Goal: Task Accomplishment & Management: Manage account settings

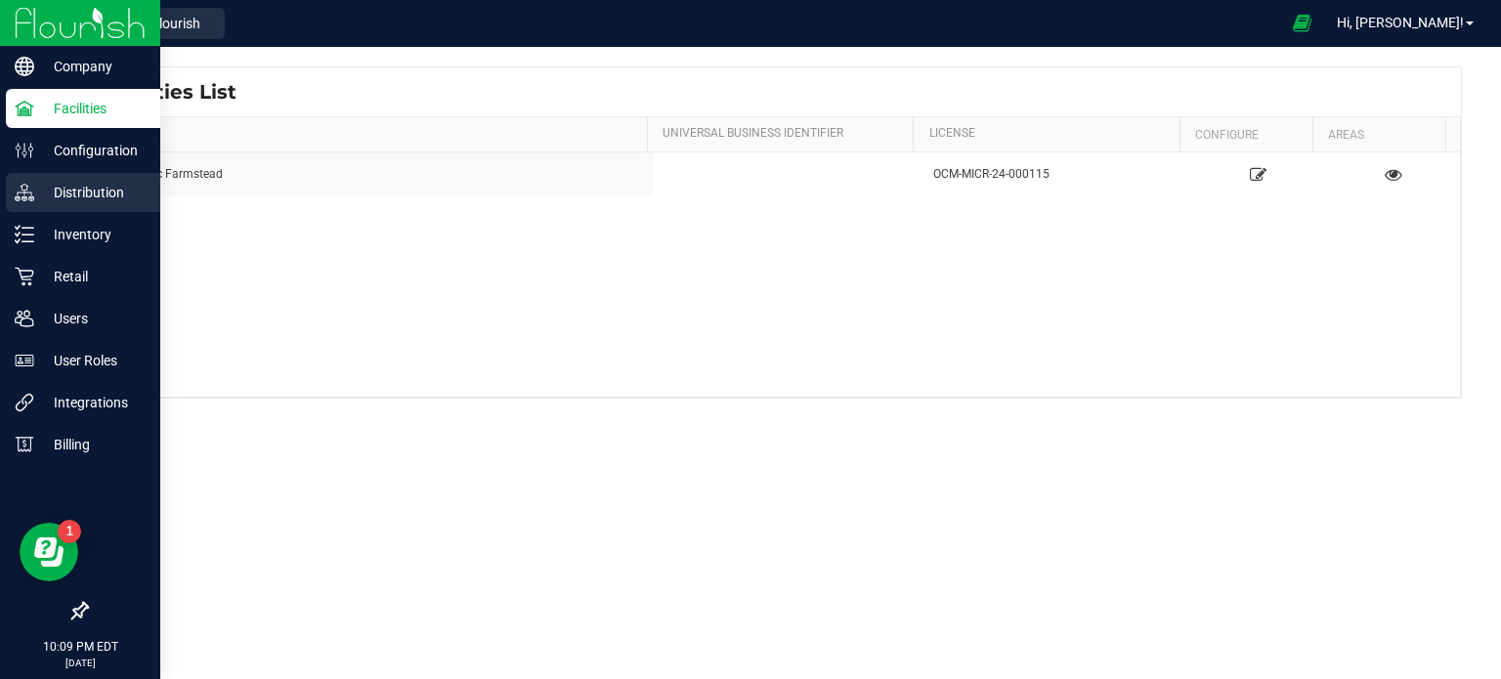
click at [79, 193] on p "Distribution" at bounding box center [92, 192] width 117 height 23
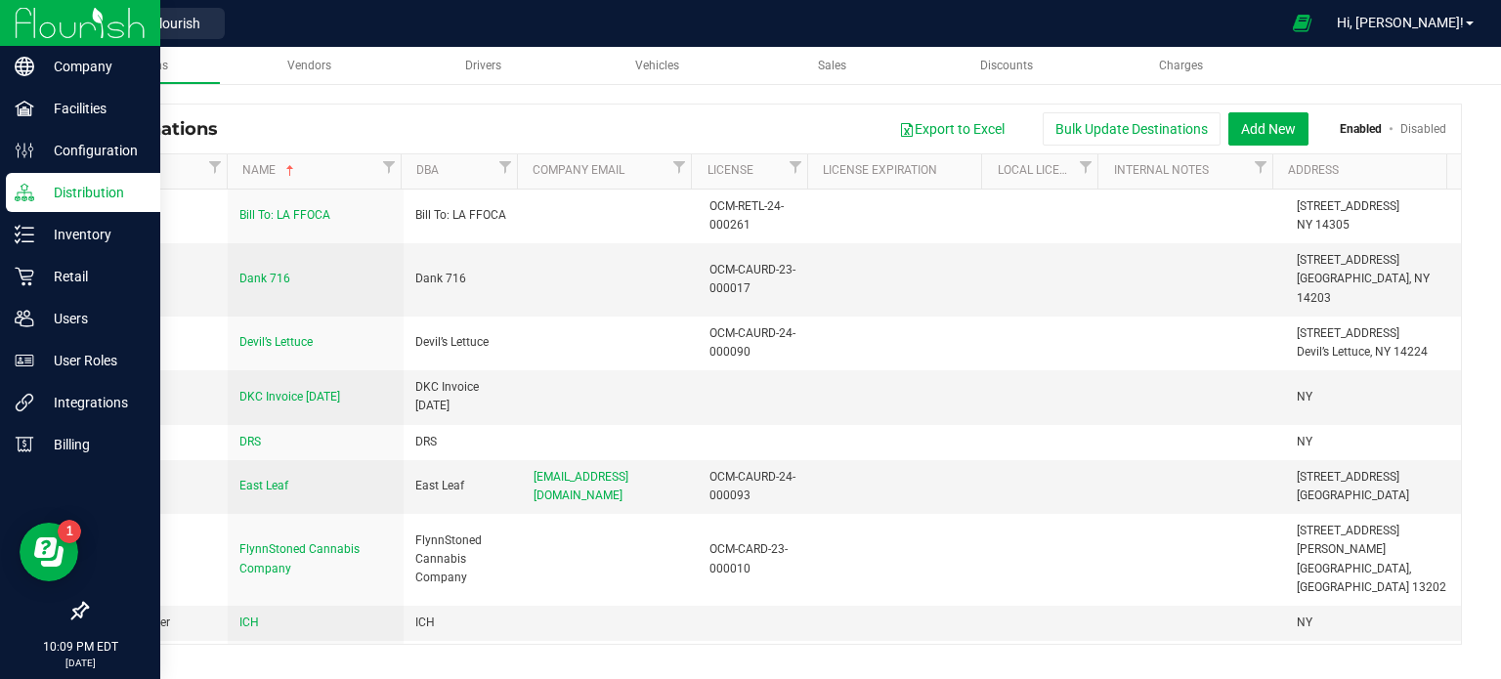
click at [79, 191] on p "Distribution" at bounding box center [92, 192] width 117 height 23
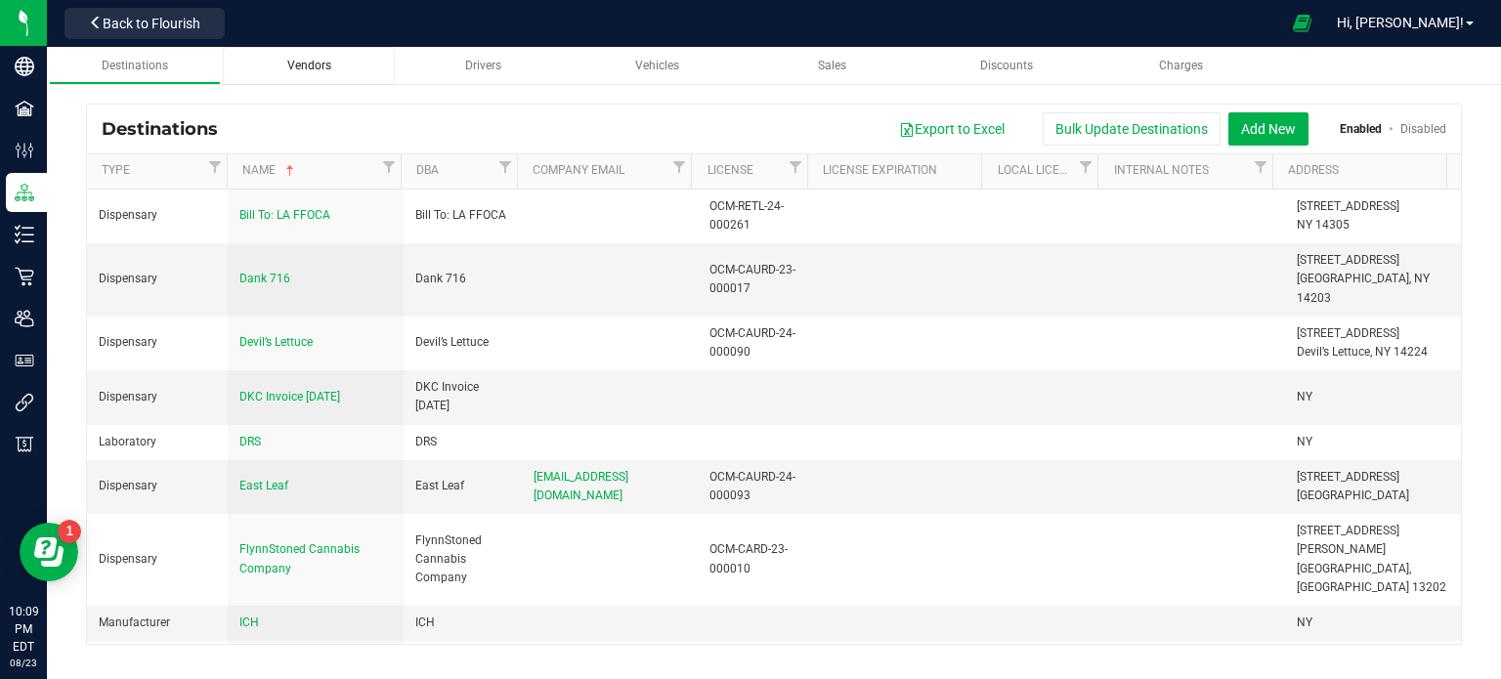
click at [320, 53] on link "Vendors" at bounding box center [309, 66] width 172 height 38
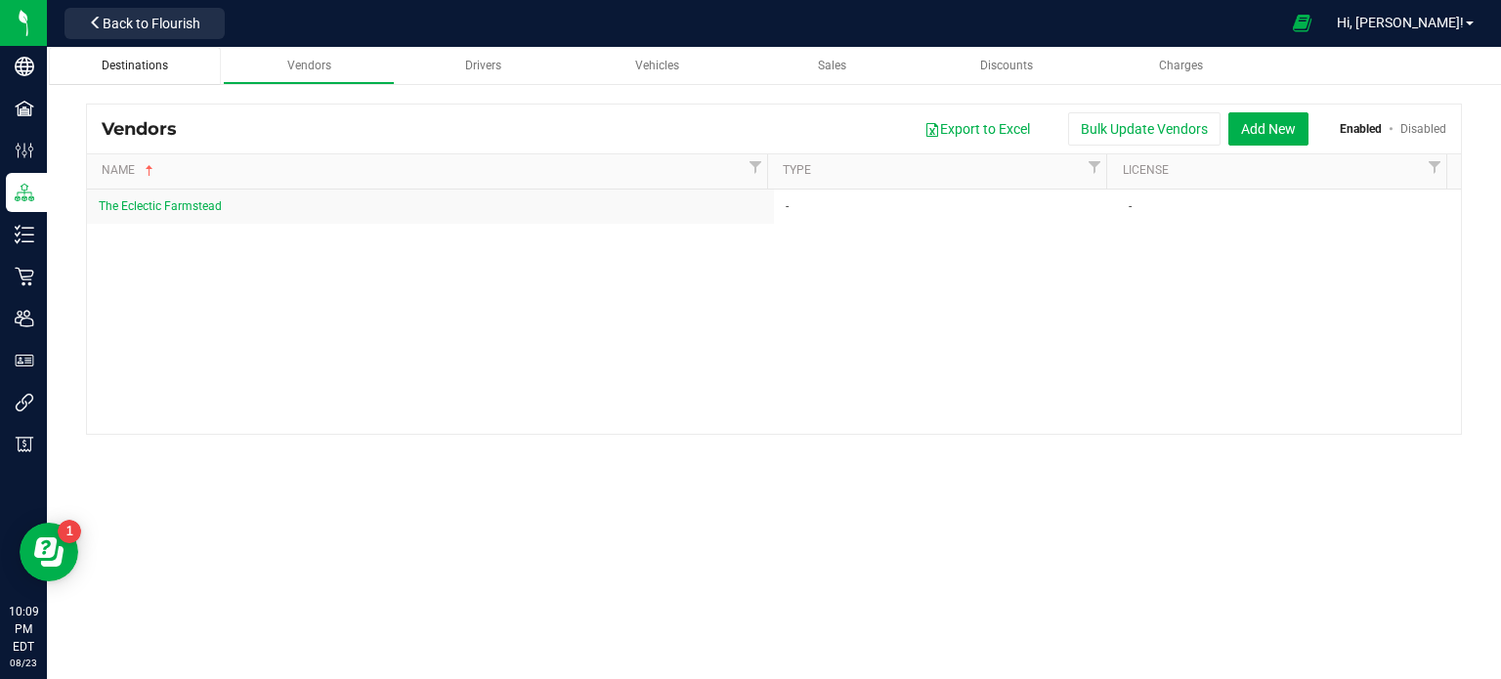
click at [121, 74] on link "Destinations" at bounding box center [135, 66] width 172 height 38
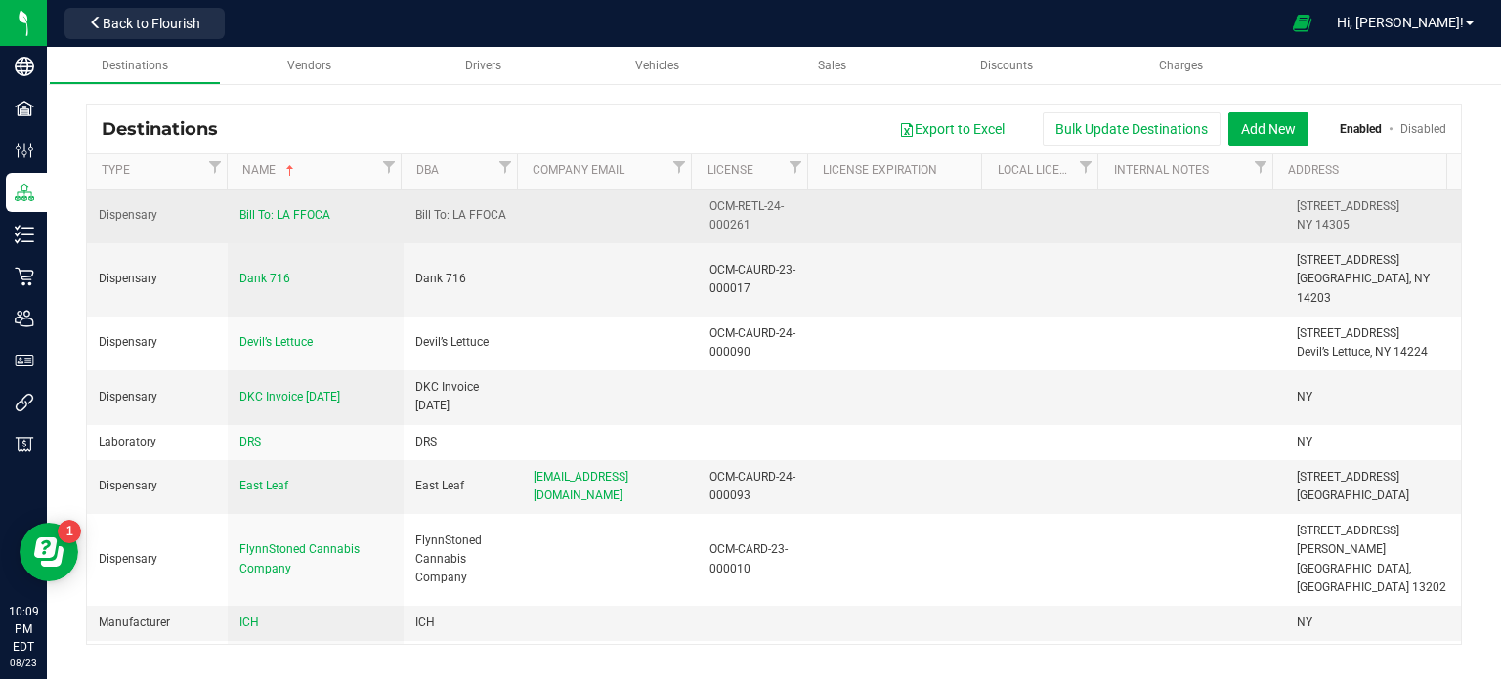
click at [277, 227] on td "Bill To: LA FFOCA" at bounding box center [316, 217] width 176 height 54
click at [298, 214] on span "Bill To: LA FFOCA" at bounding box center [284, 215] width 91 height 14
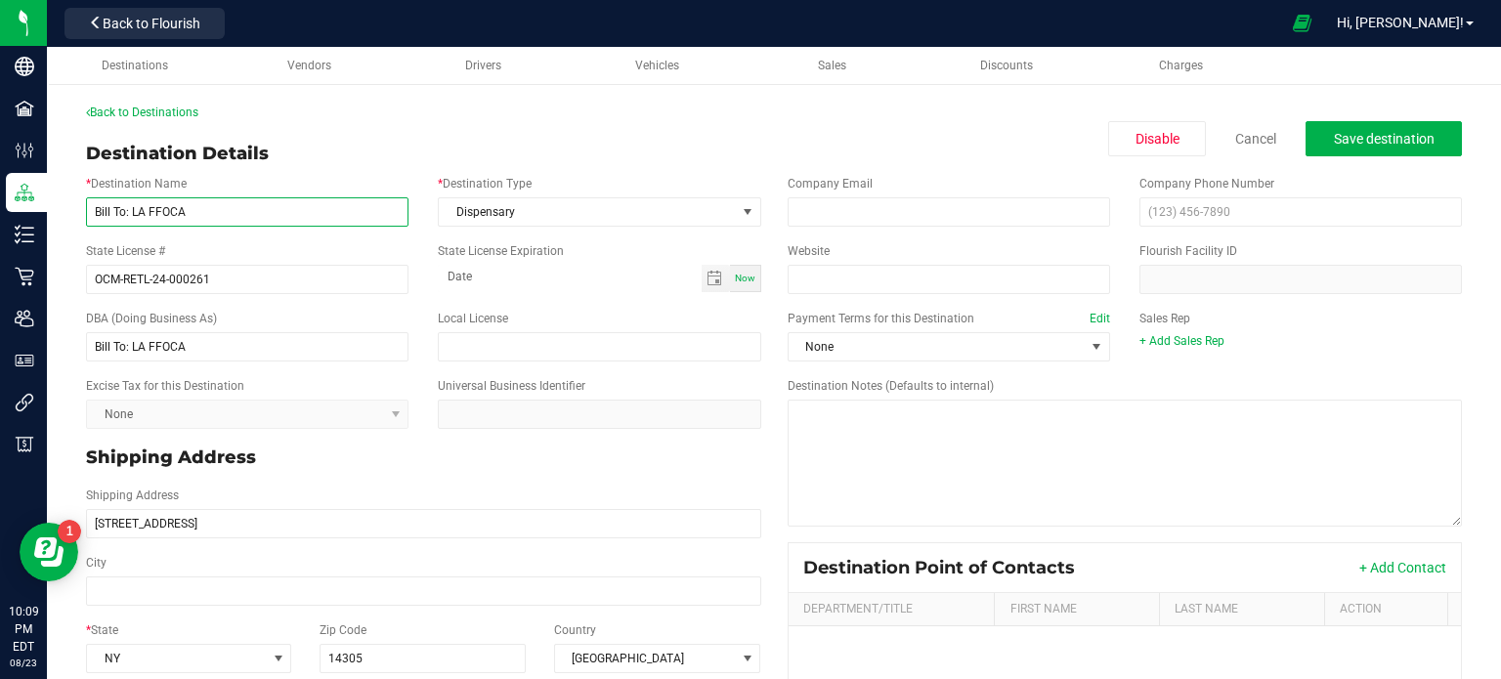
click at [137, 217] on input "Bill To: LA FFOCA" at bounding box center [247, 211] width 322 height 29
click at [130, 214] on input "Bill To: LA FFOCA" at bounding box center [247, 211] width 322 height 29
type input "LA FFOCA"
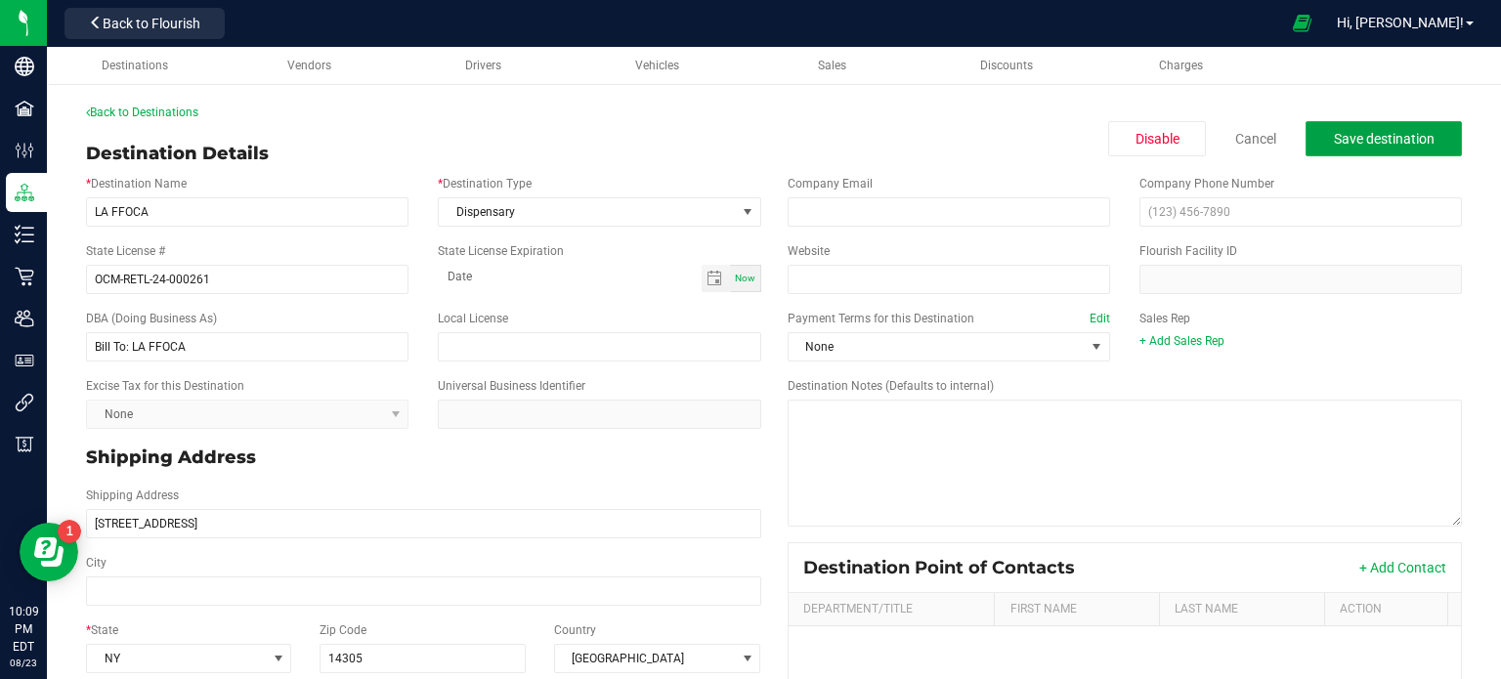
click at [1356, 150] on button "Save destination" at bounding box center [1383, 138] width 156 height 35
drag, startPoint x: 204, startPoint y: 227, endPoint x: 73, endPoint y: 210, distance: 132.0
click at [73, 210] on div "* Destination Name LA FFOCA * Destination Type Dispensary" at bounding box center [423, 200] width 704 height 67
copy label "* Destination Name"
click at [881, 209] on input "email" at bounding box center [948, 211] width 322 height 29
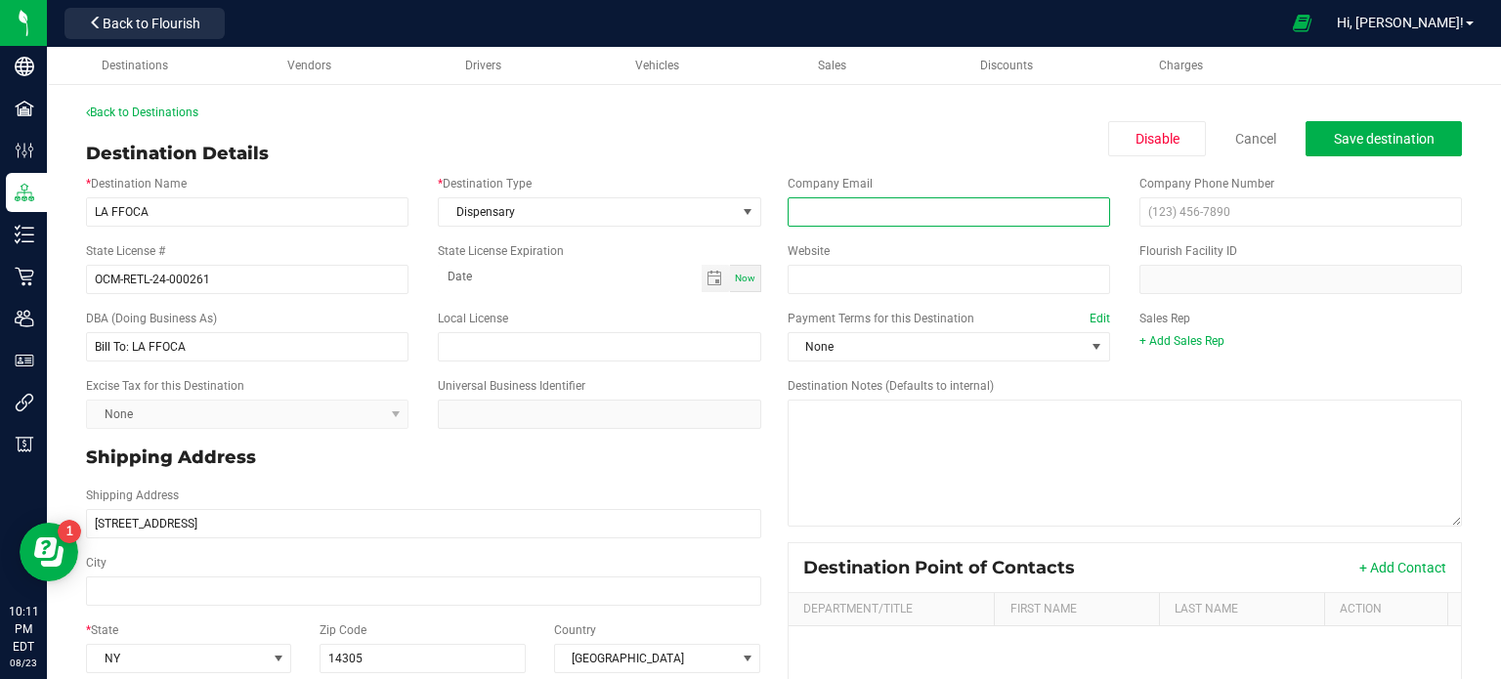
paste input "[EMAIL_ADDRESS][DOMAIN_NAME]"
type input "[EMAIL_ADDRESS][DOMAIN_NAME]"
click at [1399, 140] on span "Save destination" at bounding box center [1383, 139] width 101 height 16
click at [1380, 138] on span "Save destination" at bounding box center [1383, 139] width 101 height 16
click at [1391, 141] on span "Save destination" at bounding box center [1383, 139] width 101 height 16
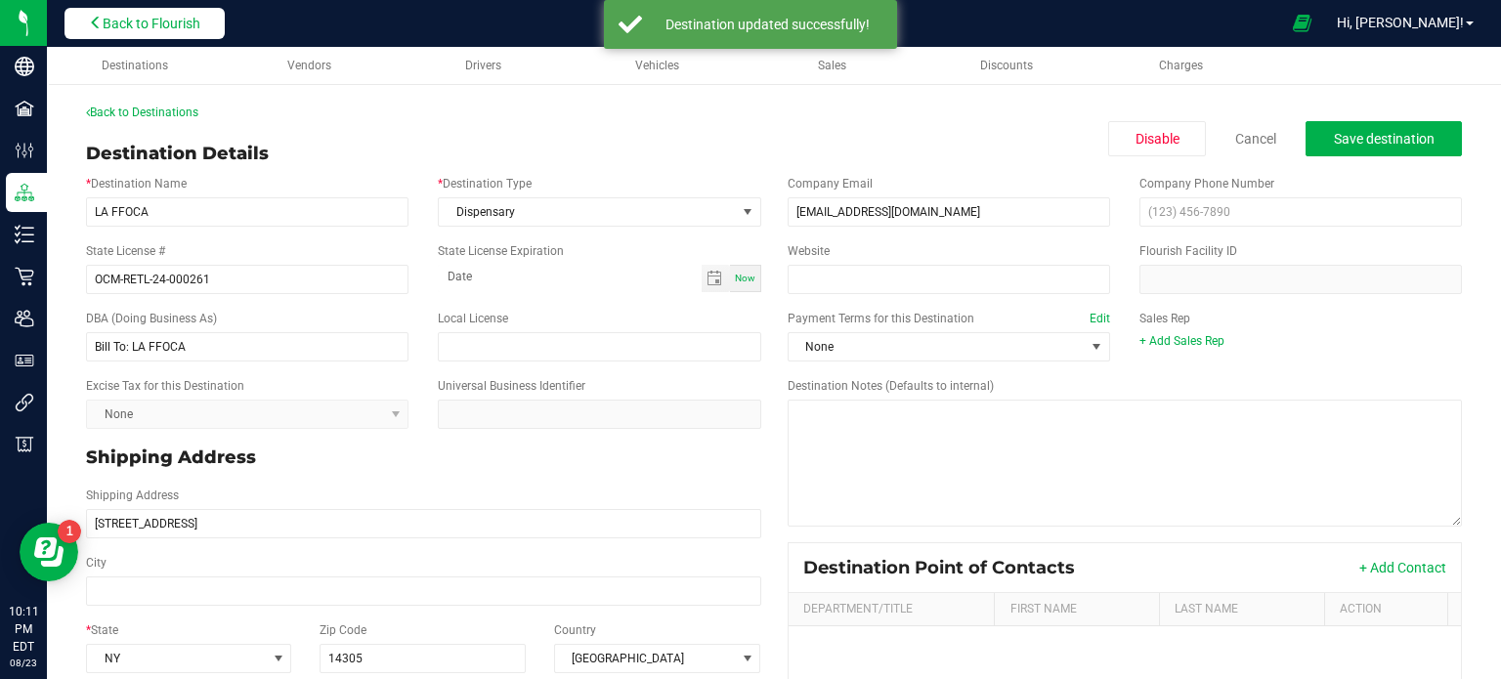
click at [137, 26] on span "Back to Flourish" at bounding box center [152, 24] width 98 height 16
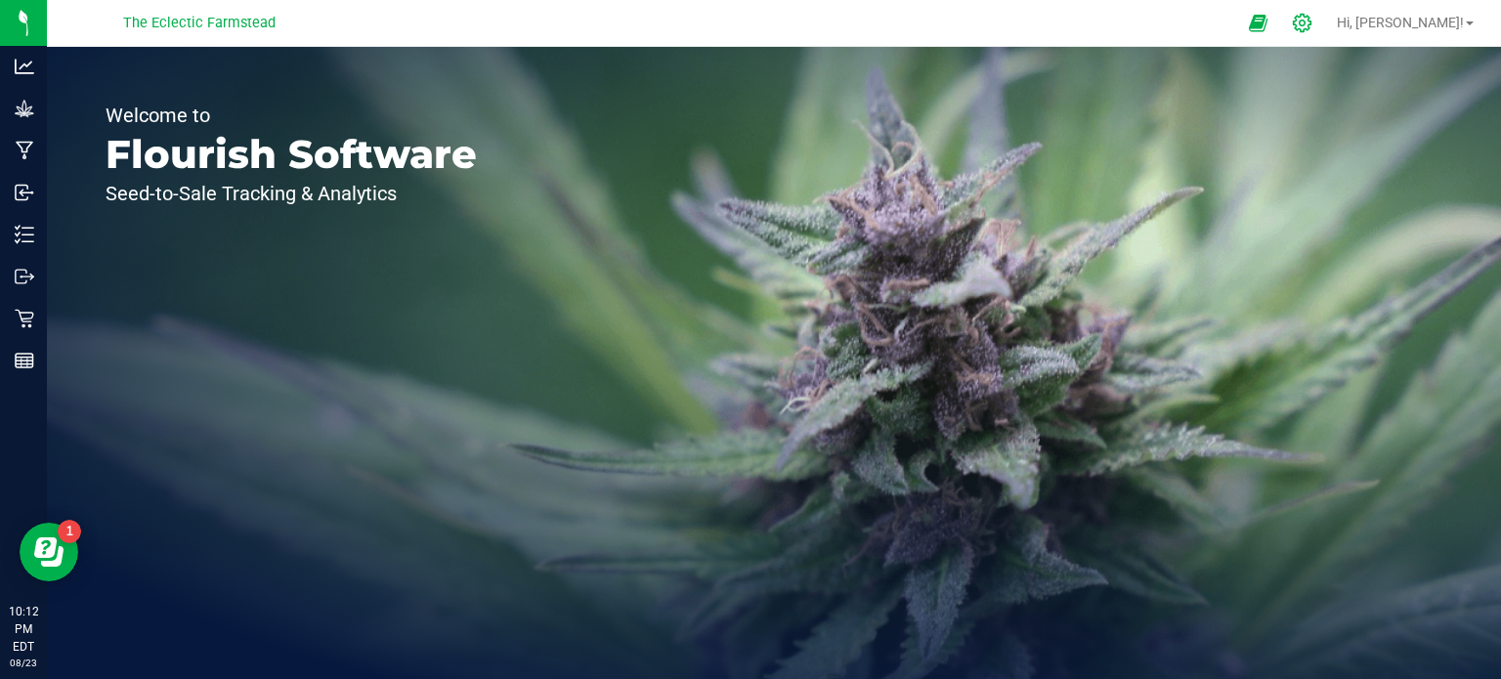
click at [1312, 26] on icon at bounding box center [1301, 23] width 21 height 21
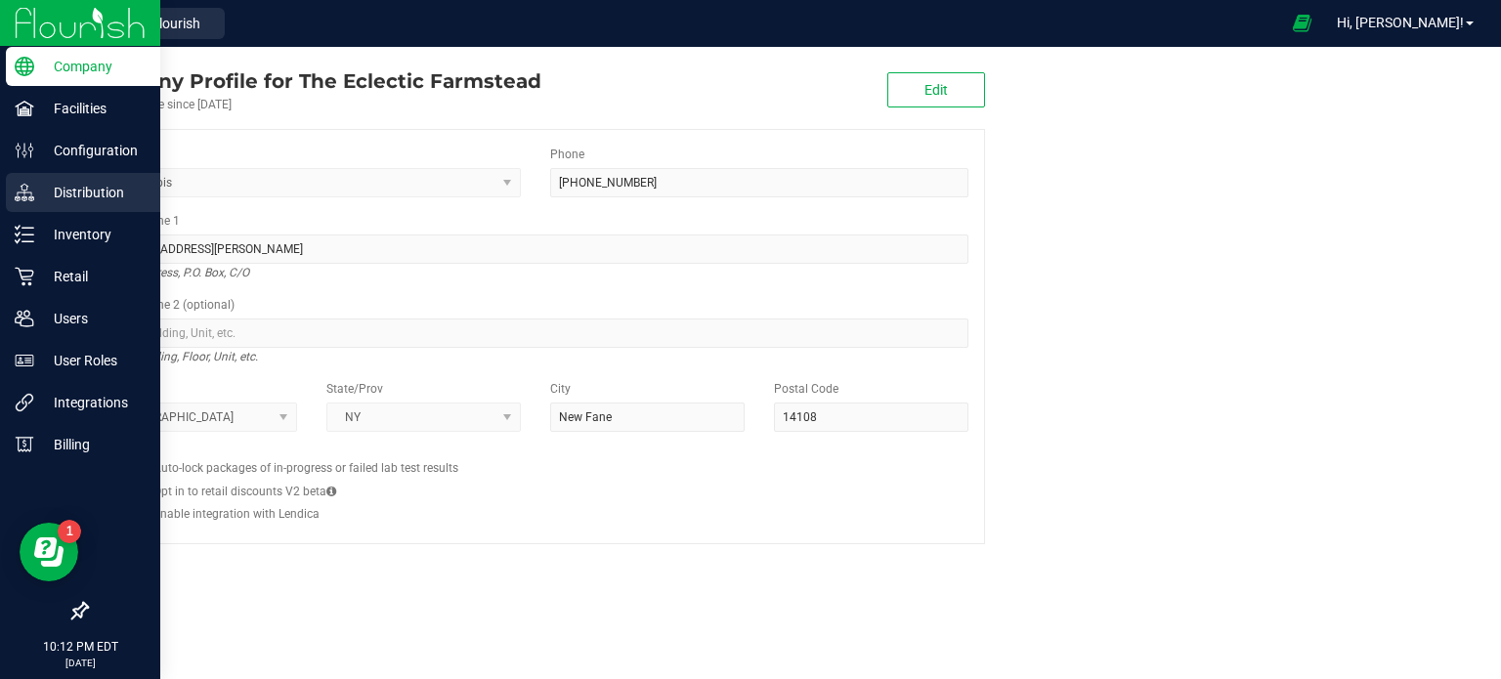
click at [102, 197] on p "Distribution" at bounding box center [92, 192] width 117 height 23
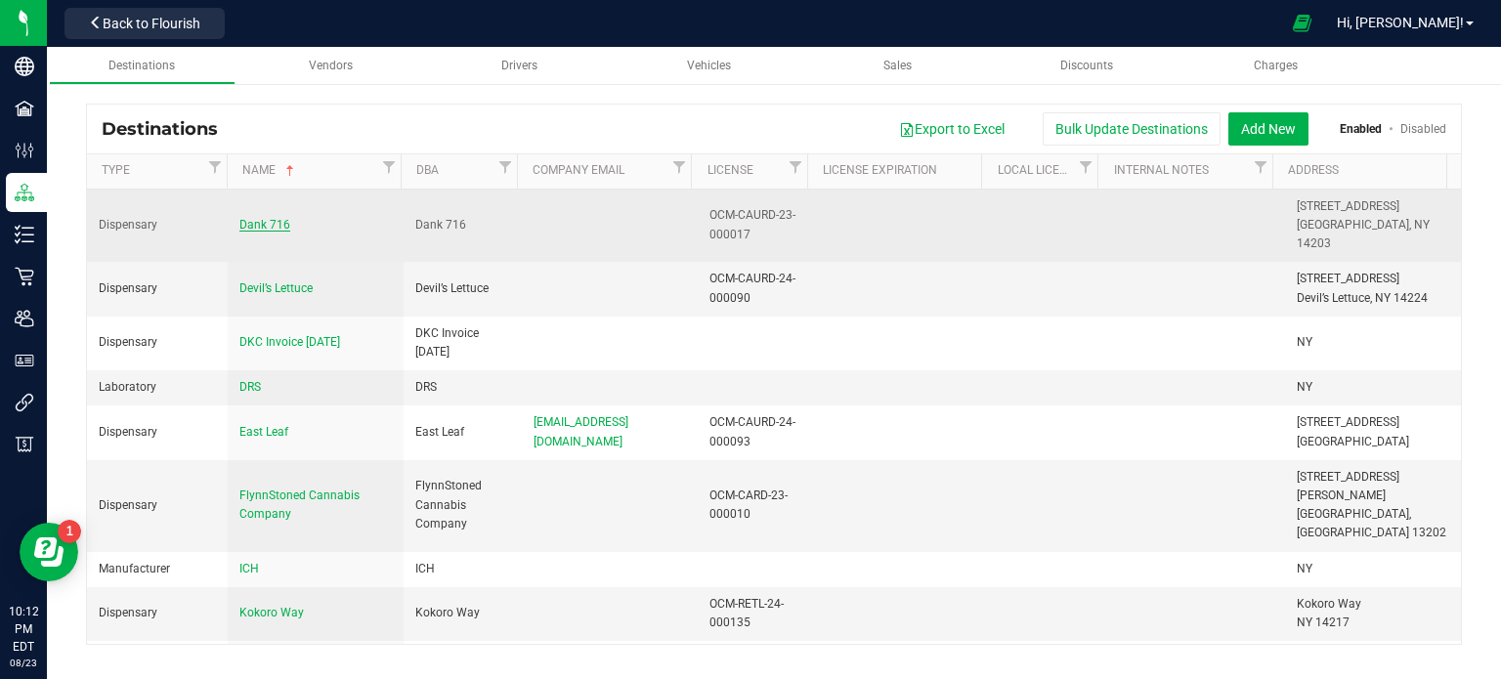
click at [254, 218] on span "Dank 716" at bounding box center [264, 225] width 51 height 14
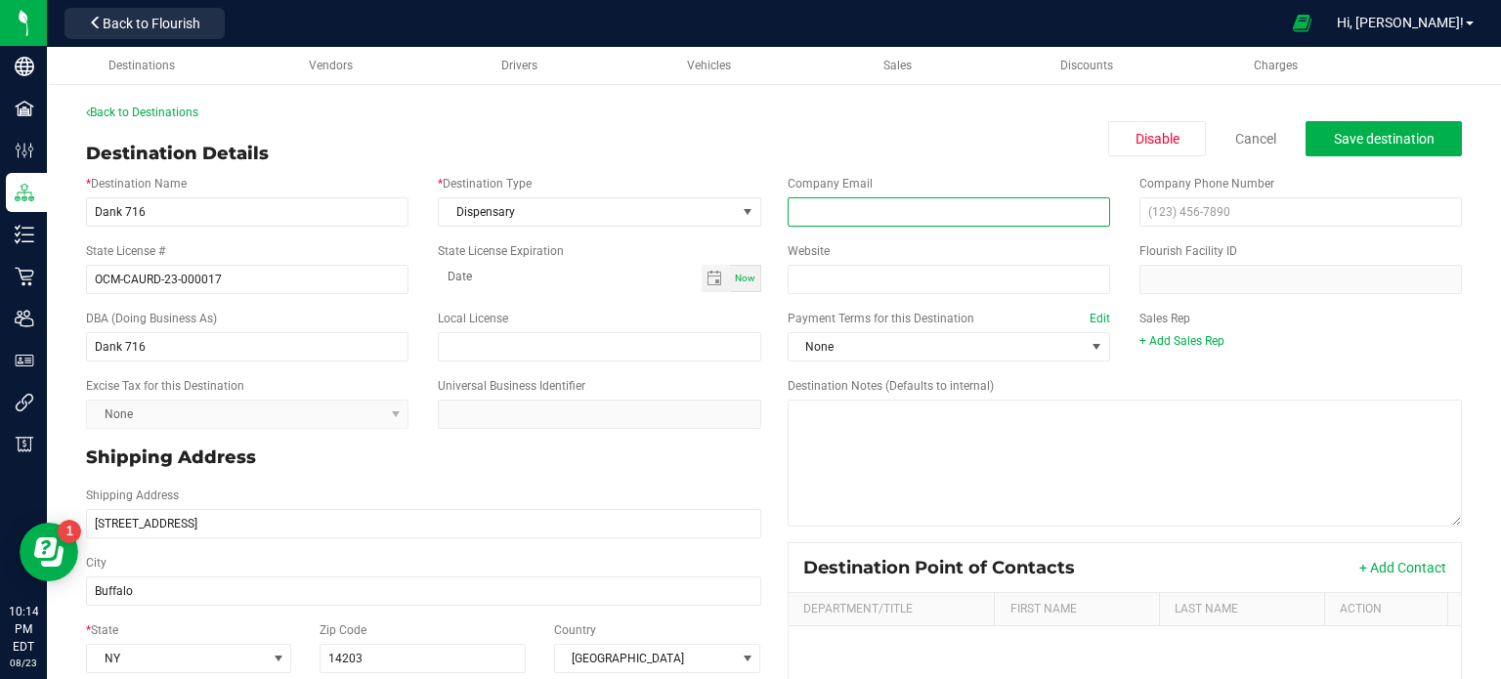
click at [826, 210] on input "email" at bounding box center [948, 211] width 322 height 29
paste input "[EMAIL_ADDRESS][DOMAIN_NAME]"
type input "[EMAIL_ADDRESS][DOMAIN_NAME]"
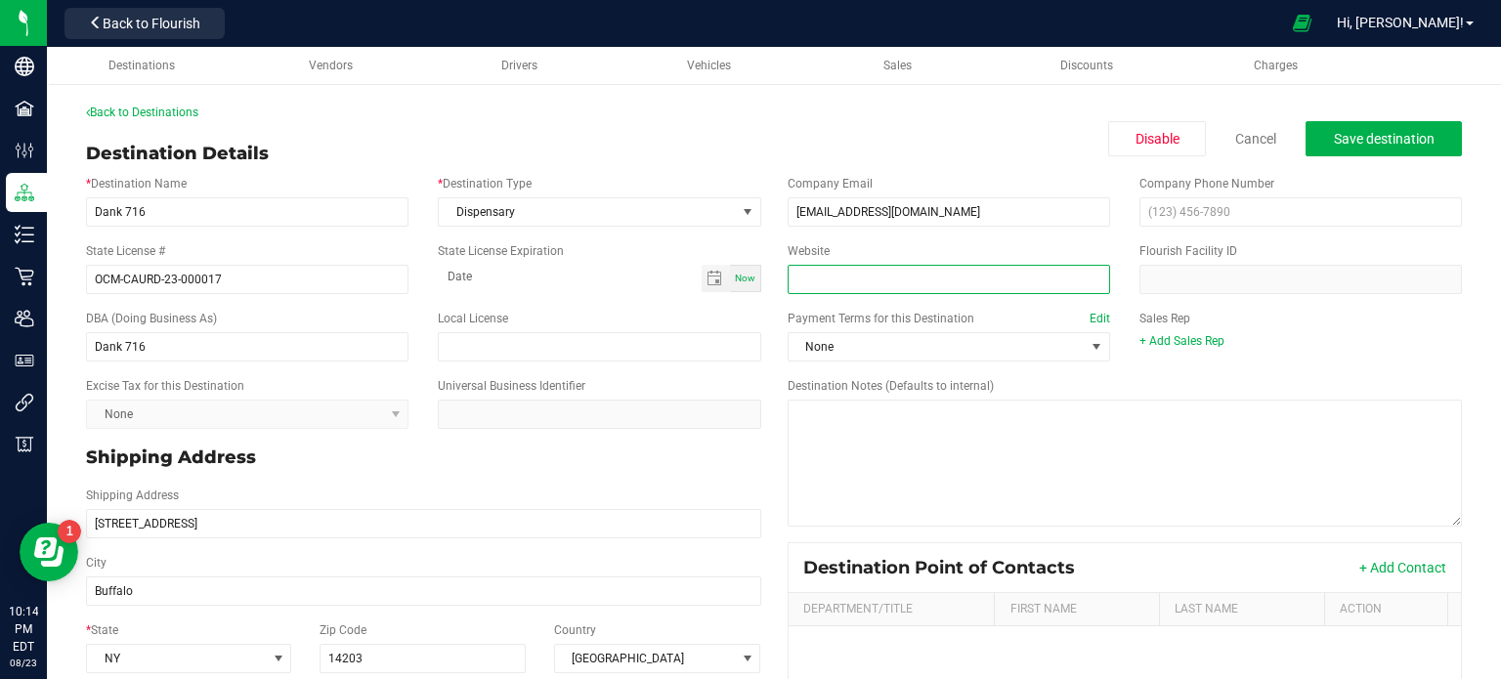
click at [965, 272] on input "Website" at bounding box center [948, 279] width 322 height 29
paste input "https://www.716dank.com/"
type input "https://www.716dank.com/"
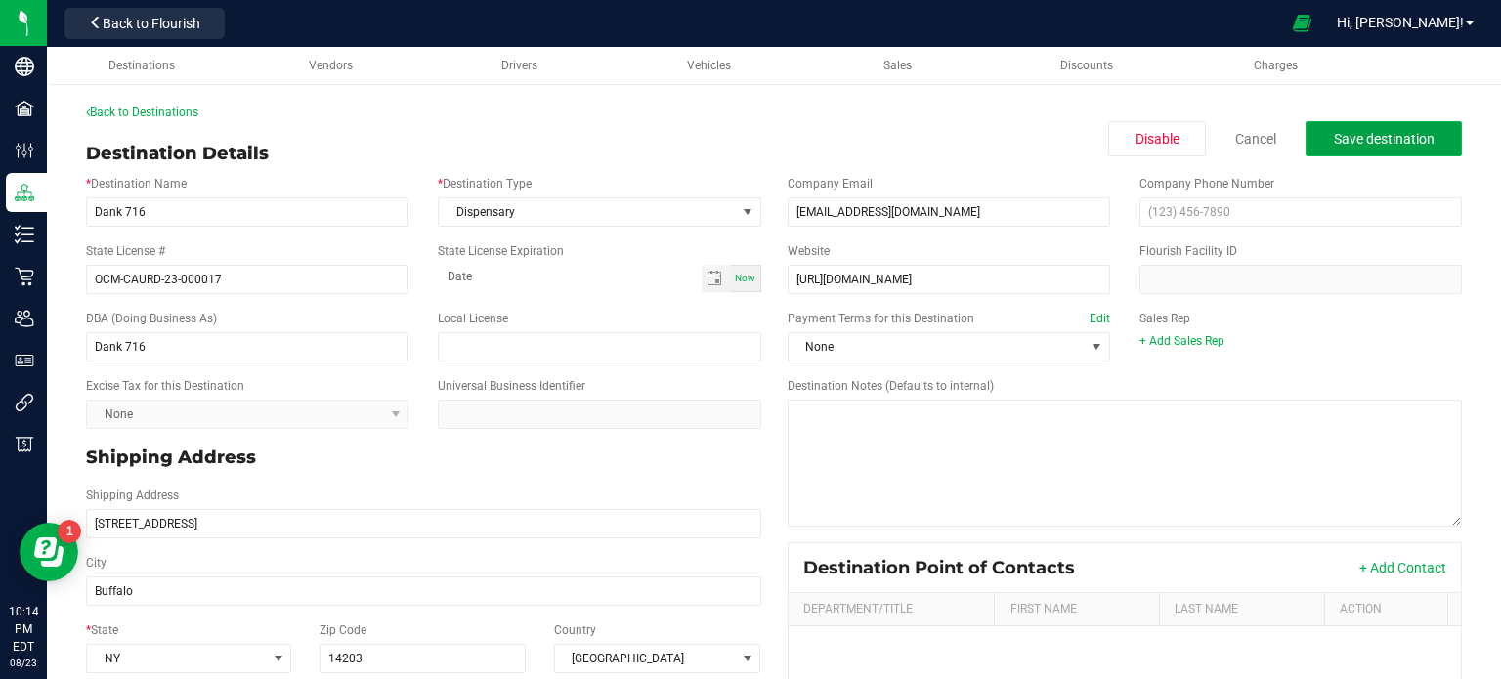
click at [1416, 141] on span "Save destination" at bounding box center [1383, 139] width 101 height 16
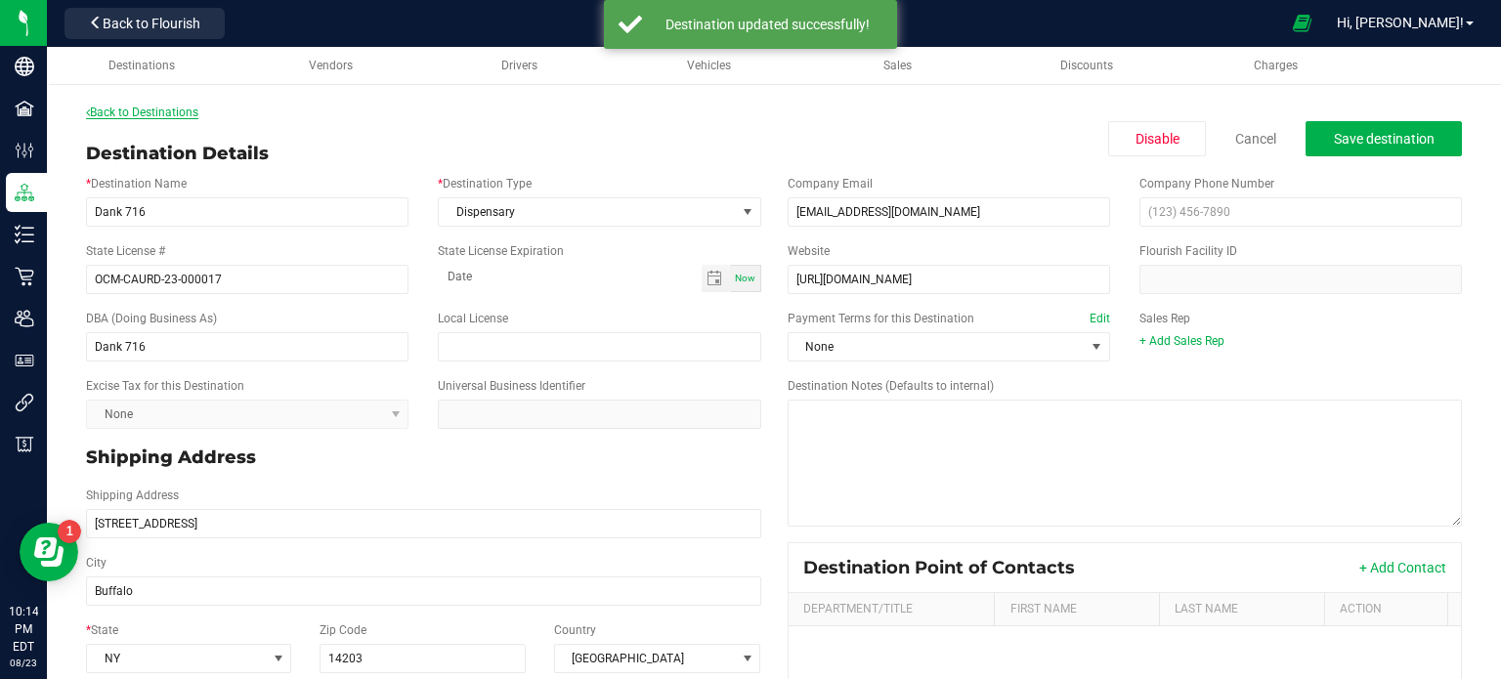
click at [184, 118] on link "Back to Destinations" at bounding box center [142, 113] width 112 height 14
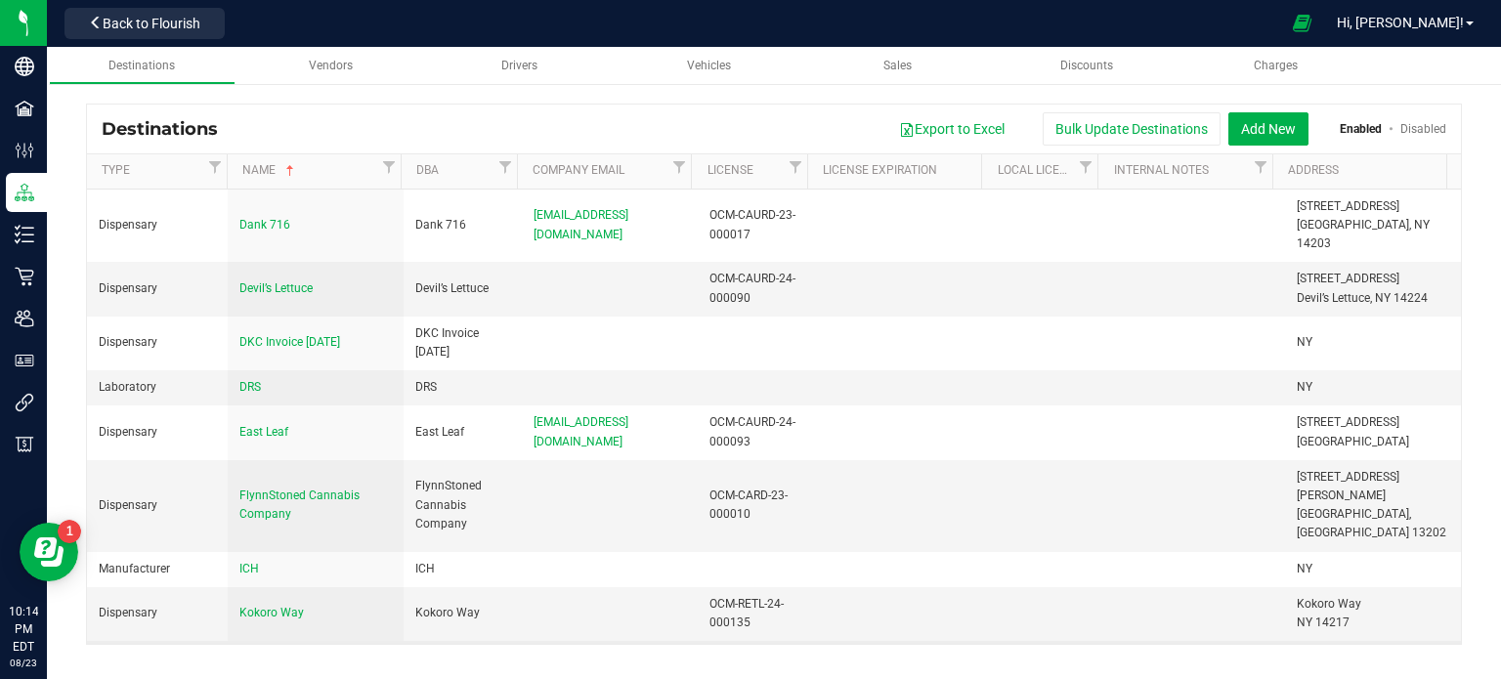
click at [270, 660] on span "LA FFOCA" at bounding box center [266, 667] width 54 height 14
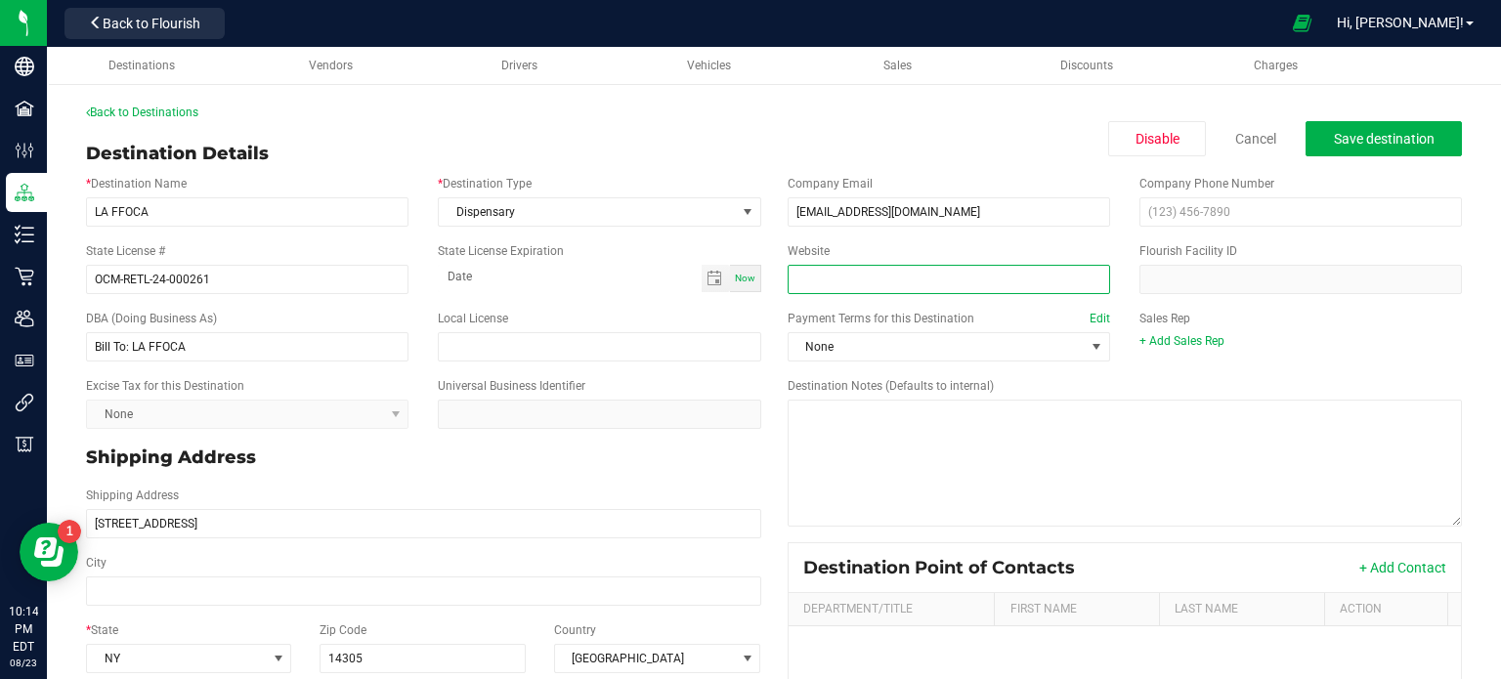
click at [817, 271] on input "Website" at bounding box center [948, 279] width 322 height 29
paste input "https://laffoca.com/"
type input "https://laffoca.com/"
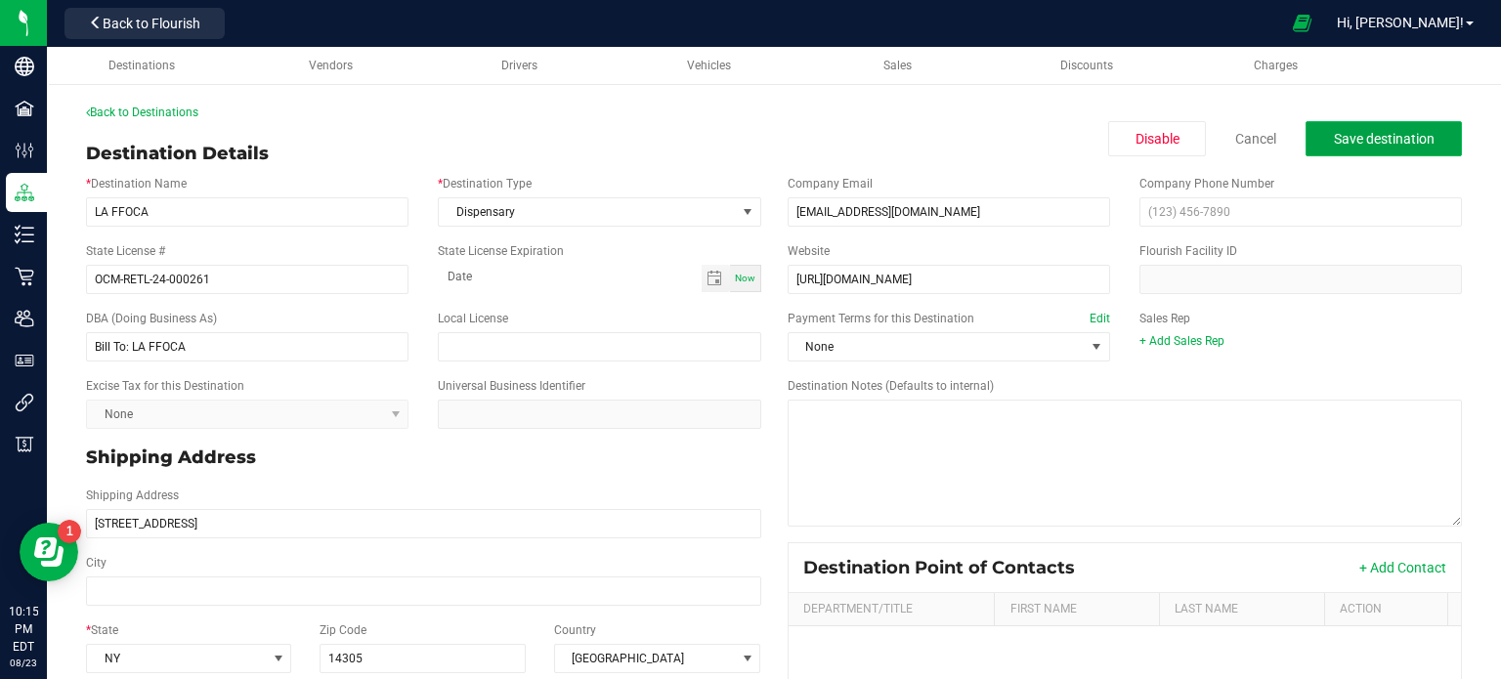
click at [1332, 148] on button "Save destination" at bounding box center [1383, 138] width 156 height 35
click at [1220, 5] on div at bounding box center [756, 23] width 1047 height 38
click at [168, 112] on link "Back to Destinations" at bounding box center [142, 113] width 112 height 14
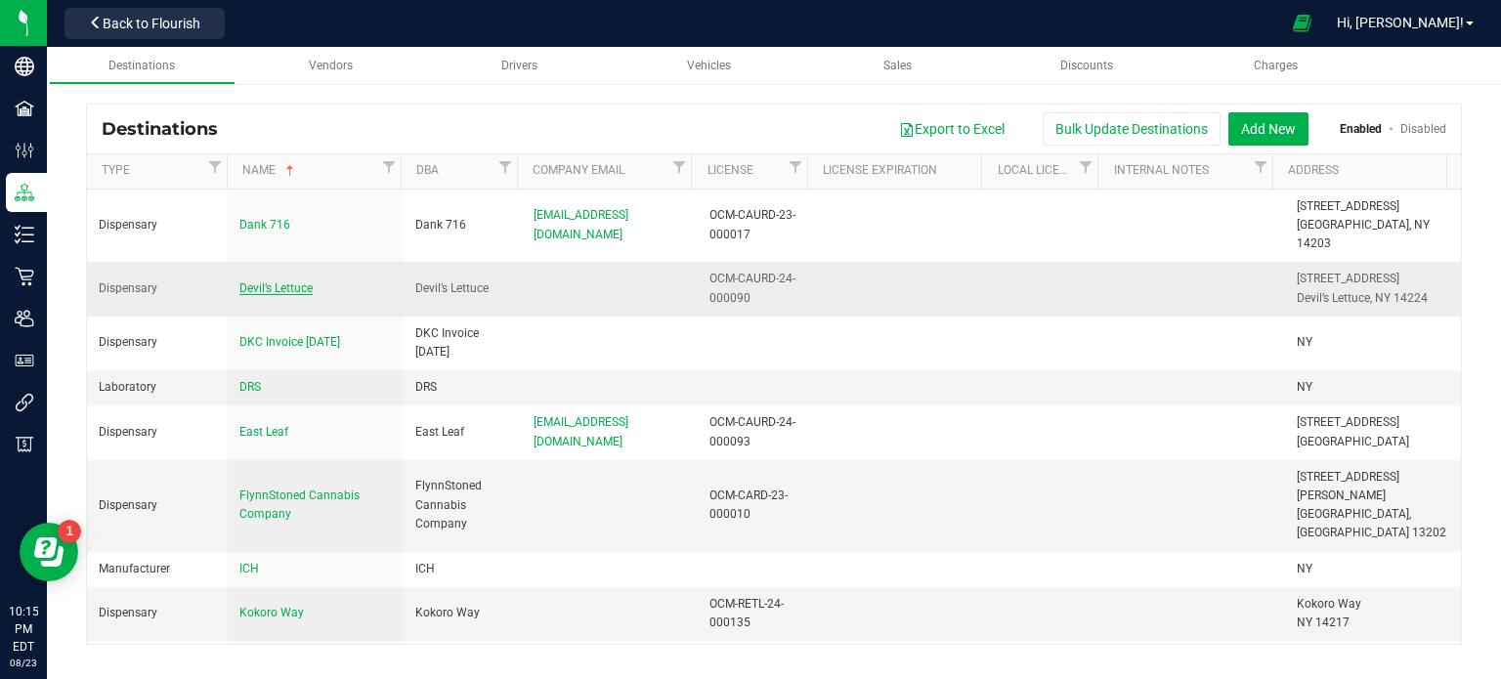
click at [275, 281] on span "Devil’s Lettuce" at bounding box center [275, 288] width 73 height 14
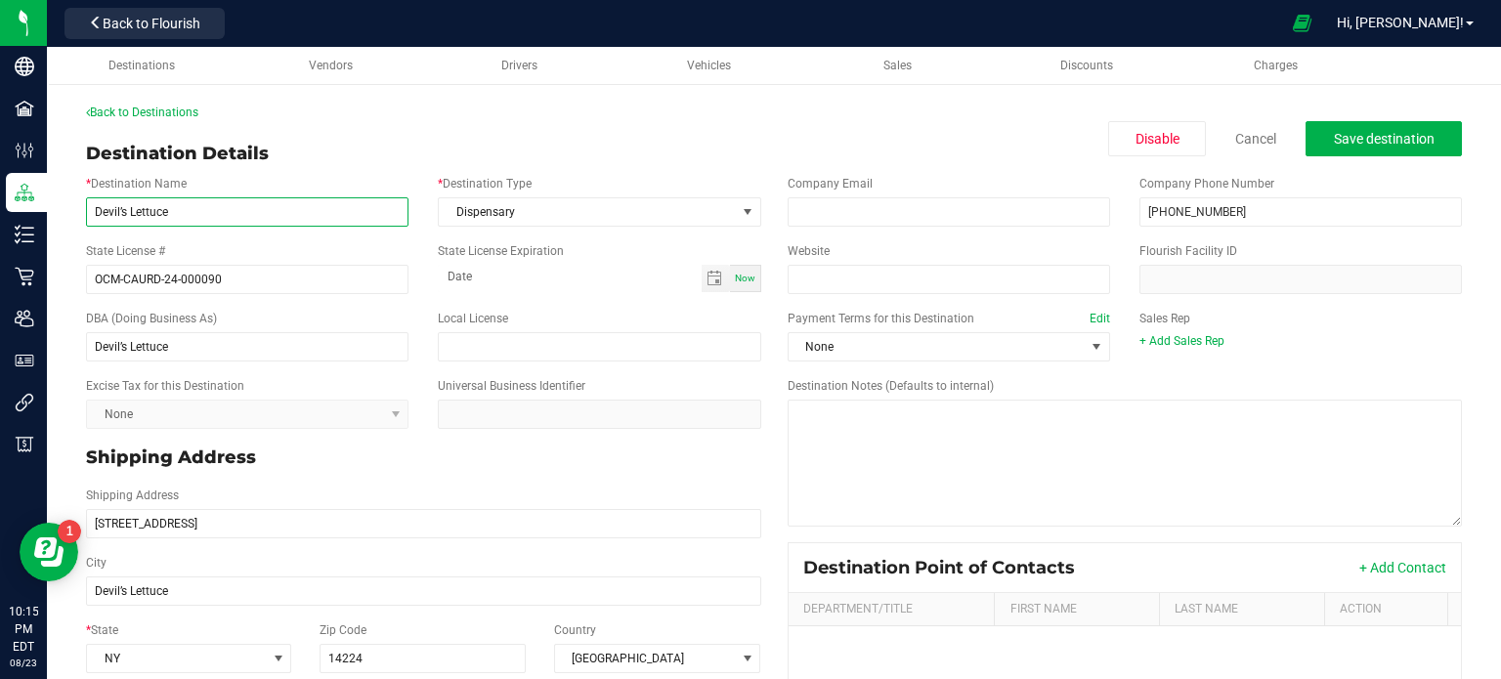
drag, startPoint x: 227, startPoint y: 212, endPoint x: 48, endPoint y: 176, distance: 182.4
click at [48, 176] on div "Back to Destinations Destination Details Disable Cancel Save destination * Dest…" at bounding box center [774, 516] width 1454 height 864
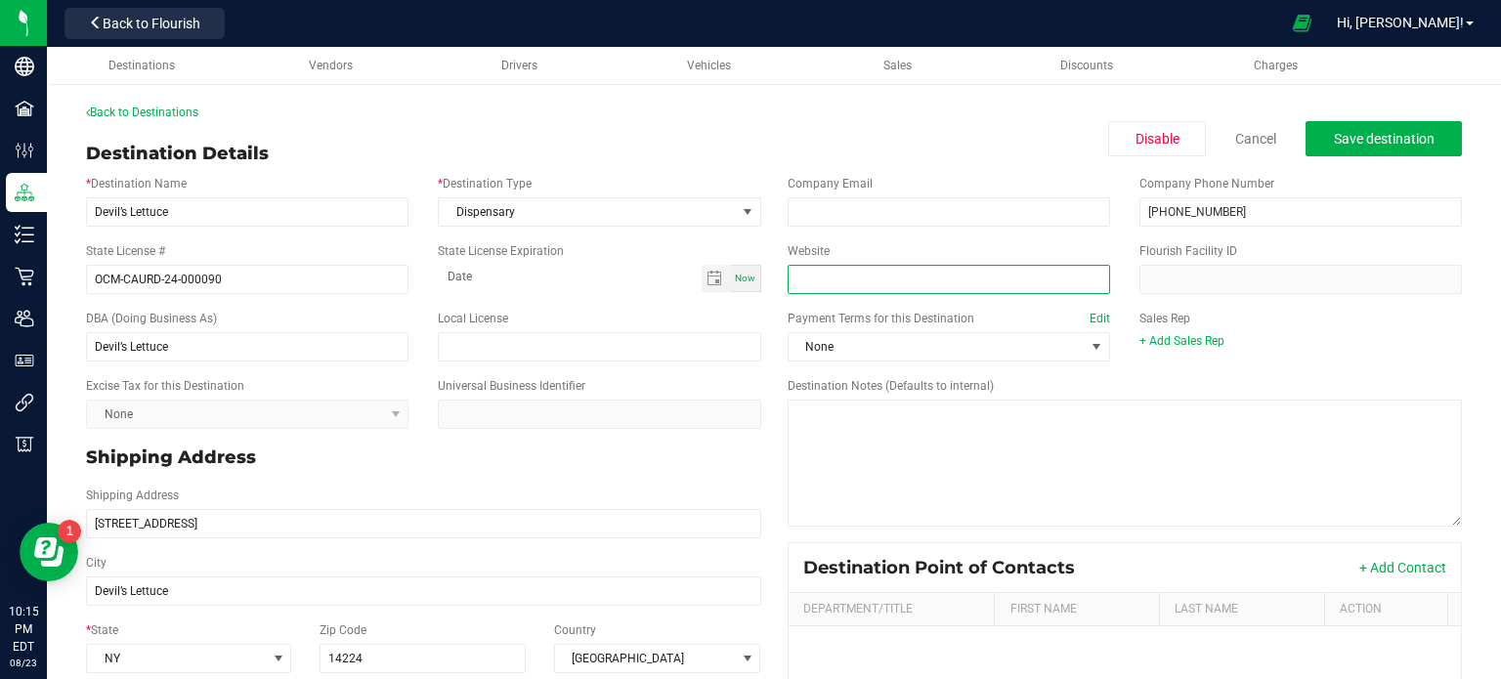
click at [873, 276] on input "Website" at bounding box center [948, 279] width 322 height 29
paste input "https://devilslettuce.net/"
click at [873, 276] on input "https://devilslettuce.net/" at bounding box center [948, 279] width 322 height 29
type input "https://devilslettuce.net/"
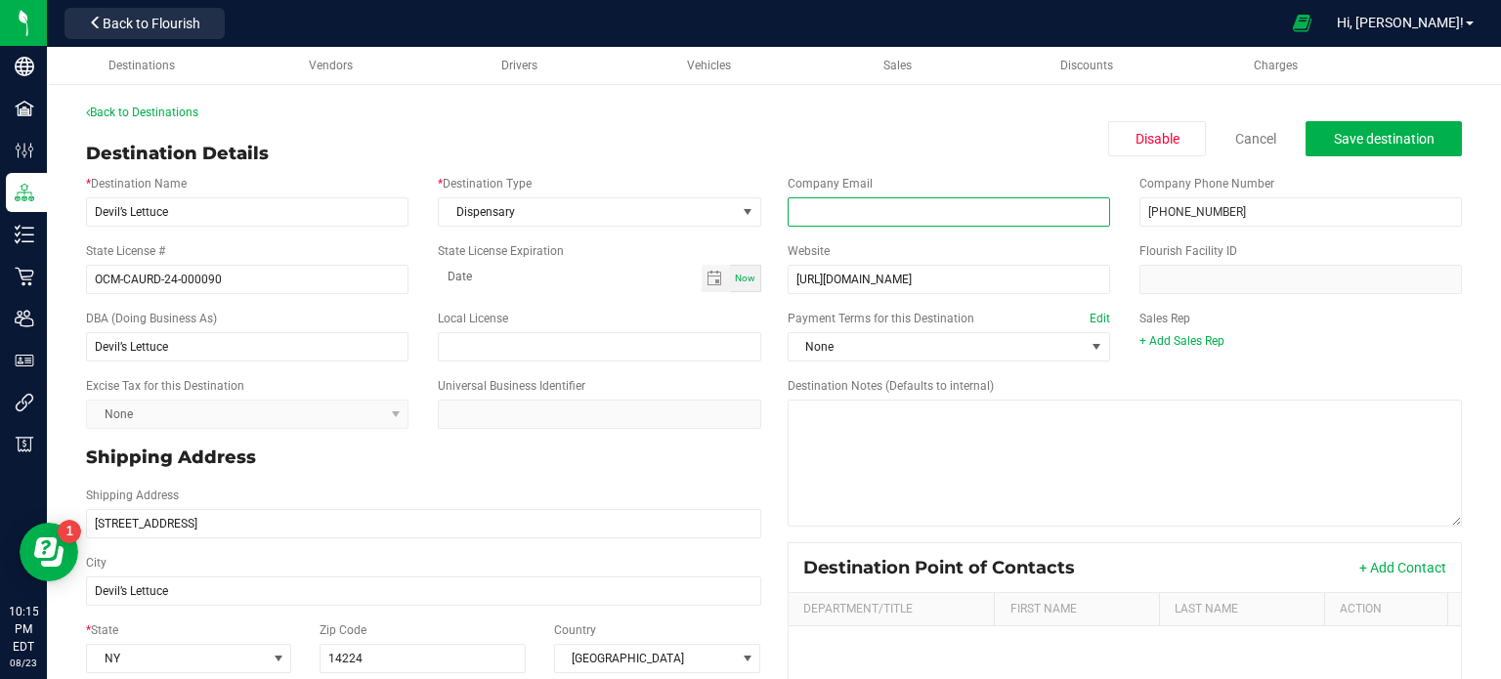
click at [838, 214] on input "email" at bounding box center [948, 211] width 322 height 29
click at [1379, 136] on span "Save destination" at bounding box center [1383, 139] width 101 height 16
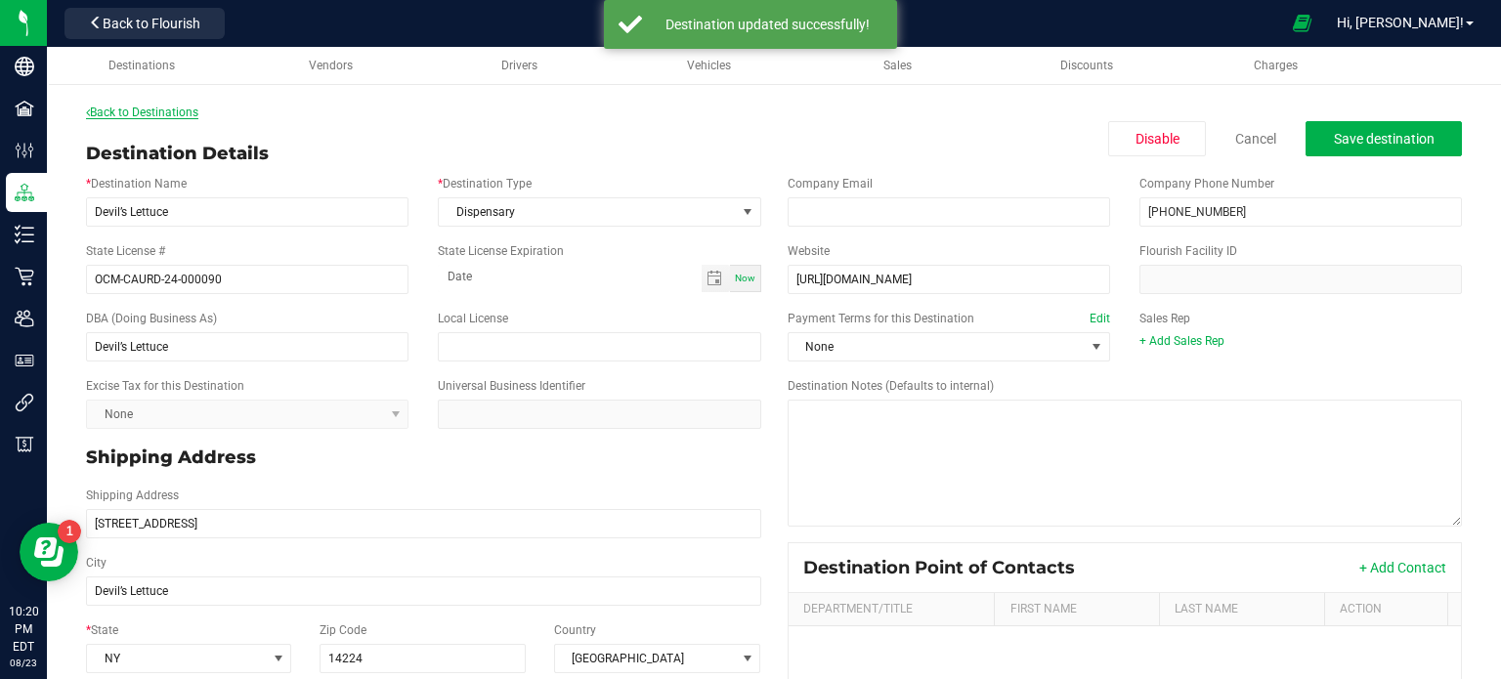
click at [156, 111] on link "Back to Destinations" at bounding box center [142, 113] width 112 height 14
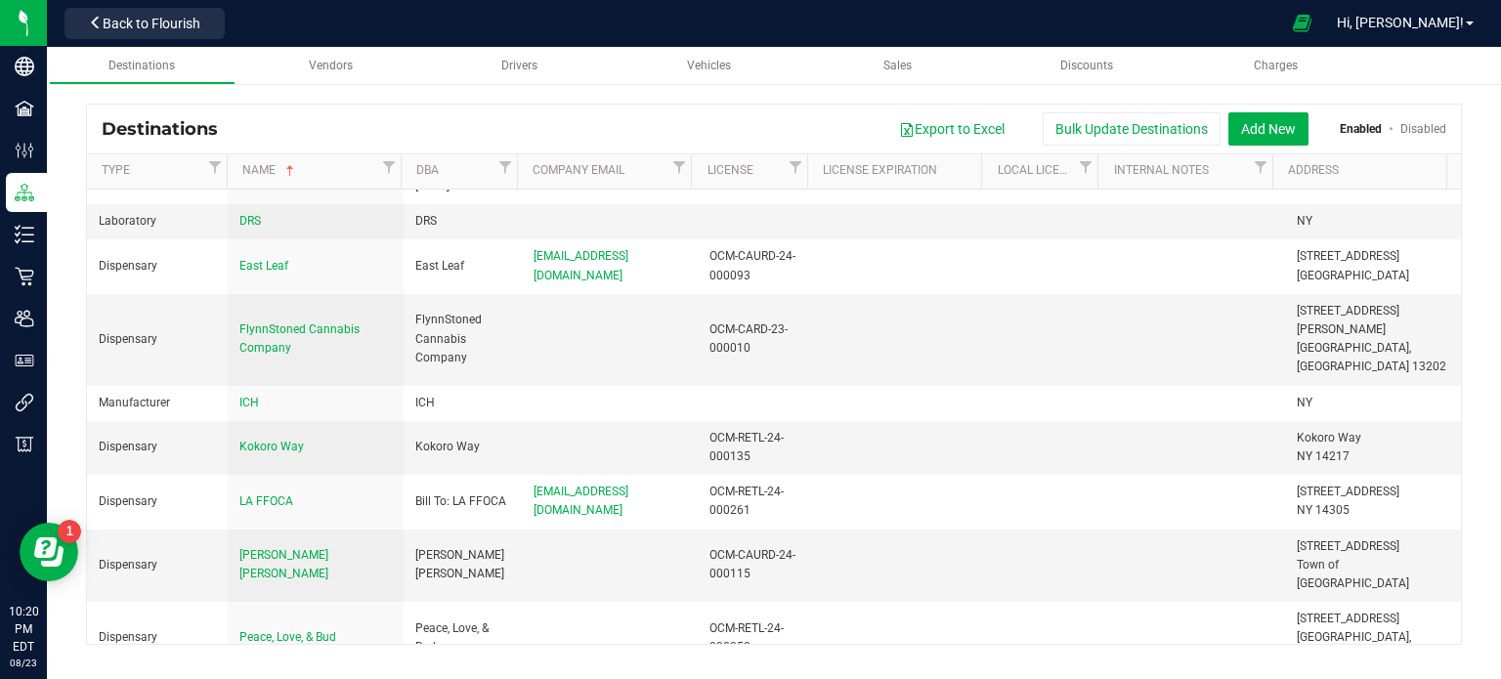
scroll to position [149, 0]
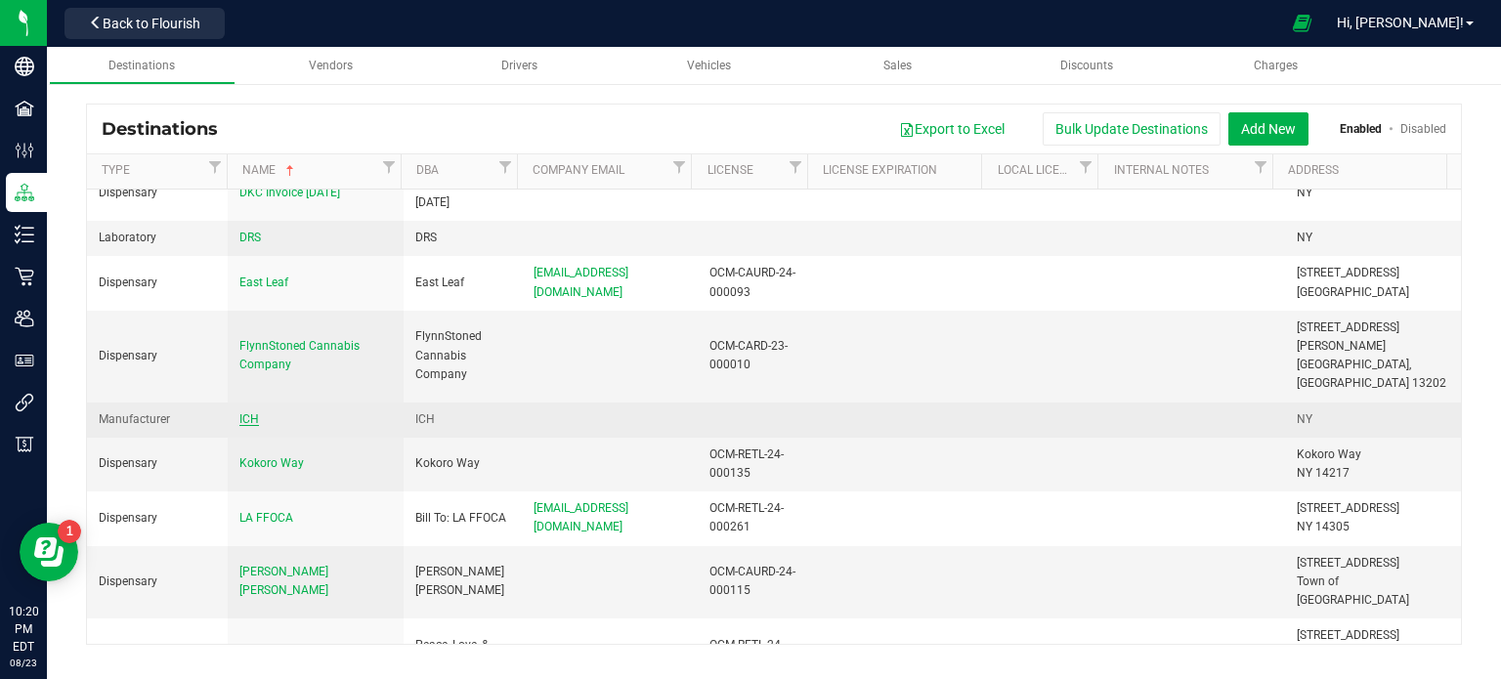
click at [254, 412] on span "ICH" at bounding box center [249, 419] width 20 height 14
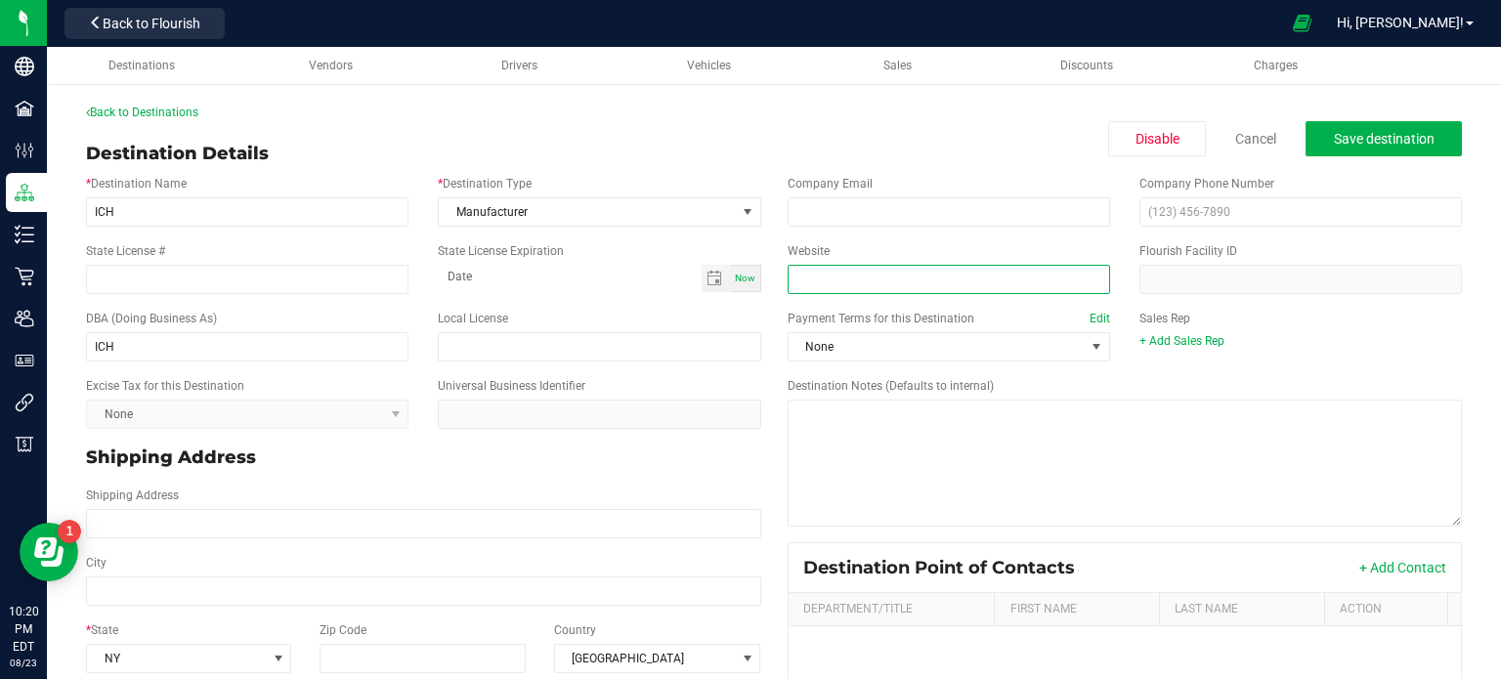
click at [886, 286] on input "Website" at bounding box center [948, 279] width 322 height 29
paste input "https://ichindustries.com/"
click at [886, 286] on input "https://ichindustries.com/" at bounding box center [948, 279] width 322 height 29
type input "https://ichindustries.com/"
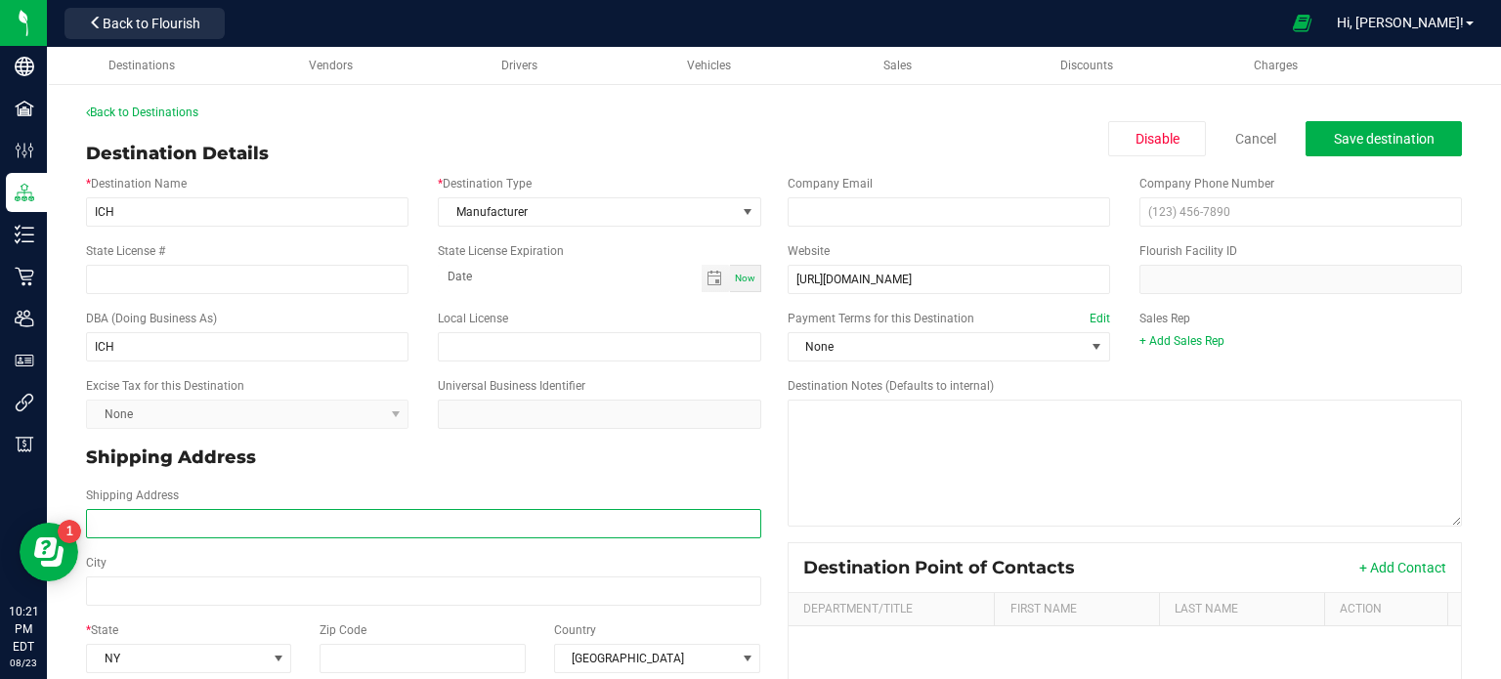
click at [115, 532] on input "Shipping Address" at bounding box center [423, 523] width 675 height 29
click at [141, 529] on input "Shipping Address" at bounding box center [423, 523] width 675 height 29
paste input "10 Kelly Ave, Suite 11 Middleport, NY 14105 (716) 735-4165"
drag, startPoint x: 219, startPoint y: 523, endPoint x: 410, endPoint y: 528, distance: 191.5
click at [410, 528] on input "10 Kelly Ave, Suite 11 Middleport, NY 14105 (716) 735-4165" at bounding box center [423, 523] width 675 height 29
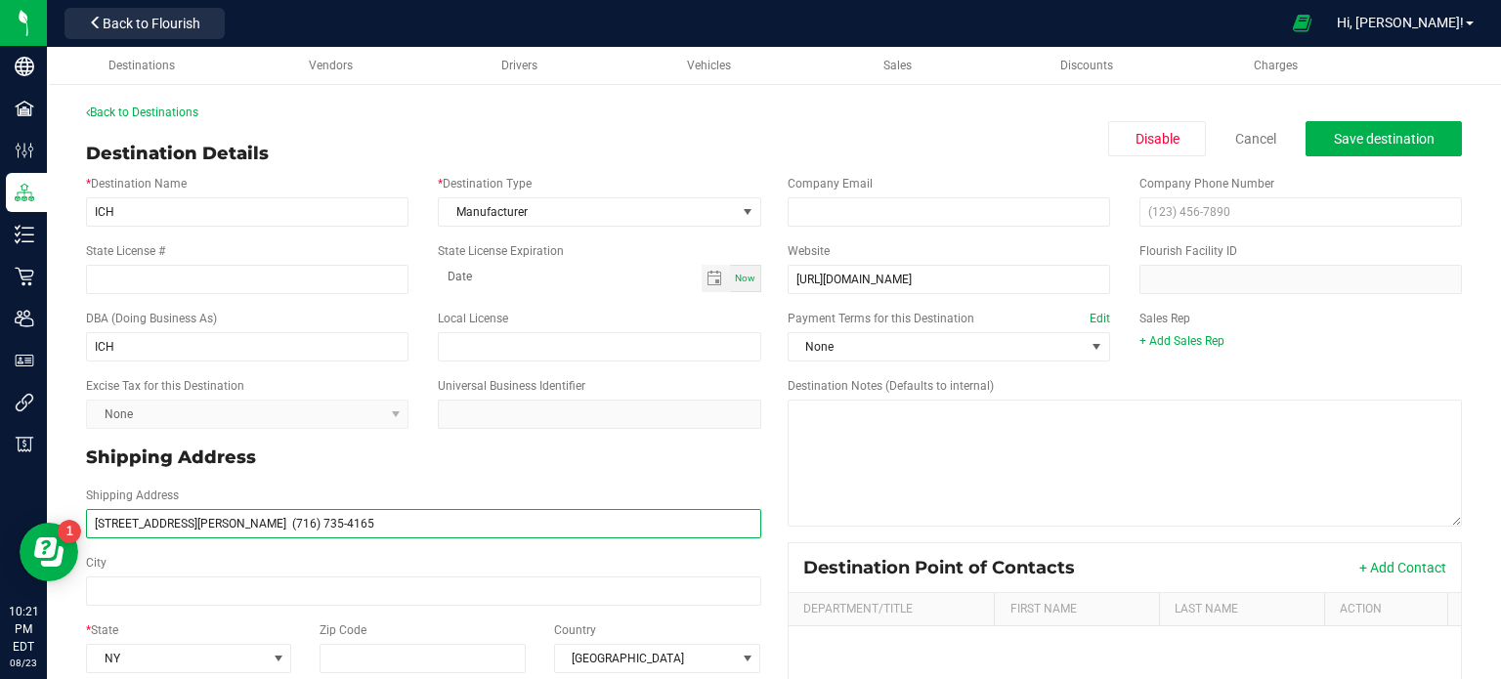
click at [426, 527] on input "10 Kelly Ave, Suite 11 Middleport, NY 14105 (716) 735-4165" at bounding box center [423, 523] width 675 height 29
drag, startPoint x: 426, startPoint y: 527, endPoint x: 244, endPoint y: 519, distance: 181.9
drag, startPoint x: 244, startPoint y: 519, endPoint x: 214, endPoint y: 523, distance: 30.5
click at [214, 523] on input "10 Kelly Ave, Suite 11 Middleport, NY 14105 (716) 735-4165" at bounding box center [423, 523] width 675 height 29
drag, startPoint x: 214, startPoint y: 523, endPoint x: 435, endPoint y: 524, distance: 220.8
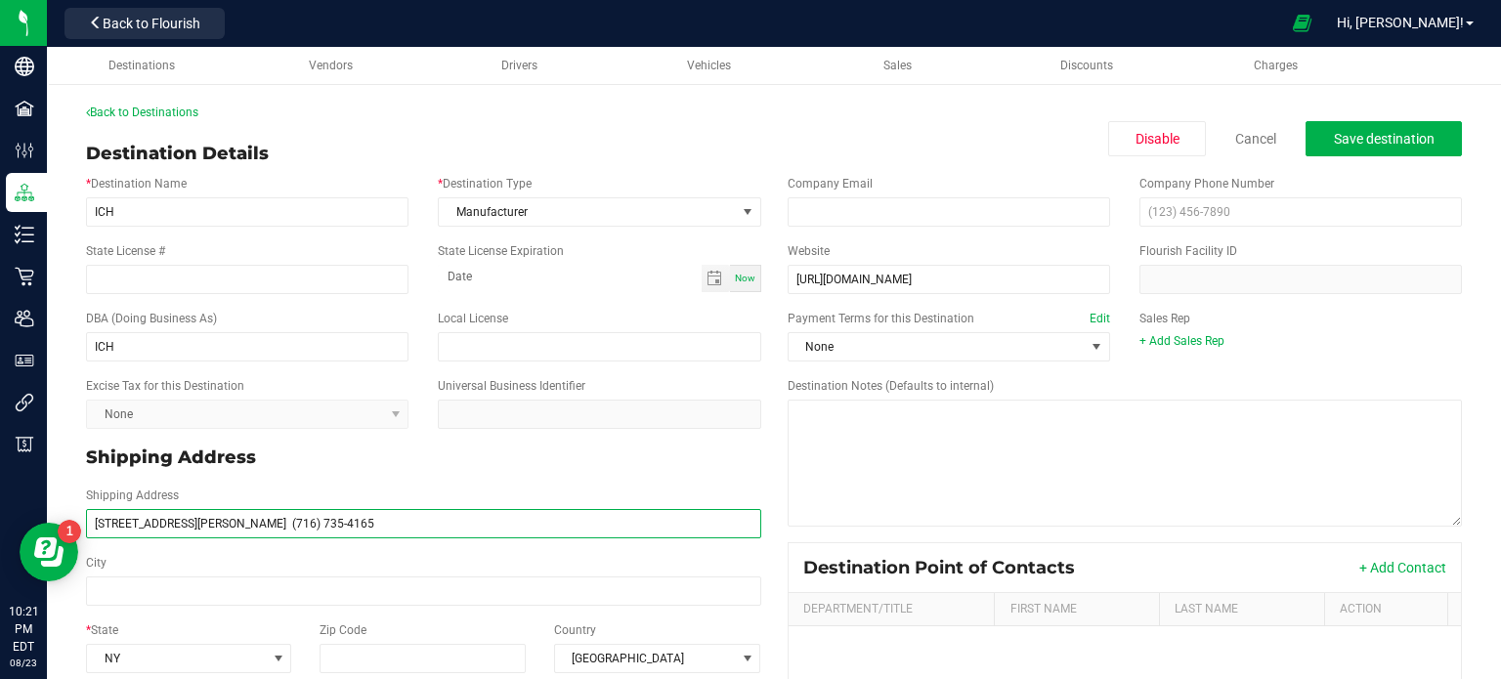
click at [435, 524] on input "10 Kelly Ave, Suite 11 Middleport, NY 14105 (716) 735-4165" at bounding box center [423, 523] width 675 height 29
type input "[STREET_ADDRESS][PERSON_NAME]"
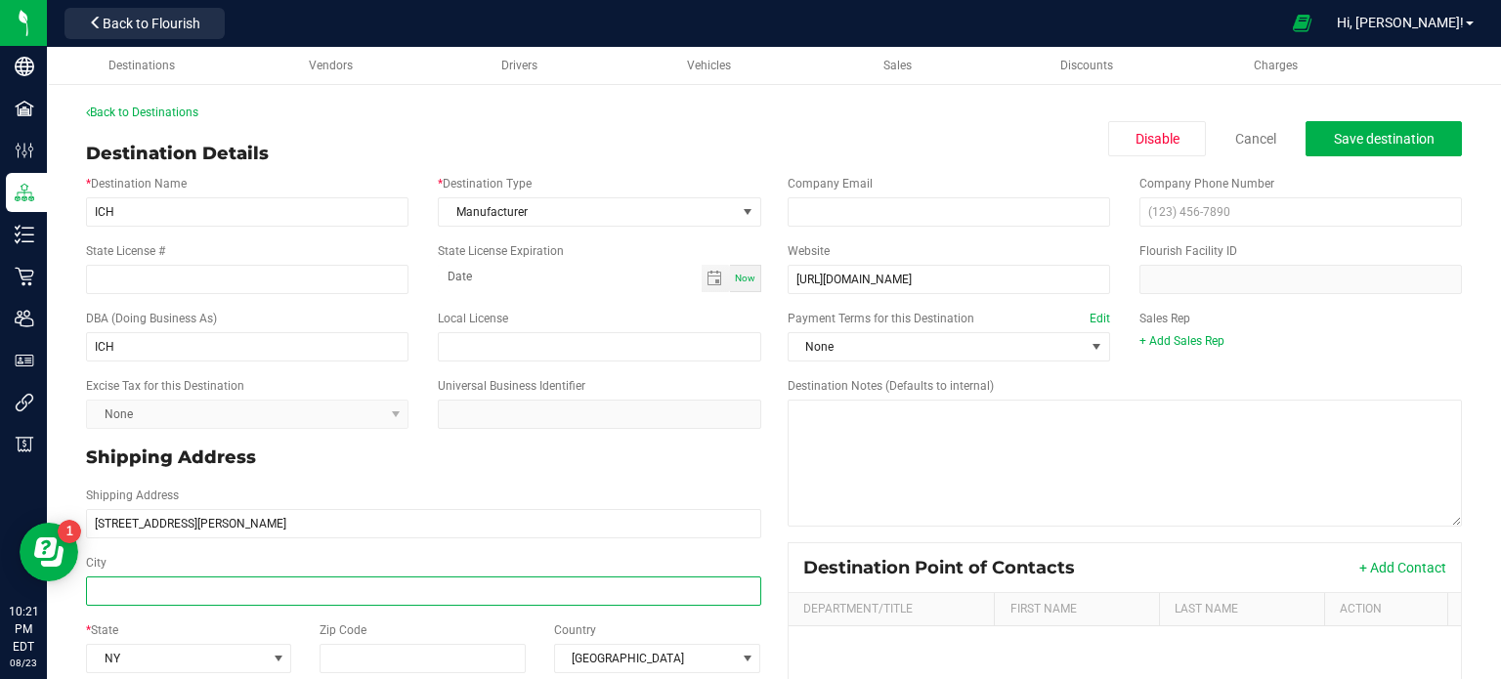
type input "[STREET_ADDRESS][PERSON_NAME]"
click at [122, 597] on input "City" at bounding box center [423, 590] width 675 height 29
paste input "Middleport, NY 14105 (716) 735-4165"
drag, startPoint x: 158, startPoint y: 587, endPoint x: 332, endPoint y: 616, distance: 176.3
click at [332, 616] on div "* Destination Name ICH * Destination Type Manufacturer State License # State Li…" at bounding box center [422, 546] width 702 height 758
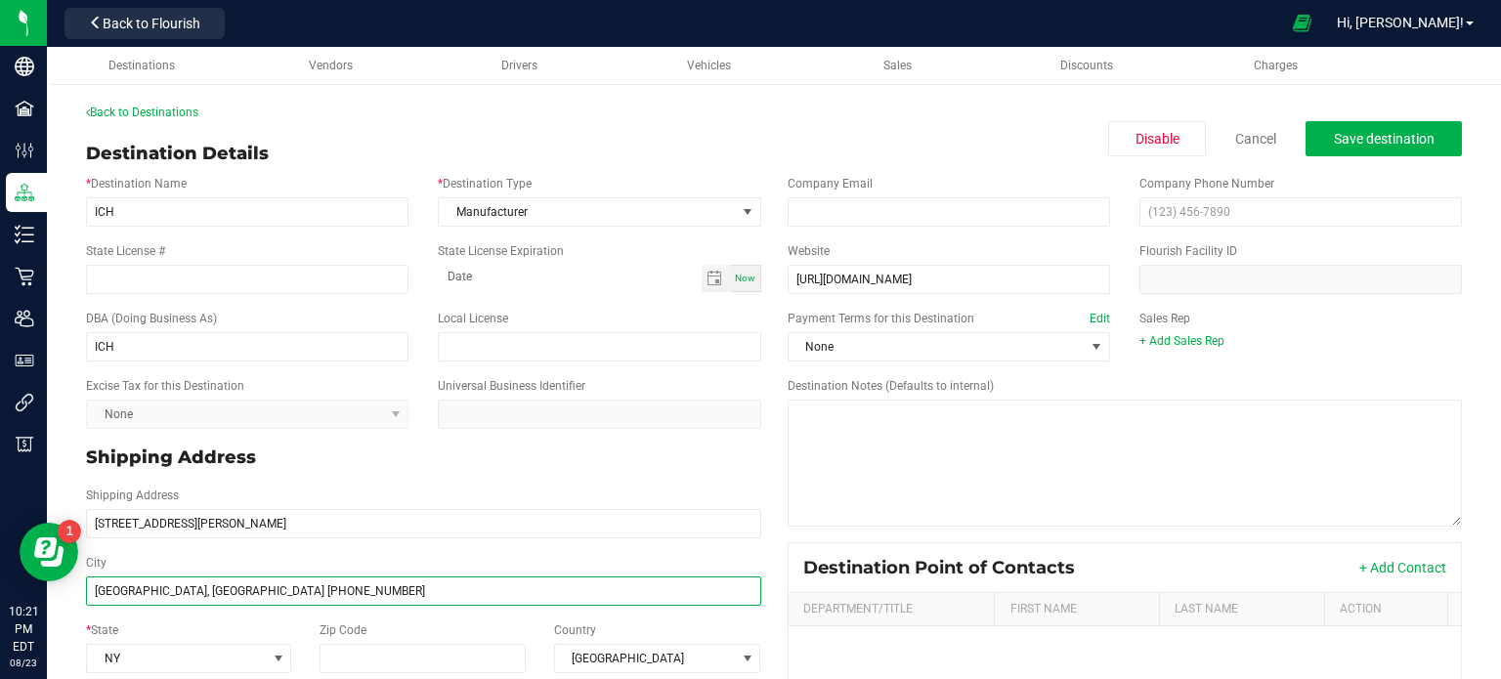
click at [192, 593] on input "Middleport, NY 14105 (716) 735-4165" at bounding box center [423, 590] width 675 height 29
type input "Middleport, NY 14105 (716) 735-4165"
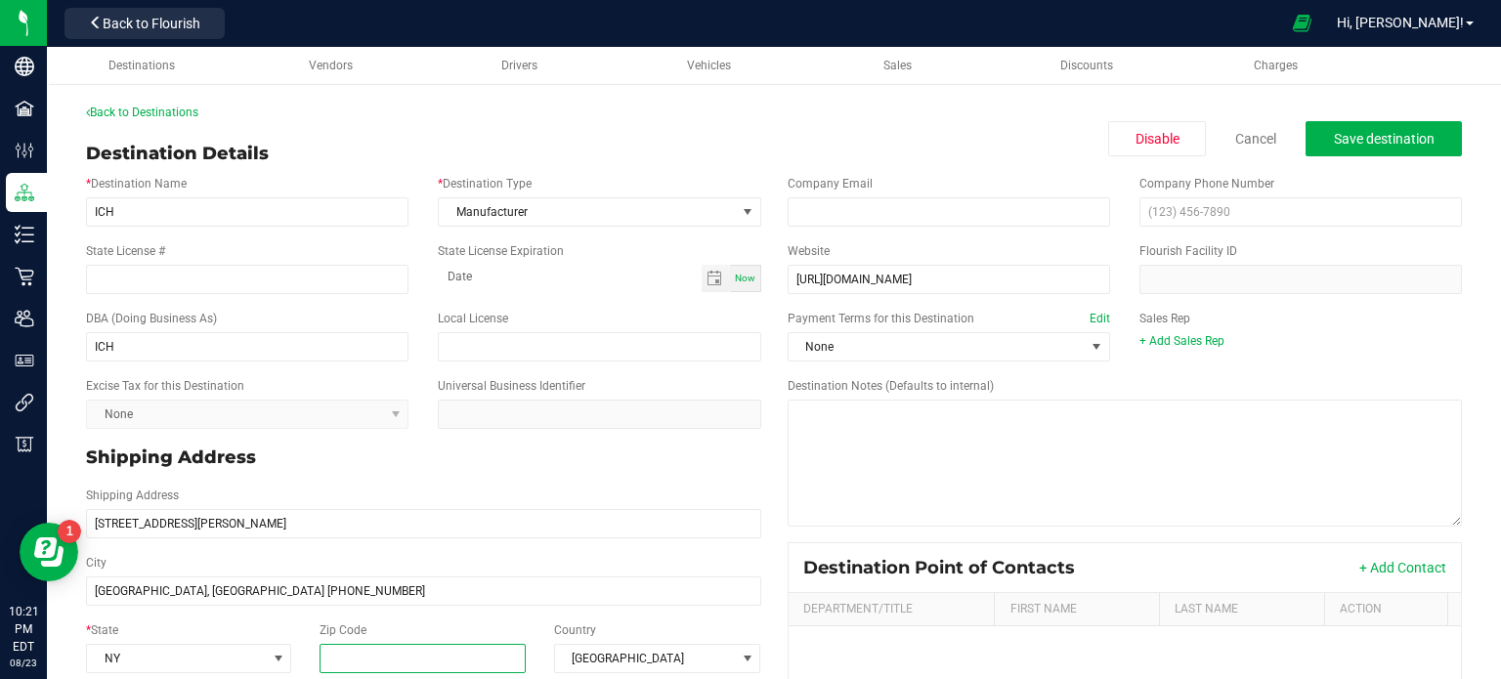
type input "Middleport, NY 14105 (716) 735-4165"
click at [446, 655] on input "Zip Code" at bounding box center [422, 658] width 207 height 29
paste input "14105"
type input "14105"
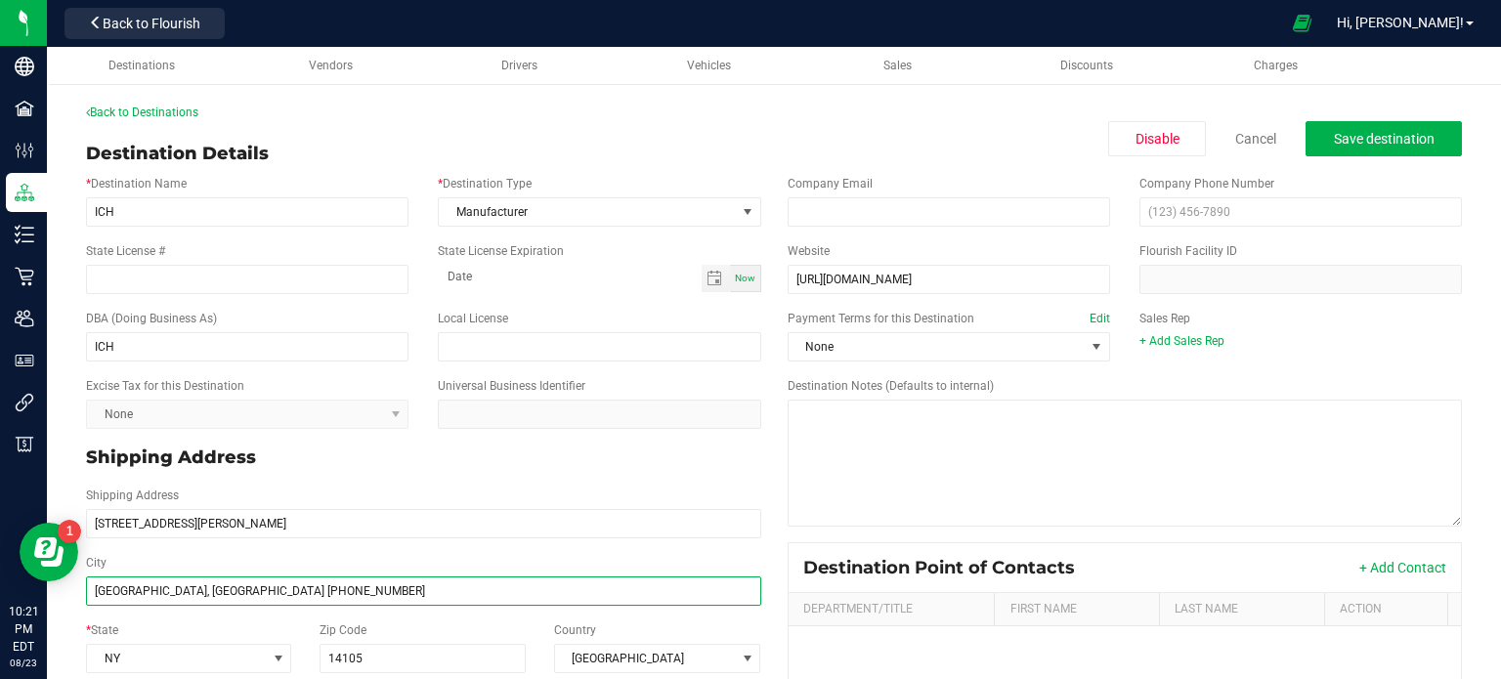
type input "14105"
drag, startPoint x: 313, startPoint y: 590, endPoint x: 214, endPoint y: 586, distance: 98.7
click at [214, 586] on input "Middleport, NY 14105 (716) 735-4165" at bounding box center [423, 590] width 675 height 29
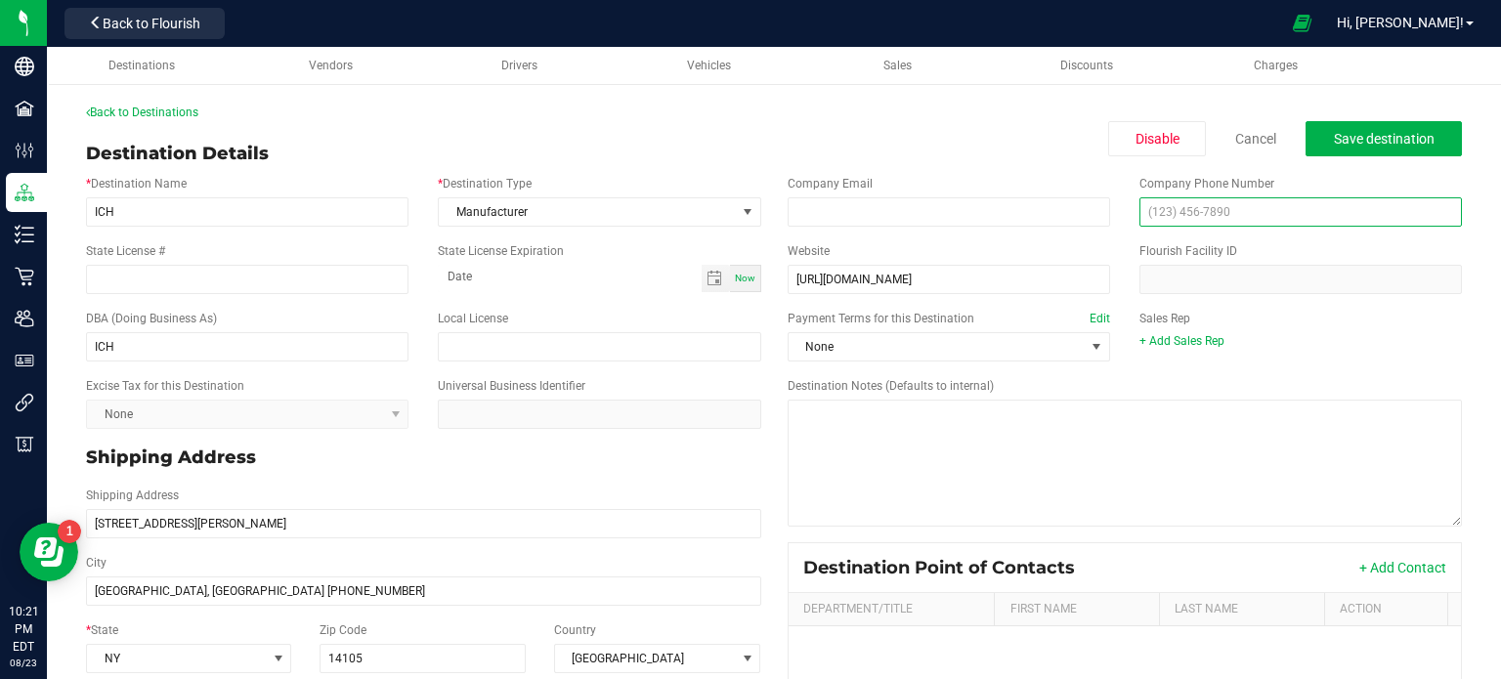
click at [1208, 216] on input "text" at bounding box center [1300, 211] width 322 height 29
paste input "(716) 735-4165"
type input "(716) 735-4165"
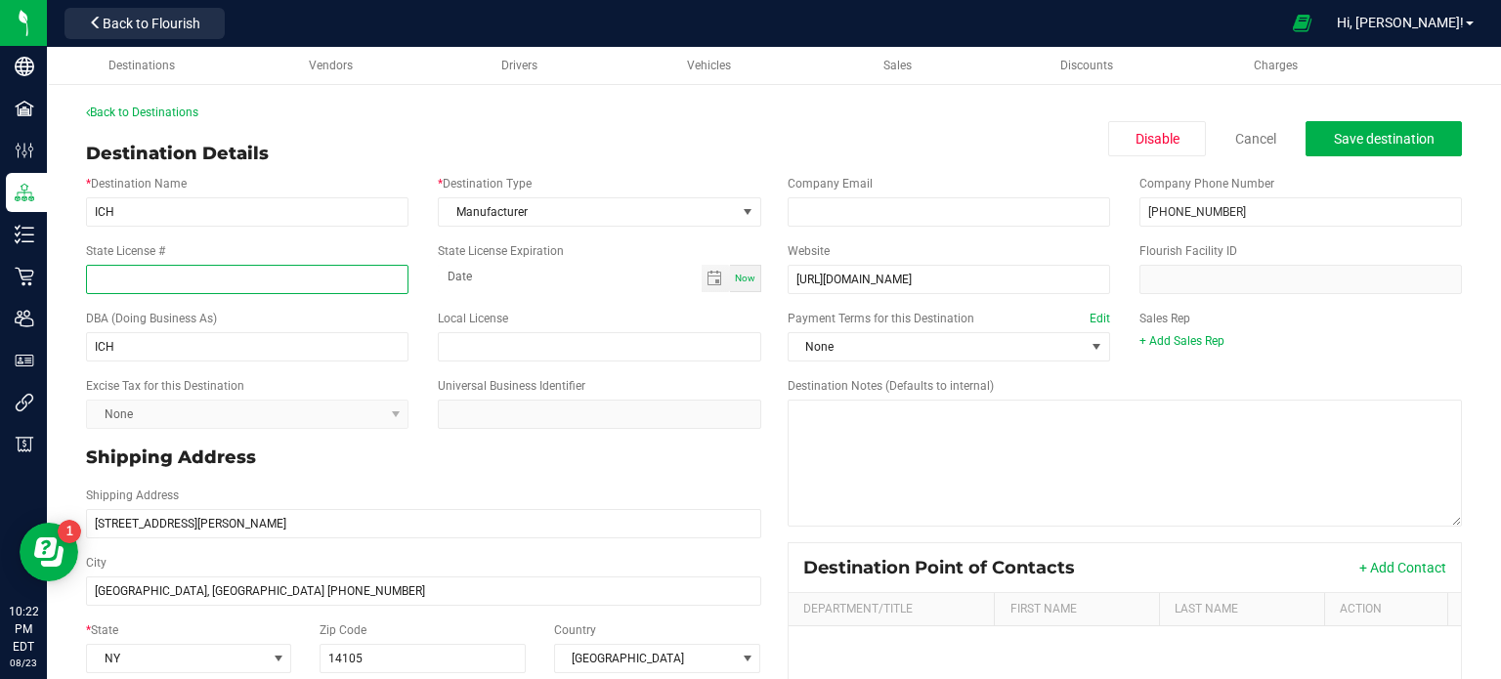
click at [164, 277] on input "State License #" at bounding box center [247, 279] width 322 height 29
paste input "OCM-PROC-24-000028"
type input "OCM-PROC-24-000028"
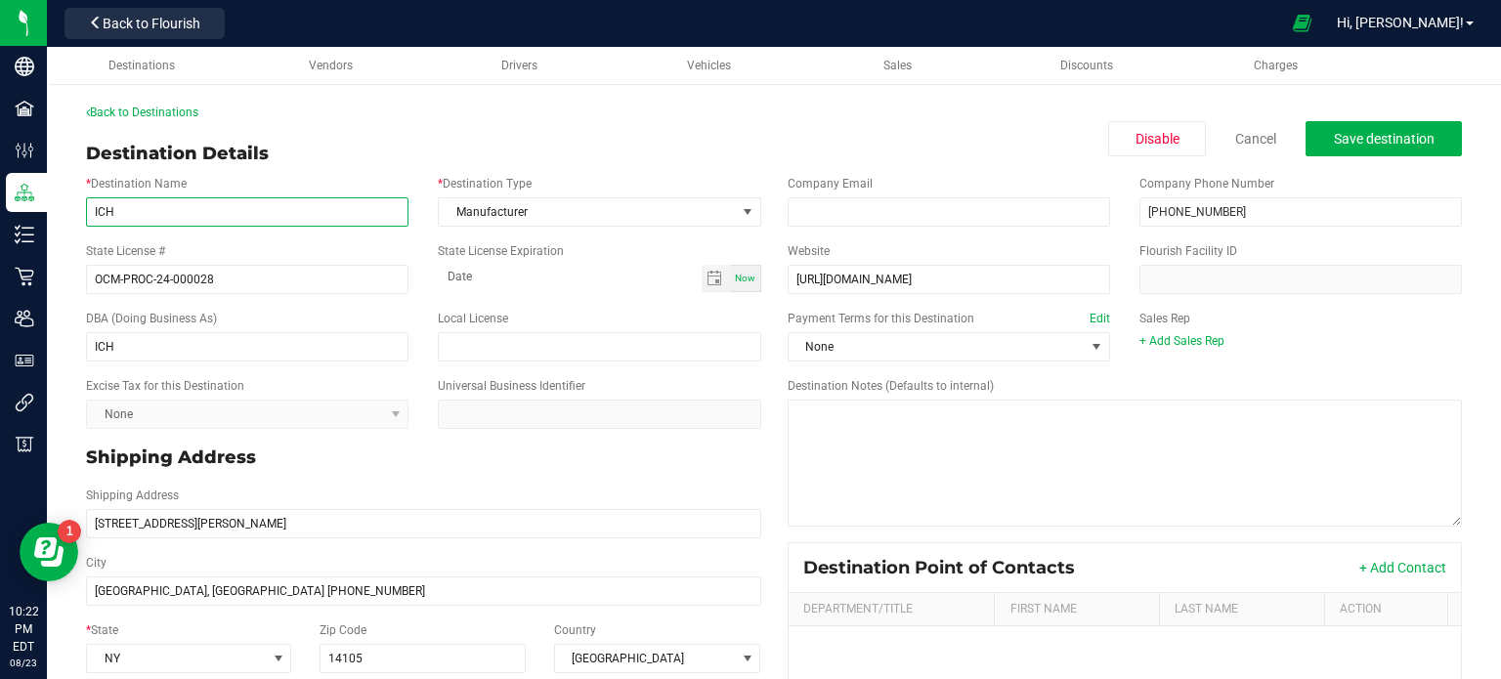
click at [305, 223] on input "ICH" at bounding box center [247, 211] width 322 height 29
type input "I"
paste input "Name Email* Message Send This site is protected by reCAPTCHA and the Google Pri…"
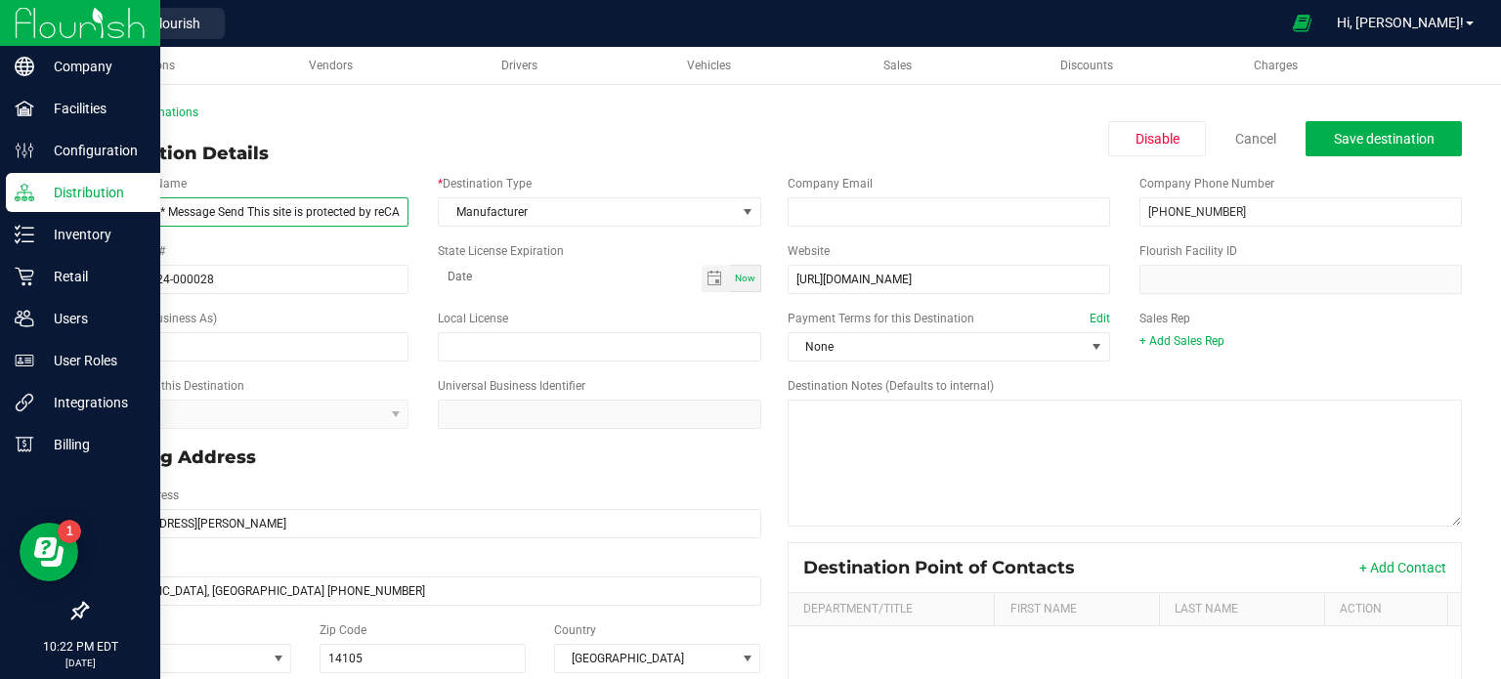
drag, startPoint x: 293, startPoint y: 214, endPoint x: 0, endPoint y: 195, distance: 293.7
click at [0, 195] on div "Company Facilities Configuration Distribution Inventory Retail Users User Roles…" at bounding box center [750, 339] width 1501 height 679
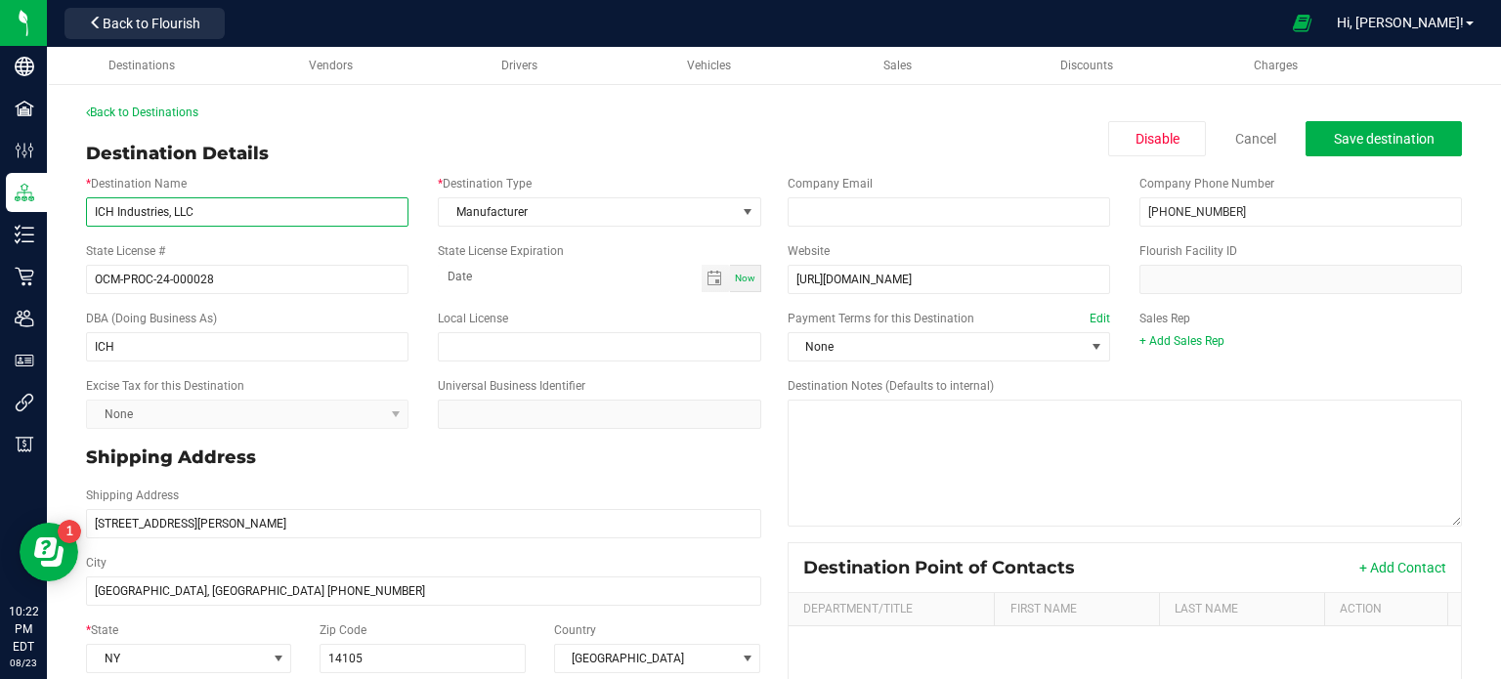
drag, startPoint x: 236, startPoint y: 214, endPoint x: 59, endPoint y: 215, distance: 177.8
click at [59, 215] on div "Back to Destinations Destination Details Disable Cancel Save destination * Dest…" at bounding box center [774, 516] width 1454 height 864
type input "ICH Industries, LLC"
drag, startPoint x: 164, startPoint y: 351, endPoint x: 61, endPoint y: 359, distance: 103.8
click at [61, 359] on div "Back to Destinations Destination Details Disable Cancel Save destination * Dest…" at bounding box center [774, 516] width 1454 height 864
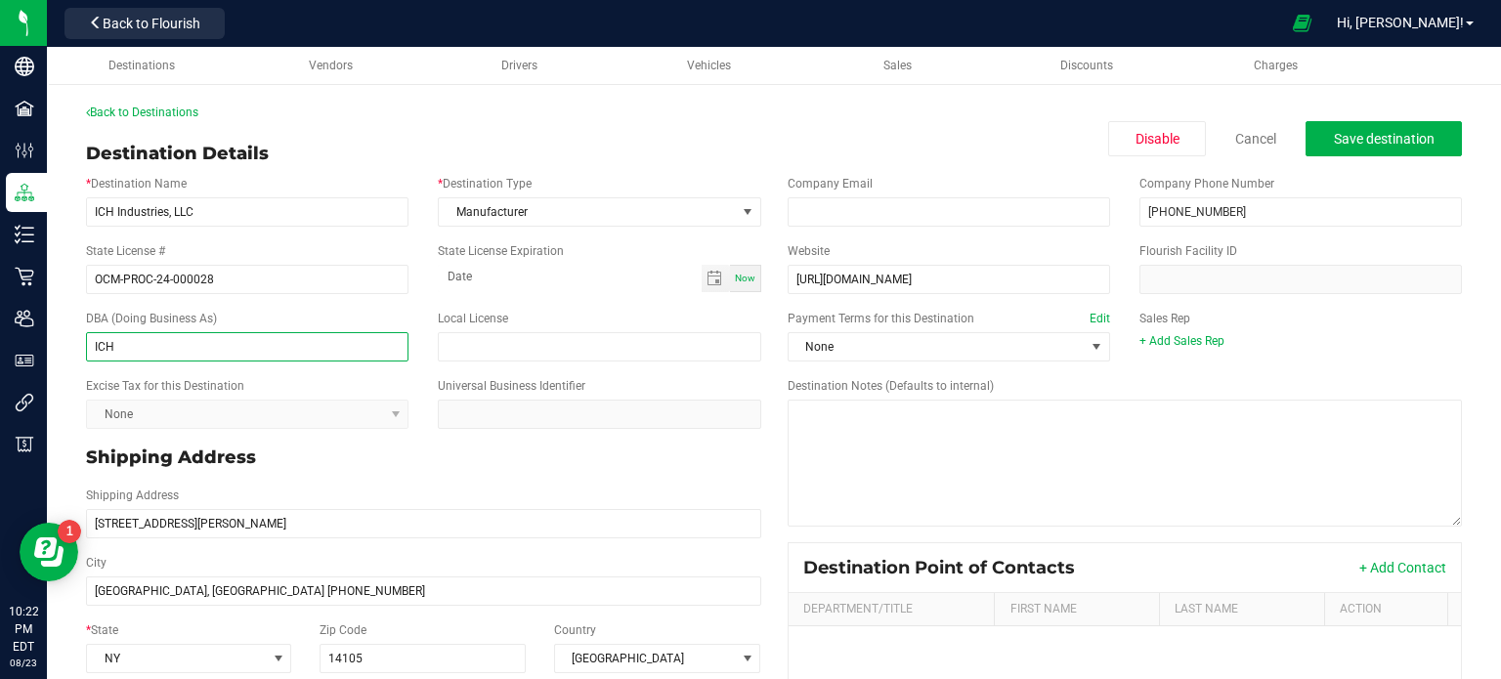
paste input "Industries, LLC"
type input "ICH Industries, LLC"
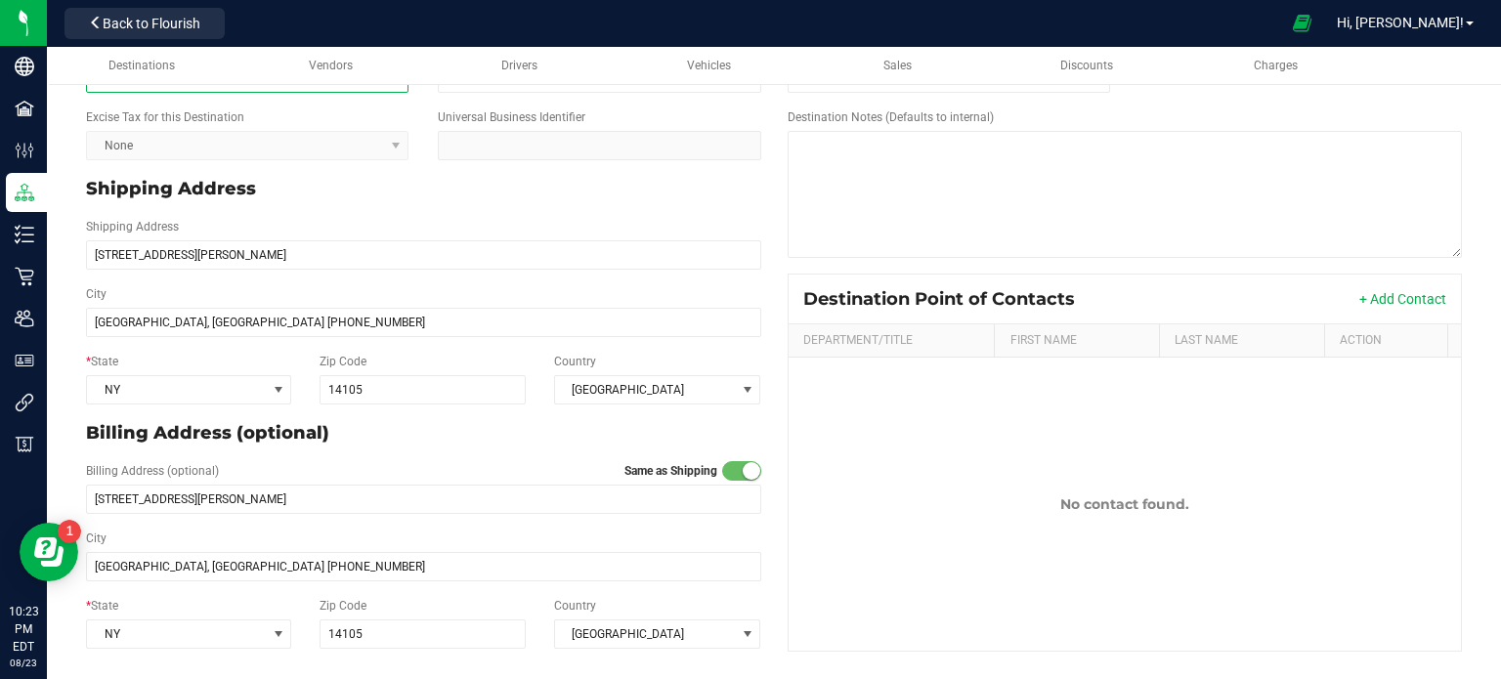
scroll to position [270, 0]
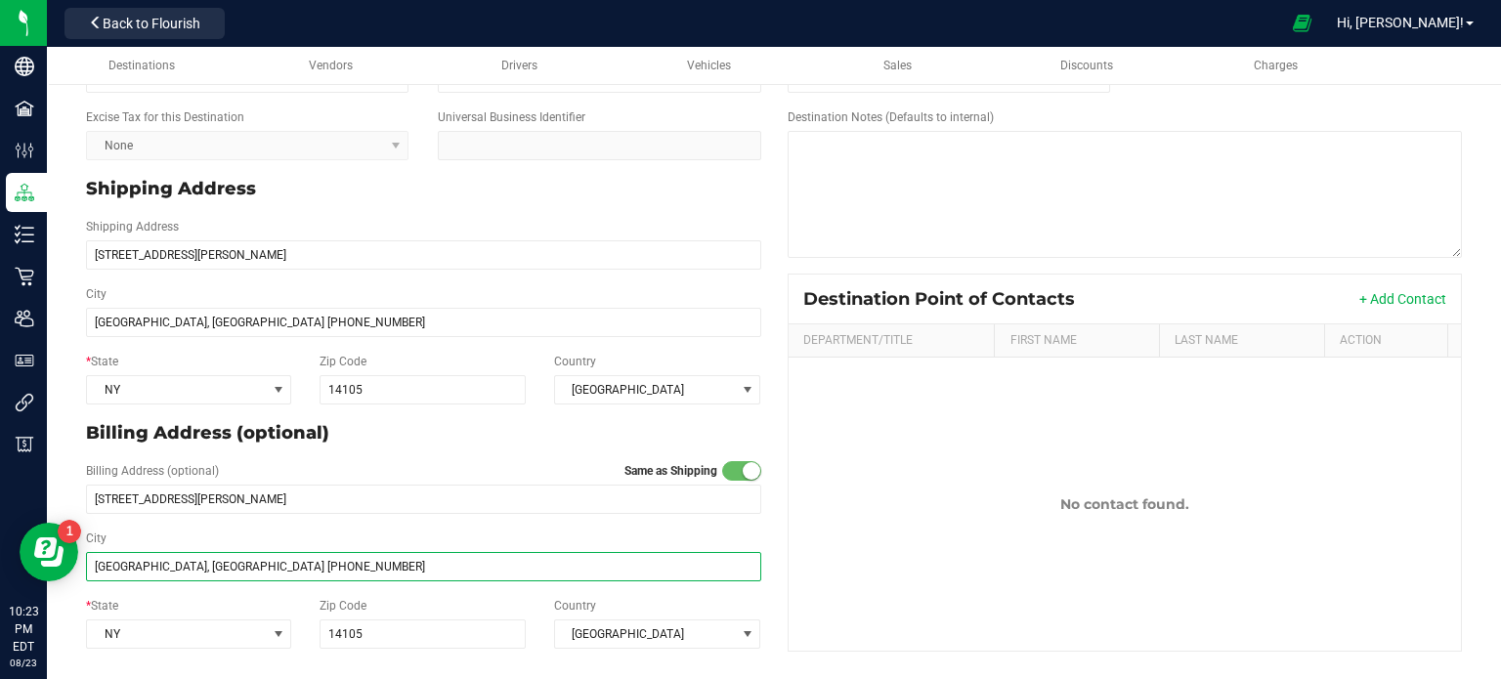
drag, startPoint x: 396, startPoint y: 572, endPoint x: 213, endPoint y: 571, distance: 182.7
click at [213, 571] on input "Middleport, NY 14105 (716) 735-4165" at bounding box center [423, 566] width 675 height 29
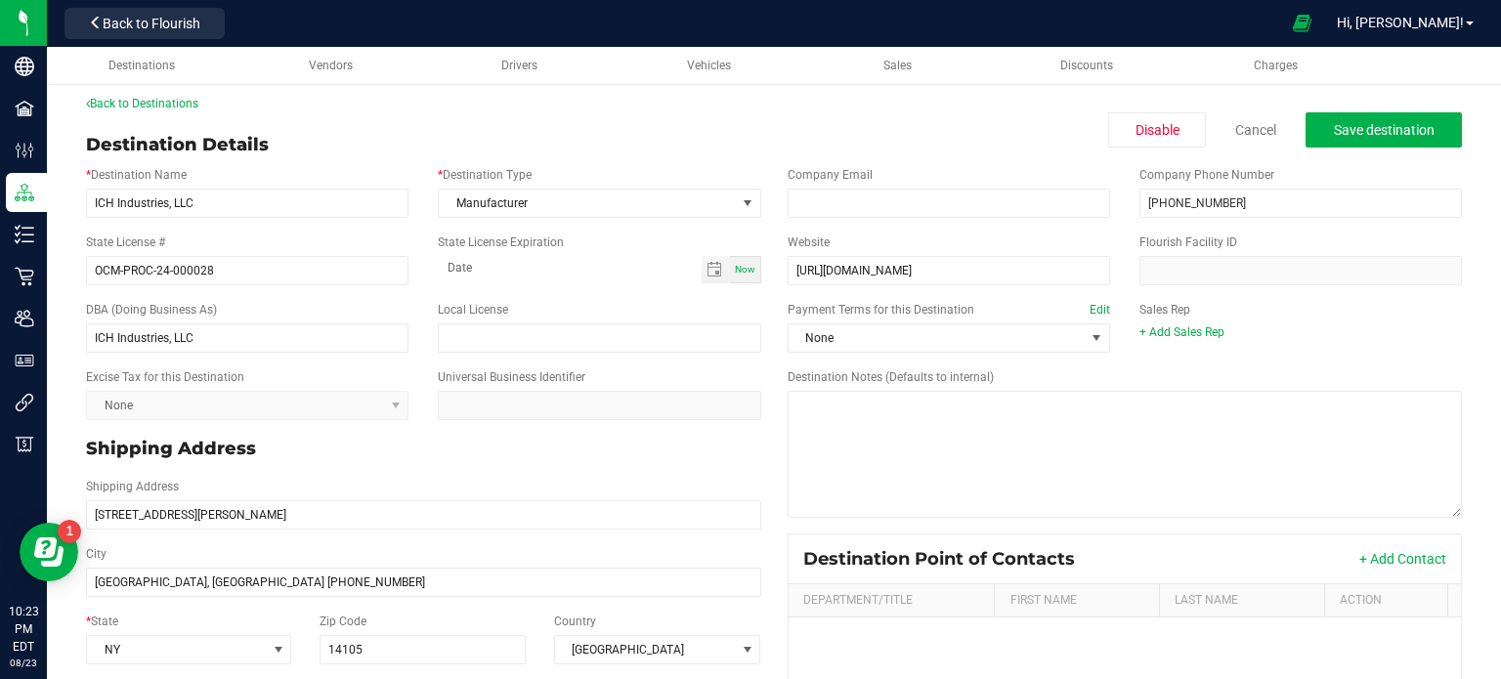
scroll to position [0, 0]
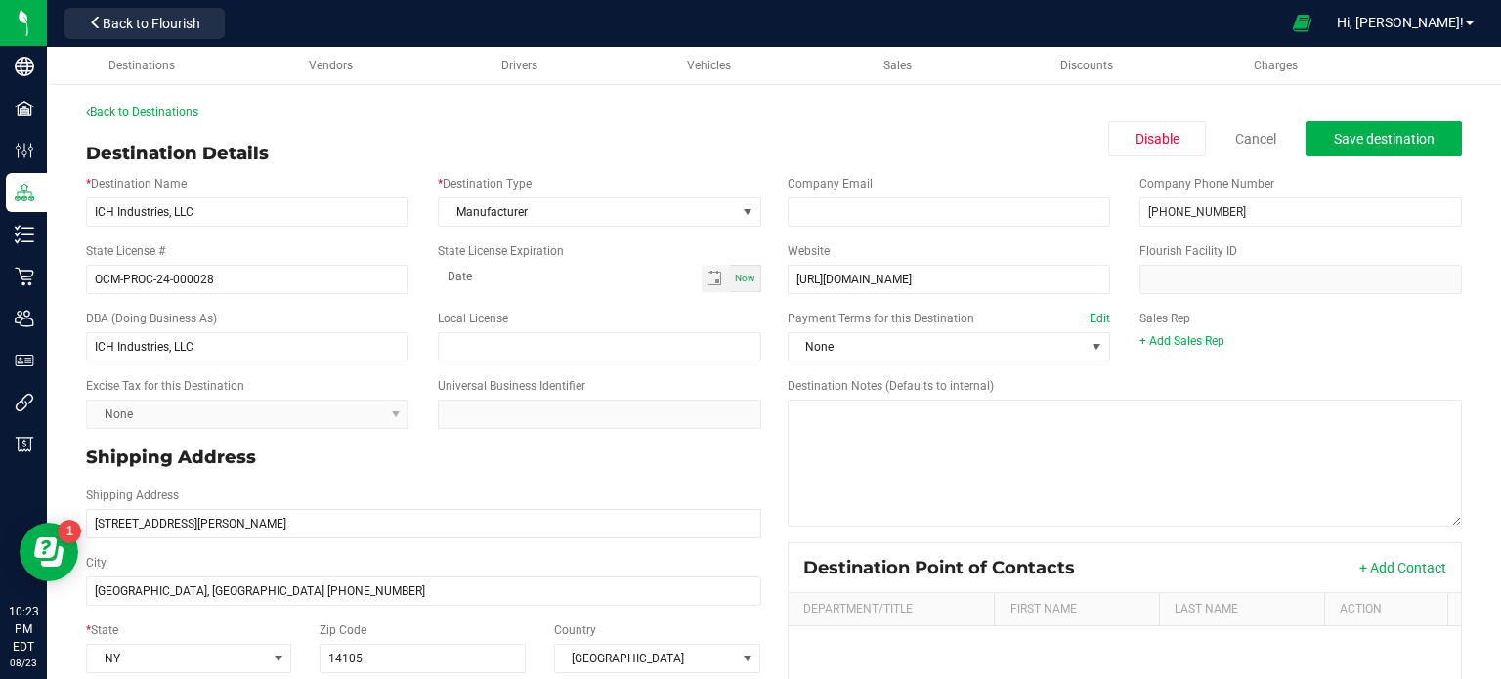
type input "Middleport"
click at [1402, 138] on span "Save destination" at bounding box center [1383, 139] width 101 height 16
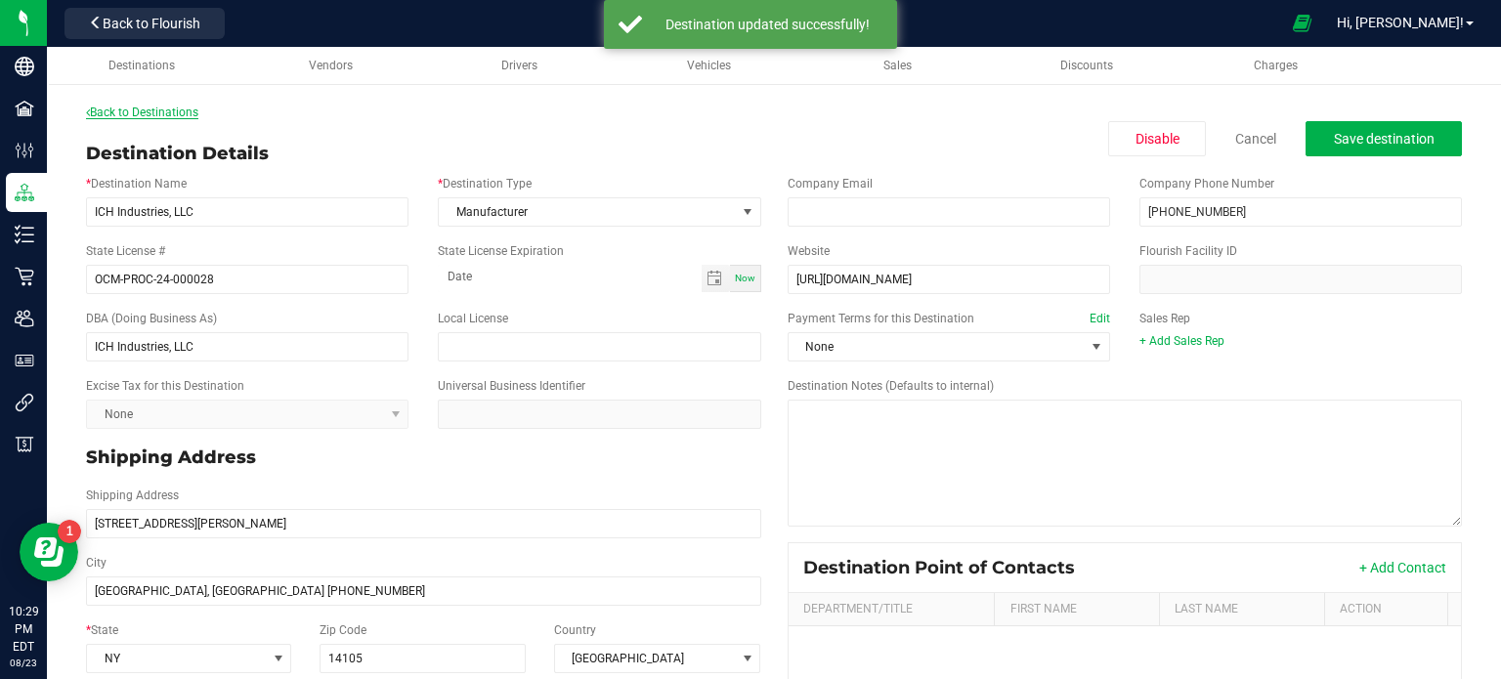
click at [125, 107] on link "Back to Destinations" at bounding box center [142, 113] width 112 height 14
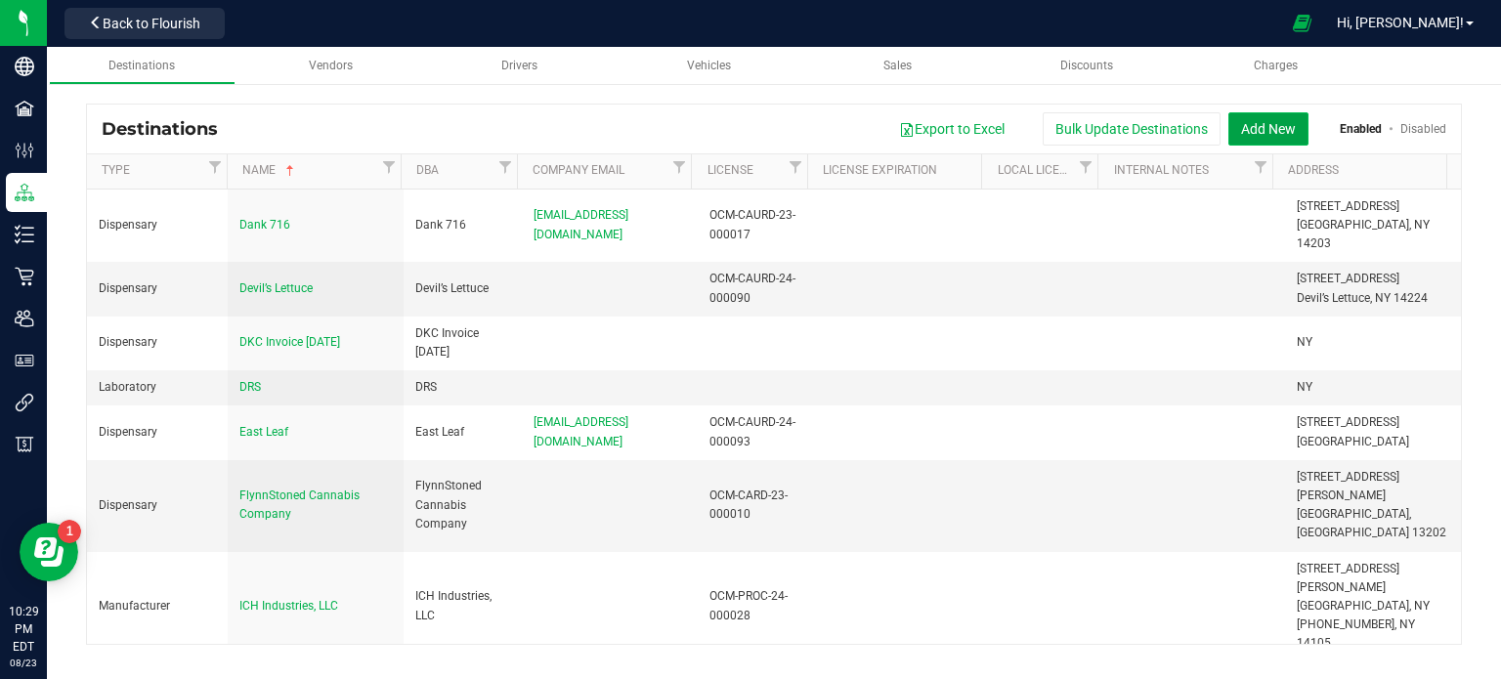
click at [1275, 131] on button "Add New" at bounding box center [1268, 128] width 80 height 33
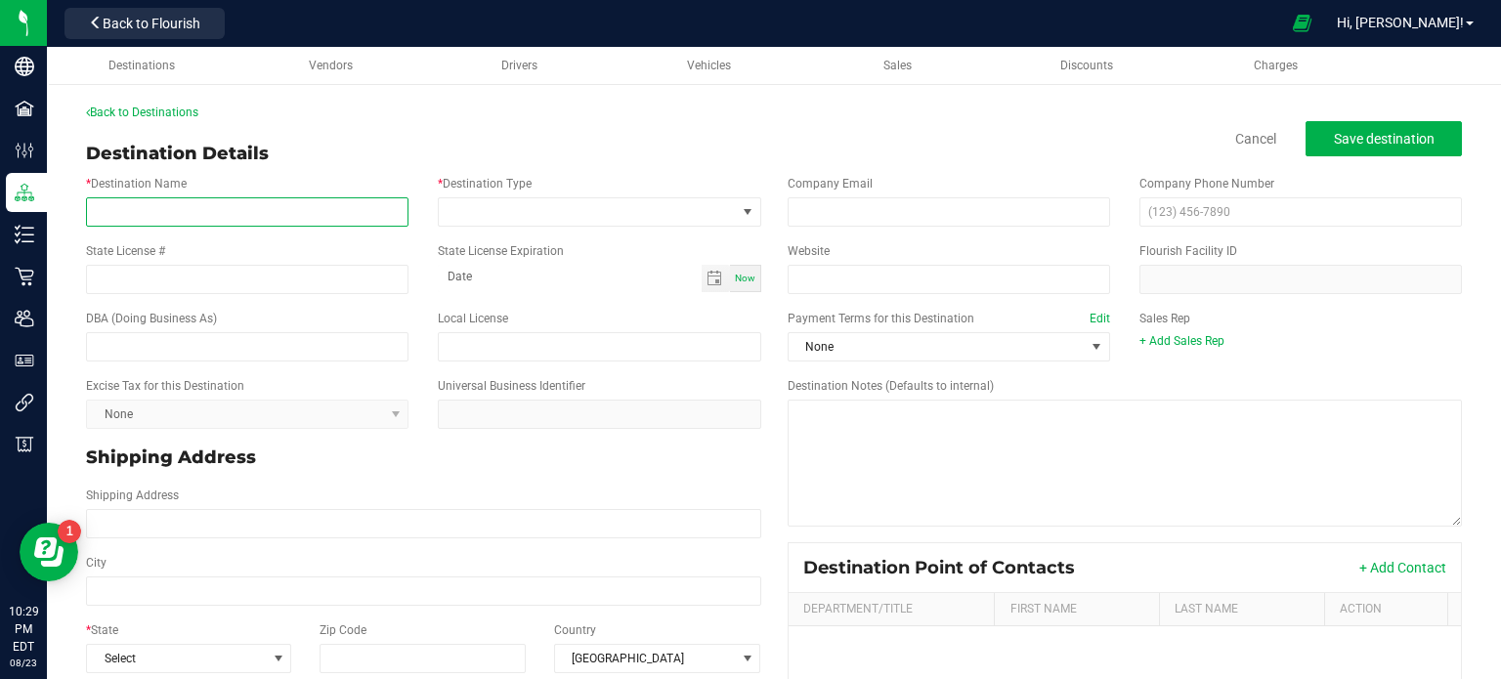
click at [152, 207] on input "* Destination Name" at bounding box center [247, 211] width 322 height 29
paste input "Herbalwai Cannabis"
type input "Herbalwai Cannabis"
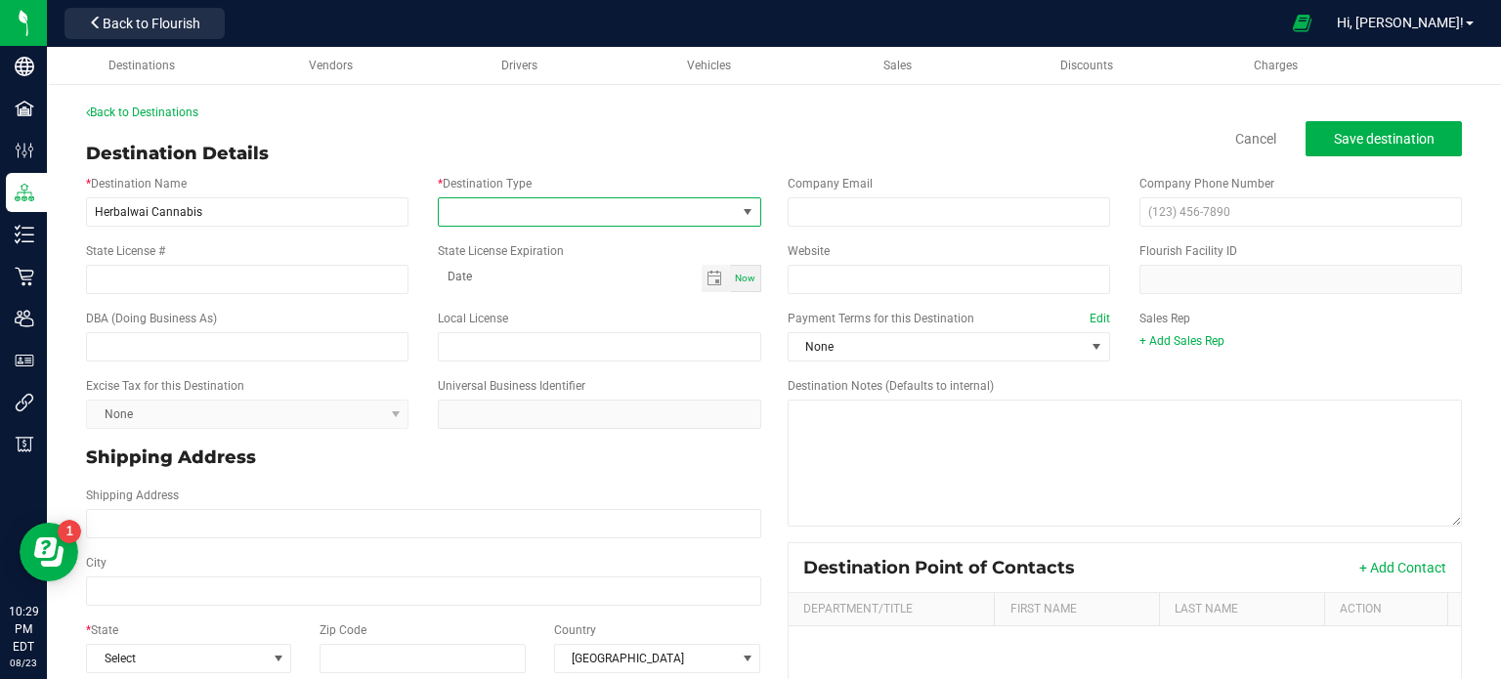
click at [639, 211] on span at bounding box center [587, 211] width 296 height 27
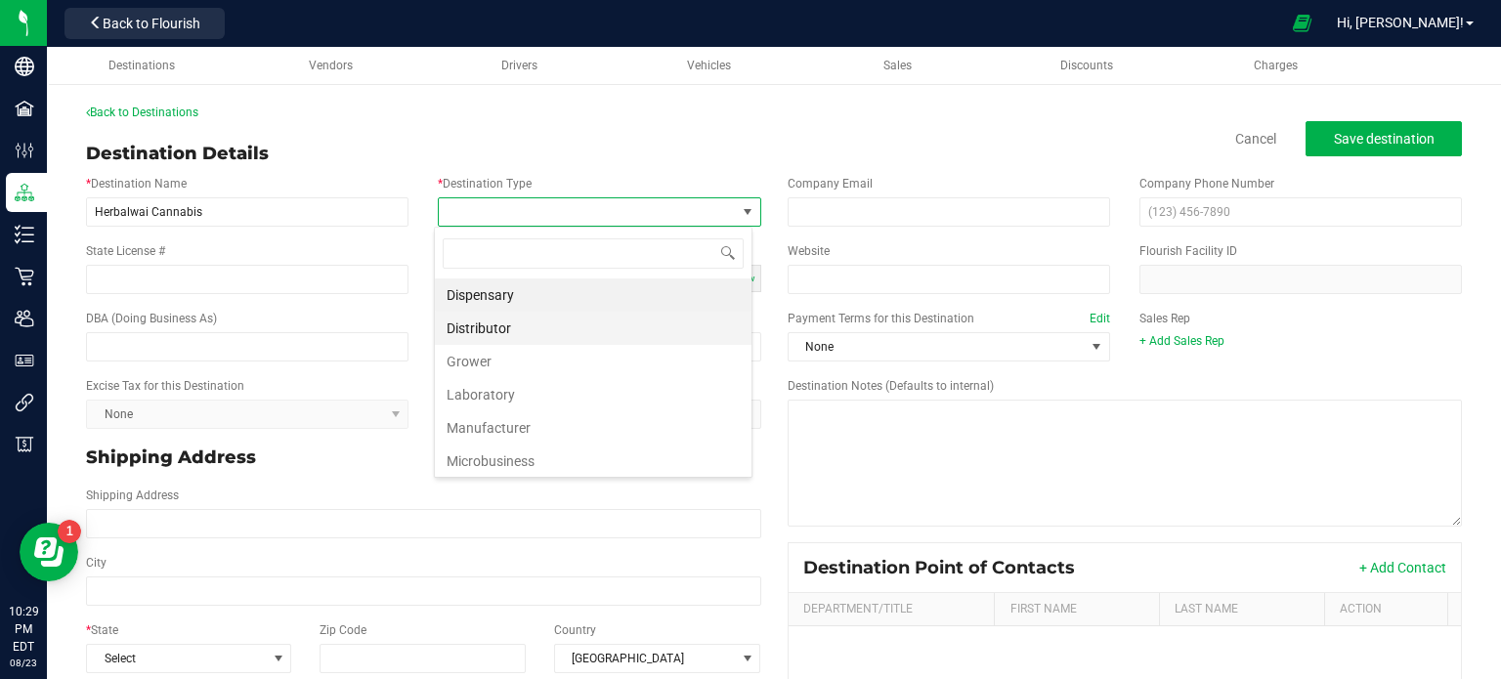
scroll to position [28, 318]
click at [607, 300] on li "Dispensary" at bounding box center [593, 294] width 317 height 33
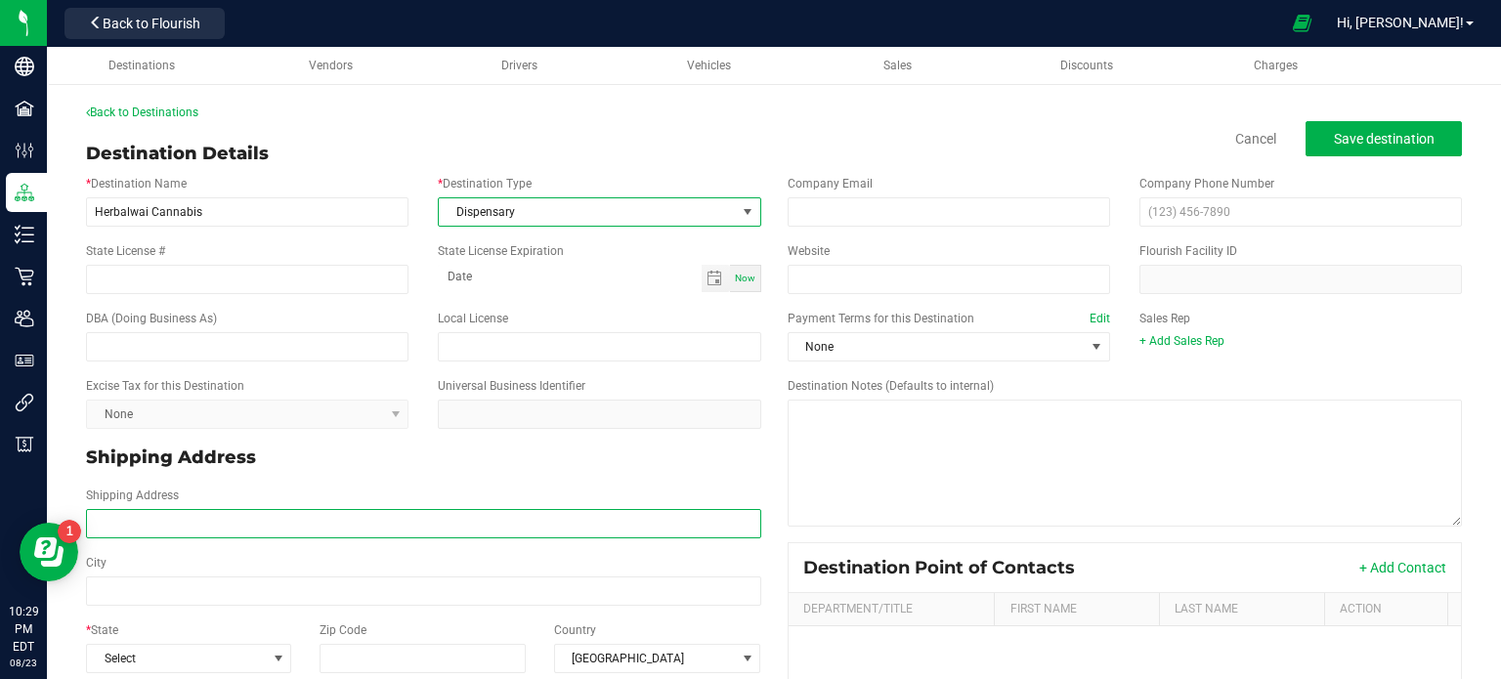
click at [162, 514] on input "Shipping Address" at bounding box center [423, 523] width 675 height 29
paste input "6970 Transit Rd Suite 100, Buffalo, NY 14221 Phone: (716) 242-1080"
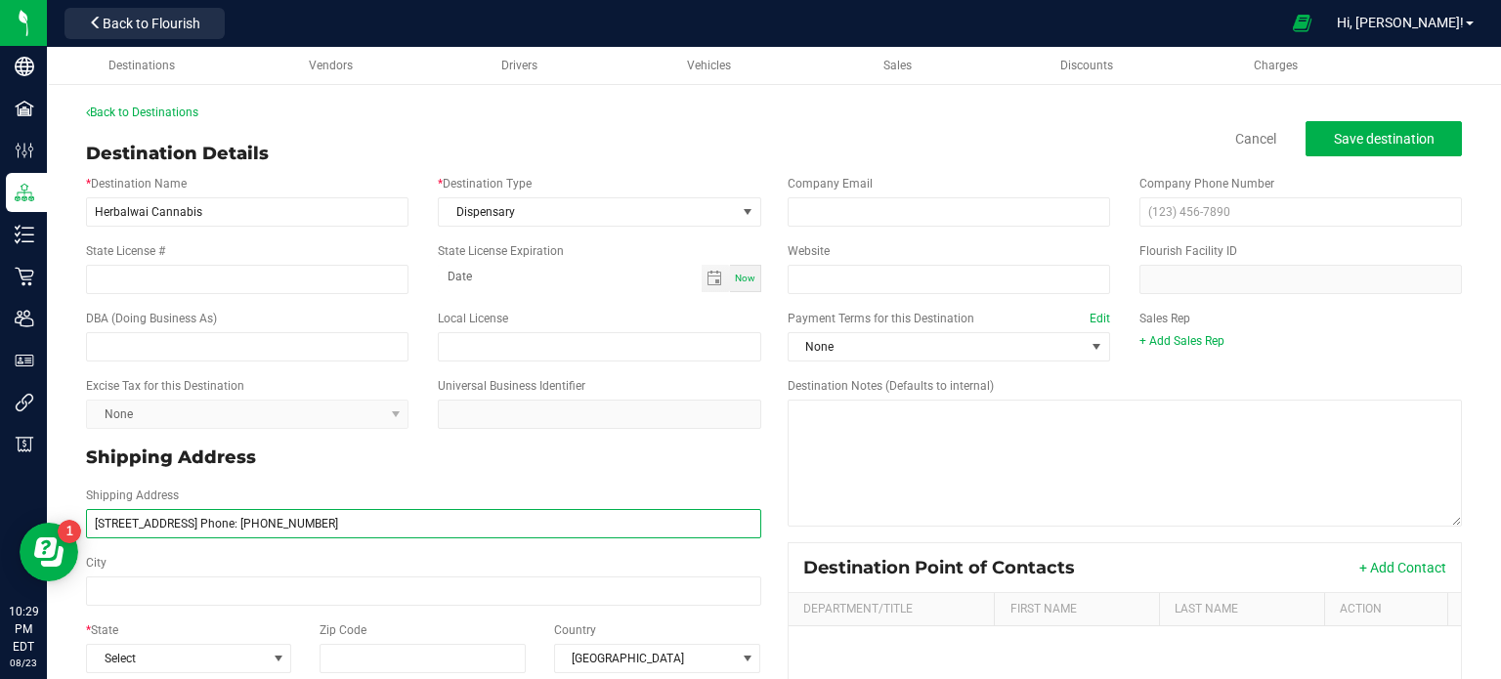
click at [486, 517] on input "6970 Transit Rd Suite 100, Buffalo, NY 14221 Phone: (716) 242-1080" at bounding box center [423, 523] width 675 height 29
drag, startPoint x: 486, startPoint y: 517, endPoint x: 369, endPoint y: 519, distance: 116.3
click at [369, 519] on input "6970 Transit Rd Suite 100, Buffalo, NY 14221 Phone: (716) 242-1080" at bounding box center [423, 523] width 675 height 29
type input "6970 Transit Rd Suite 100, Buffalo, NY 14221 Phone:"
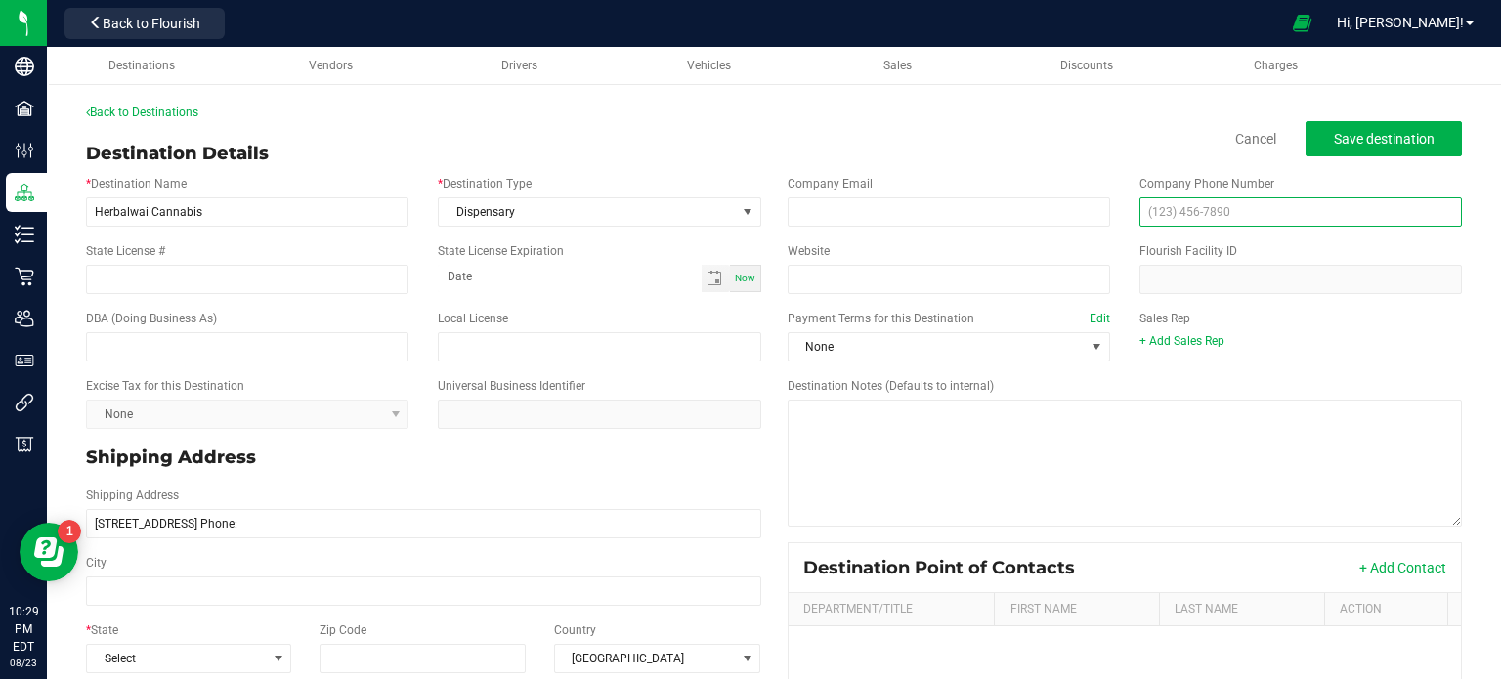
type input "6970 Transit Rd Suite 100, Buffalo, NY 14221 Phone:"
click at [1241, 213] on input "text" at bounding box center [1300, 211] width 322 height 29
paste input "[PHONE_NUMBER]"
type input "[PHONE_NUMBER]"
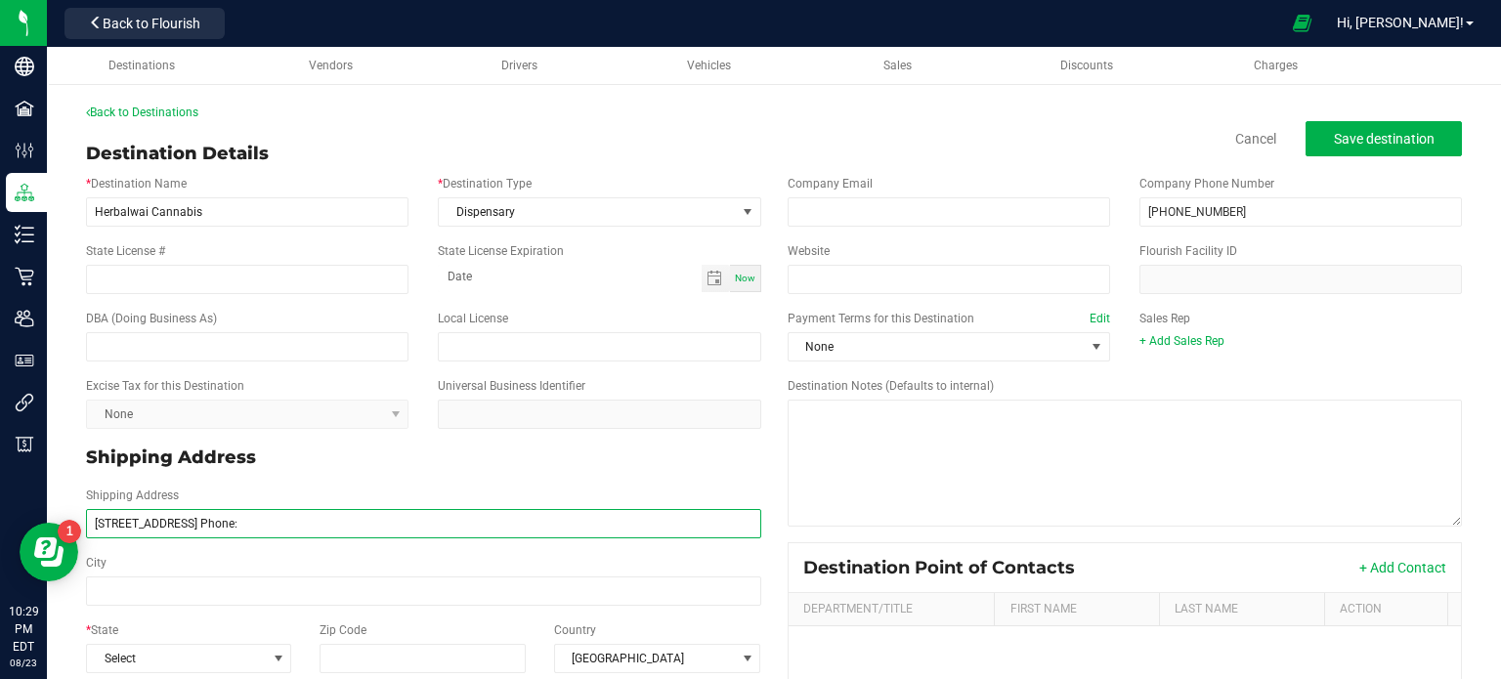
click at [408, 526] on input "6970 Transit Rd Suite 100, Buffalo, NY 14221 Phone:" at bounding box center [423, 523] width 675 height 29
type input "[STREET_ADDRESS],"
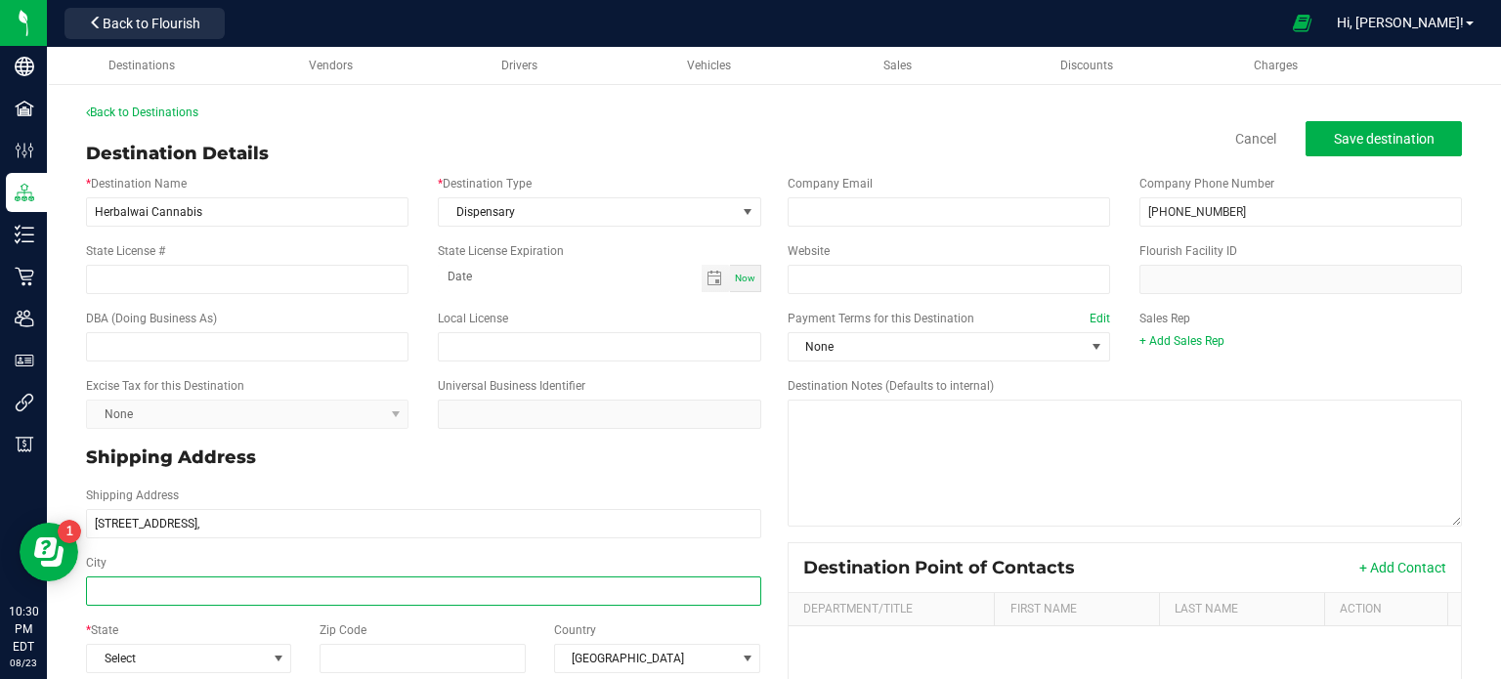
type input "[STREET_ADDRESS],"
click at [303, 577] on input "City" at bounding box center [423, 590] width 675 height 29
type input "Amherst"
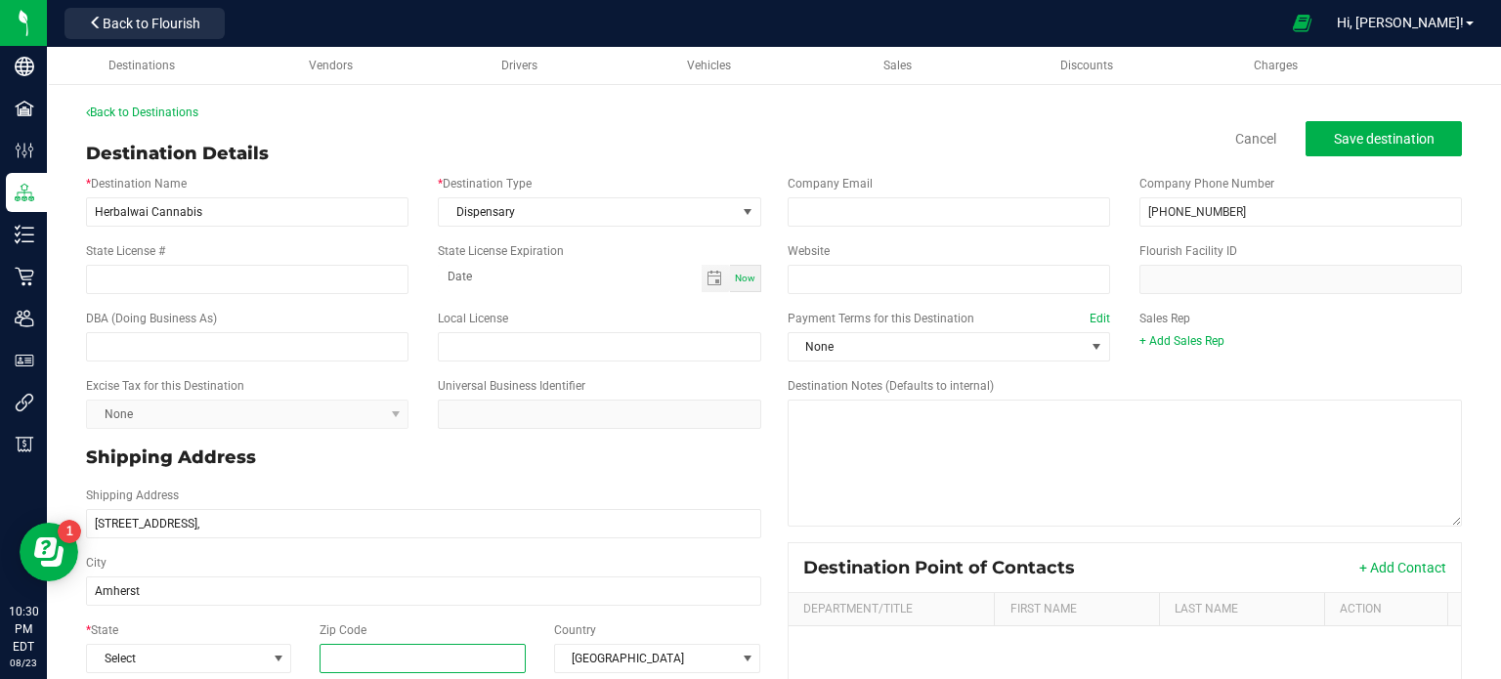
type input "Amherst"
click at [413, 655] on input "Zip Code" at bounding box center [422, 658] width 207 height 29
paste input "14221"
type input "14221"
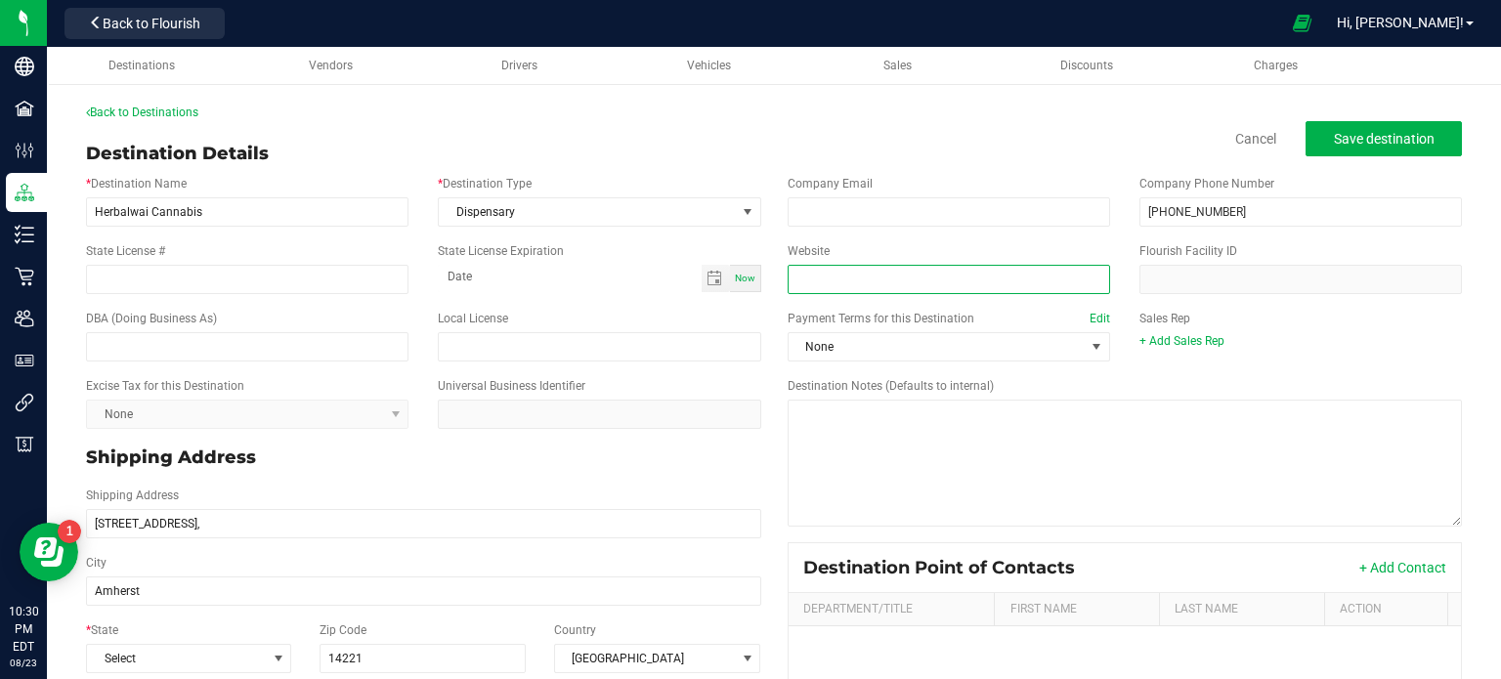
click at [916, 275] on input "Website" at bounding box center [948, 279] width 322 height 29
paste input "[URL][DOMAIN_NAME]"
type input "[URL][DOMAIN_NAME]"
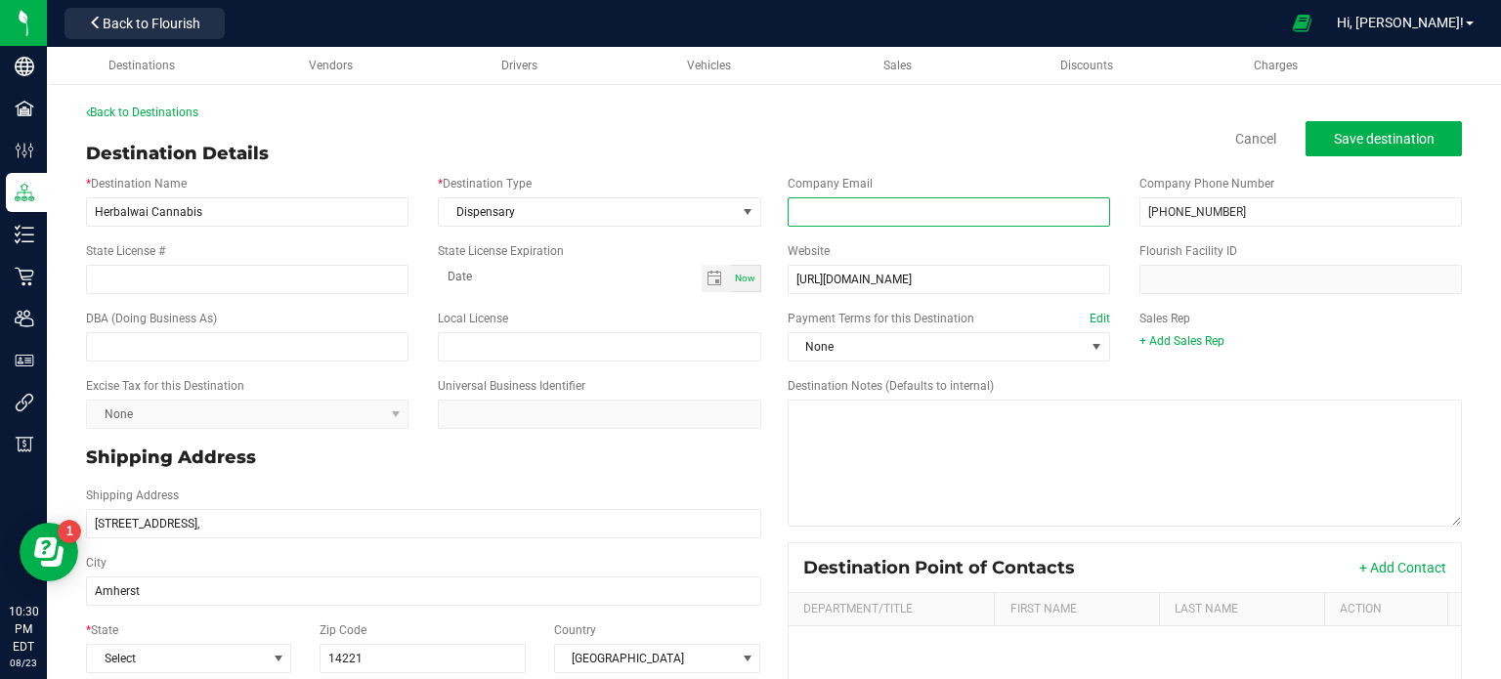
click at [918, 214] on input "email" at bounding box center [948, 211] width 322 height 29
paste input "[EMAIL_ADDRESS][DOMAIN_NAME]"
type input "[EMAIL_ADDRESS][DOMAIN_NAME]"
click at [1346, 134] on span "Save destination" at bounding box center [1383, 139] width 101 height 16
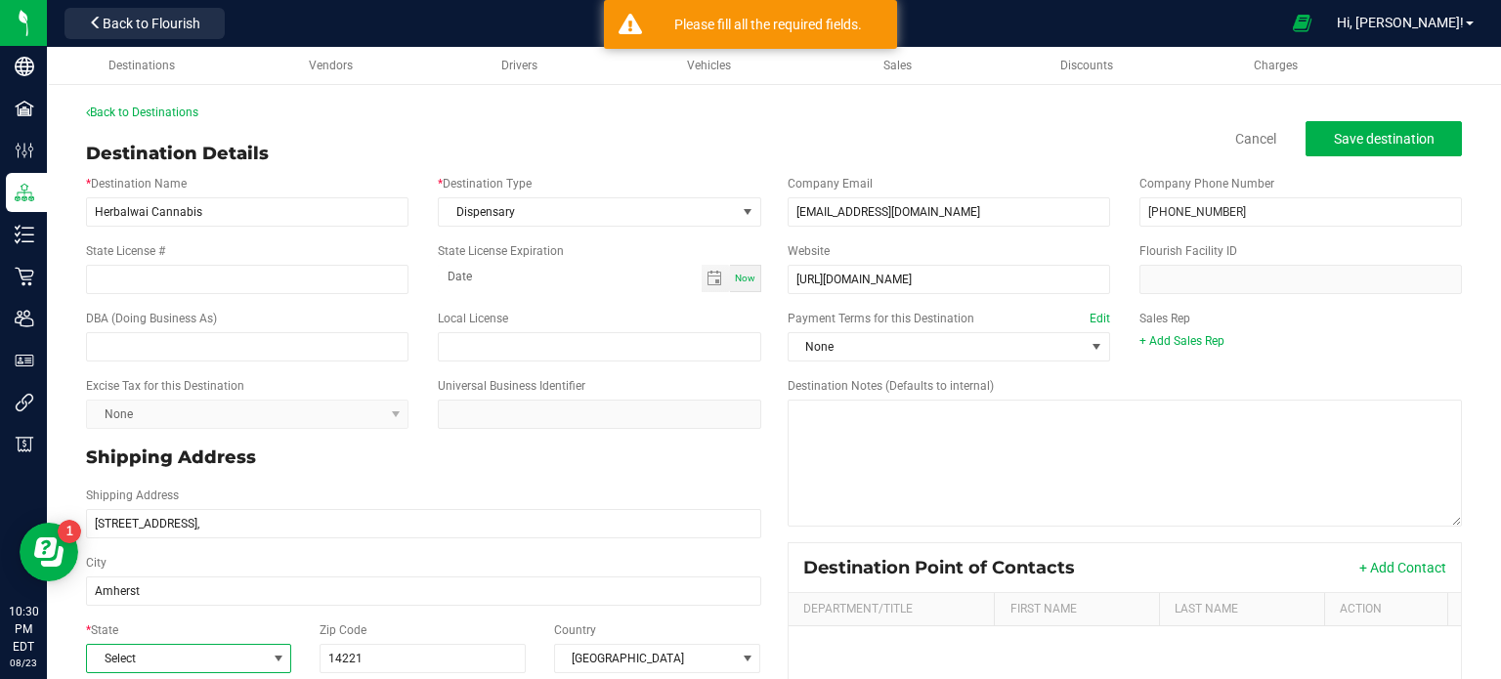
click at [228, 660] on span "Select" at bounding box center [176, 658] width 179 height 27
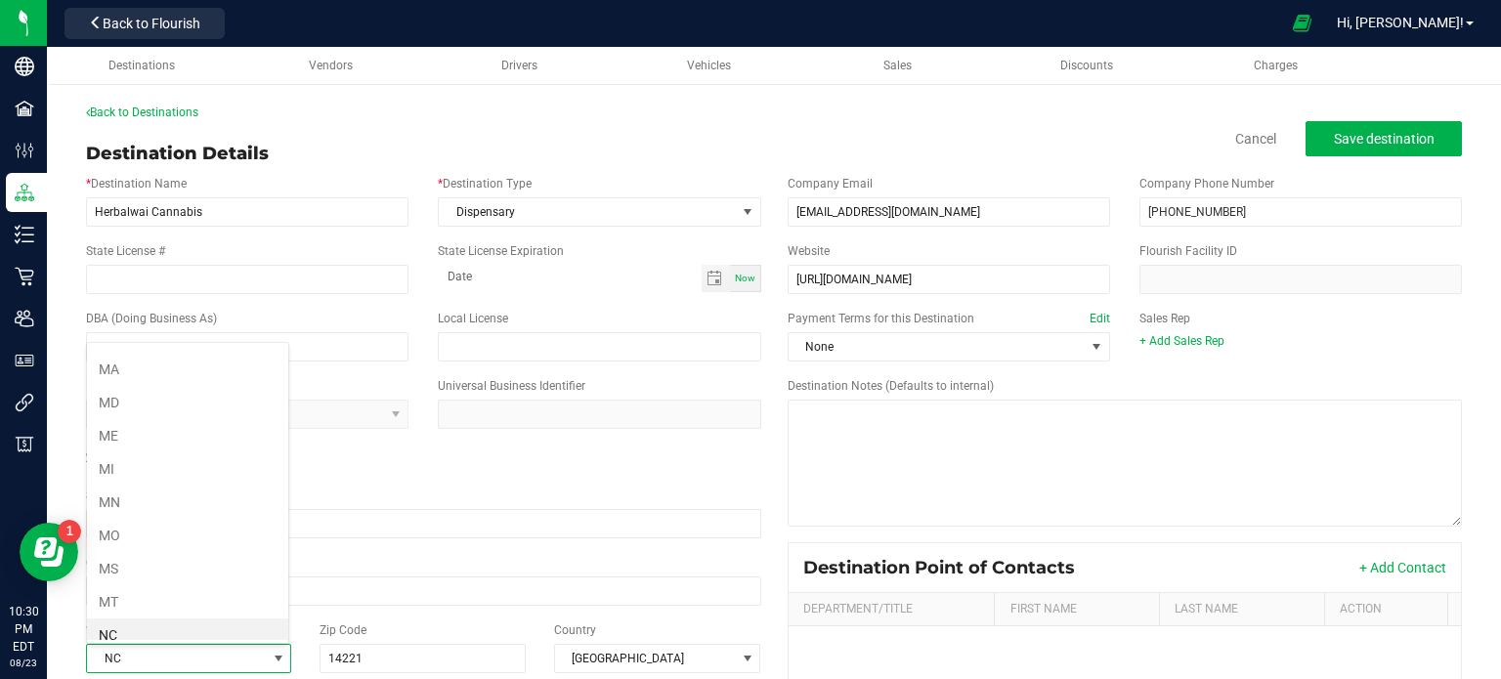
scroll to position [856, 0]
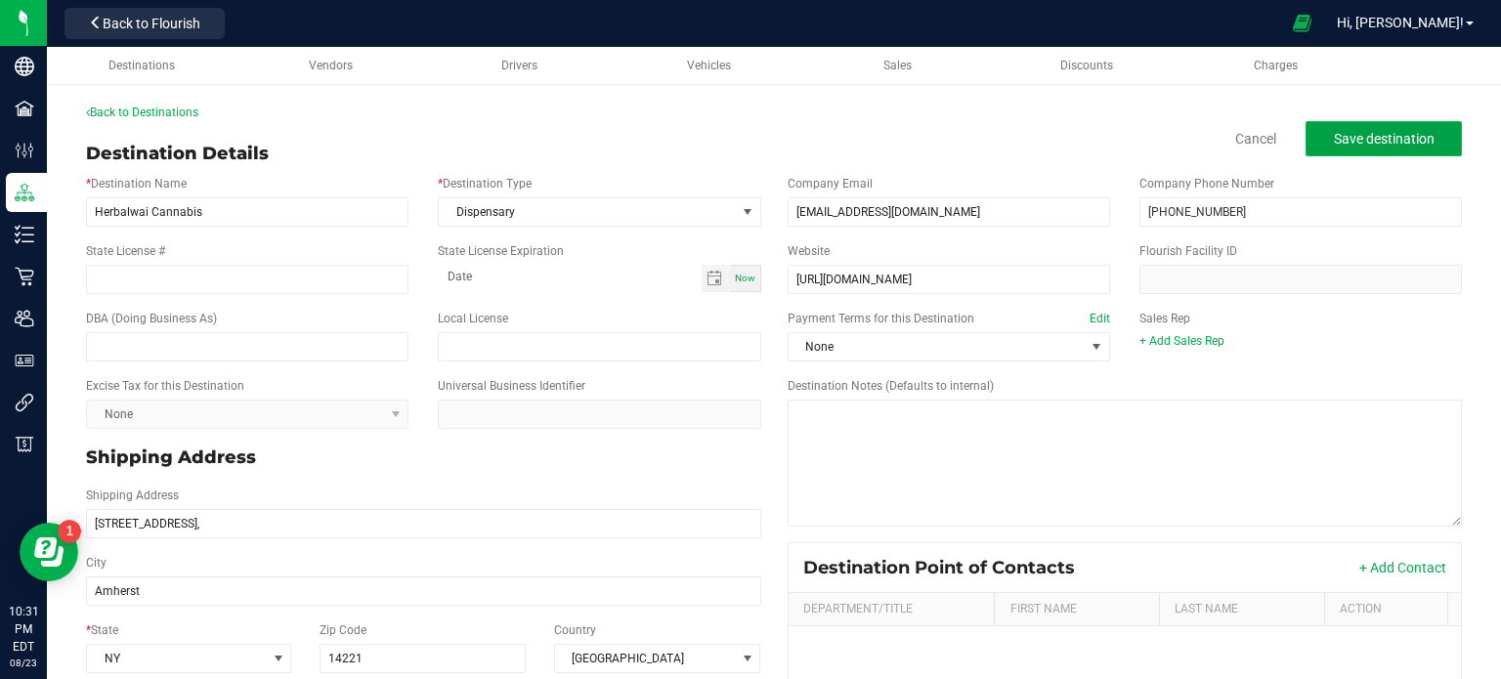
click at [1350, 147] on span "Save destination" at bounding box center [1383, 139] width 101 height 16
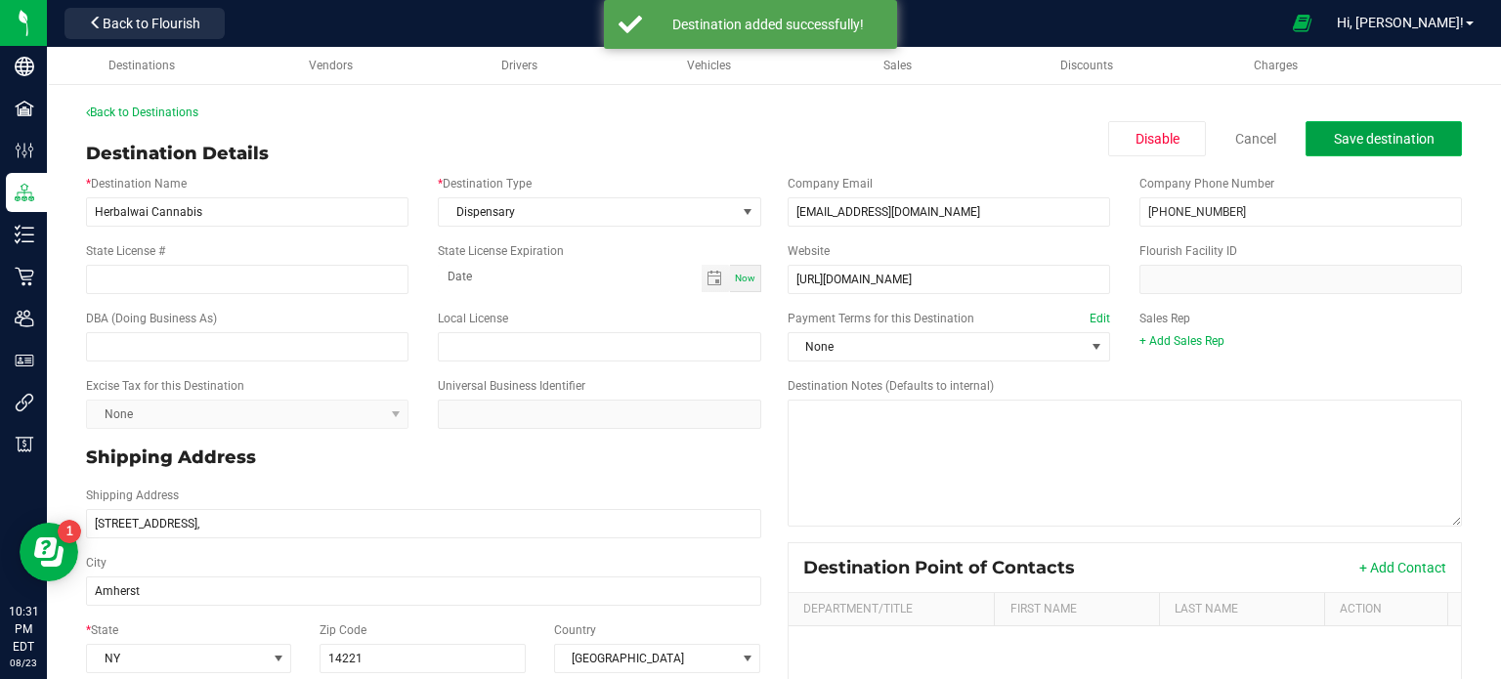
click at [1350, 147] on span "Save destination" at bounding box center [1383, 139] width 101 height 16
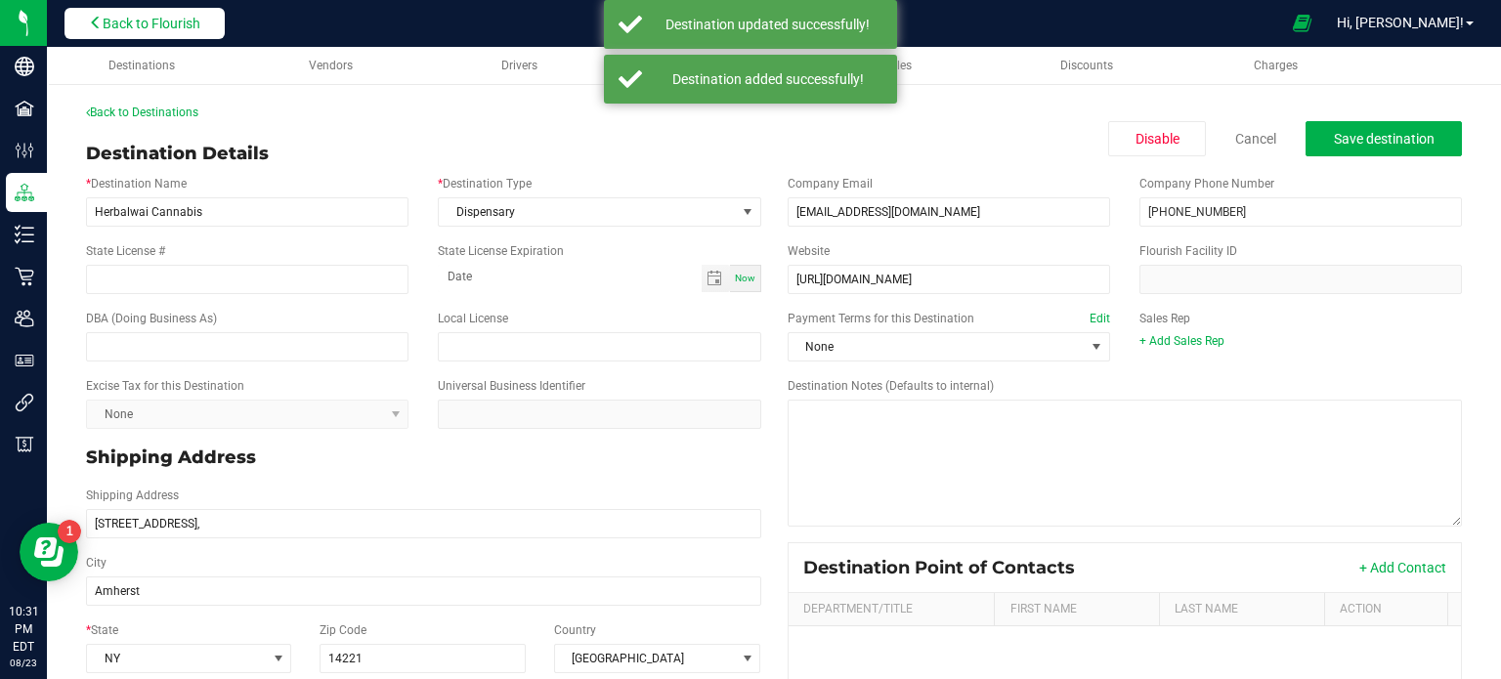
click at [96, 33] on button "Back to Flourish" at bounding box center [144, 23] width 160 height 31
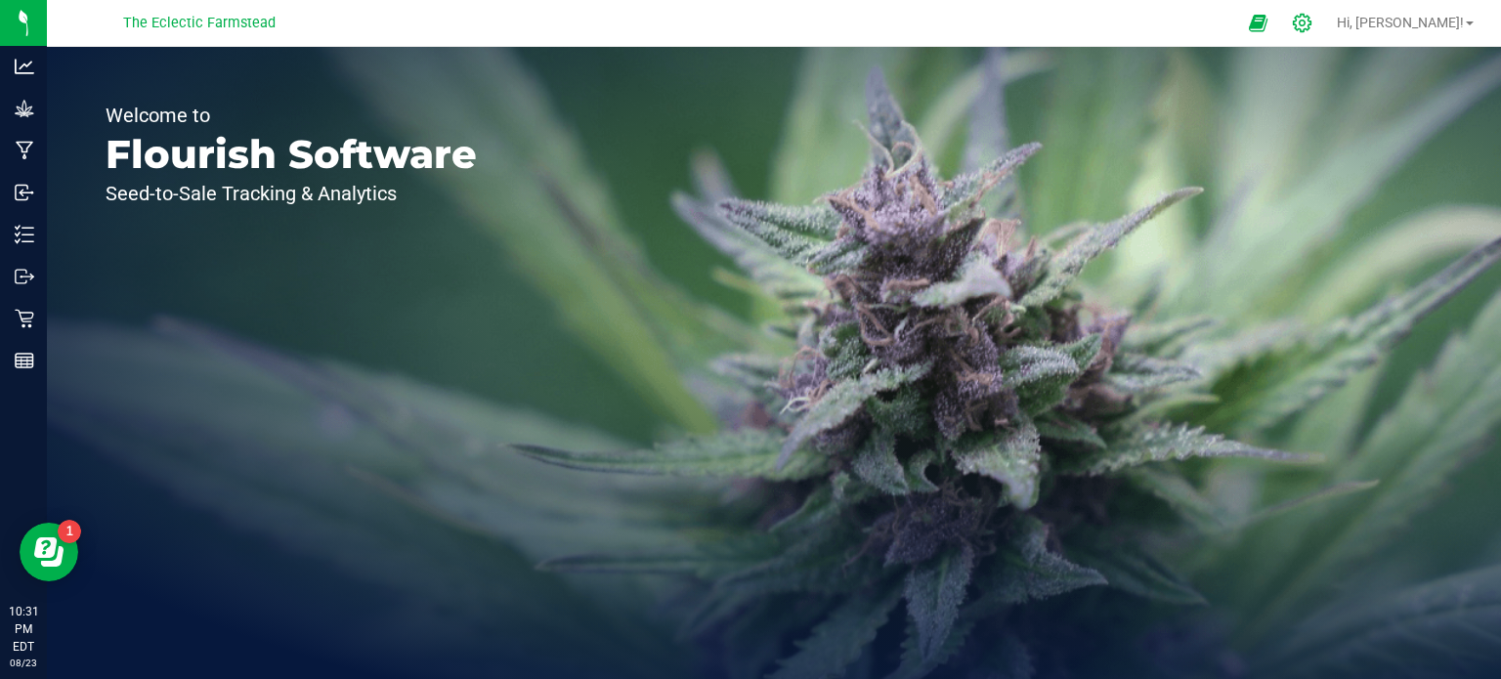
click at [1311, 24] on icon at bounding box center [1301, 23] width 19 height 19
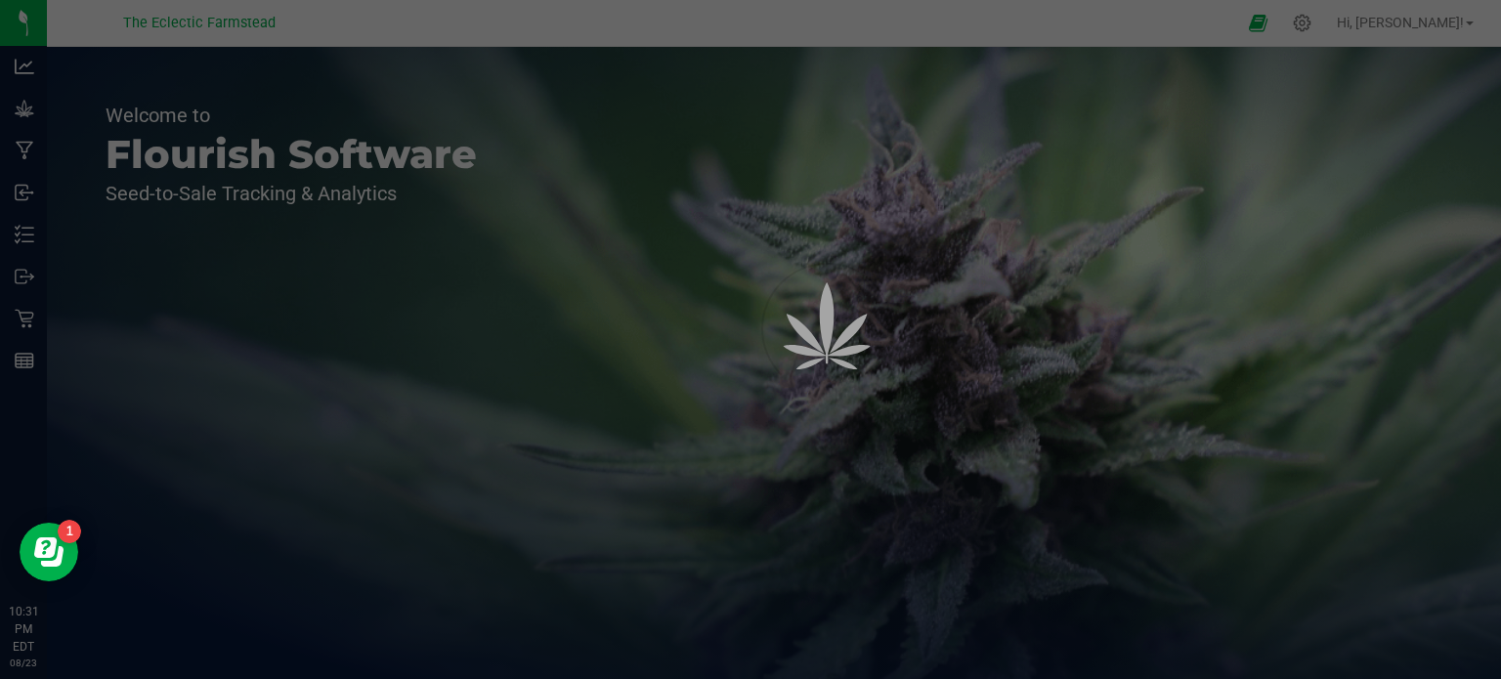
click at [1348, 26] on div at bounding box center [750, 339] width 1501 height 679
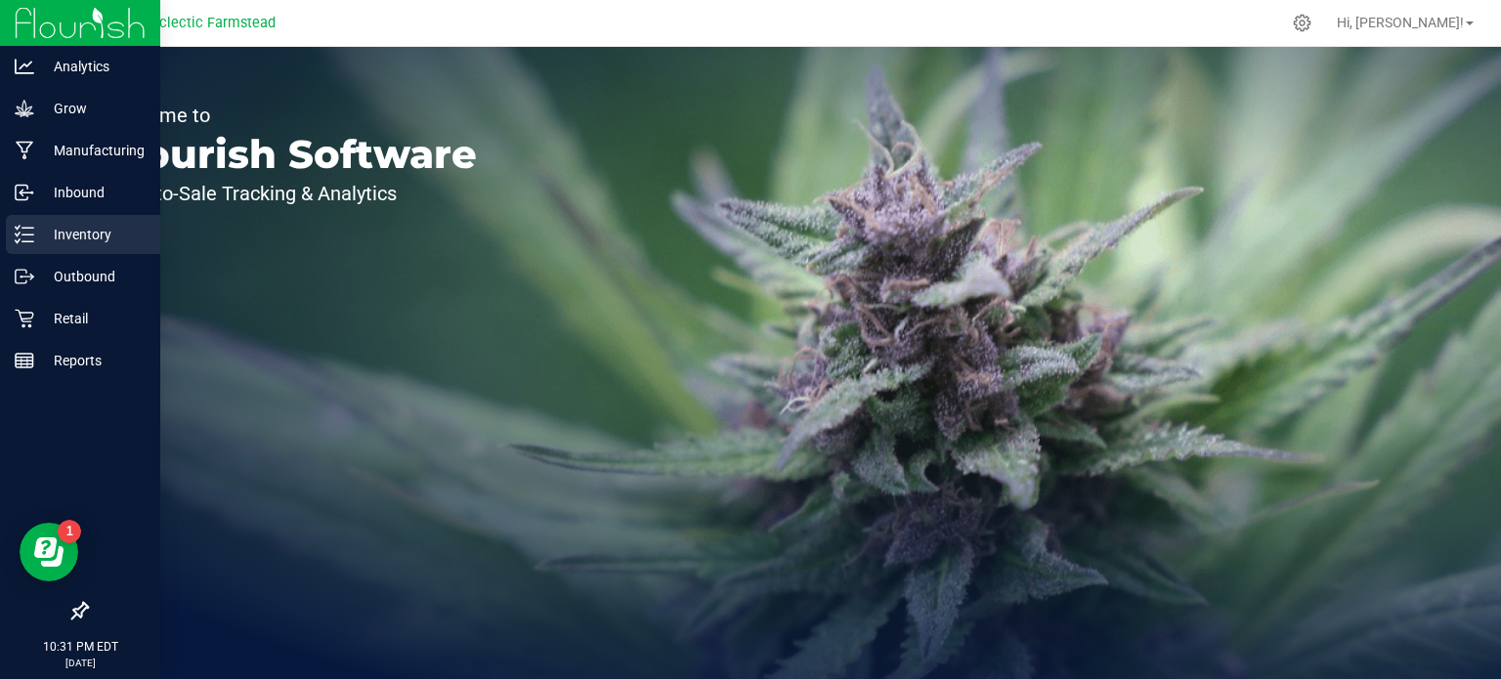
click at [34, 230] on p "Inventory" at bounding box center [92, 234] width 117 height 23
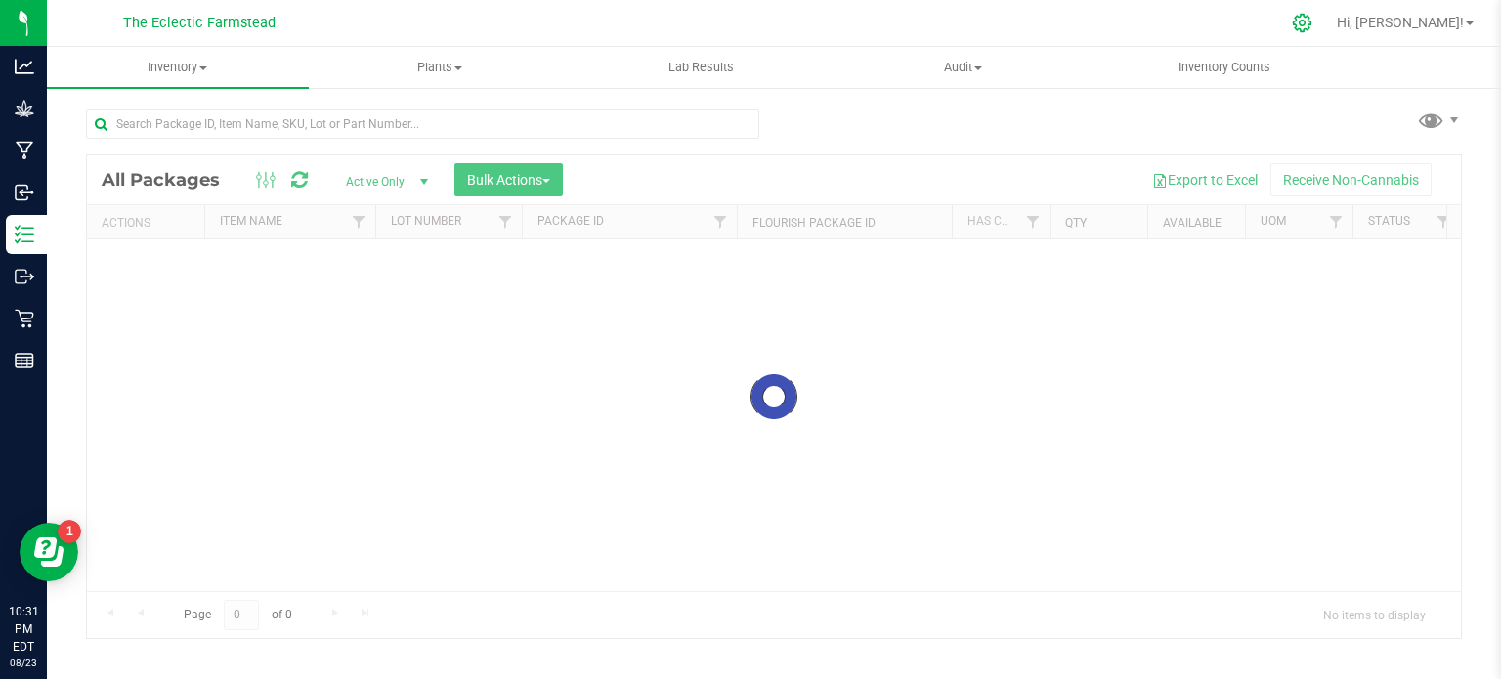
click at [1311, 21] on icon at bounding box center [1301, 23] width 19 height 19
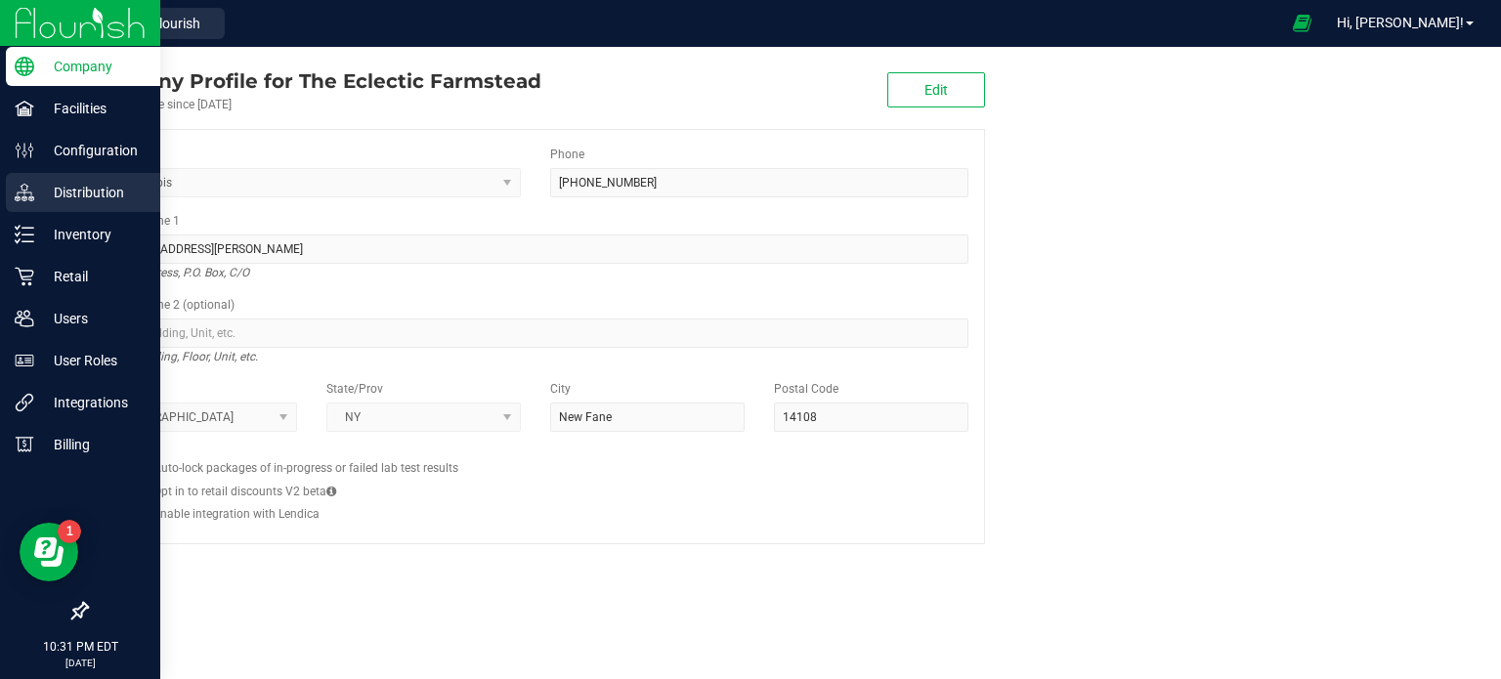
click at [92, 194] on p "Distribution" at bounding box center [92, 192] width 117 height 23
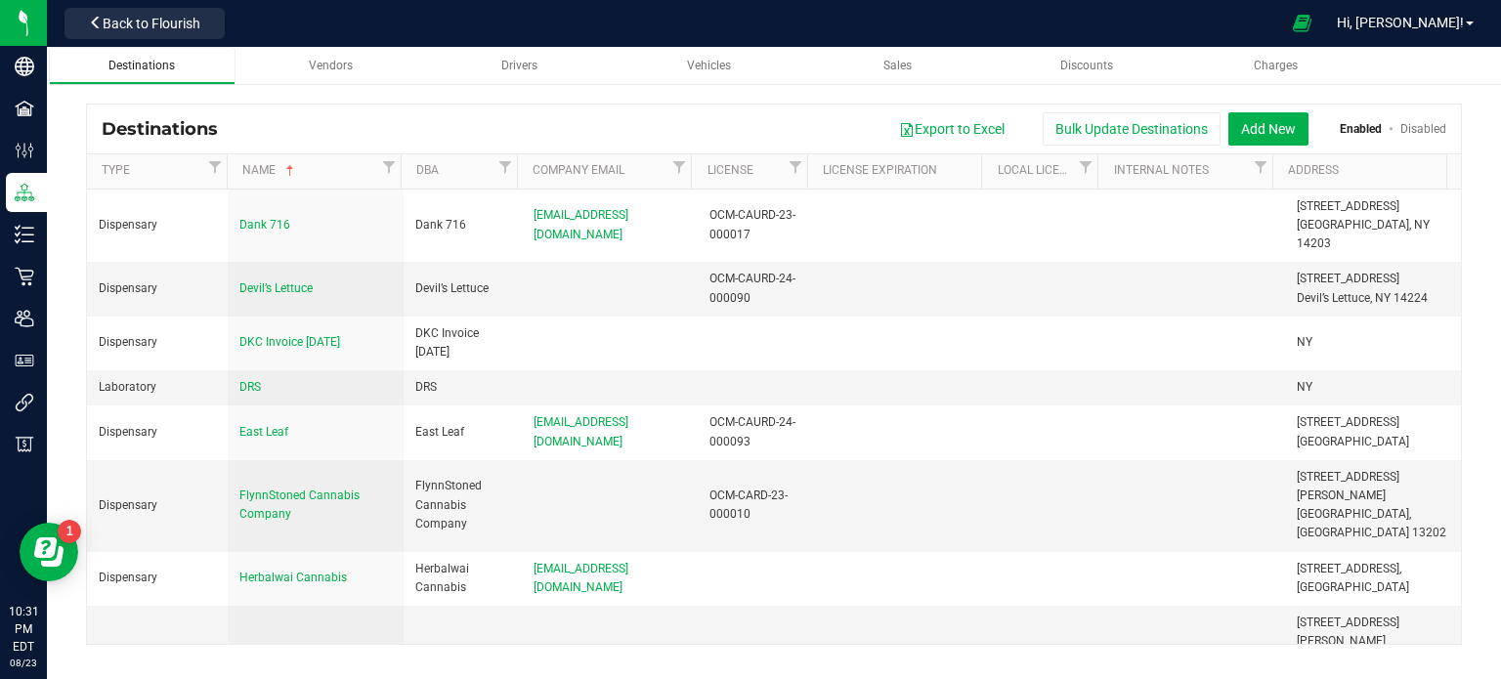
click at [156, 62] on span "Destinations" at bounding box center [141, 66] width 66 height 14
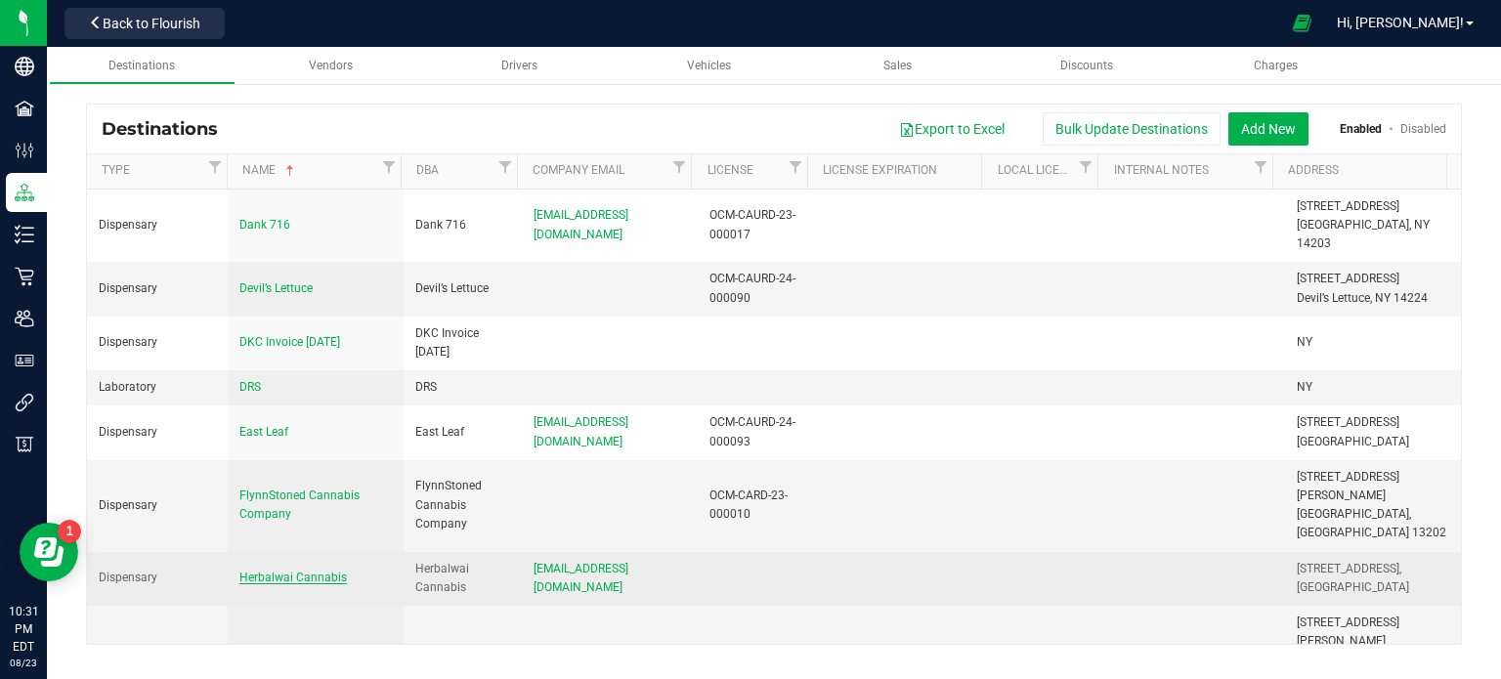
click at [267, 571] on span "Herbalwai Cannabis" at bounding box center [292, 578] width 107 height 14
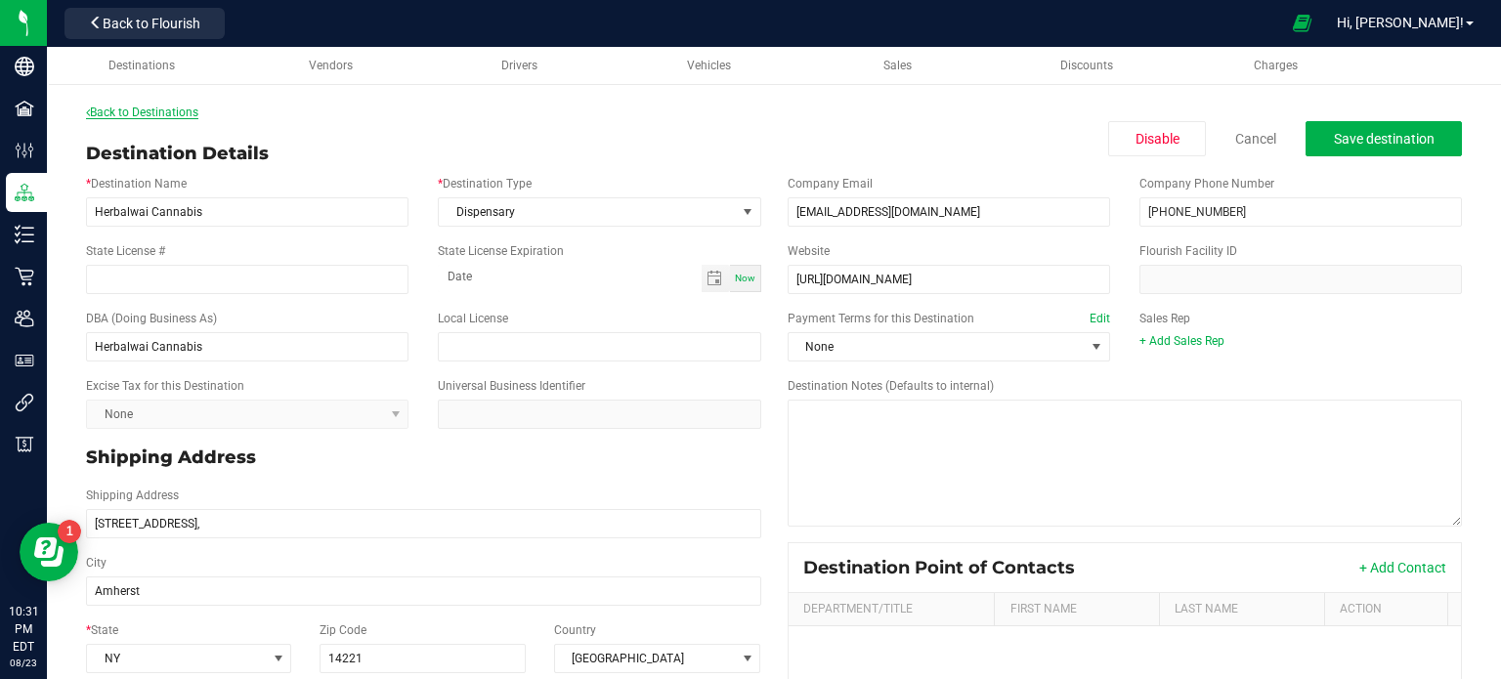
click at [129, 106] on link "Back to Destinations" at bounding box center [142, 113] width 112 height 14
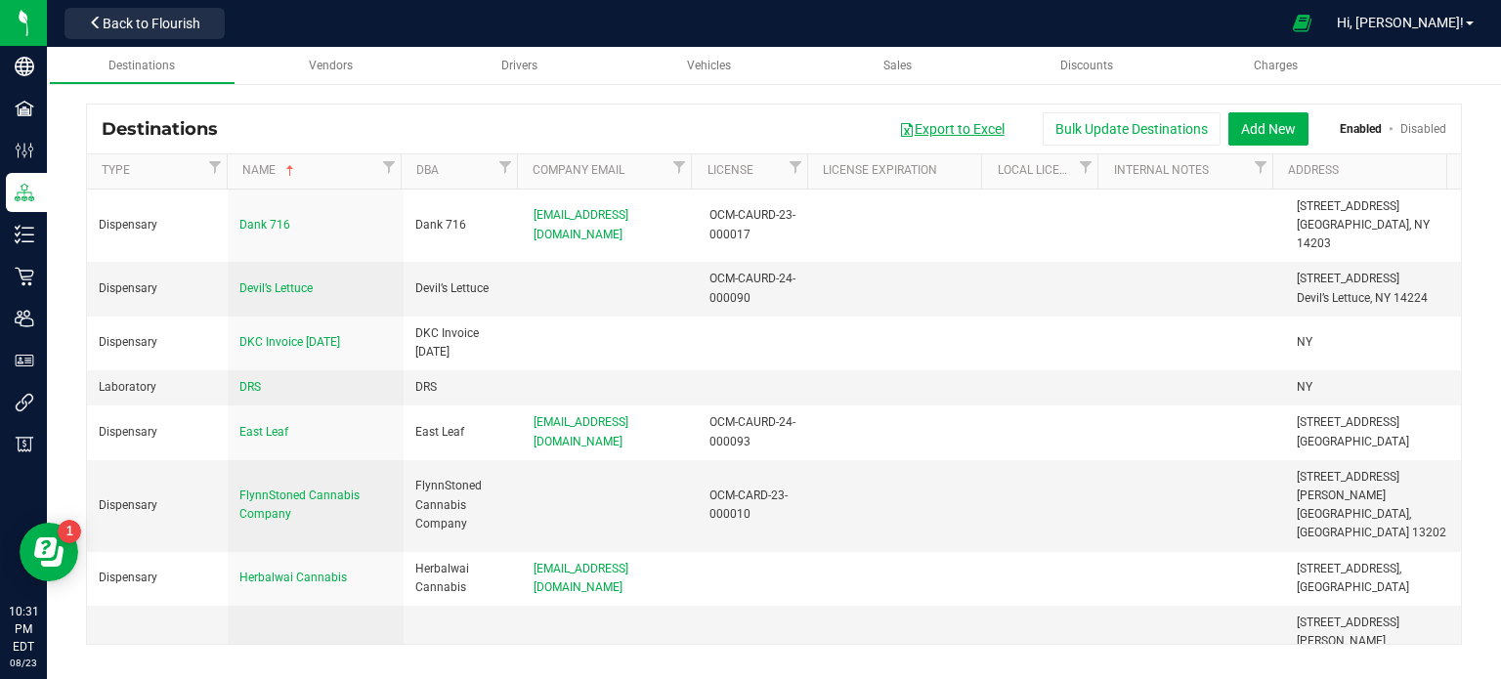
click at [980, 127] on button "Export to Excel" at bounding box center [951, 128] width 131 height 33
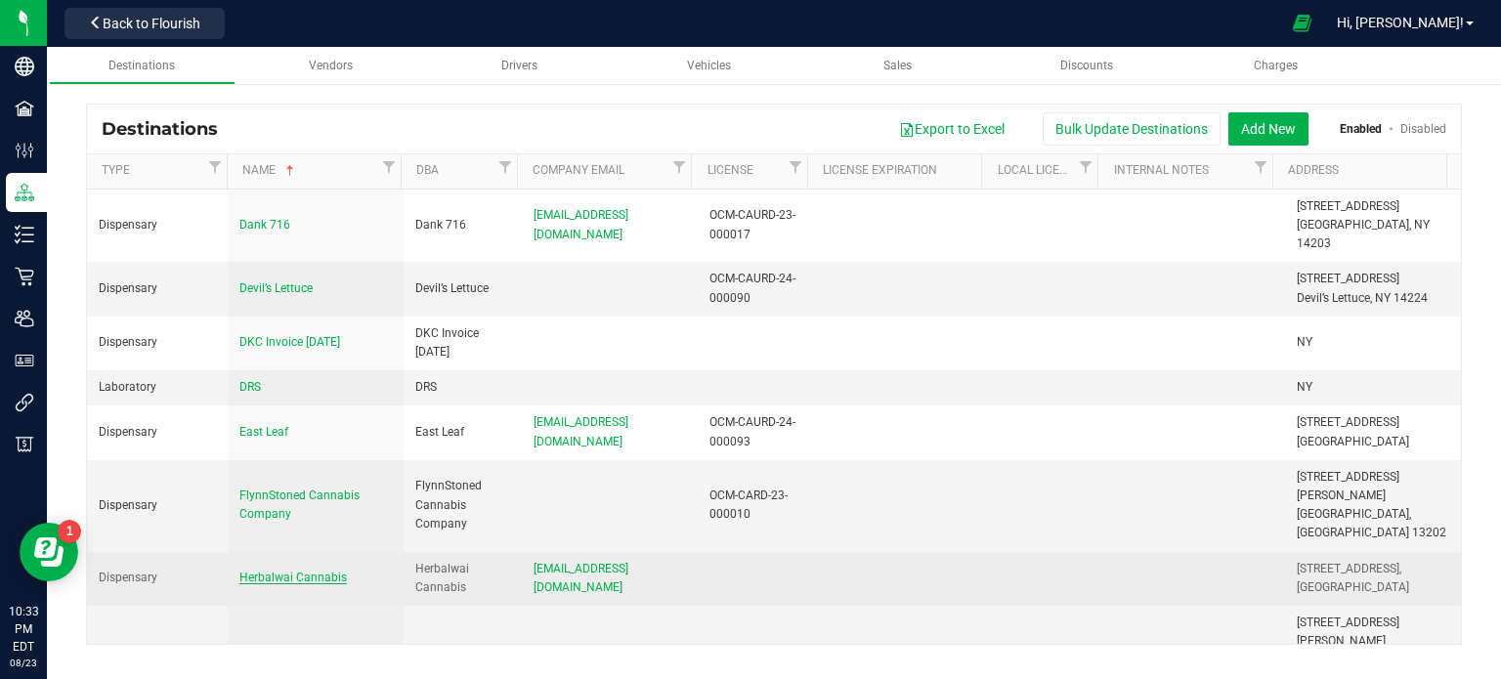
click at [291, 571] on span "Herbalwai Cannabis" at bounding box center [292, 578] width 107 height 14
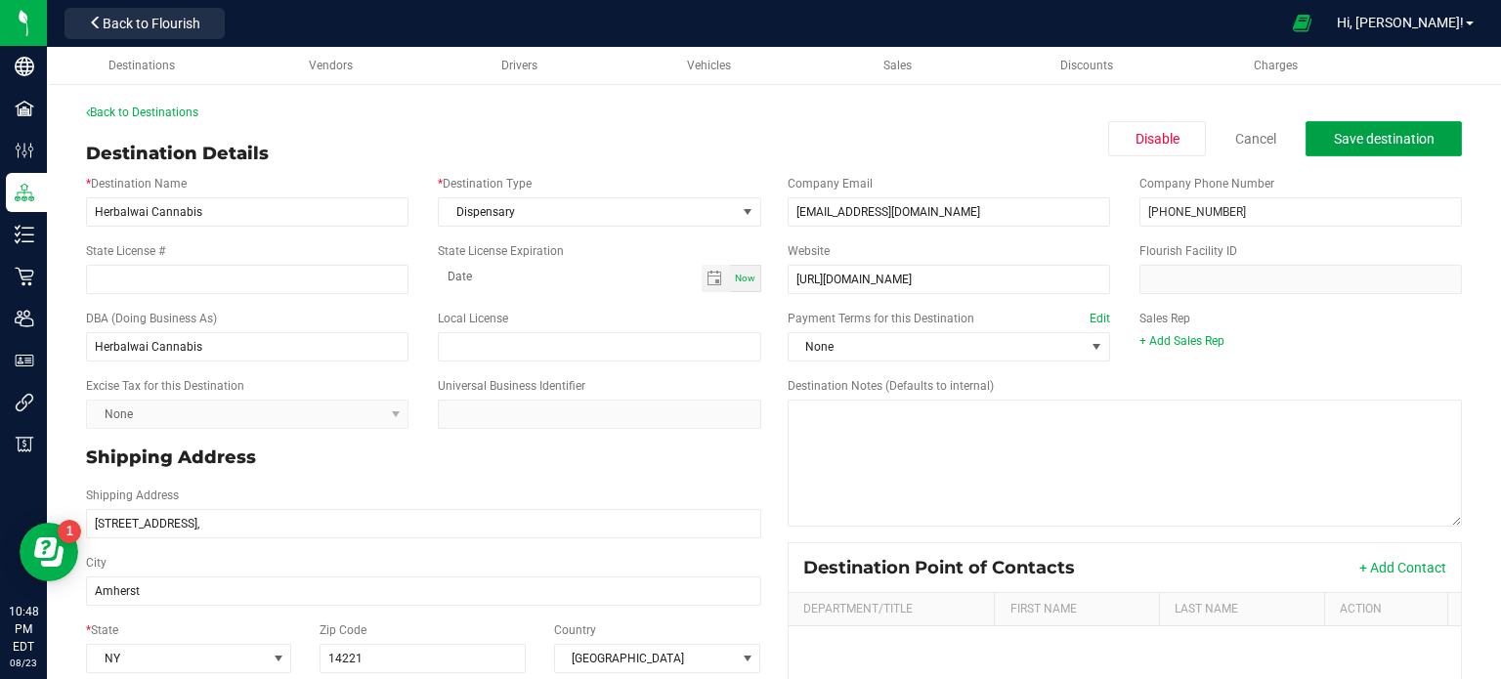
click at [1396, 133] on span "Save destination" at bounding box center [1383, 139] width 101 height 16
click at [156, 104] on div "Back to Destinations" at bounding box center [773, 113] width 1375 height 18
click at [160, 108] on link "Back to Destinations" at bounding box center [142, 113] width 112 height 14
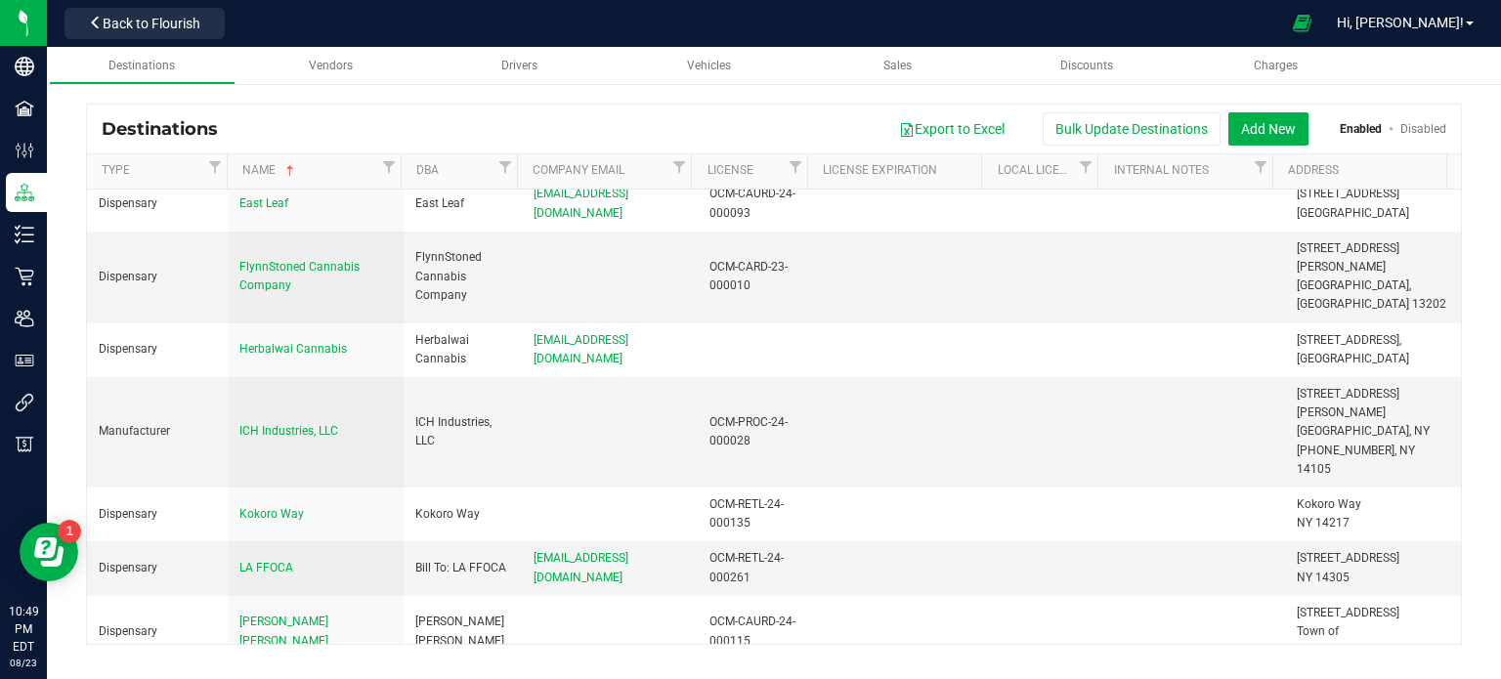
scroll to position [232, 0]
click at [1471, 402] on div "Destinations Export to Excel Bulk Update Destinations Add New Enabled Disabled …" at bounding box center [774, 374] width 1454 height 580
click at [1473, 402] on div "Destinations Export to Excel Bulk Update Destinations Add New Enabled Disabled …" at bounding box center [774, 374] width 1454 height 580
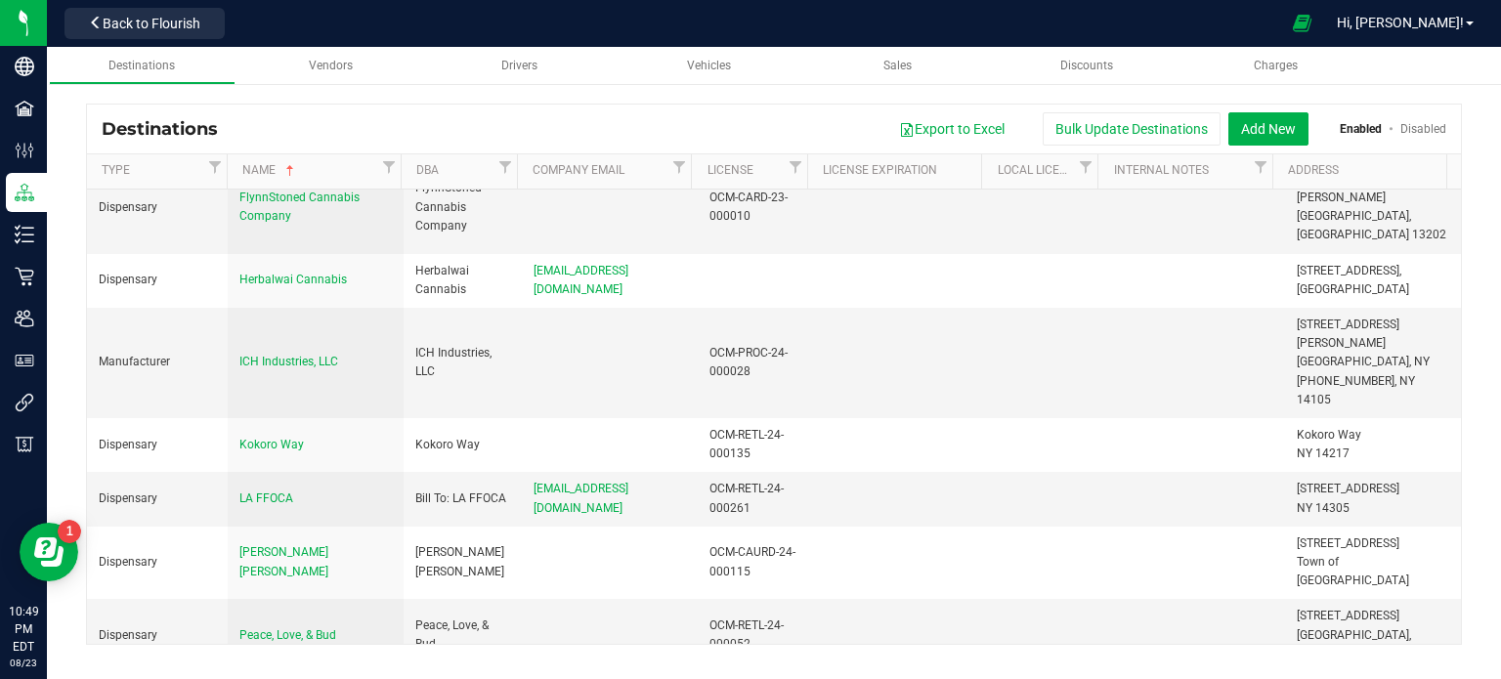
scroll to position [0, 0]
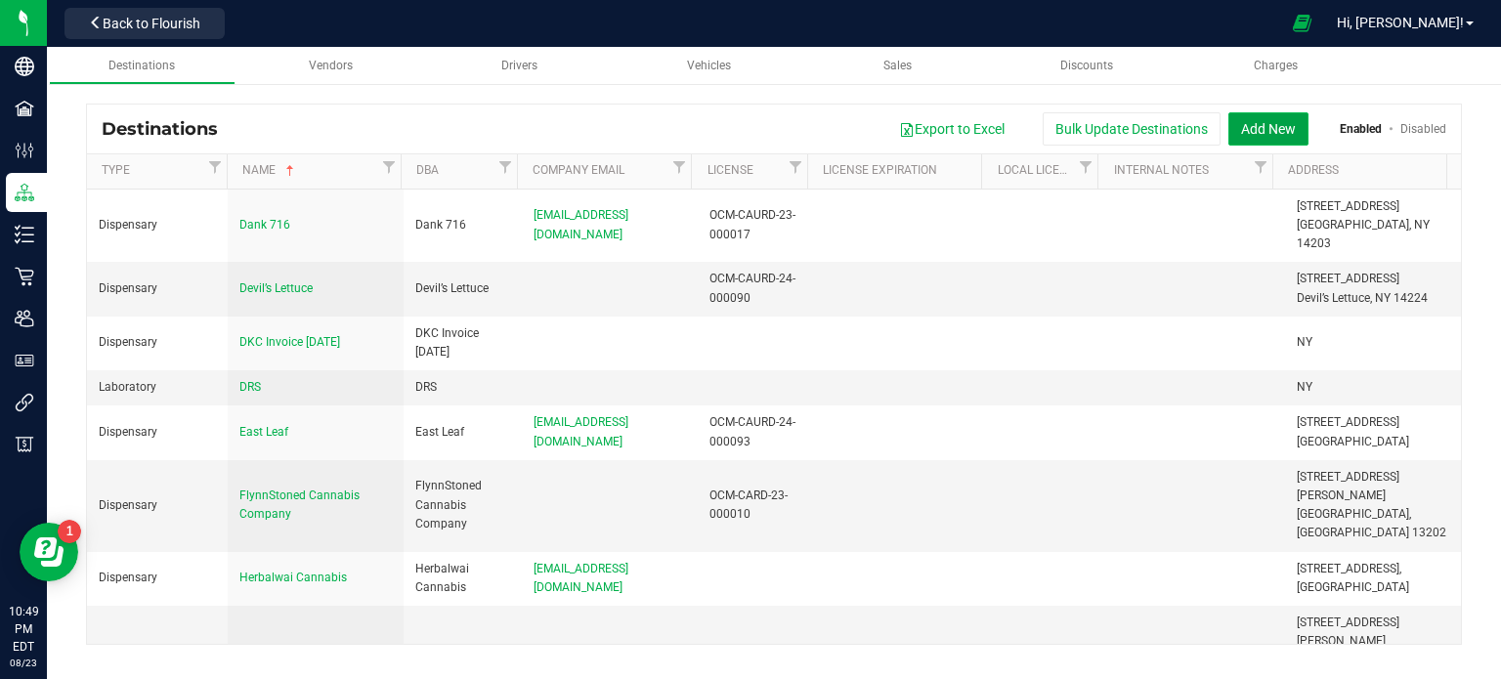
click at [1271, 125] on button "Add New" at bounding box center [1268, 128] width 80 height 33
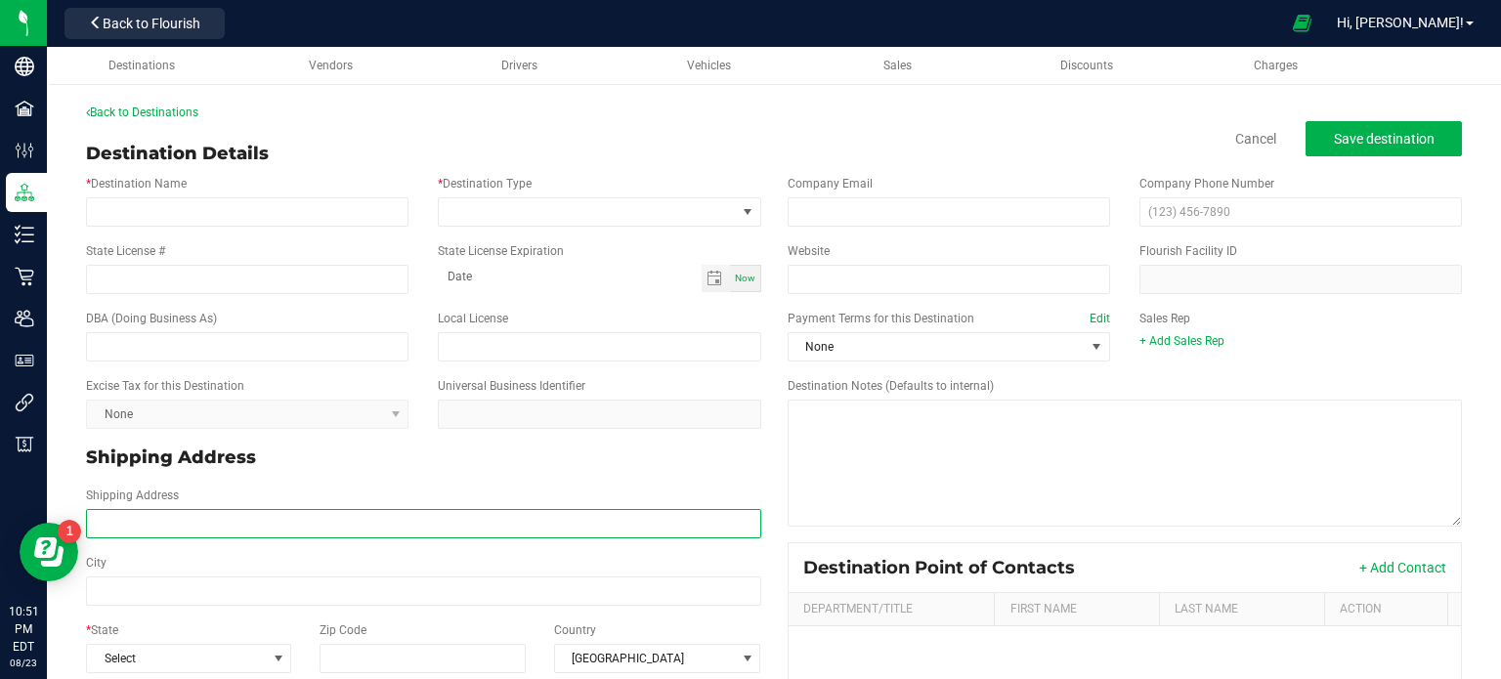
click at [320, 535] on input "Shipping Address" at bounding box center [423, 523] width 675 height 29
paste input "[STREET_ADDRESS] Phone: [PHONE_NUMBER]"
click at [383, 513] on input "[STREET_ADDRESS] Phone: [PHONE_NUMBER]" at bounding box center [423, 523] width 675 height 29
click at [383, 514] on input "[STREET_ADDRESS] Phone: [PHONE_NUMBER]" at bounding box center [423, 523] width 675 height 29
click at [413, 527] on input "[STREET_ADDRESS] Phone: (716) 2590049-" at bounding box center [423, 523] width 675 height 29
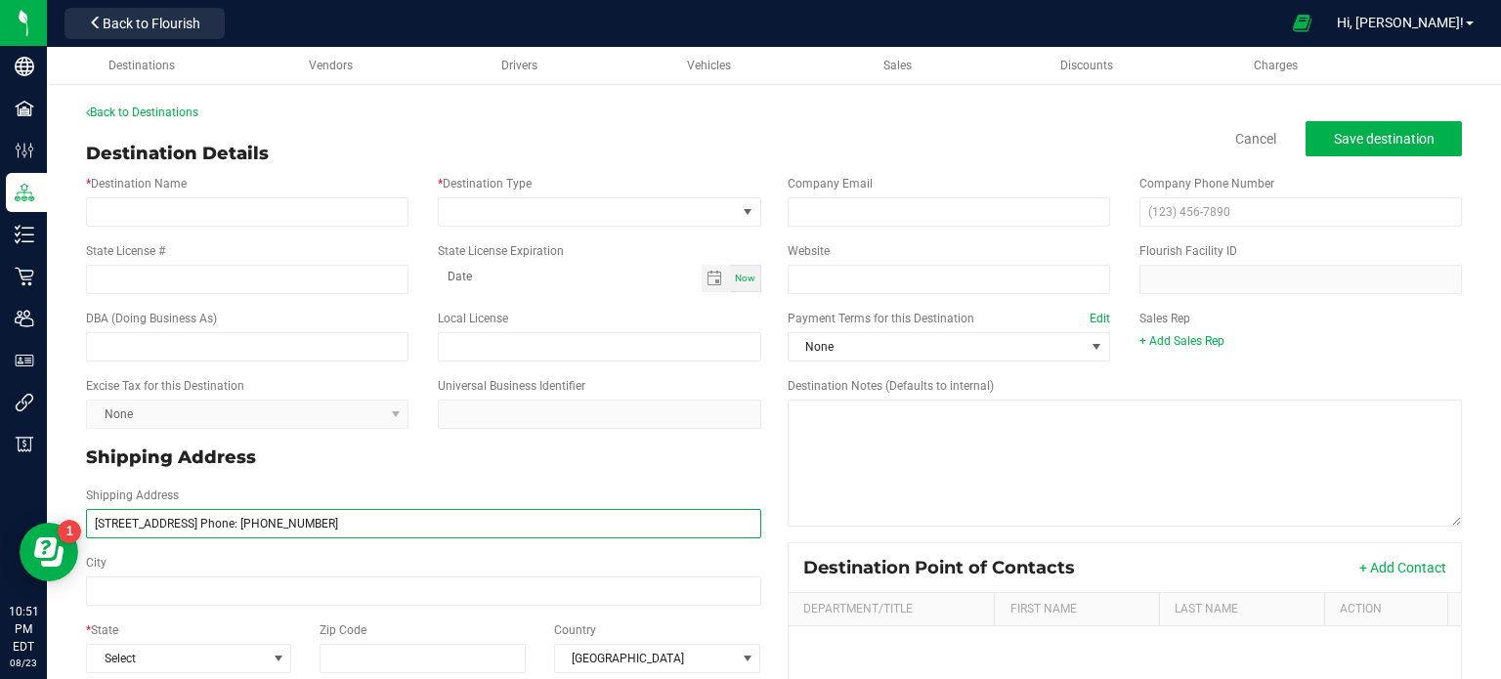
click at [410, 527] on input "[STREET_ADDRESS] Phone: [PHONE_NUMBER]" at bounding box center [423, 523] width 675 height 29
drag, startPoint x: 410, startPoint y: 527, endPoint x: 323, endPoint y: 517, distance: 87.5
click at [323, 517] on input "[STREET_ADDRESS] Phone: [PHONE_NUMBER]" at bounding box center [423, 523] width 675 height 29
type input "[STREET_ADDRESS] Phone:"
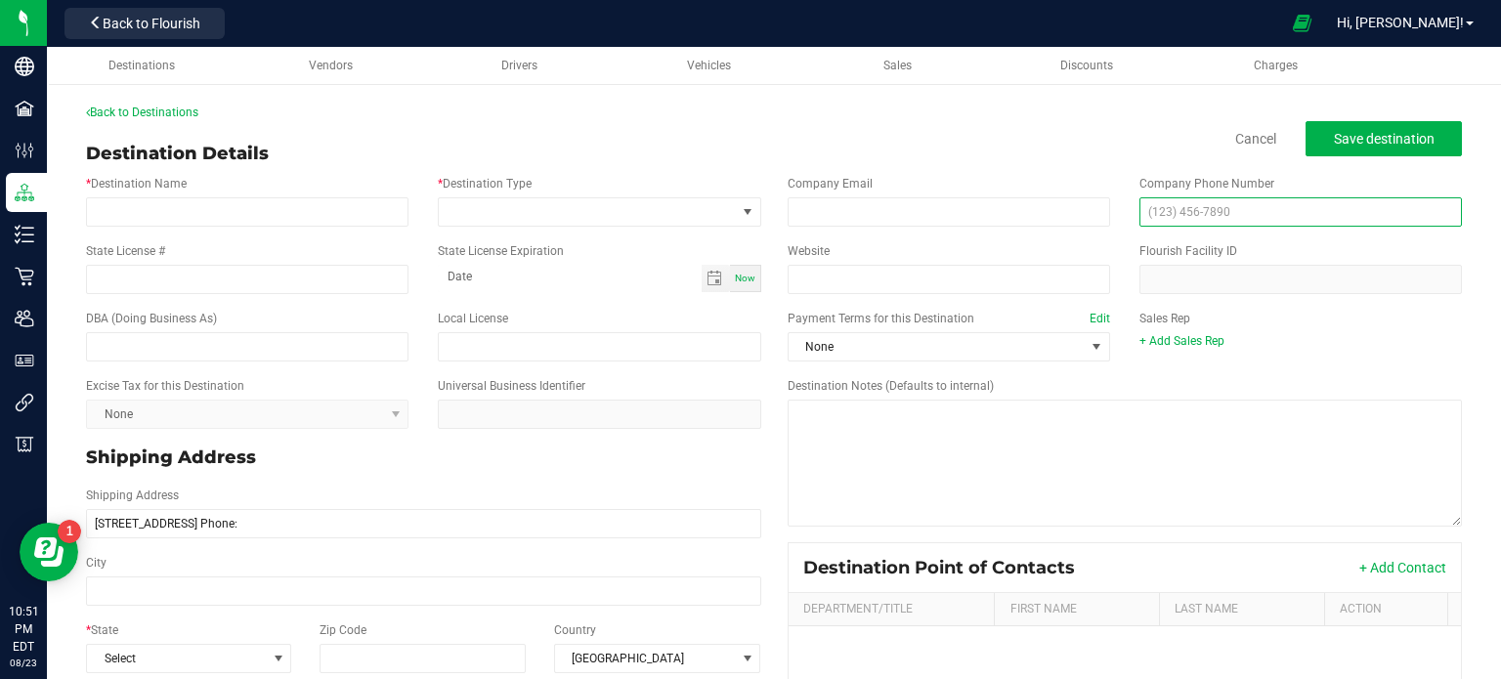
type input "[STREET_ADDRESS] Phone:"
click at [1209, 202] on input "text" at bounding box center [1300, 211] width 322 height 29
paste input "[PHONE_NUMBER]"
type input "[PHONE_NUMBER]"
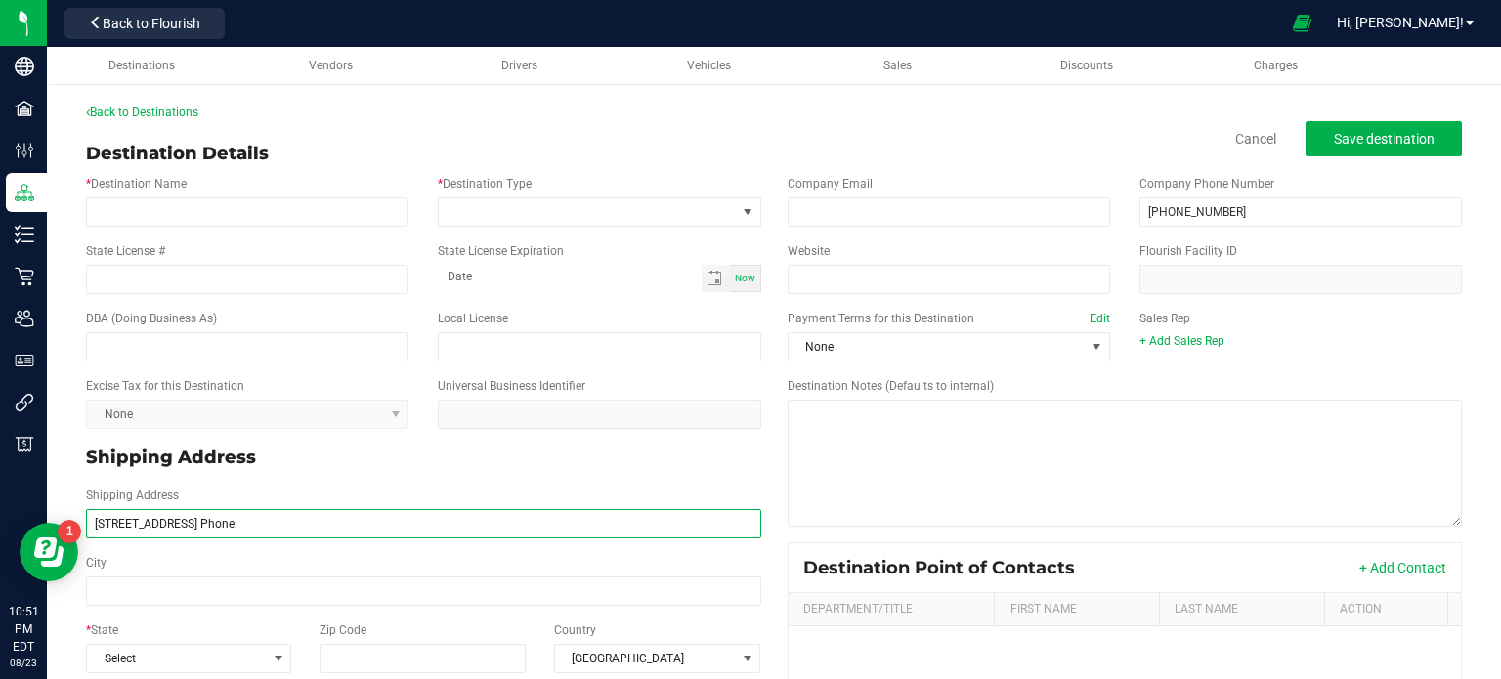
click at [302, 523] on input "[STREET_ADDRESS] Phone:" at bounding box center [423, 523] width 675 height 29
click at [281, 522] on input "[STREET_ADDRESS]" at bounding box center [423, 523] width 675 height 29
click at [277, 522] on input "[STREET_ADDRESS]" at bounding box center [423, 523] width 675 height 29
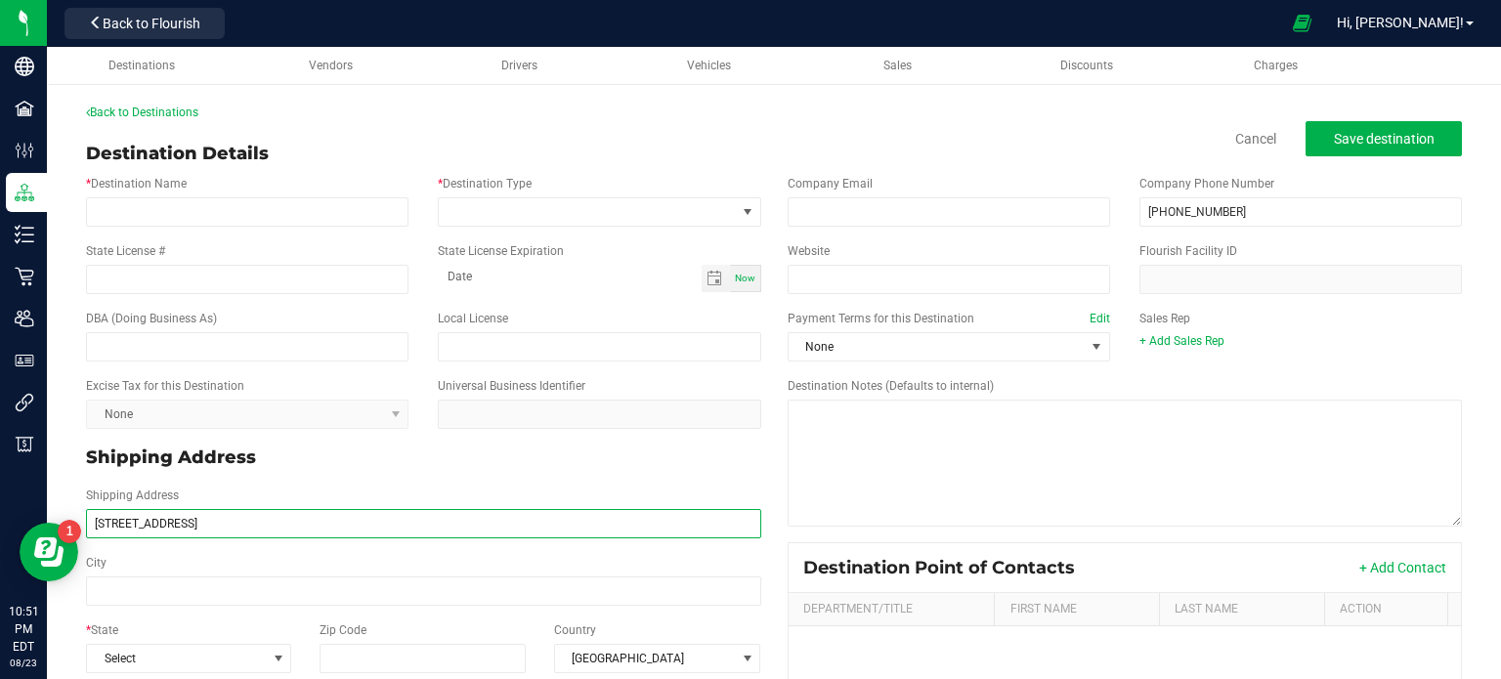
click at [277, 522] on input "[STREET_ADDRESS]" at bounding box center [423, 523] width 675 height 29
type input "[STREET_ADDRESS]"
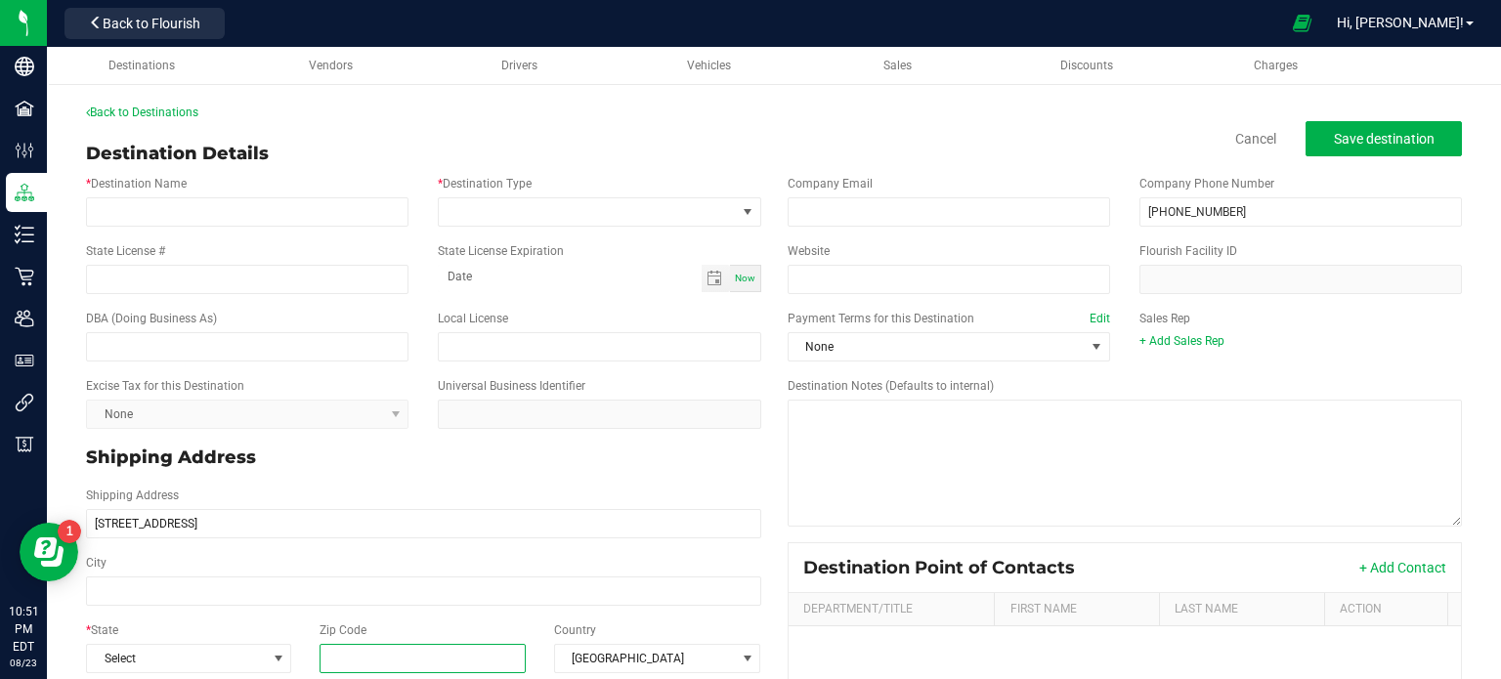
type input "[STREET_ADDRESS]"
click at [461, 670] on input "Zip Code" at bounding box center [422, 658] width 207 height 29
paste input "14226"
type input "14226"
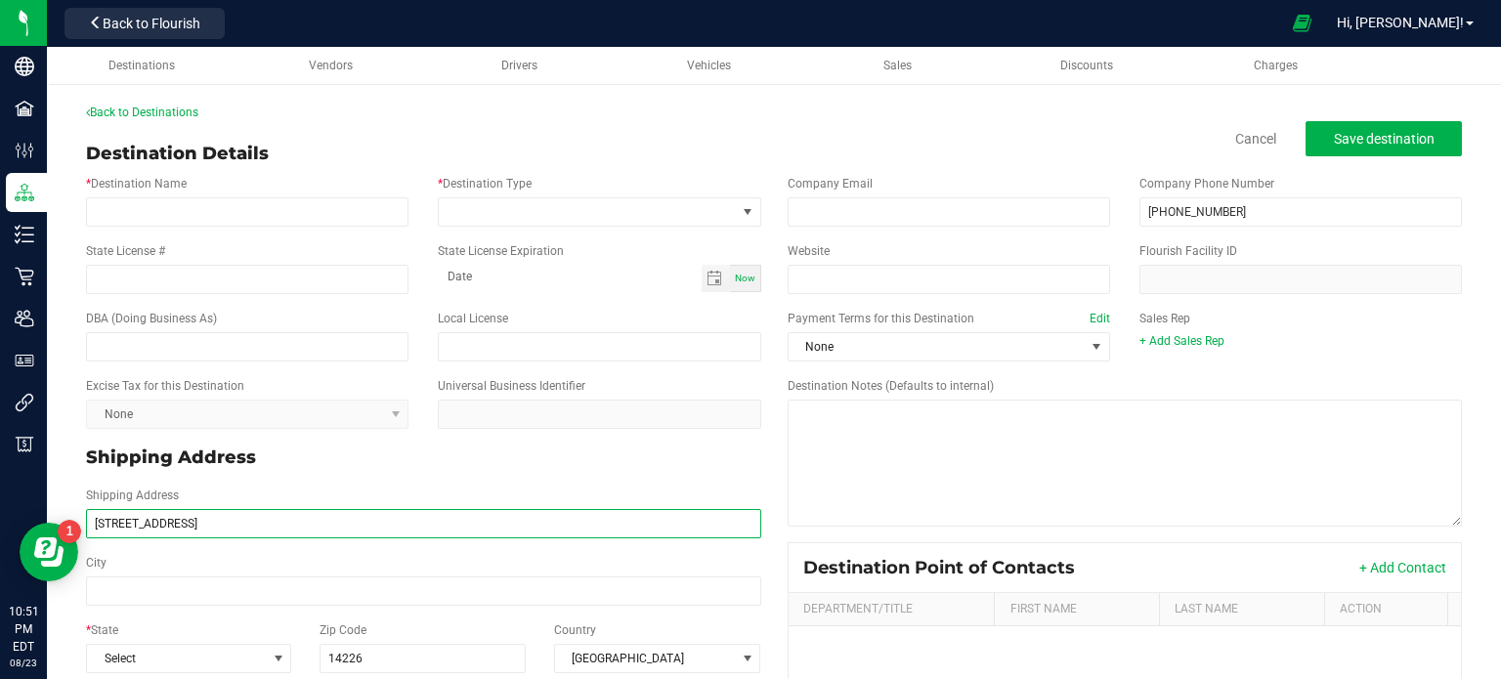
type input "14226"
click at [209, 522] on input "[STREET_ADDRESS]" at bounding box center [423, 523] width 675 height 29
drag, startPoint x: 261, startPoint y: 517, endPoint x: 190, endPoint y: 515, distance: 70.4
click at [190, 515] on input "[STREET_ADDRESS]" at bounding box center [423, 523] width 675 height 29
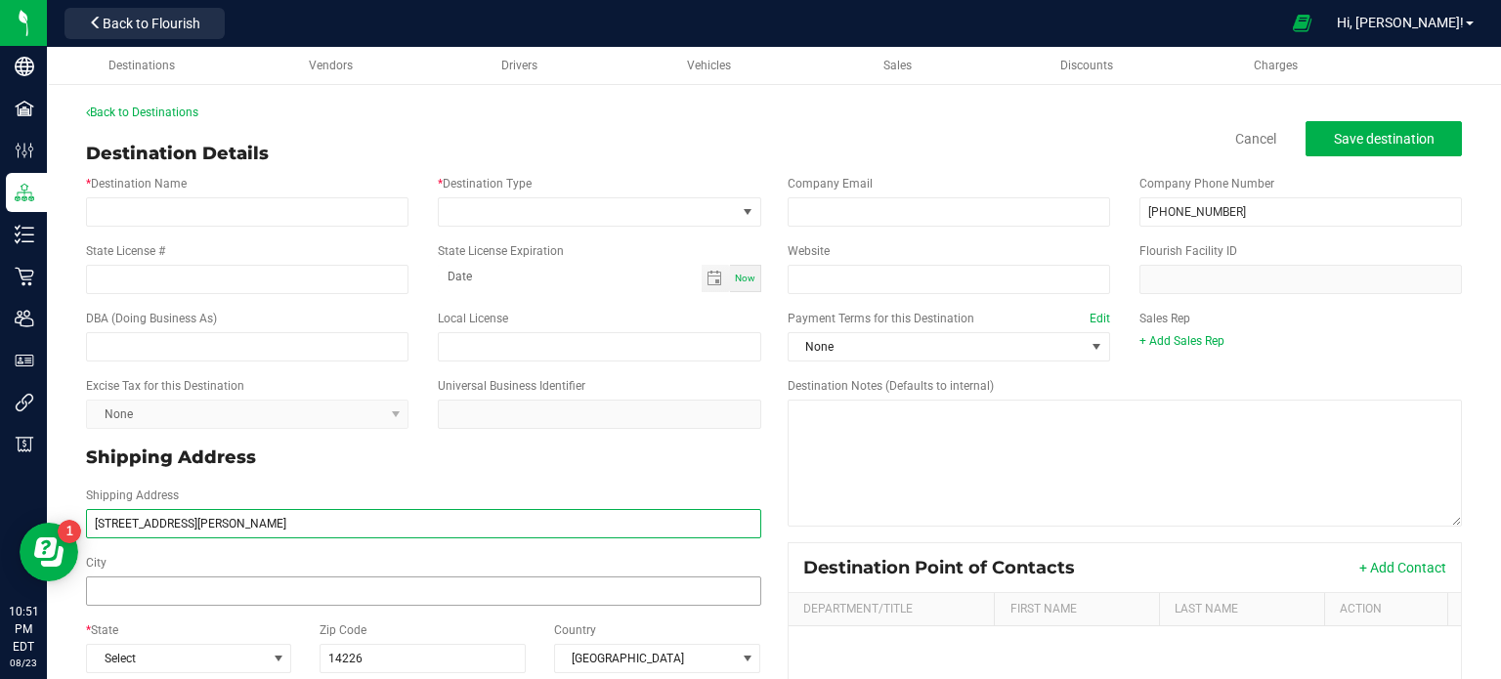
type input "[STREET_ADDRESS][PERSON_NAME]"
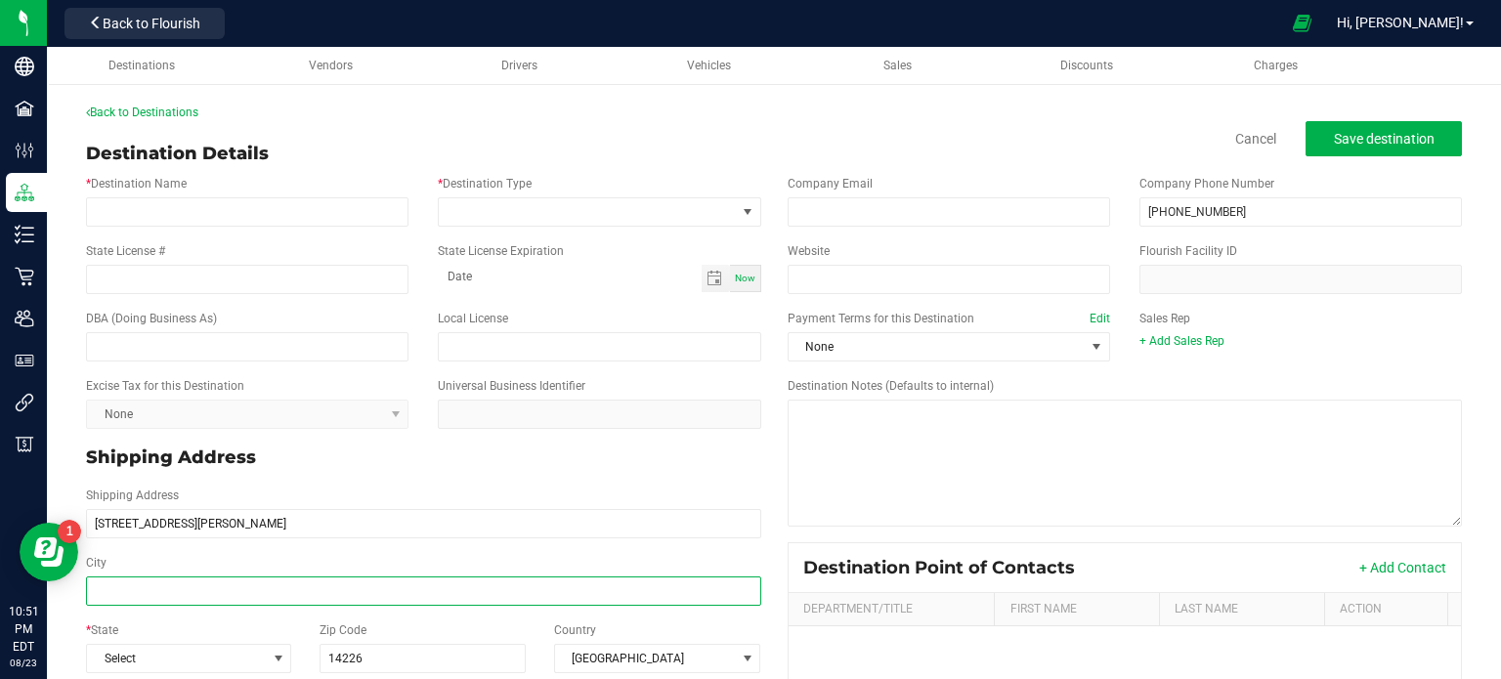
type input "[STREET_ADDRESS][PERSON_NAME]"
click at [199, 603] on input "City" at bounding box center [423, 590] width 675 height 29
type input "Amherst"
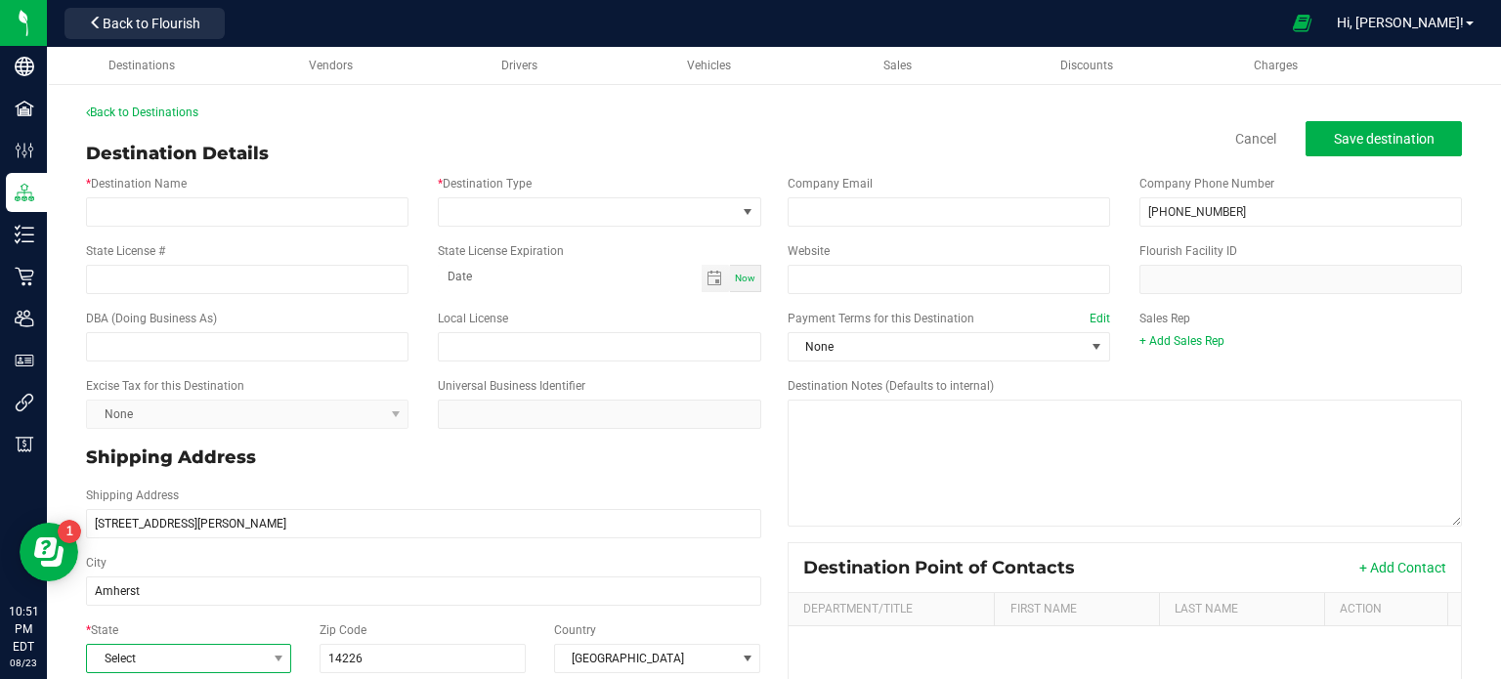
type input "Amherst"
click at [199, 659] on span "Select" at bounding box center [176, 658] width 179 height 27
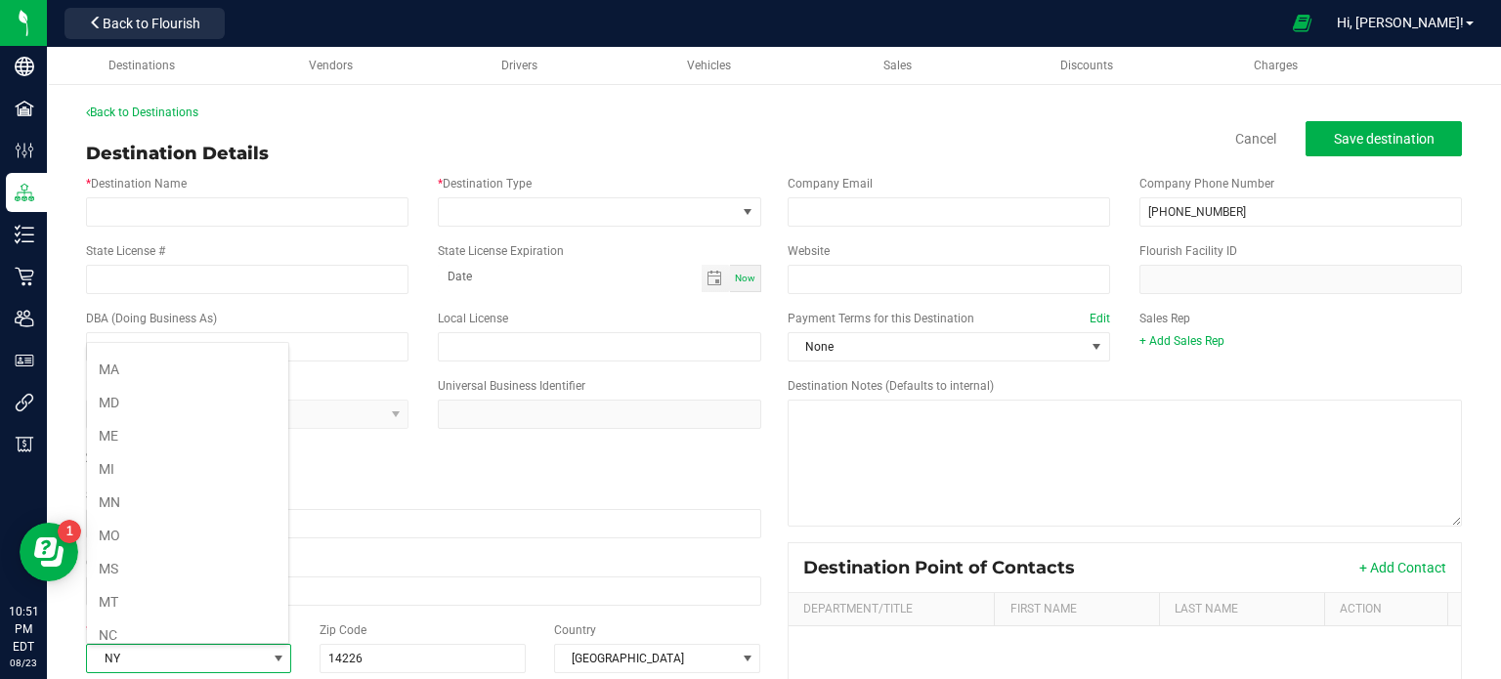
scroll to position [856, 0]
click at [164, 620] on li "NY" at bounding box center [187, 636] width 201 height 33
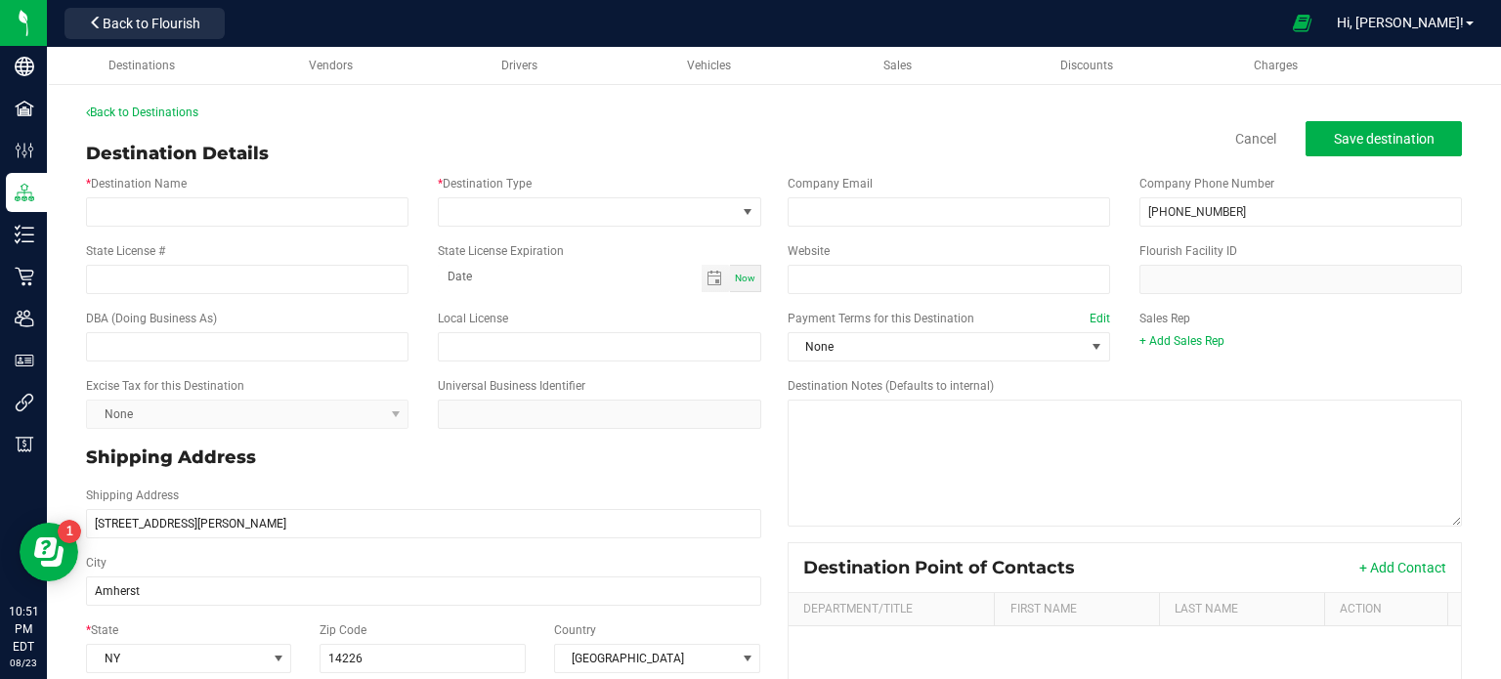
click at [346, 230] on div "* Destination Name * Destination Type" at bounding box center [423, 200] width 704 height 67
click at [328, 215] on input "* Destination Name" at bounding box center [247, 211] width 322 height 29
paste input "Leaf Plug"
click at [328, 215] on input "Leaf Plug" at bounding box center [247, 211] width 322 height 29
type input "Leaf Plug"
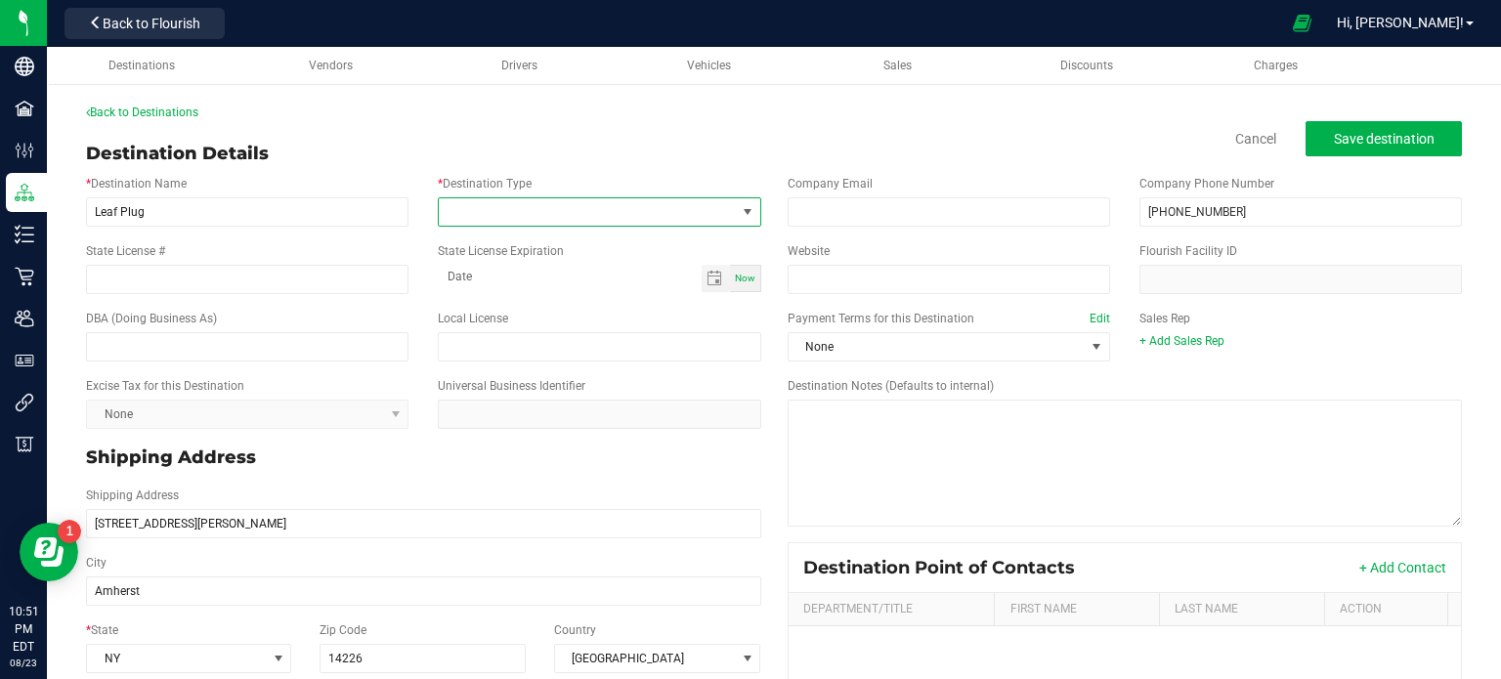
click at [543, 203] on span at bounding box center [587, 211] width 296 height 27
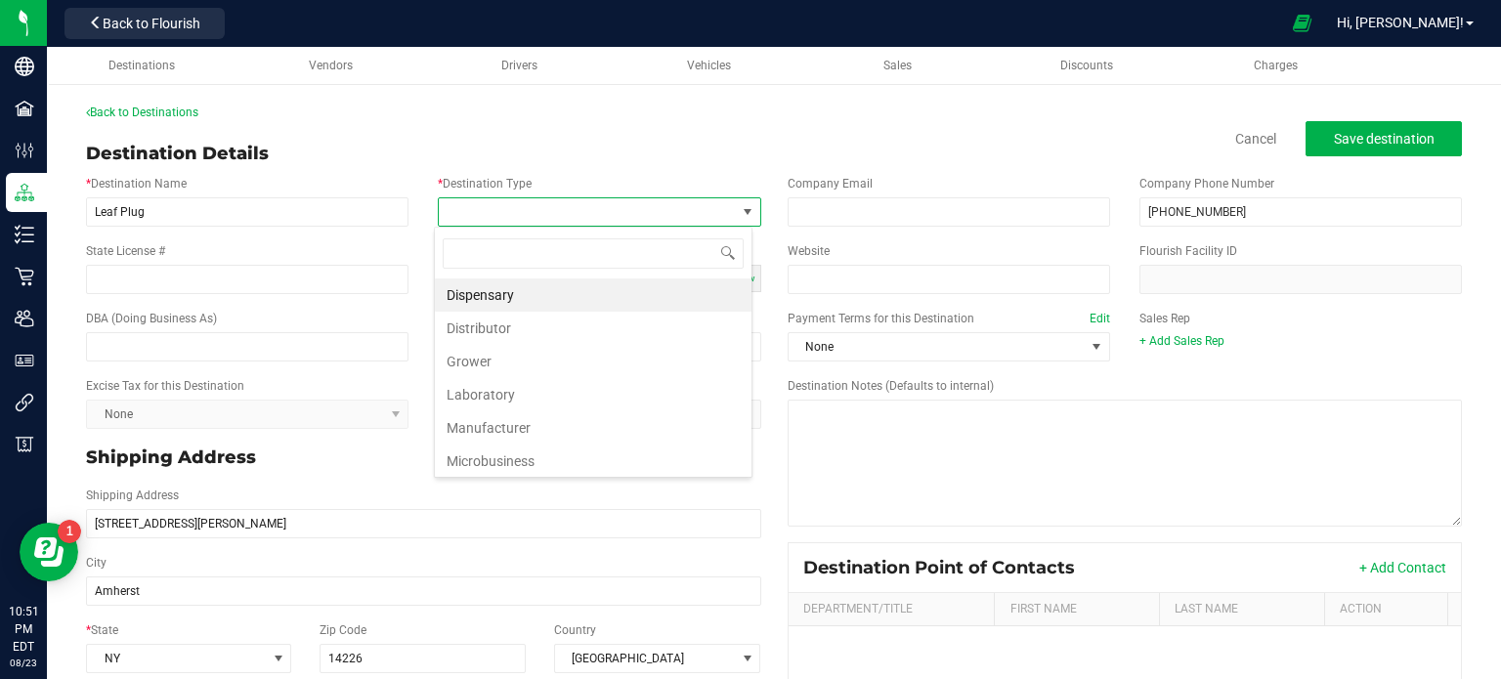
scroll to position [28, 318]
click at [571, 298] on li "Dispensary" at bounding box center [593, 294] width 317 height 33
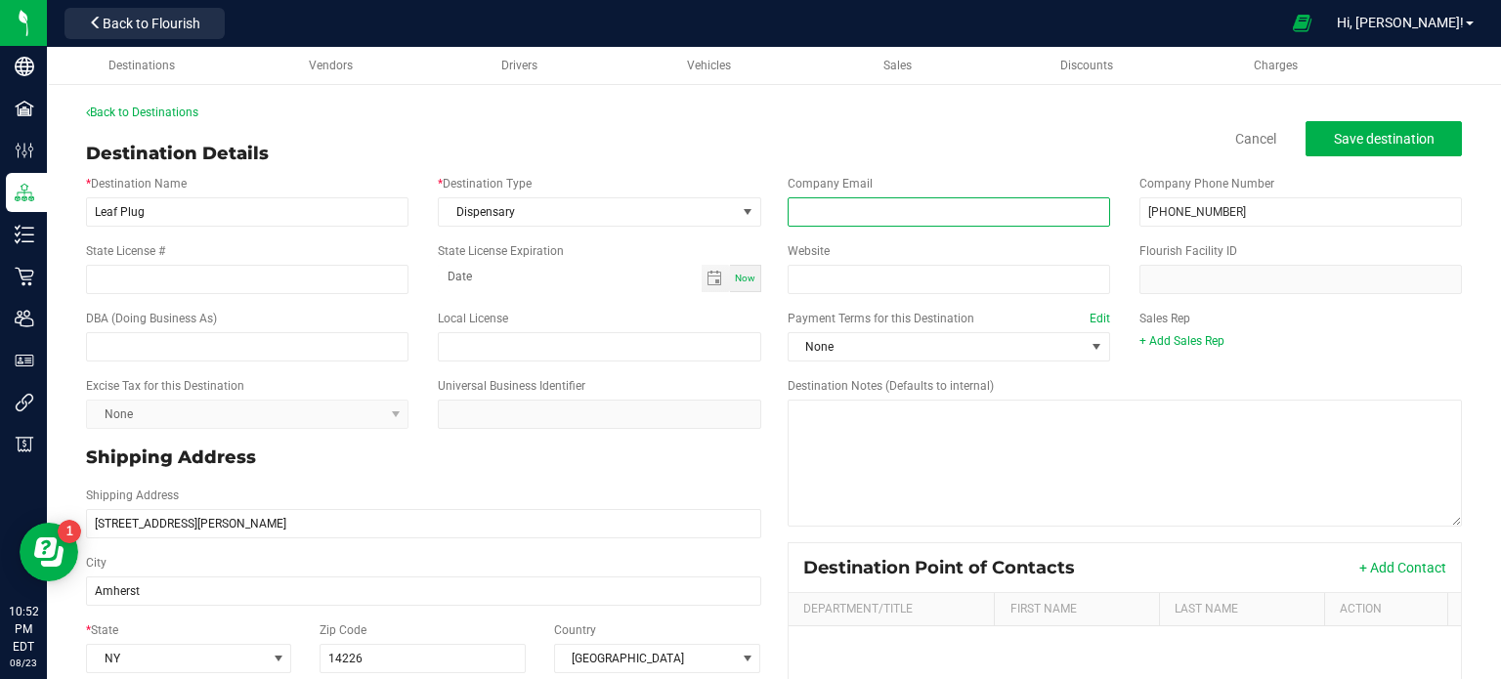
click at [899, 222] on input "email" at bounding box center [948, 211] width 322 height 29
paste input "[URL][DOMAIN_NAME]"
type input "[URL][DOMAIN_NAME]"
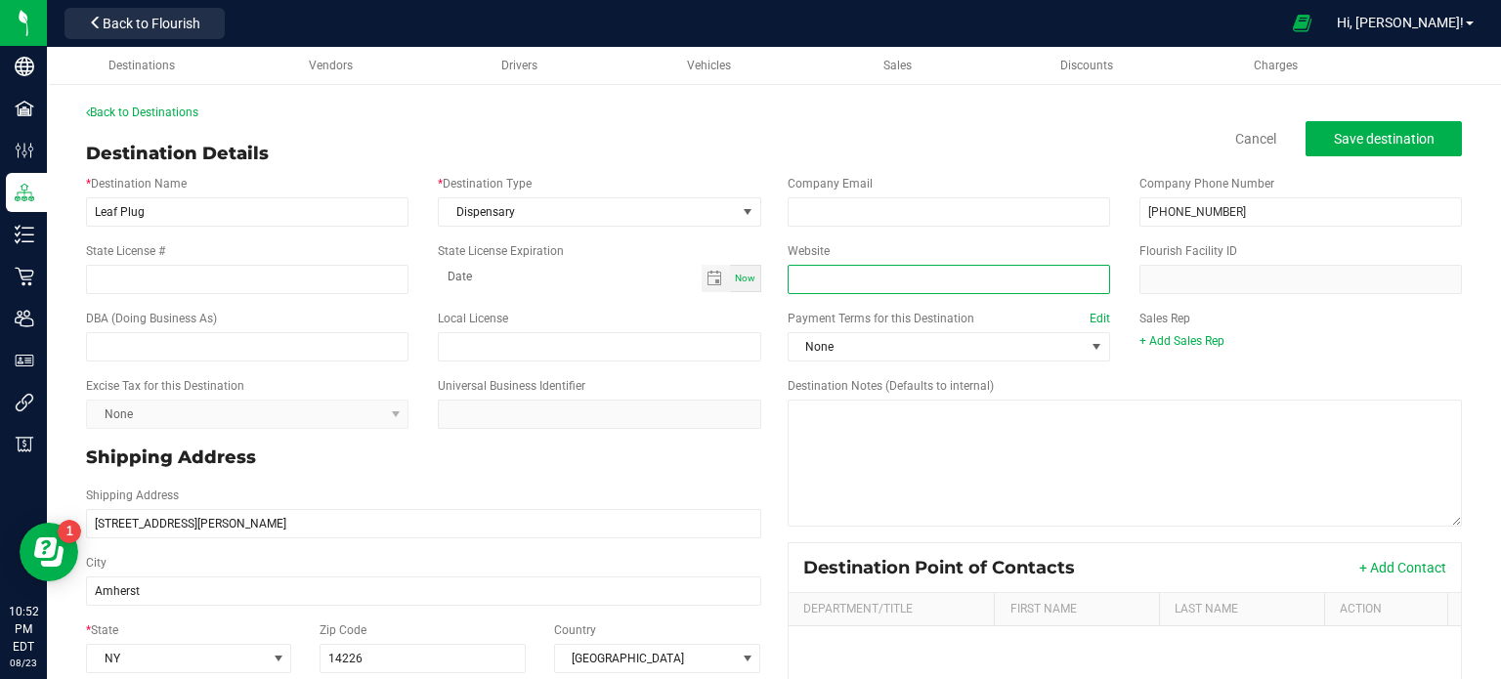
click at [896, 278] on input "Website" at bounding box center [948, 279] width 322 height 29
paste input "[URL][DOMAIN_NAME]"
type input "[URL][DOMAIN_NAME]"
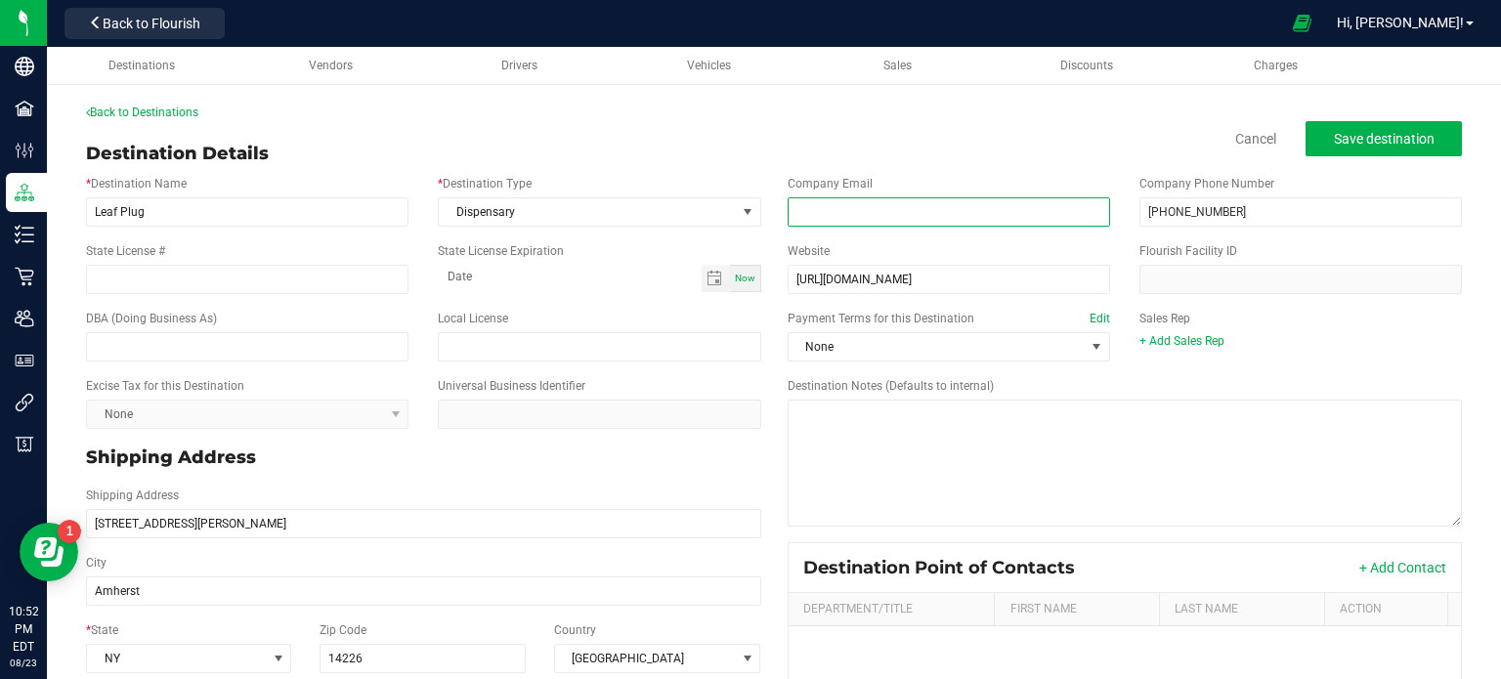
click at [885, 205] on input "email" at bounding box center [948, 211] width 322 height 29
paste input "[EMAIL_ADDRESS][DOMAIN_NAME]"
type input "[EMAIL_ADDRESS][DOMAIN_NAME]"
click at [1350, 143] on span "Save destination" at bounding box center [1383, 139] width 101 height 16
click at [1348, 136] on span "Save destination" at bounding box center [1383, 139] width 101 height 16
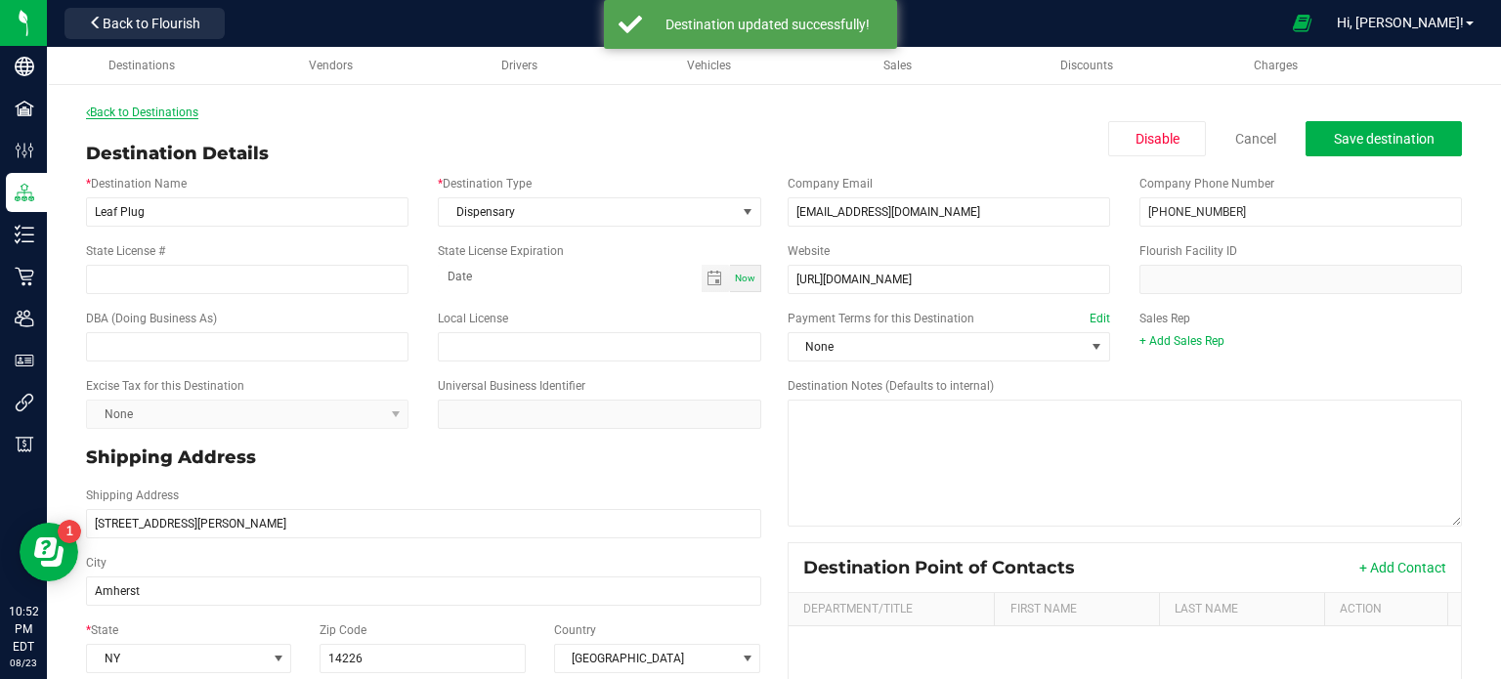
click at [141, 108] on link "Back to Destinations" at bounding box center [142, 113] width 112 height 14
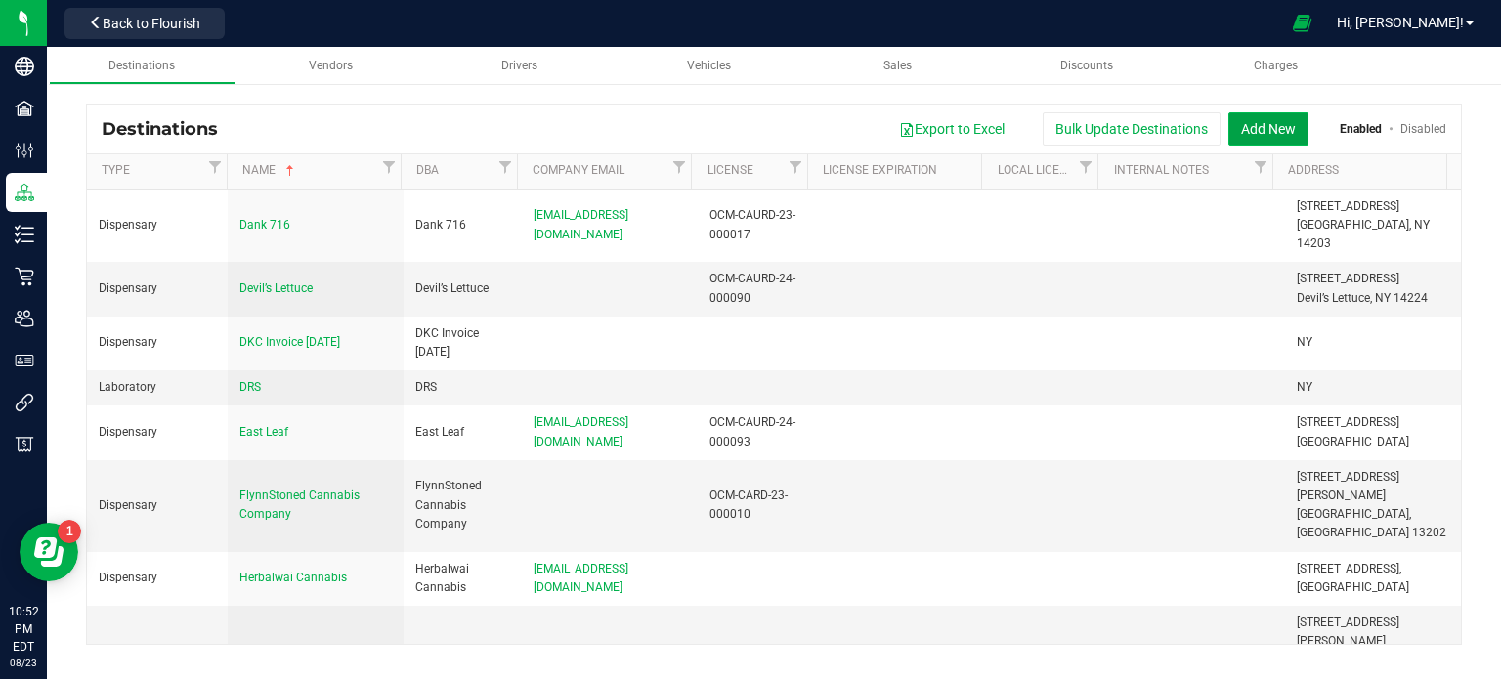
click at [1267, 132] on button "Add New" at bounding box center [1268, 128] width 80 height 33
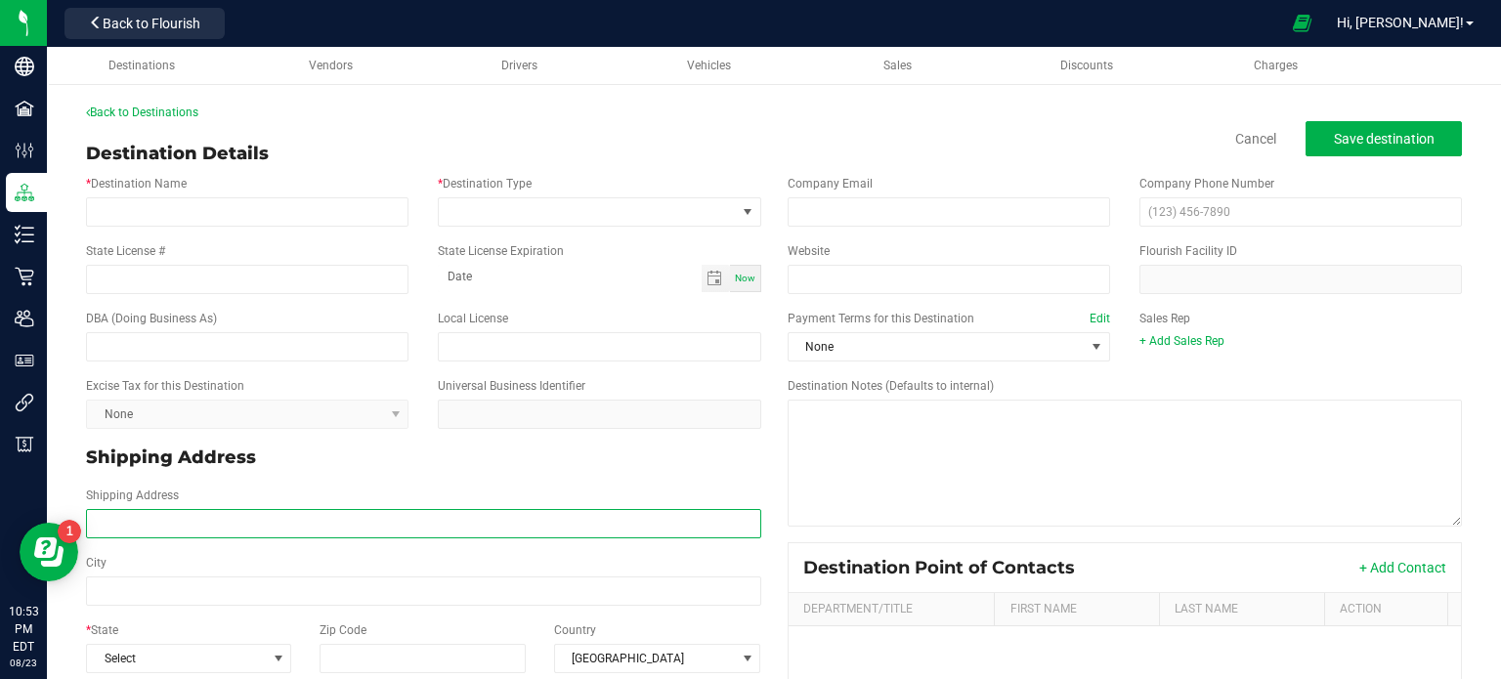
click at [151, 521] on input "Shipping Address" at bounding box center [423, 523] width 675 height 29
paste input "[STREET_ADDRESS] Phone: [PHONE_NUMBER]"
drag, startPoint x: 416, startPoint y: 527, endPoint x: 323, endPoint y: 527, distance: 92.8
click at [323, 527] on input "[STREET_ADDRESS] Phone: [PHONE_NUMBER]" at bounding box center [423, 523] width 675 height 29
type input "[STREET_ADDRESS] Phone:"
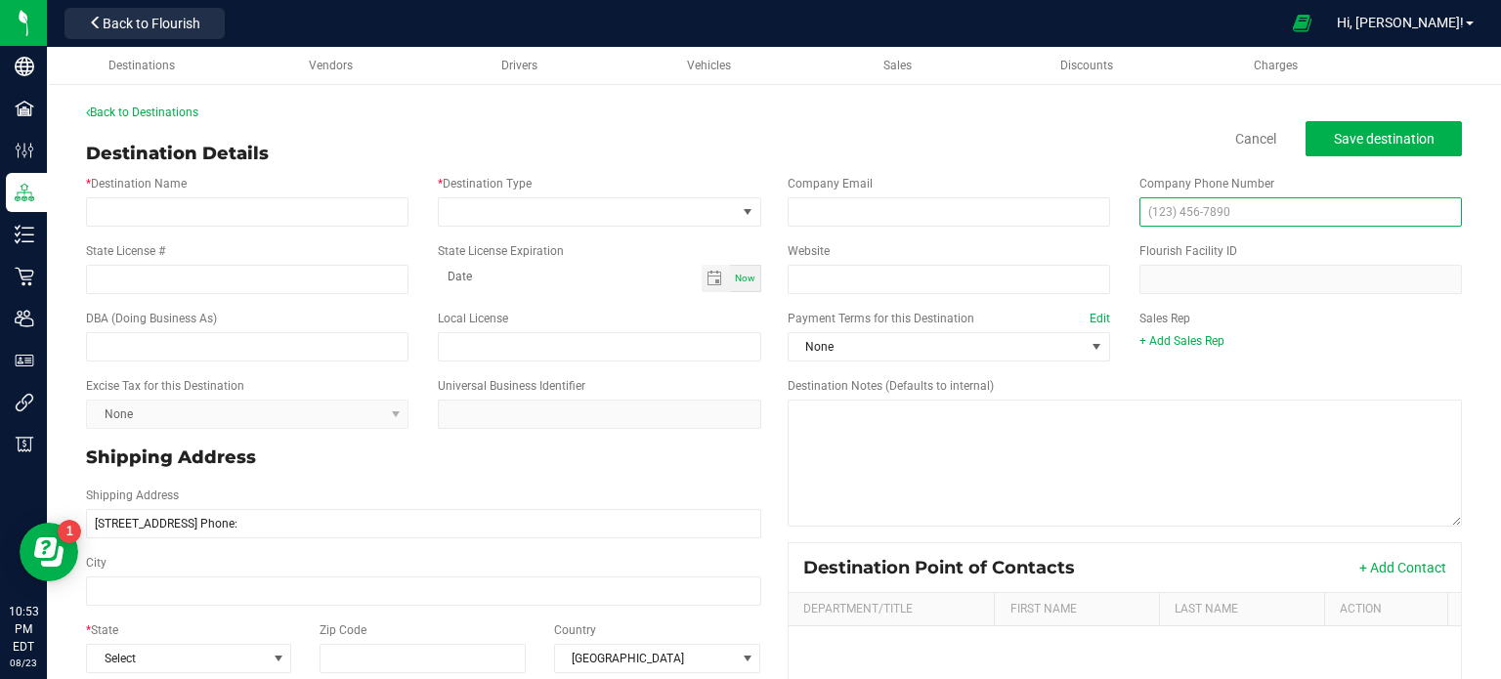
type input "[STREET_ADDRESS] Phone:"
click at [1165, 210] on input "text" at bounding box center [1300, 211] width 322 height 29
paste input "[PHONE_NUMBER]"
type input "[PHONE_NUMBER]"
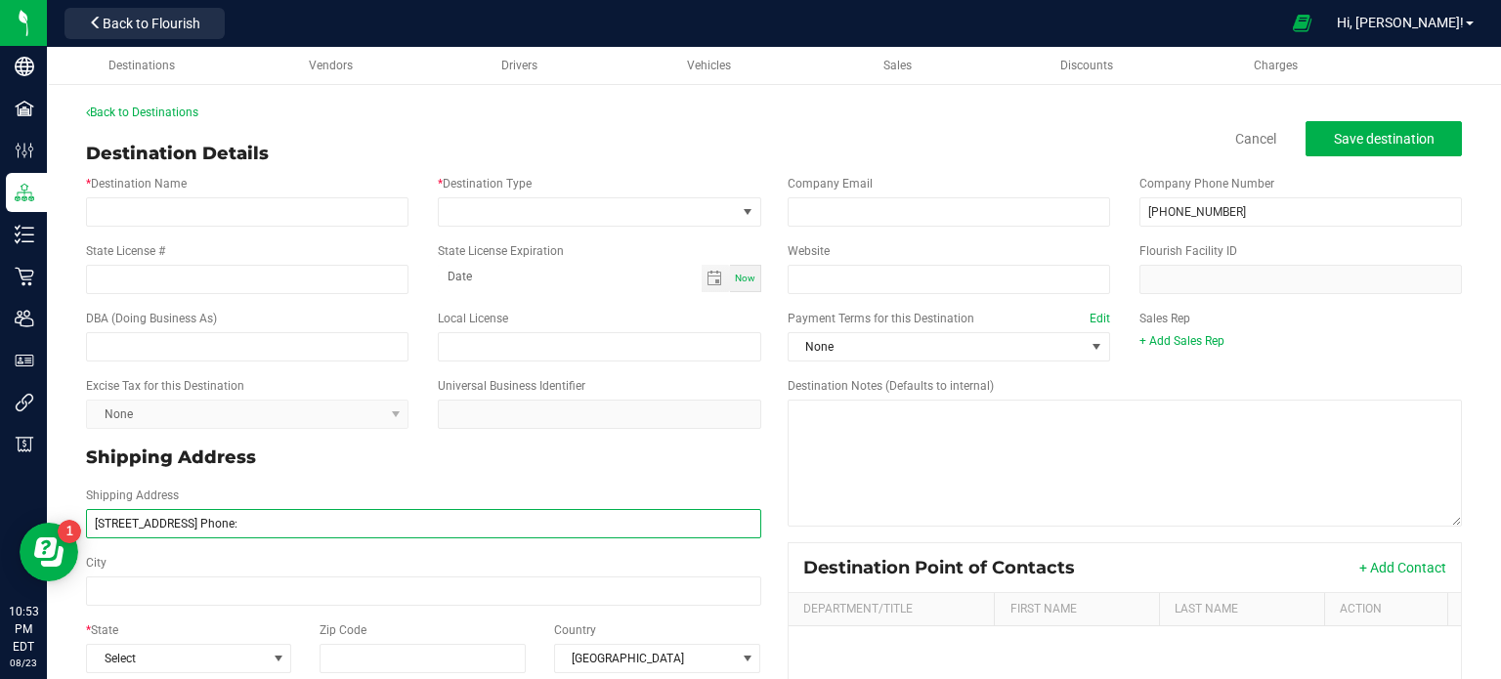
click at [310, 531] on input "[STREET_ADDRESS] Phone:" at bounding box center [423, 523] width 675 height 29
click at [274, 519] on input "[STREET_ADDRESS]" at bounding box center [423, 523] width 675 height 29
type input "[STREET_ADDRESS]"
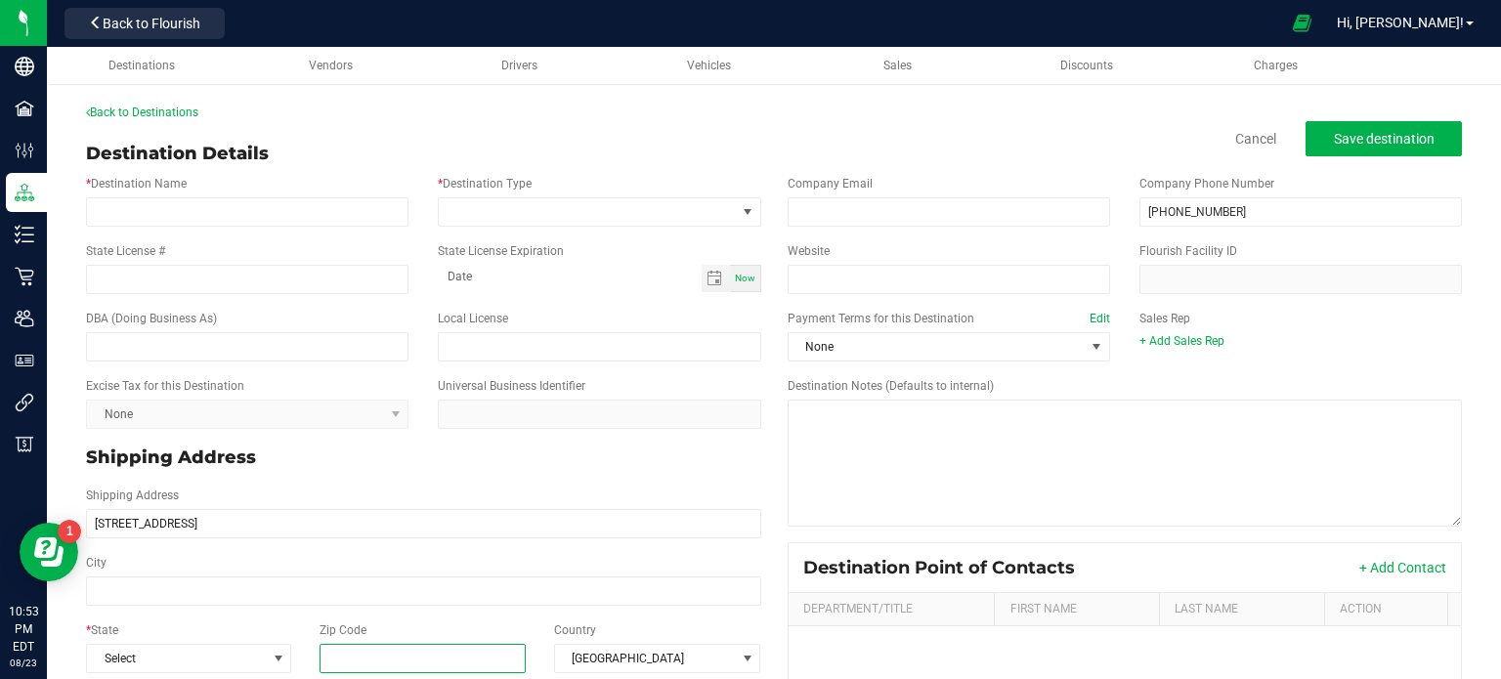
type input "[STREET_ADDRESS]"
click at [454, 661] on input "Zip Code" at bounding box center [422, 658] width 207 height 29
paste input "14228"
type input "14228"
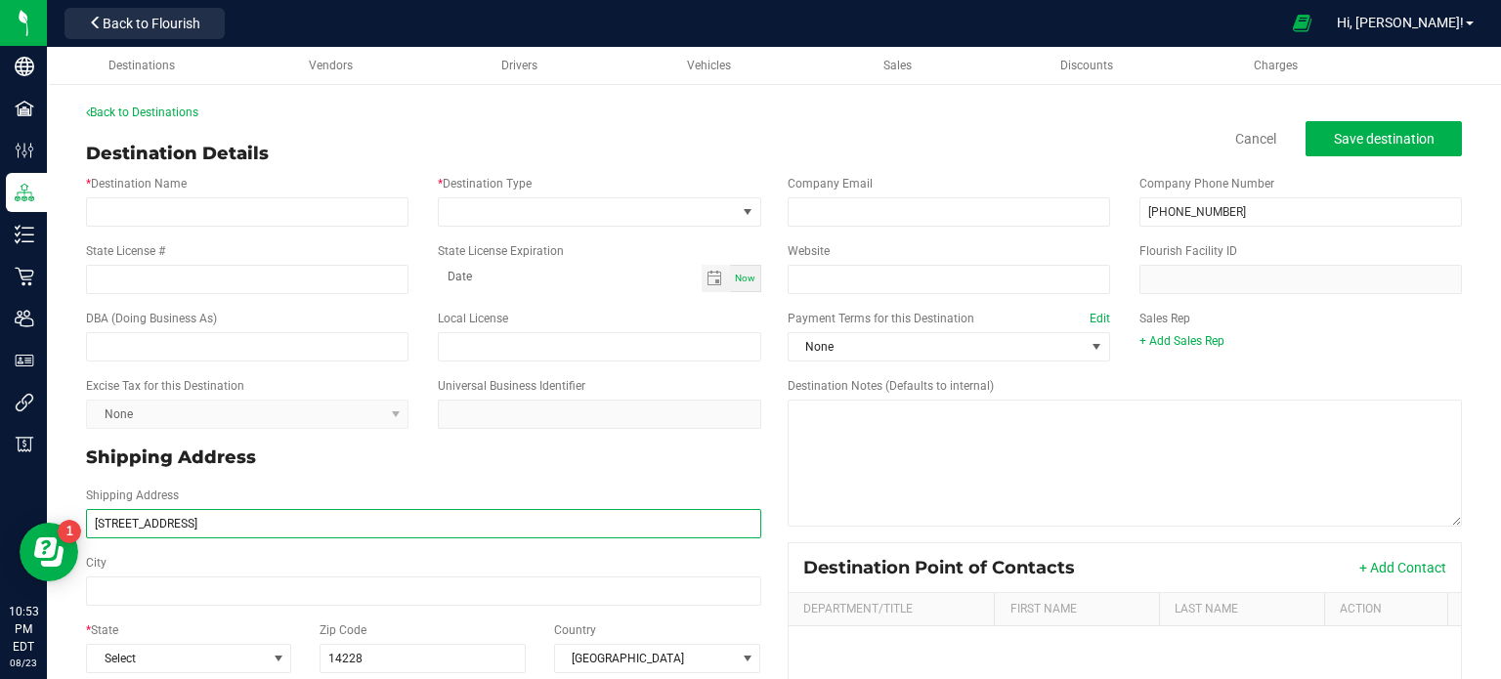
type input "14228"
drag, startPoint x: 250, startPoint y: 528, endPoint x: 187, endPoint y: 529, distance: 63.5
click at [187, 529] on input "[STREET_ADDRESS]" at bounding box center [423, 523] width 675 height 29
type input "[STREET_ADDRESS]"
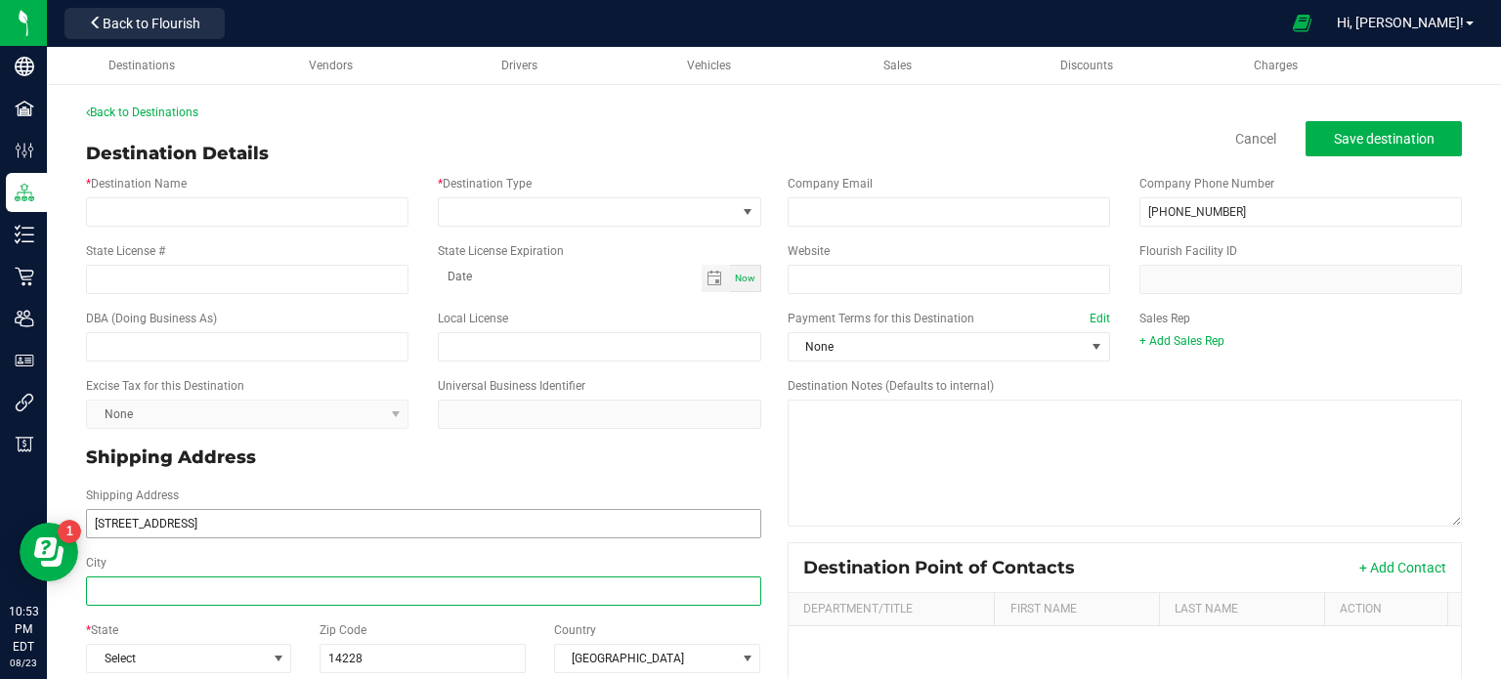
type input "[STREET_ADDRESS]"
type input "Amherst"
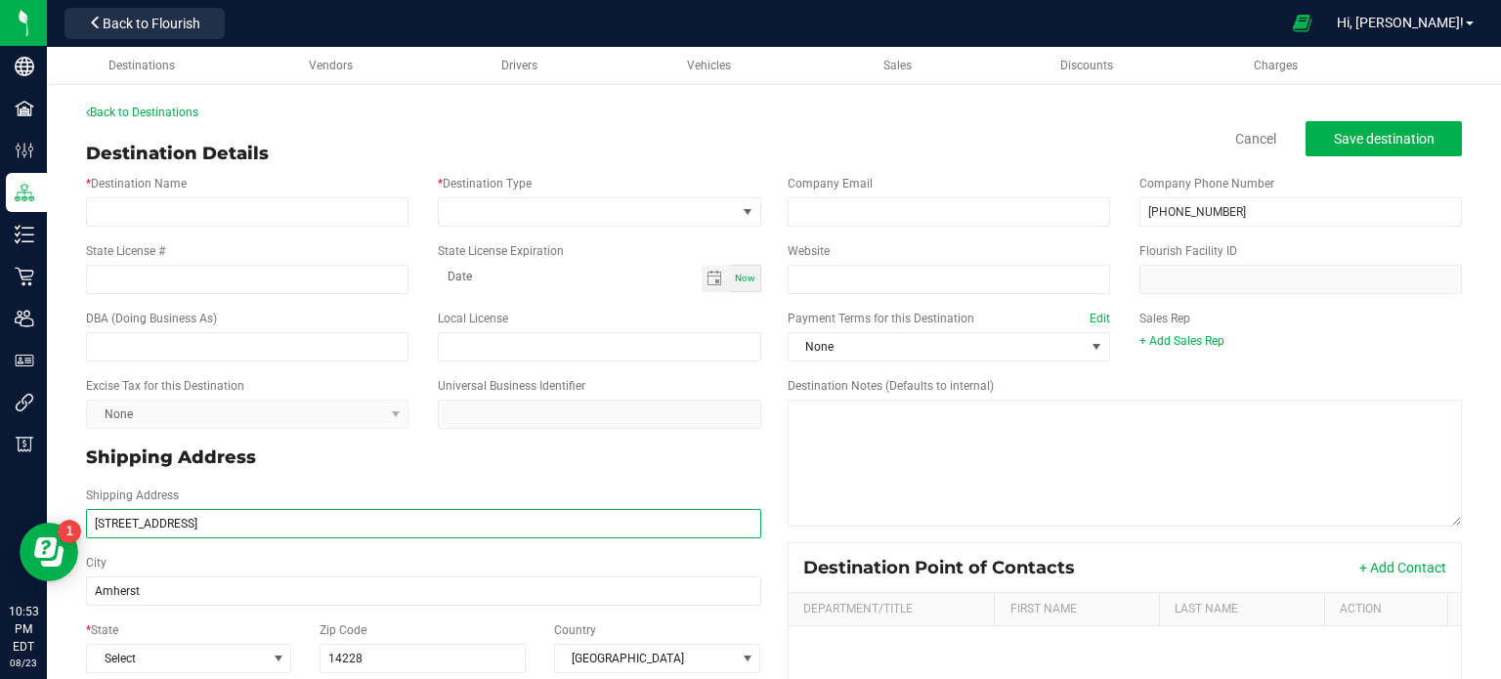
type input "Amherst"
click at [187, 529] on input "[STREET_ADDRESS]" at bounding box center [423, 523] width 675 height 29
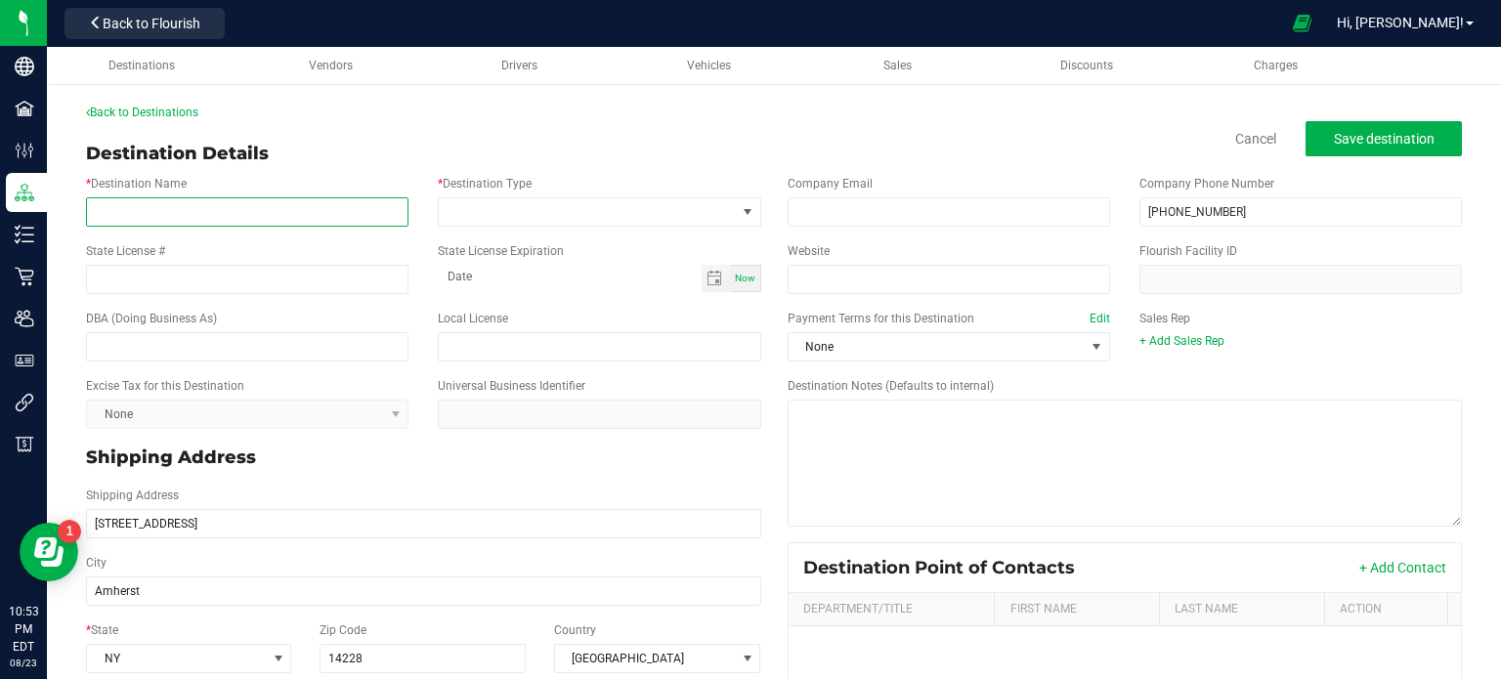
click at [239, 225] on input "* Destination Name" at bounding box center [247, 211] width 322 height 29
paste input "TreeHead Culture Dispensary"
type input "TreeHead Culture Dispensary"
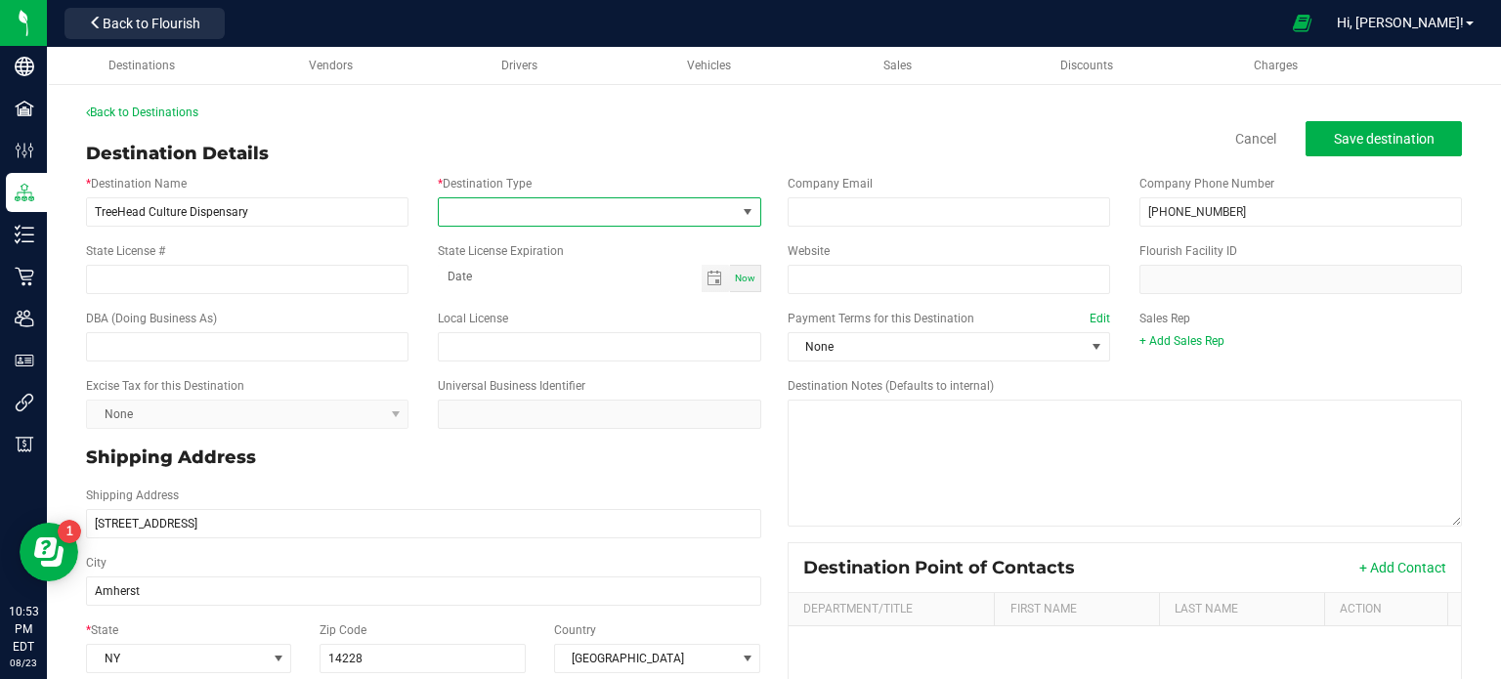
click at [644, 211] on span at bounding box center [587, 211] width 296 height 27
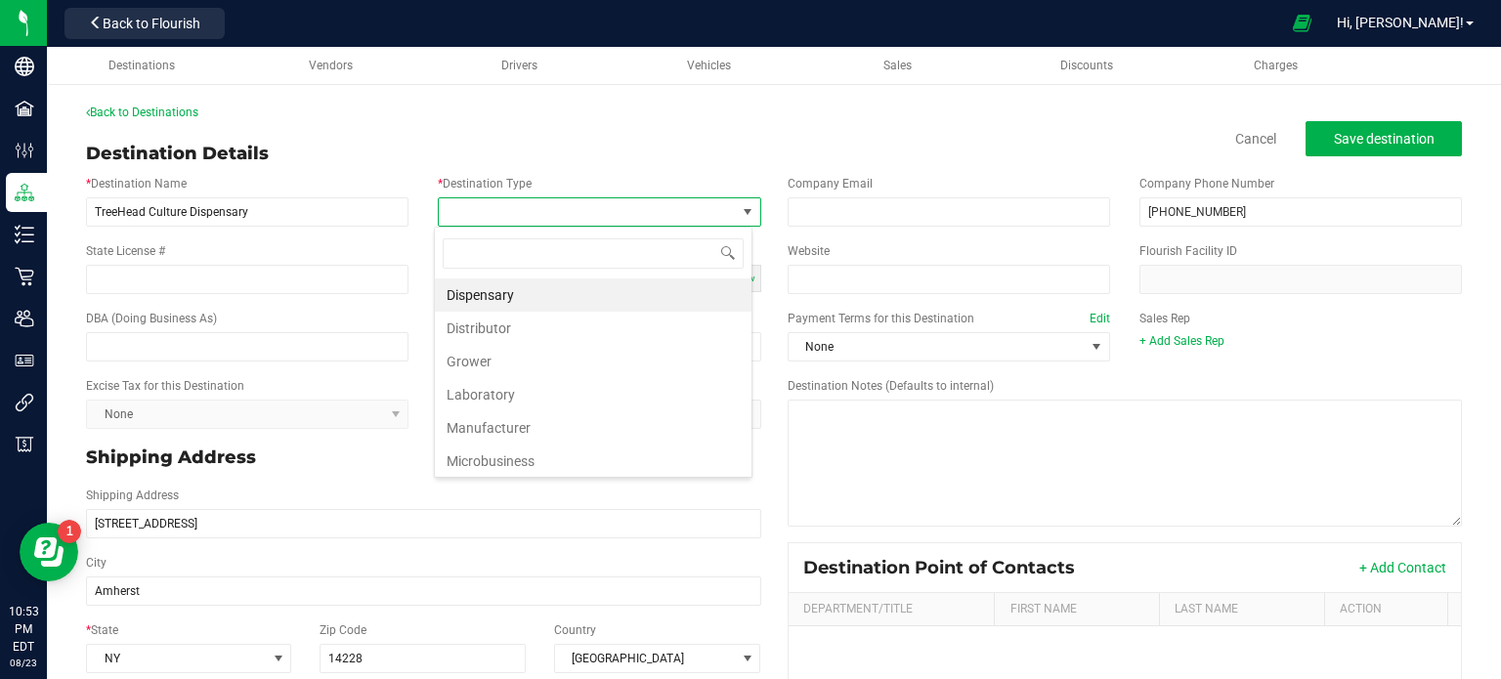
scroll to position [28, 318]
click at [647, 300] on li "Dispensary" at bounding box center [593, 294] width 317 height 33
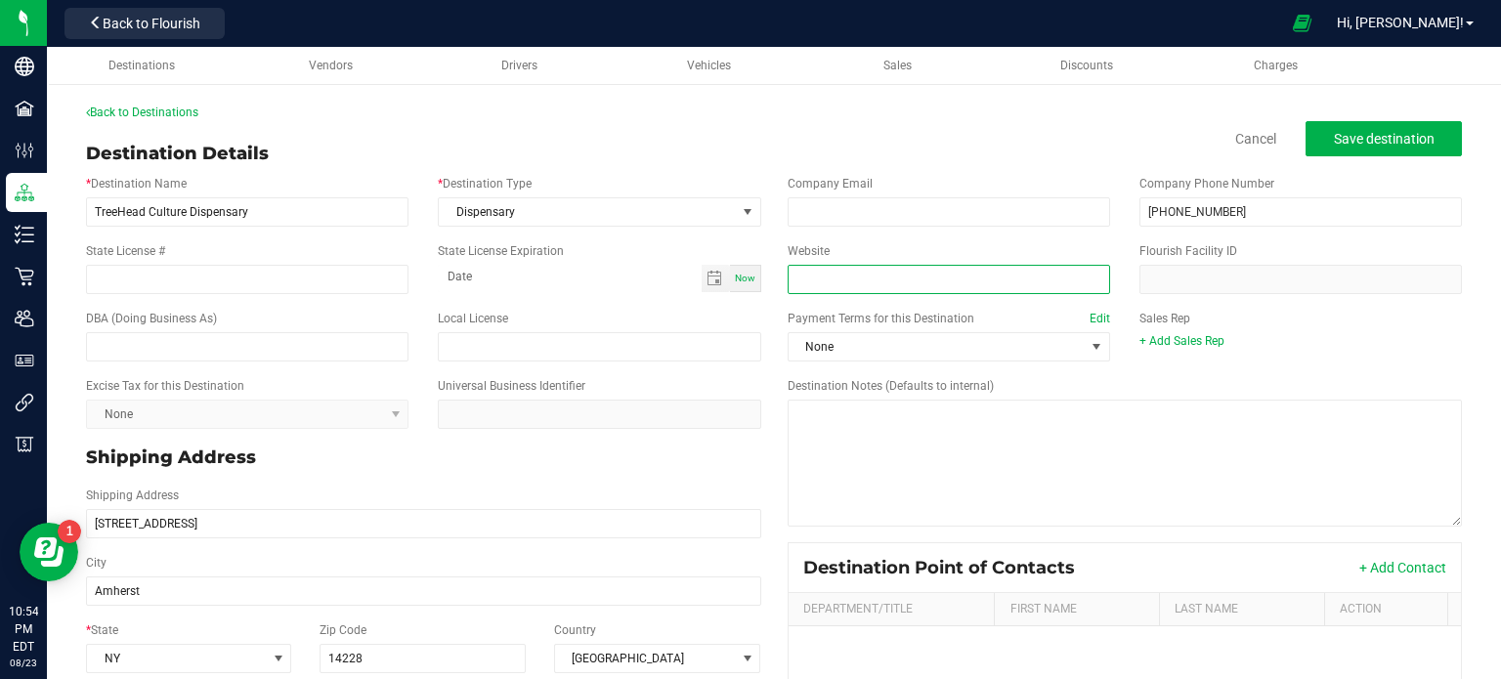
click at [828, 290] on input "Website" at bounding box center [948, 279] width 322 height 29
paste input "[URL][DOMAIN_NAME]"
type input "[URL][DOMAIN_NAME]"
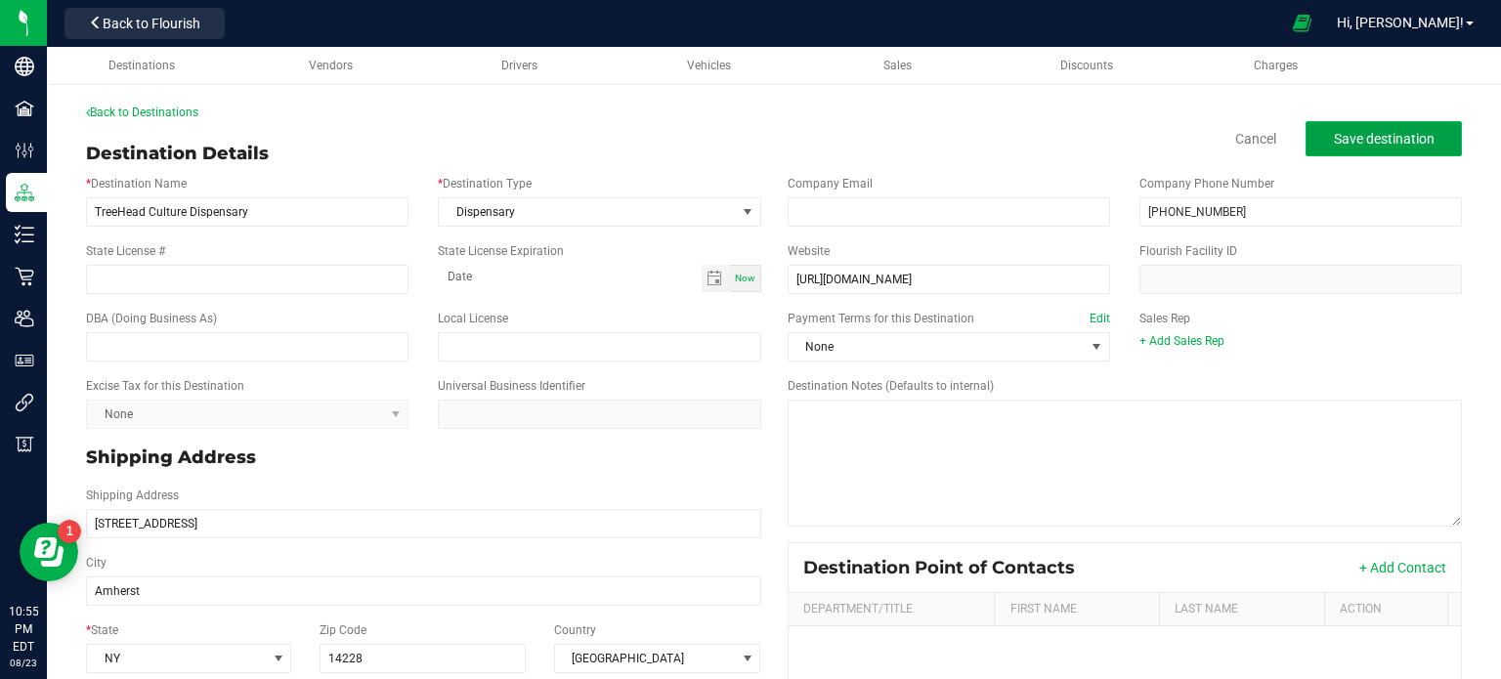
click at [1336, 151] on button "Save destination" at bounding box center [1383, 138] width 156 height 35
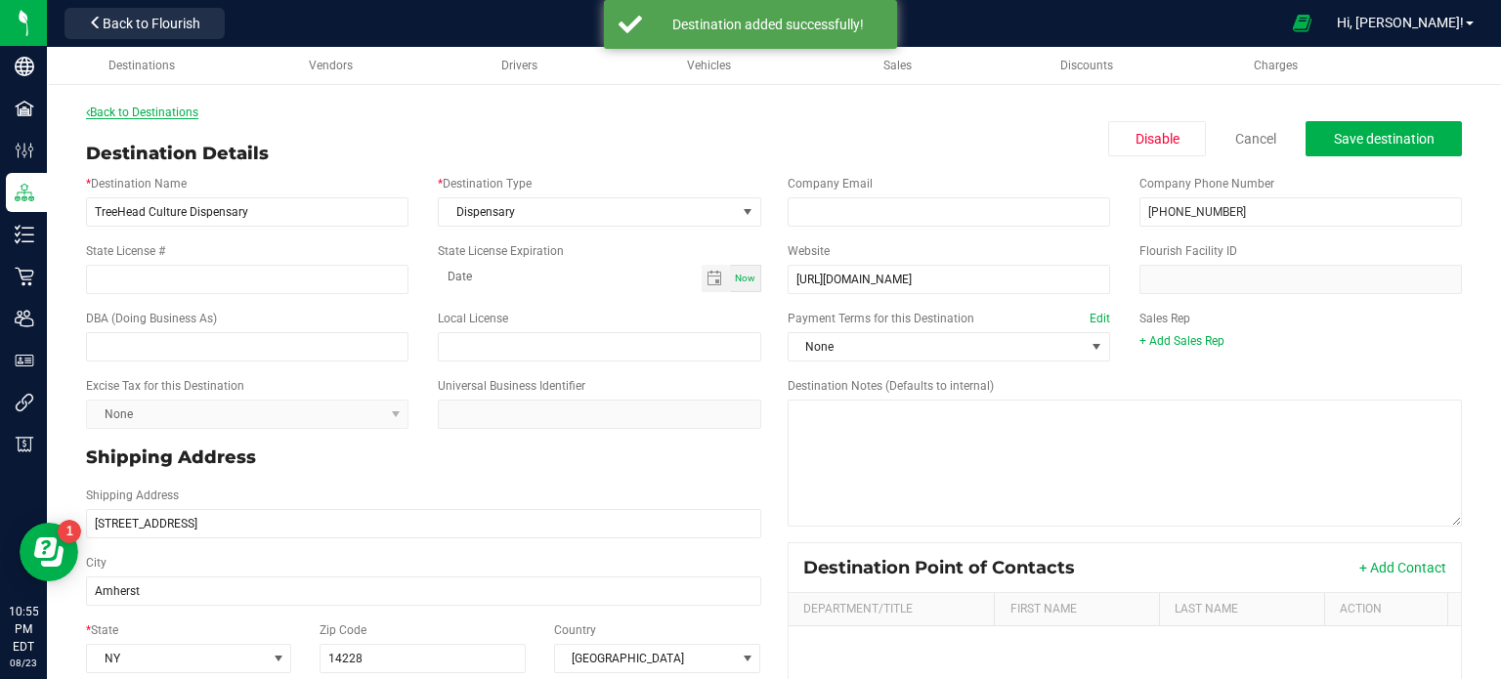
click at [172, 118] on link "Back to Destinations" at bounding box center [142, 113] width 112 height 14
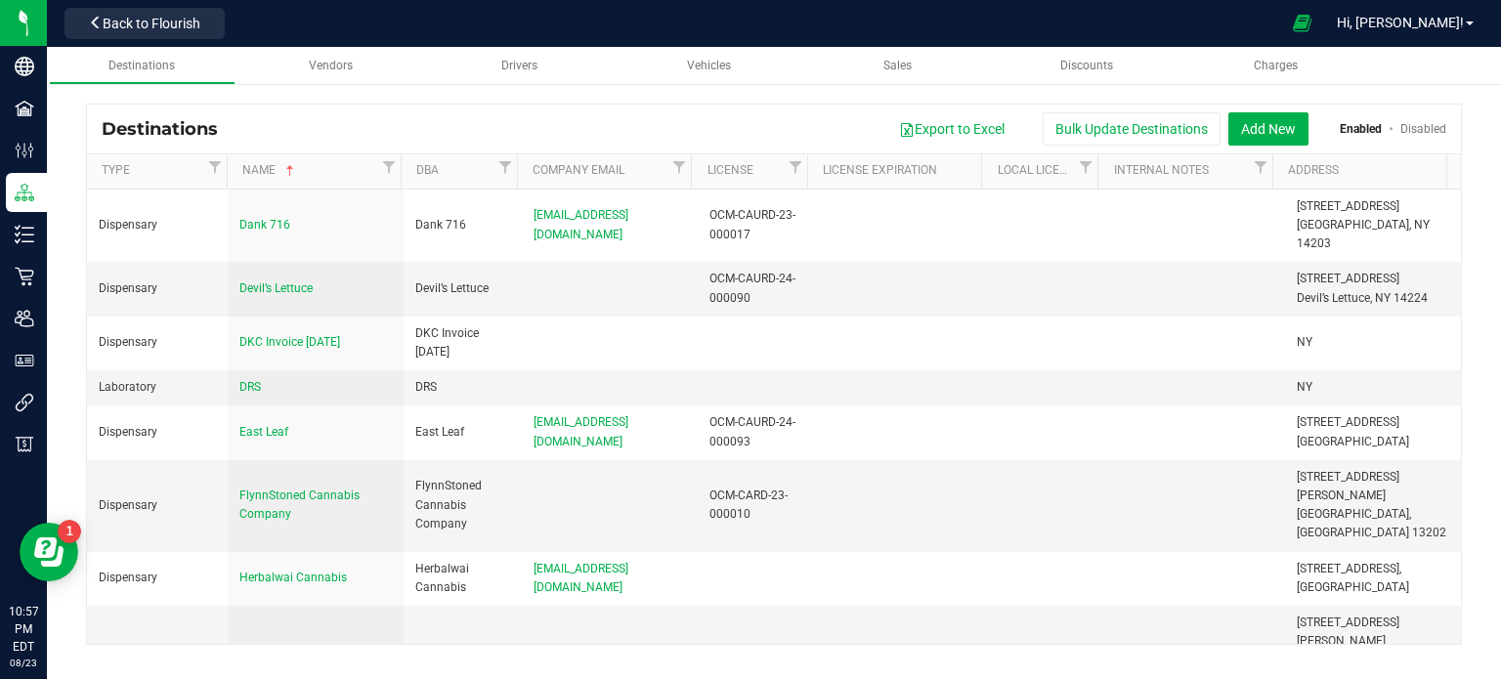
scroll to position [480, 0]
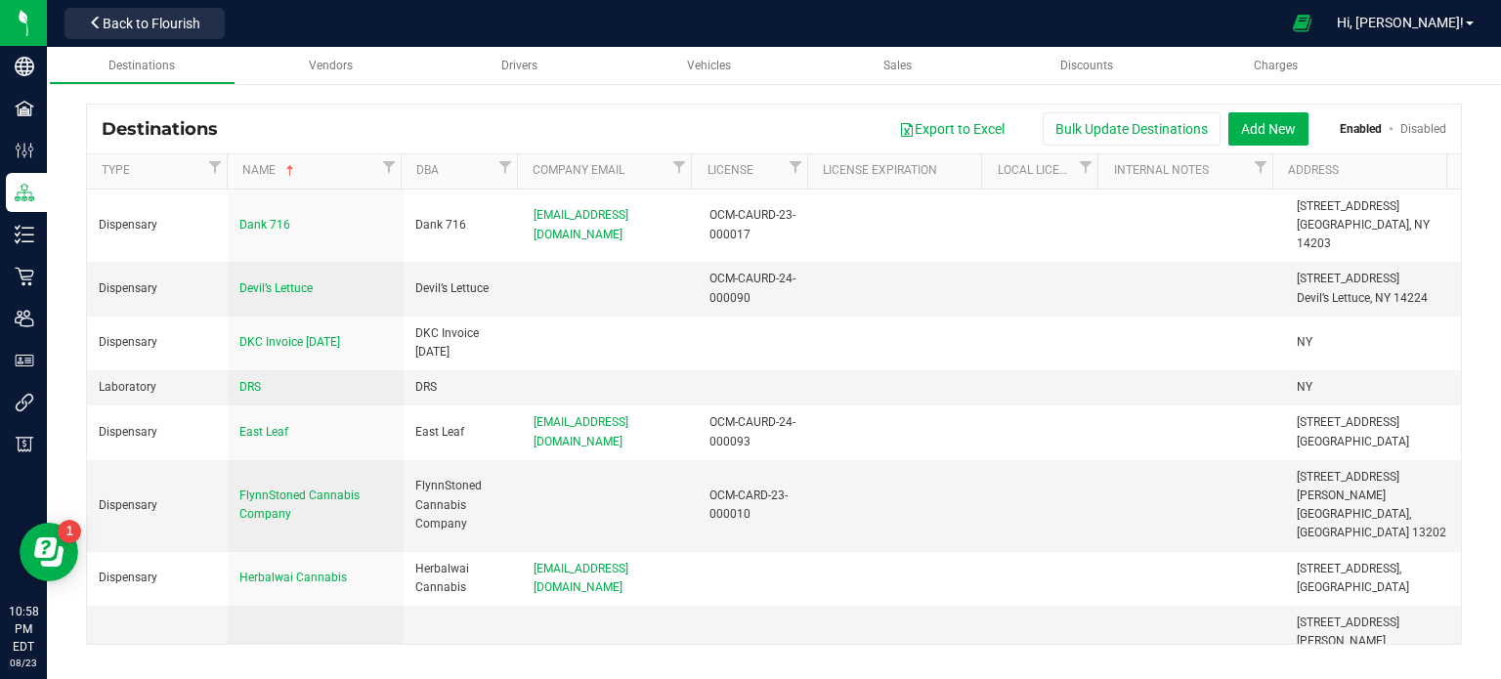
scroll to position [23, 0]
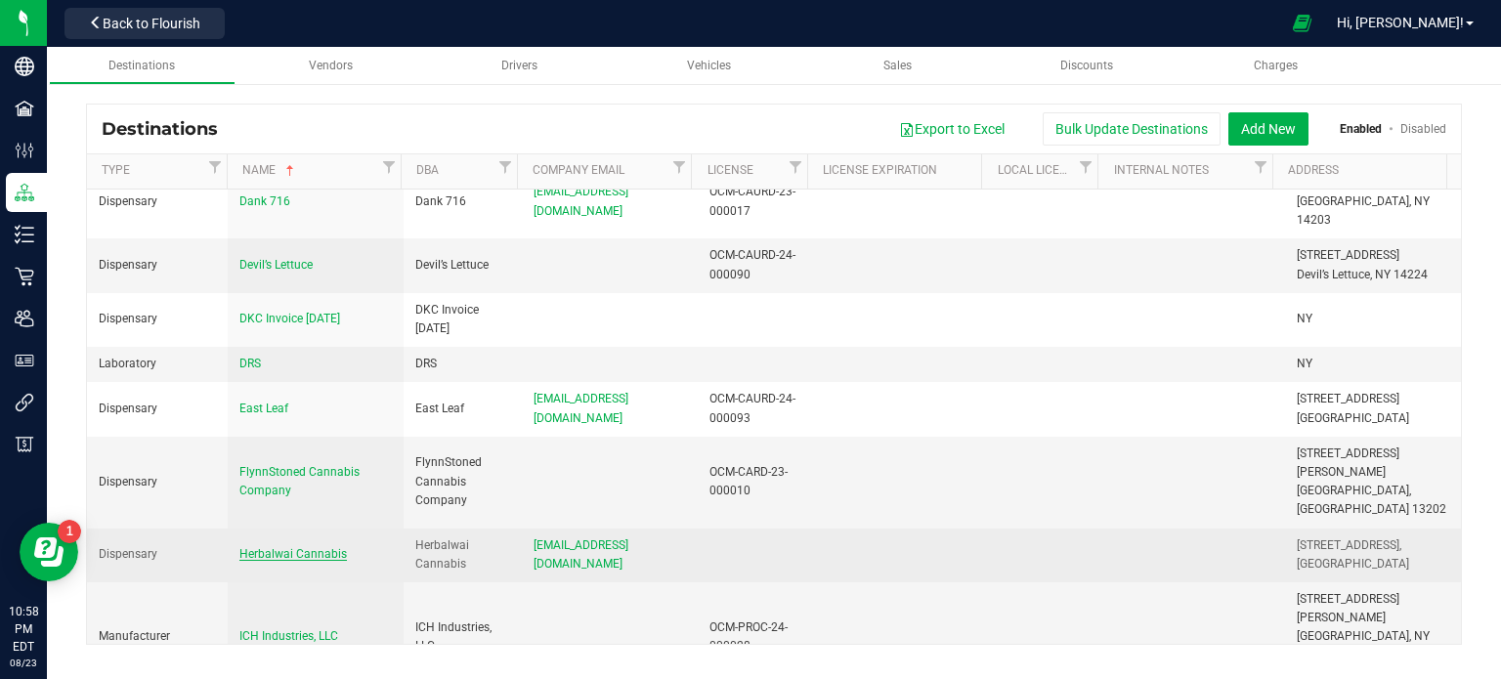
click at [314, 547] on span "Herbalwai Cannabis" at bounding box center [292, 554] width 107 height 14
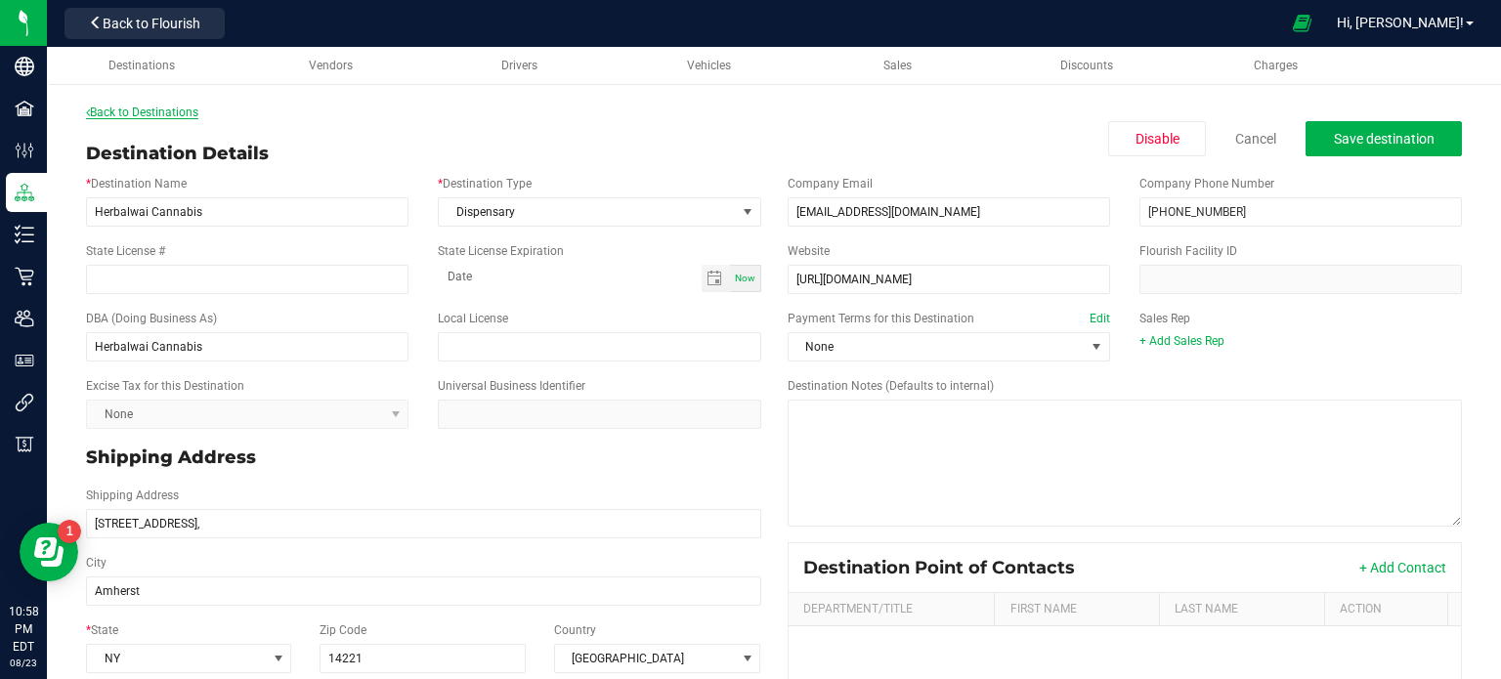
click at [118, 112] on link "Back to Destinations" at bounding box center [142, 113] width 112 height 14
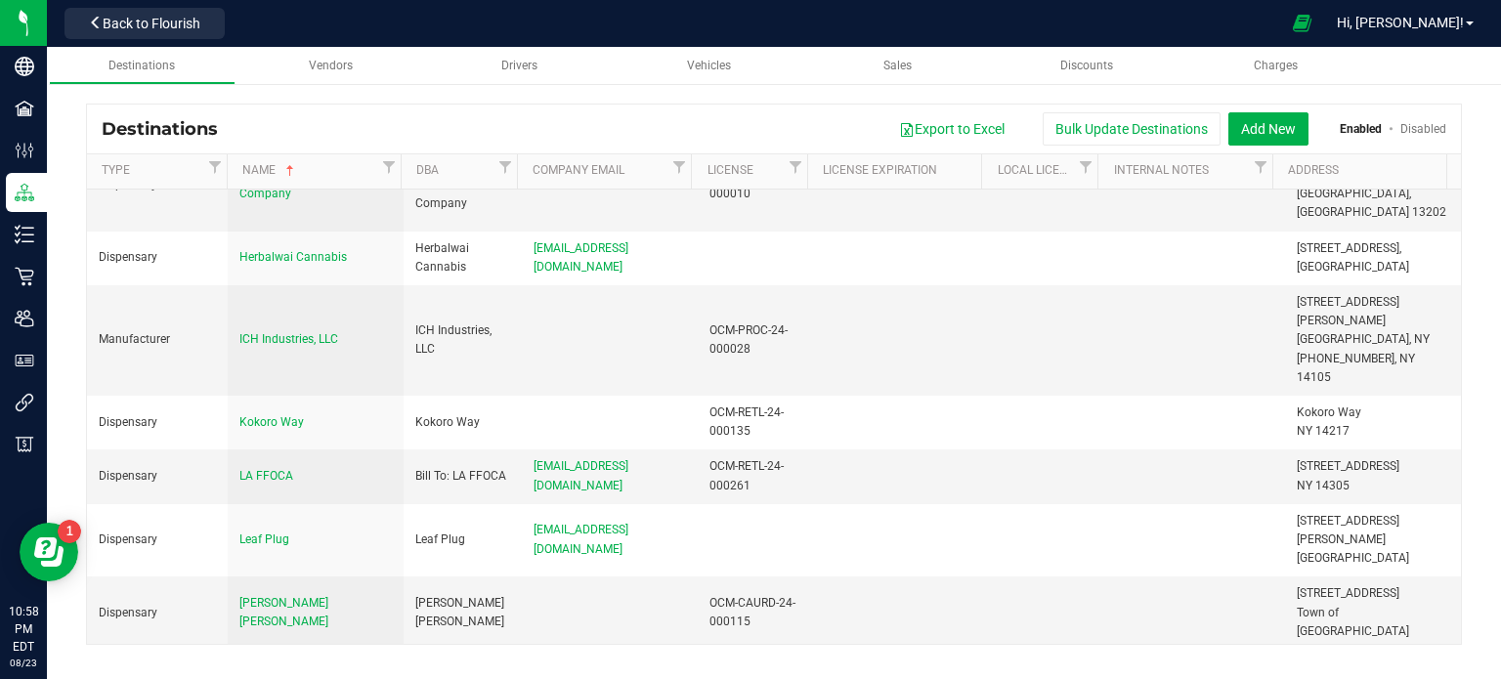
scroll to position [480, 0]
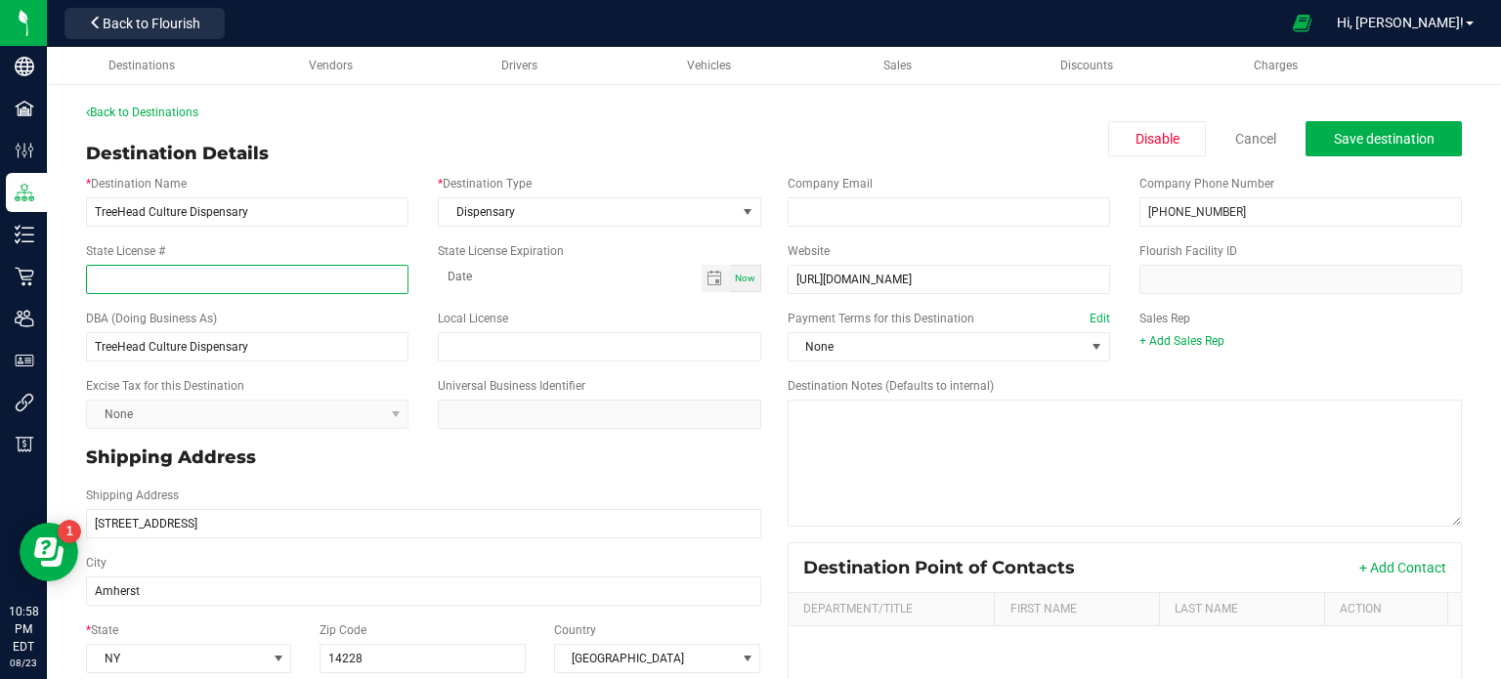
click at [280, 286] on input "State License #" at bounding box center [247, 279] width 322 height 29
paste input "OCM-CAURD-24-000085"
type input "OCM-CAURD-24-000085"
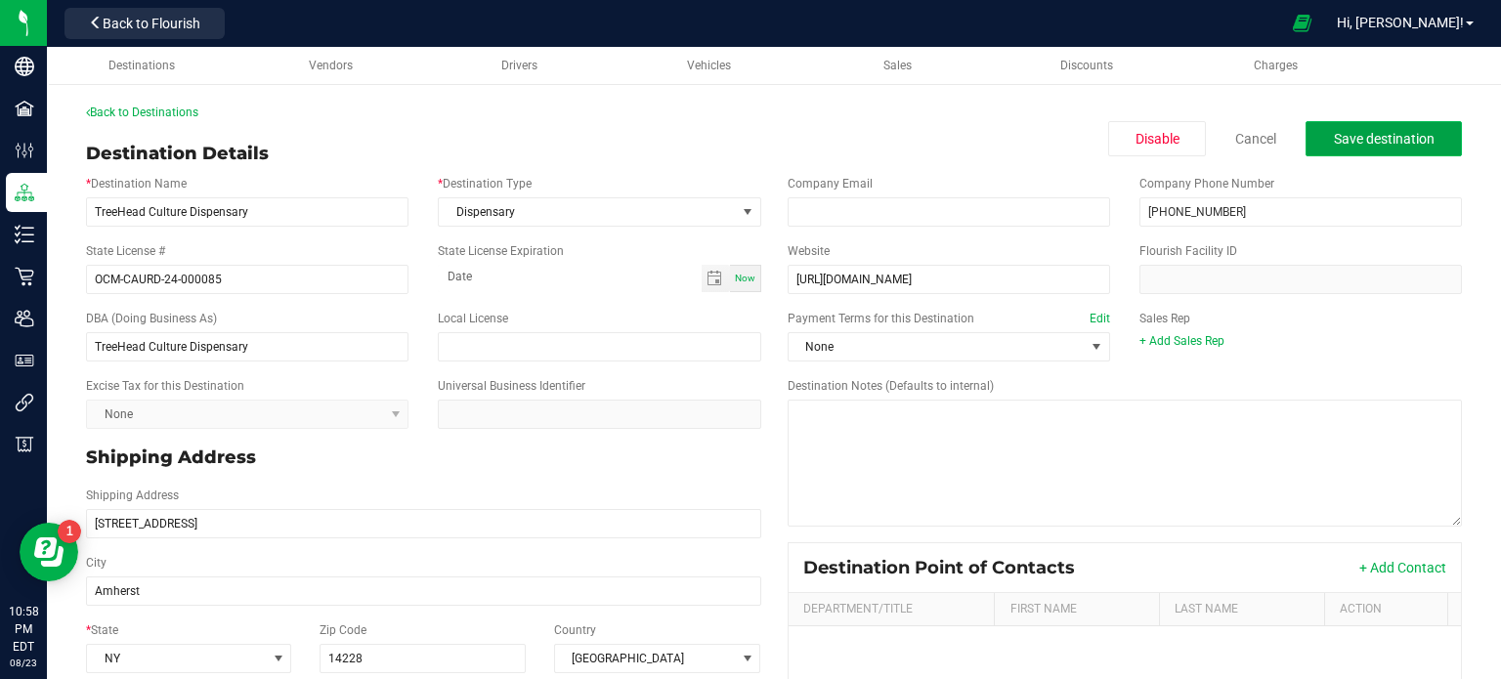
click at [1365, 140] on span "Save destination" at bounding box center [1383, 139] width 101 height 16
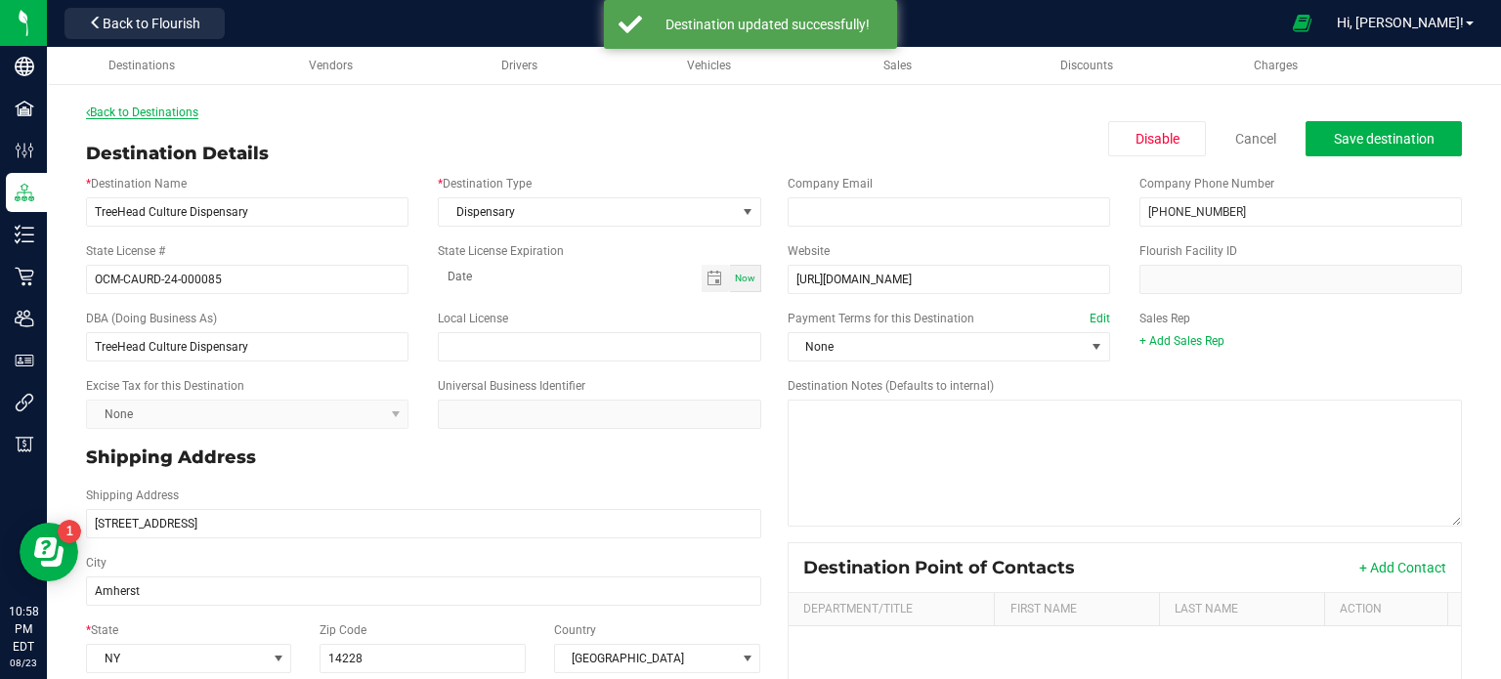
click at [191, 106] on link "Back to Destinations" at bounding box center [142, 113] width 112 height 14
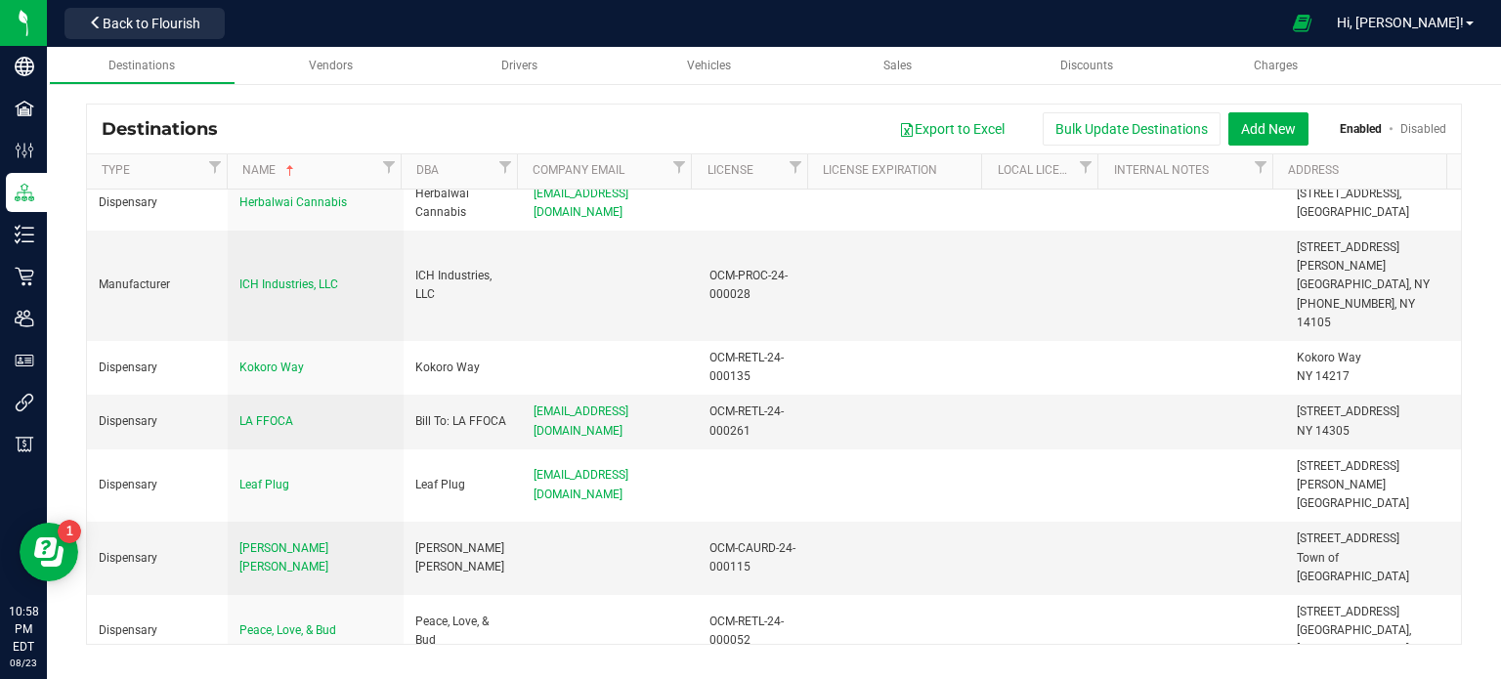
scroll to position [335, 0]
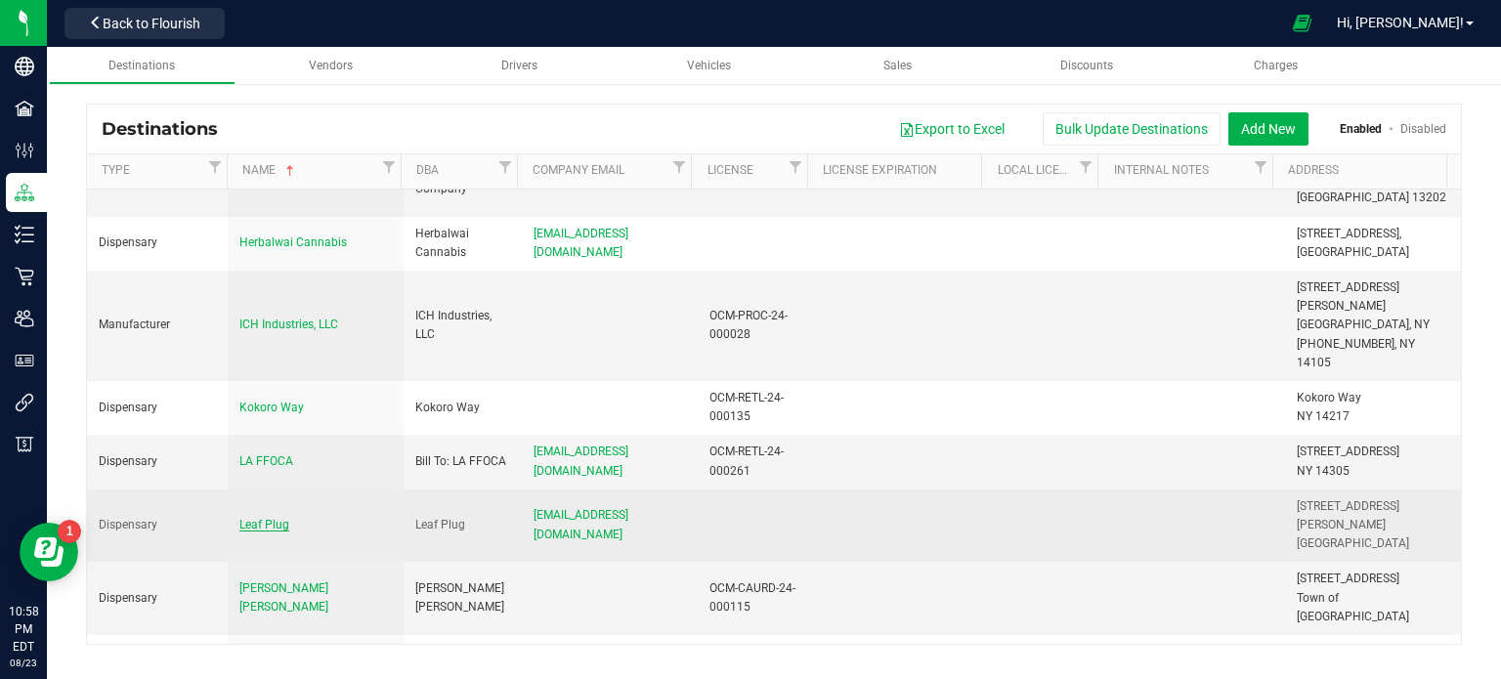
click at [268, 518] on span "Leaf Plug" at bounding box center [264, 525] width 50 height 14
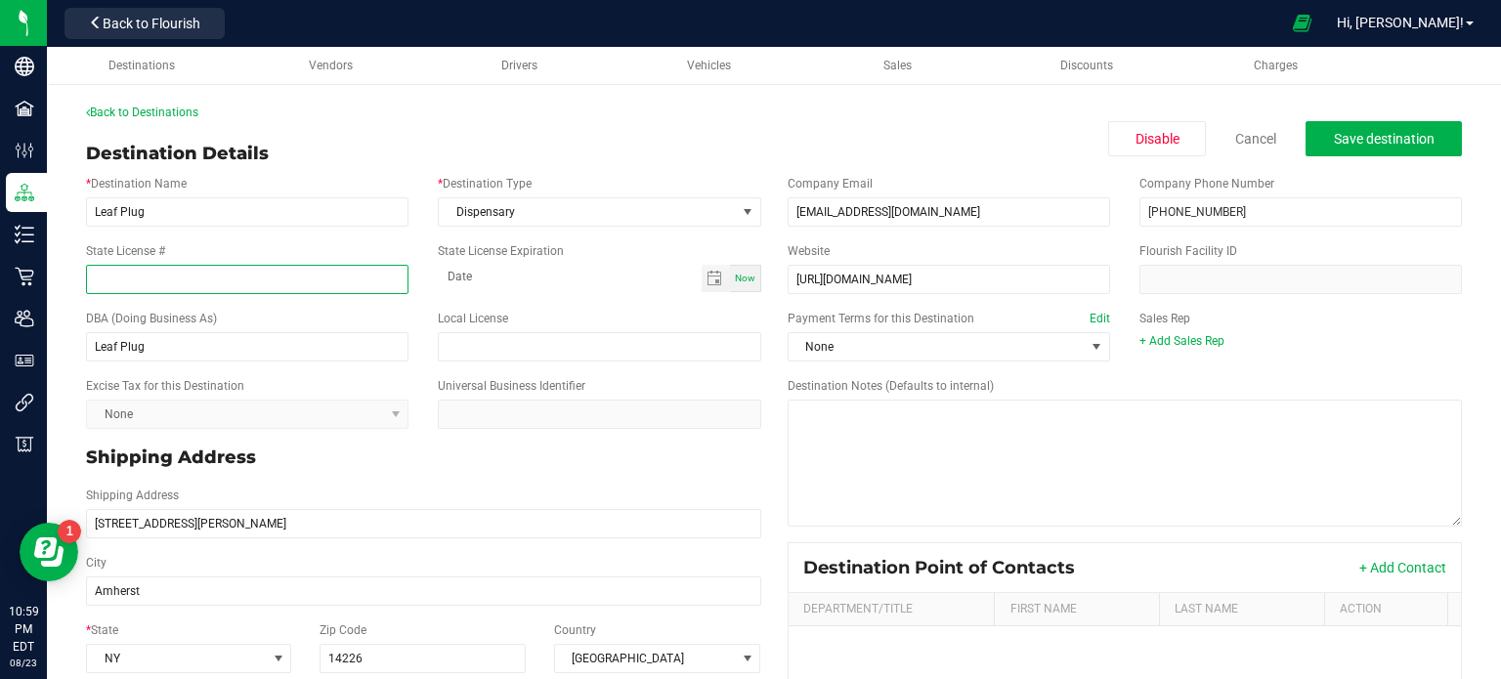
click at [342, 281] on input "State License #" at bounding box center [247, 279] width 322 height 29
paste input "OCM-RETL-24-000010"
type input "OCM-RETL-24-000010"
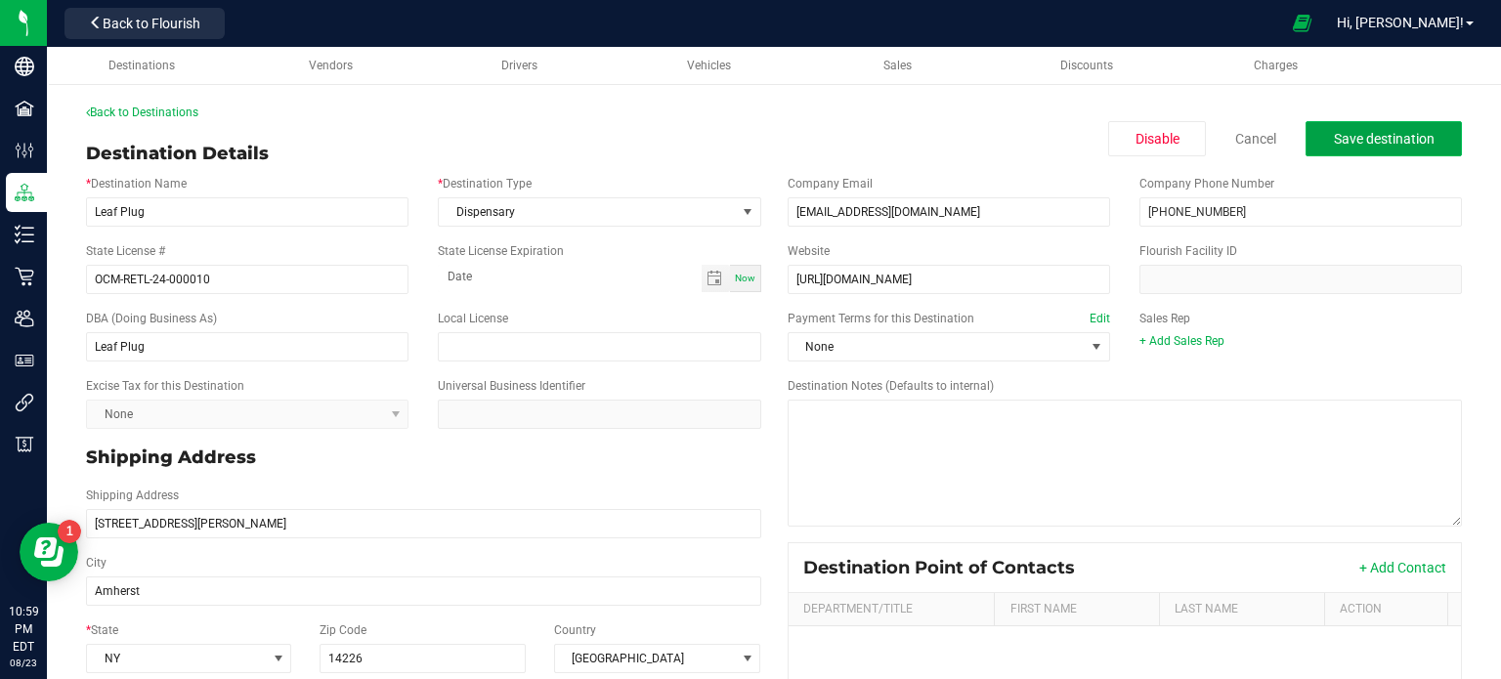
click at [1385, 145] on span "Save destination" at bounding box center [1383, 139] width 101 height 16
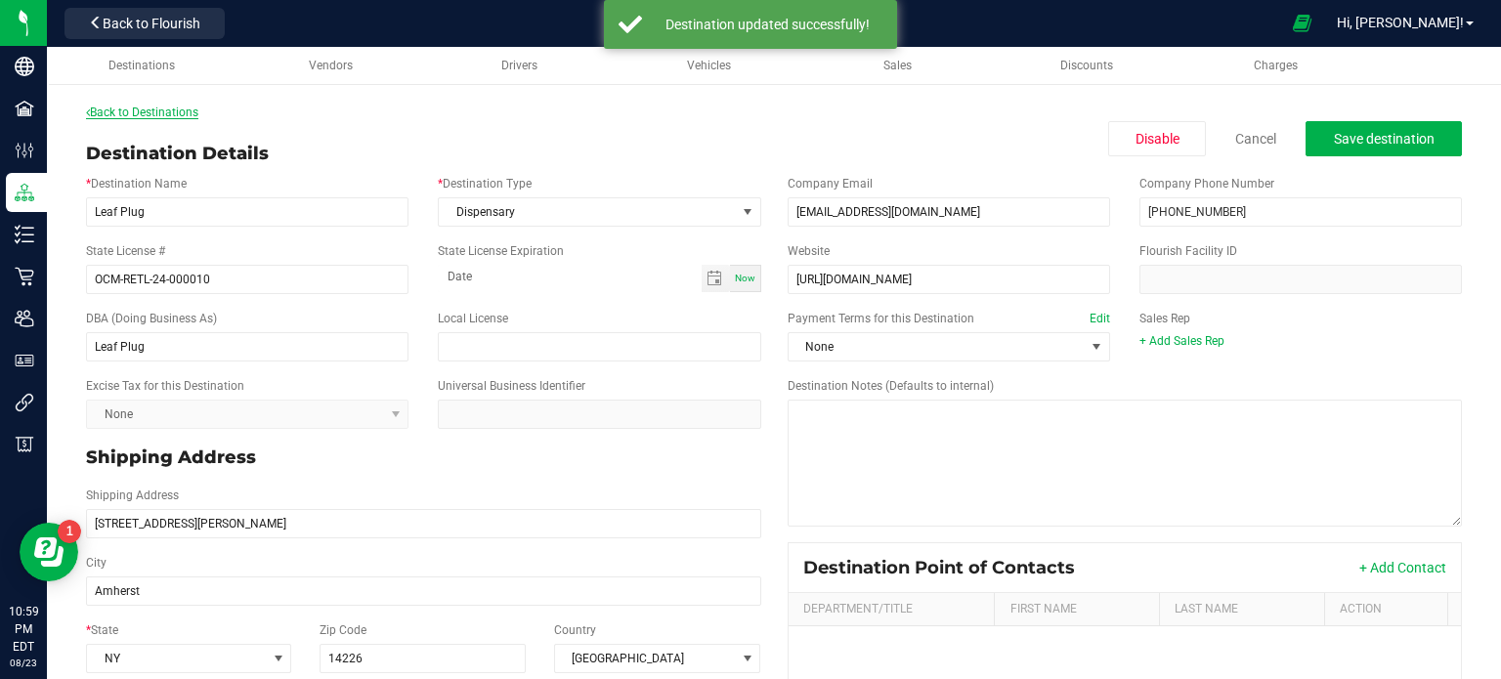
click at [146, 115] on link "Back to Destinations" at bounding box center [142, 113] width 112 height 14
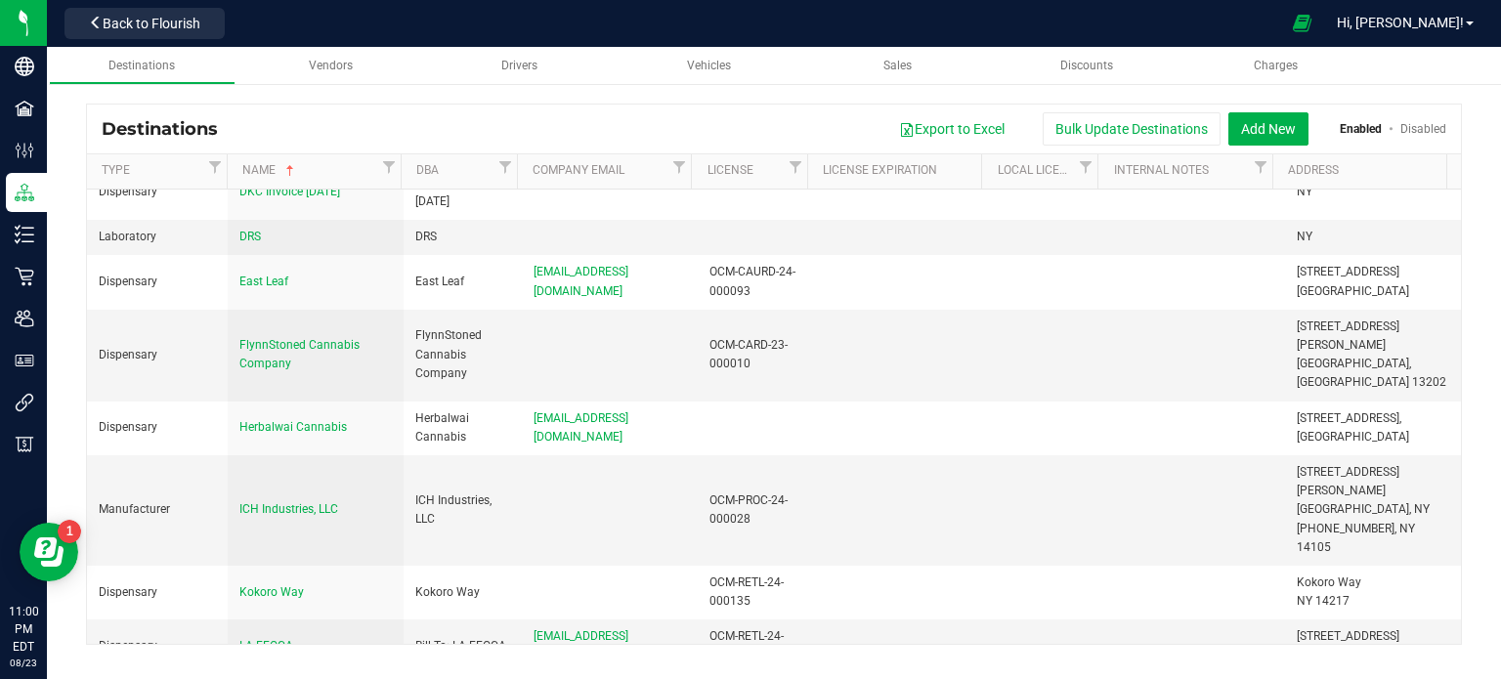
scroll to position [100, 0]
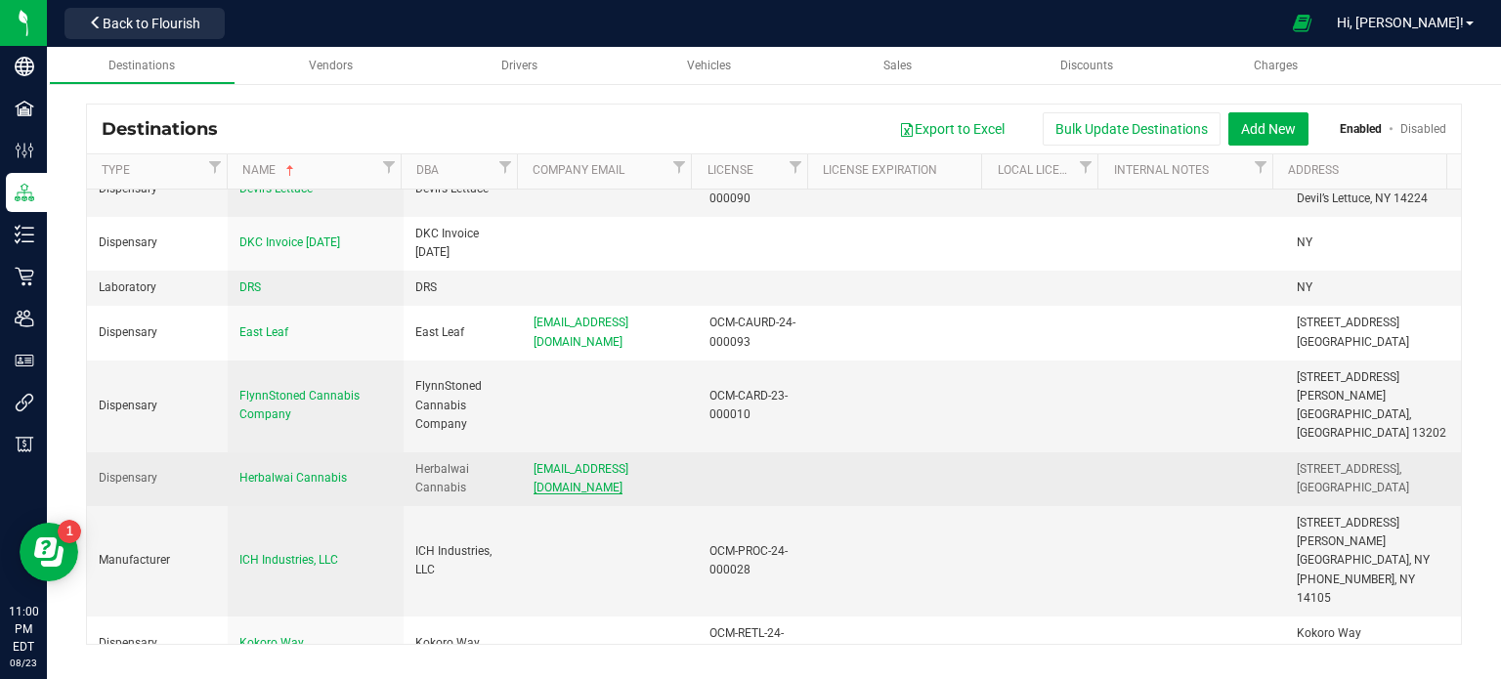
click at [624, 462] on span "[EMAIL_ADDRESS][DOMAIN_NAME]" at bounding box center [580, 478] width 95 height 32
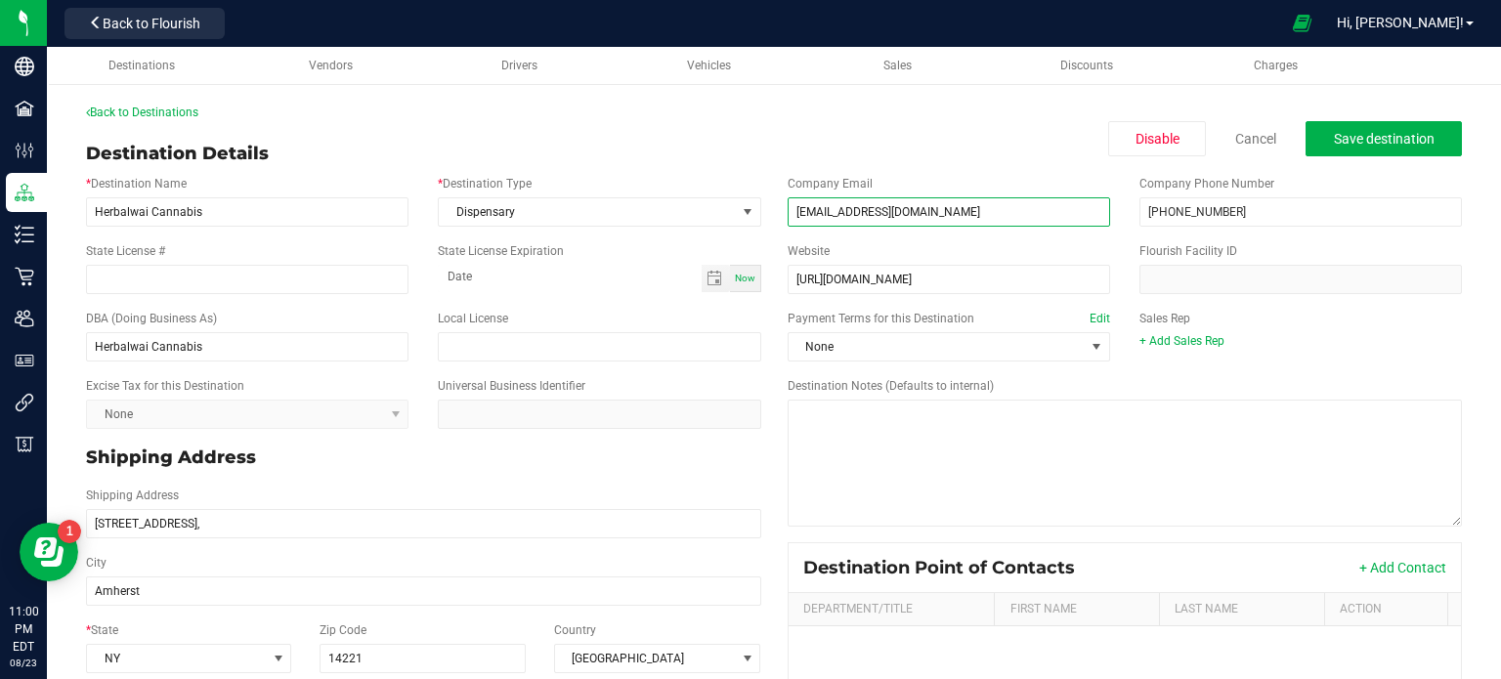
click at [859, 218] on input "[EMAIL_ADDRESS][DOMAIN_NAME]" at bounding box center [948, 211] width 322 height 29
drag, startPoint x: 919, startPoint y: 219, endPoint x: 735, endPoint y: 228, distance: 184.8
click at [735, 228] on div "* Destination Name Herbalwai Cannabis * Destination Type Dispensary State Licen…" at bounding box center [773, 547] width 1405 height 761
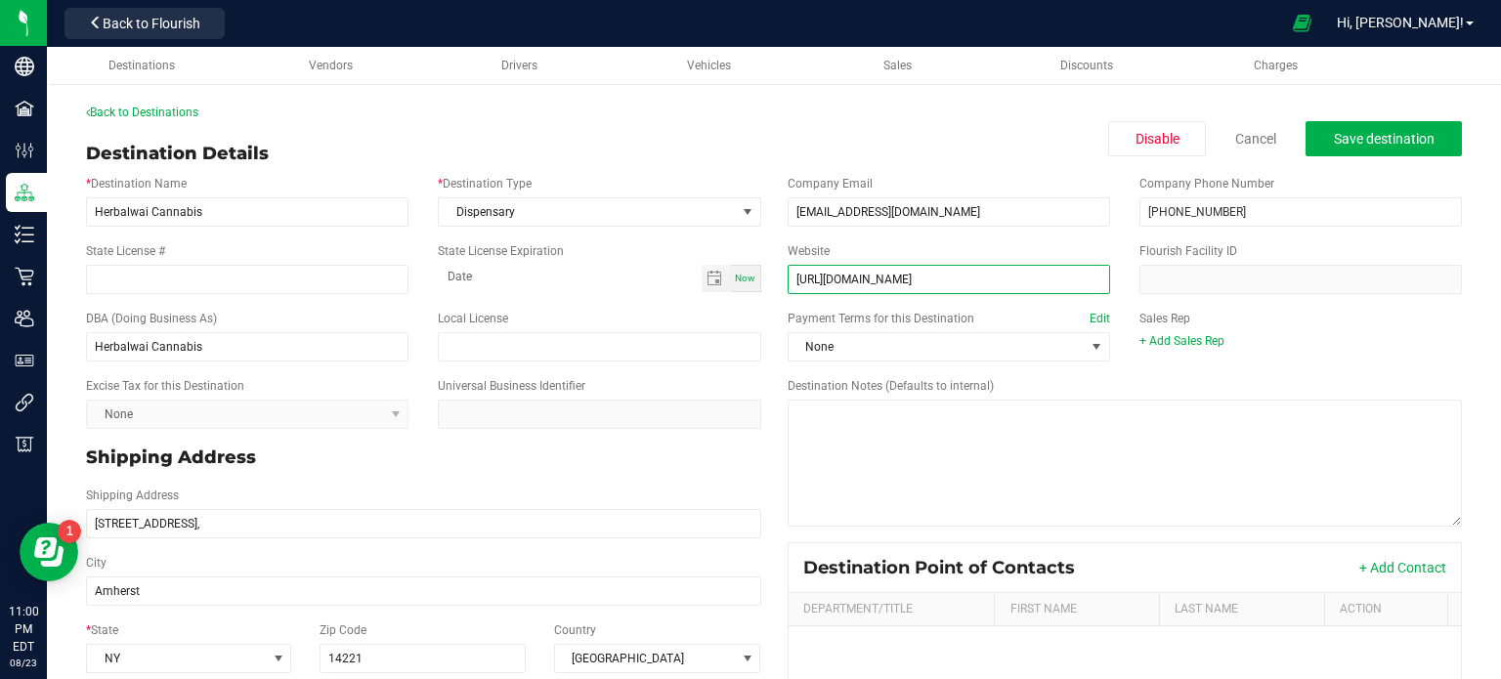
drag, startPoint x: 922, startPoint y: 277, endPoint x: 750, endPoint y: 292, distance: 172.6
click at [750, 292] on div "* Destination Name Herbalwai Cannabis * Destination Type Dispensary State Licen…" at bounding box center [773, 547] width 1405 height 761
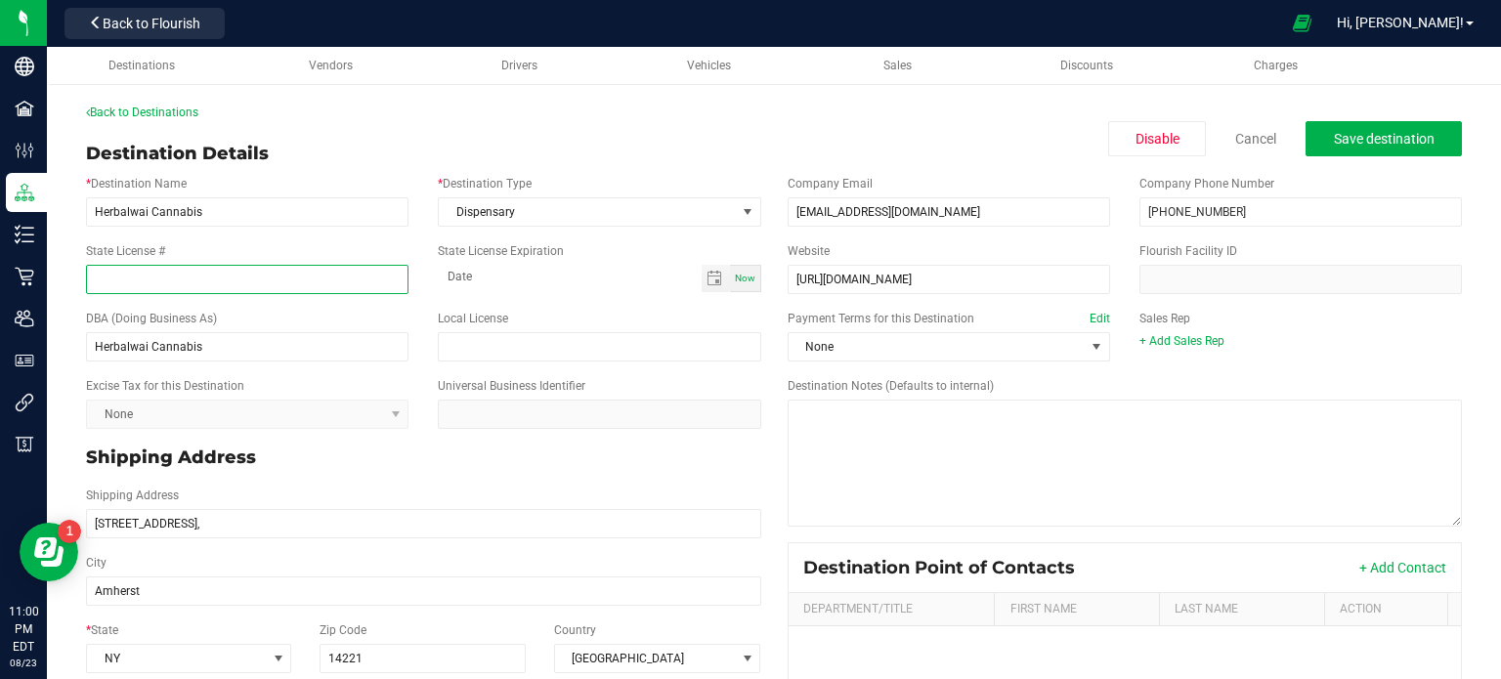
click at [253, 273] on input "State License #" at bounding box center [247, 279] width 322 height 29
paste input "OCM: RETL-24-000111"
type input "OCM: RETL-24-000111"
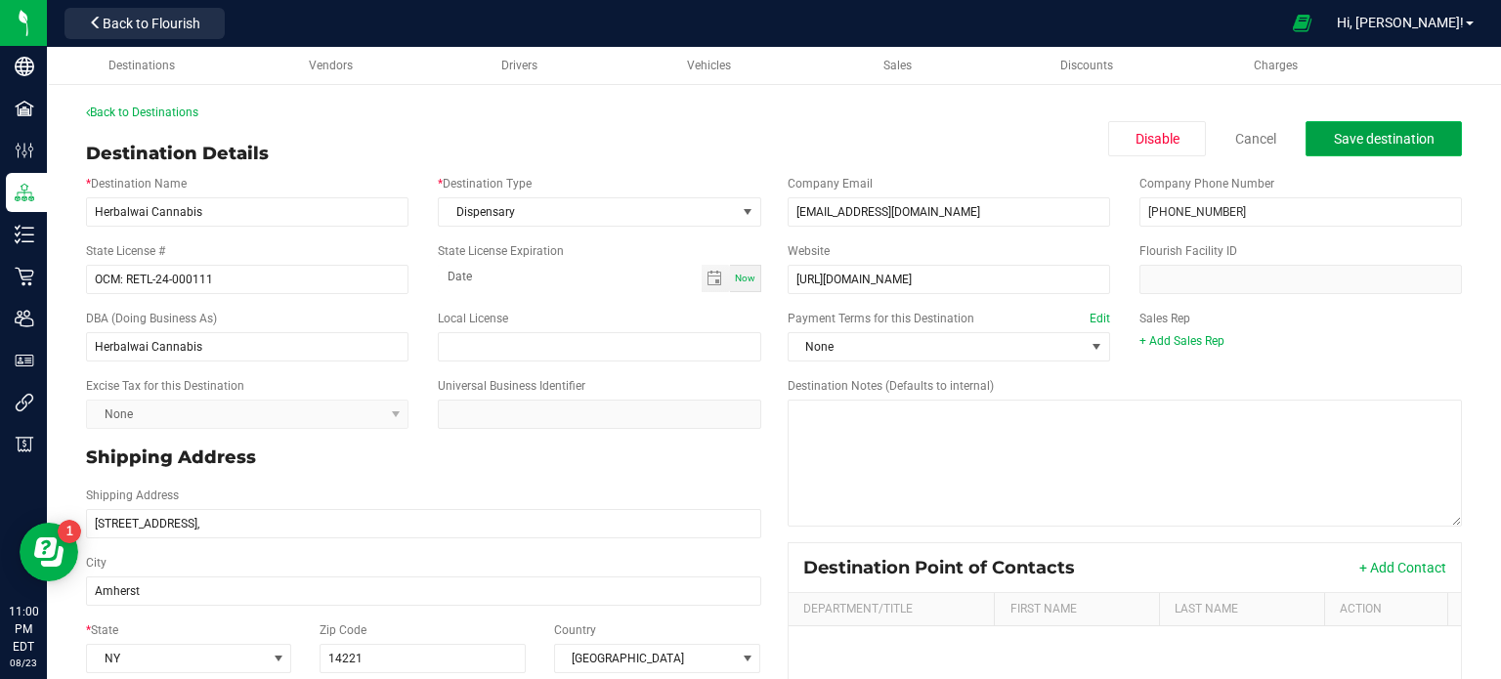
click at [1383, 142] on span "Save destination" at bounding box center [1383, 139] width 101 height 16
click at [1361, 144] on span "Save destination" at bounding box center [1383, 139] width 101 height 16
click at [148, 117] on link "Back to Destinations" at bounding box center [142, 113] width 112 height 14
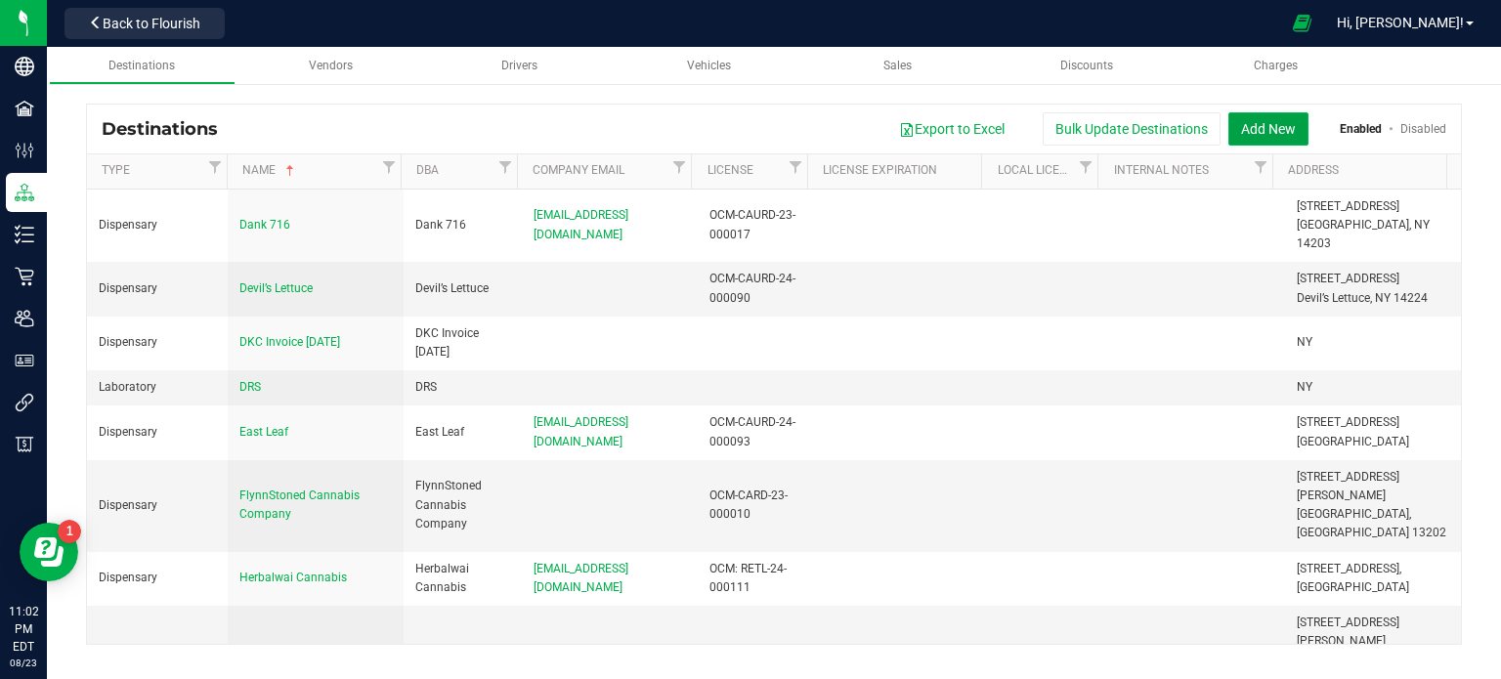
click at [1283, 134] on button "Add New" at bounding box center [1268, 128] width 80 height 33
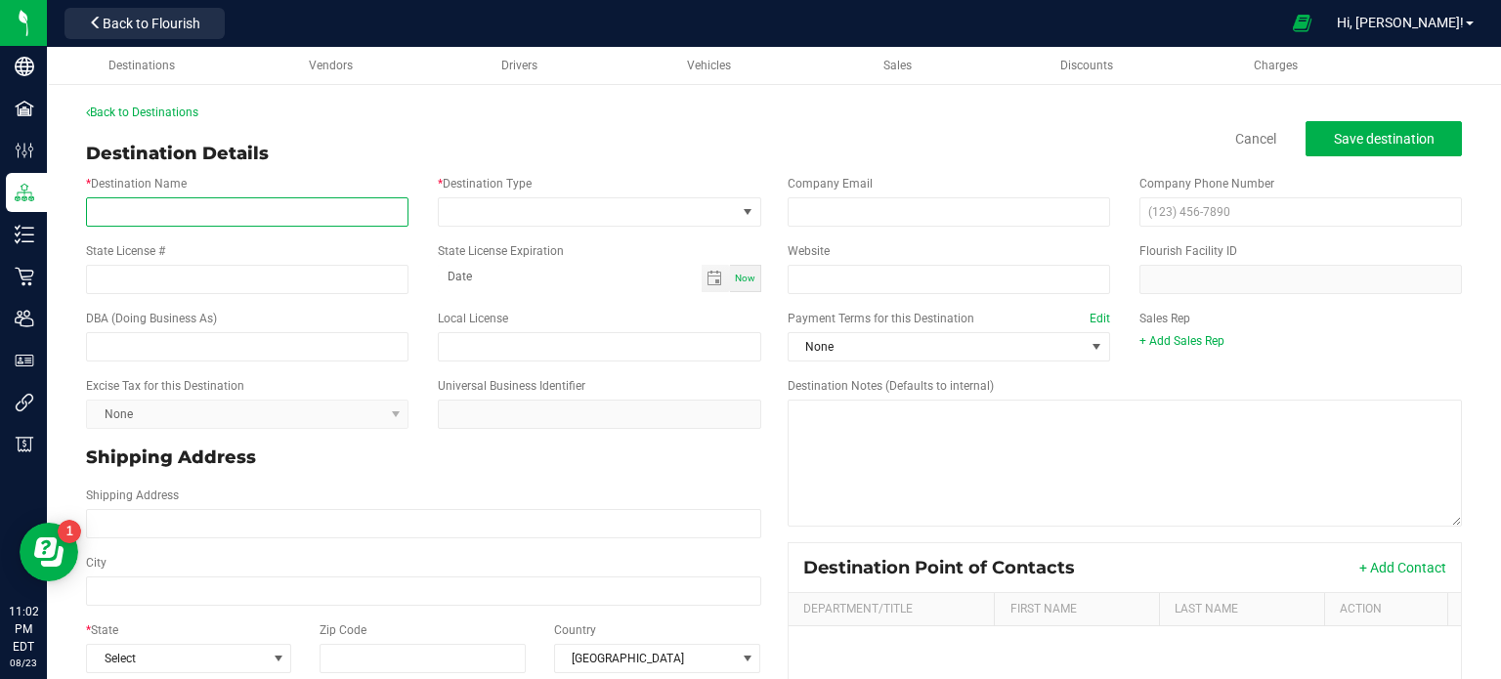
click at [258, 214] on input "* Destination Name" at bounding box center [247, 211] width 322 height 29
paste input "Village One Stop"
type input "Village One Stop"
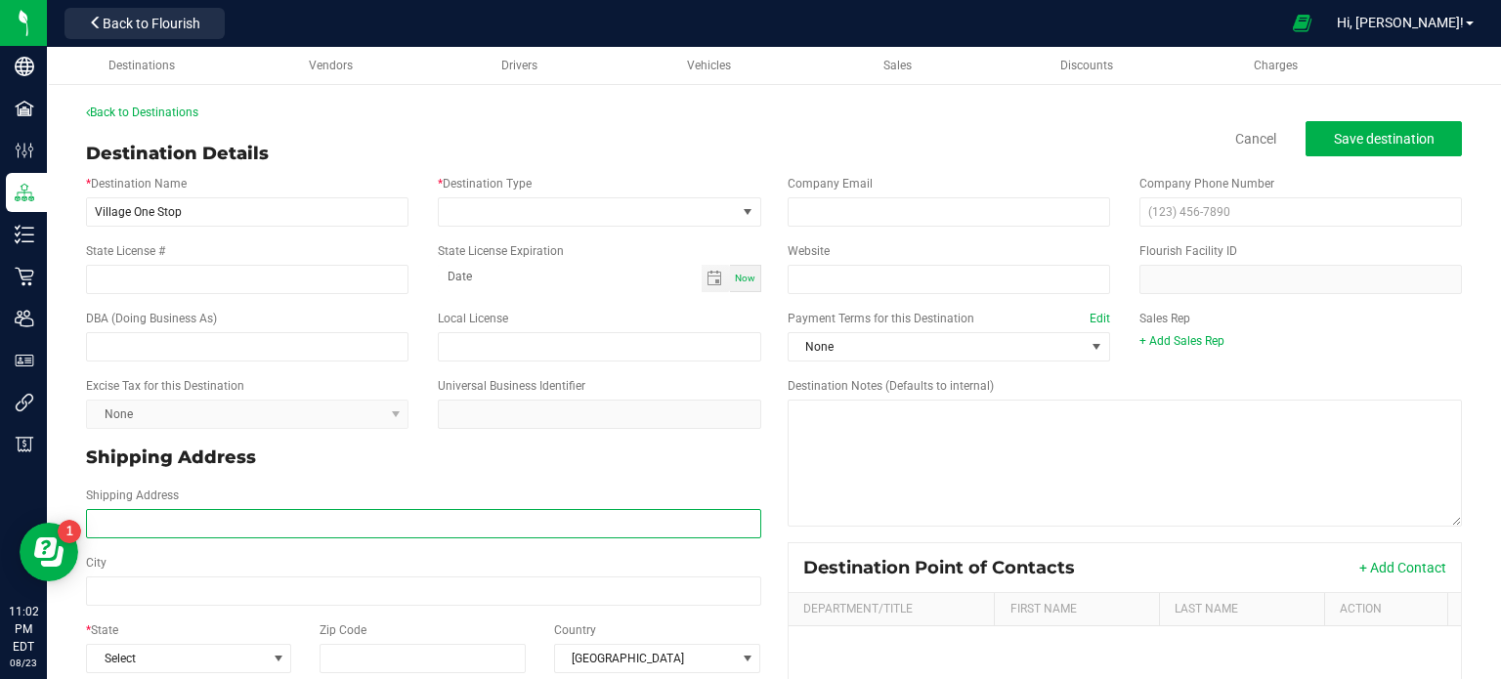
click at [302, 527] on input "Shipping Address" at bounding box center [423, 523] width 675 height 29
paste input "[STREET_ADDRESS] Phone: [PHONE_NUMBER]"
click at [388, 528] on input "[STREET_ADDRESS] Phone: [PHONE_NUMBER]" at bounding box center [423, 523] width 675 height 29
click at [457, 534] on input "[STREET_ADDRESS] Phone: [PHONE_NUMBER]" at bounding box center [423, 523] width 675 height 29
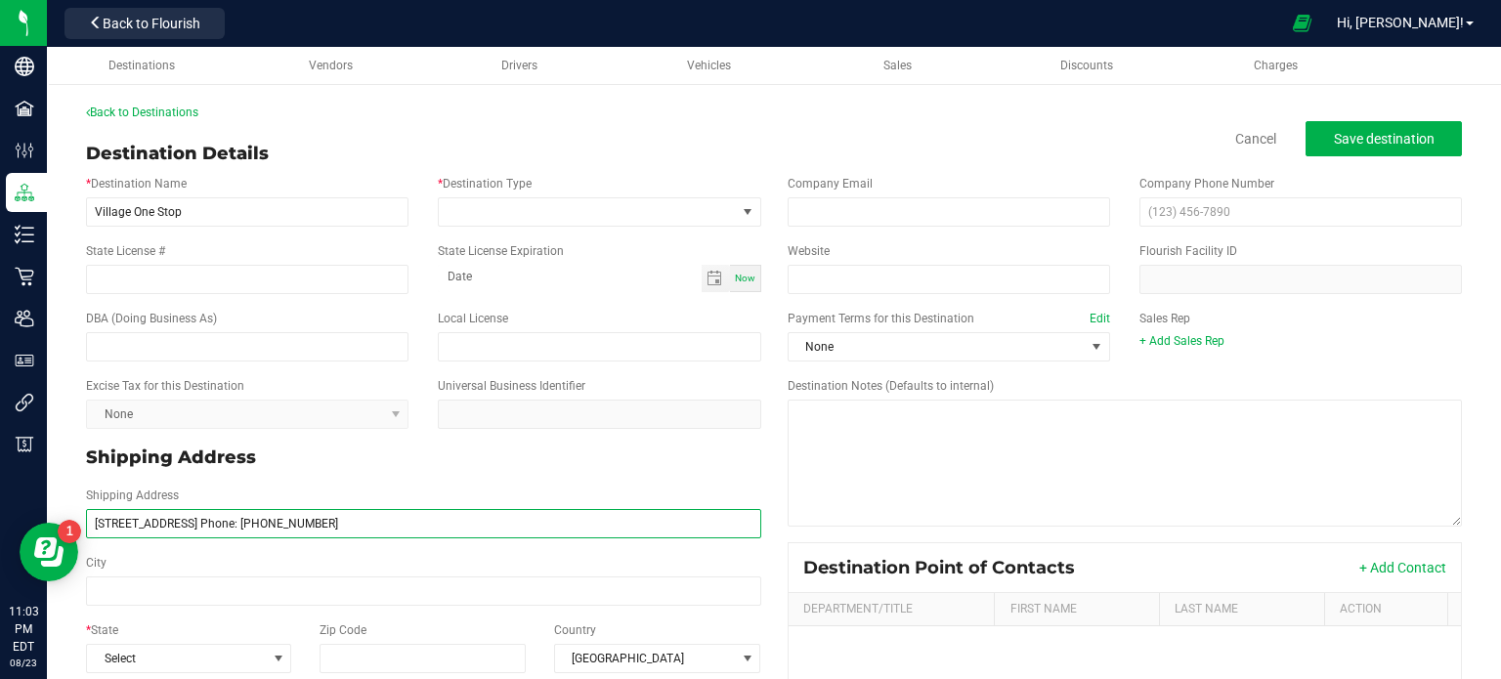
drag, startPoint x: 451, startPoint y: 530, endPoint x: 328, endPoint y: 531, distance: 123.1
click at [328, 531] on input "[STREET_ADDRESS] Phone: [PHONE_NUMBER]" at bounding box center [423, 523] width 675 height 29
type input "[STREET_ADDRESS] Phone:"
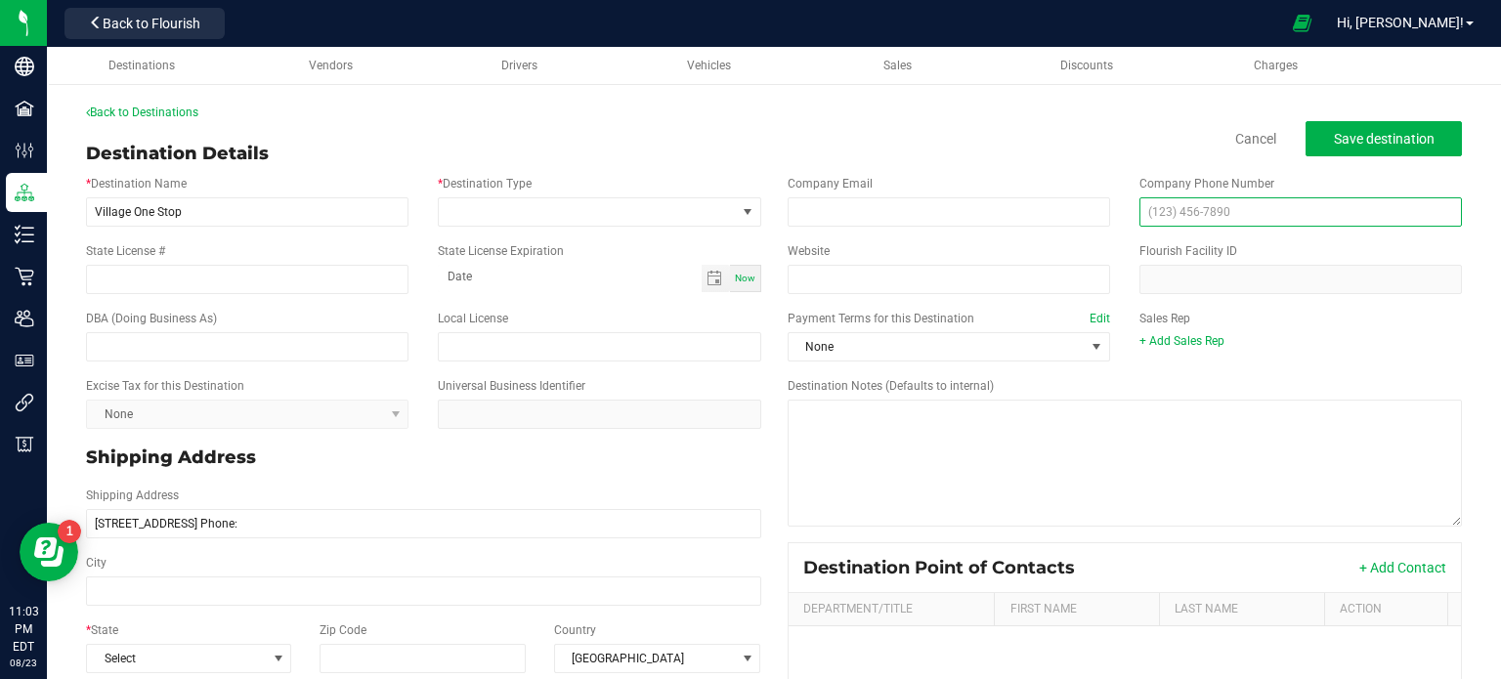
type input "[STREET_ADDRESS] Phone:"
click at [1173, 210] on input "text" at bounding box center [1300, 211] width 322 height 29
paste input "[PHONE_NUMBER]"
type input "[PHONE_NUMBER]"
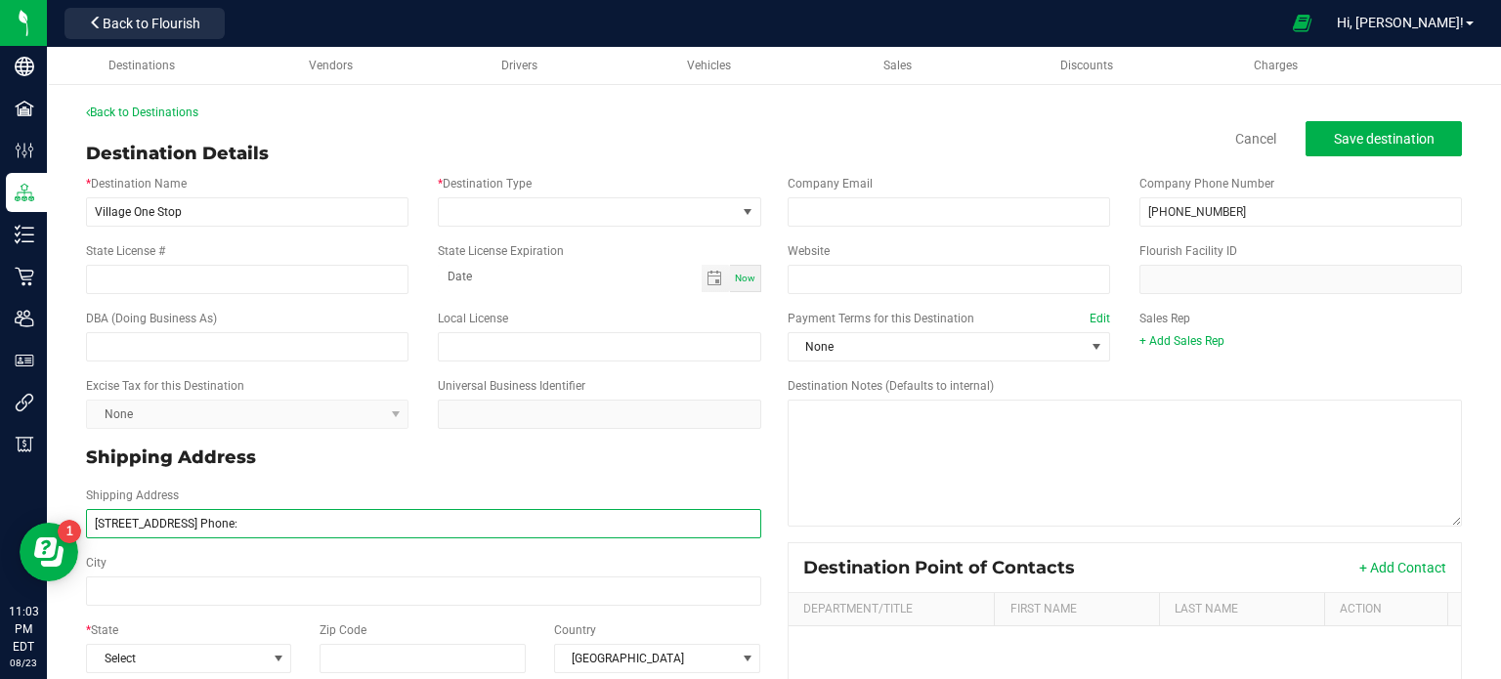
click at [308, 532] on input "[STREET_ADDRESS] Phone:" at bounding box center [423, 523] width 675 height 29
type input "[STREET_ADDRESS]"
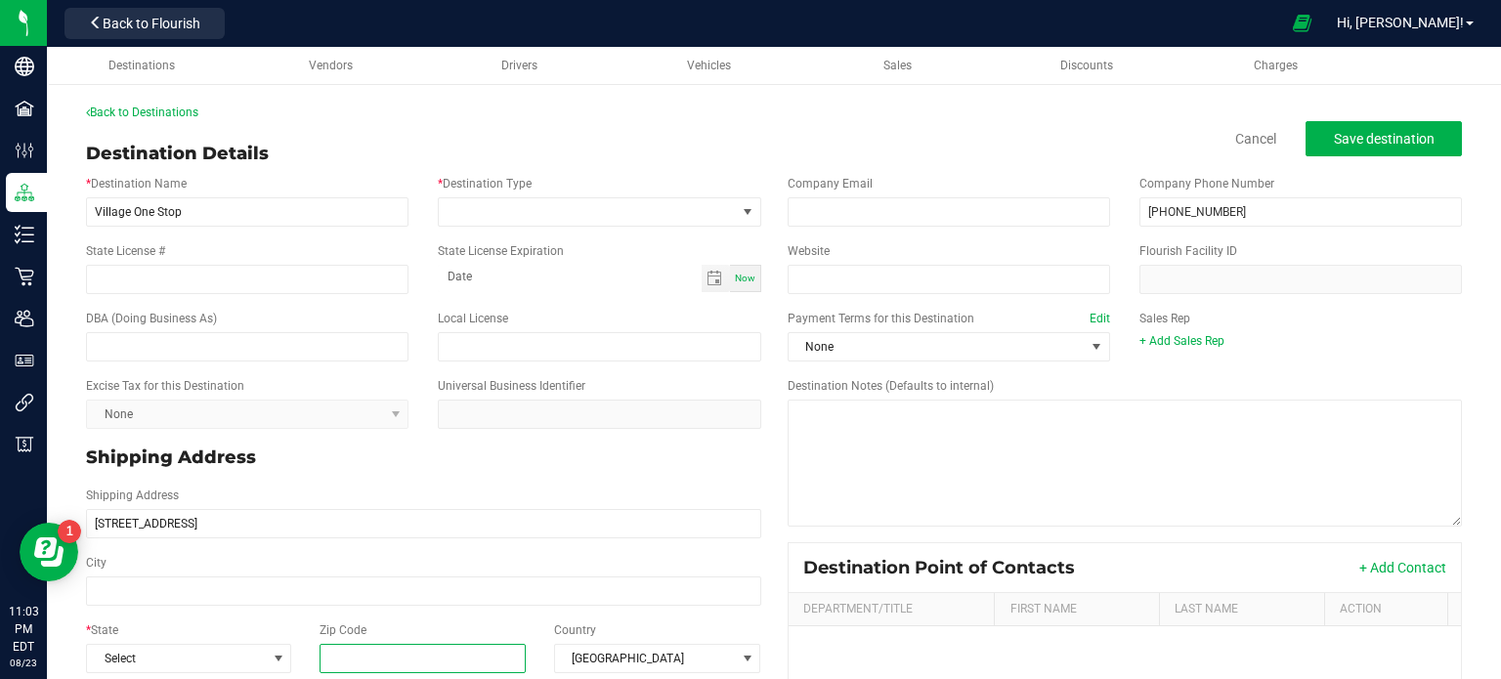
type input "[STREET_ADDRESS]"
click at [383, 654] on input "Zip Code" at bounding box center [422, 658] width 207 height 29
paste input "14006"
type input "14006"
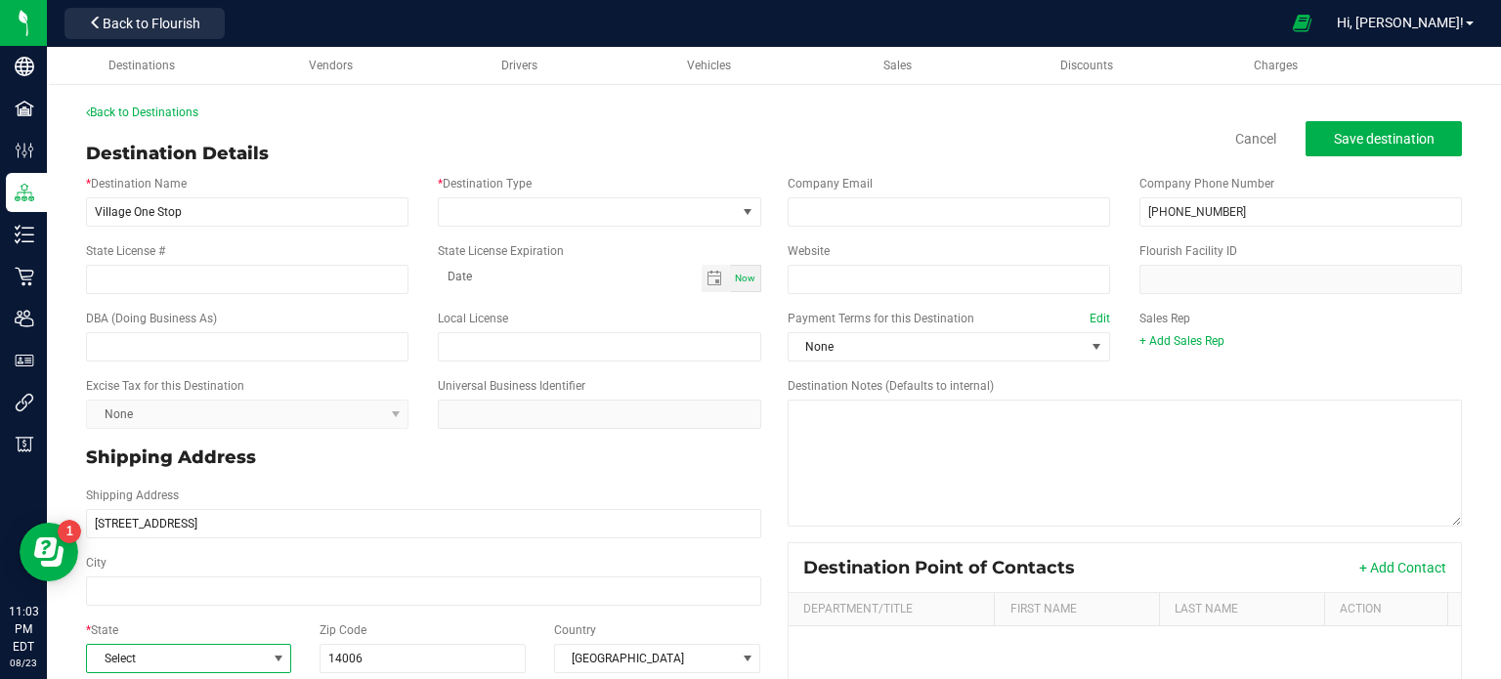
click at [172, 665] on span "Select" at bounding box center [176, 658] width 179 height 27
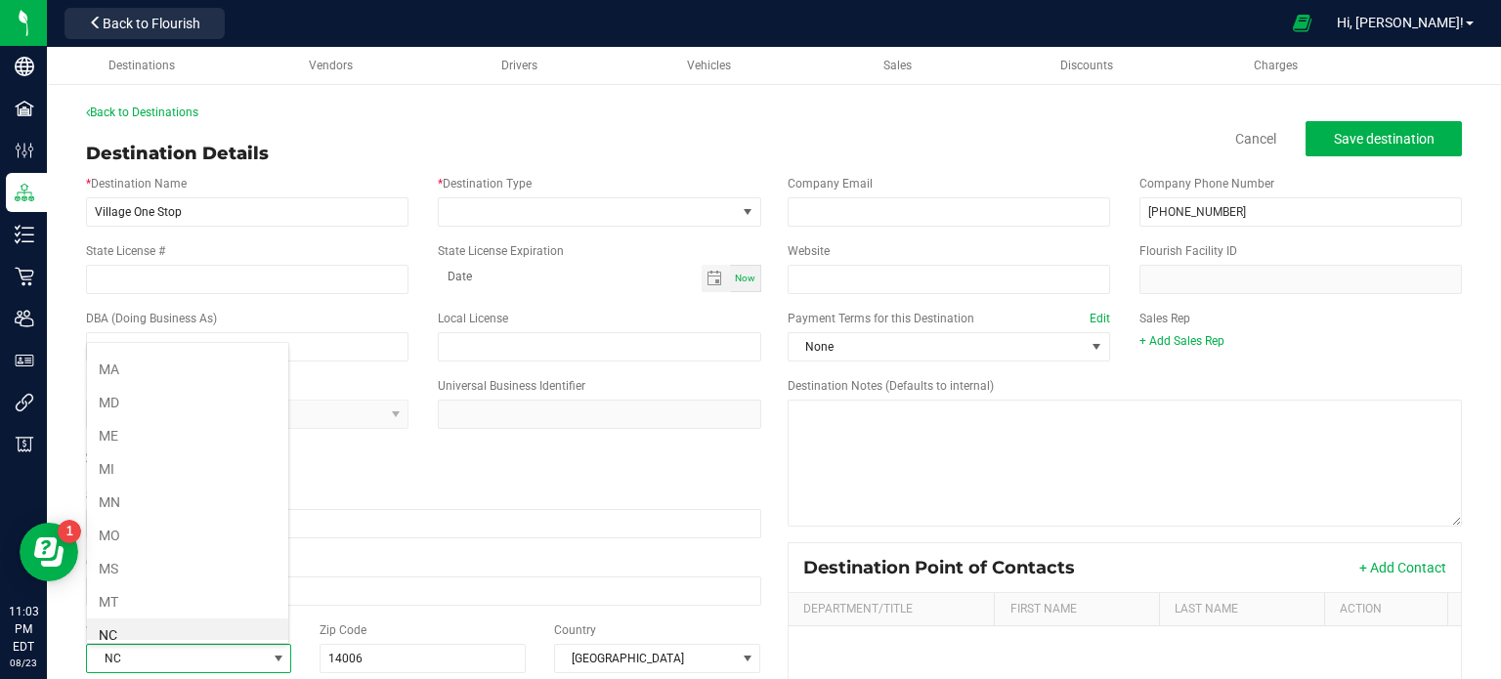
scroll to position [856, 0]
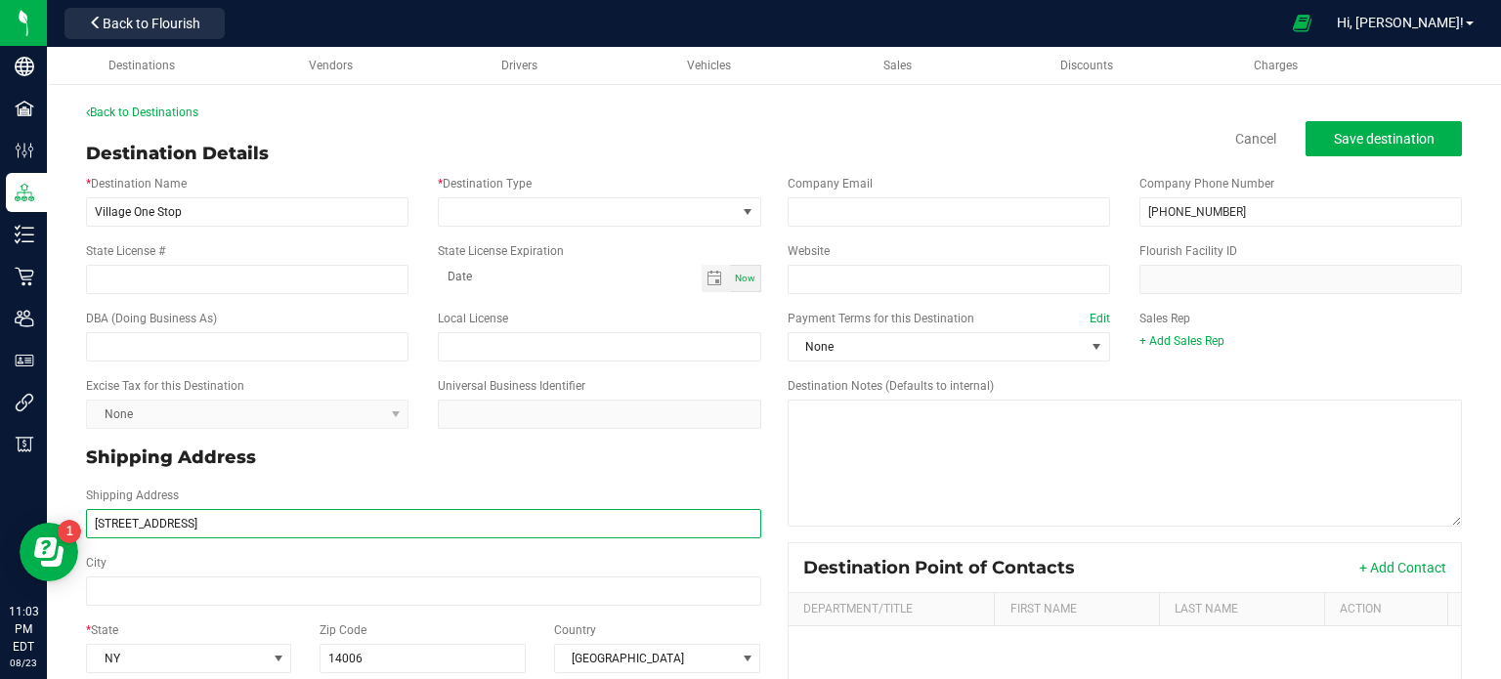
drag, startPoint x: 274, startPoint y: 532, endPoint x: 231, endPoint y: 521, distance: 44.6
click at [231, 521] on input "[STREET_ADDRESS]" at bounding box center [423, 523] width 675 height 29
type input "[STREET_ADDRESS]"
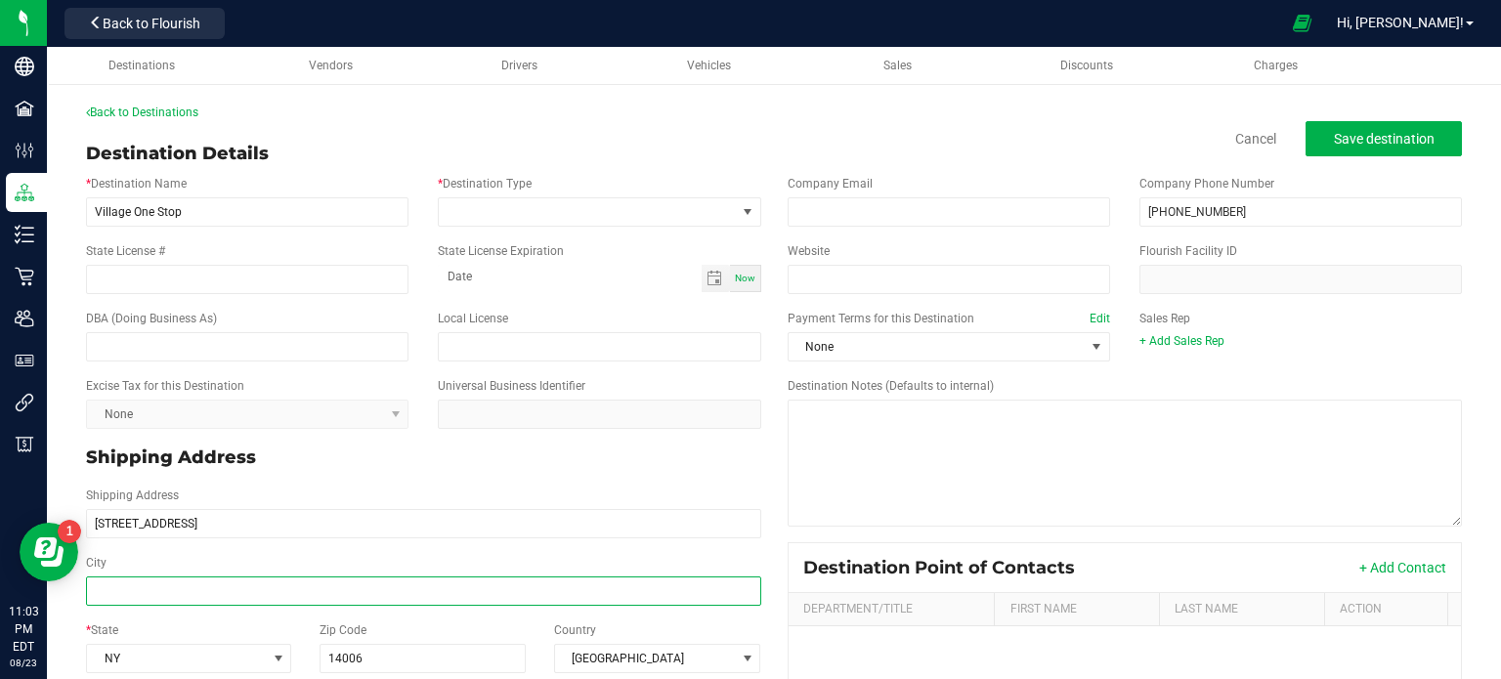
type input "[STREET_ADDRESS]"
click at [225, 585] on input "City" at bounding box center [423, 590] width 675 height 29
paste input "[GEOGRAPHIC_DATA]"
type input "[GEOGRAPHIC_DATA]"
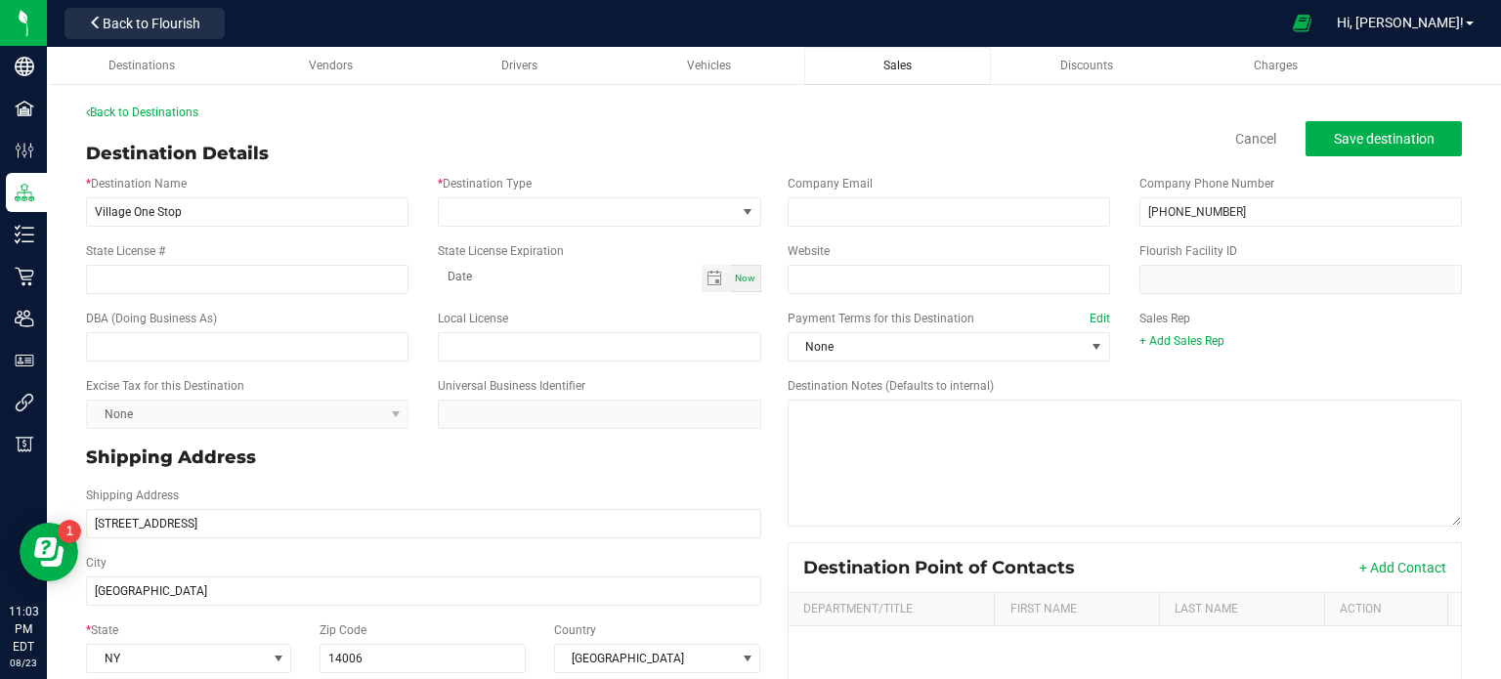
type input "[GEOGRAPHIC_DATA]"
click at [1362, 131] on span "Save destination" at bounding box center [1383, 139] width 101 height 16
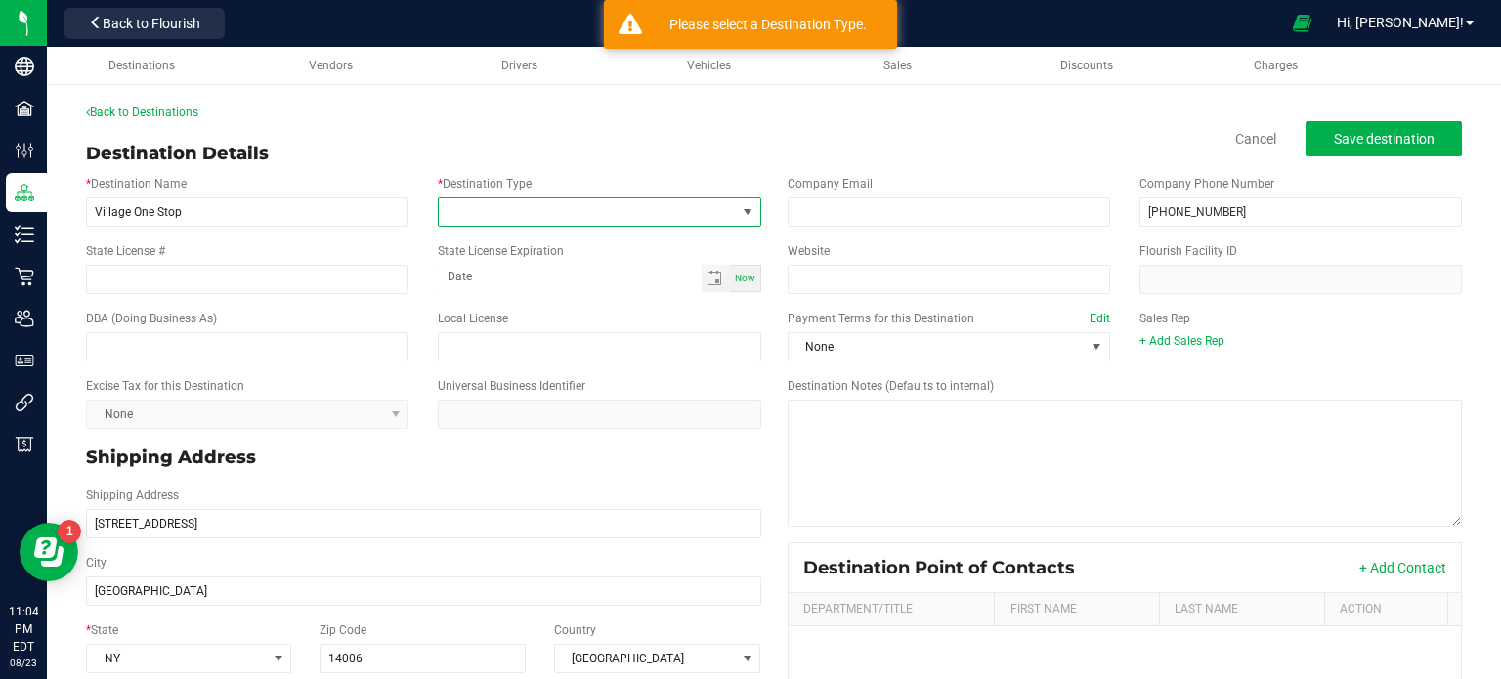
click at [569, 215] on span at bounding box center [587, 211] width 296 height 27
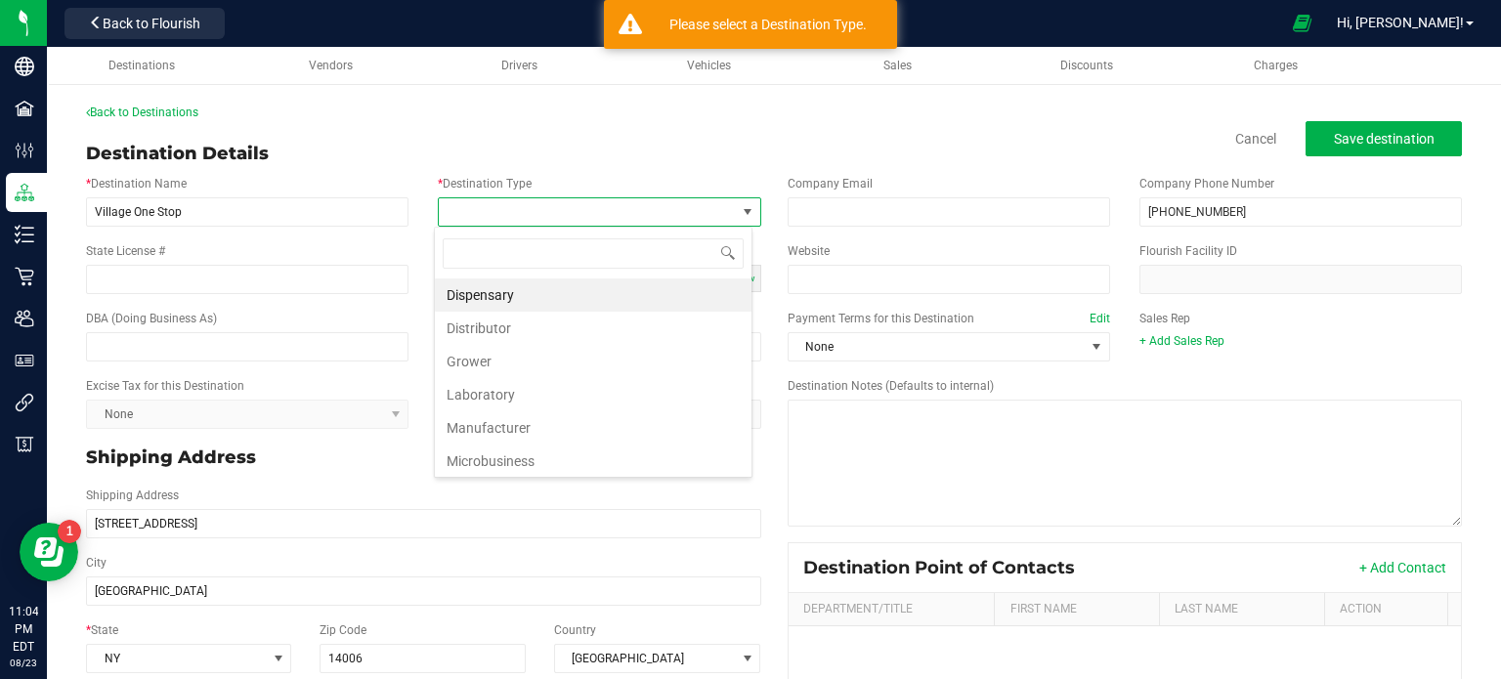
scroll to position [28, 318]
click at [534, 284] on li "Dispensary" at bounding box center [593, 294] width 317 height 33
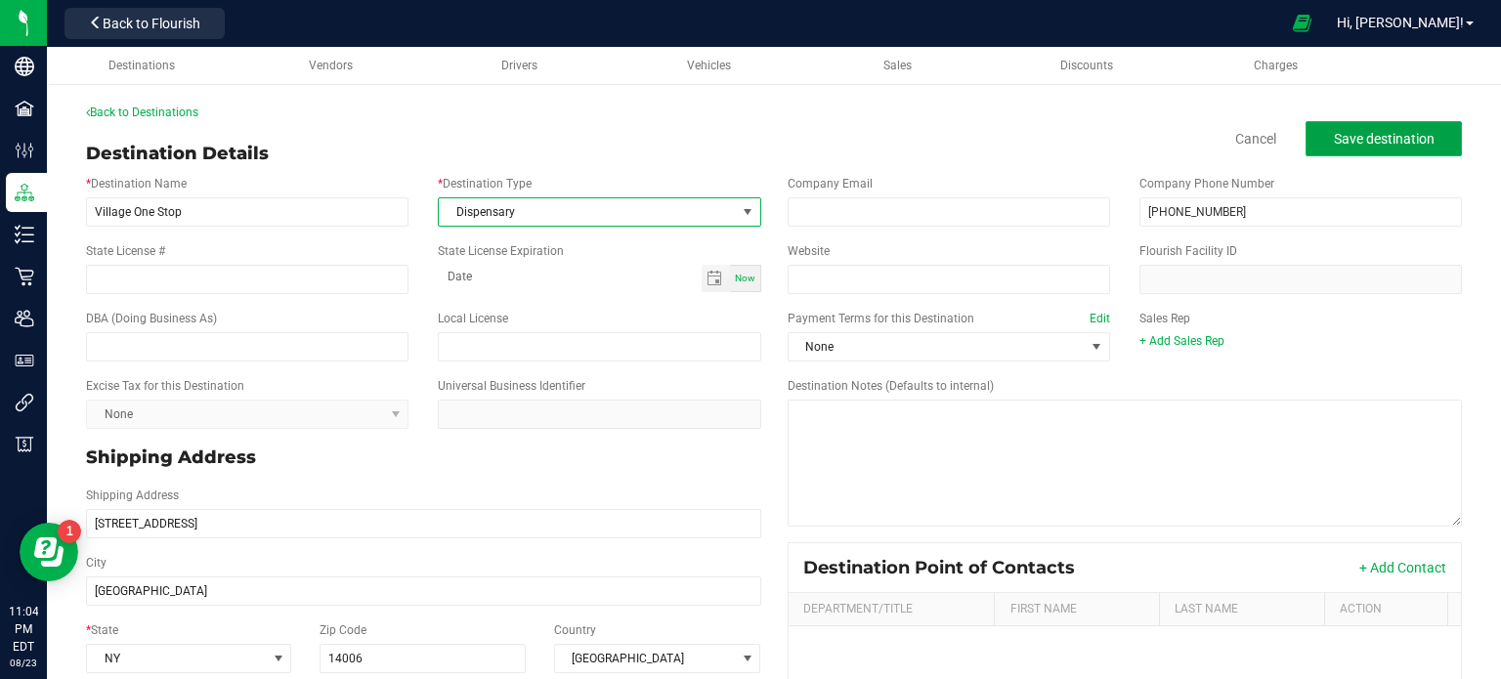
click at [1347, 140] on span "Save destination" at bounding box center [1383, 139] width 101 height 16
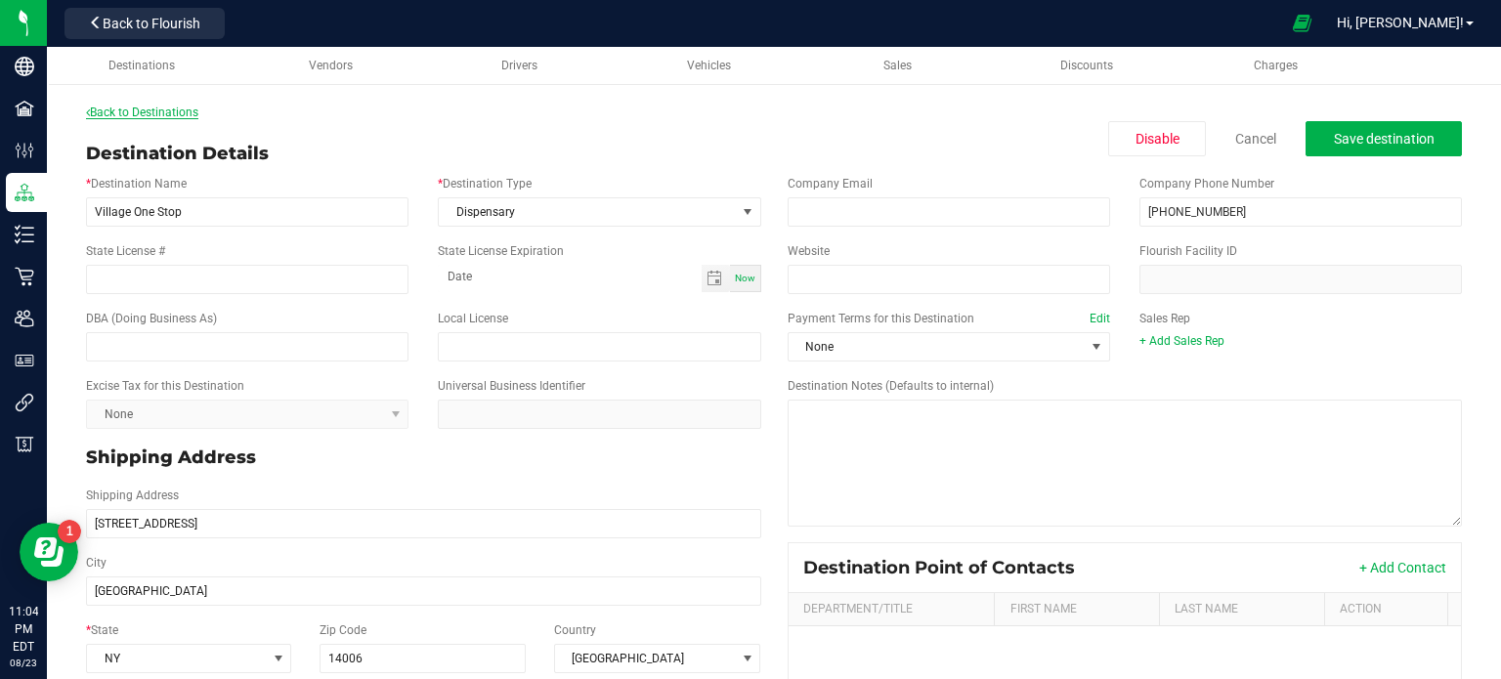
click at [147, 108] on link "Back to Destinations" at bounding box center [142, 113] width 112 height 14
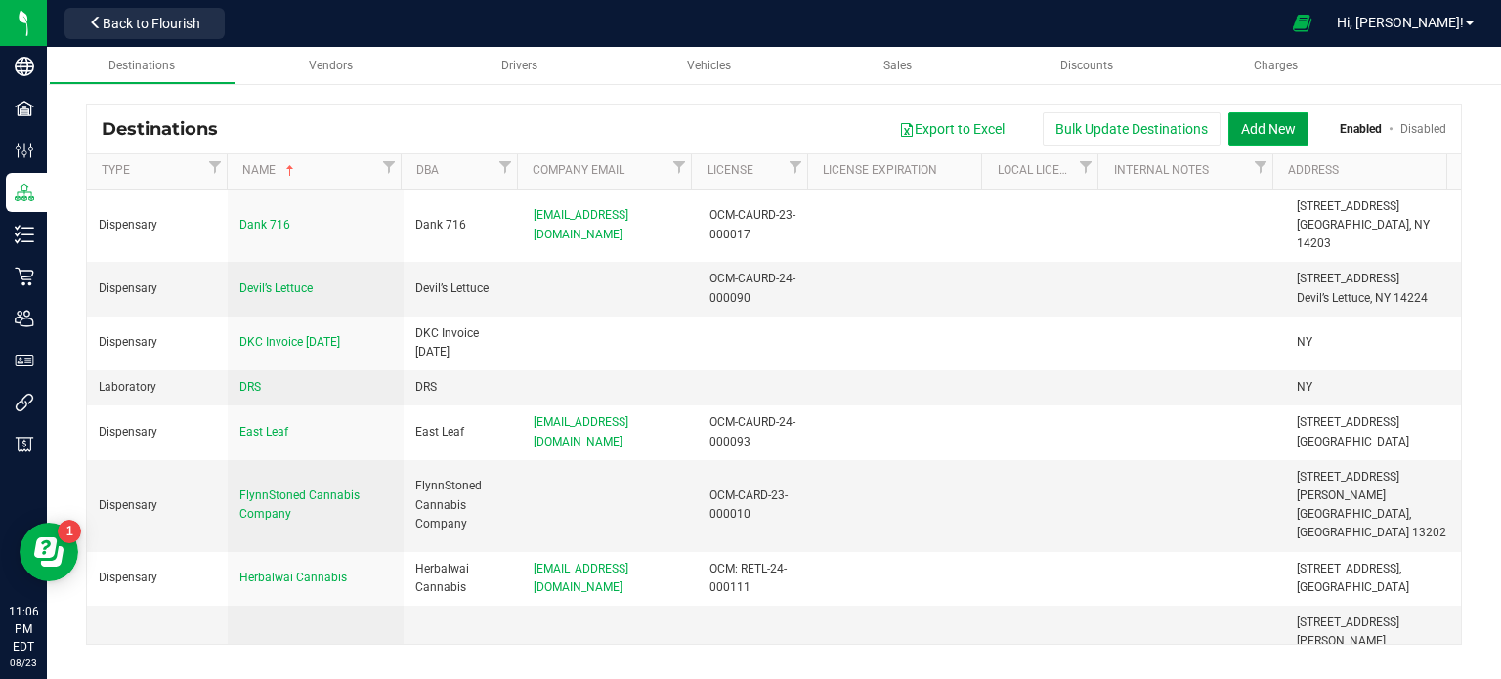
click at [1261, 124] on button "Add New" at bounding box center [1268, 128] width 80 height 33
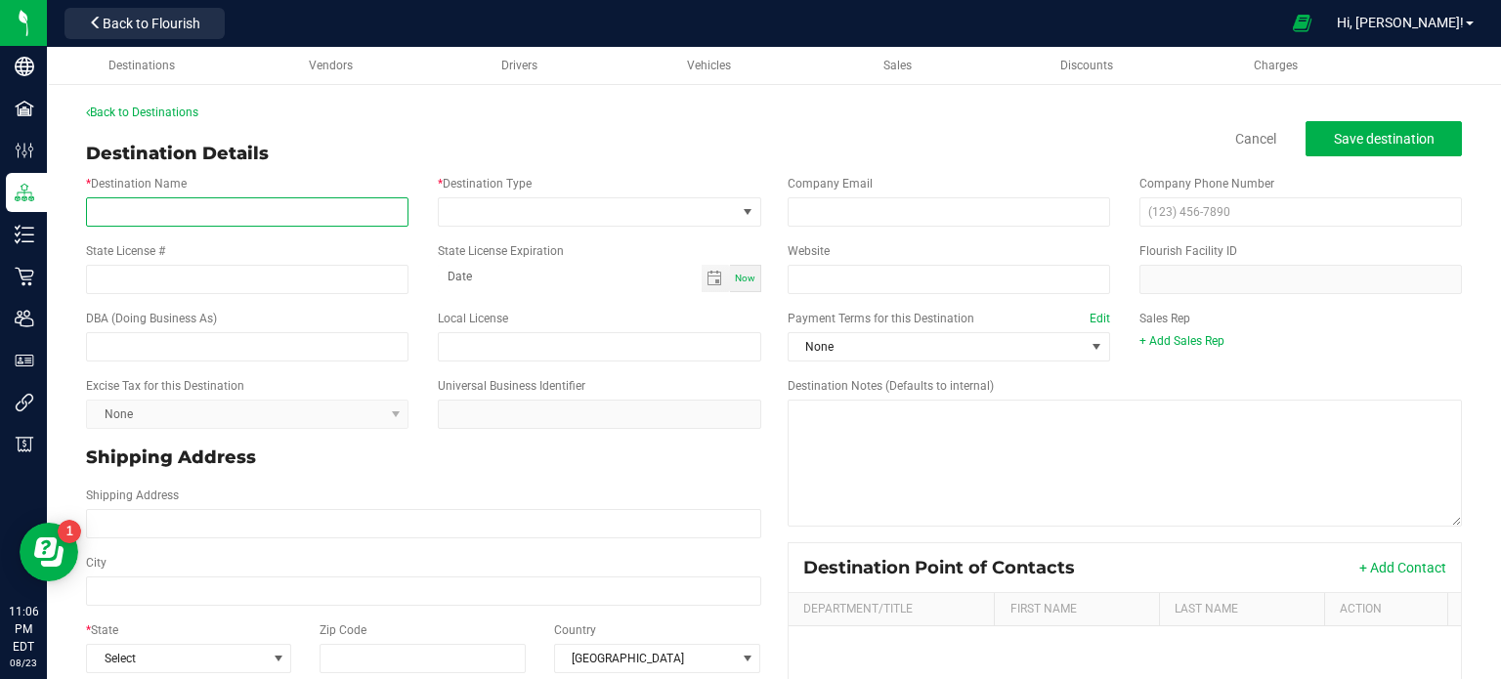
click at [206, 225] on input "* Destination Name" at bounding box center [247, 211] width 322 height 29
paste input "Innocence Cannabis Dispensary. Innocence Cannabis LLC OCM-MICR-25-000248. OPENI…"
click at [379, 211] on input "Innocence Cannabis Dispensary. Innocence Cannabis LLC OCM-MICR-25-000248. OPENI…" at bounding box center [247, 211] width 322 height 29
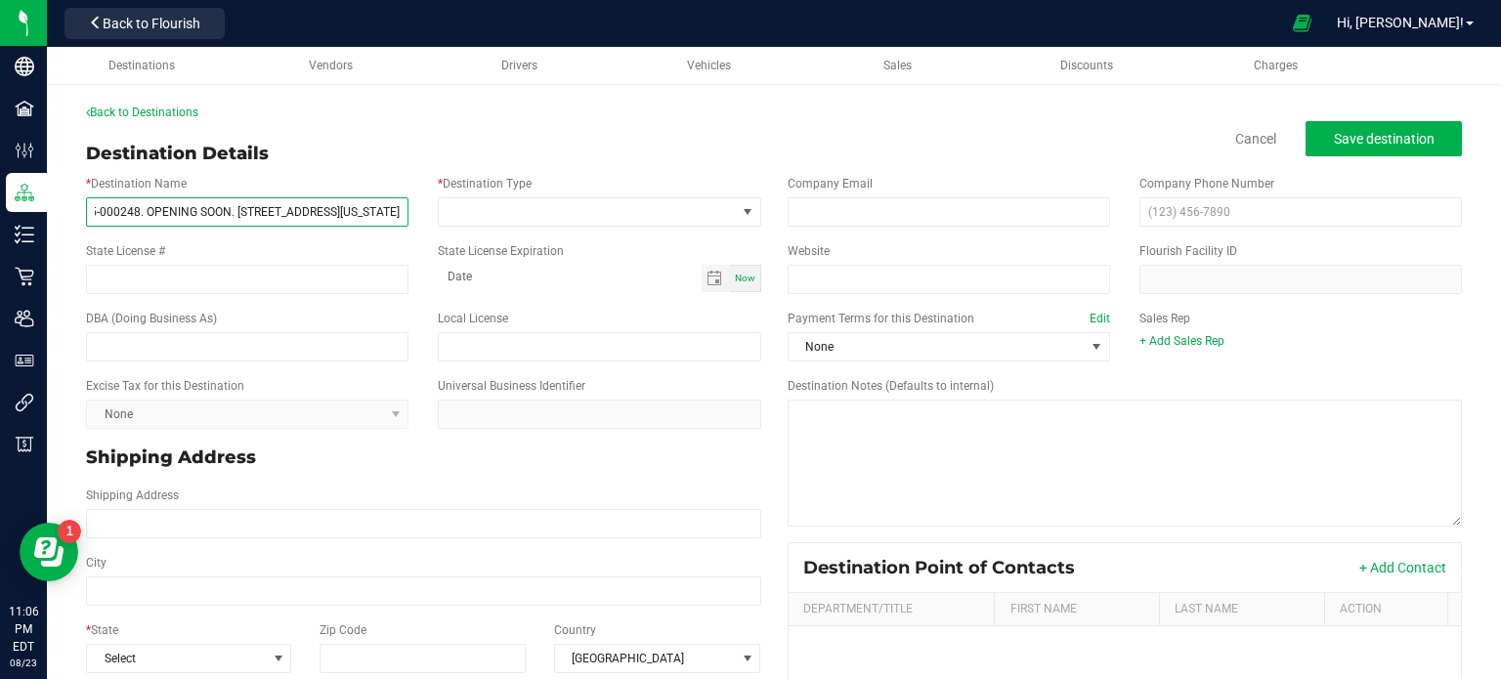
scroll to position [0, 407]
type input "Innocence Cannabis Dispensary. Innocence Cannabis LLC OCM-MICR-25-000248. OPENI…"
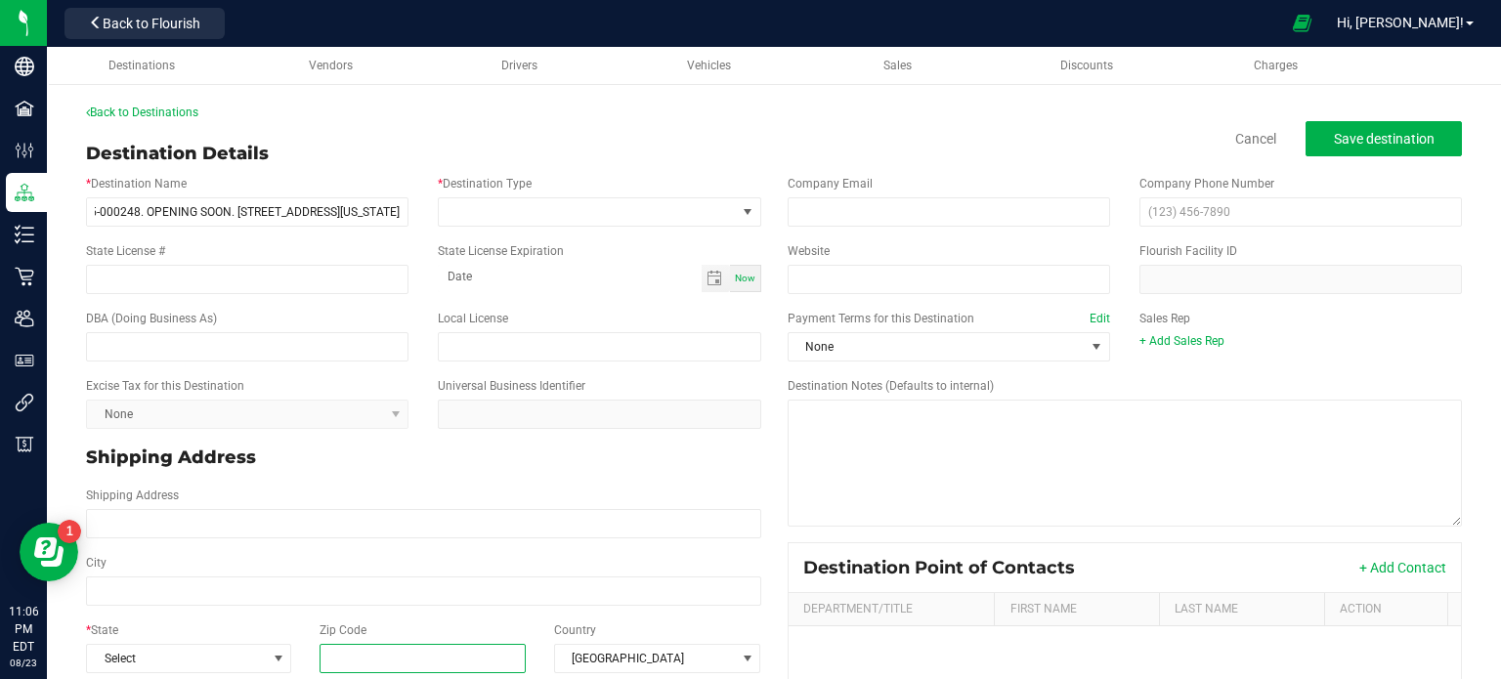
scroll to position [0, 0]
click at [434, 670] on input "Zip Code" at bounding box center [422, 658] width 207 height 29
paste input "14008"
type input "14008"
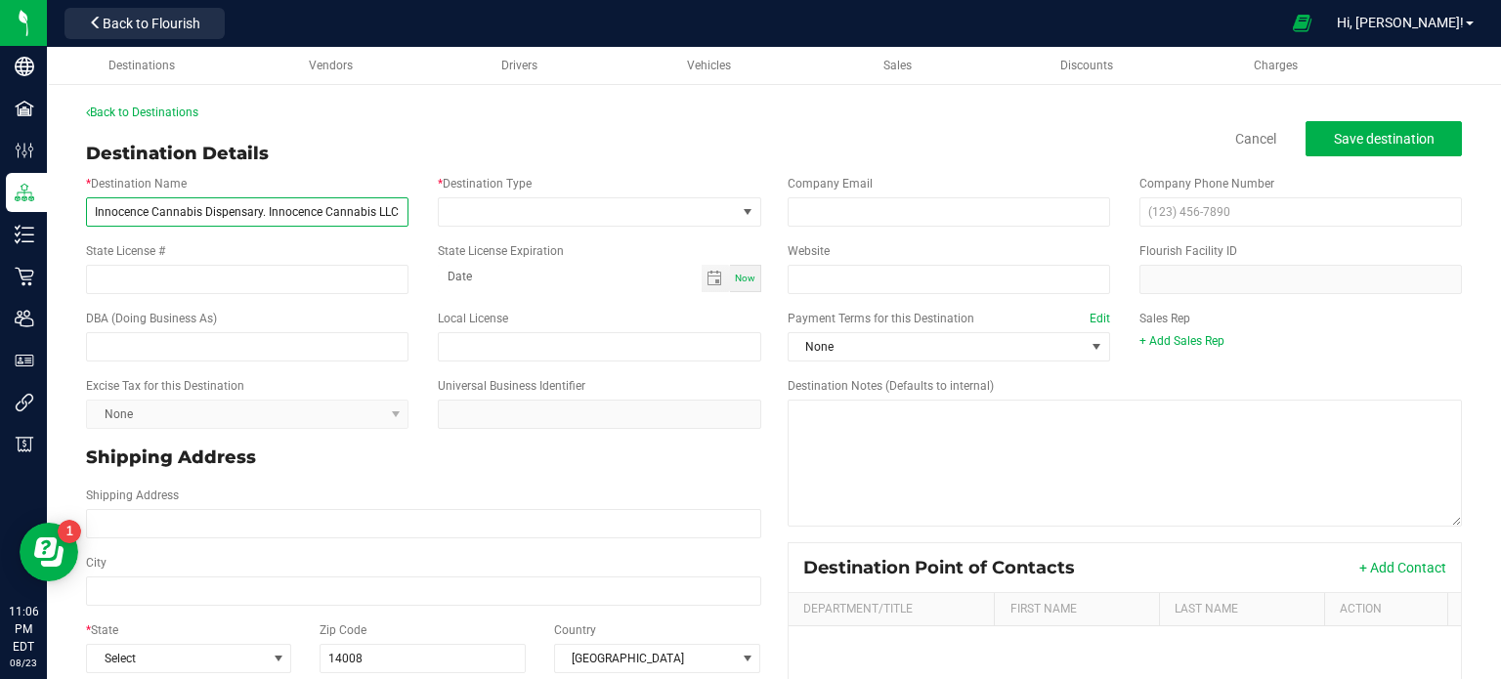
type input "14008"
drag, startPoint x: 260, startPoint y: 212, endPoint x: 375, endPoint y: 216, distance: 115.3
click at [375, 216] on input "Innocence Cannabis Dispensary. Innocence Cannabis LLC OCM-MICR-25-000248. OPENI…" at bounding box center [247, 211] width 322 height 29
click at [375, 216] on input "Innocence Cannabis DispensaryLLC OCM-MICR-25-00 0248. OPENING SOON. [STREET_ADD…" at bounding box center [247, 211] width 322 height 29
click at [285, 214] on input "Innocence Cannabis DispensaryLLC OCM-MICR-25-00 0248. OPENING SOON. [STREET_ADD…" at bounding box center [247, 211] width 322 height 29
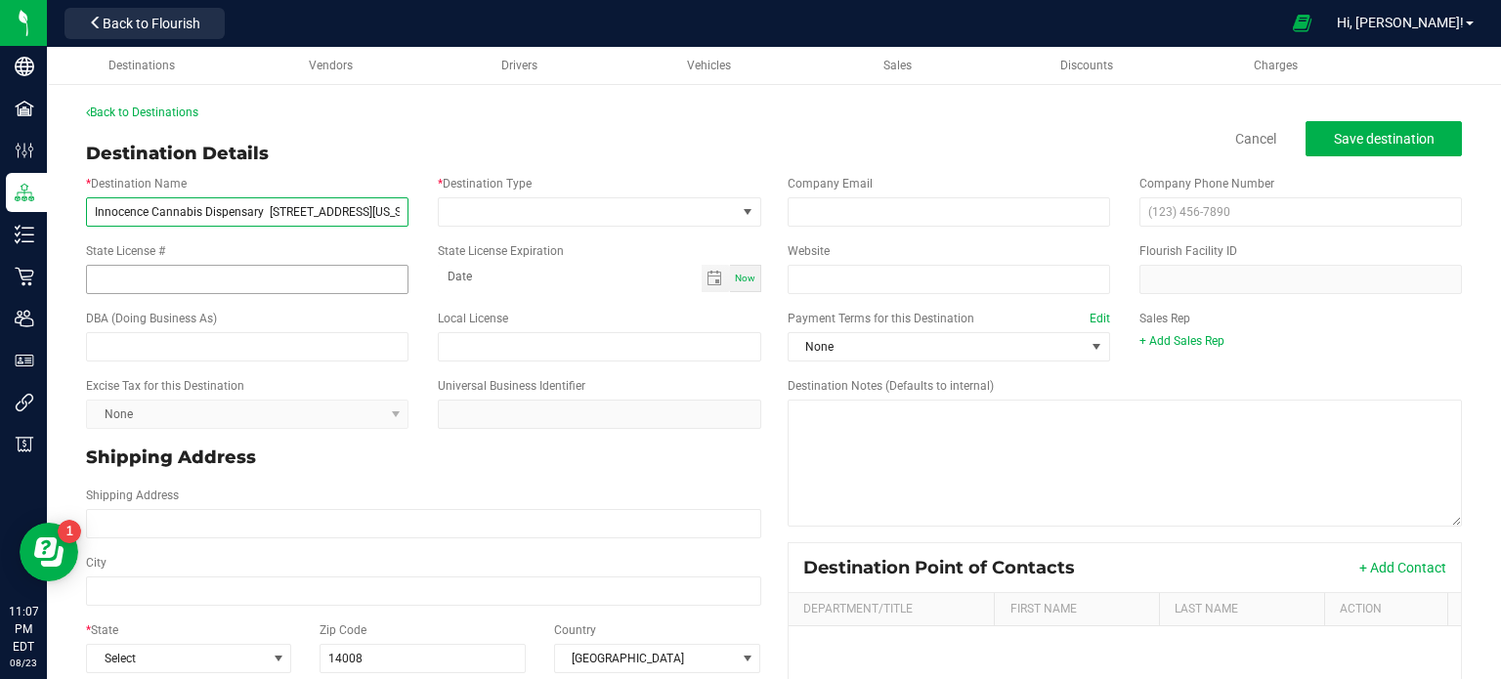
type input "Innocence Cannabis Dispensary [STREET_ADDRESS][US_STATE]"
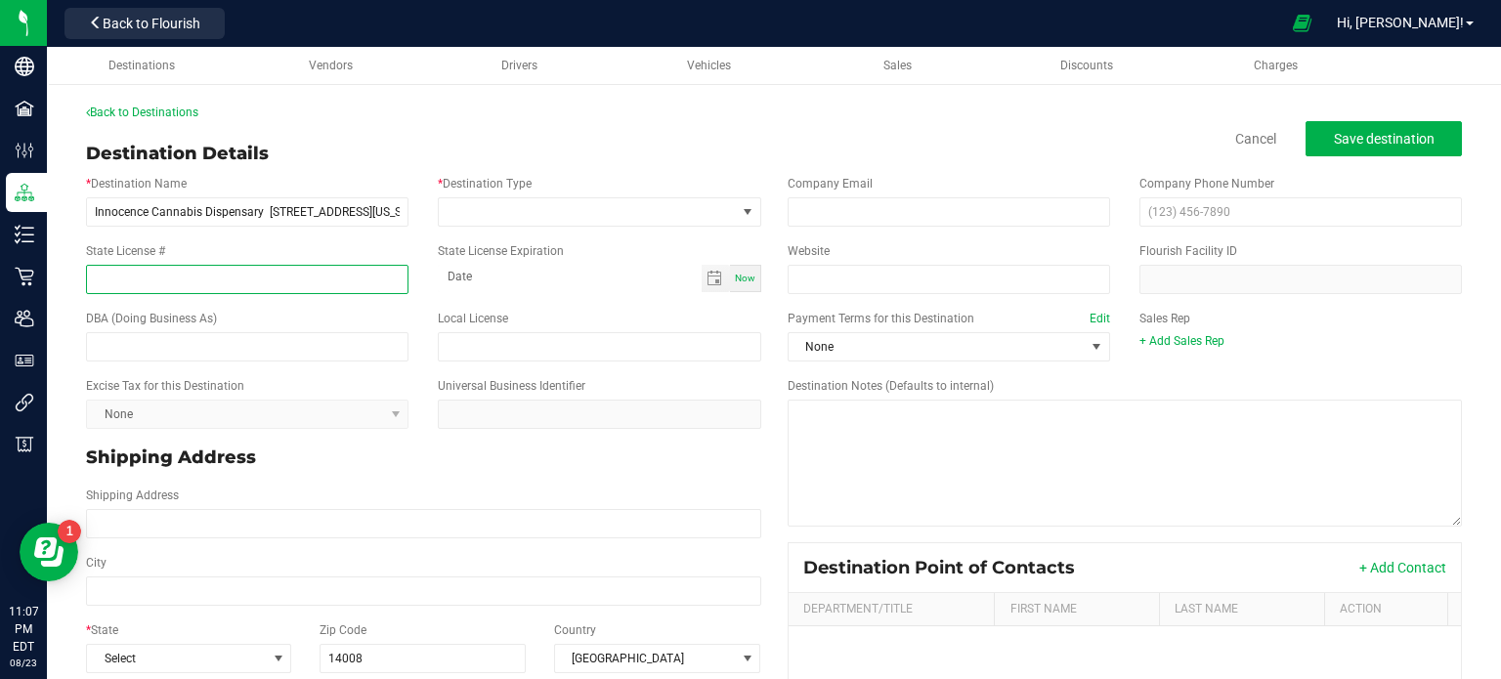
click at [267, 269] on input "State License #" at bounding box center [247, 279] width 322 height 29
paste input "OCM-MICR-25-00 0248"
type input "OCM-MICR-25-00 0248"
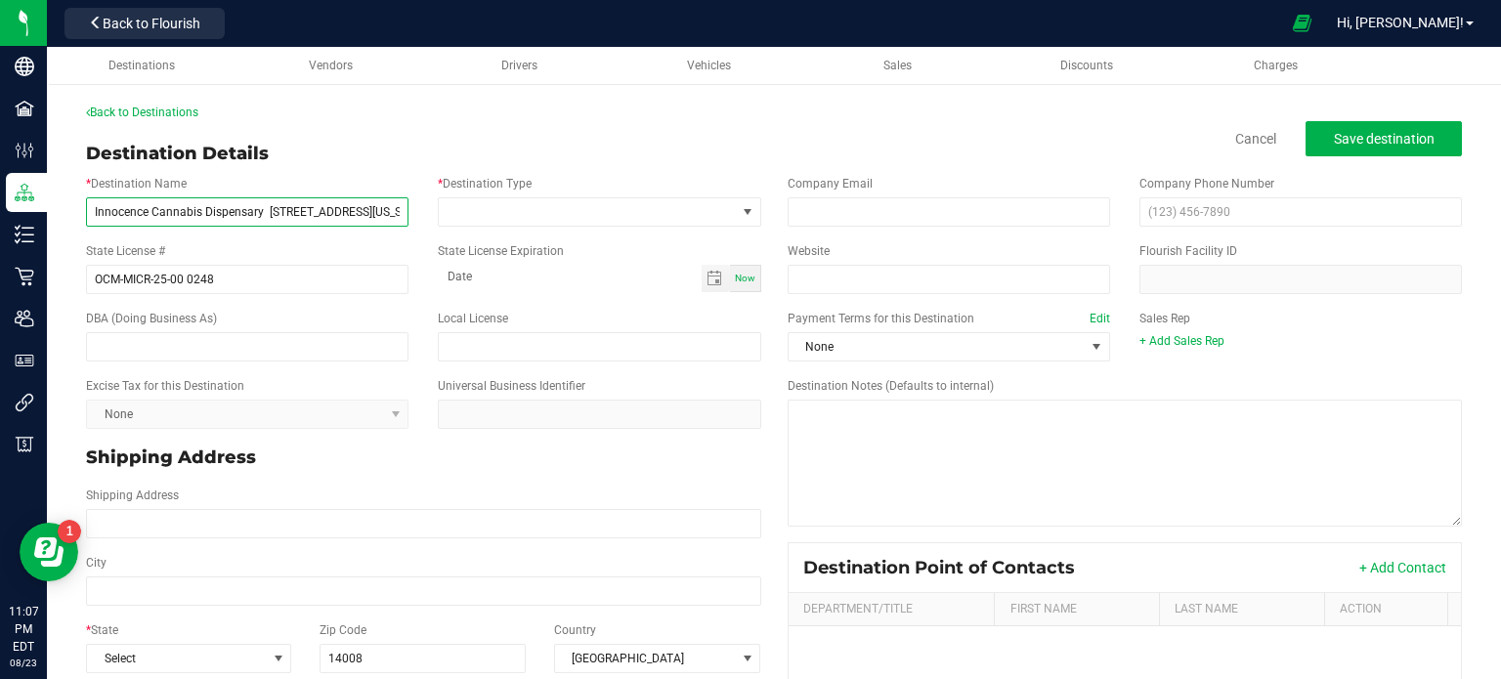
drag, startPoint x: 266, startPoint y: 200, endPoint x: 349, endPoint y: 219, distance: 85.1
click at [349, 219] on input "Innocence Cannabis Dispensary [STREET_ADDRESS][US_STATE]" at bounding box center [247, 211] width 322 height 29
type input "Innocence Cannabis Dispensary , [GEOGRAPHIC_DATA], [US_STATE]"
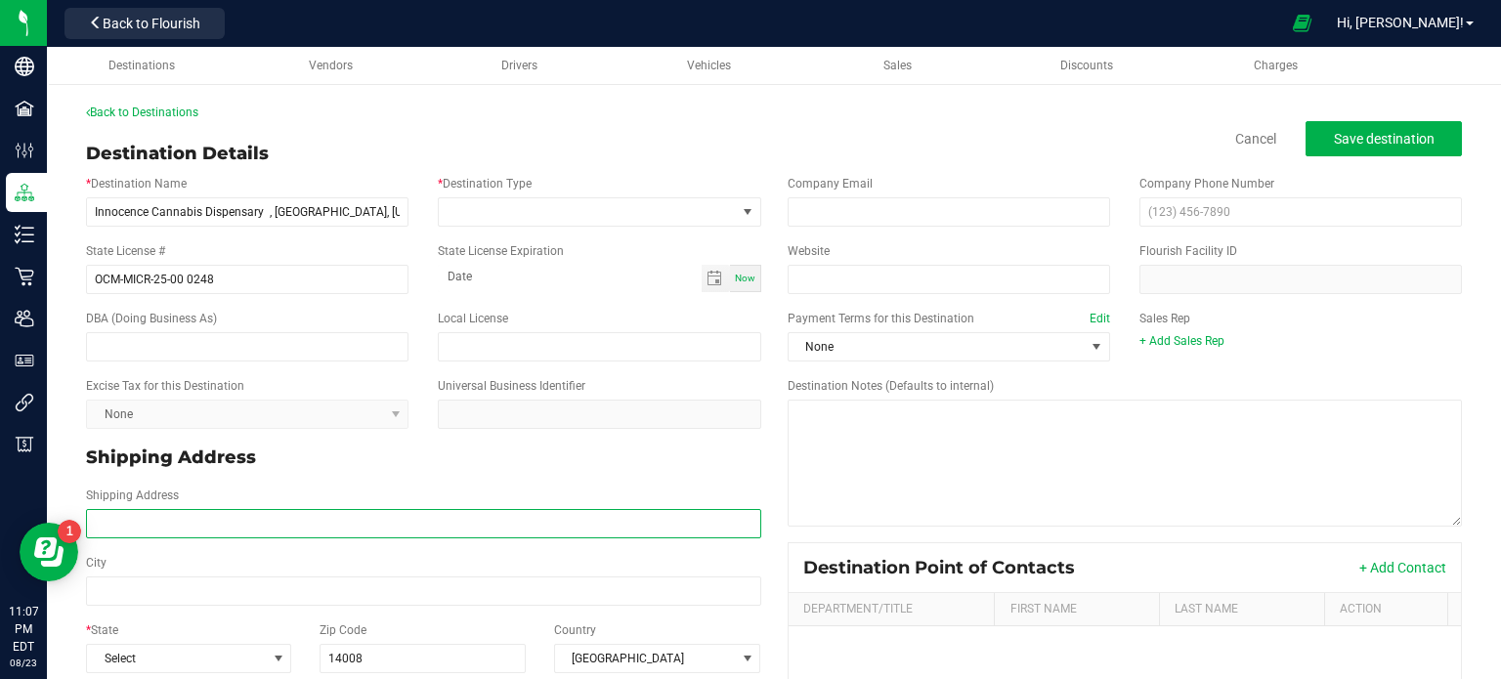
click at [242, 525] on input "Shipping Address" at bounding box center [423, 523] width 675 height 29
paste input "[STREET_ADDRESS]"
type input "[STREET_ADDRESS]"
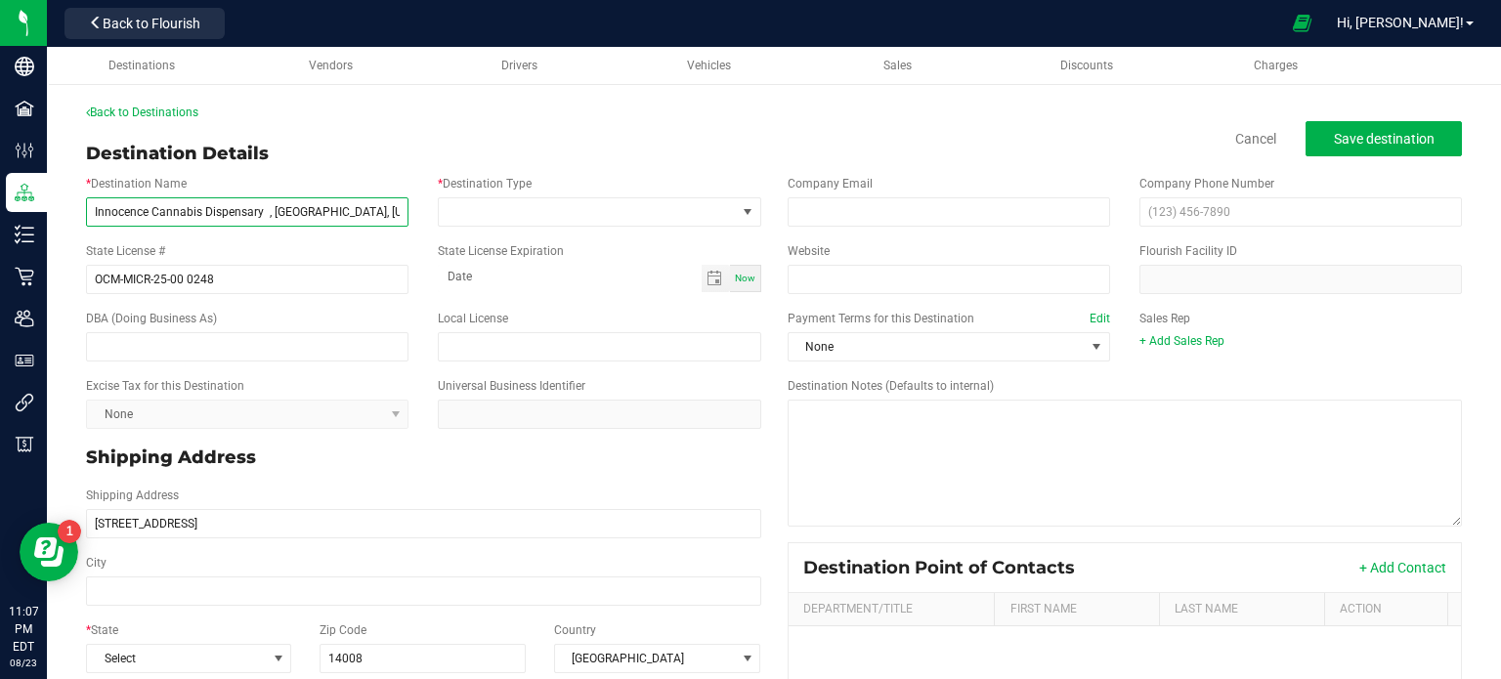
type input "[STREET_ADDRESS]"
click at [271, 219] on input "Innocence Cannabis Dispensary , [GEOGRAPHIC_DATA], [US_STATE]" at bounding box center [247, 211] width 322 height 29
drag, startPoint x: 367, startPoint y: 206, endPoint x: 266, endPoint y: 207, distance: 101.6
click at [266, 207] on input "Innocence Cannabis Dispensary , [US_STATE]" at bounding box center [247, 211] width 322 height 29
type input "Innocence Cannabis Dispensary"
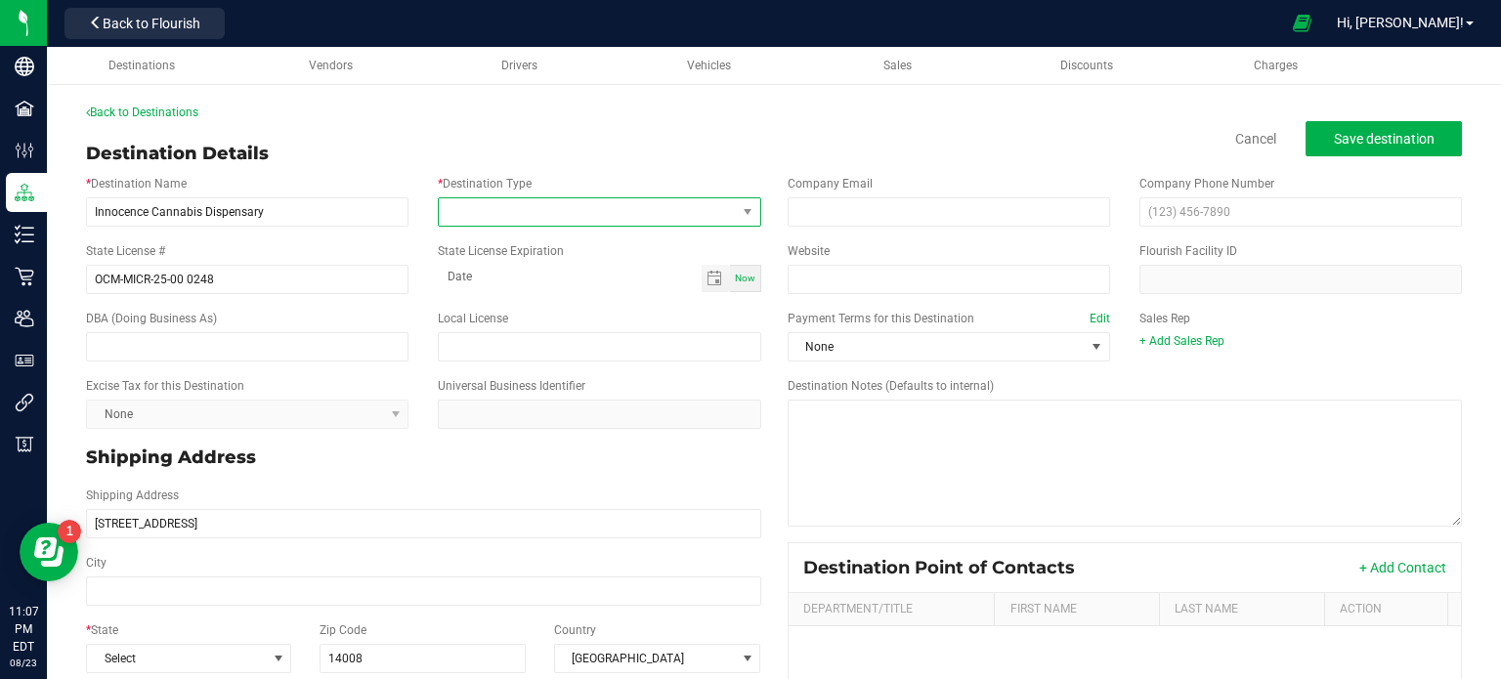
click at [501, 214] on span at bounding box center [587, 211] width 296 height 27
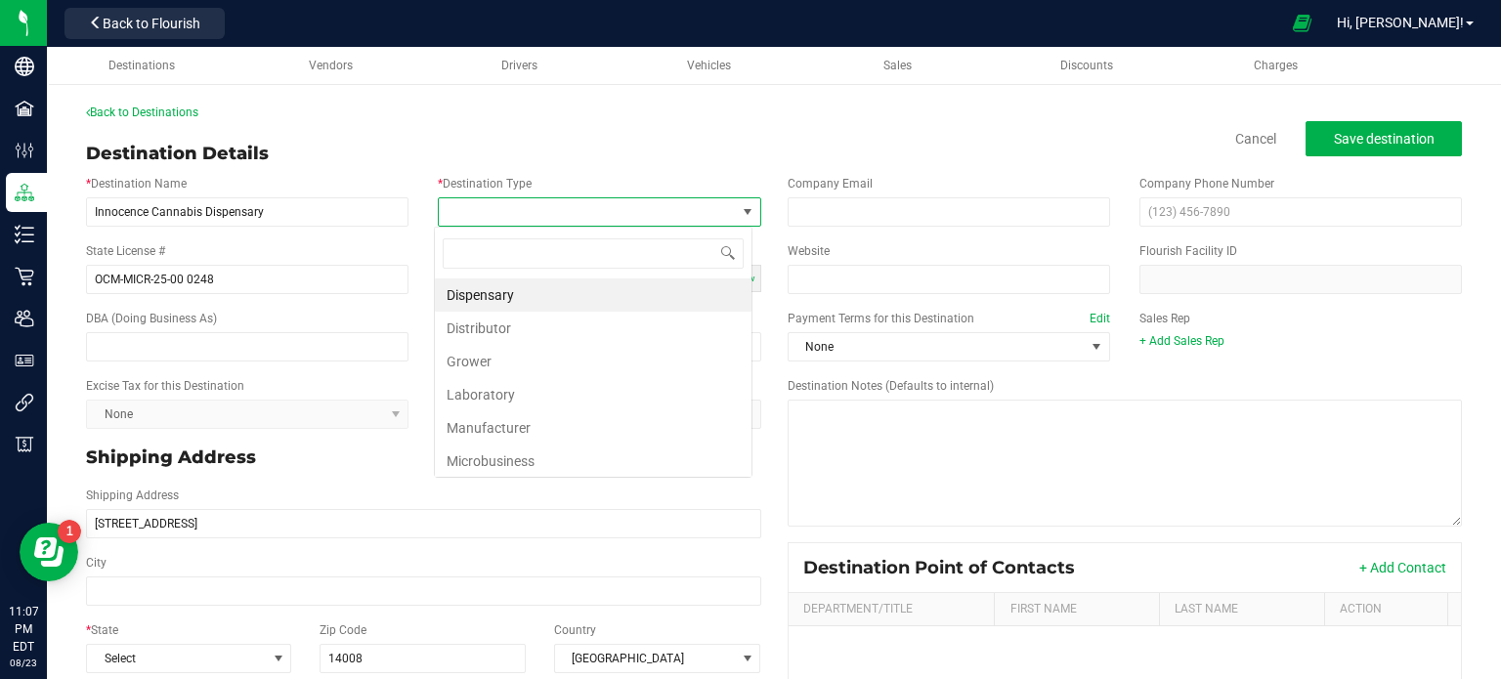
scroll to position [28, 318]
click at [536, 298] on li "Dispensary" at bounding box center [593, 294] width 317 height 33
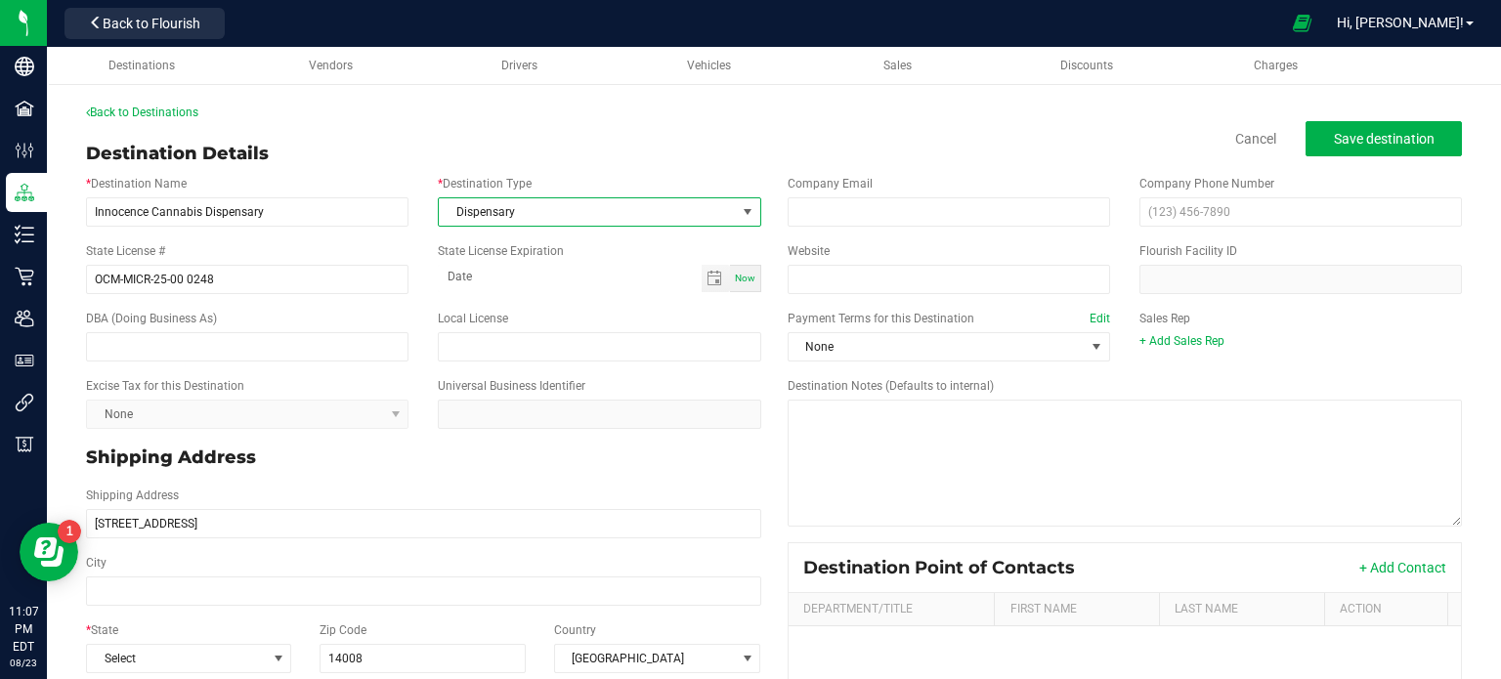
click at [511, 198] on span "Dispensary" at bounding box center [587, 211] width 296 height 27
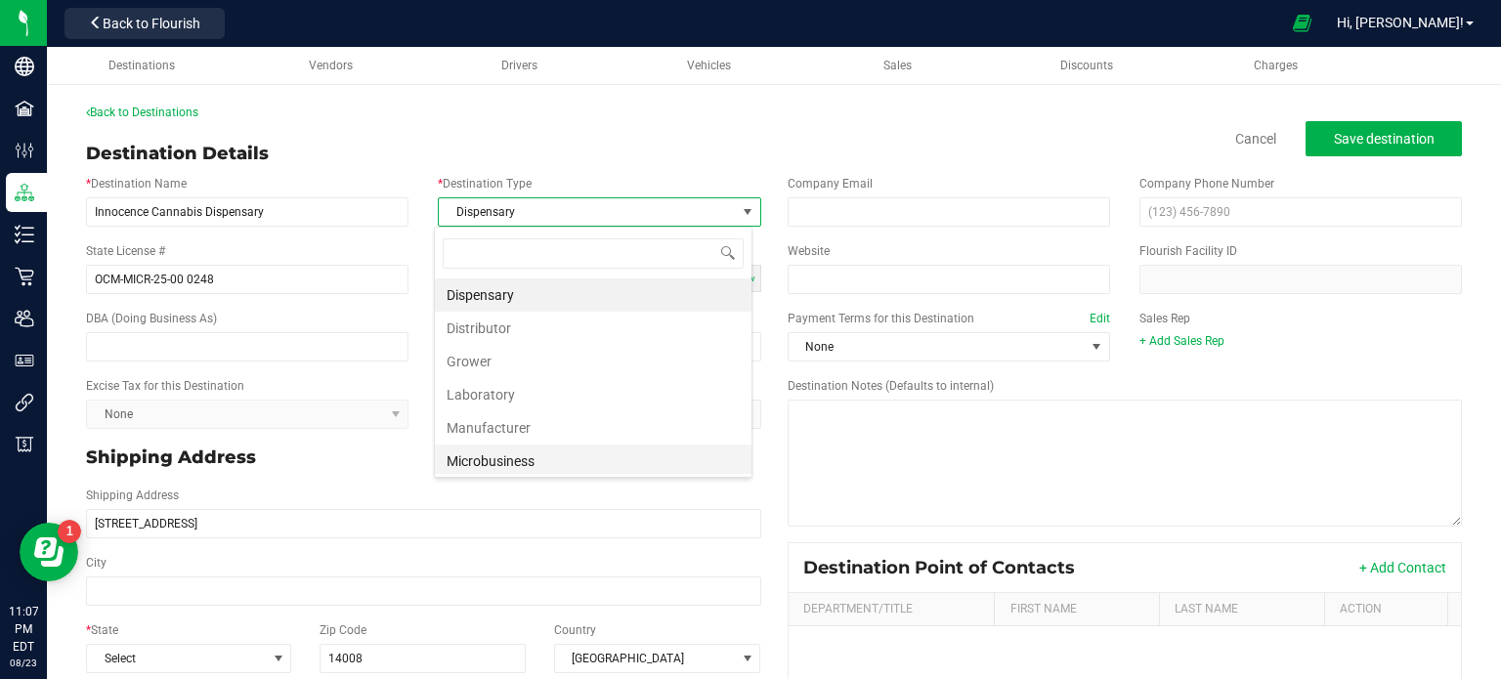
click at [534, 458] on li "Microbusiness" at bounding box center [593, 460] width 317 height 33
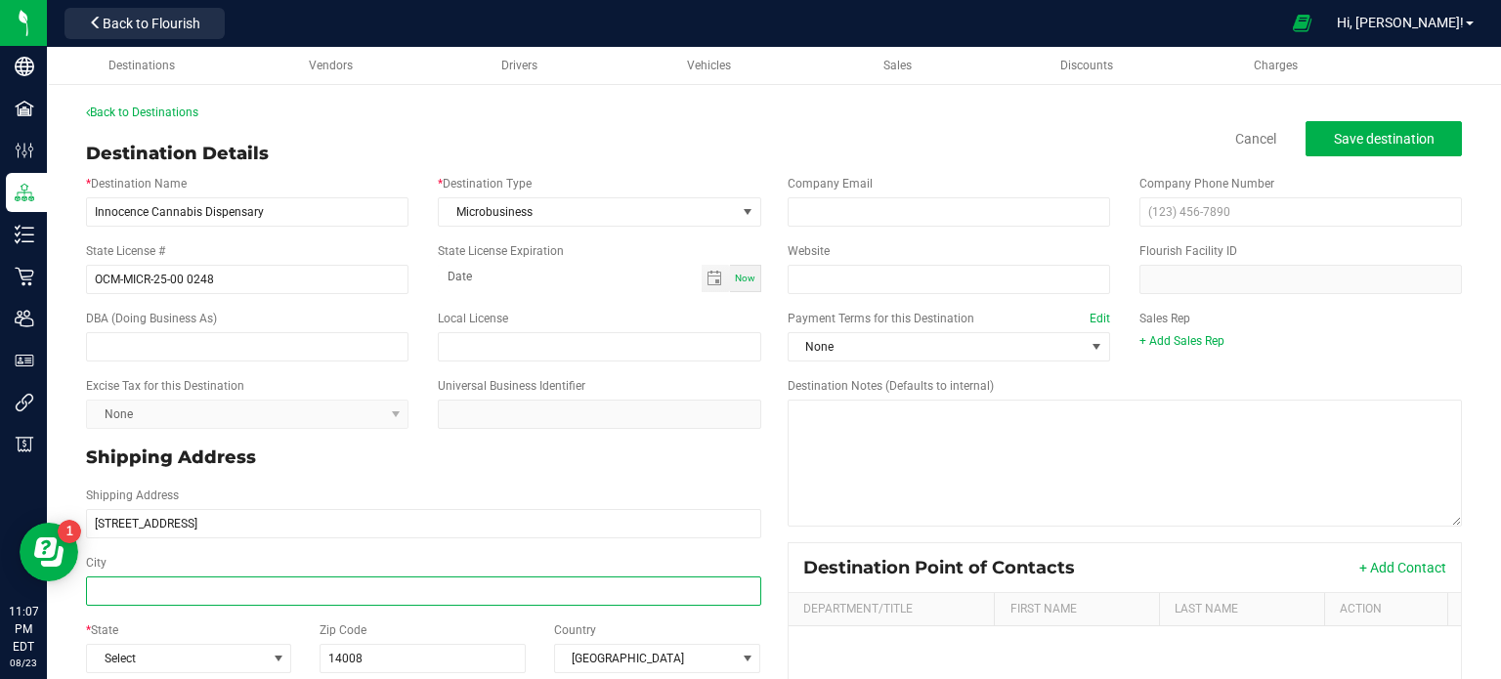
click at [131, 591] on input "City" at bounding box center [423, 590] width 675 height 29
paste input "Appleton"
type input "Appleton"
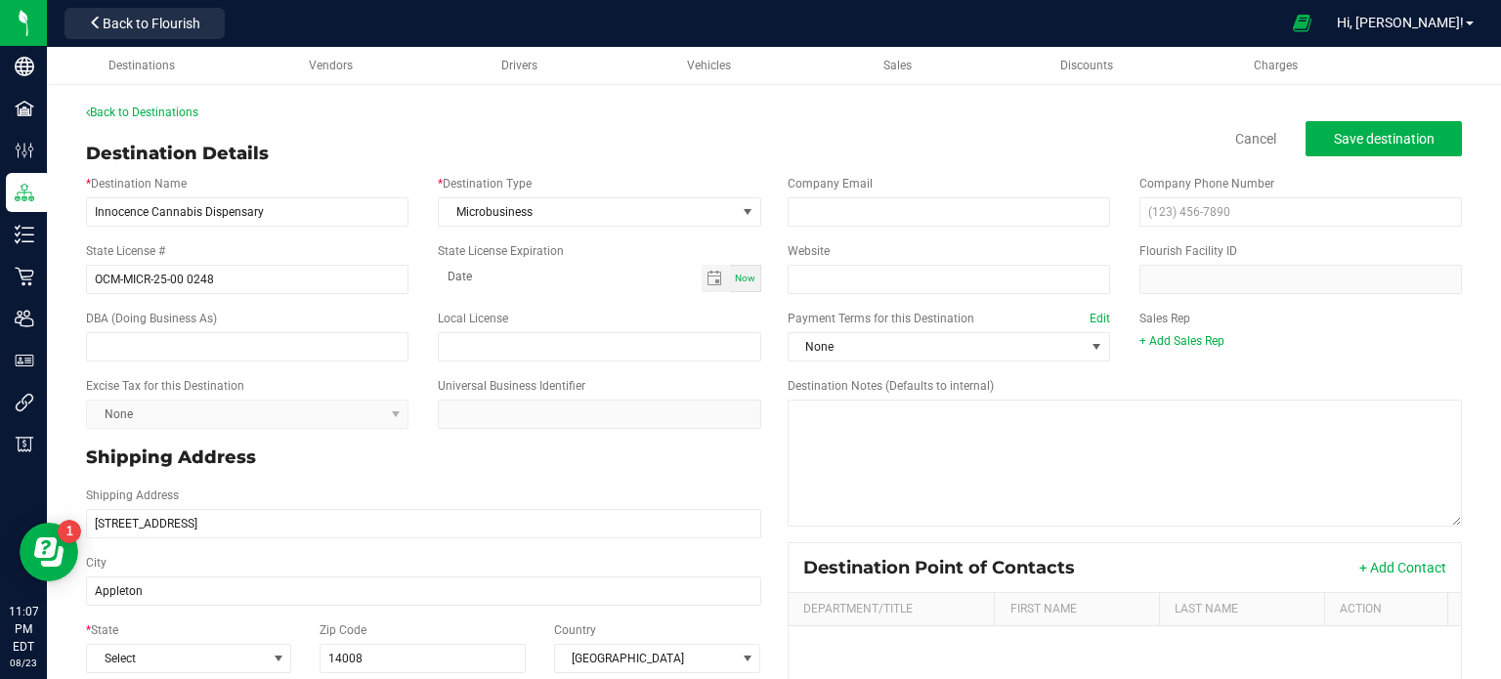
type input "Appleton"
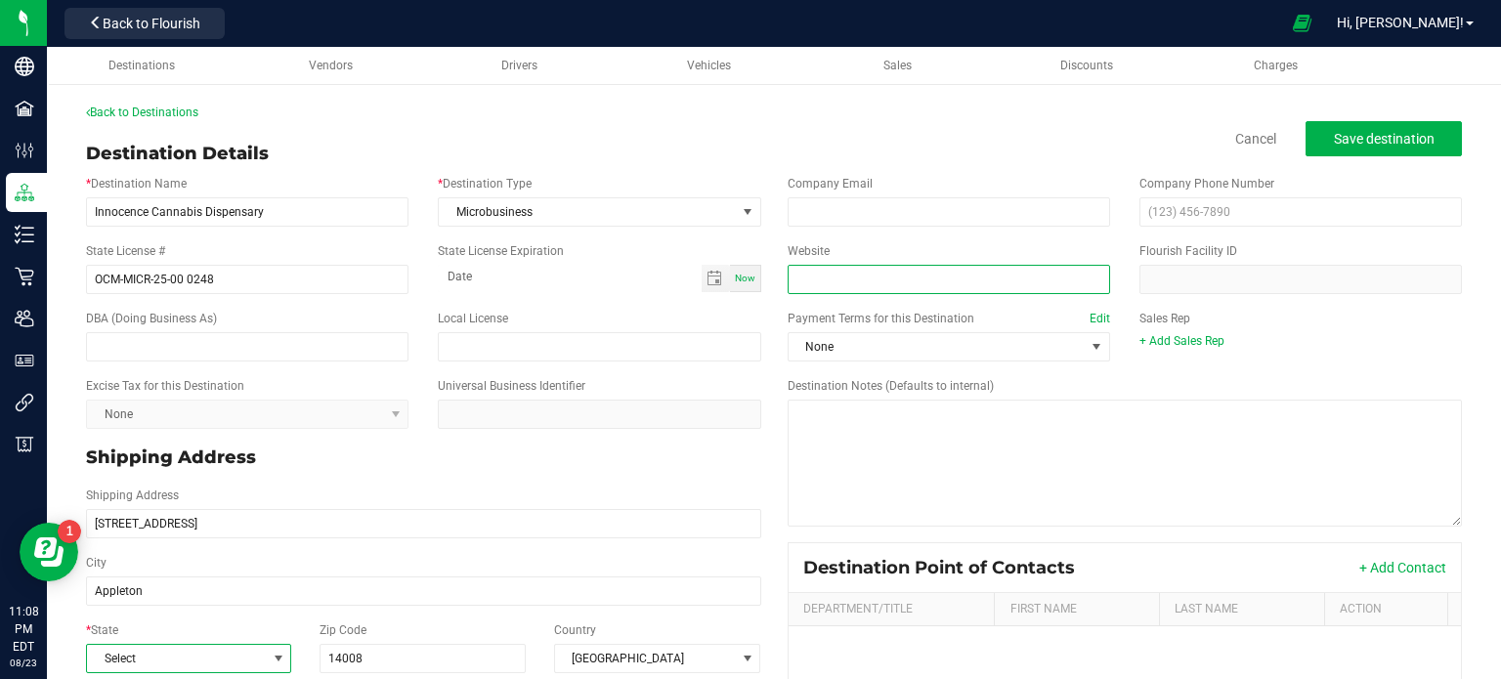
click at [906, 282] on input "Website" at bounding box center [948, 279] width 322 height 29
paste input "[URL][DOMAIN_NAME]"
click at [906, 282] on input "[URL][DOMAIN_NAME]" at bounding box center [948, 279] width 322 height 29
type input "[URL][DOMAIN_NAME]"
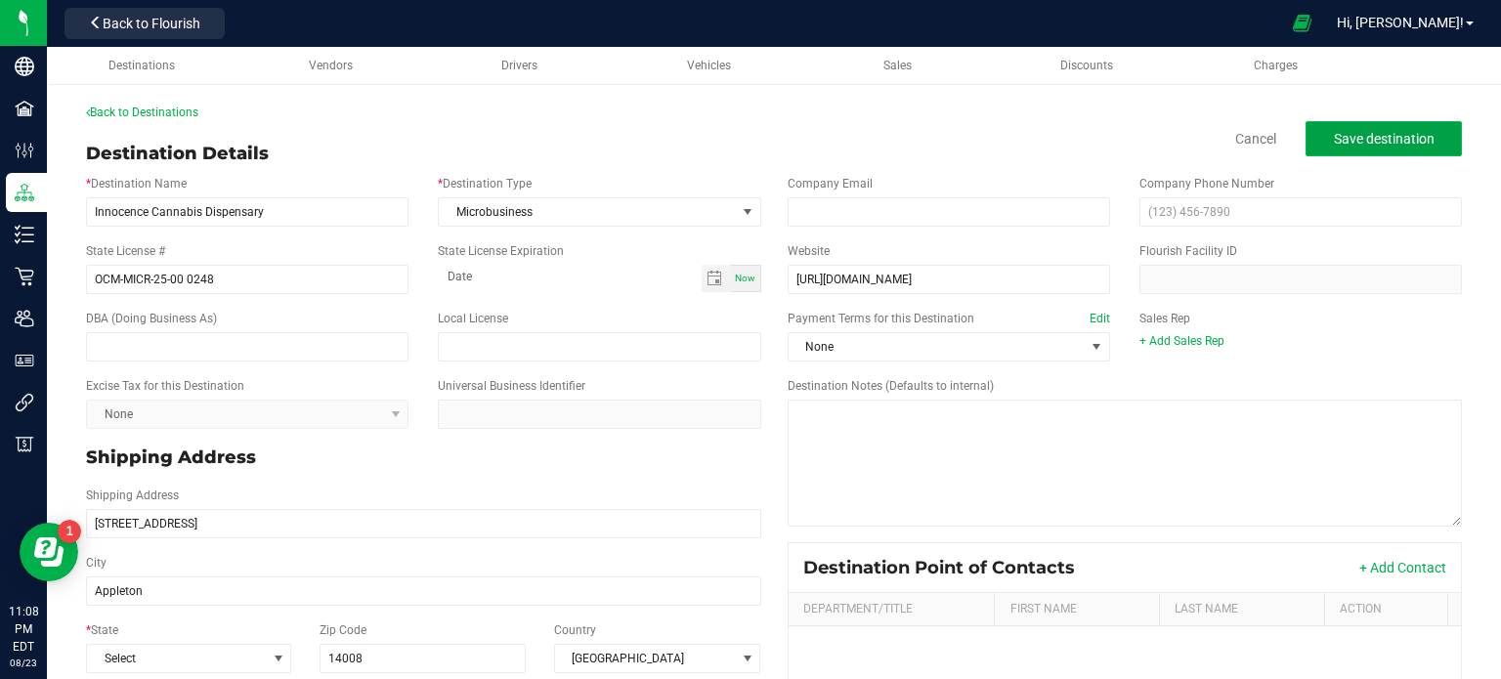
click at [1385, 140] on span "Save destination" at bounding box center [1383, 139] width 101 height 16
click at [1412, 136] on span "Save destination" at bounding box center [1383, 139] width 101 height 16
click at [1389, 141] on span "Save destination" at bounding box center [1383, 139] width 101 height 16
click at [121, 669] on span "Select" at bounding box center [176, 658] width 179 height 27
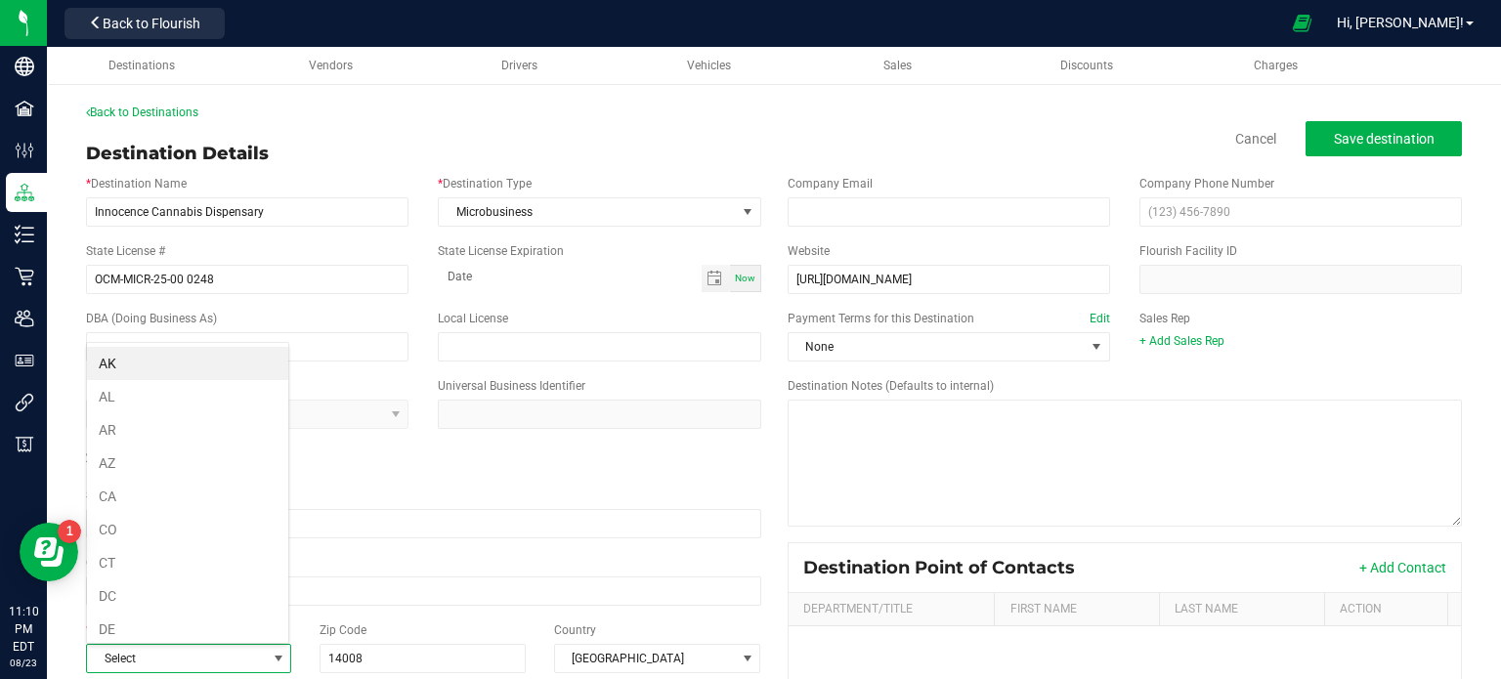
scroll to position [28, 200]
click at [123, 665] on span "Select" at bounding box center [176, 658] width 179 height 27
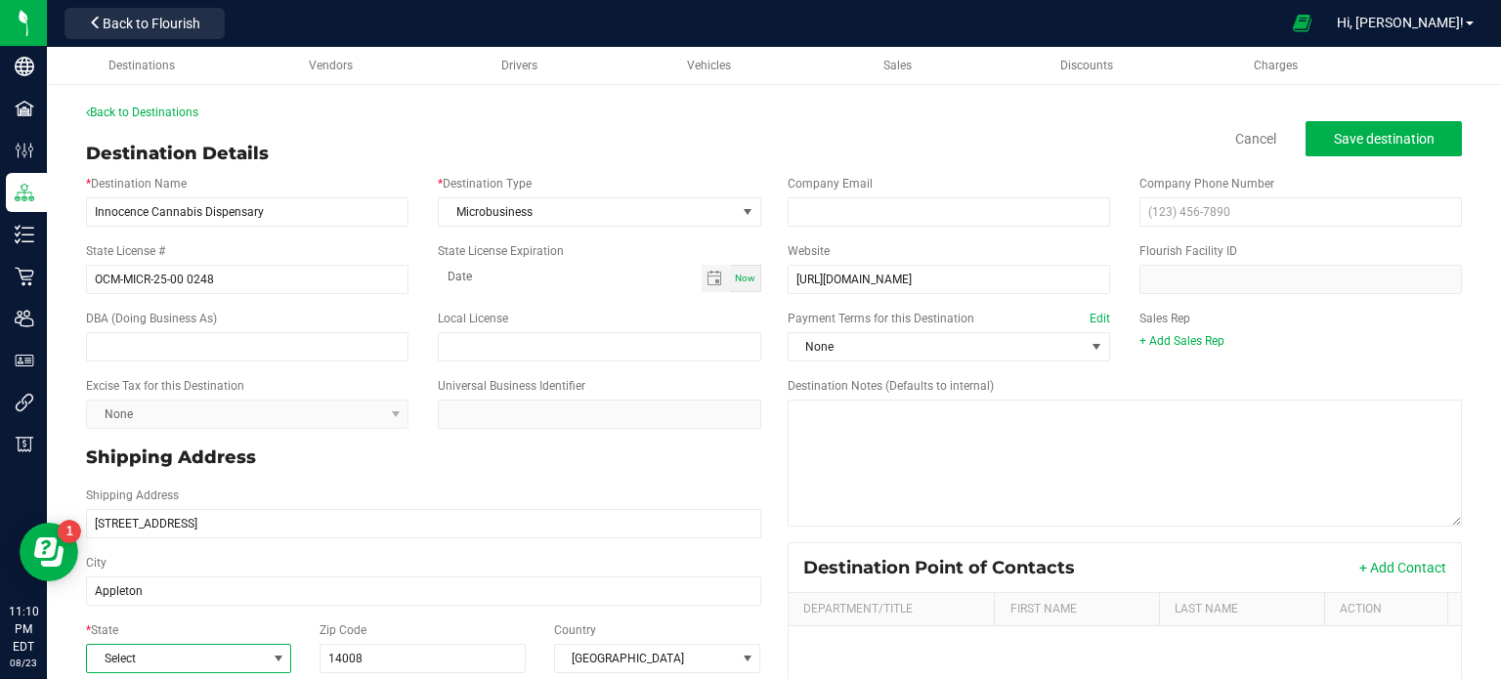
click at [123, 663] on span "Select" at bounding box center [176, 658] width 179 height 27
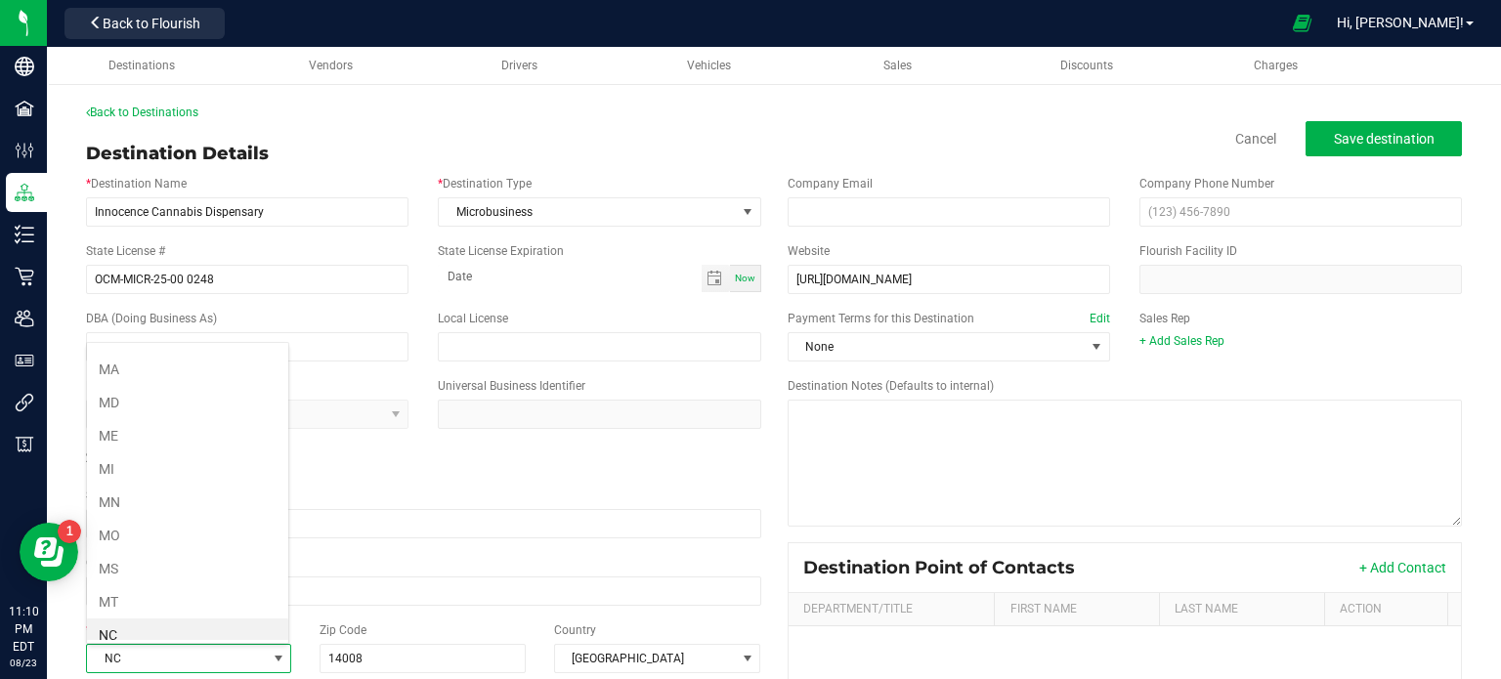
scroll to position [856, 0]
click at [119, 631] on li "NY" at bounding box center [187, 636] width 201 height 33
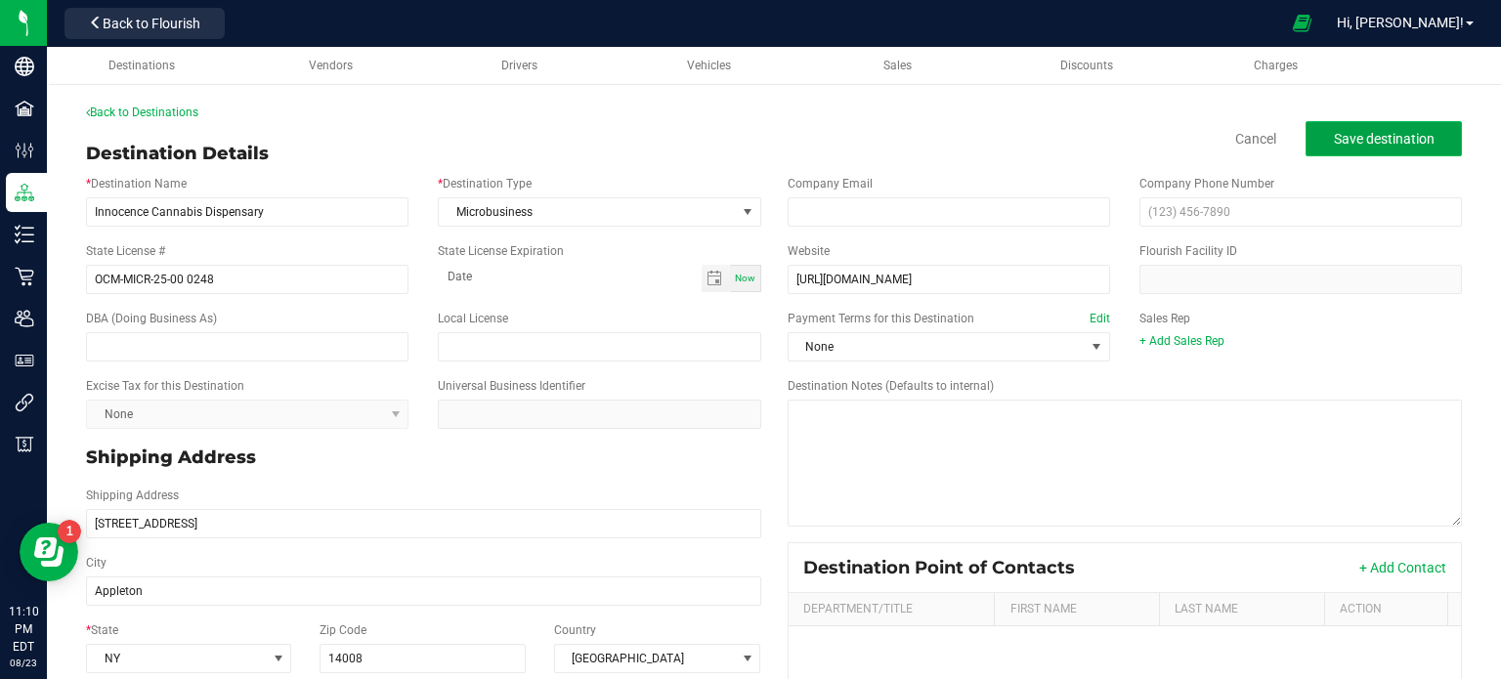
click at [1395, 140] on span "Save destination" at bounding box center [1383, 139] width 101 height 16
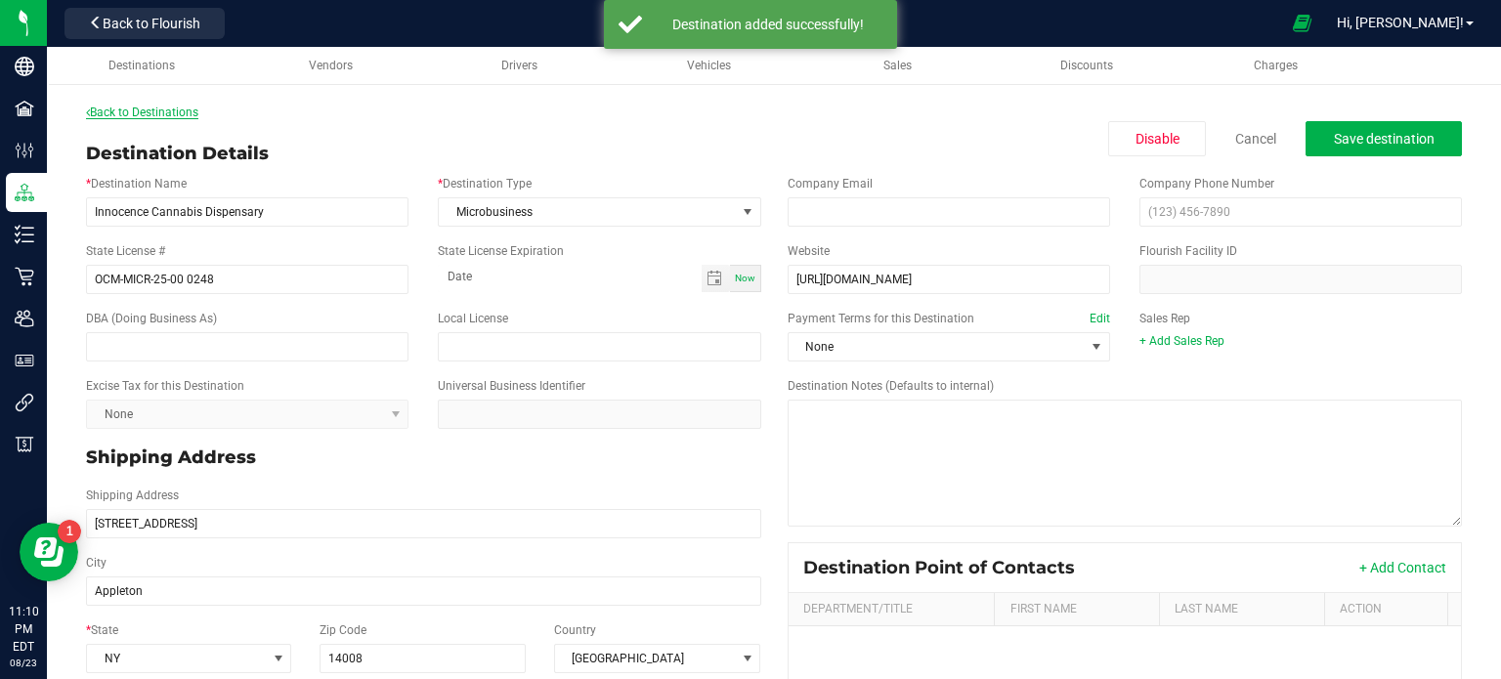
click at [176, 108] on link "Back to Destinations" at bounding box center [142, 113] width 112 height 14
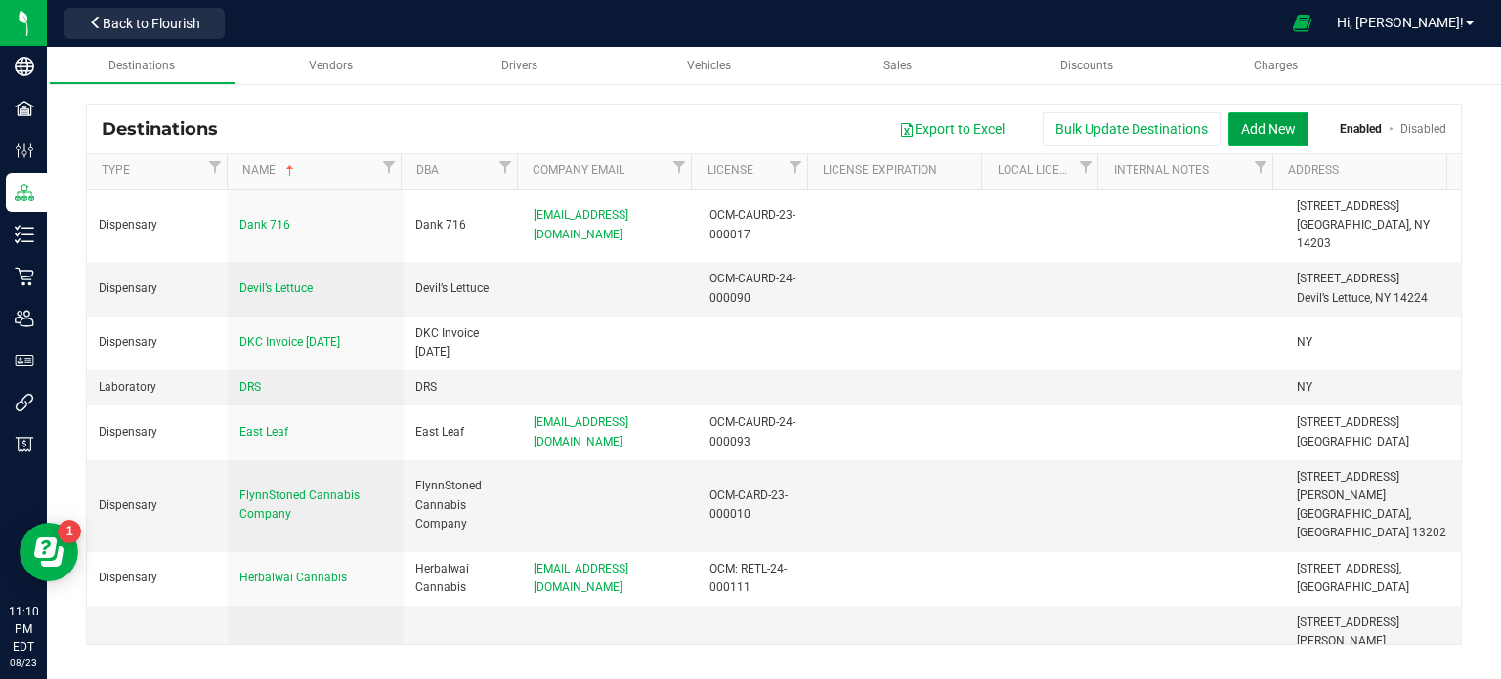
click at [1251, 136] on button "Add New" at bounding box center [1268, 128] width 80 height 33
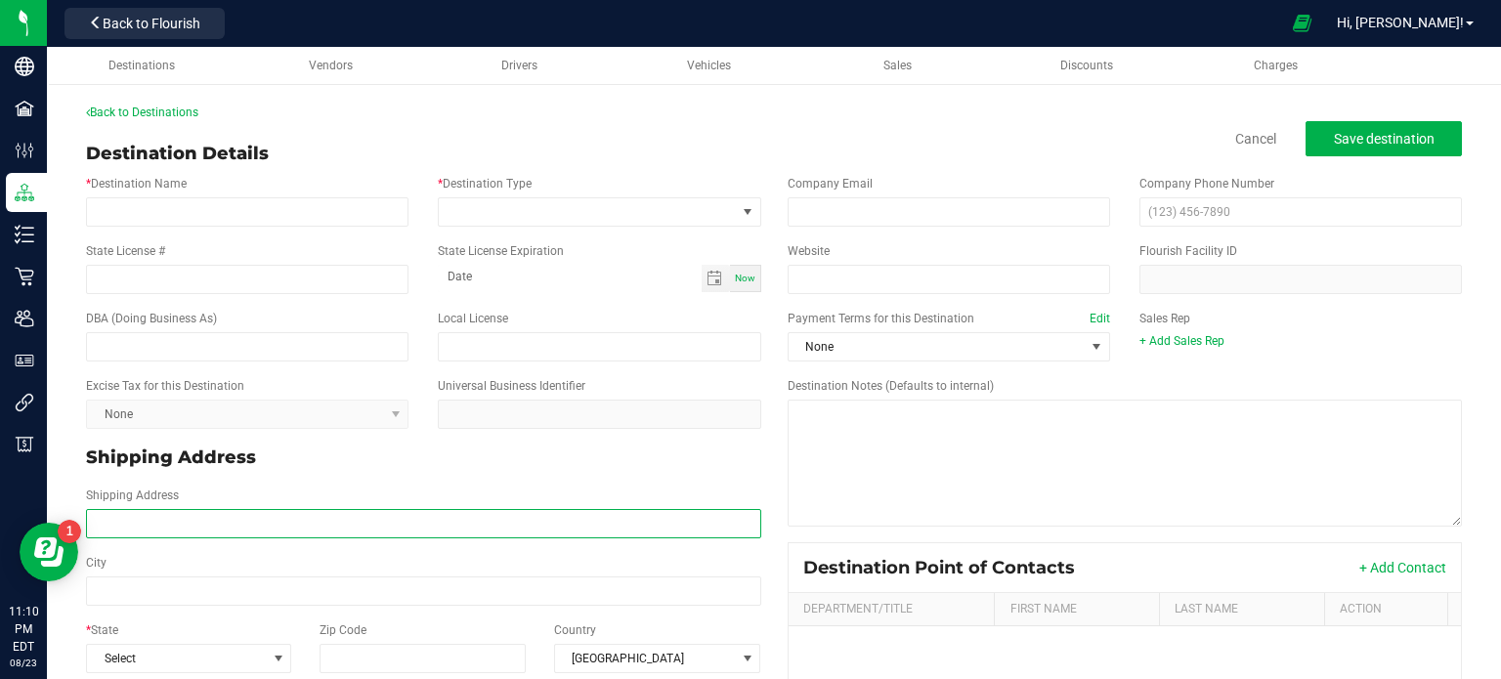
click at [257, 516] on input "Shipping Address" at bounding box center [423, 523] width 675 height 29
paste input "[STREET_ADDRESS] Phone: [PHONE_NUMBER]"
drag, startPoint x: 387, startPoint y: 525, endPoint x: 309, endPoint y: 518, distance: 78.5
click at [309, 518] on input "[STREET_ADDRESS] Phone: [PHONE_NUMBER]" at bounding box center [423, 523] width 675 height 29
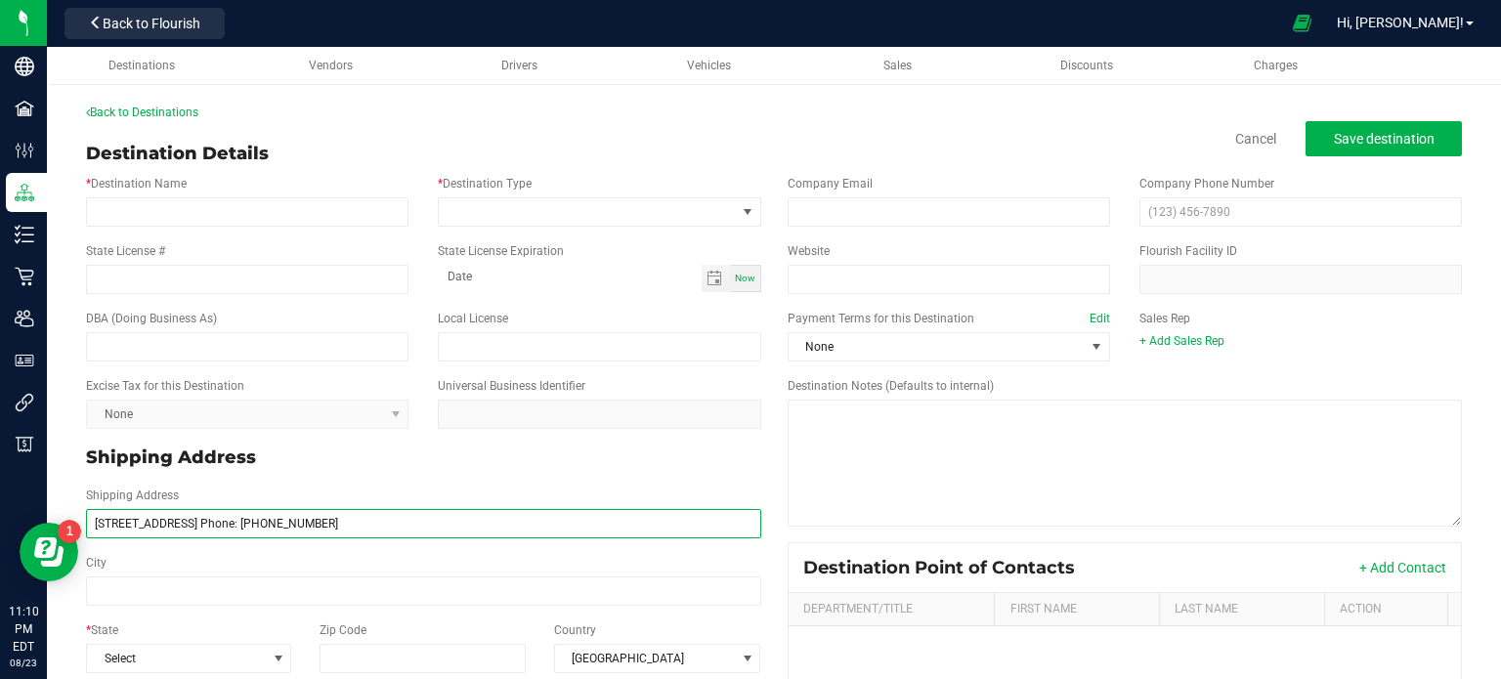
click at [309, 518] on input "[STREET_ADDRESS] Phone: [PHONE_NUMBER]" at bounding box center [423, 523] width 675 height 29
type input "[STREET_ADDRESS] Phone:"
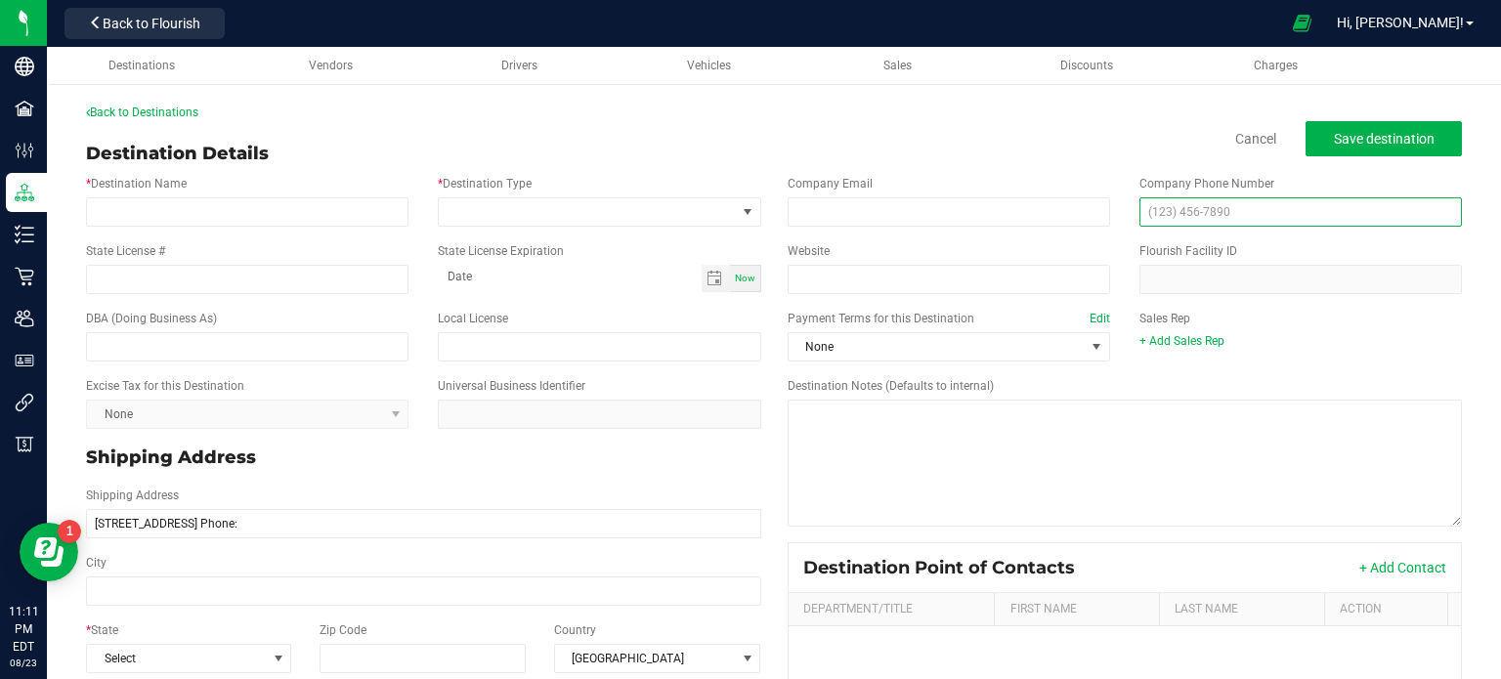
type input "[STREET_ADDRESS] Phone:"
click at [1187, 220] on input "text" at bounding box center [1300, 211] width 322 height 29
paste input "[PHONE_NUMBER]"
click at [1205, 209] on input "[PHONE_NUMBER]" at bounding box center [1300, 211] width 322 height 29
type input "[PHONE_NUMBER]"
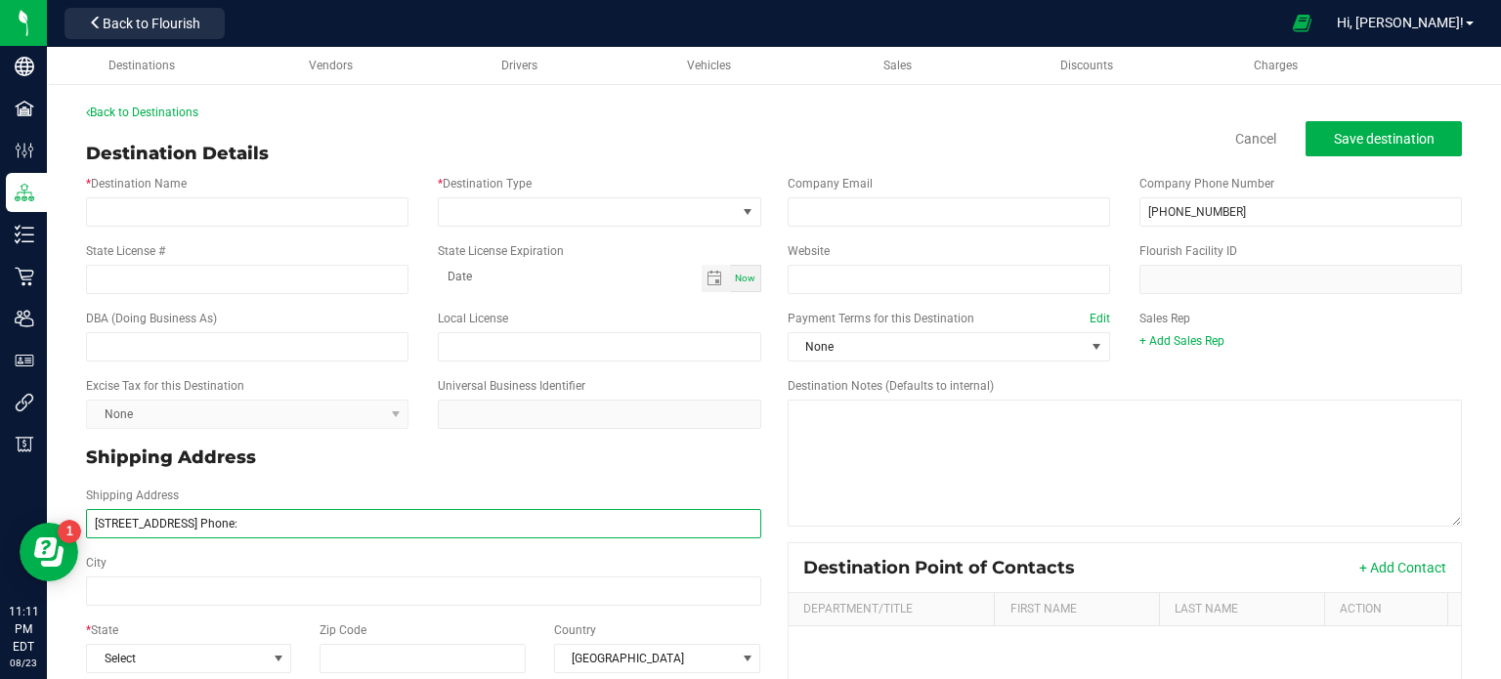
click at [325, 526] on input "[STREET_ADDRESS] Phone:" at bounding box center [423, 523] width 675 height 29
click at [251, 523] on input "[STREET_ADDRESS]" at bounding box center [423, 523] width 675 height 29
type input "[STREET_ADDRESS]"
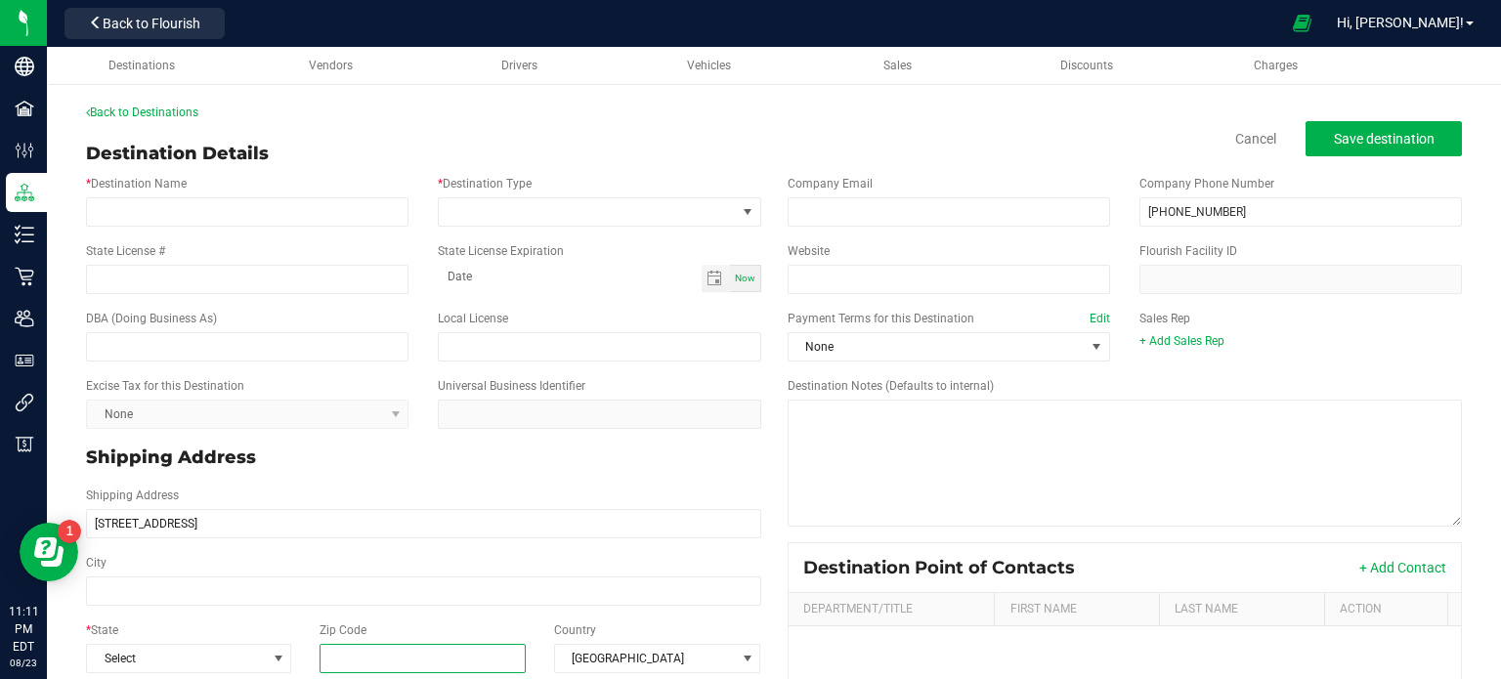
type input "[STREET_ADDRESS]"
drag, startPoint x: 402, startPoint y: 668, endPoint x: 401, endPoint y: 656, distance: 11.8
click at [402, 668] on input "Zip Code" at bounding box center [422, 658] width 207 height 29
click at [401, 656] on input "Zip Code" at bounding box center [422, 658] width 207 height 29
paste input "14020"
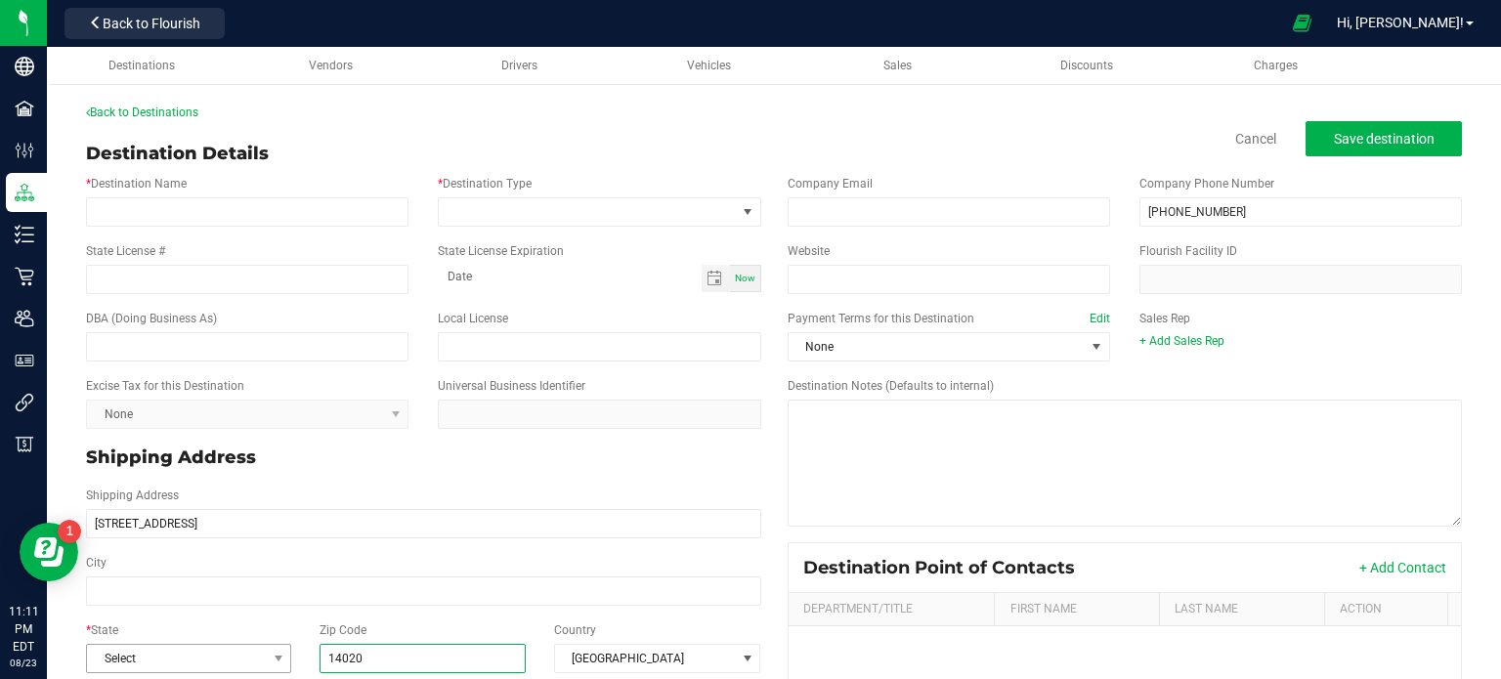
type input "14020"
click at [154, 665] on span "Select" at bounding box center [176, 658] width 179 height 27
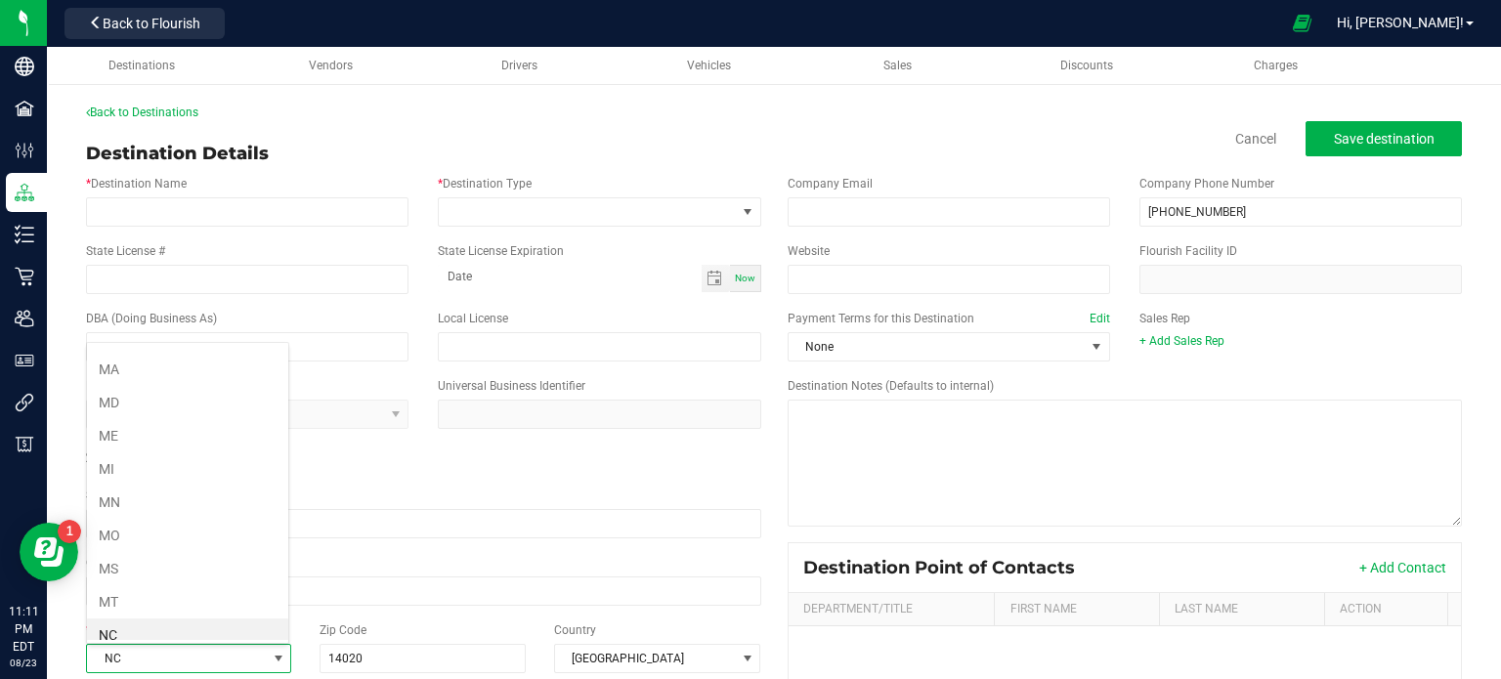
scroll to position [856, 0]
click at [143, 620] on li "NY" at bounding box center [187, 636] width 201 height 33
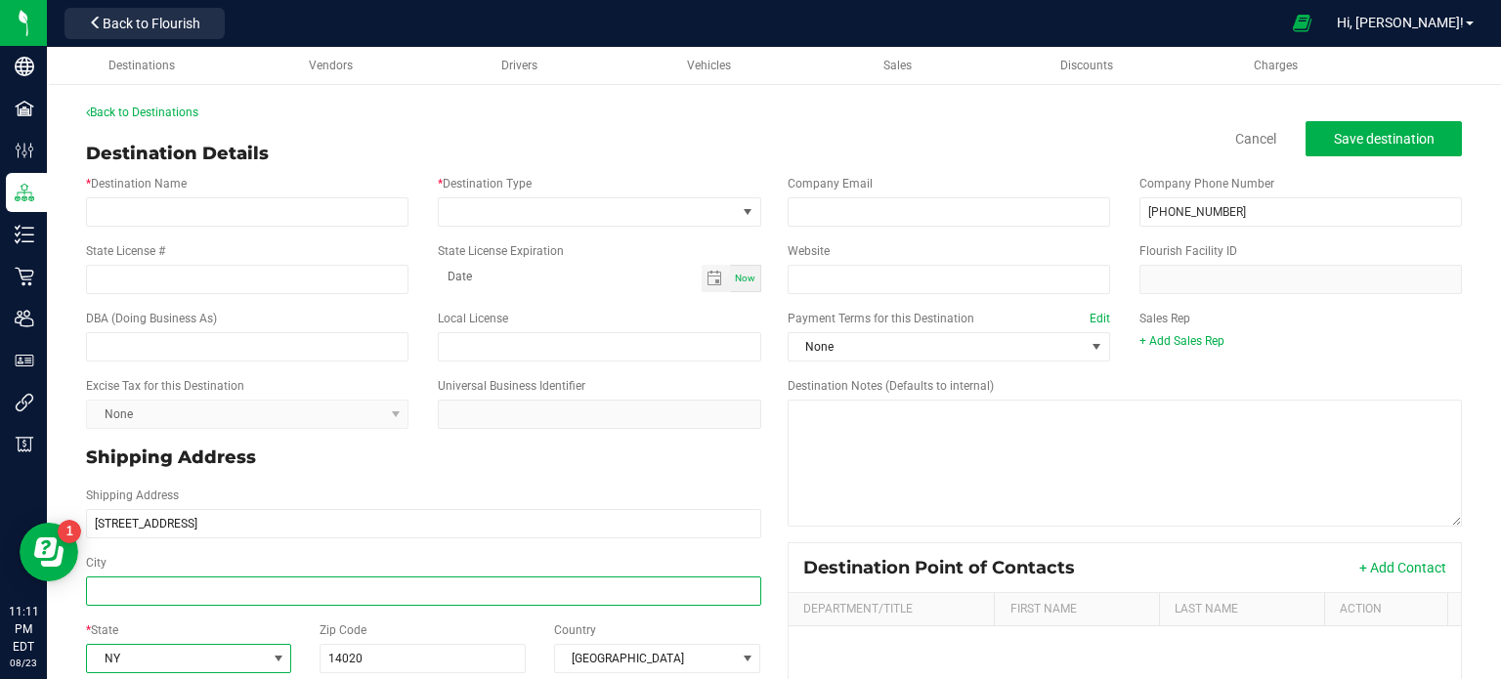
click at [145, 576] on input "City" at bounding box center [423, 590] width 675 height 29
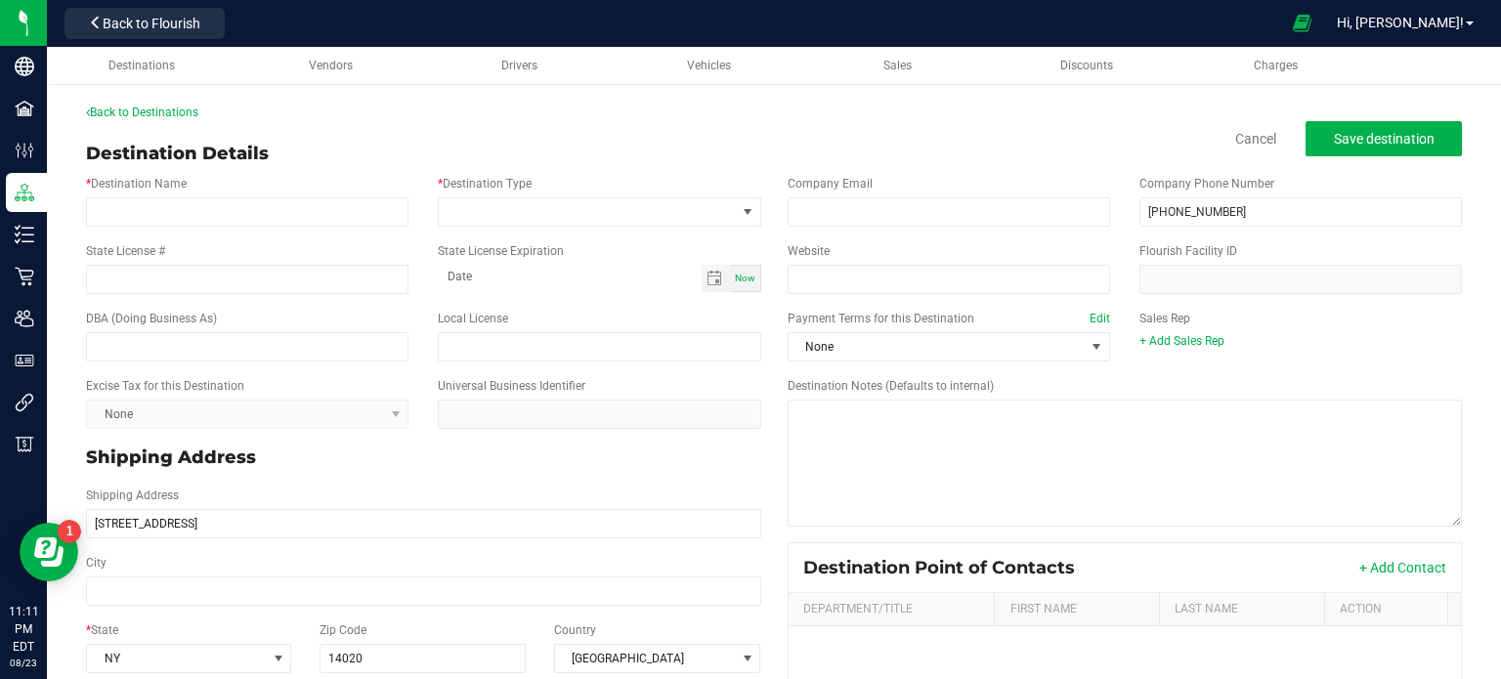
click at [162, 538] on div "Shipping Address [STREET_ADDRESS]" at bounding box center [423, 512] width 704 height 67
click at [184, 524] on input "[STREET_ADDRESS]" at bounding box center [423, 523] width 675 height 29
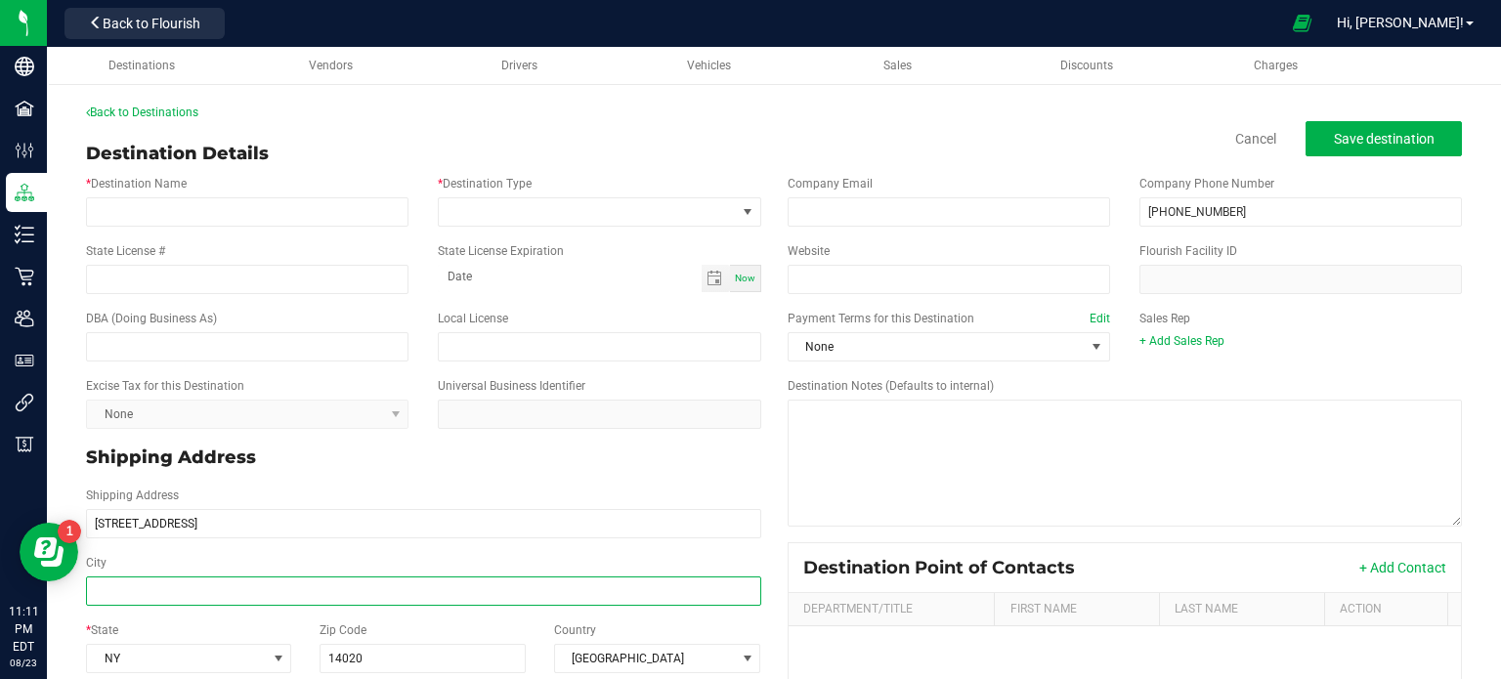
click at [177, 592] on input "City" at bounding box center [423, 590] width 675 height 29
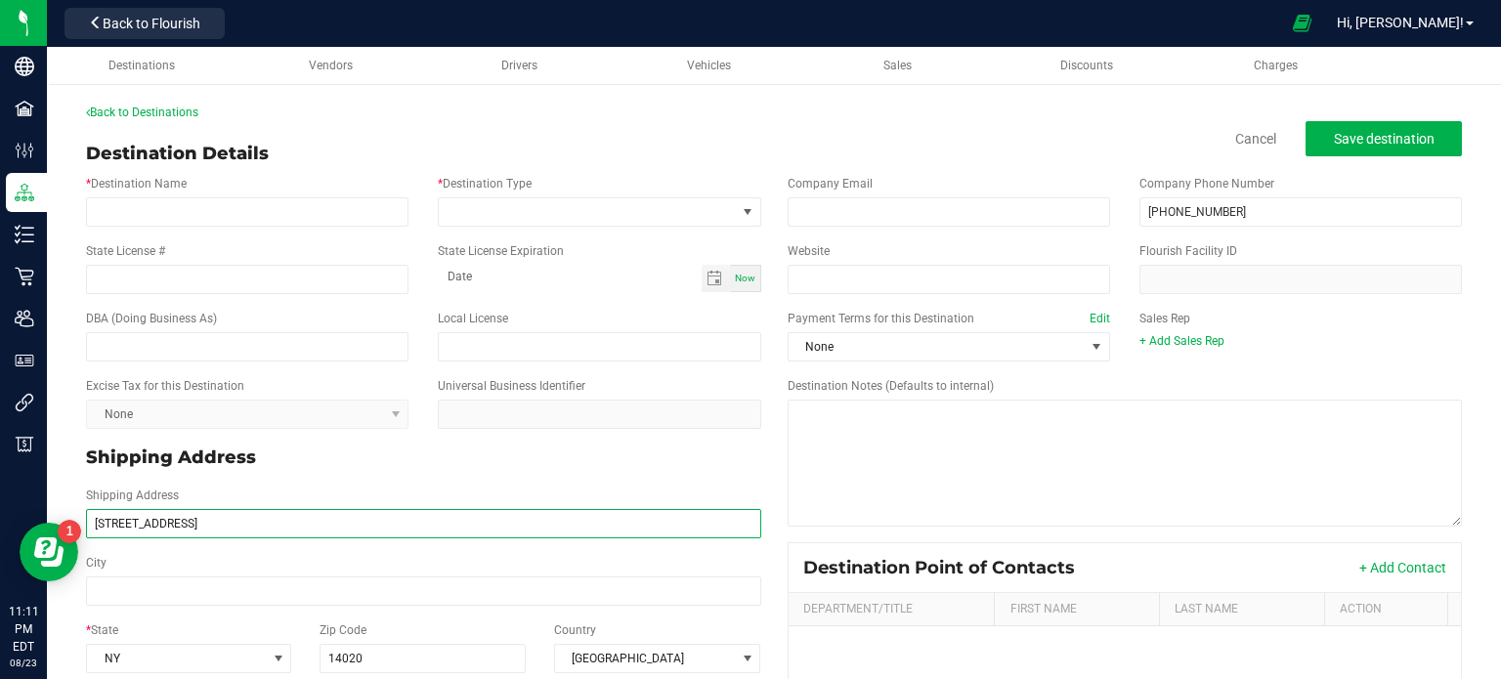
click at [176, 527] on input "[STREET_ADDRESS]" at bounding box center [423, 523] width 675 height 29
type input "[STREET_ADDRESS]"
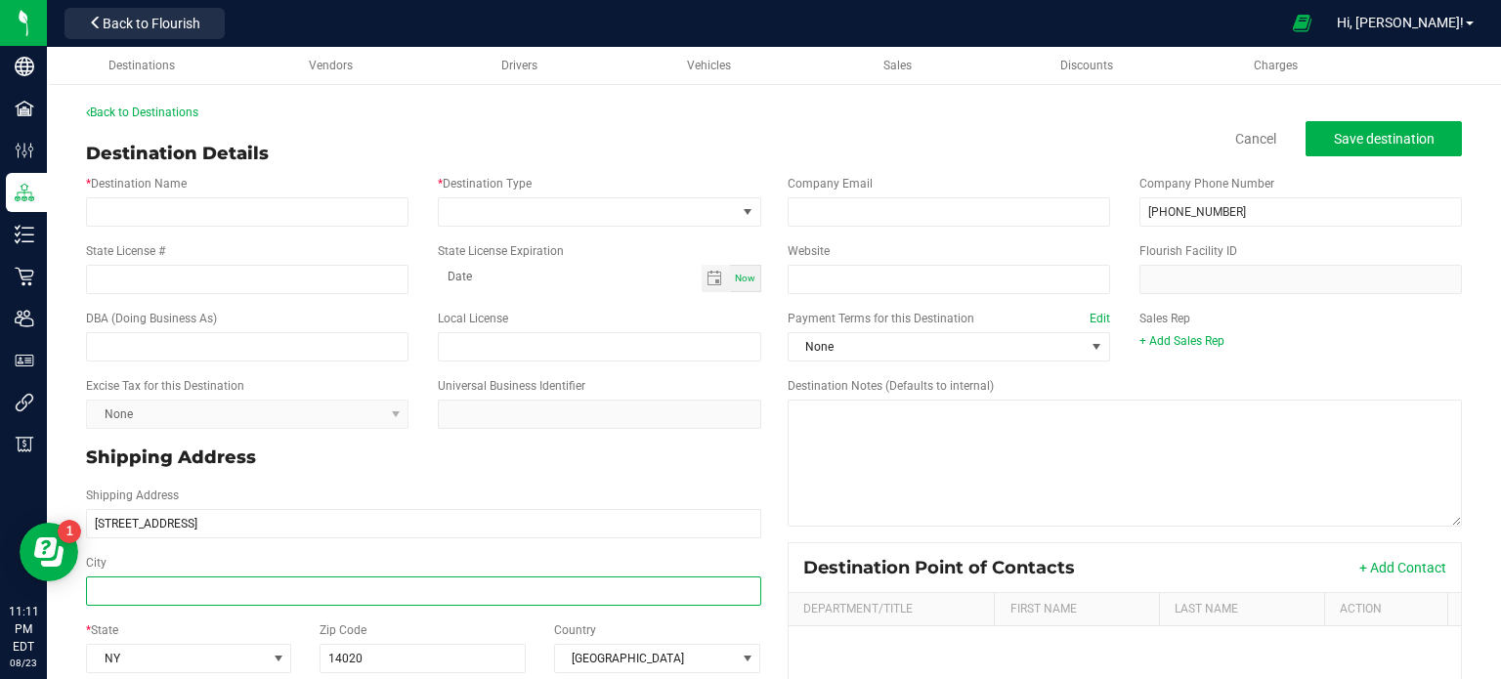
type input "[STREET_ADDRESS]"
click at [160, 579] on input "City" at bounding box center [423, 590] width 675 height 29
paste input "[GEOGRAPHIC_DATA]"
type input "[GEOGRAPHIC_DATA]"
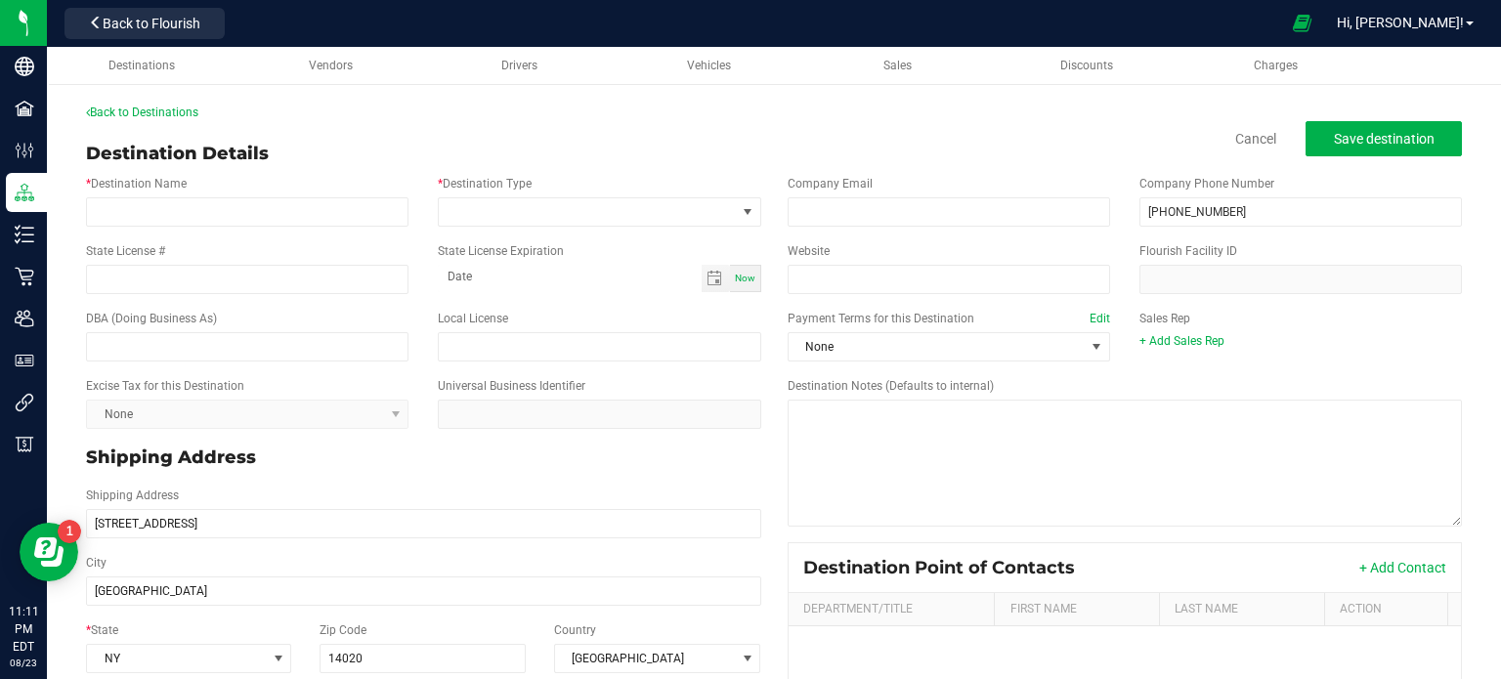
type input "[GEOGRAPHIC_DATA]"
click at [237, 209] on input "* Destination Name" at bounding box center [247, 211] width 322 height 29
paste input "[PERSON_NAME] CANNAry"
type input "[PERSON_NAME] CANNAry"
click at [554, 217] on span at bounding box center [587, 211] width 296 height 27
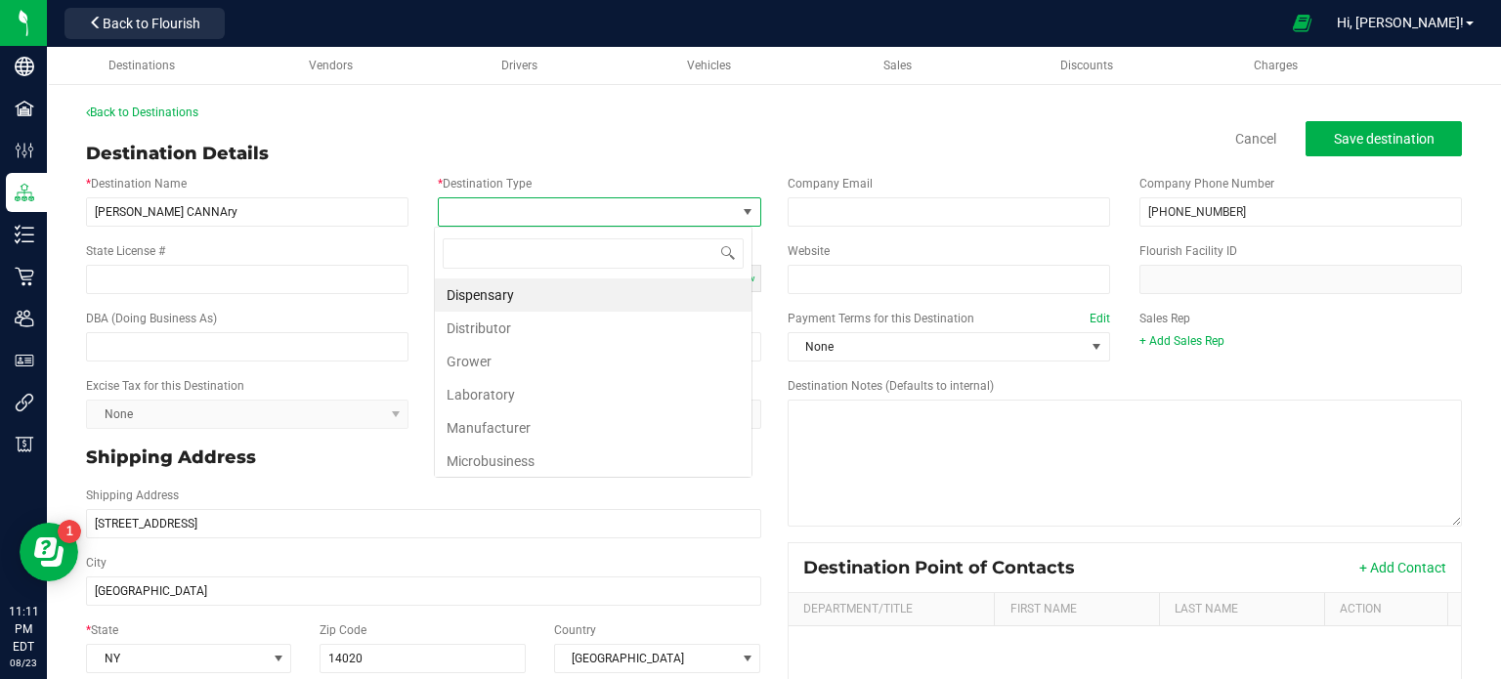
scroll to position [28, 318]
click at [560, 301] on li "Dispensary" at bounding box center [593, 294] width 317 height 33
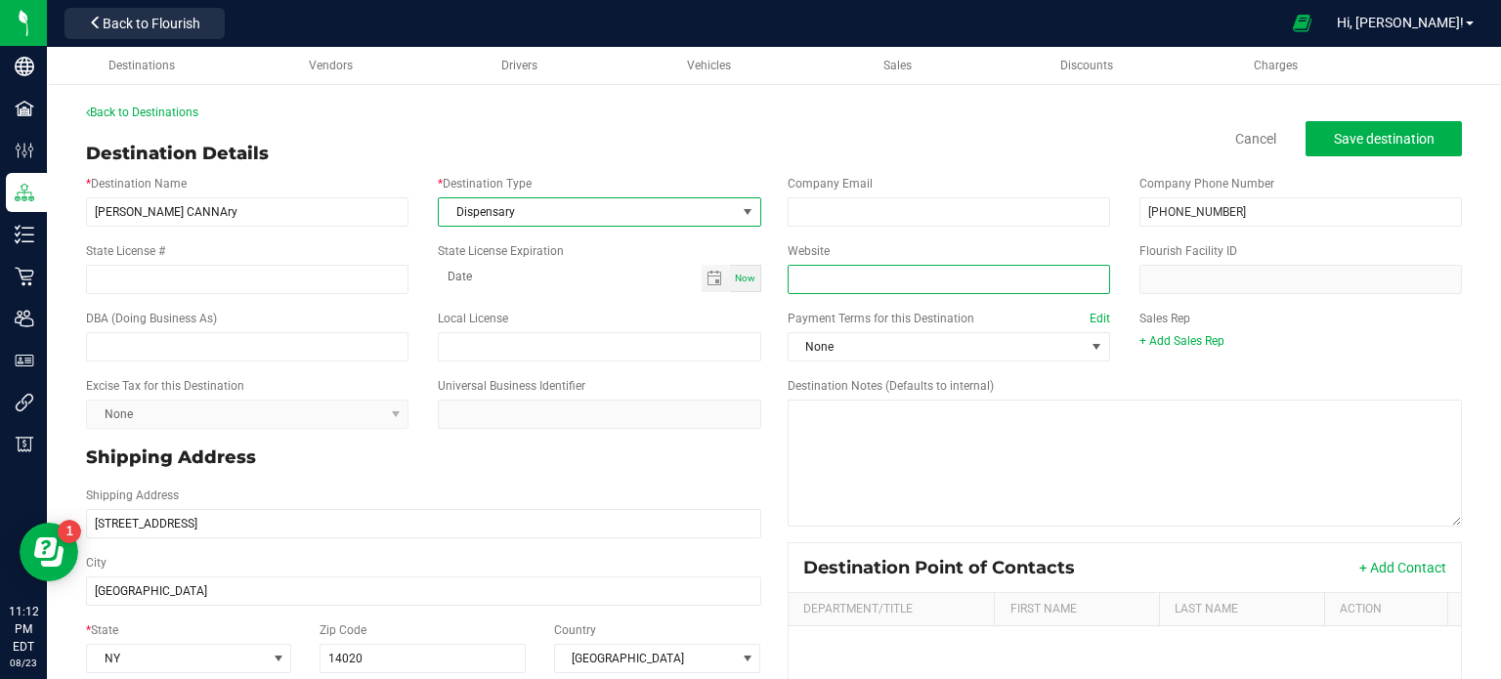
click at [860, 290] on input "Website" at bounding box center [948, 279] width 322 height 29
paste input "[URL][DOMAIN_NAME]"
type input "[URL][DOMAIN_NAME]"
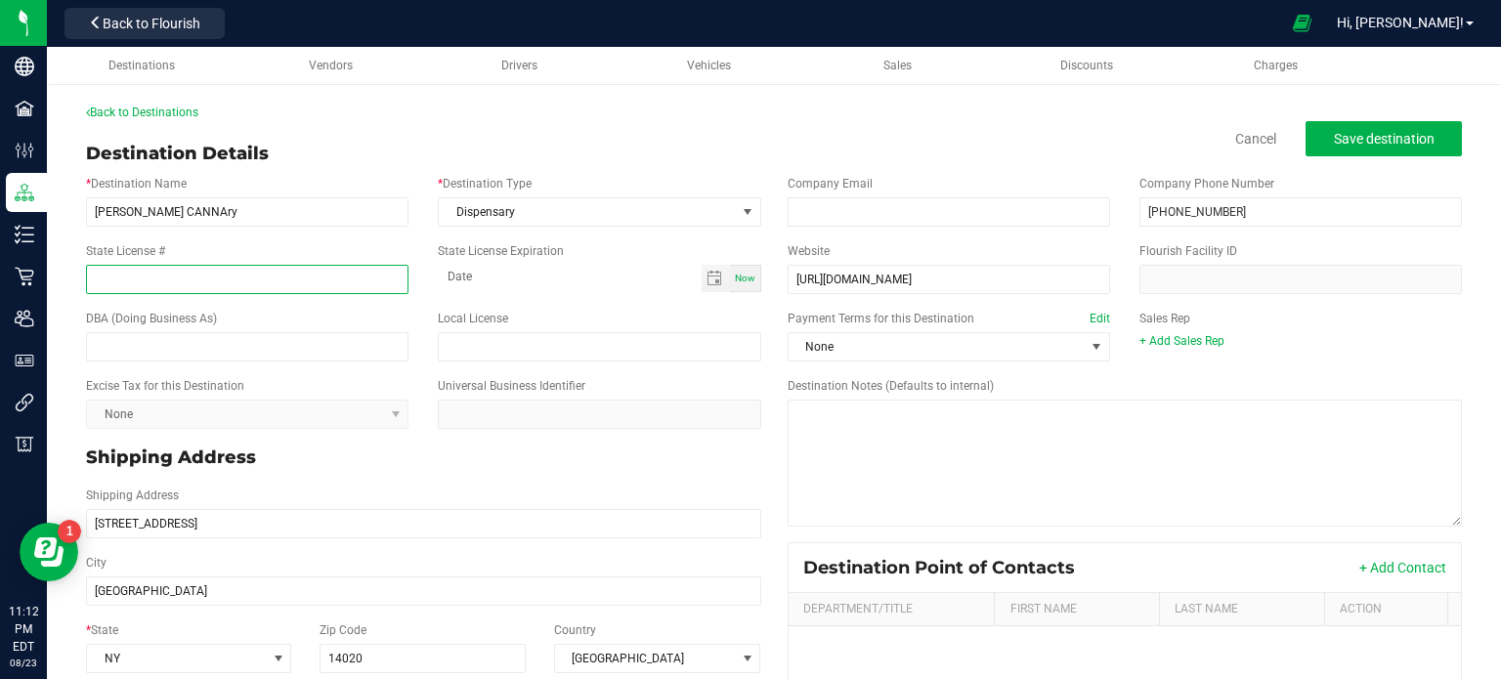
click at [354, 280] on input "State License #" at bounding box center [247, 279] width 322 height 29
paste input "OCM-RETL-25-000310"
type input "OCM-RETL-25-000310"
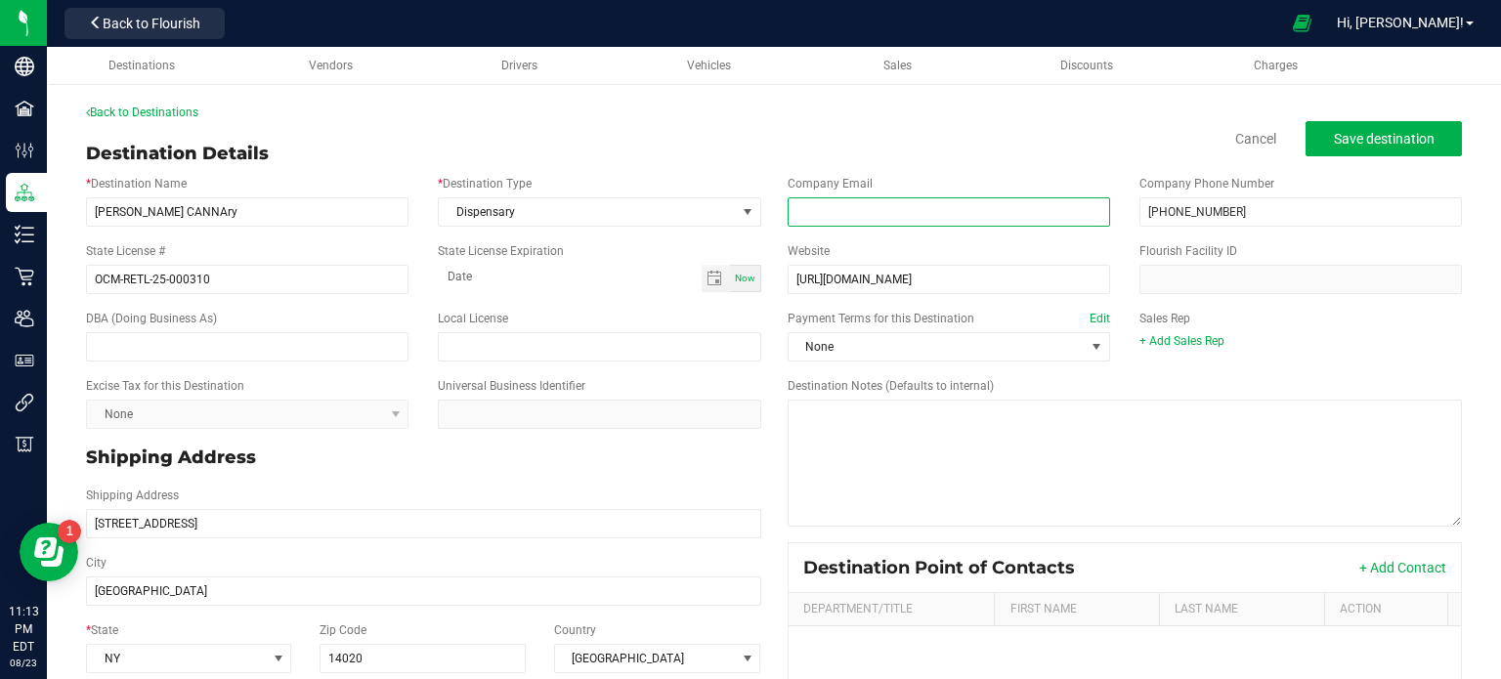
click at [881, 217] on input "email" at bounding box center [948, 211] width 322 height 29
paste input "[EMAIL_ADDRESS][DOMAIN_NAME]"
type input "[EMAIL_ADDRESS][DOMAIN_NAME]"
click at [1357, 155] on button "Save destination" at bounding box center [1383, 138] width 156 height 35
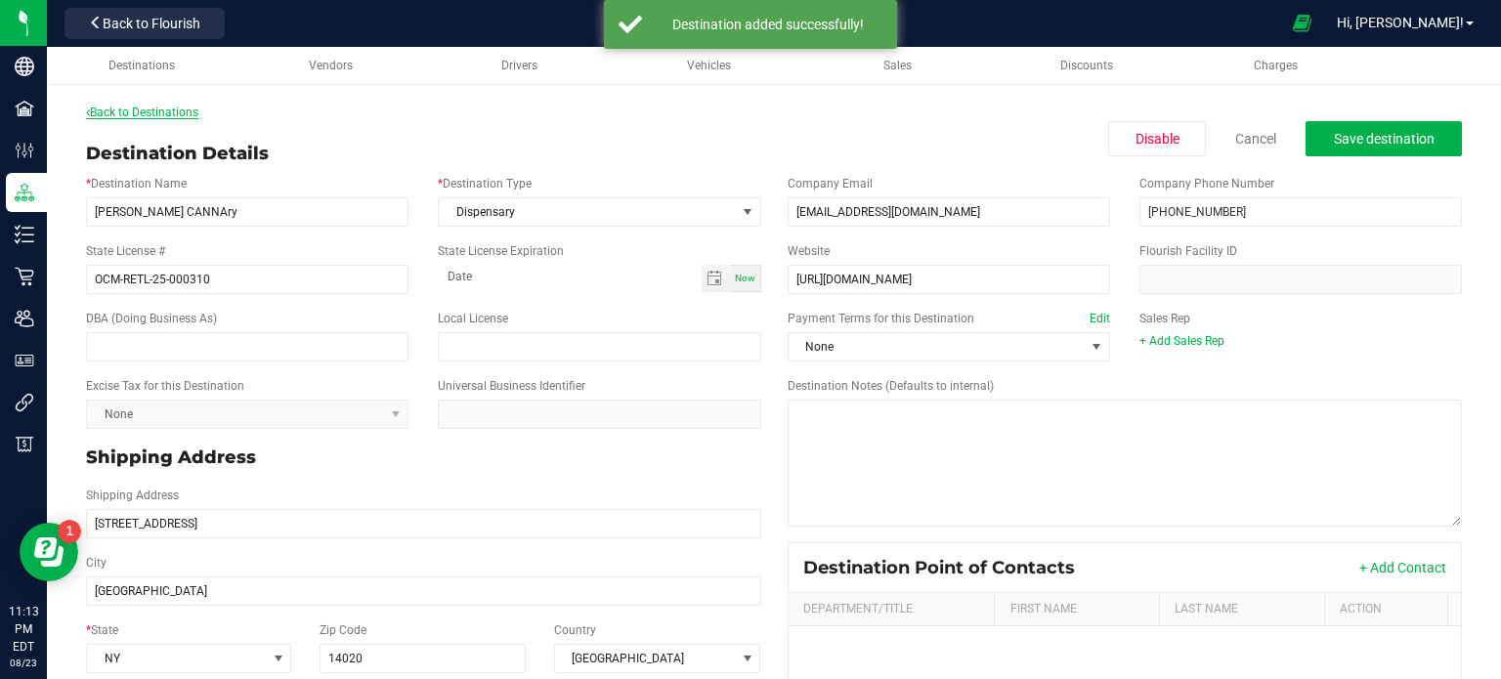
click at [137, 111] on link "Back to Destinations" at bounding box center [142, 113] width 112 height 14
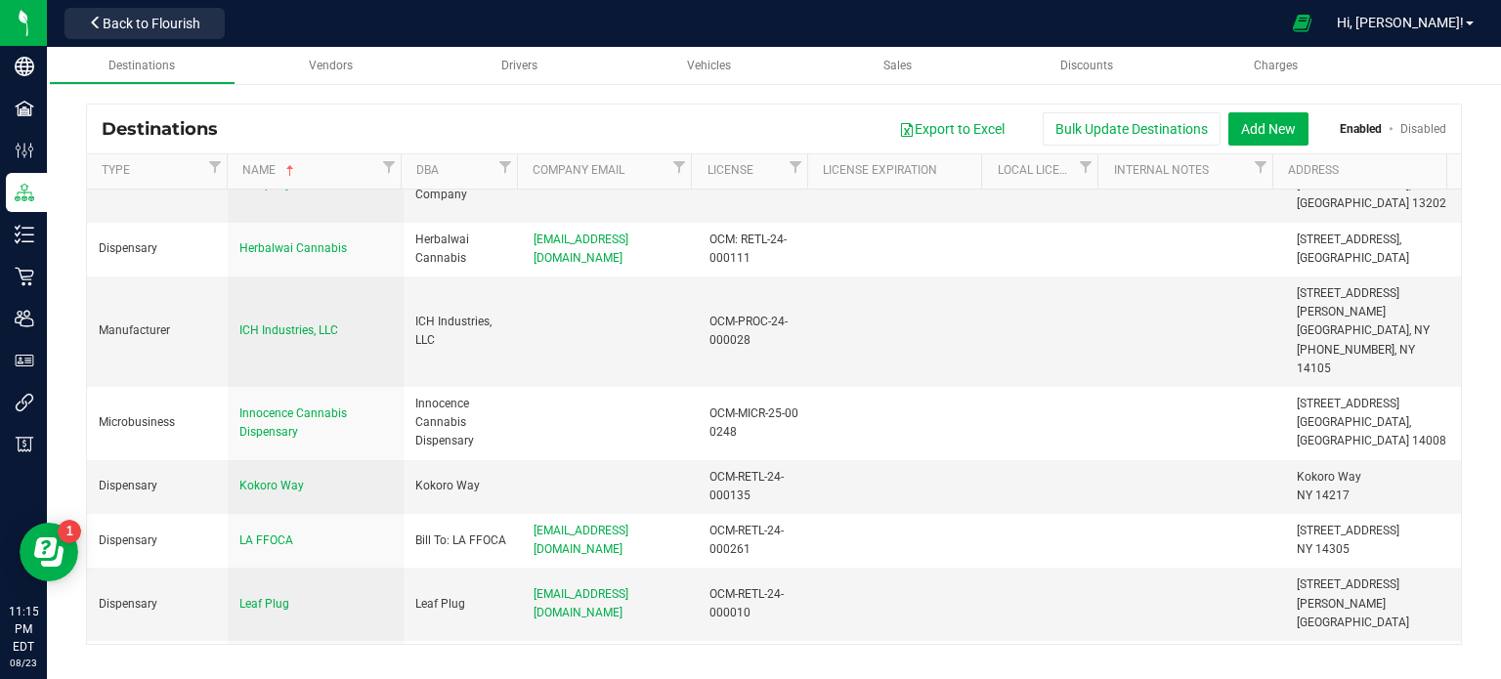
scroll to position [573, 0]
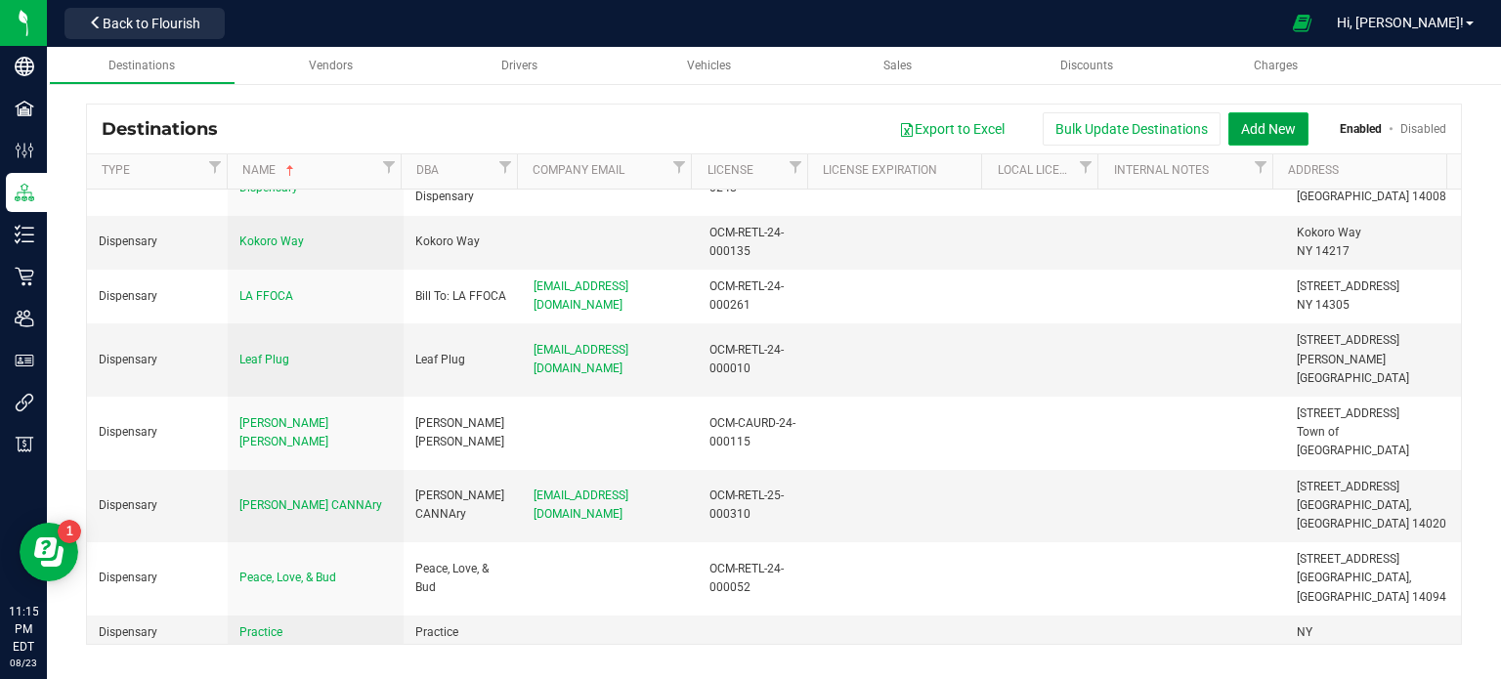
click at [1249, 132] on button "Add New" at bounding box center [1268, 128] width 80 height 33
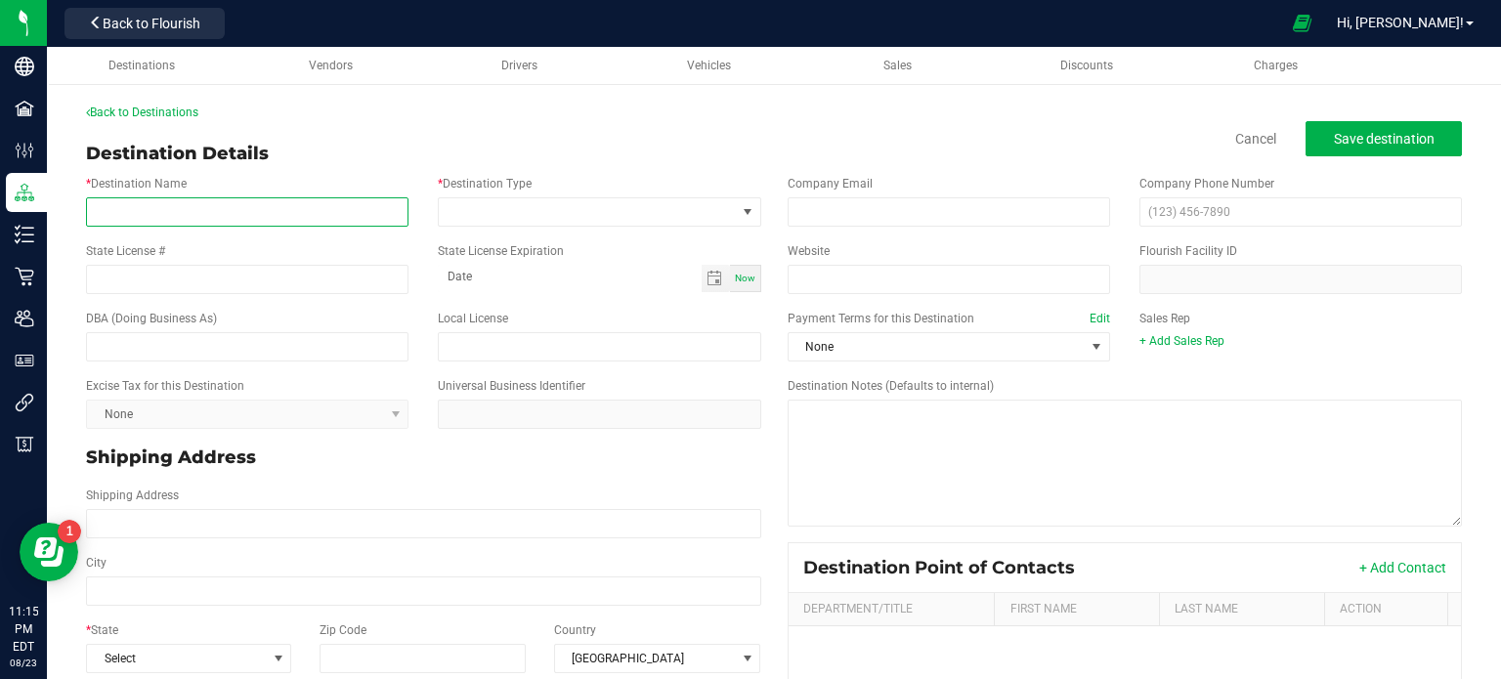
click at [176, 203] on input "* Destination Name" at bounding box center [247, 211] width 322 height 29
paste input "Command Cannabis Dispensary Inc"
type input "Command Cannabis Dispensary Inc"
click at [168, 192] on div "* Destination Name Command Cannabis Dispensary Inc" at bounding box center [247, 201] width 352 height 52
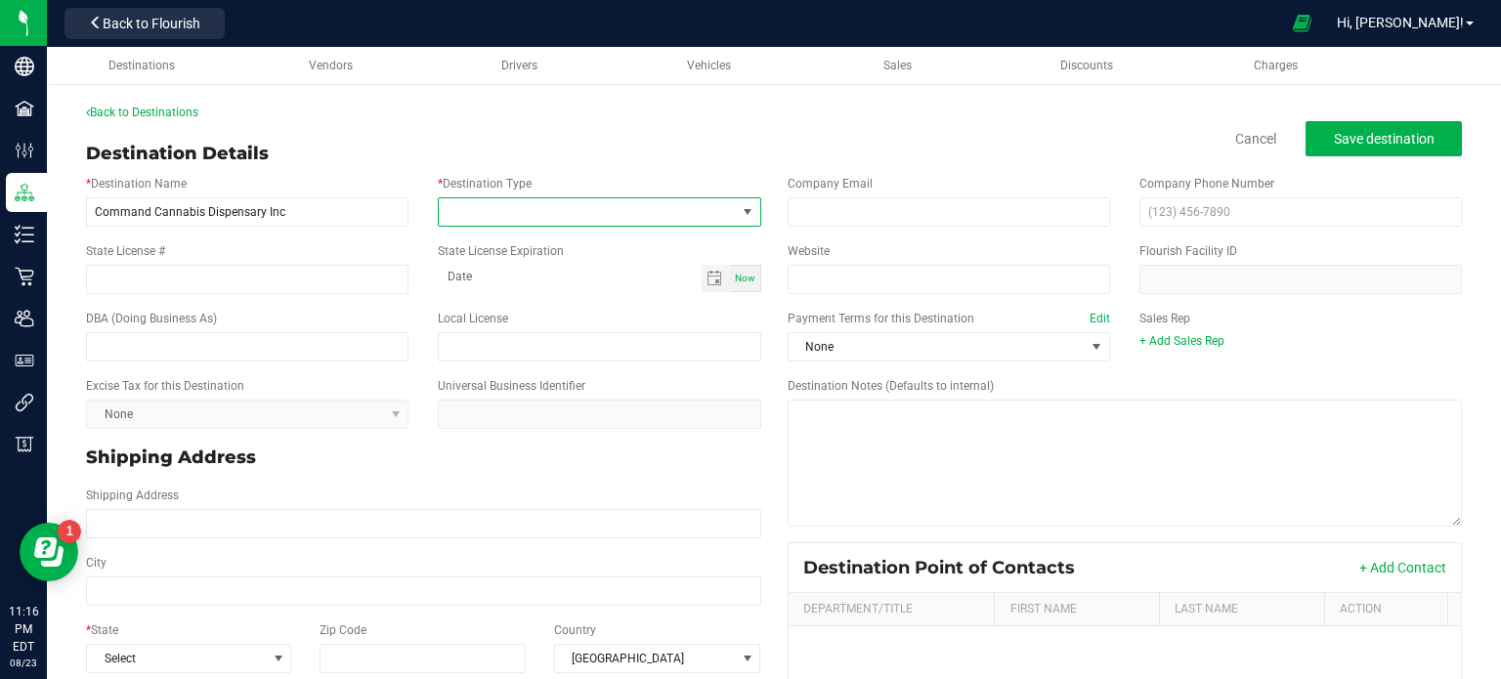
click at [649, 211] on span at bounding box center [587, 211] width 296 height 27
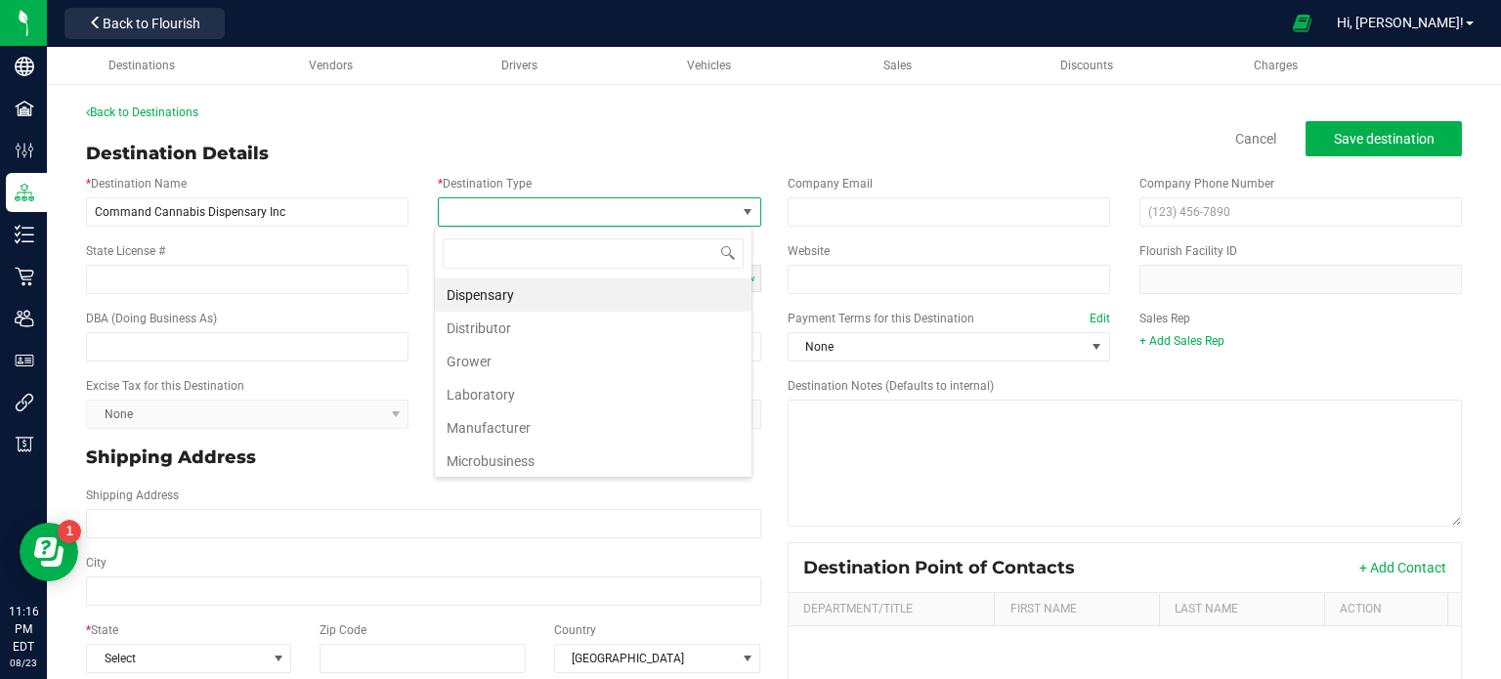
scroll to position [28, 318]
click at [574, 292] on li "Dispensary" at bounding box center [593, 294] width 317 height 33
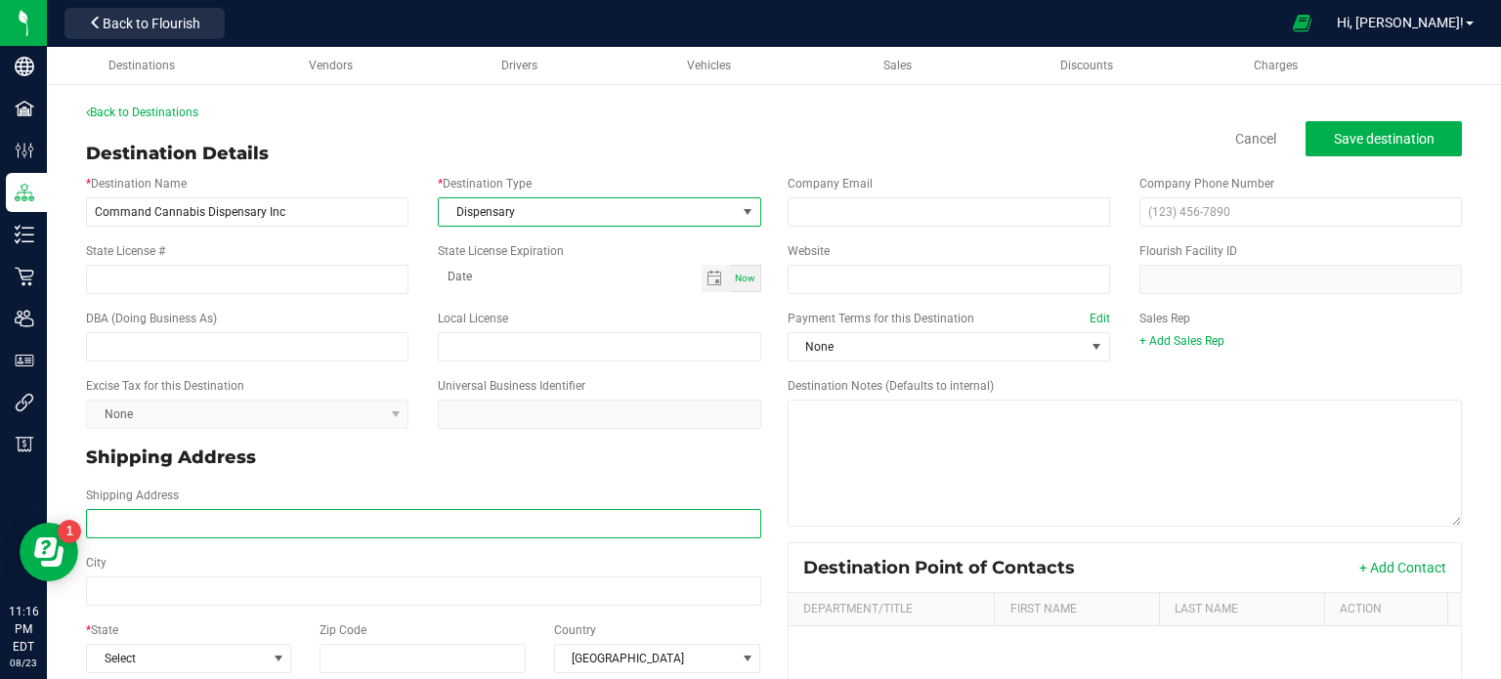
click at [233, 534] on input "Shipping Address" at bounding box center [423, 523] width 675 height 29
paste input "[STREET_ADDRESS][PERSON_NAME] Phone: [PHONE_NUMBER]"
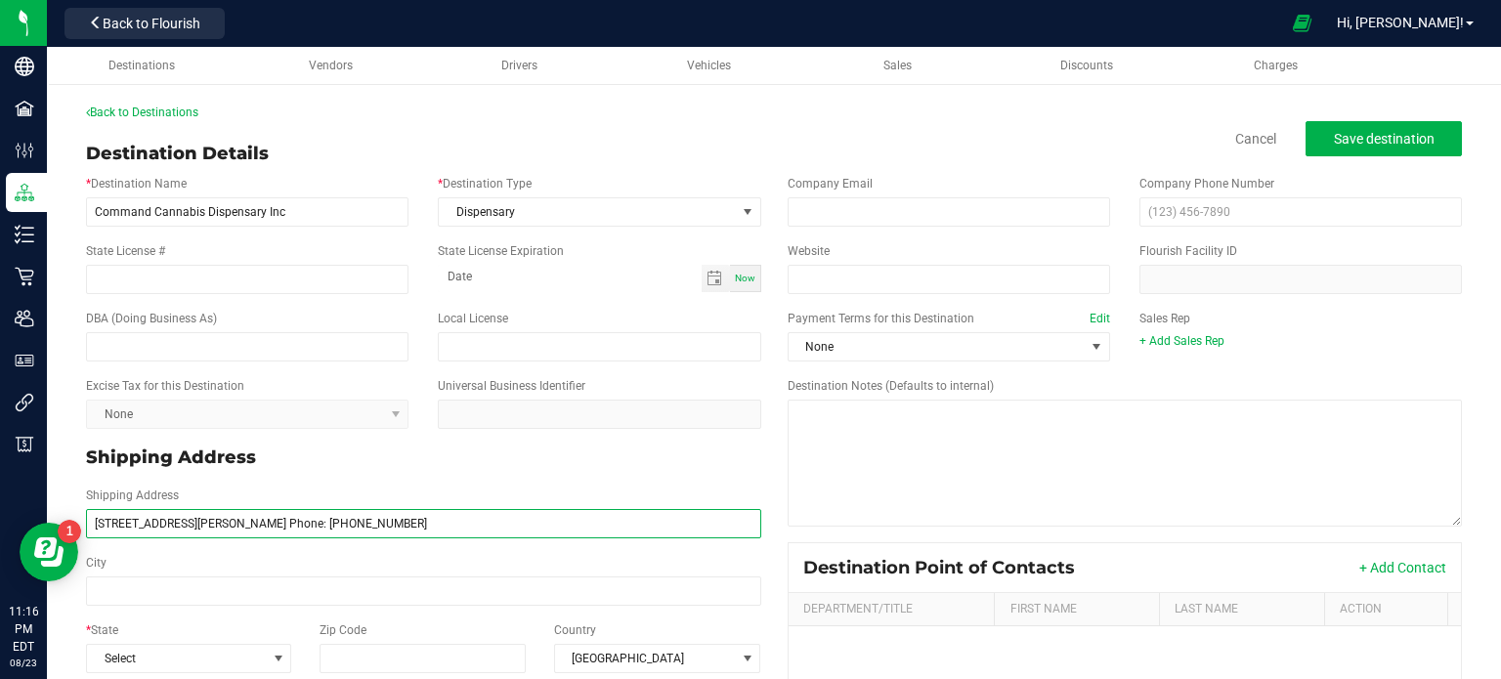
drag, startPoint x: 458, startPoint y: 520, endPoint x: 348, endPoint y: 510, distance: 110.8
click at [348, 510] on input "[STREET_ADDRESS][PERSON_NAME] Phone: [PHONE_NUMBER]" at bounding box center [423, 523] width 675 height 29
type input "[STREET_ADDRESS][PERSON_NAME] Phone:"
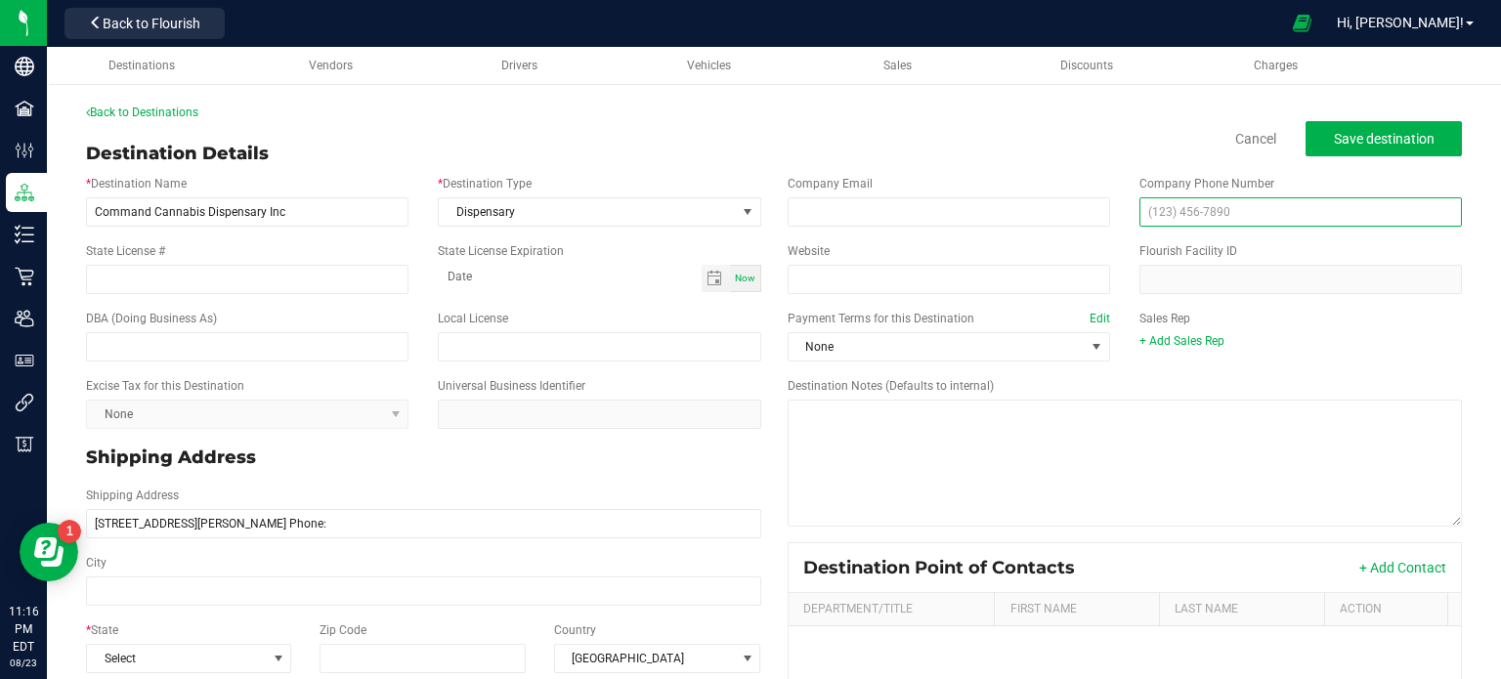
type input "[STREET_ADDRESS][PERSON_NAME] Phone:"
click at [1194, 216] on input "text" at bounding box center [1300, 211] width 322 height 29
paste input "[PHONE_NUMBER]"
type input "[PHONE_NUMBER]"
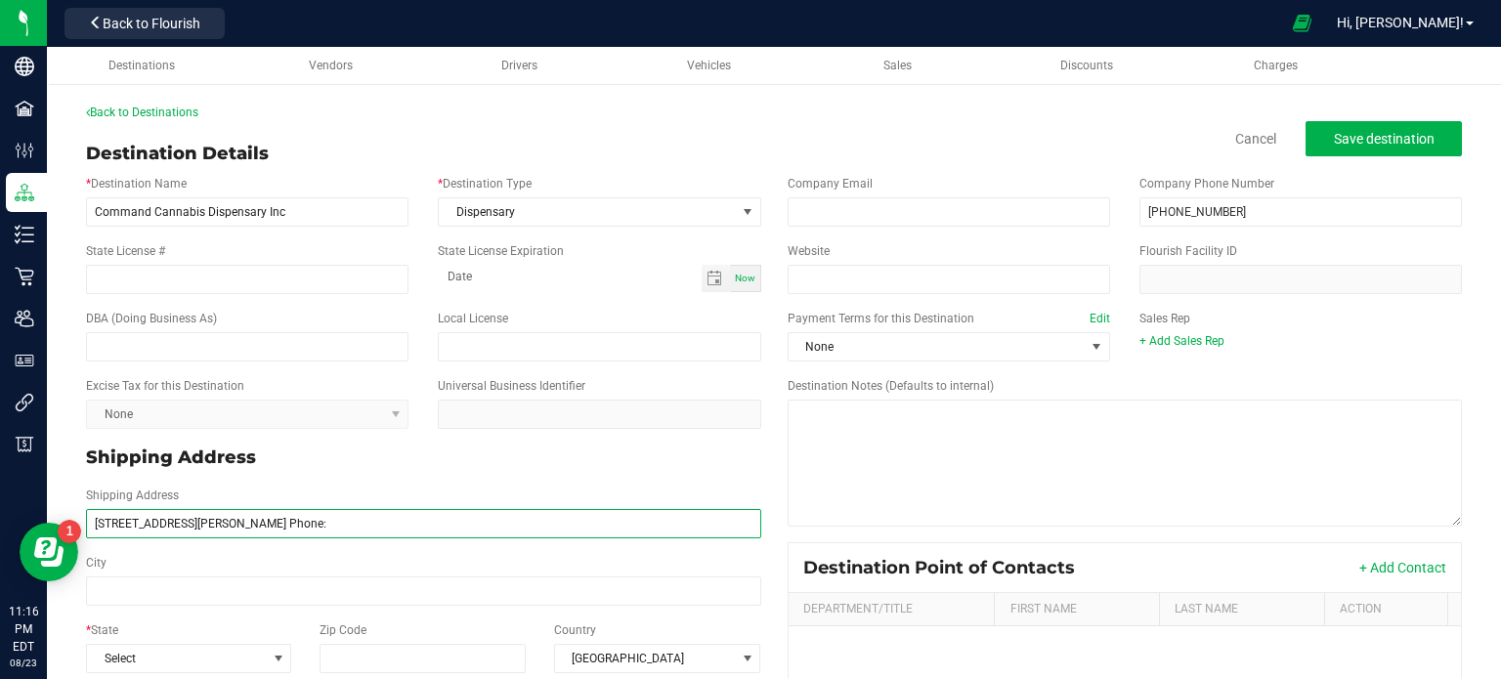
drag, startPoint x: 355, startPoint y: 527, endPoint x: 321, endPoint y: 522, distance: 33.6
click at [321, 522] on input "[STREET_ADDRESS][PERSON_NAME] Phone:" at bounding box center [423, 523] width 675 height 29
type input "[STREET_ADDRESS][PERSON_NAME]"
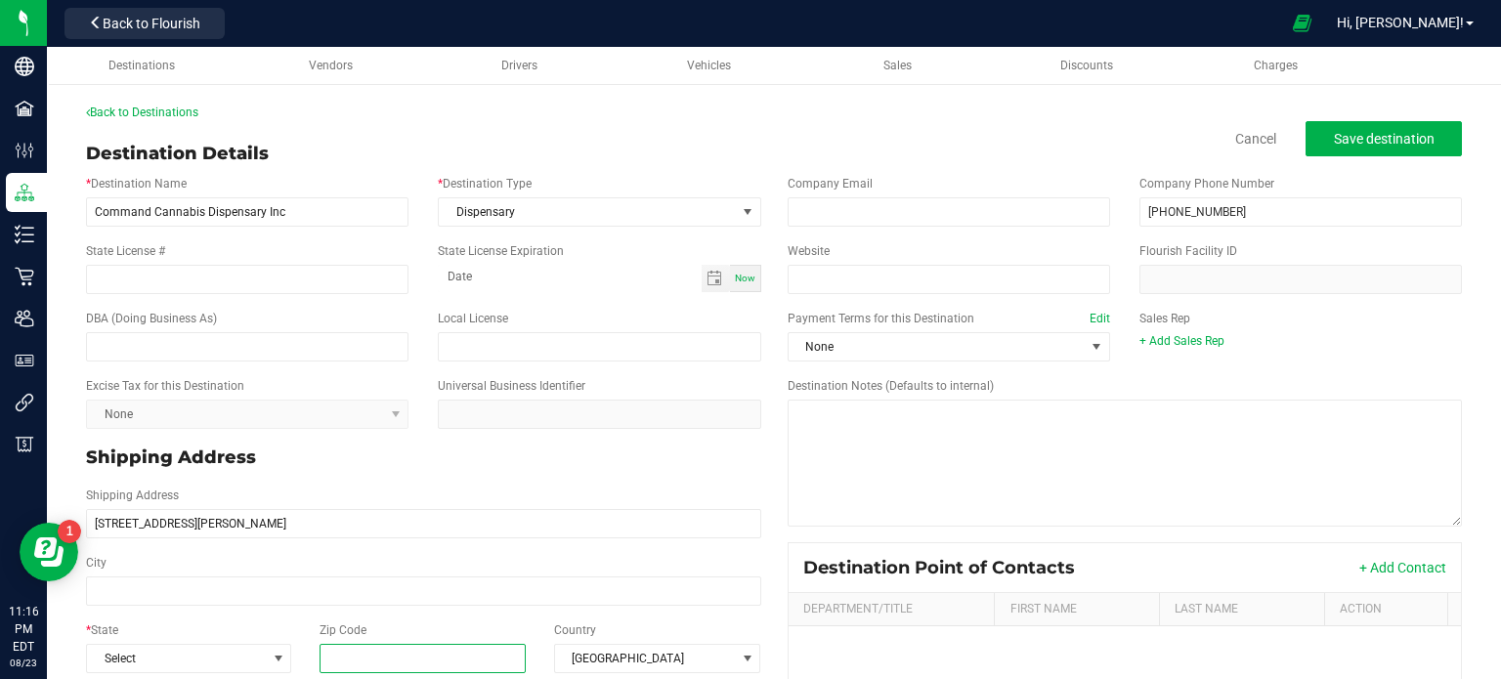
type input "[STREET_ADDRESS][PERSON_NAME]"
click at [406, 657] on input "Zip Code" at bounding box center [422, 658] width 207 height 29
paste input "14219"
click at [406, 657] on input "14219" at bounding box center [422, 658] width 207 height 29
type input "14219"
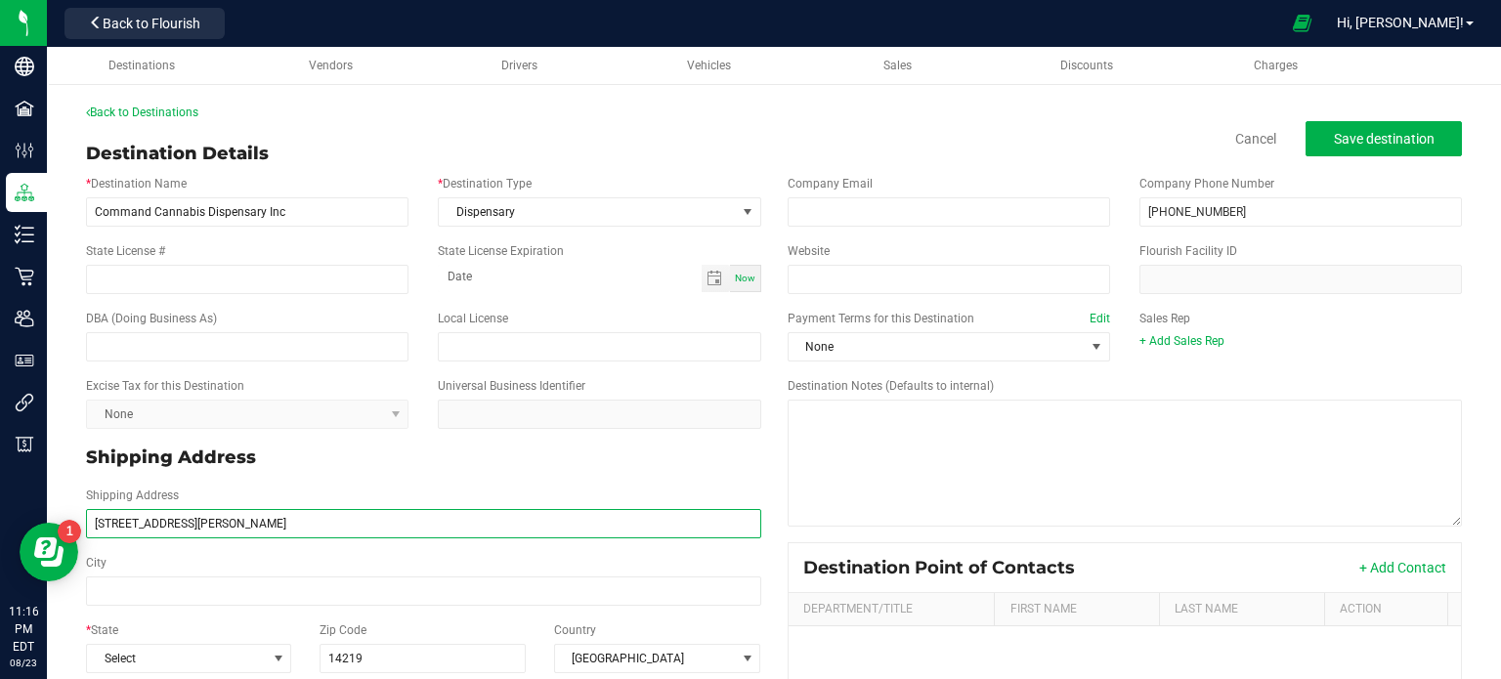
type input "14219"
drag, startPoint x: 276, startPoint y: 523, endPoint x: 231, endPoint y: 521, distance: 46.0
click at [231, 521] on input "[STREET_ADDRESS][PERSON_NAME]" at bounding box center [423, 523] width 675 height 29
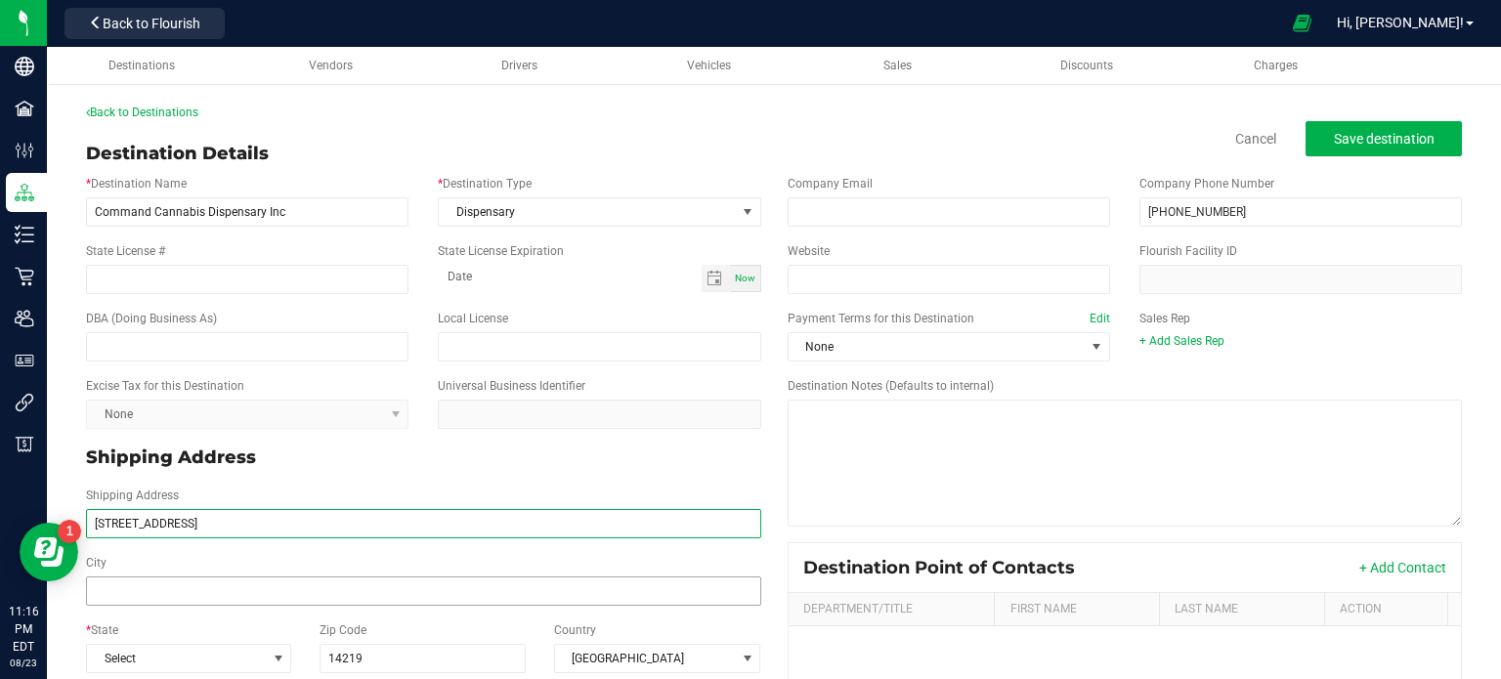
type input "[STREET_ADDRESS]"
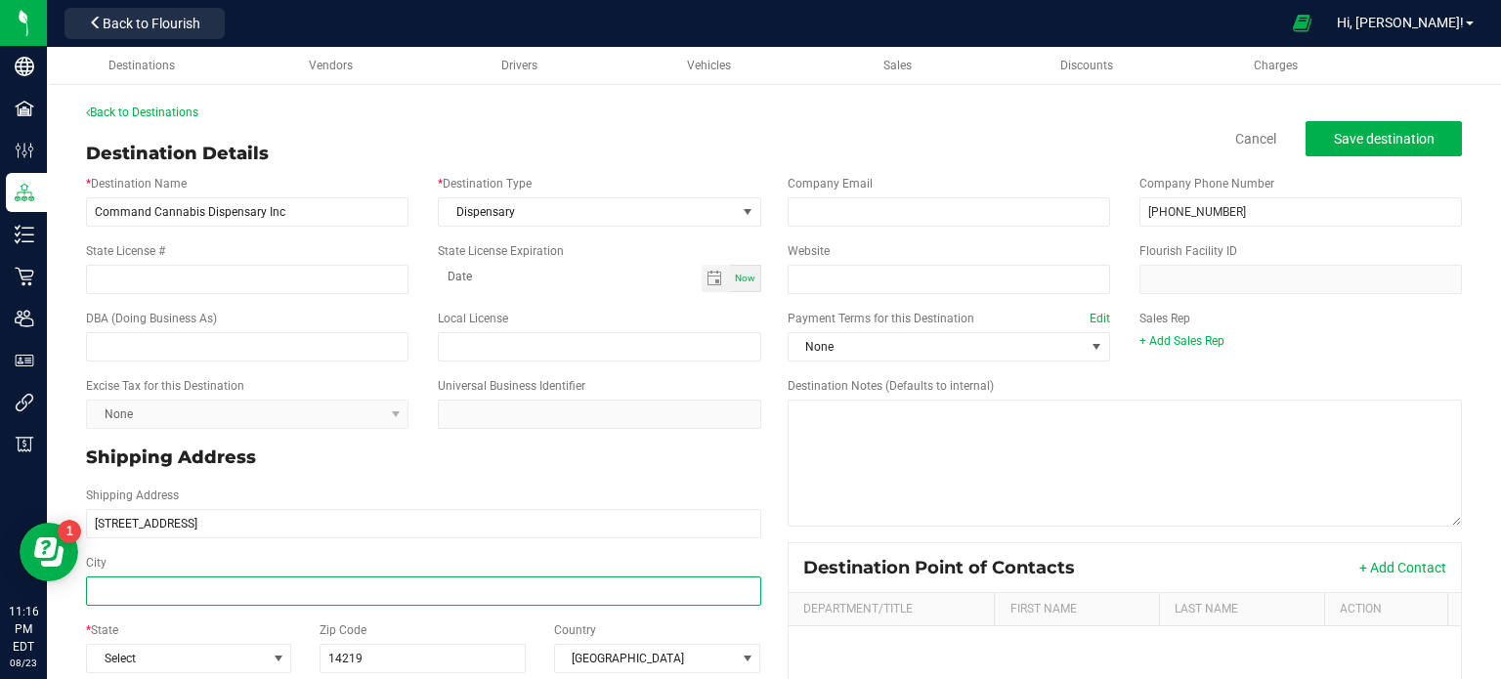
type input "[STREET_ADDRESS]"
click at [201, 583] on input "City" at bounding box center [423, 590] width 675 height 29
paste input "[PERSON_NAME]"
type input "[PERSON_NAME]"
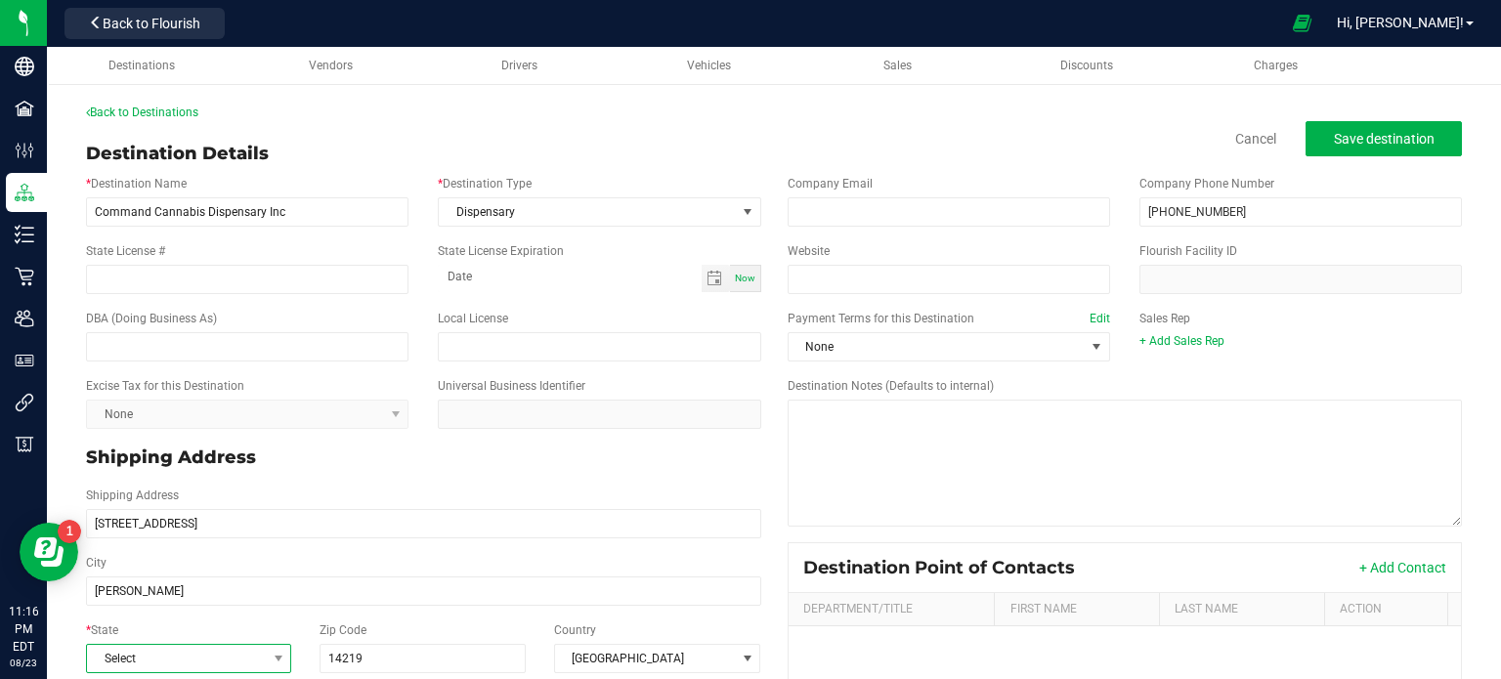
type input "[PERSON_NAME]"
click at [162, 663] on span "Select" at bounding box center [176, 658] width 179 height 27
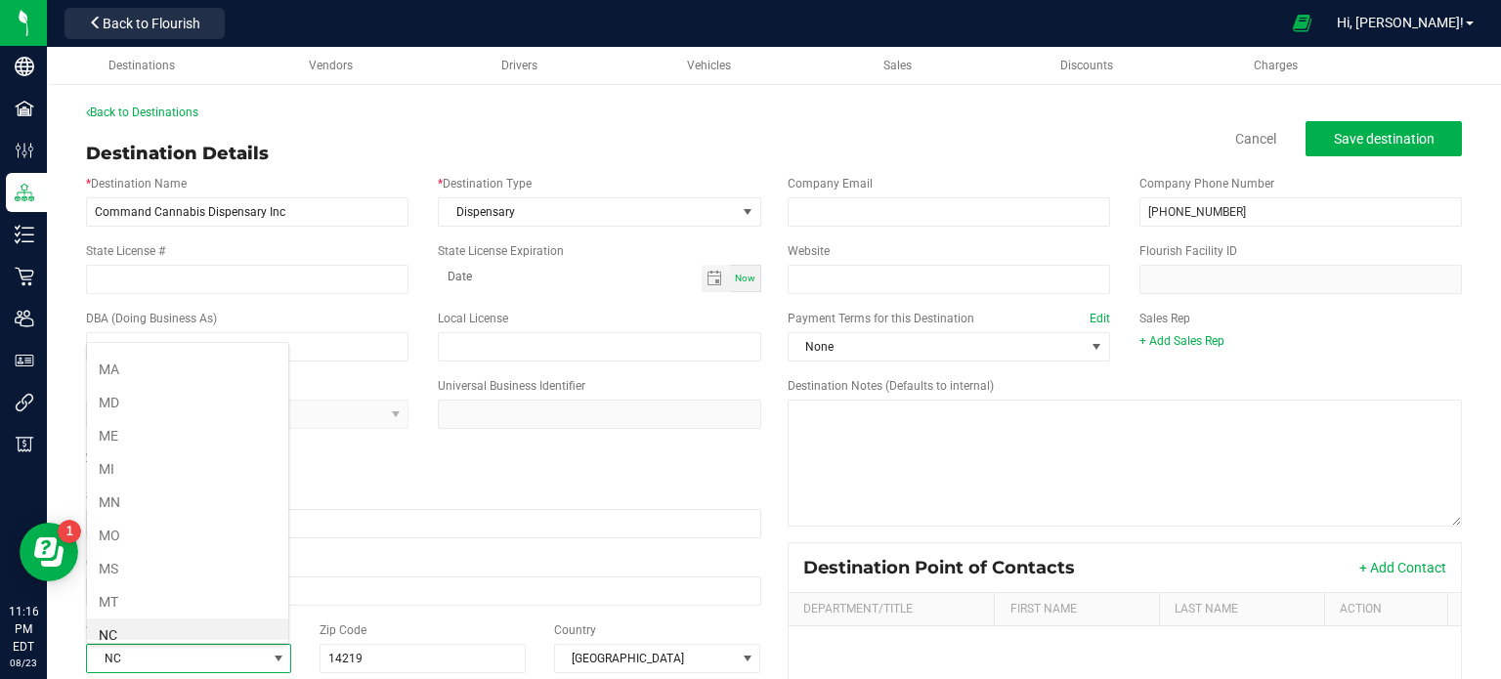
scroll to position [856, 0]
click at [236, 631] on li "NY" at bounding box center [187, 636] width 201 height 33
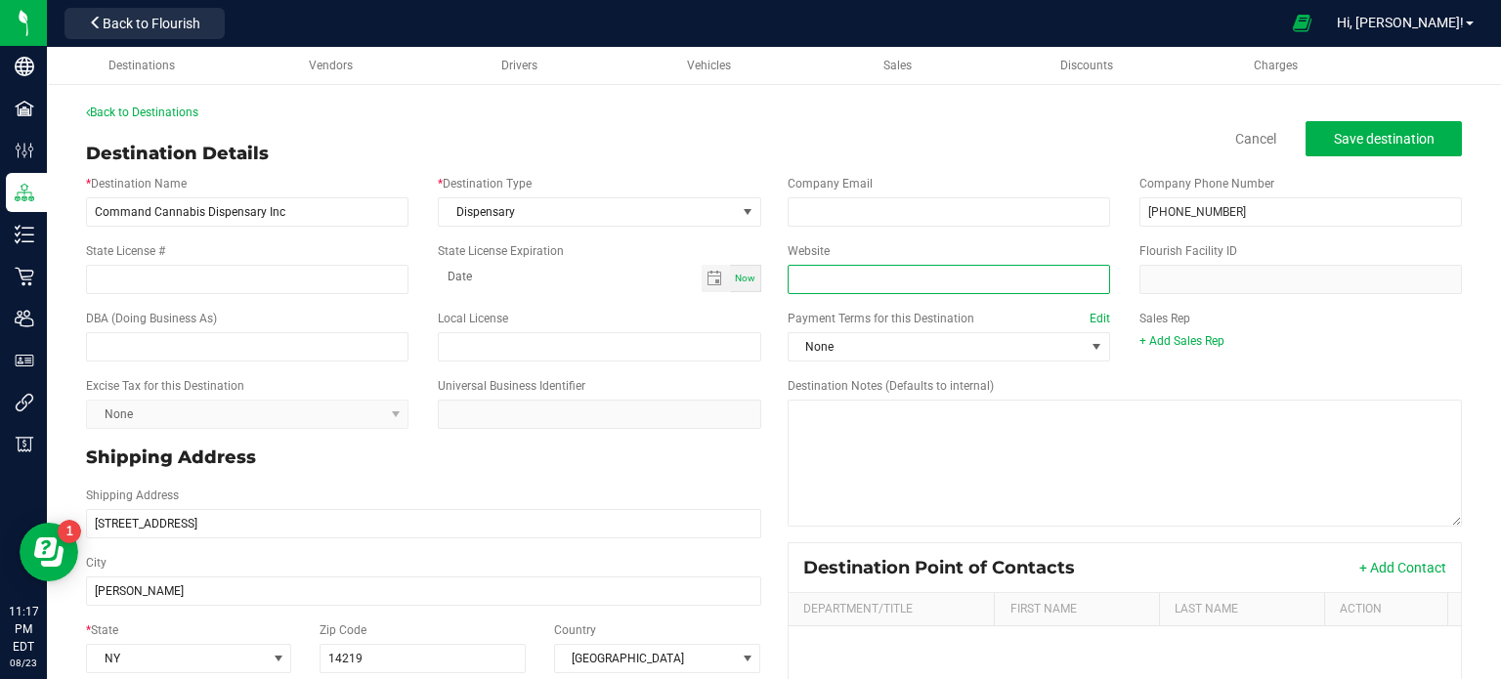
click at [895, 275] on input "Website" at bounding box center [948, 279] width 322 height 29
paste input "[URL][DOMAIN_NAME]"
type input "[URL][DOMAIN_NAME]"
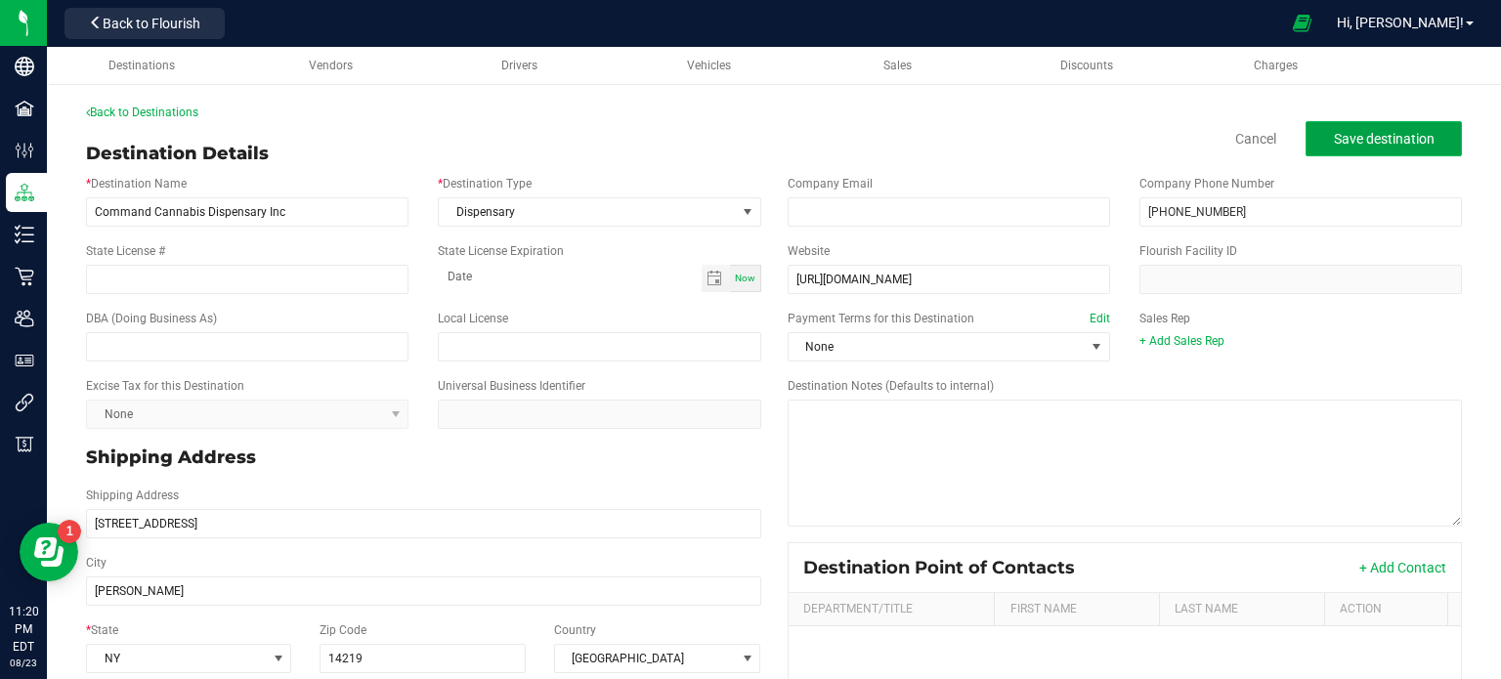
click at [1374, 143] on span "Save destination" at bounding box center [1383, 139] width 101 height 16
click at [141, 109] on link "Back to Destinations" at bounding box center [142, 113] width 112 height 14
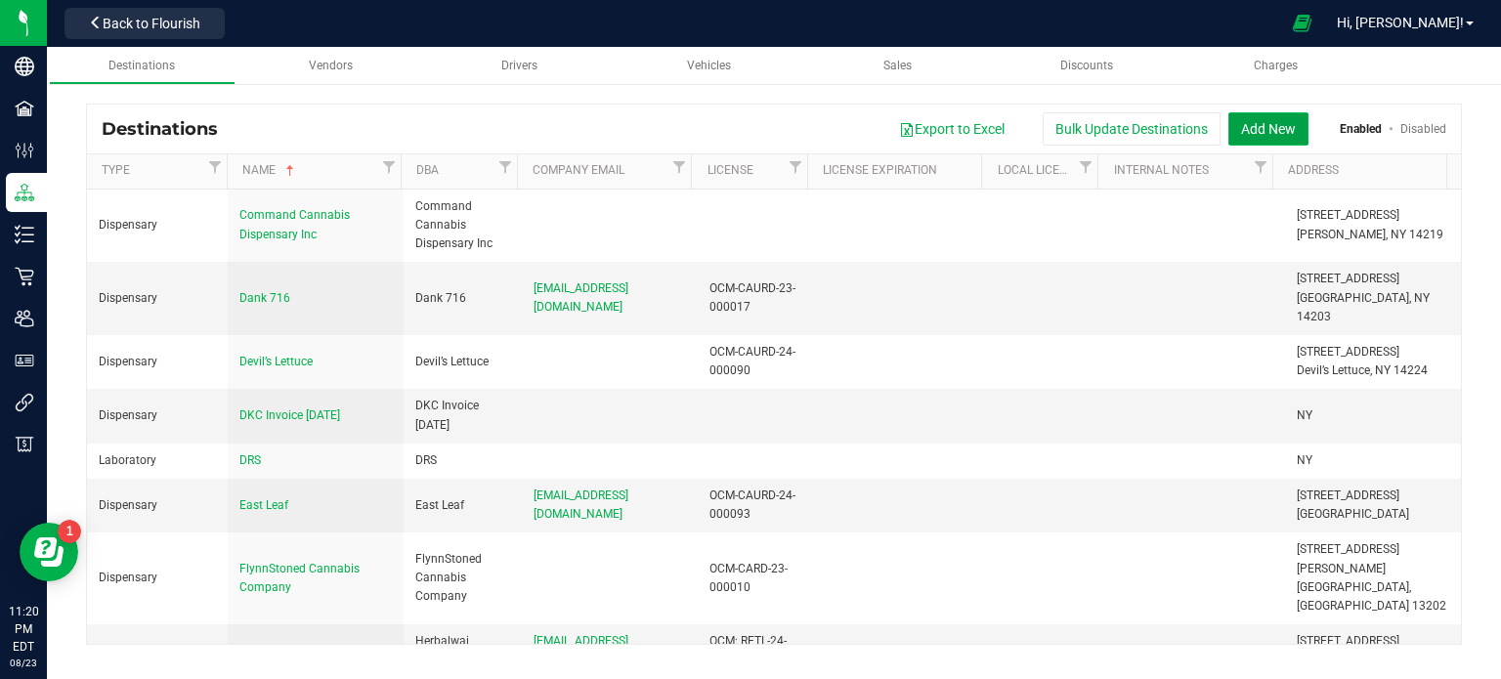
click at [1266, 133] on button "Add New" at bounding box center [1268, 128] width 80 height 33
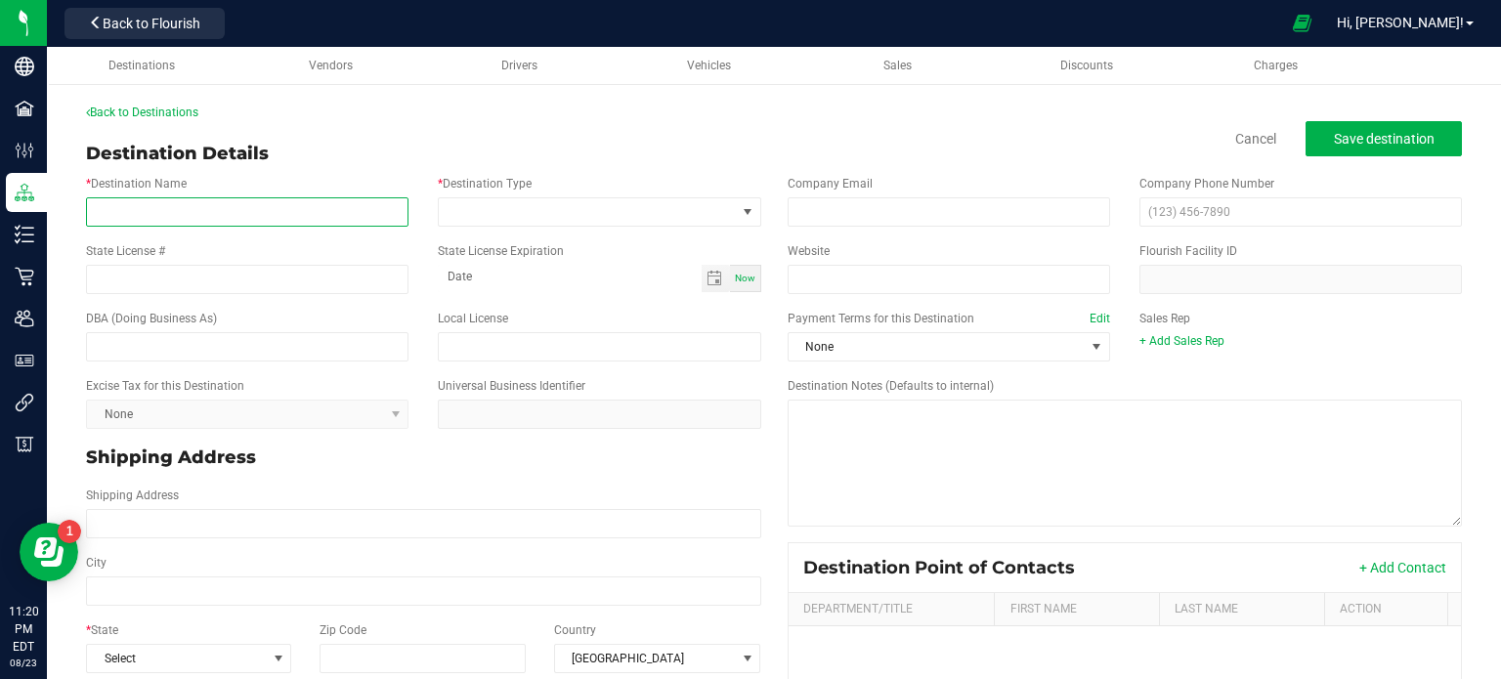
click at [386, 211] on input "* Destination Name" at bounding box center [247, 211] width 322 height 29
paste input "Evergreen Retail"
type input "Evergreen Retail"
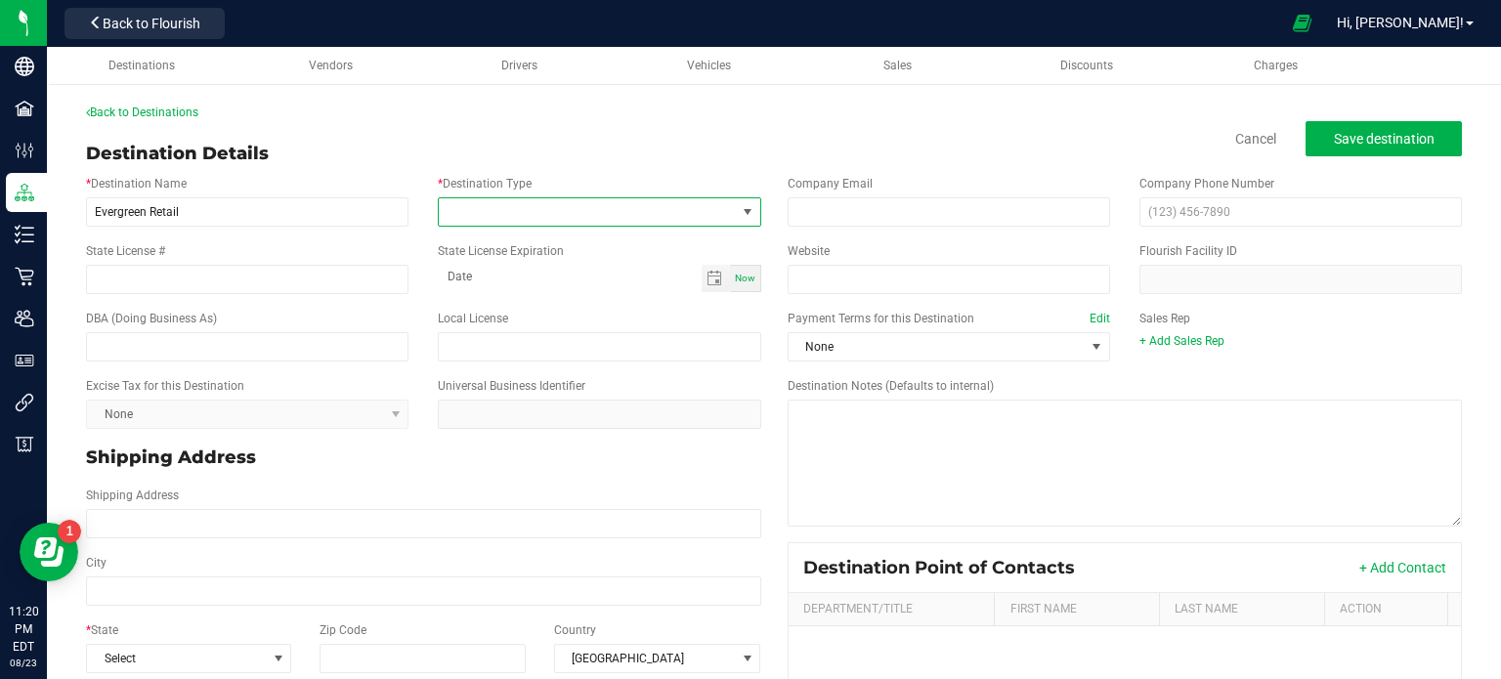
click at [582, 210] on span at bounding box center [587, 211] width 296 height 27
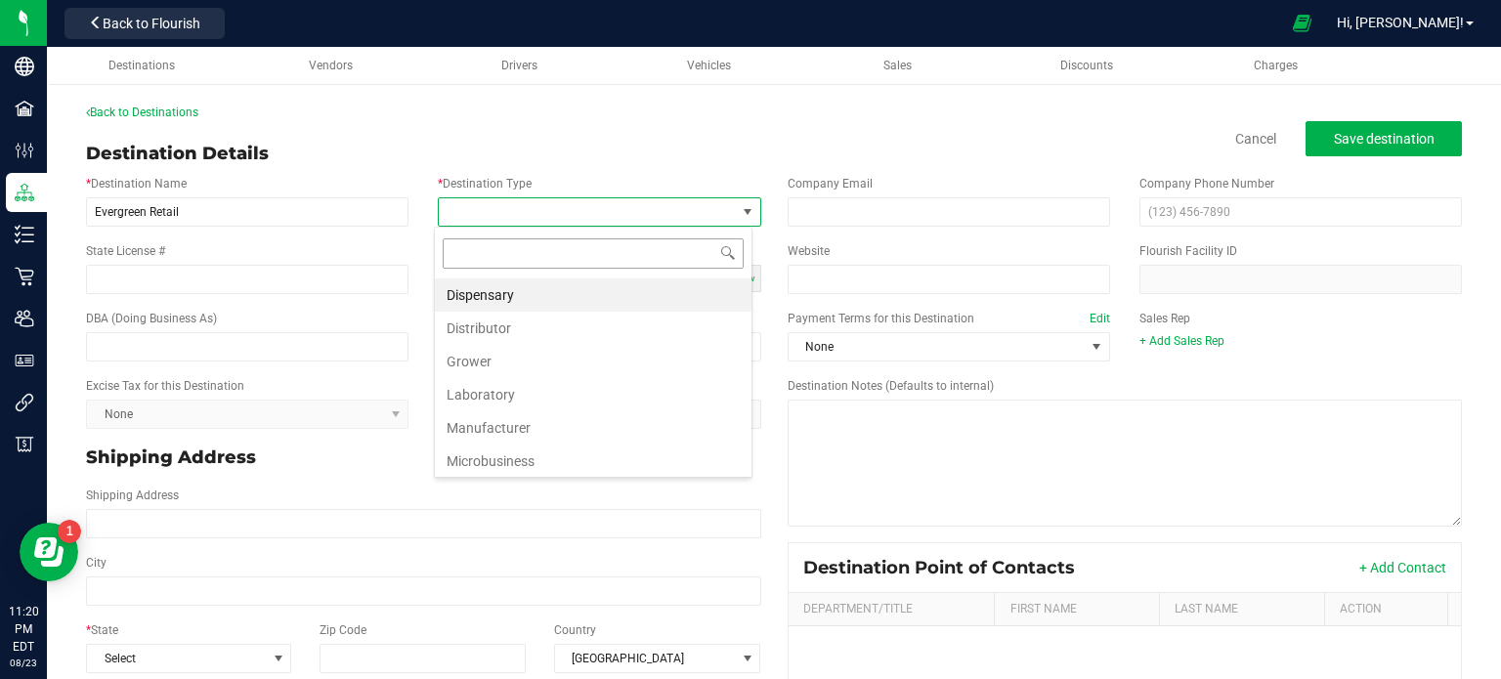
scroll to position [28, 318]
click at [560, 298] on li "Dispensary" at bounding box center [593, 294] width 317 height 33
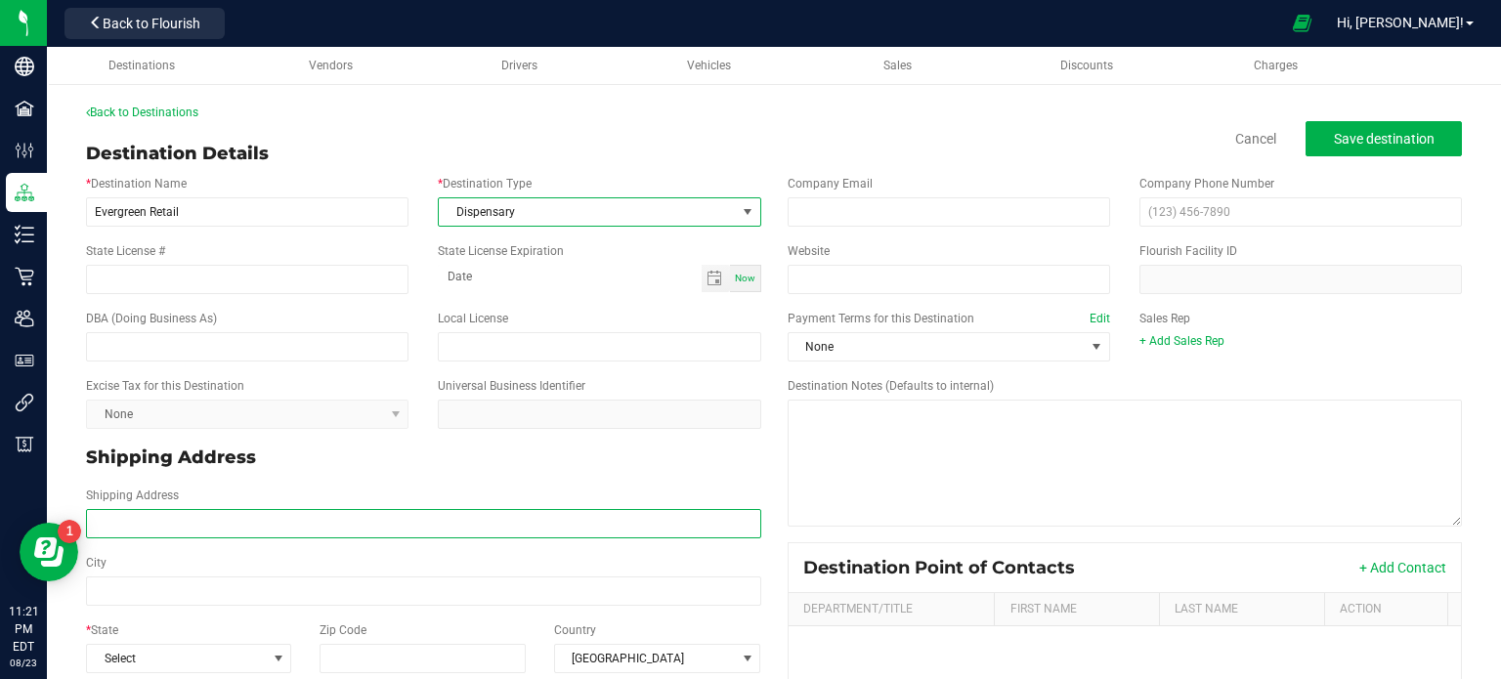
click at [285, 527] on input "Shipping Address" at bounding box center [423, 523] width 675 height 29
paste input "[STREET_ADDRESS] Phone: [PHONE_NUMBER]"
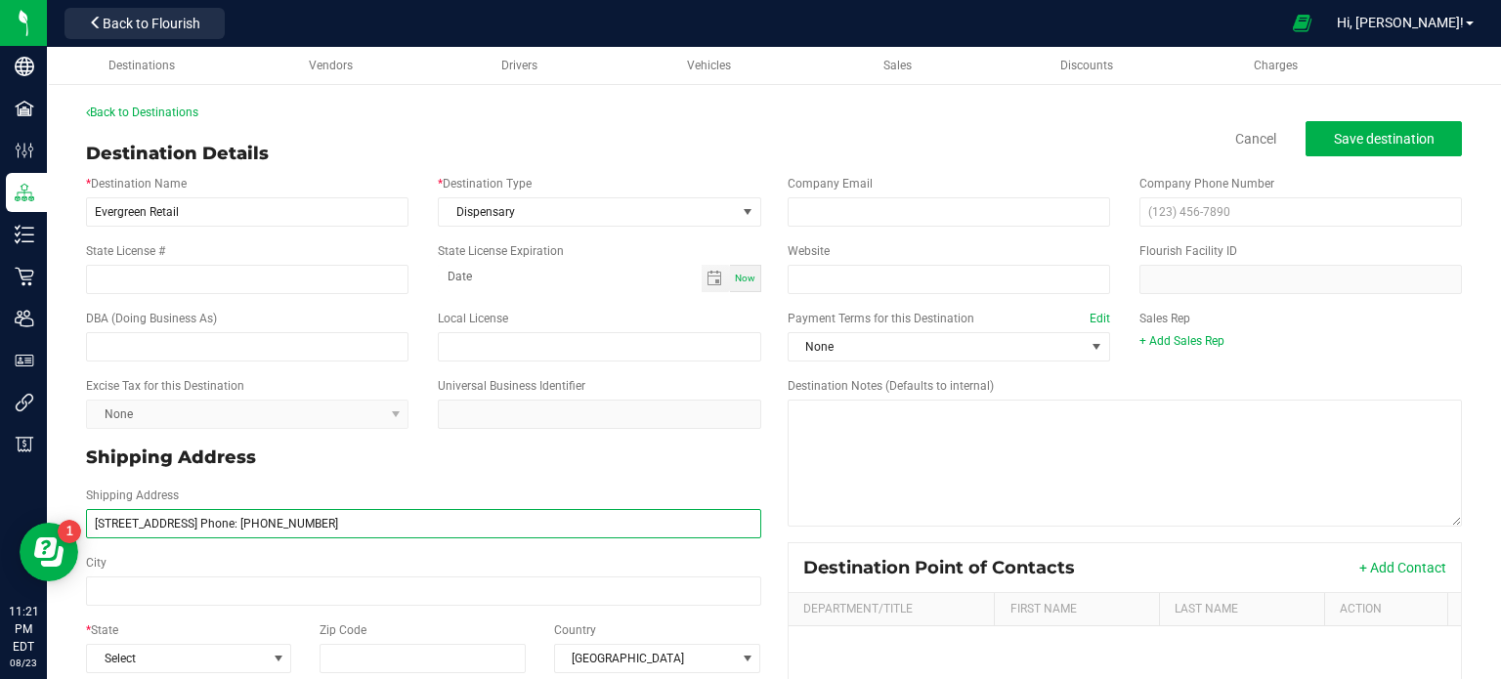
drag, startPoint x: 398, startPoint y: 528, endPoint x: 317, endPoint y: 521, distance: 81.4
click at [317, 521] on input "[STREET_ADDRESS] Phone: [PHONE_NUMBER]" at bounding box center [423, 523] width 675 height 29
type input "[STREET_ADDRESS]"
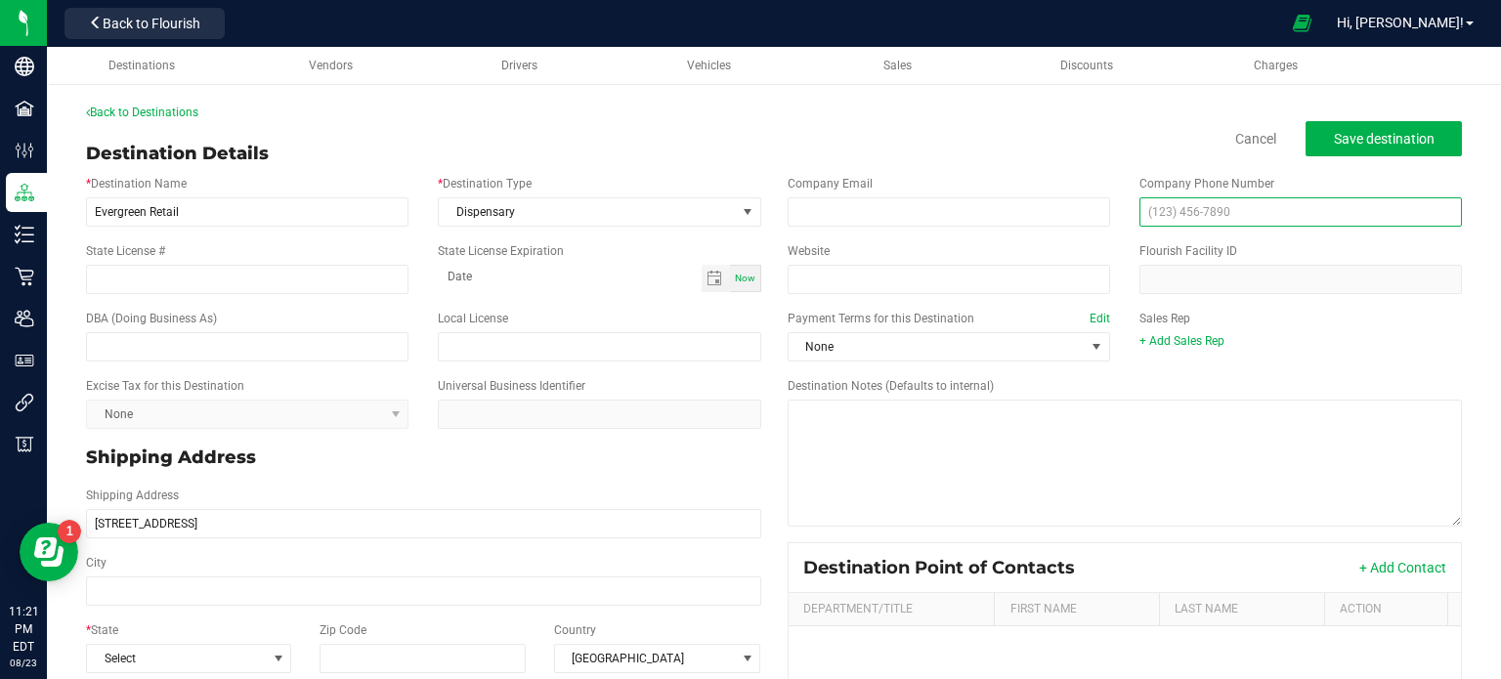
type input "[STREET_ADDRESS]"
click at [1139, 217] on input "text" at bounding box center [1300, 211] width 322 height 29
paste input "[PHONE_NUMBER]"
type input "[PHONE_NUMBER]"
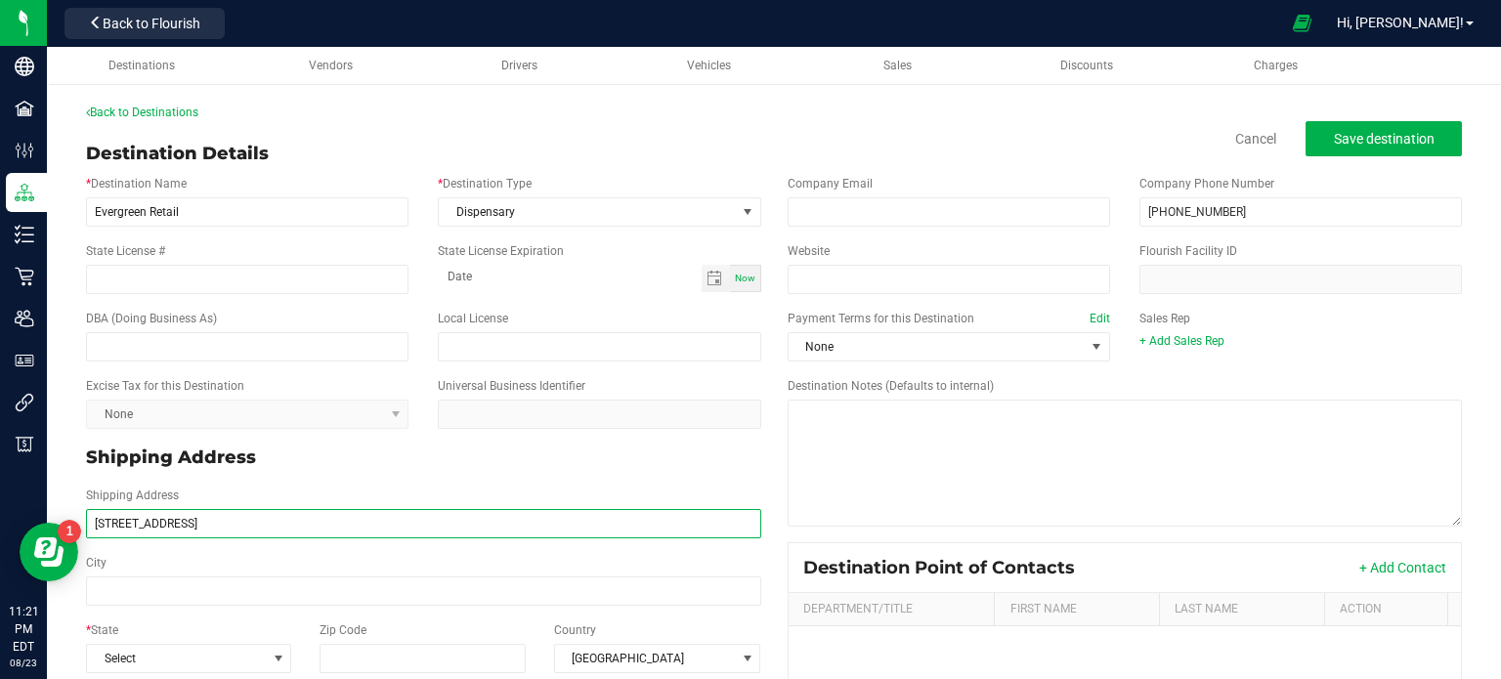
click at [273, 519] on input "[STREET_ADDRESS]" at bounding box center [423, 523] width 675 height 29
click at [258, 520] on input "[STREET_ADDRESS]" at bounding box center [423, 523] width 675 height 29
type input "[STREET_ADDRESS]"
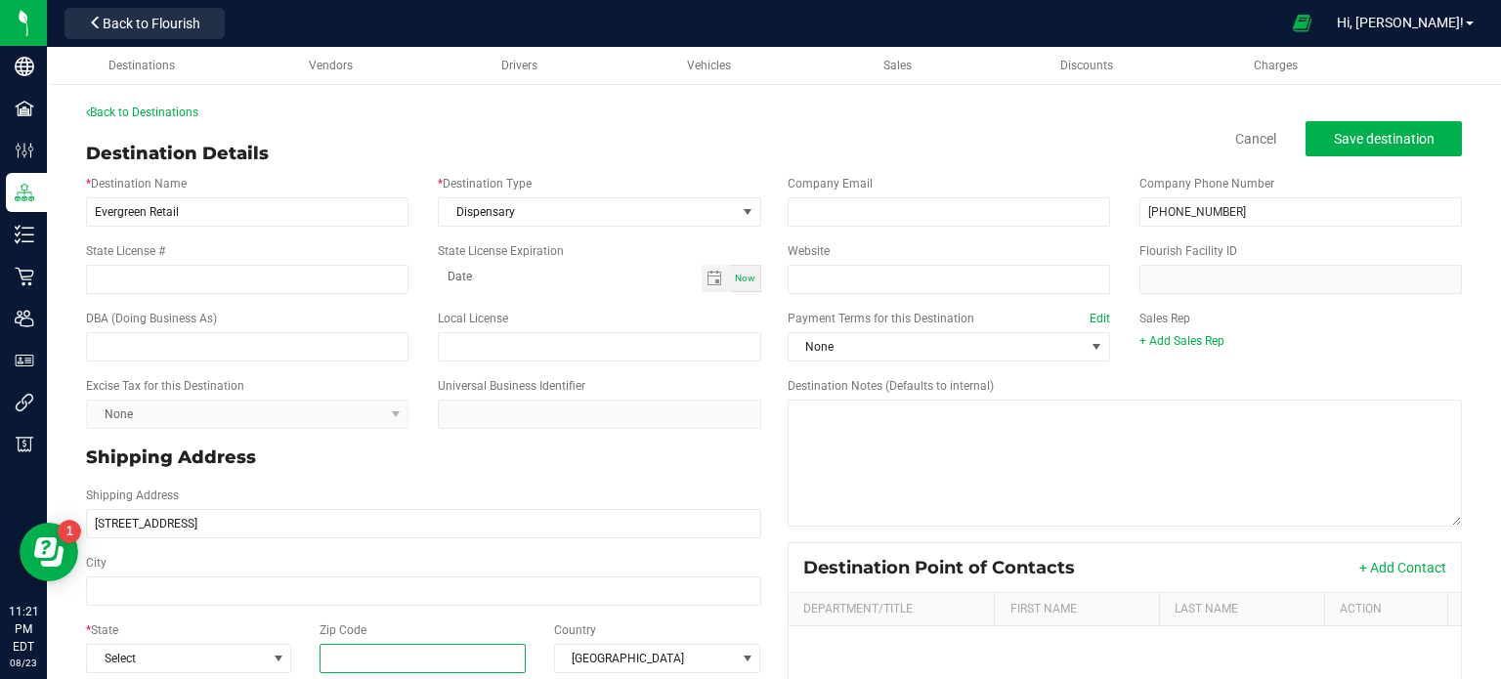
type input "[STREET_ADDRESS]"
click at [389, 665] on input "Zip Code" at bounding box center [422, 658] width 207 height 29
paste input "14420"
type input "14420"
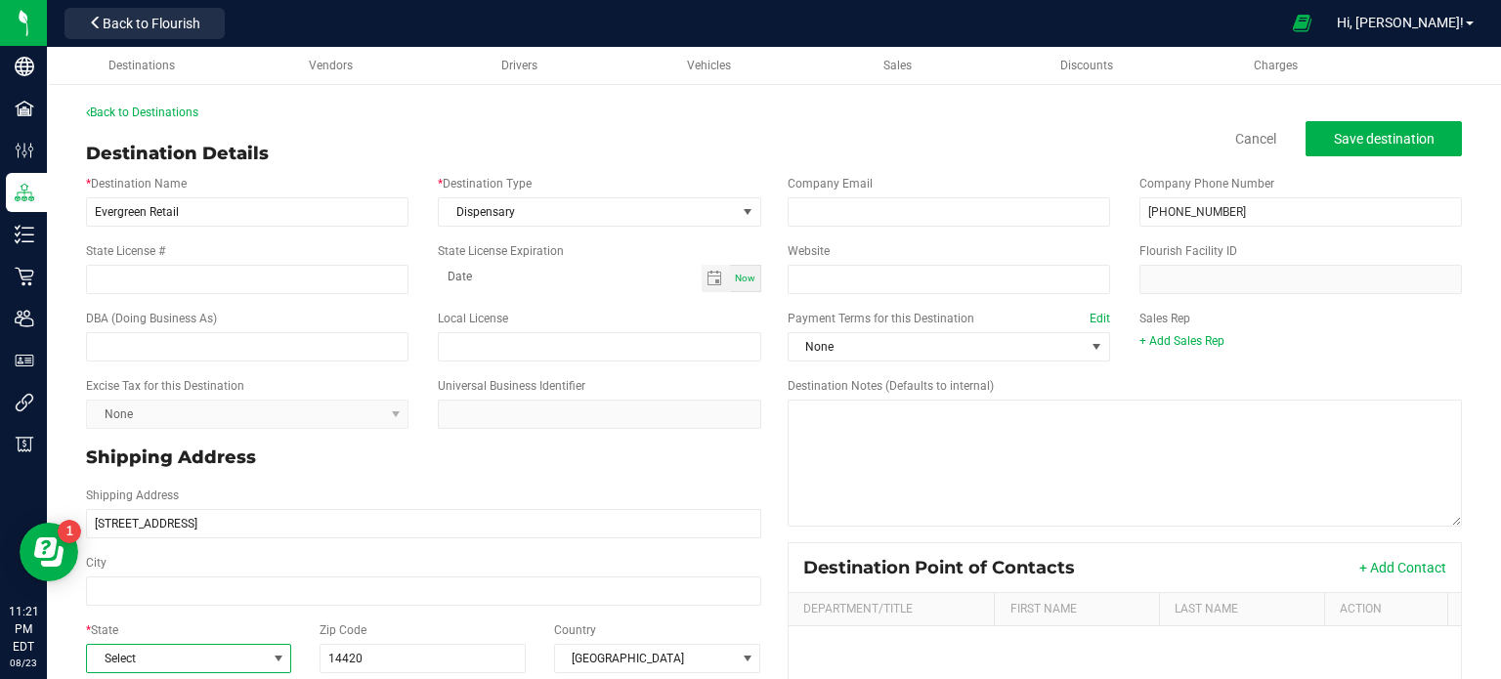
click at [158, 663] on span "Select" at bounding box center [176, 658] width 179 height 27
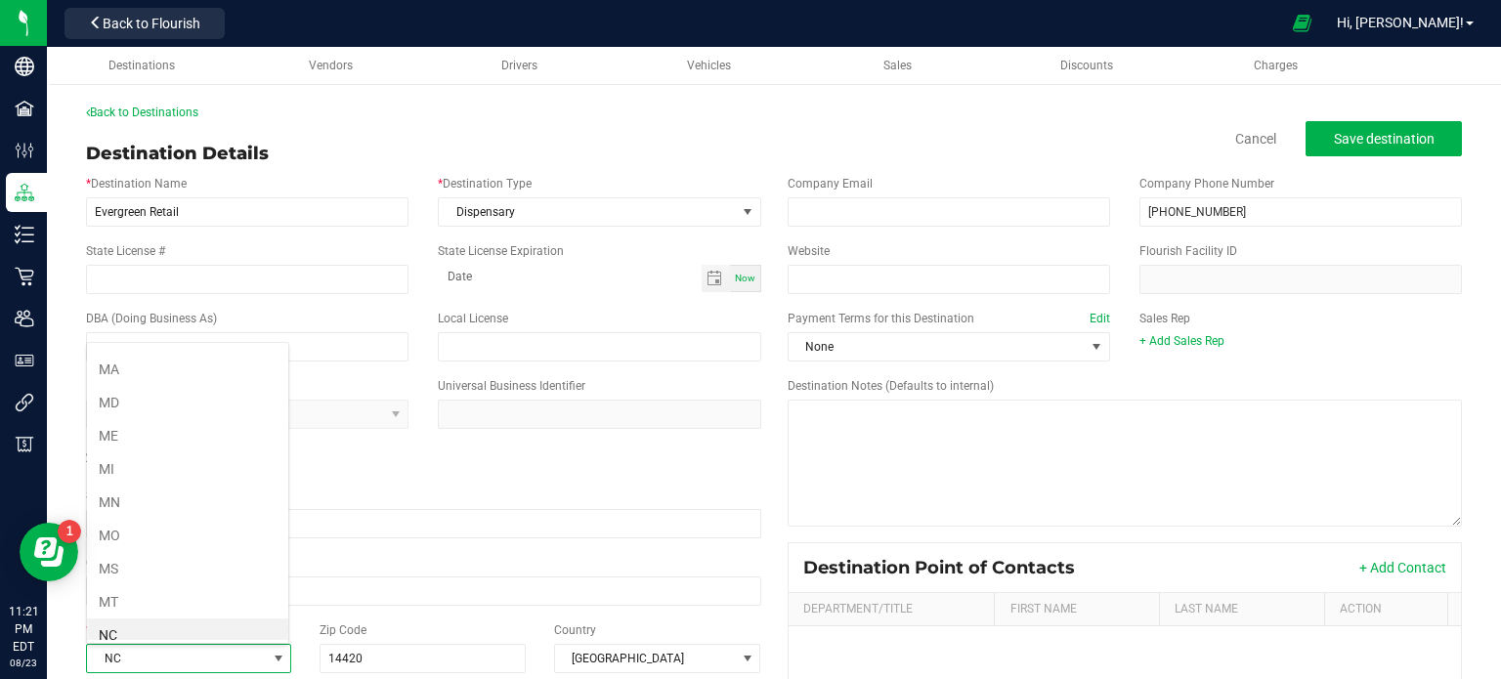
scroll to position [856, 0]
click at [121, 624] on li "NY" at bounding box center [187, 636] width 201 height 33
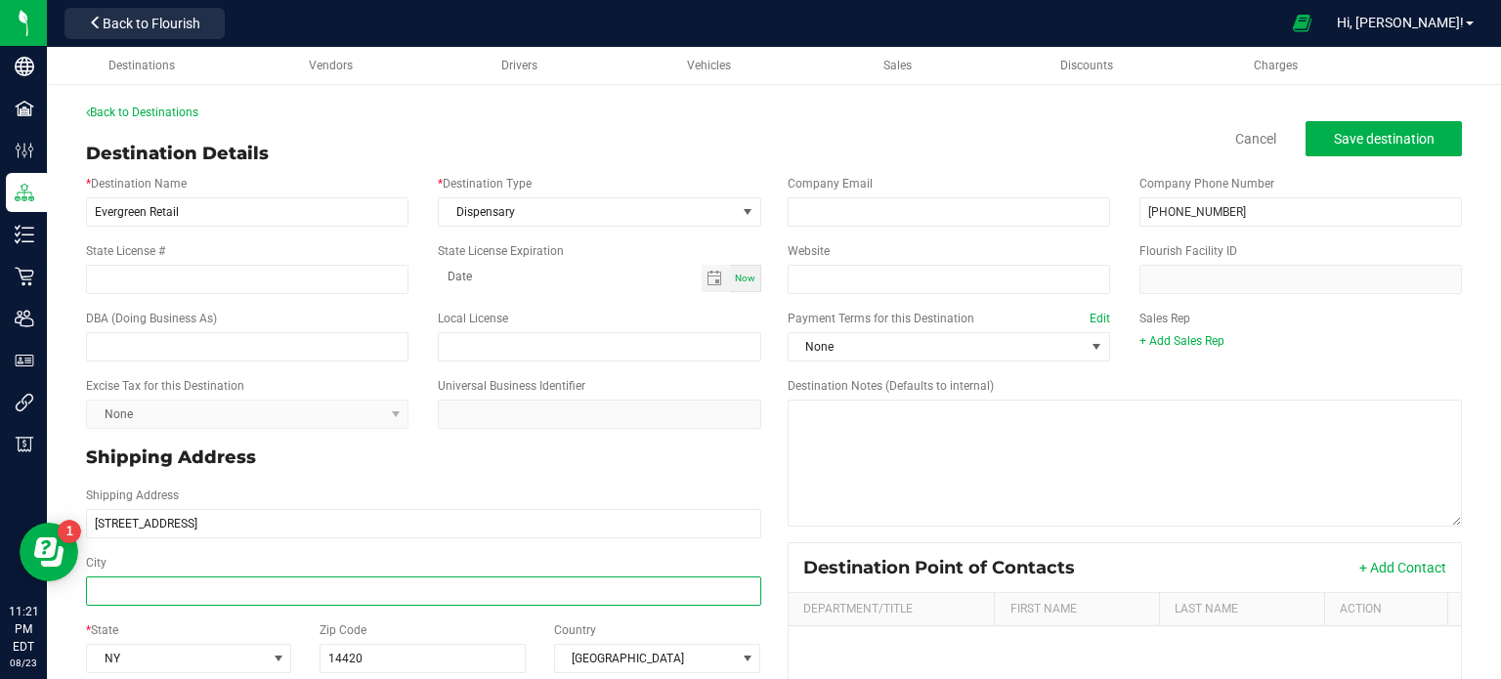
click at [164, 601] on input "City" at bounding box center [423, 590] width 675 height 29
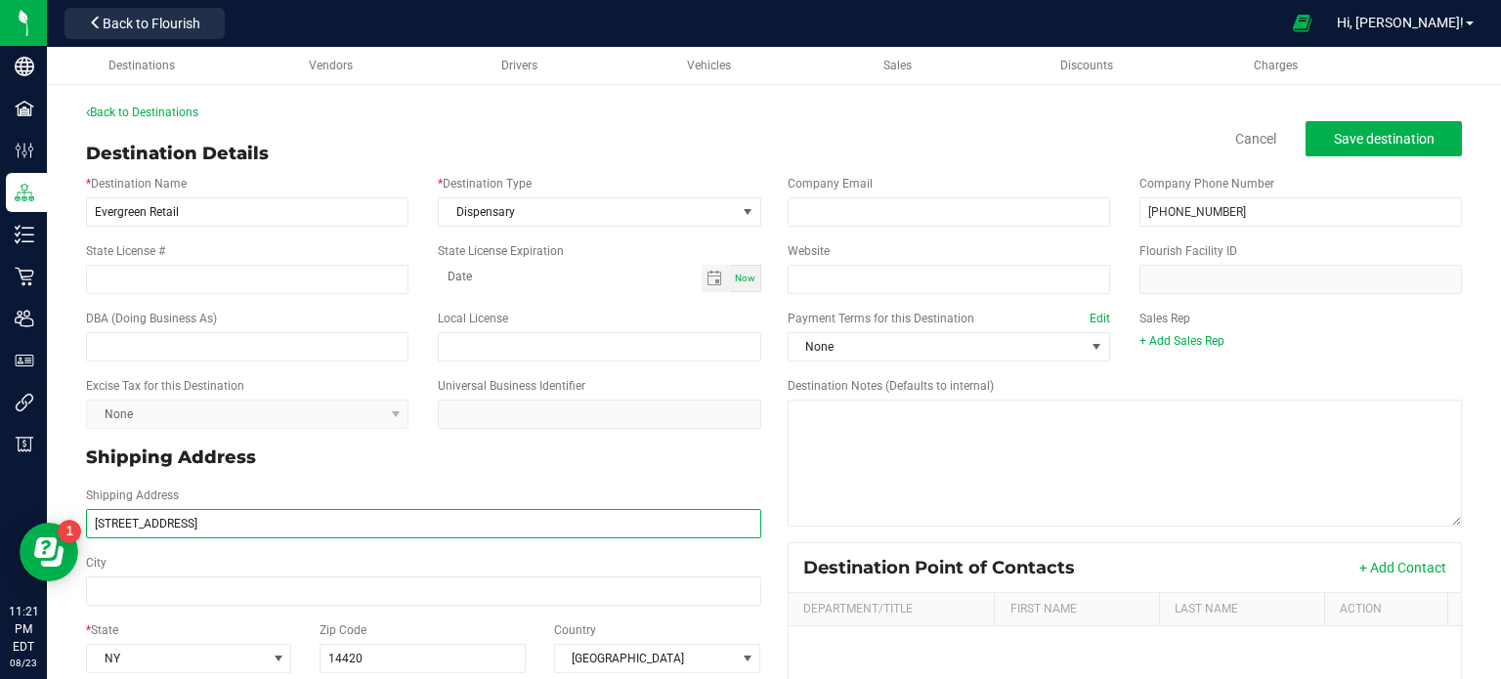
click at [172, 525] on input "[STREET_ADDRESS]" at bounding box center [423, 523] width 675 height 29
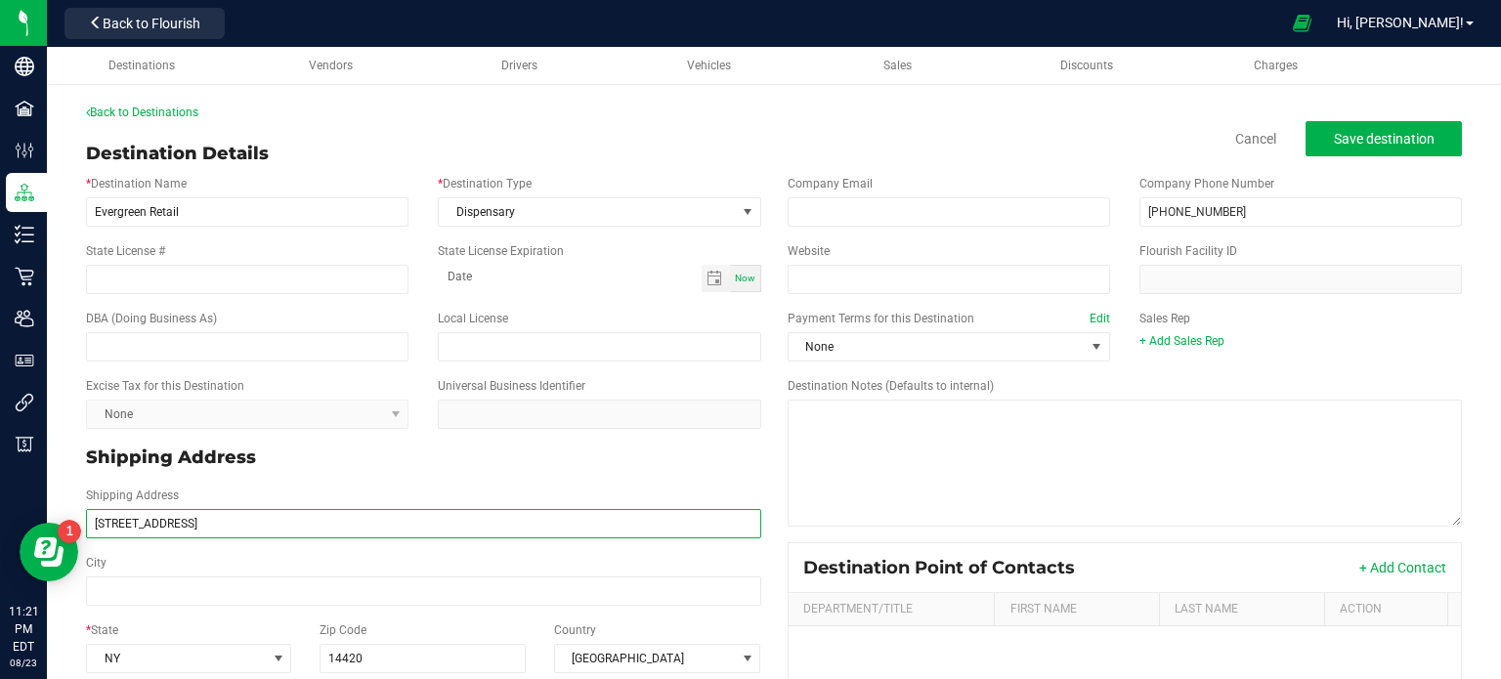
type input "[STREET_ADDRESS]"
click at [176, 570] on div "City" at bounding box center [423, 580] width 704 height 52
click at [195, 506] on div "Shipping Address [STREET_ADDRESS]" at bounding box center [423, 512] width 704 height 52
click at [193, 519] on input "[STREET_ADDRESS]" at bounding box center [423, 523] width 675 height 29
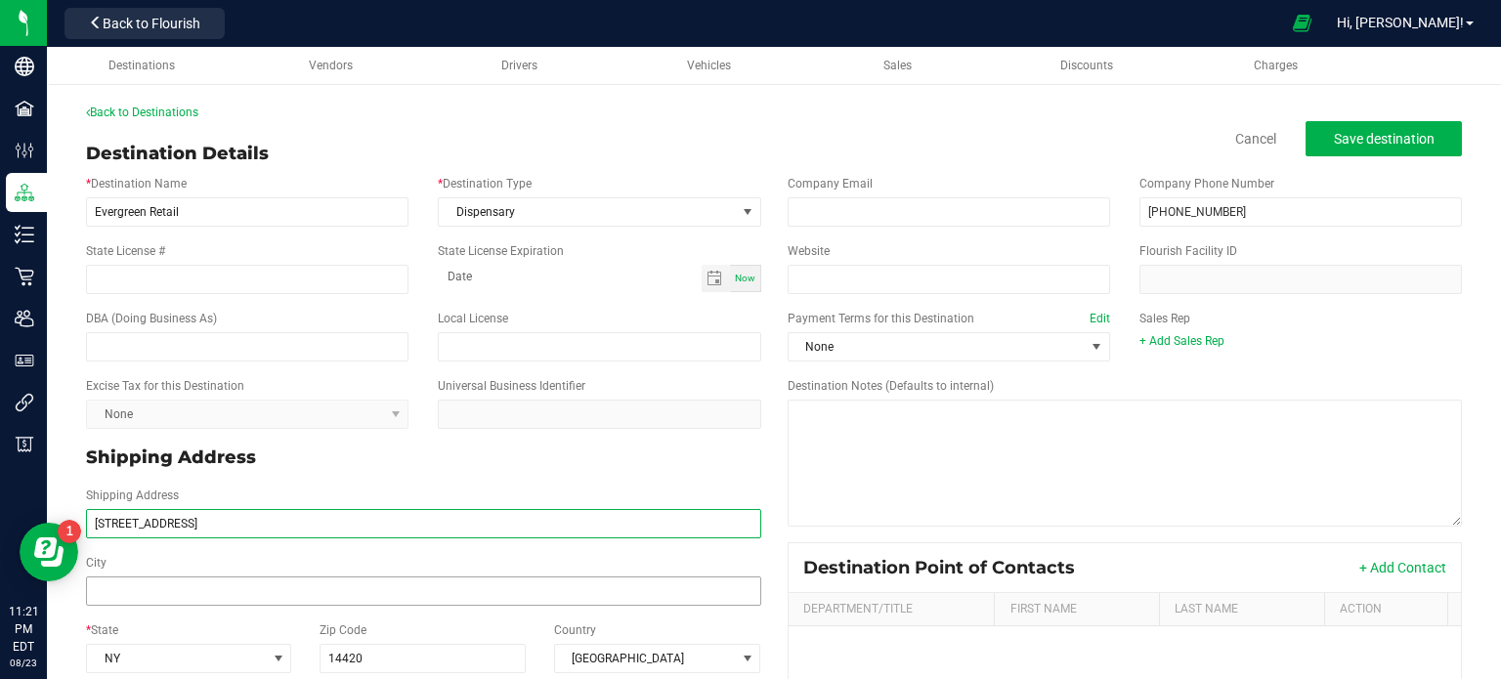
type input "[STREET_ADDRESS]"
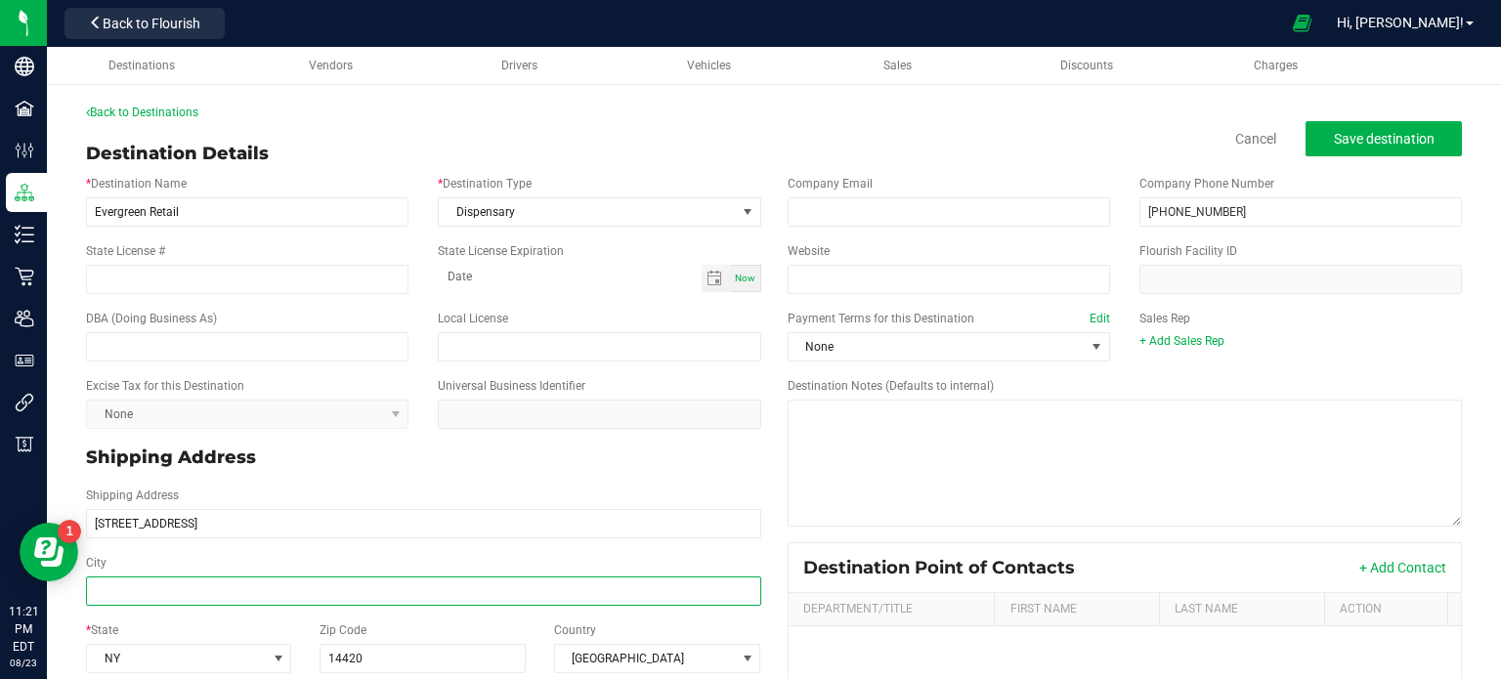
type input "[STREET_ADDRESS]"
click at [239, 595] on input "City" at bounding box center [423, 590] width 675 height 29
paste input "Brockport"
type input "Brockport"
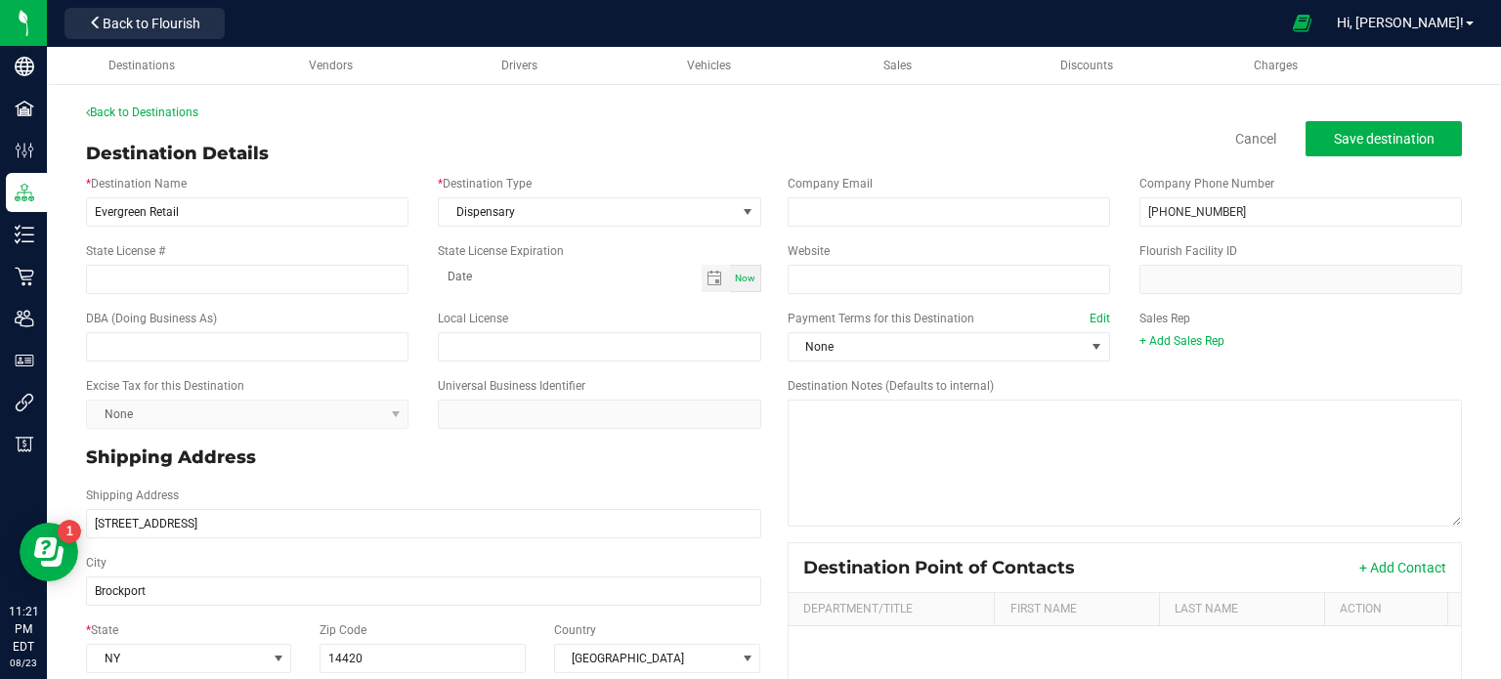
type input "Brockport"
click at [840, 284] on input "Website" at bounding box center [948, 279] width 322 height 29
paste input "[URL][DOMAIN_NAME]"
type input "[URL][DOMAIN_NAME]"
click at [195, 273] on input "State License #" at bounding box center [247, 279] width 322 height 29
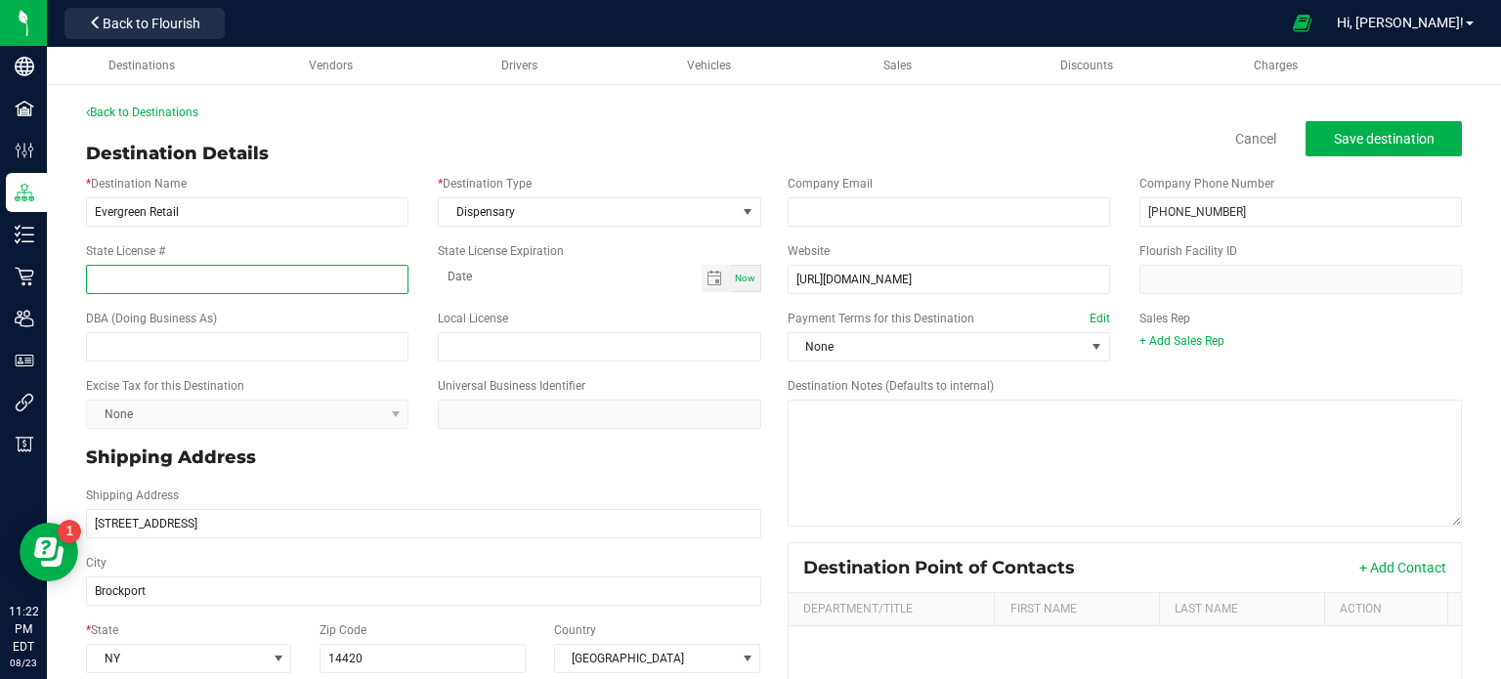
paste input "OCM-CAURD-24-000113"
type input "OCM-CAURD-24-000113"
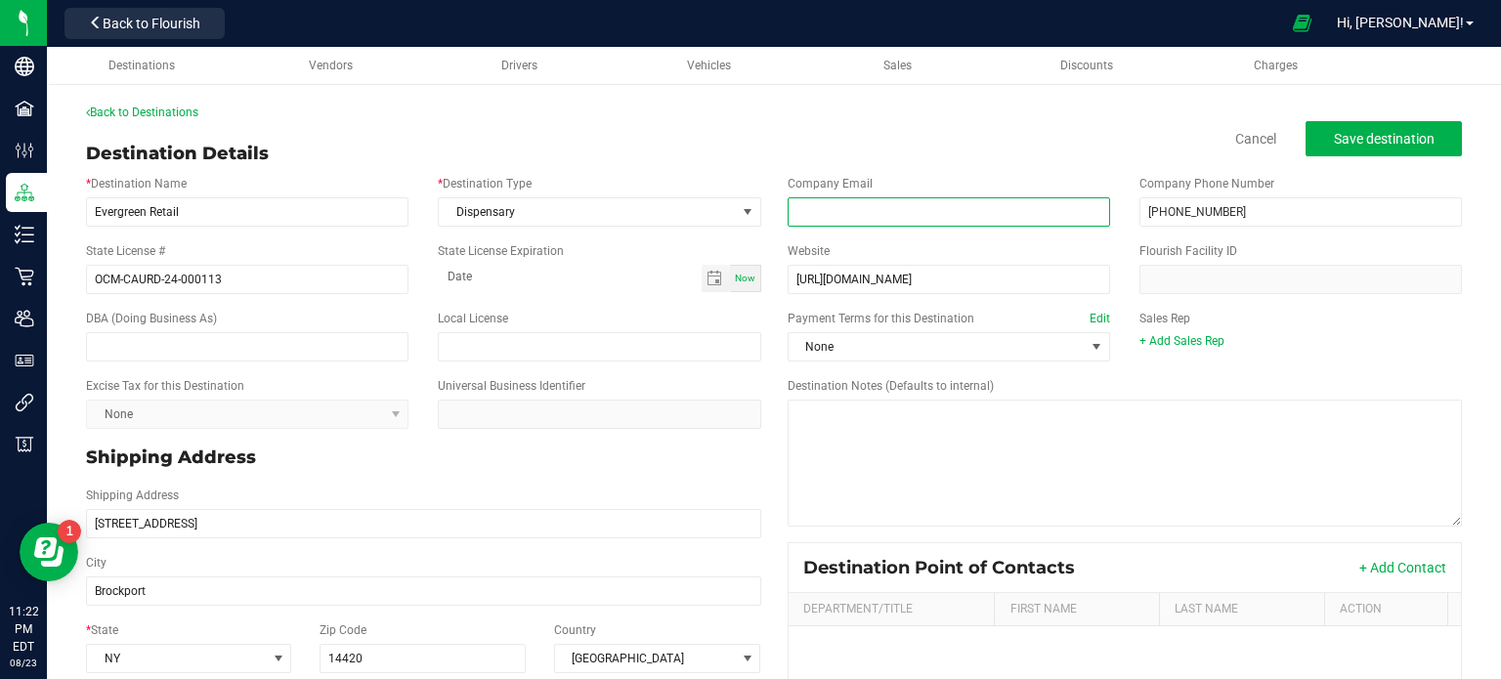
click at [829, 222] on input "email" at bounding box center [948, 211] width 322 height 29
paste input "[EMAIL_ADDRESS][DOMAIN_NAME]"
type input "[EMAIL_ADDRESS][DOMAIN_NAME]"
click at [1377, 151] on button "Save destination" at bounding box center [1383, 138] width 156 height 35
click at [1391, 134] on span "Save destination" at bounding box center [1383, 139] width 101 height 16
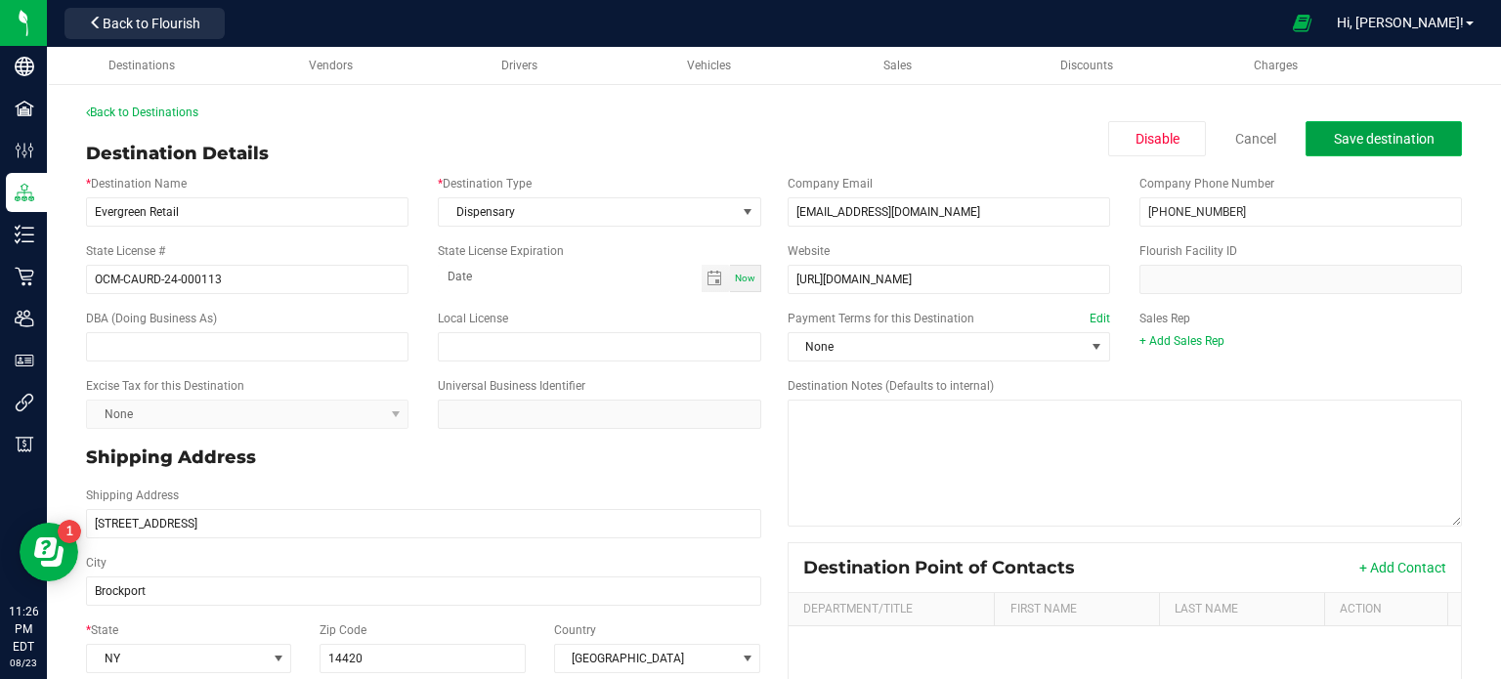
click at [1333, 143] on span "Save destination" at bounding box center [1383, 139] width 101 height 16
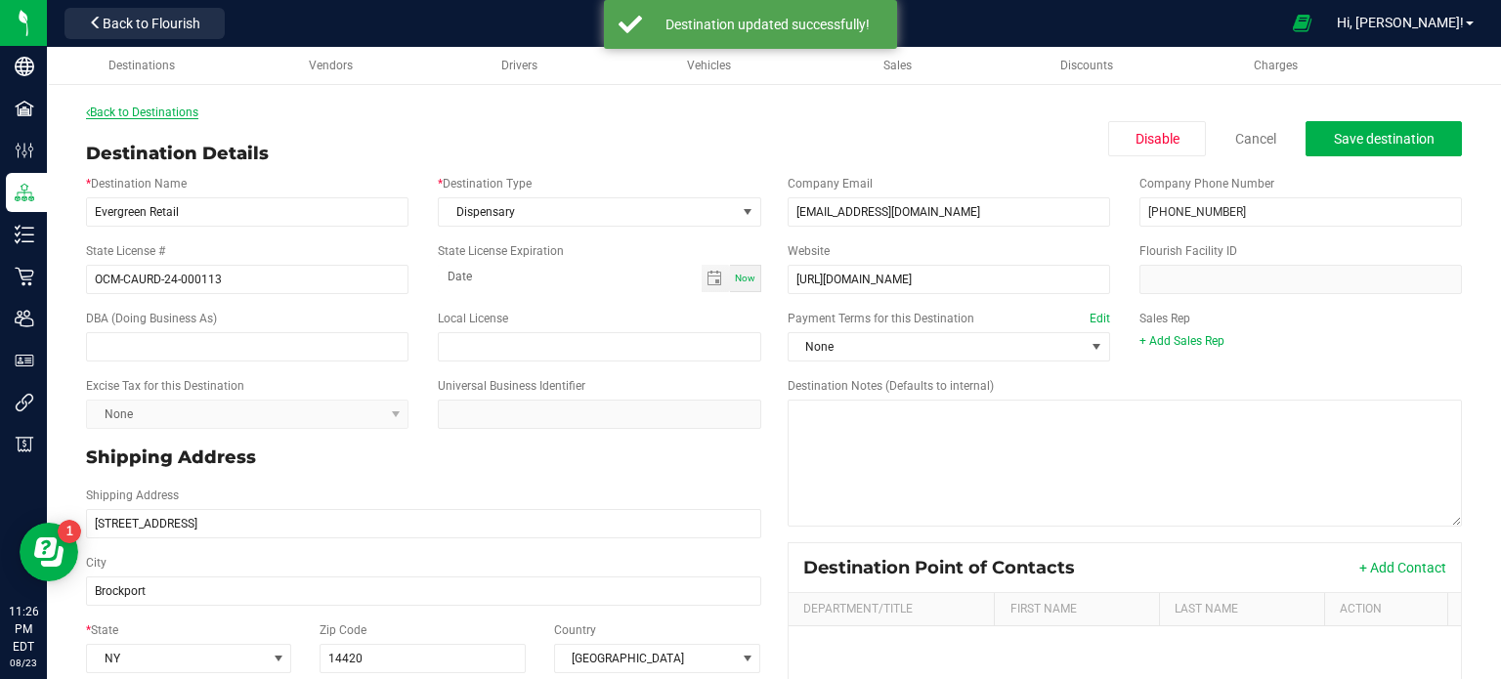
click at [175, 113] on link "Back to Destinations" at bounding box center [142, 113] width 112 height 14
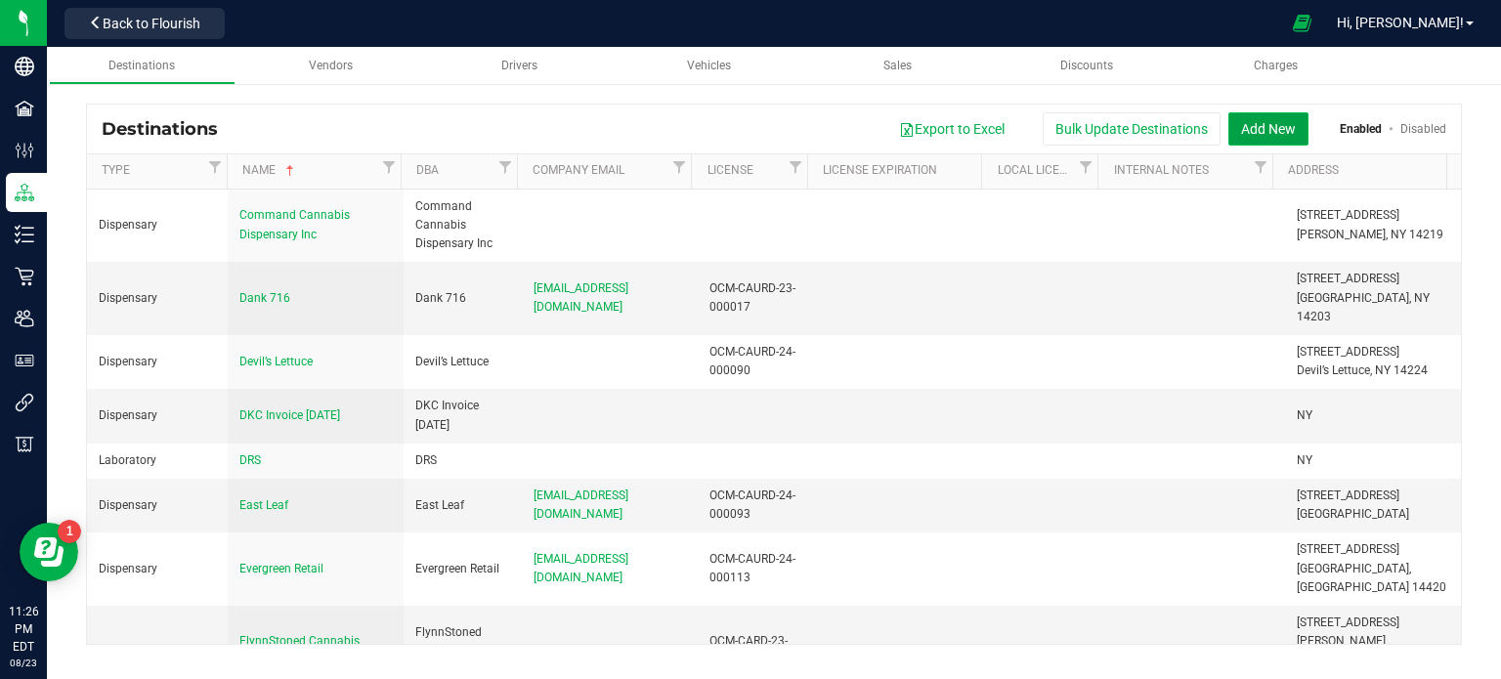
click at [1290, 128] on button "Add New" at bounding box center [1268, 128] width 80 height 33
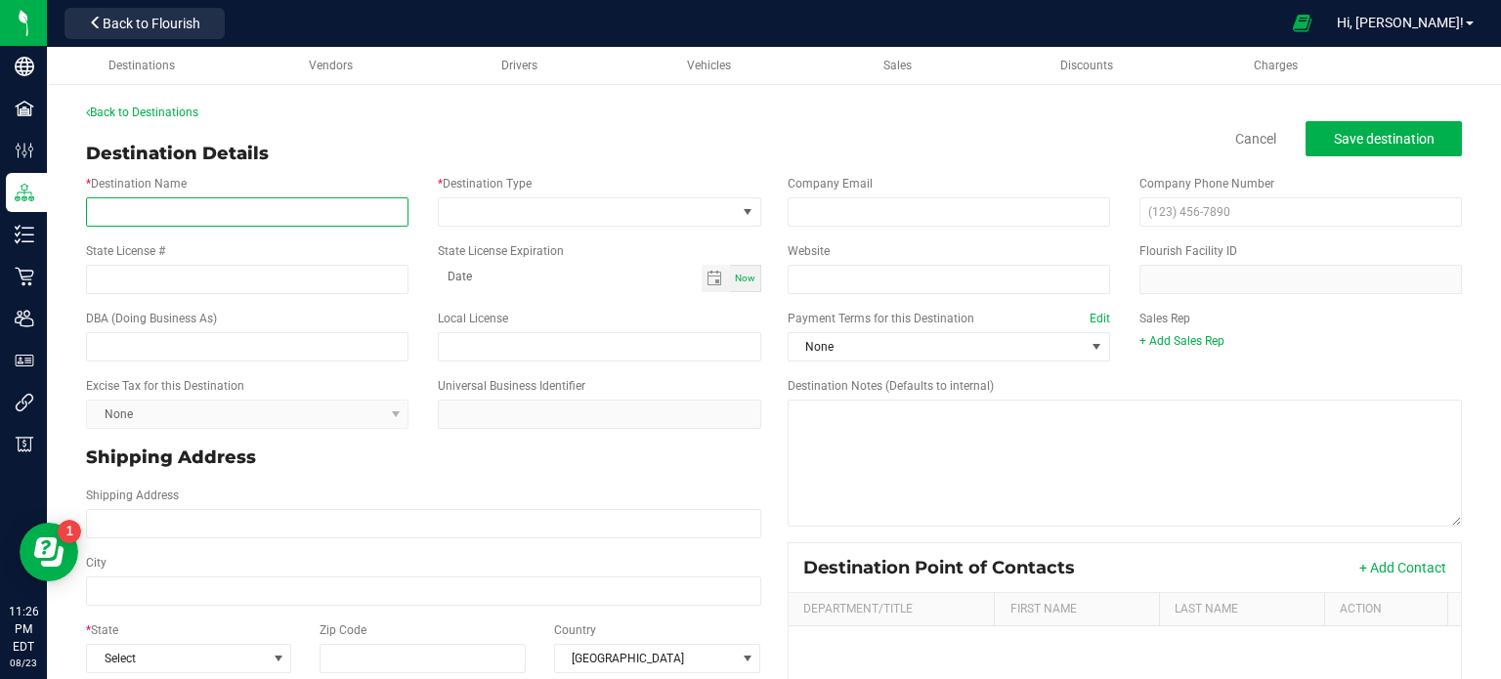
click at [348, 213] on input "* Destination Name" at bounding box center [247, 211] width 322 height 29
paste input "82-J Dispensary"
type input "82-J Dispensary"
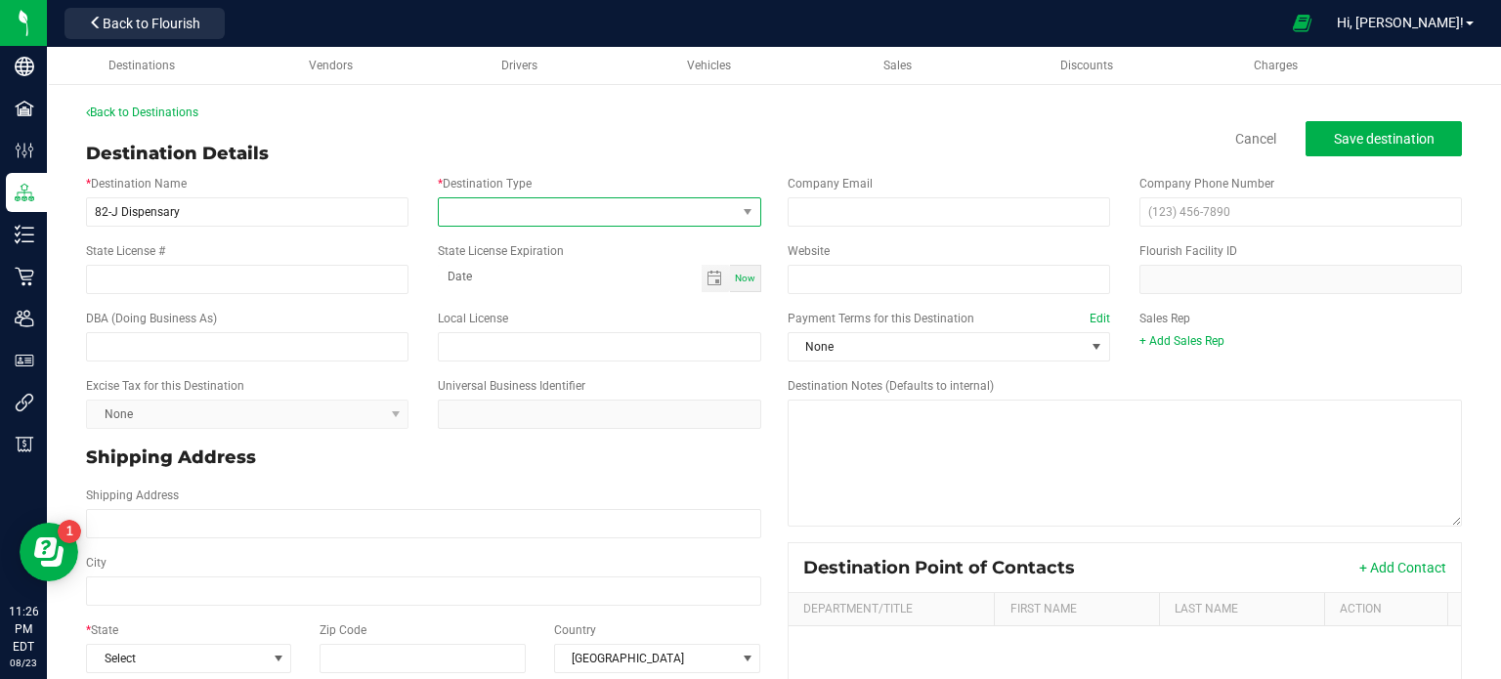
click at [496, 203] on span at bounding box center [587, 211] width 296 height 27
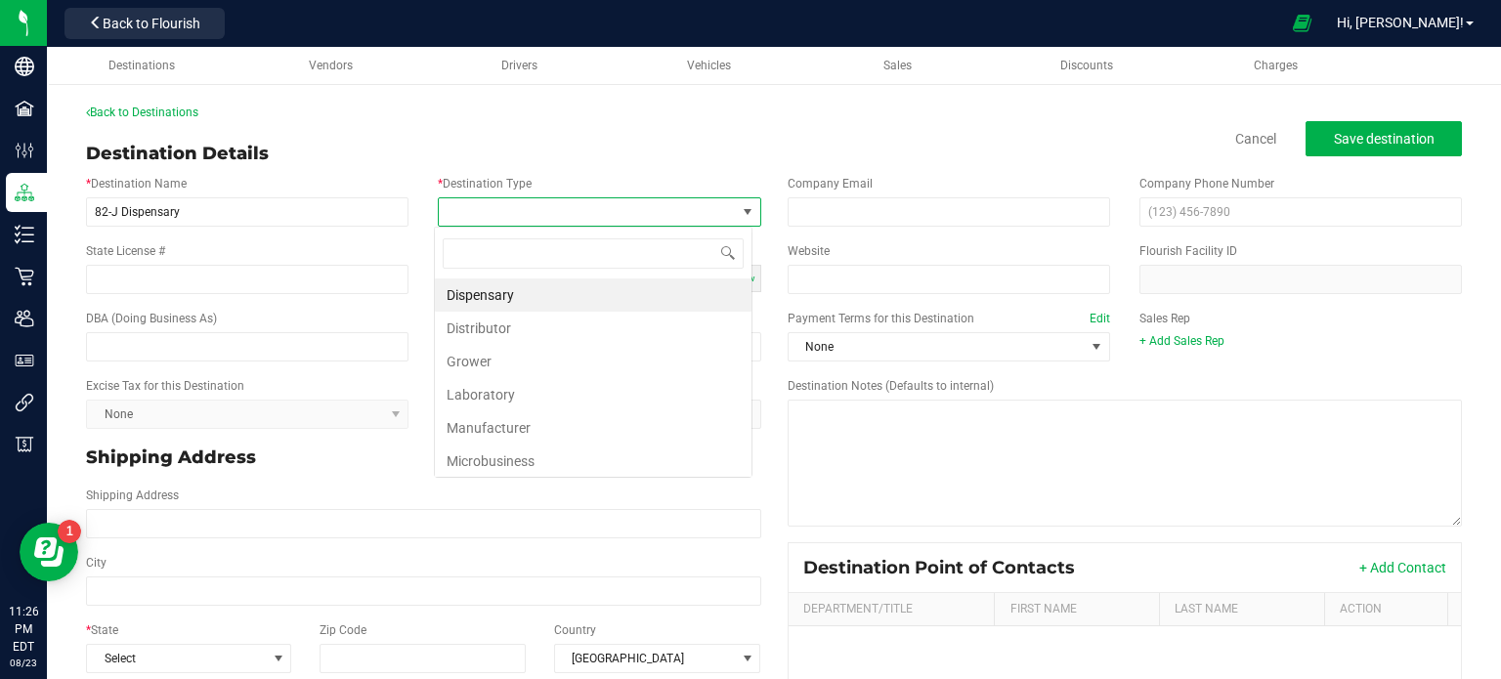
scroll to position [28, 318]
click at [555, 288] on li "Dispensary" at bounding box center [593, 294] width 317 height 33
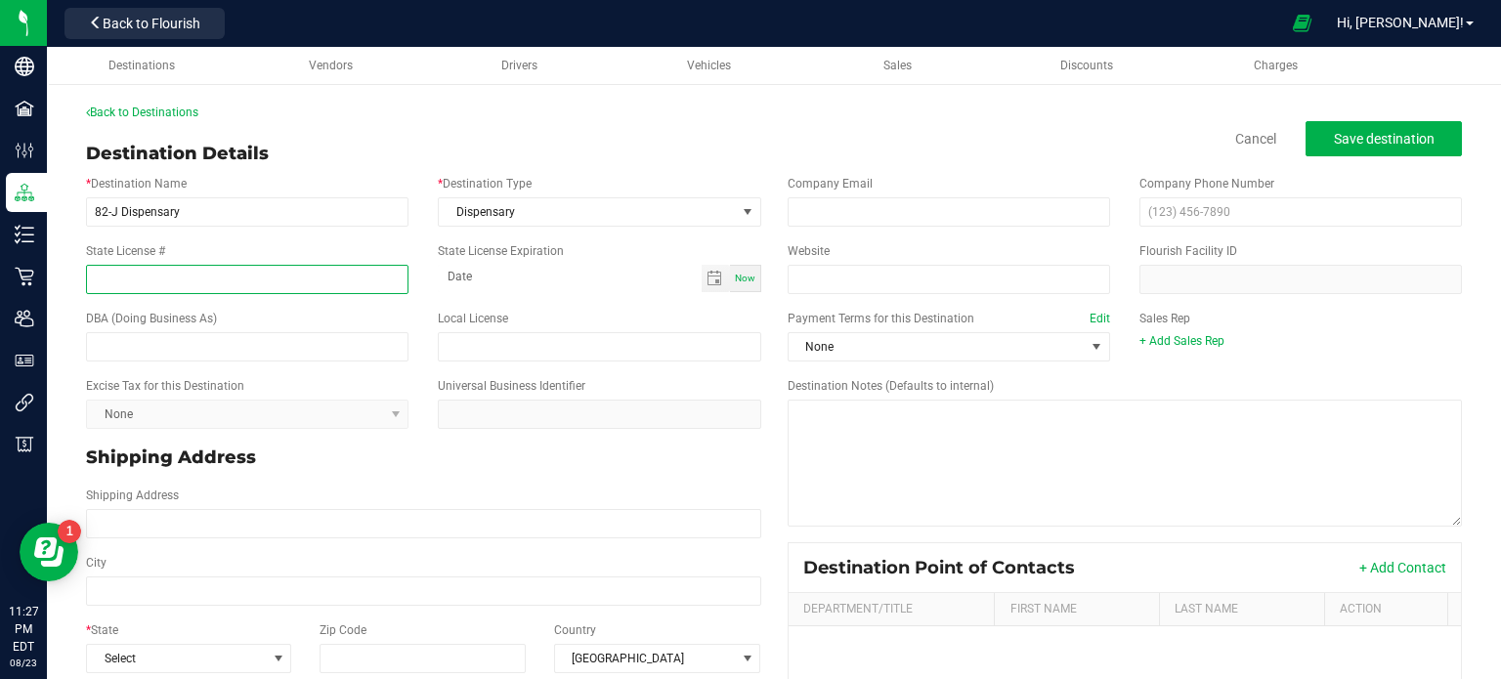
click at [172, 269] on input "State License #" at bounding box center [247, 279] width 322 height 29
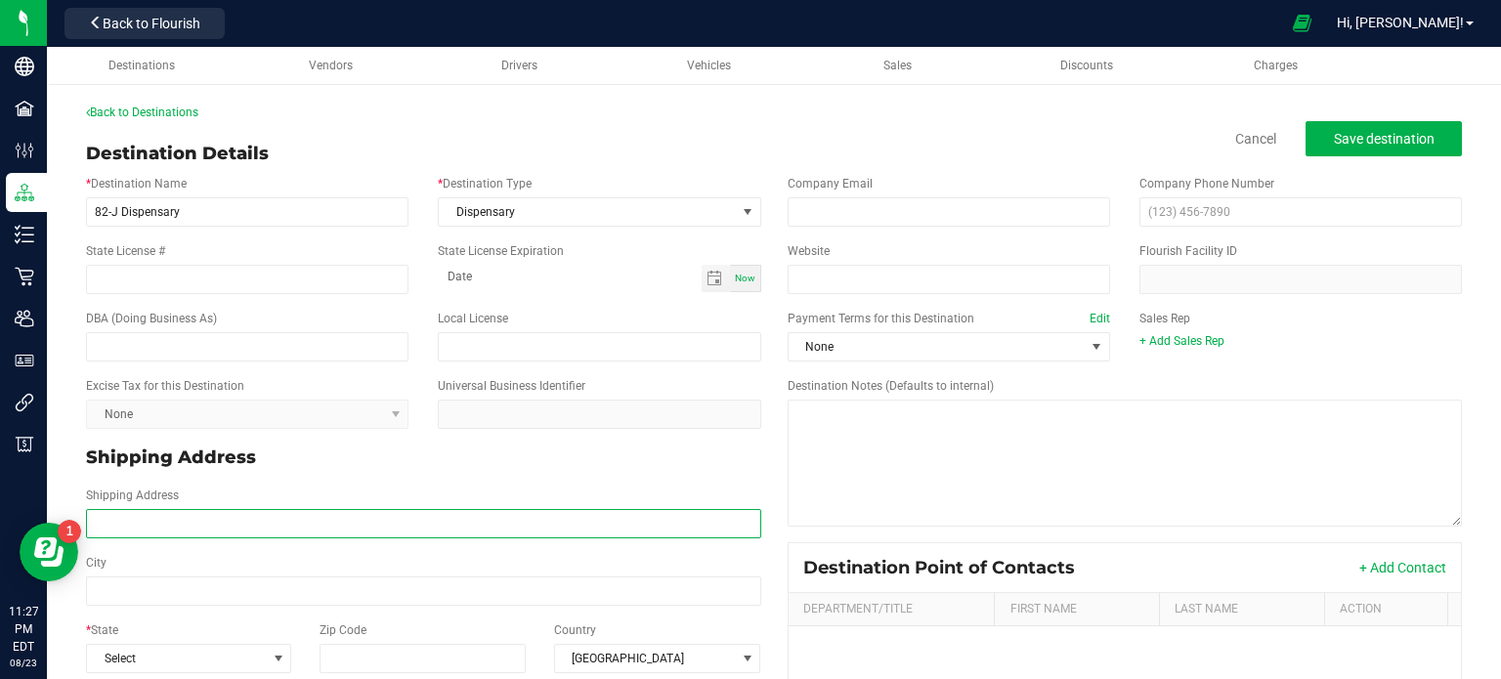
click at [129, 523] on input "Shipping Address" at bounding box center [423, 523] width 675 height 29
paste input "[STREET_ADDRESS][PERSON_NAME] Phone: [PHONE_NUMBER]"
type input "[STREET_ADDRESS][PERSON_NAME] Phone: [PHONE_NUMBER]"
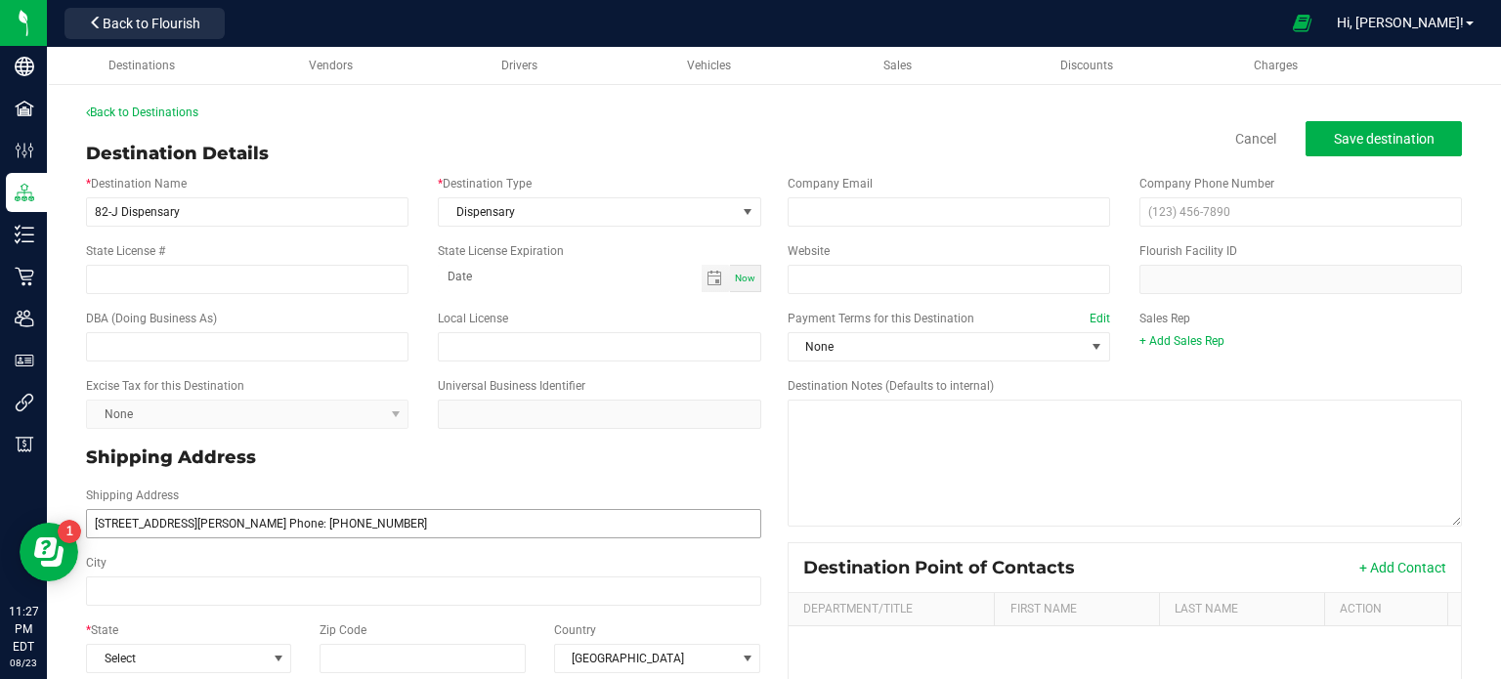
type input "[STREET_ADDRESS][PERSON_NAME] Phone: [PHONE_NUMBER]"
click at [910, 277] on input "Website" at bounding box center [948, 279] width 322 height 29
paste input "[URL][DOMAIN_NAME]"
click at [910, 277] on input "[URL][DOMAIN_NAME]" at bounding box center [948, 279] width 322 height 29
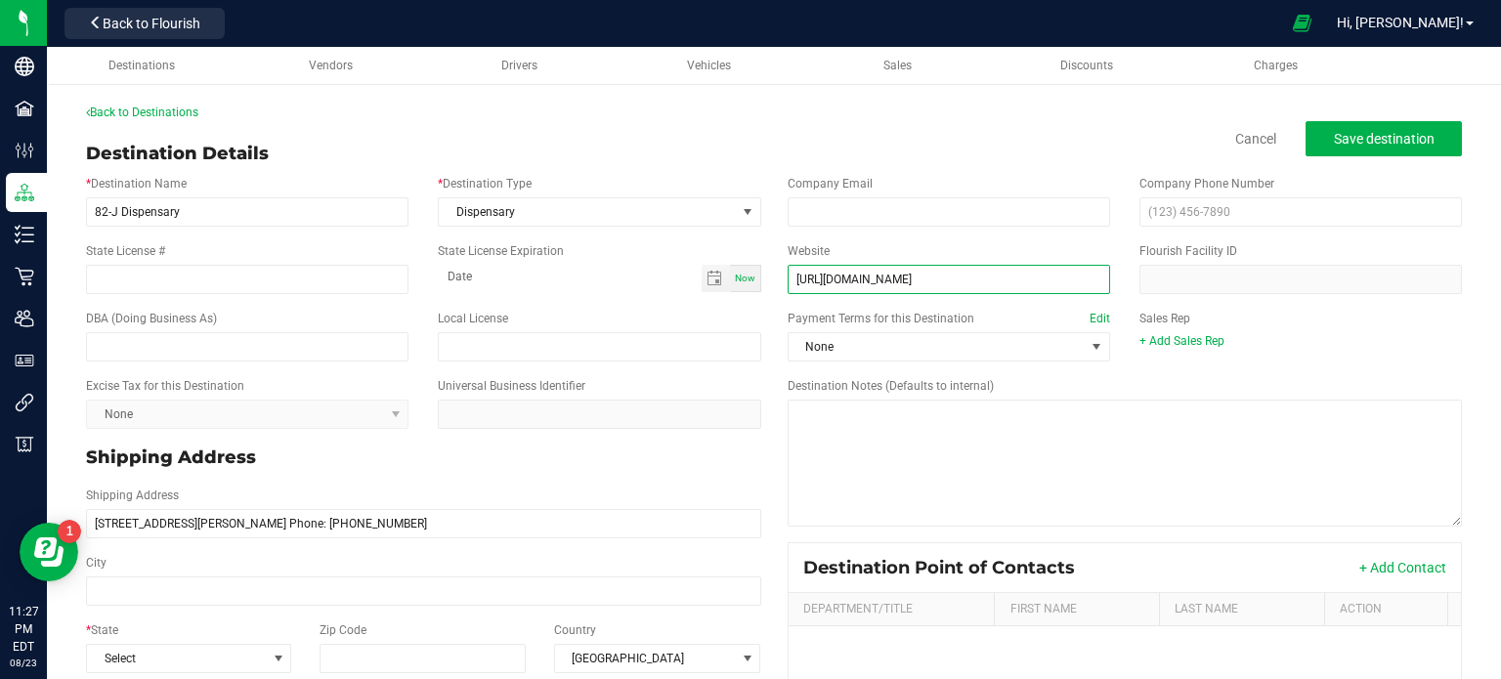
type input "[URL][DOMAIN_NAME]"
click at [999, 280] on input "[URL][DOMAIN_NAME]" at bounding box center [948, 279] width 322 height 29
paste input "[URL][DOMAIN_NAME]"
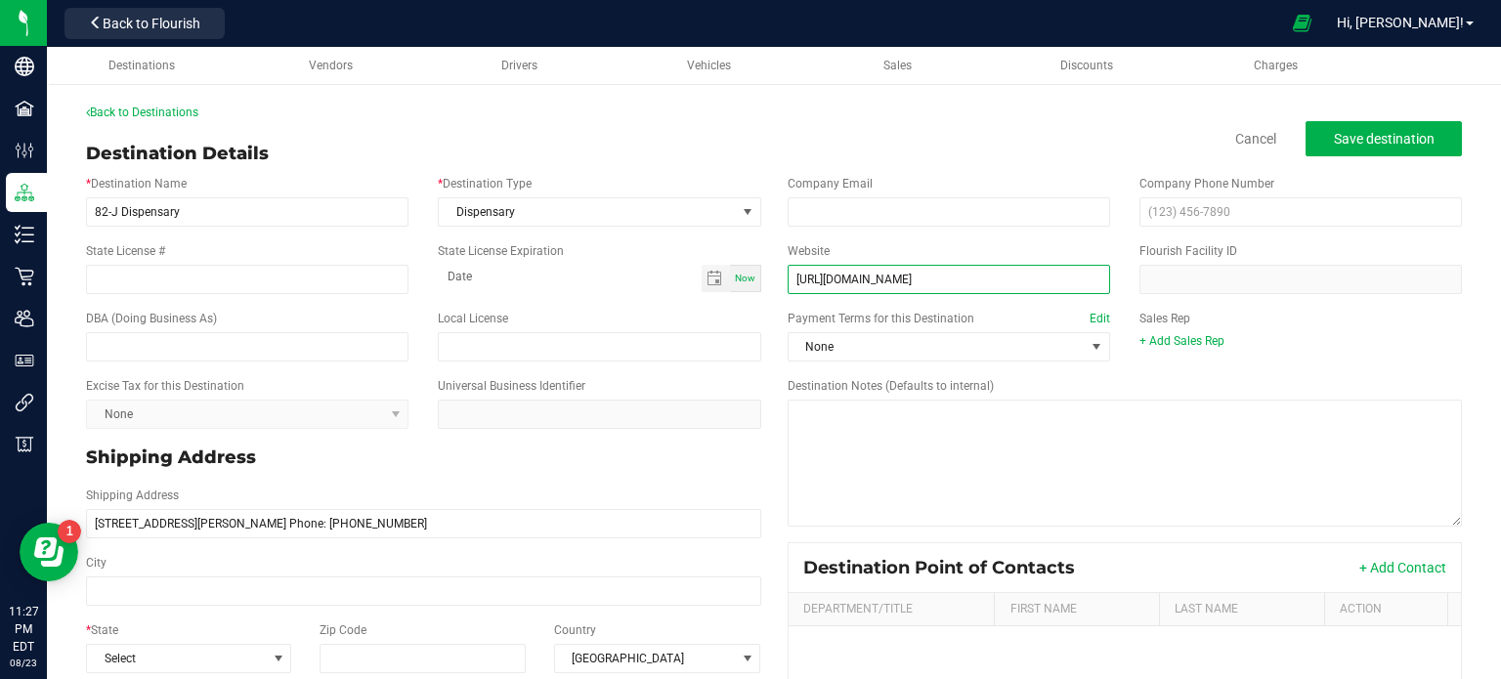
type input "[URL][DOMAIN_NAME]"
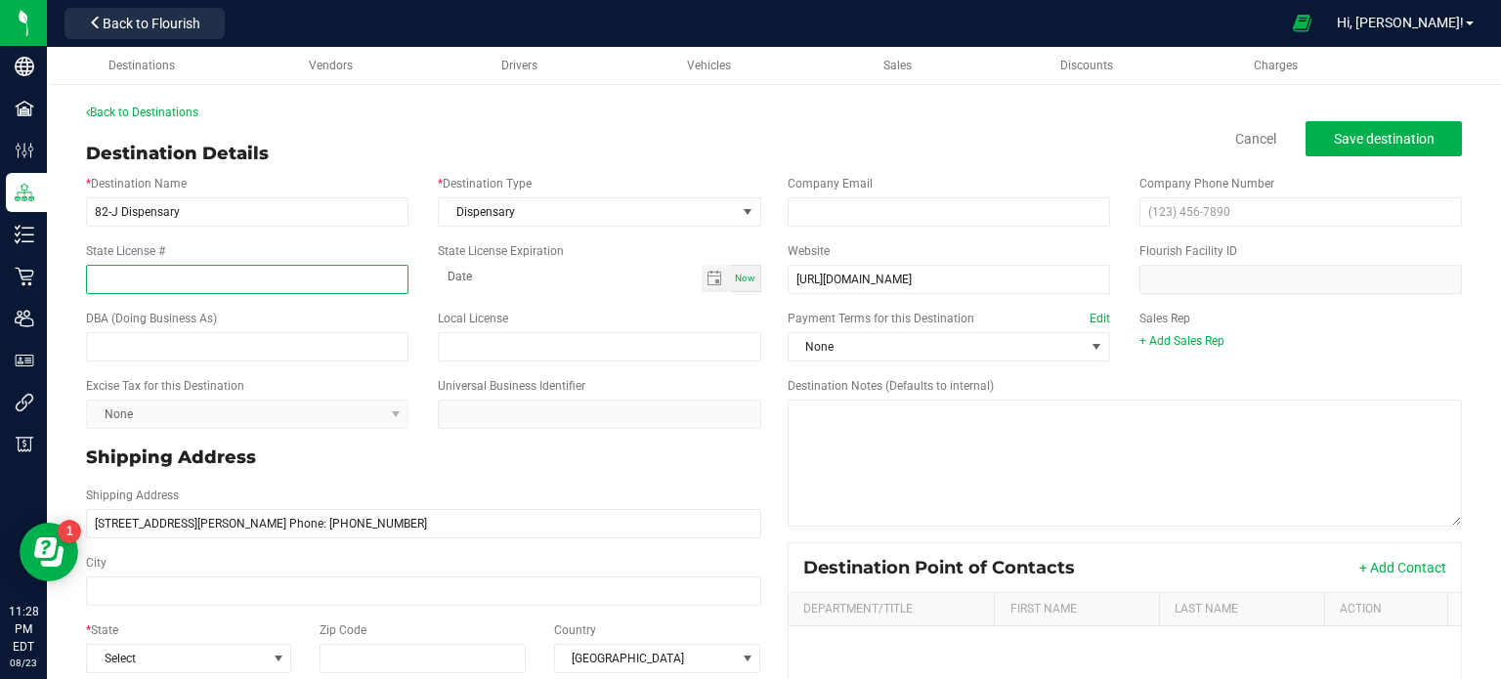
click at [160, 284] on input "State License #" at bounding box center [247, 279] width 322 height 29
paste input "OCM-CAURD-24-000148"
type input "OCM-CAURD-24-000148"
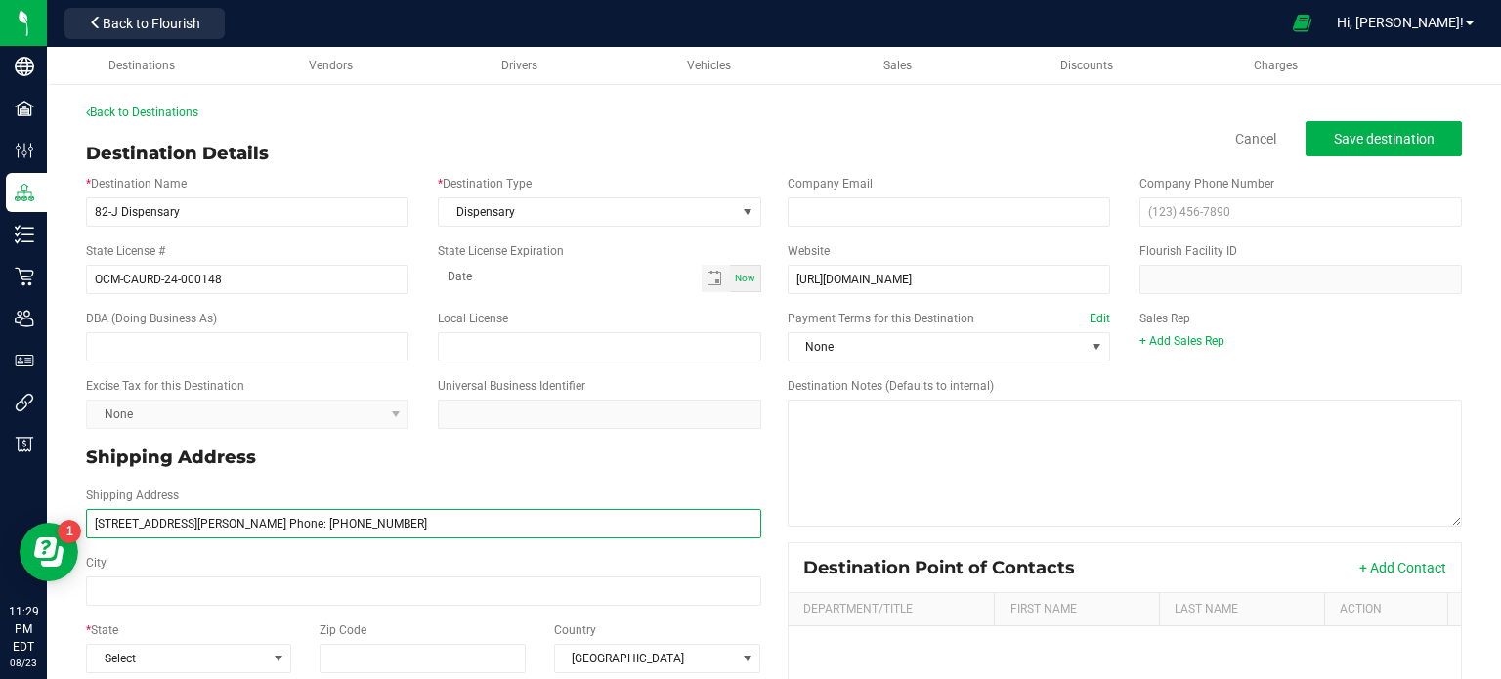
drag, startPoint x: 418, startPoint y: 521, endPoint x: 324, endPoint y: 519, distance: 93.8
click at [324, 519] on input "[STREET_ADDRESS][PERSON_NAME] Phone: [PHONE_NUMBER]" at bounding box center [423, 523] width 675 height 29
type input "[STREET_ADDRESS][PERSON_NAME] Phone:"
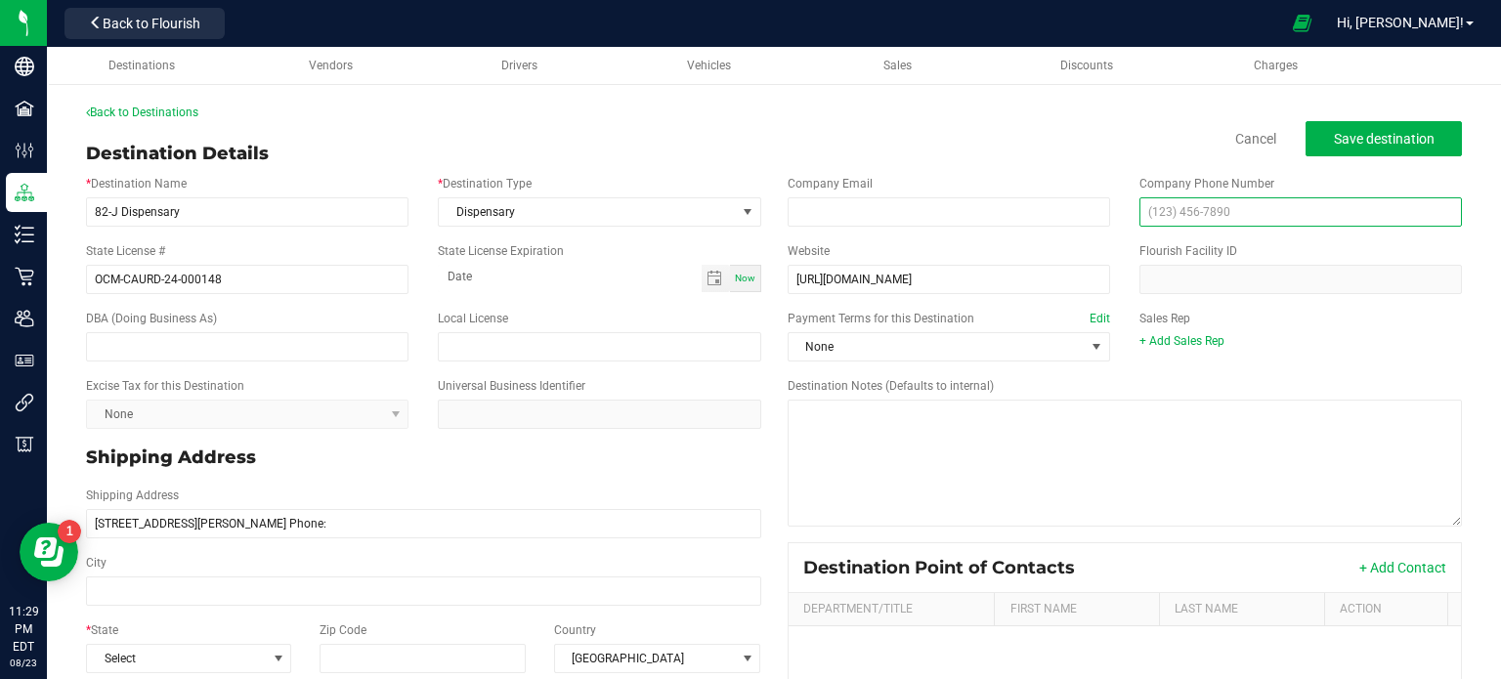
type input "[STREET_ADDRESS][PERSON_NAME] Phone:"
click at [1176, 211] on input "text" at bounding box center [1300, 211] width 322 height 29
paste input "[PHONE_NUMBER]"
type input "[PHONE_NUMBER]"
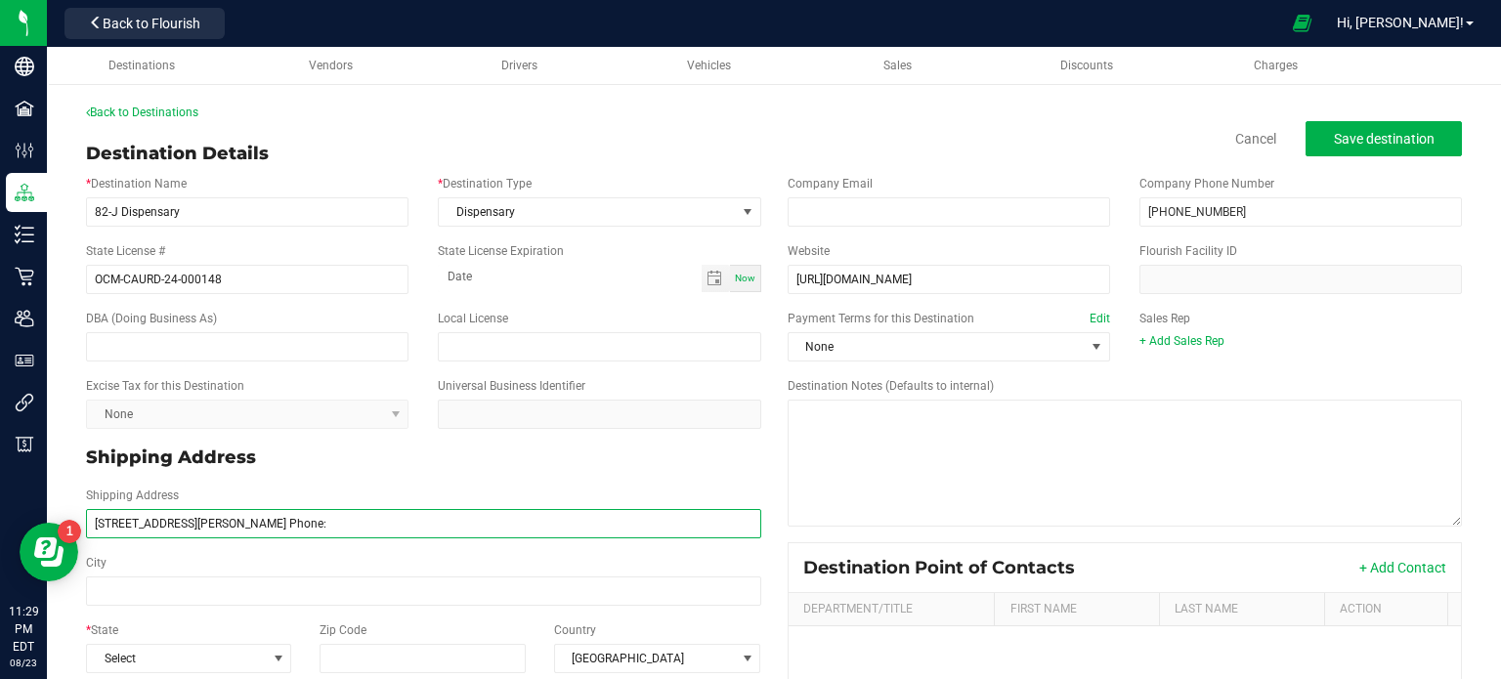
click at [304, 527] on input "[STREET_ADDRESS][PERSON_NAME] Phone:" at bounding box center [423, 523] width 675 height 29
click at [266, 518] on input "[STREET_ADDRESS][PERSON_NAME]" at bounding box center [423, 523] width 675 height 29
type input "[STREET_ADDRESS][PERSON_NAME]"
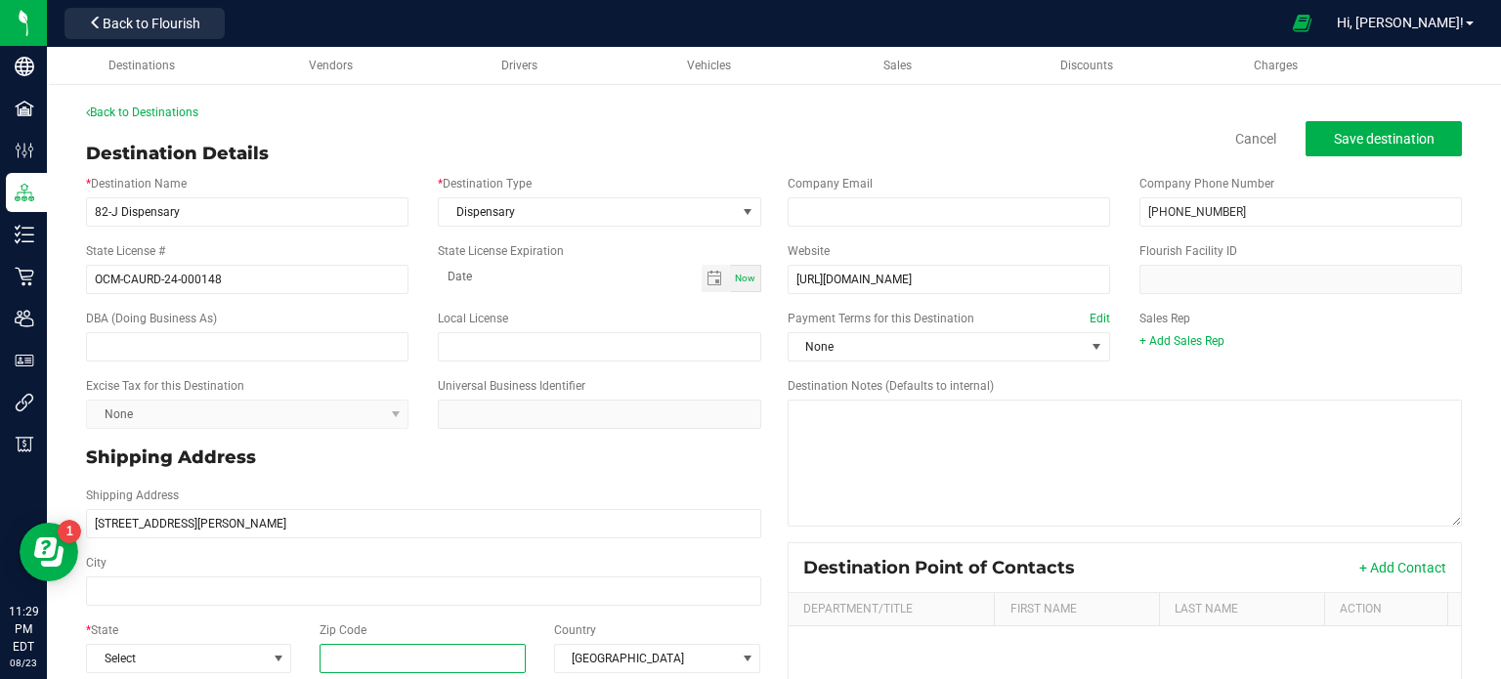
type input "[STREET_ADDRESS][PERSON_NAME]"
click at [364, 667] on input "Zip Code" at bounding box center [422, 658] width 207 height 29
paste input "14216"
type input "14216"
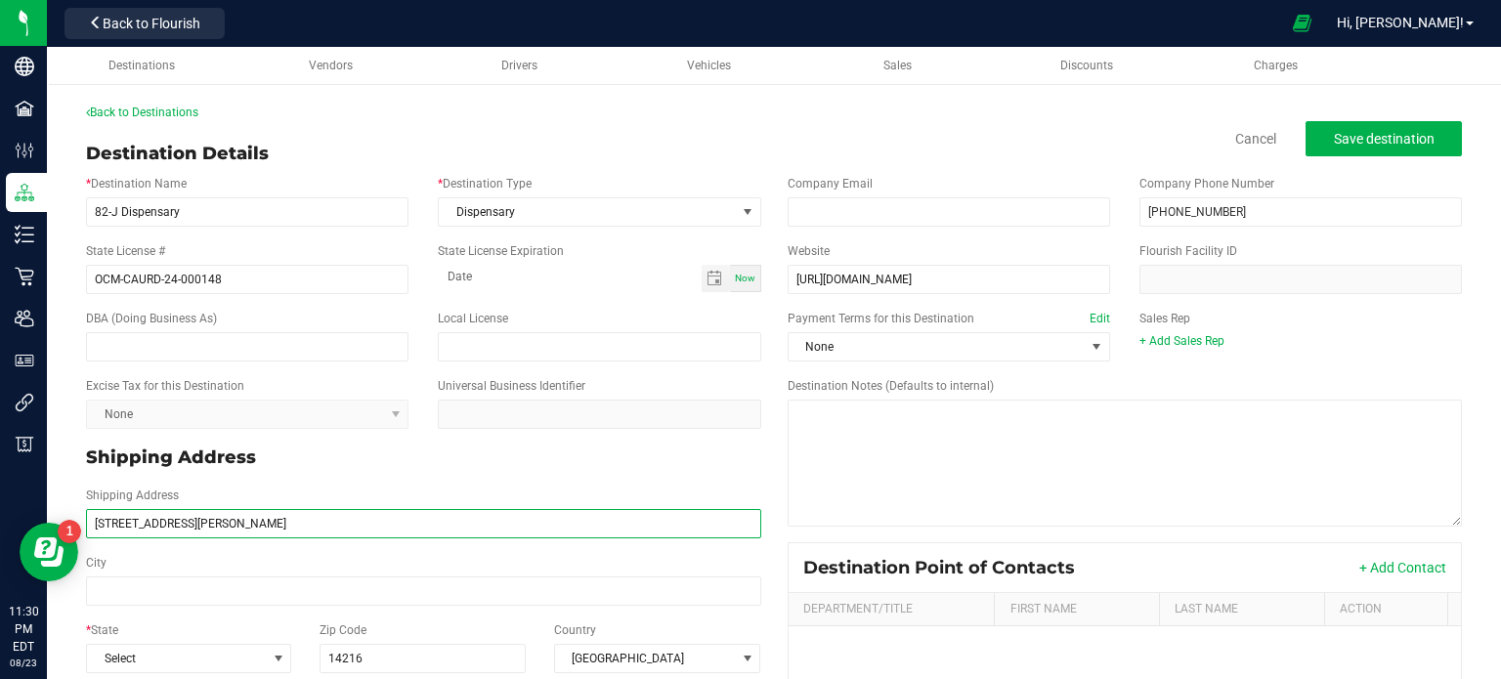
type input "14216"
click at [211, 520] on input "[STREET_ADDRESS][PERSON_NAME]" at bounding box center [423, 523] width 675 height 29
type input "[STREET_ADDRESS][PERSON_NAME]"
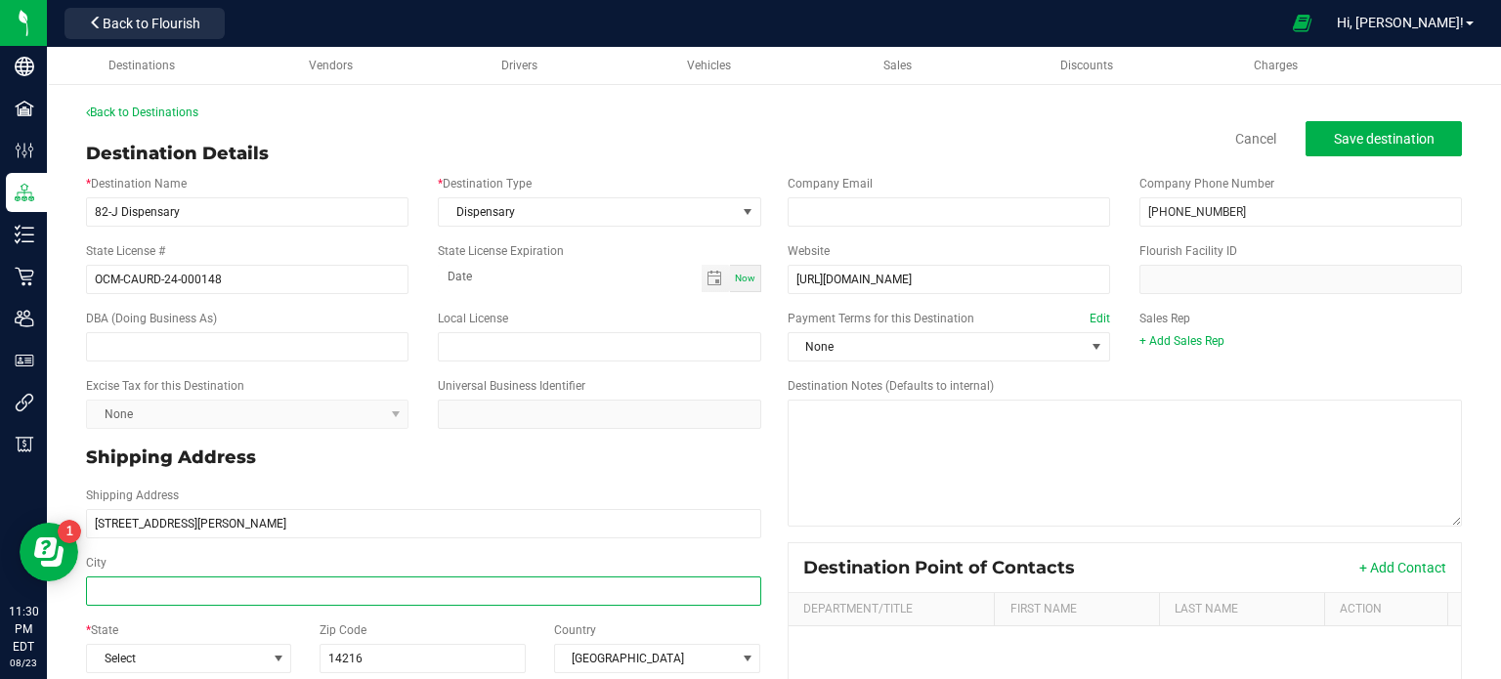
type input "[STREET_ADDRESS][PERSON_NAME]"
click at [242, 596] on input "City" at bounding box center [423, 590] width 675 height 29
paste input "Buffalo"
type input "Buffalo"
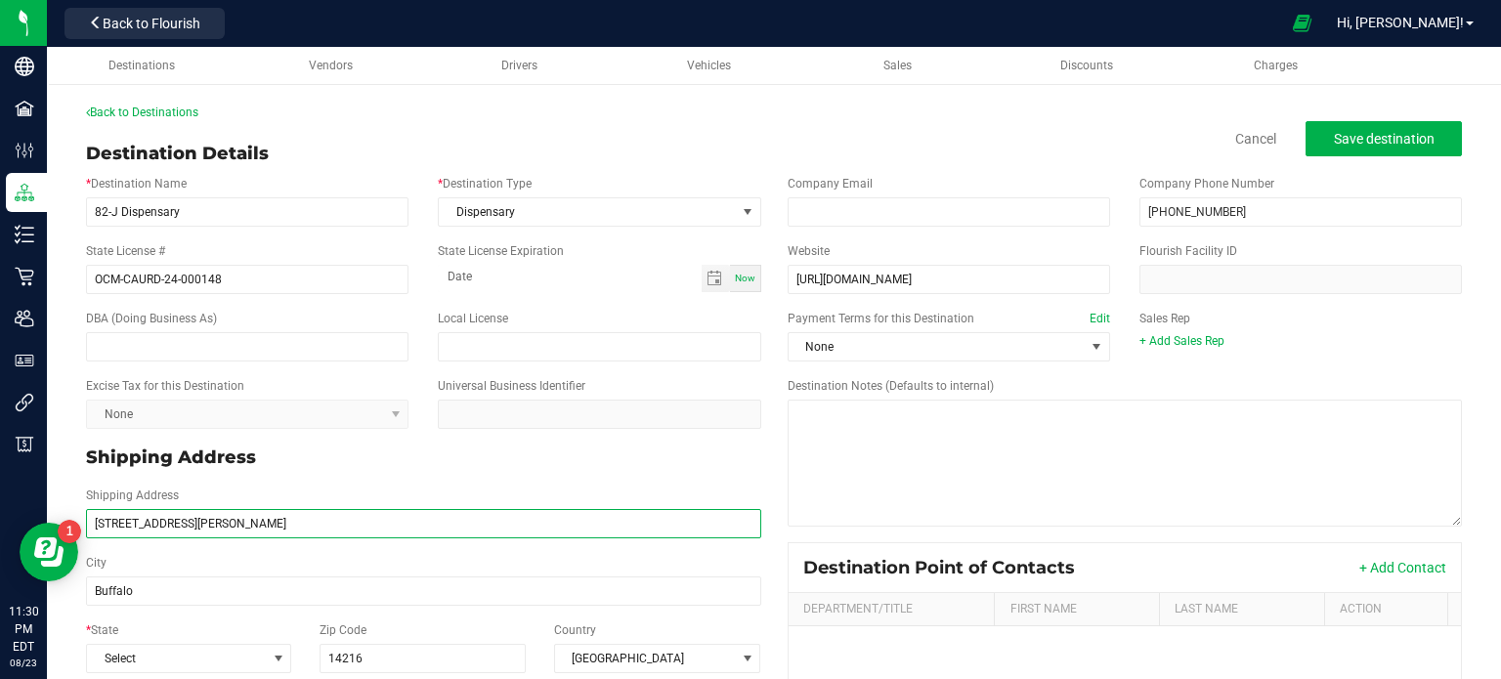
type input "Buffalo"
click at [202, 523] on input "[STREET_ADDRESS][PERSON_NAME]" at bounding box center [423, 523] width 675 height 29
type input "[STREET_ADDRESS][PERSON_NAME]"
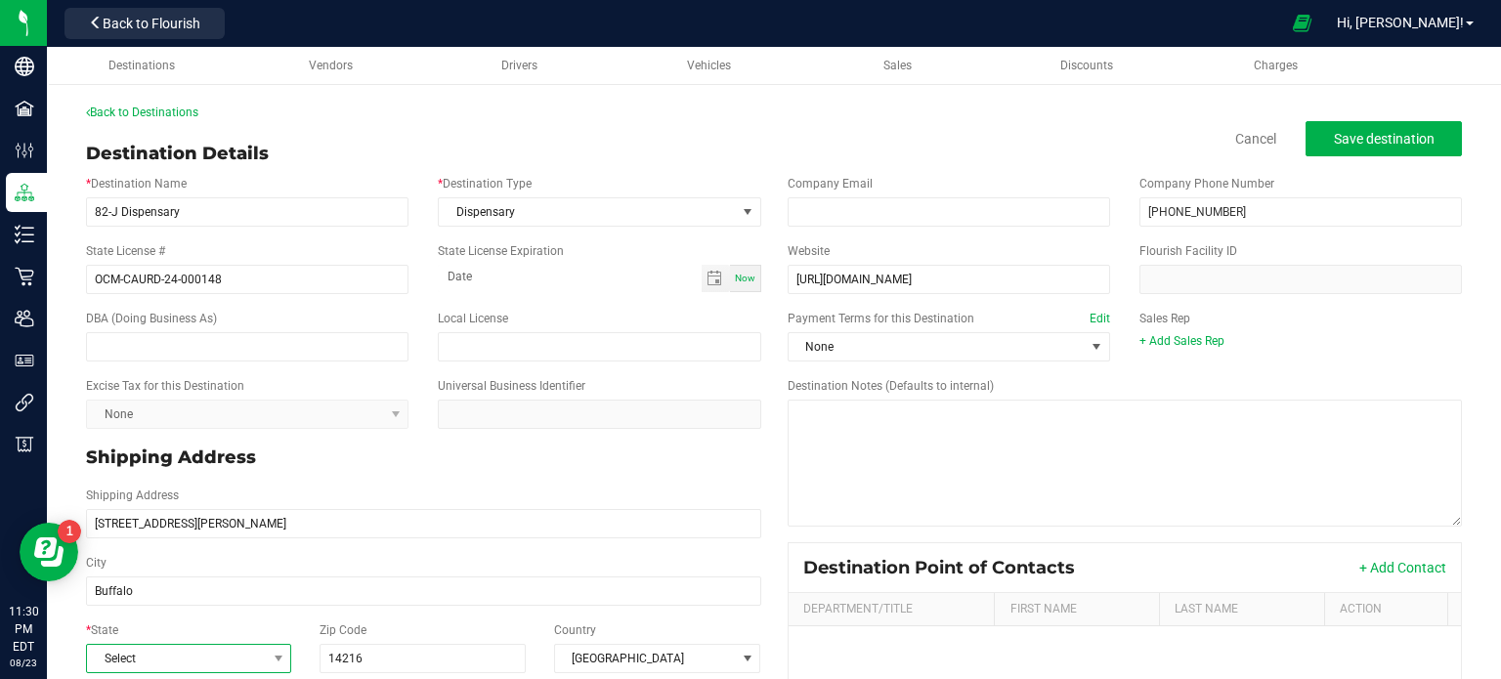
type input "[STREET_ADDRESS][PERSON_NAME]"
click at [187, 659] on span "Select" at bounding box center [176, 658] width 179 height 27
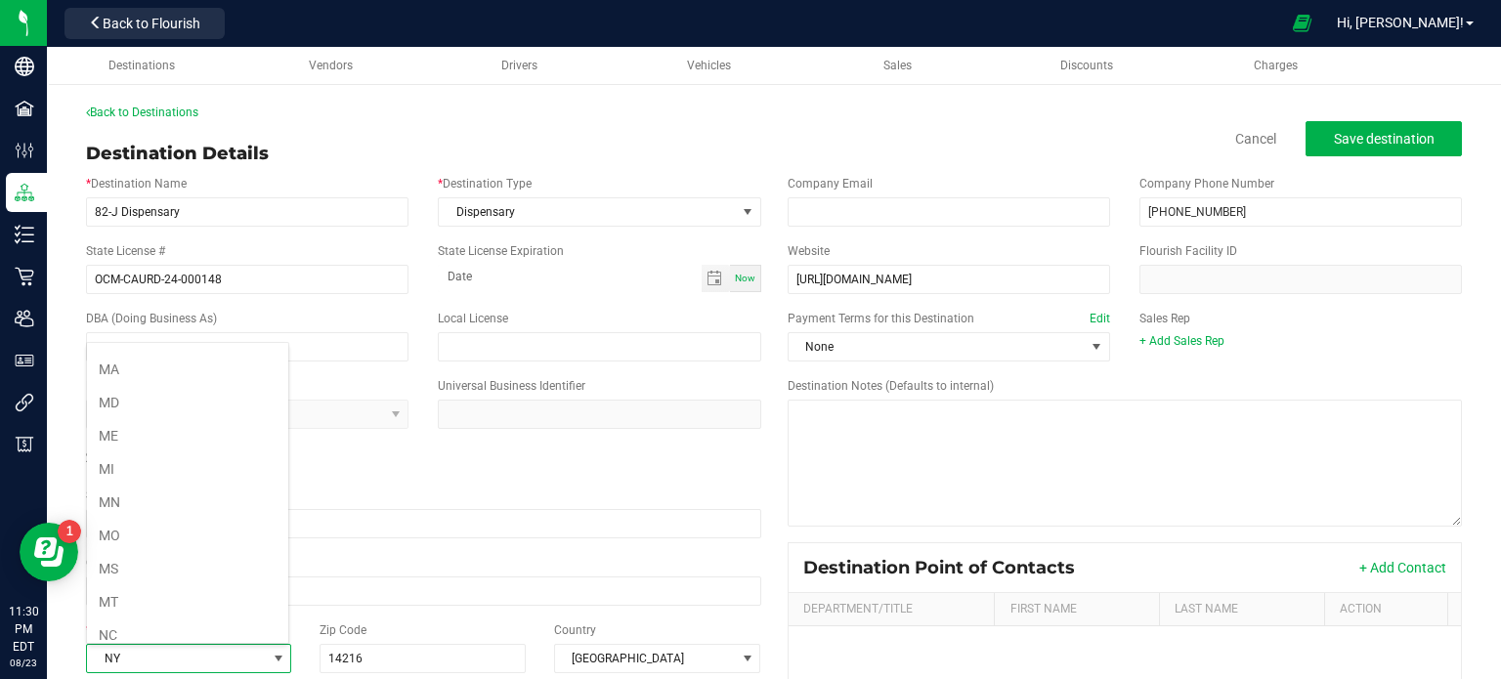
scroll to position [856, 0]
click at [156, 623] on li "NY" at bounding box center [187, 636] width 201 height 33
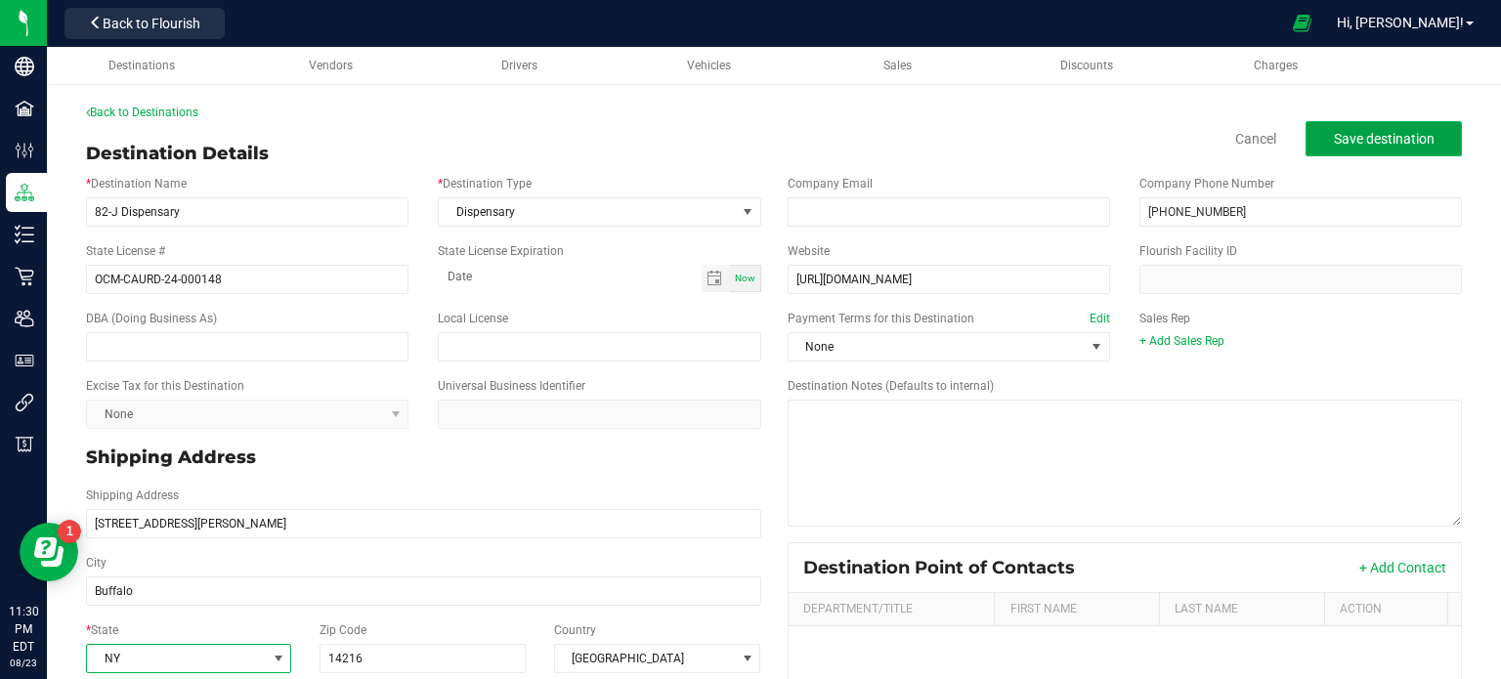
click at [1346, 151] on button "Save destination" at bounding box center [1383, 138] width 156 height 35
click at [1339, 142] on span "Save destination" at bounding box center [1383, 139] width 101 height 16
click at [1371, 133] on span "Save destination" at bounding box center [1383, 139] width 101 height 16
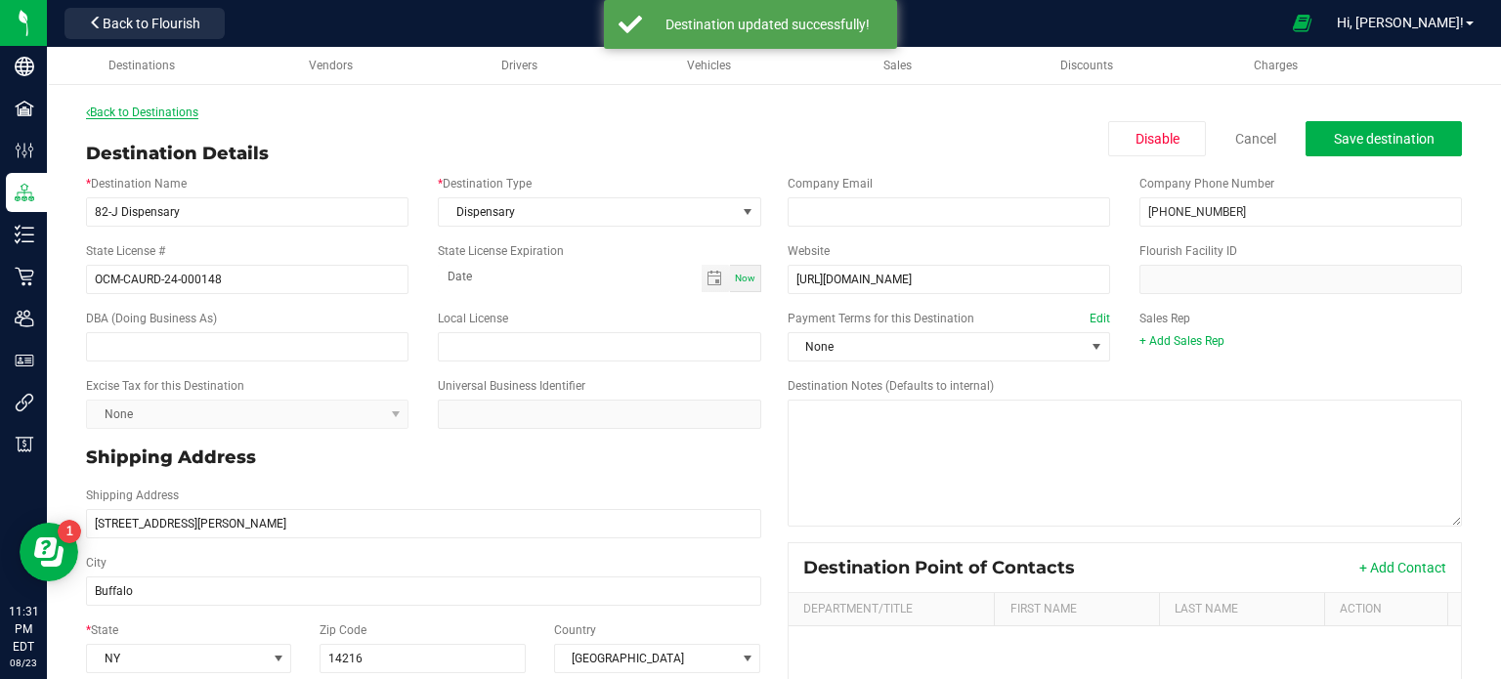
click at [118, 109] on link "Back to Destinations" at bounding box center [142, 113] width 112 height 14
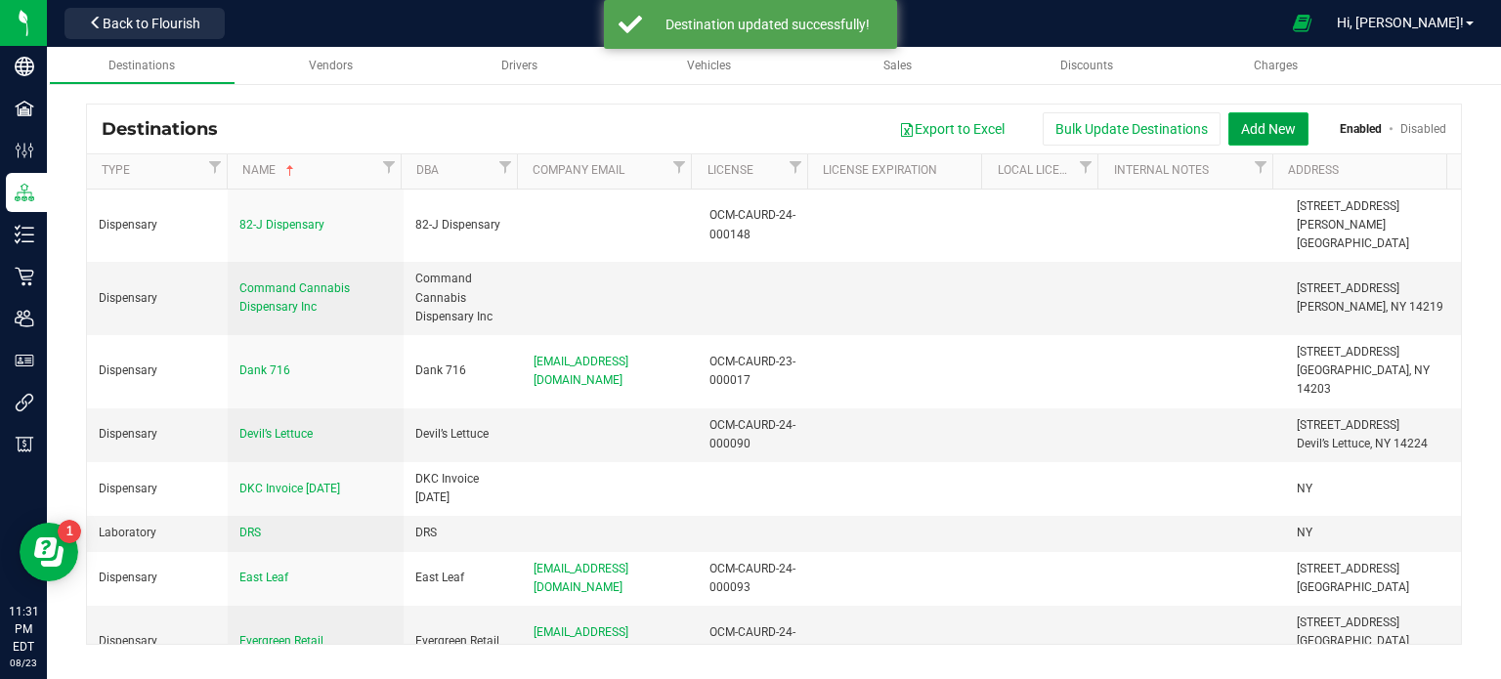
click at [1262, 131] on button "Add New" at bounding box center [1268, 128] width 80 height 33
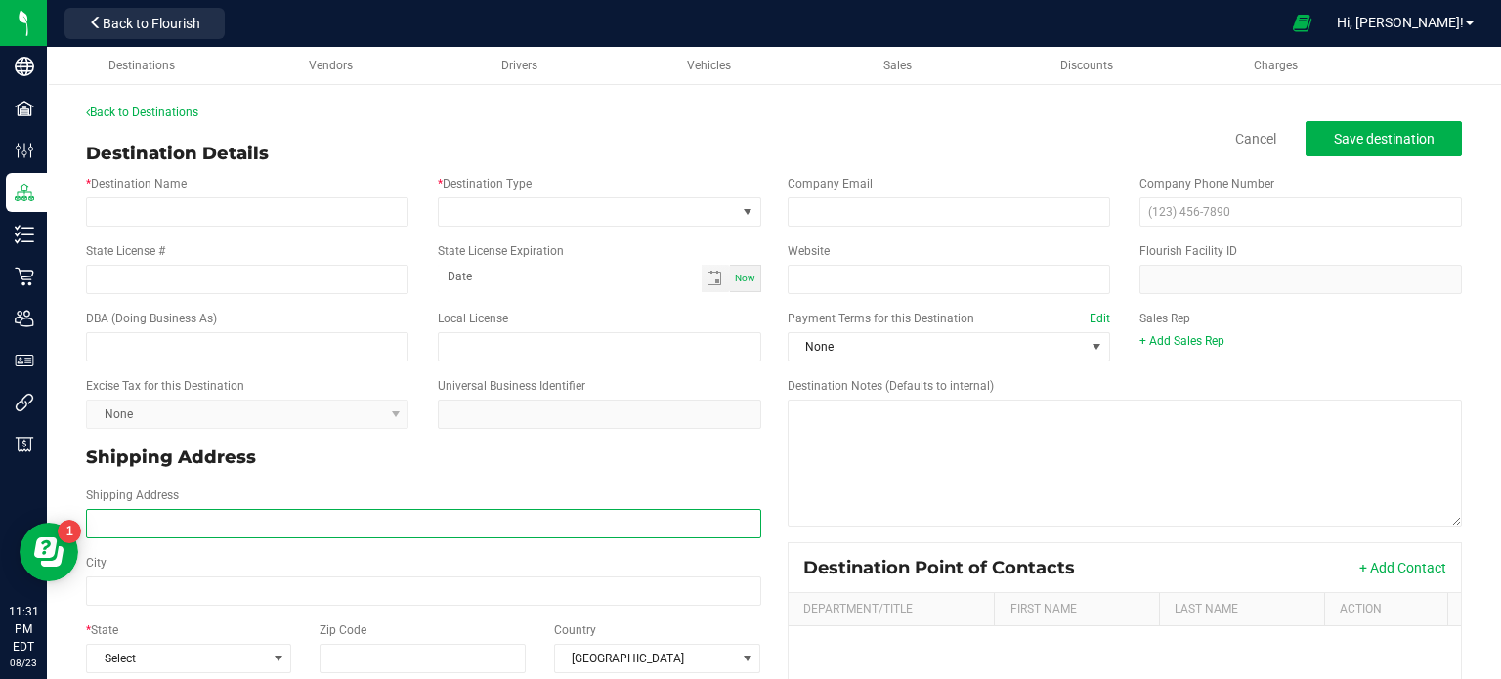
click at [228, 518] on input "Shipping Address" at bounding box center [423, 523] width 675 height 29
paste input "[STREET_ADDRESS][US_STATE] Phone: [PHONE_NUMBER]"
drag, startPoint x: 430, startPoint y: 527, endPoint x: 312, endPoint y: 539, distance: 118.9
click at [312, 539] on div "Shipping Address [STREET_ADDRESS][US_STATE] Phone: [PHONE_NUMBER]" at bounding box center [423, 512] width 704 height 67
type input "[STREET_ADDRESS][US_STATE] Phone: [PHONE_NUMBER]"
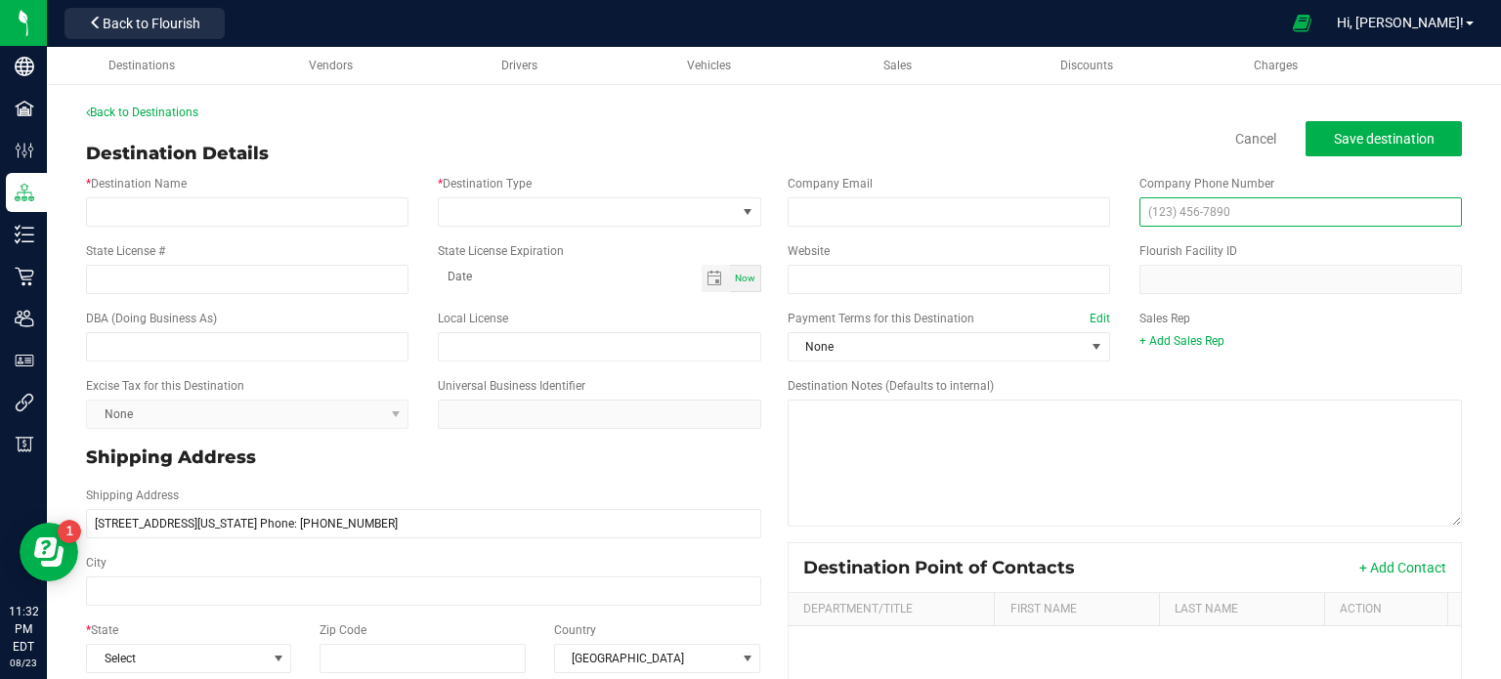
type input "[STREET_ADDRESS][US_STATE] Phone: [PHONE_NUMBER]"
click at [1207, 214] on input "text" at bounding box center [1300, 211] width 322 height 29
paste input "[PHONE_NUMBER]"
type input "[PHONE_NUMBER]"
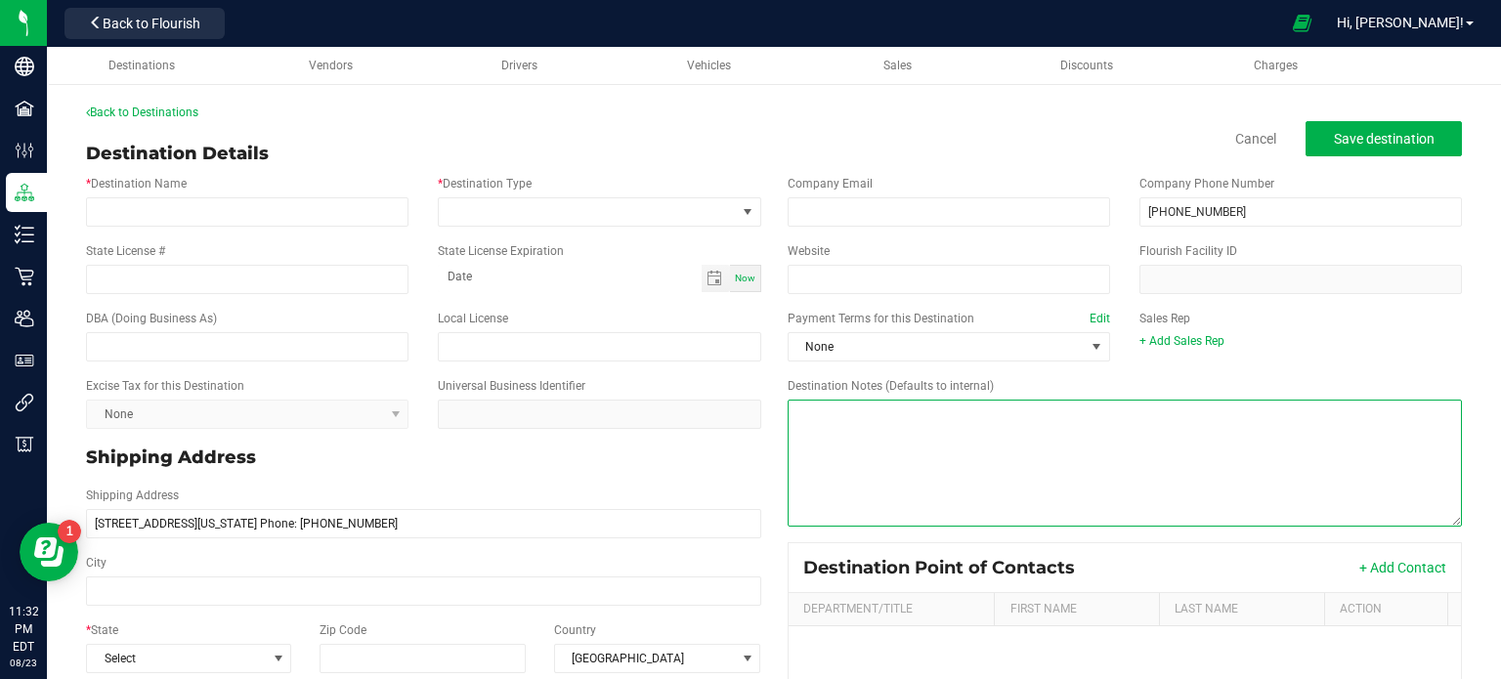
click at [859, 444] on textarea "Destination Notes (Defaults to internal)" at bounding box center [1124, 463] width 675 height 127
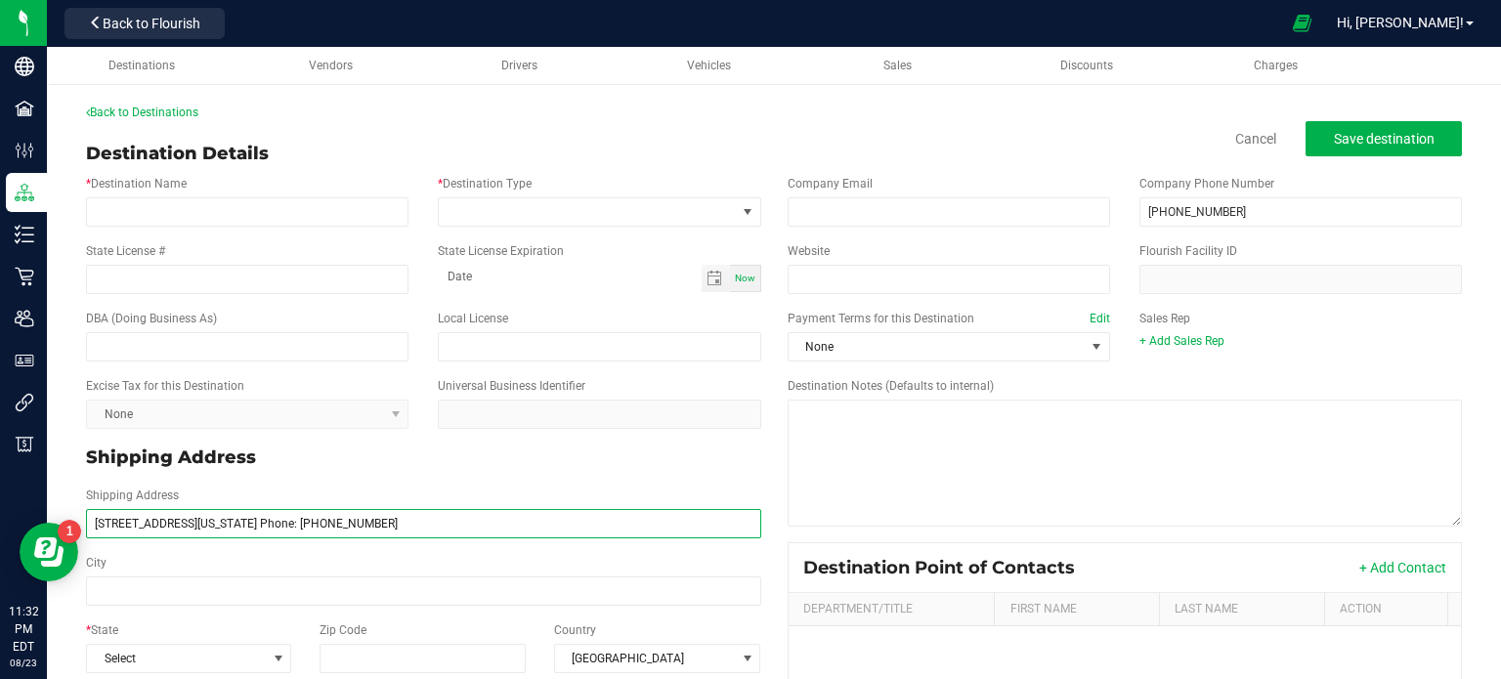
drag, startPoint x: 406, startPoint y: 534, endPoint x: 269, endPoint y: 534, distance: 137.7
click at [269, 534] on input "[STREET_ADDRESS][US_STATE] Phone: [PHONE_NUMBER]" at bounding box center [423, 523] width 675 height 29
click at [253, 526] on input "[STREET_ADDRESS][US_STATE]" at bounding box center [423, 523] width 675 height 29
type input "[STREET_ADDRESS][US_STATE]"
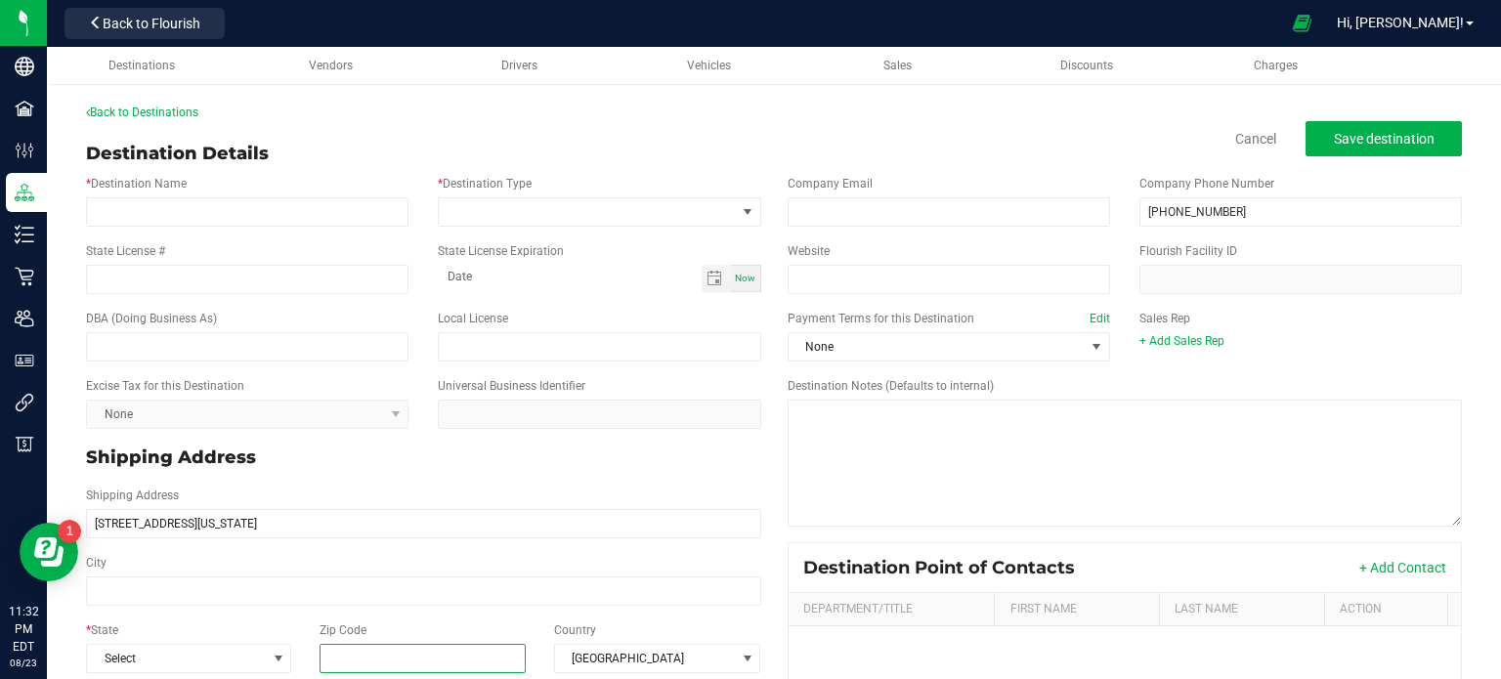
type input "[STREET_ADDRESS][US_STATE]"
click at [472, 655] on input "Zip Code" at bounding box center [422, 658] width 207 height 29
paste input "14201"
type input "14201"
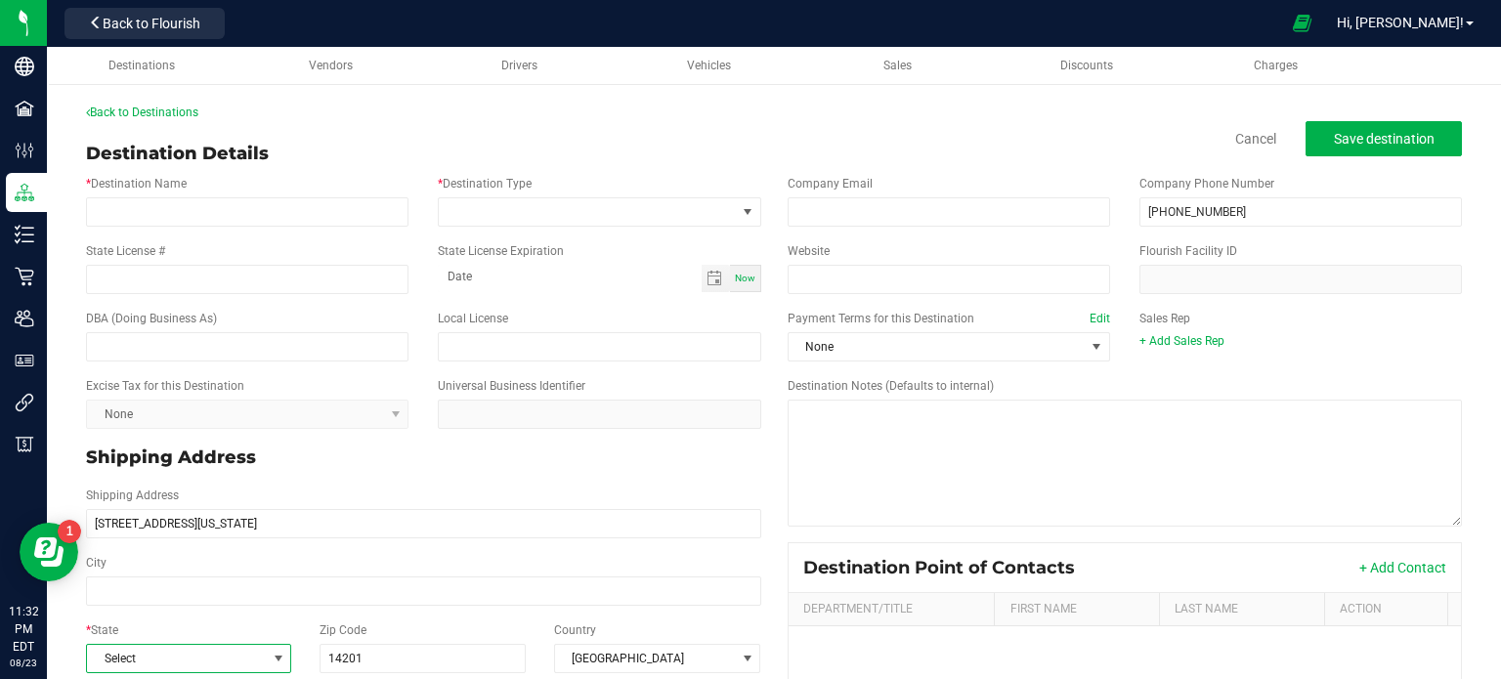
click at [214, 648] on span "Select" at bounding box center [176, 658] width 179 height 27
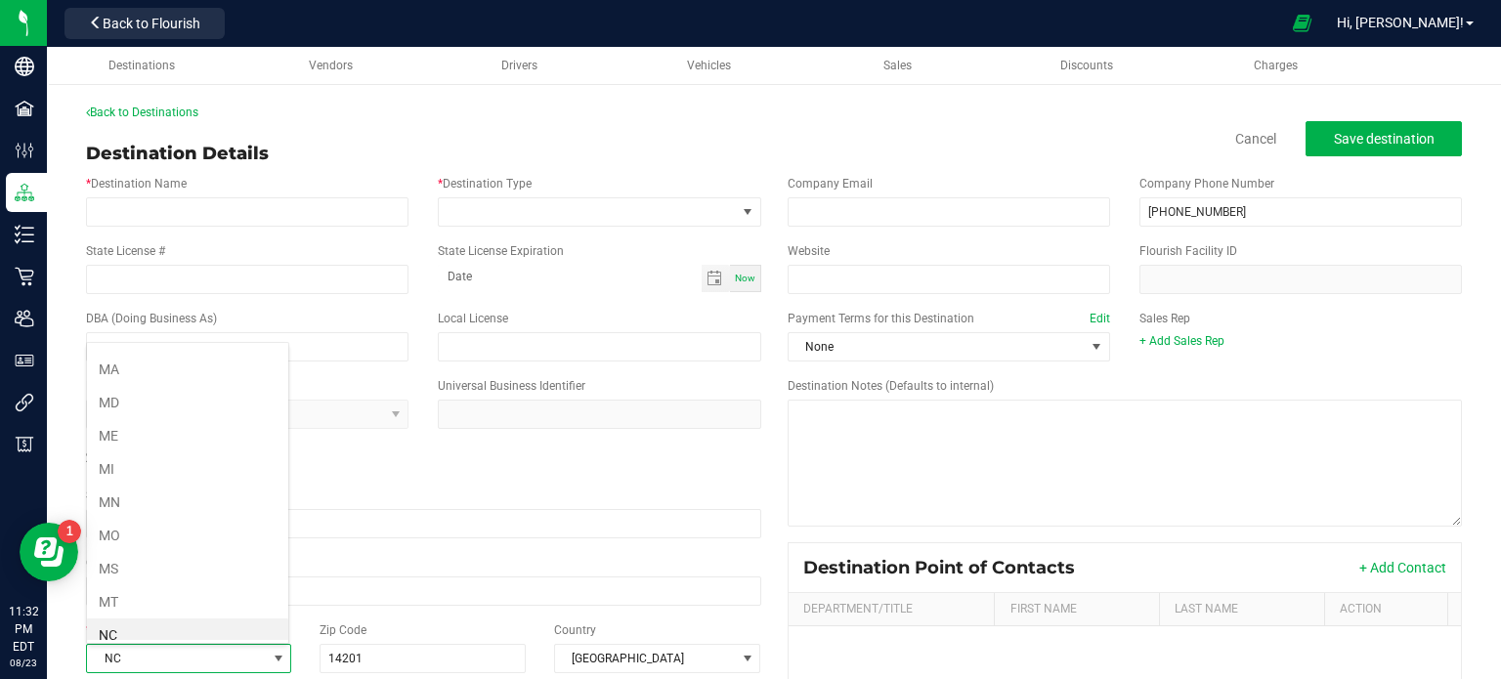
scroll to position [856, 0]
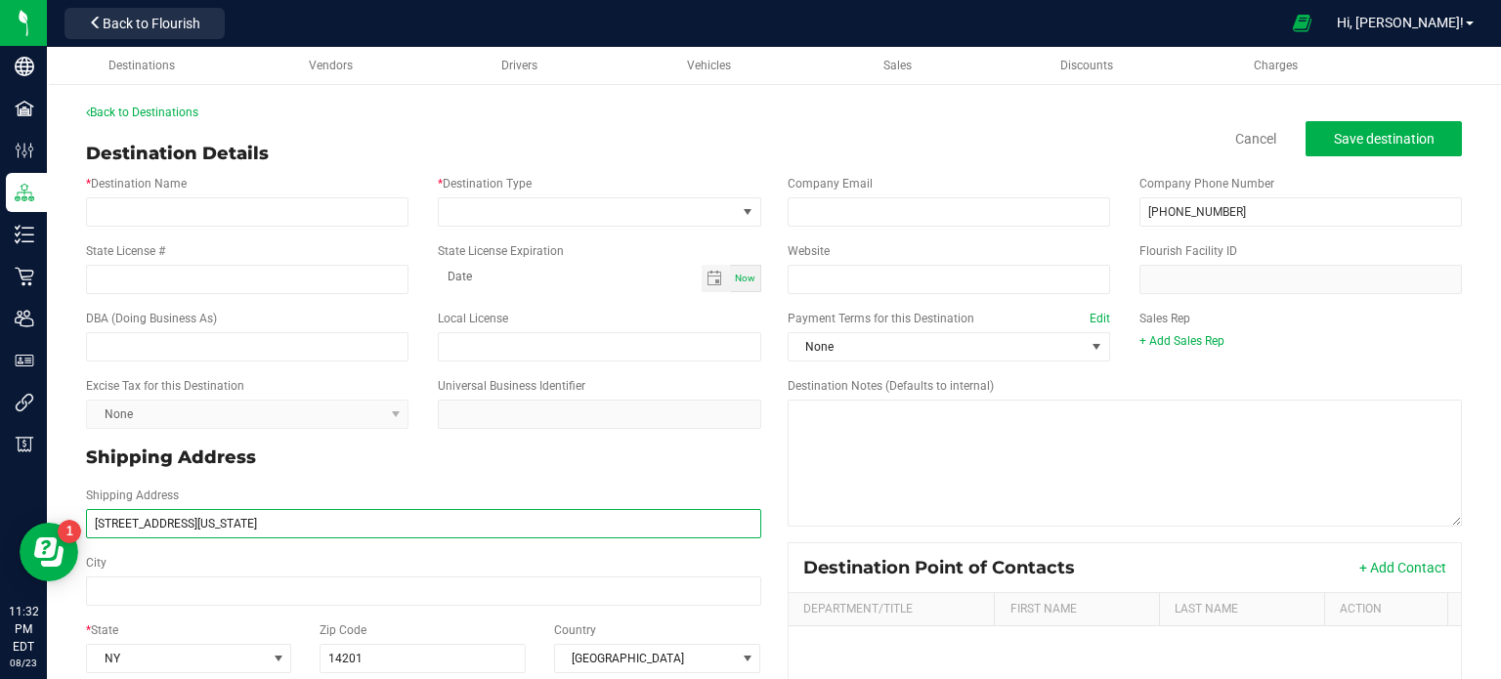
click at [194, 521] on input "[STREET_ADDRESS][US_STATE]" at bounding box center [423, 523] width 675 height 29
type input "[STREET_ADDRESS][US_STATE]"
click at [194, 571] on div "City" at bounding box center [423, 580] width 704 height 52
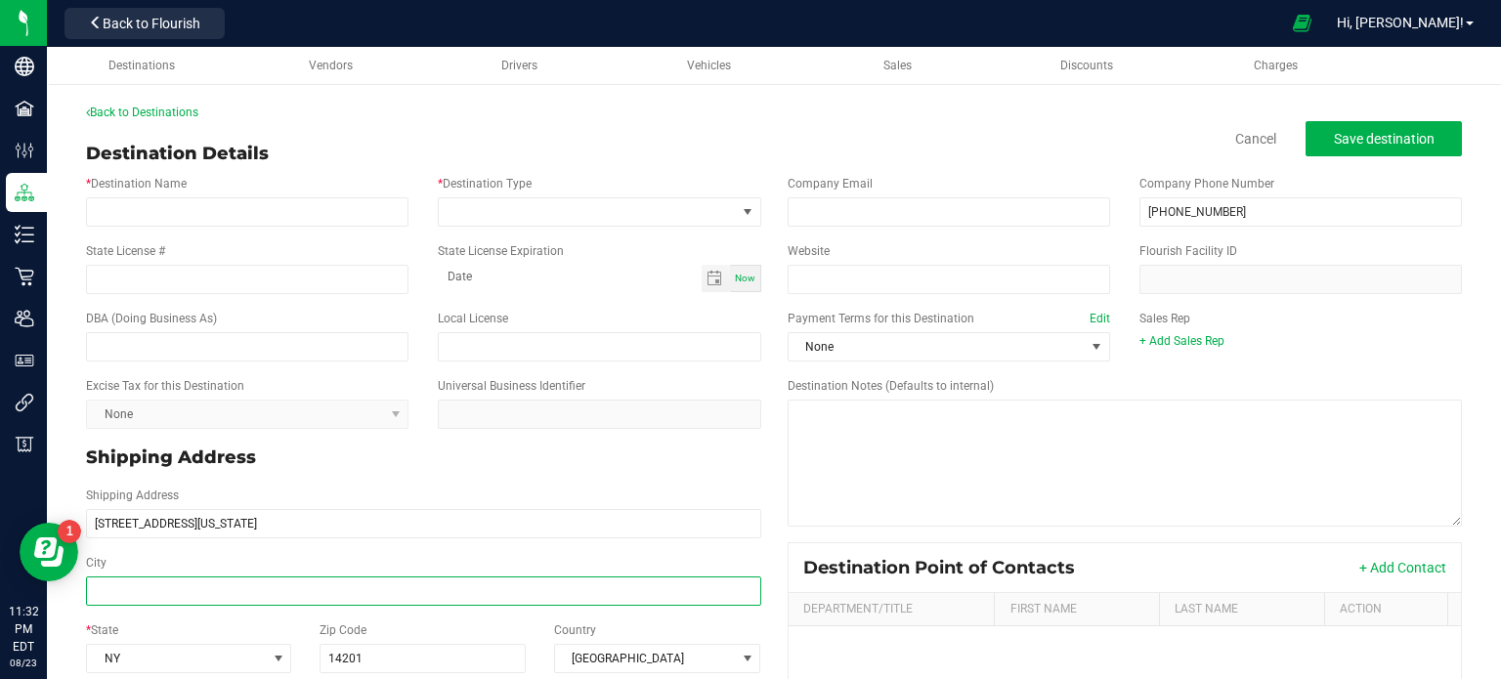
click at [199, 593] on input "City" at bounding box center [423, 590] width 675 height 29
paste input "Buffalo"
type input "Buffalo"
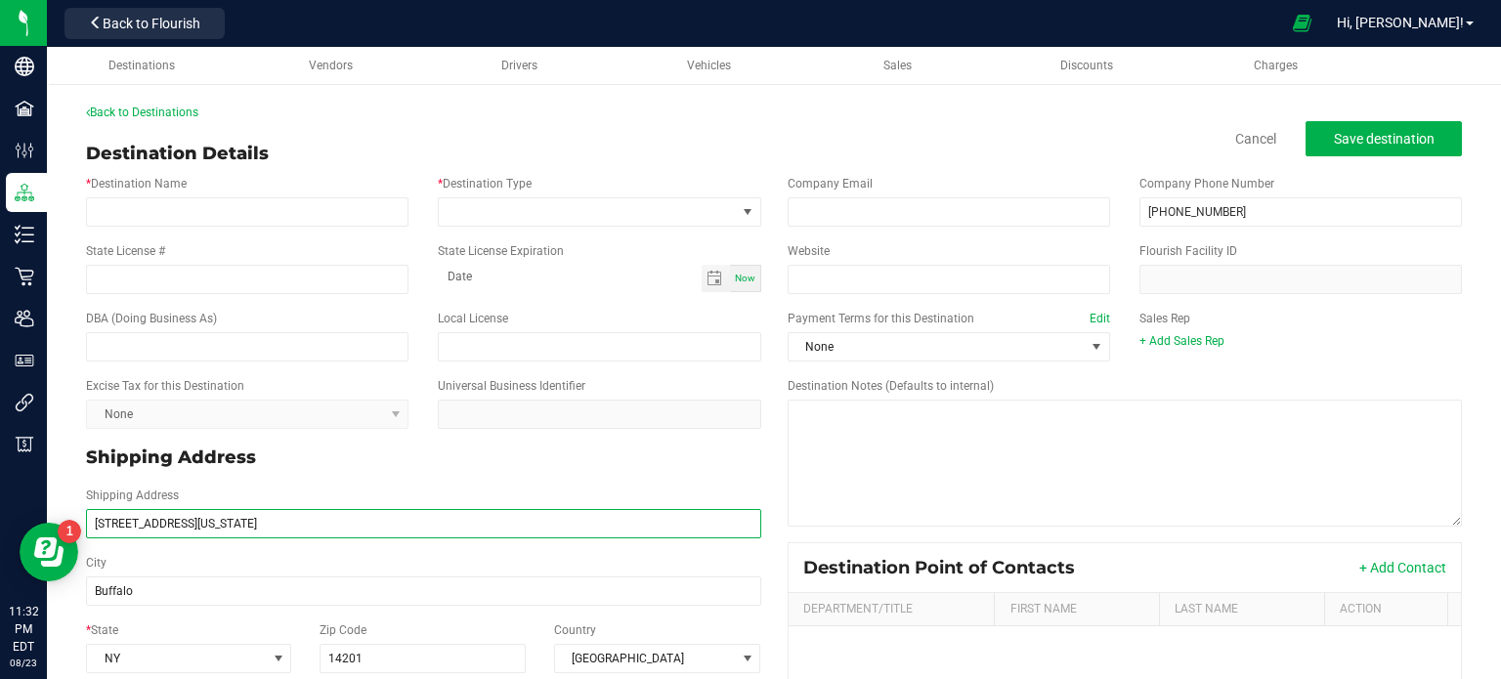
type input "Buffalo"
click at [241, 523] on input "[STREET_ADDRESS][US_STATE]" at bounding box center [423, 523] width 675 height 29
type input "[STREET_ADDRESS][US_STATE]"
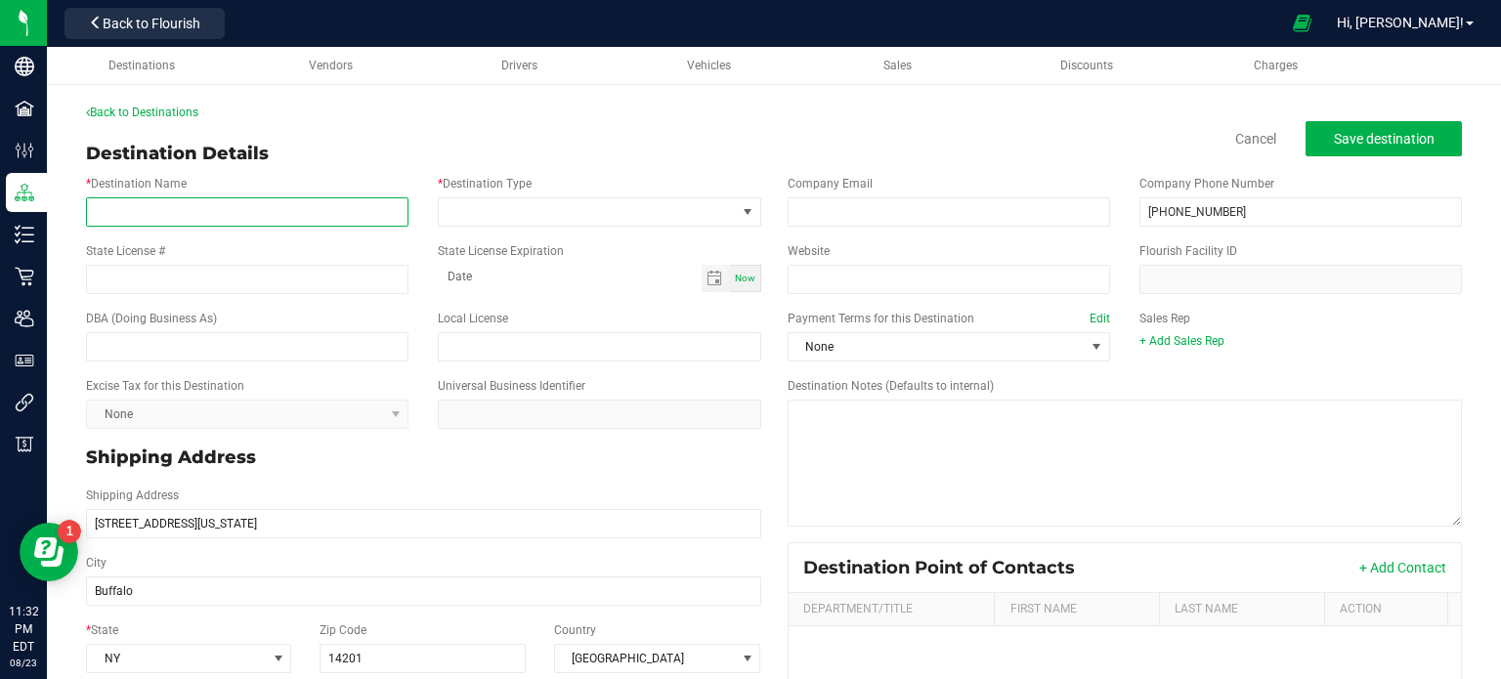
click at [190, 198] on input "* Destination Name" at bounding box center [247, 211] width 322 height 29
paste input "Best [PERSON_NAME]- Buffalo Dispensary"
click at [188, 217] on input "Best [PERSON_NAME]- Buffalo Dispensary" at bounding box center [247, 211] width 322 height 29
type input "Best [PERSON_NAME] Dispensary"
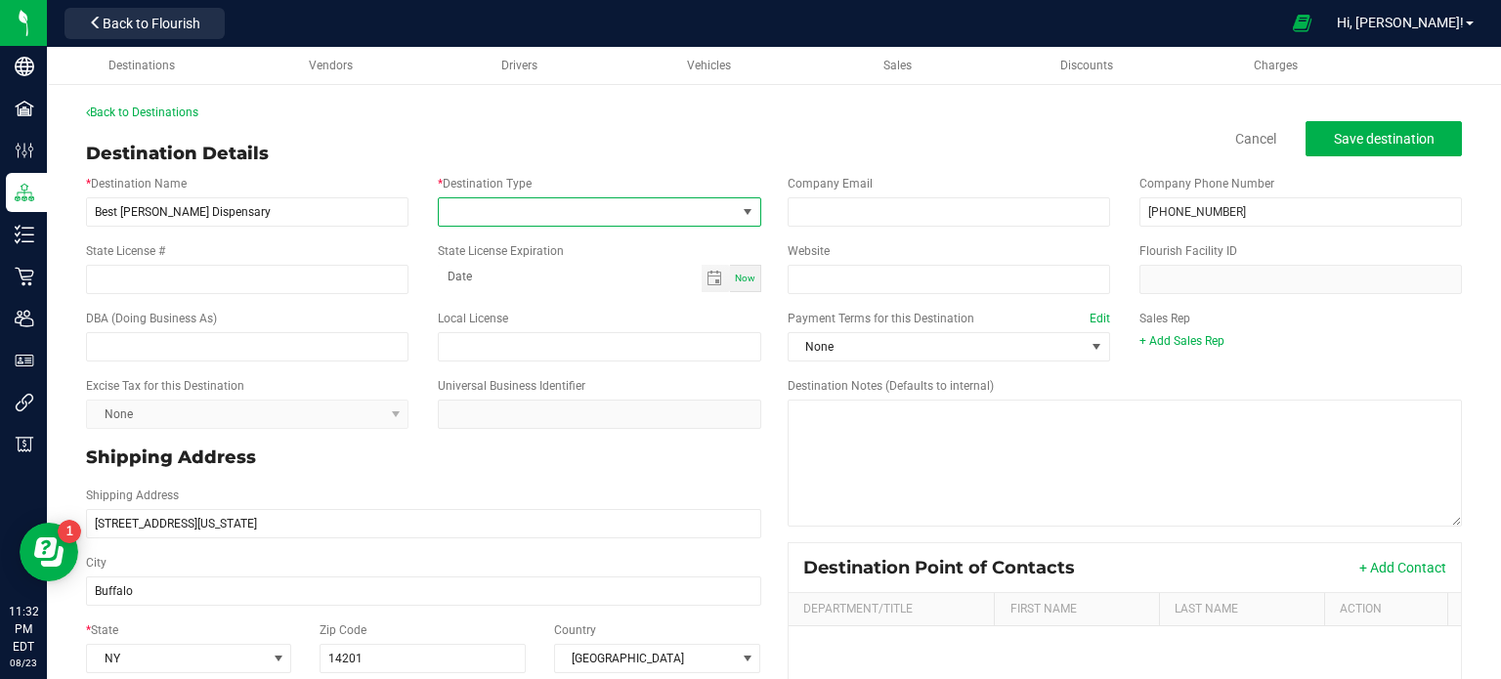
click at [586, 206] on span at bounding box center [587, 211] width 296 height 27
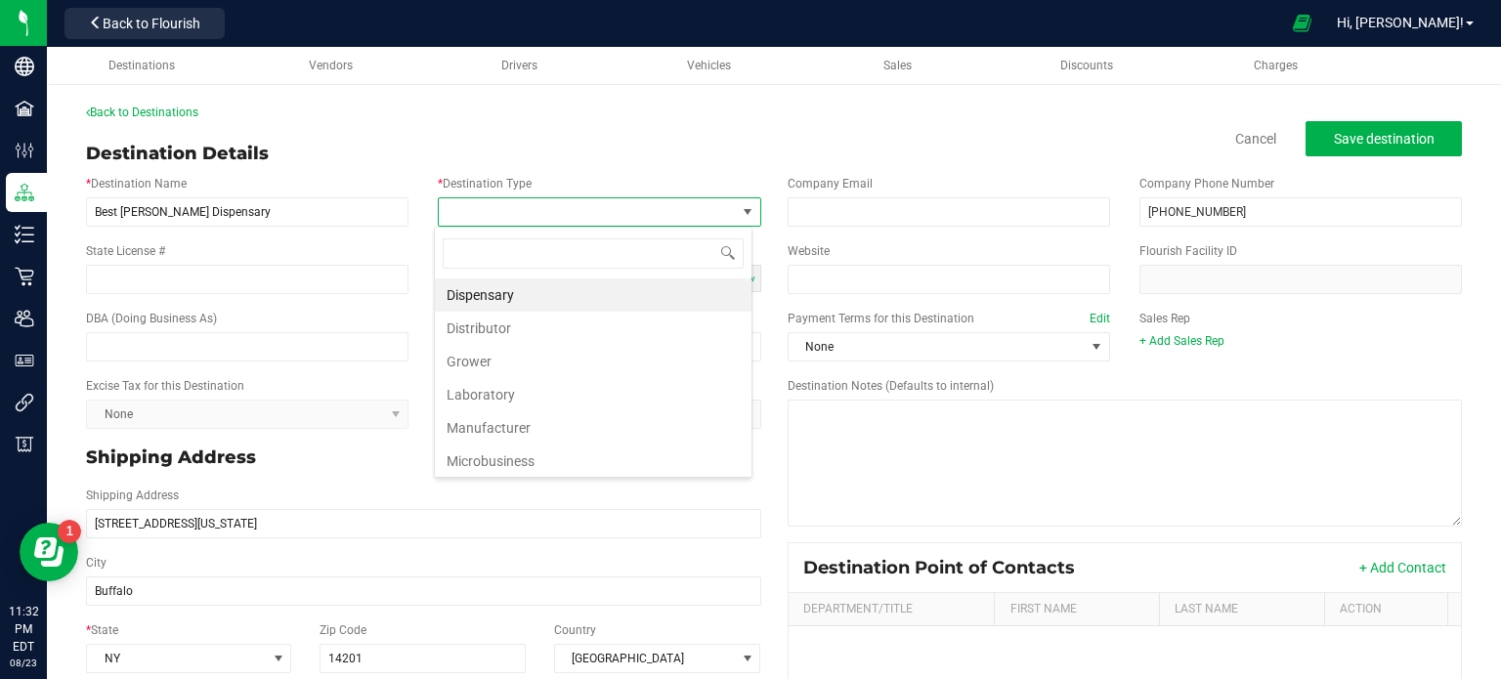
scroll to position [28, 318]
click at [568, 305] on li "Dispensary" at bounding box center [593, 294] width 317 height 33
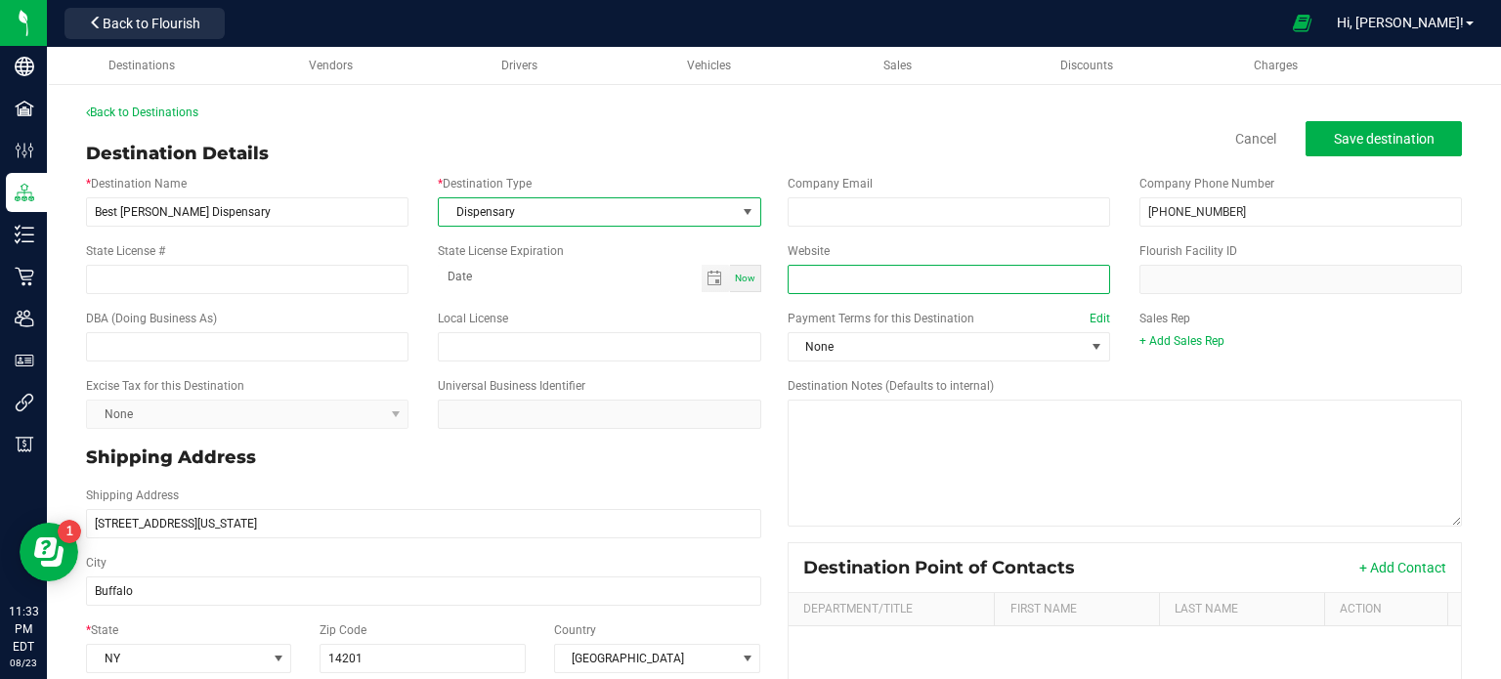
click at [834, 276] on input "Website" at bounding box center [948, 279] width 322 height 29
paste input "[URL][DOMAIN_NAME]"
type input "[URL][DOMAIN_NAME]"
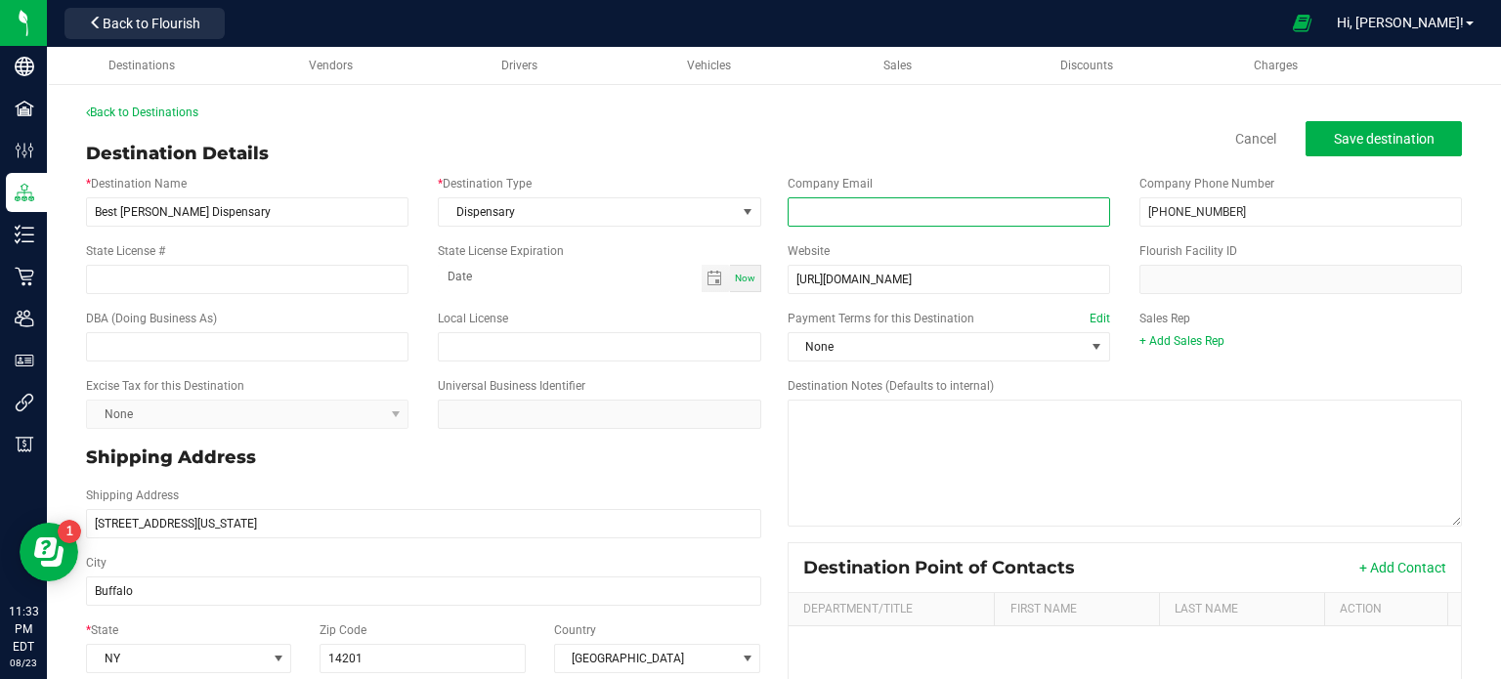
click at [833, 214] on input "email" at bounding box center [948, 211] width 322 height 29
paste input "[EMAIL_ADDRESS][DOMAIN_NAME]"
type input "[EMAIL_ADDRESS][DOMAIN_NAME]"
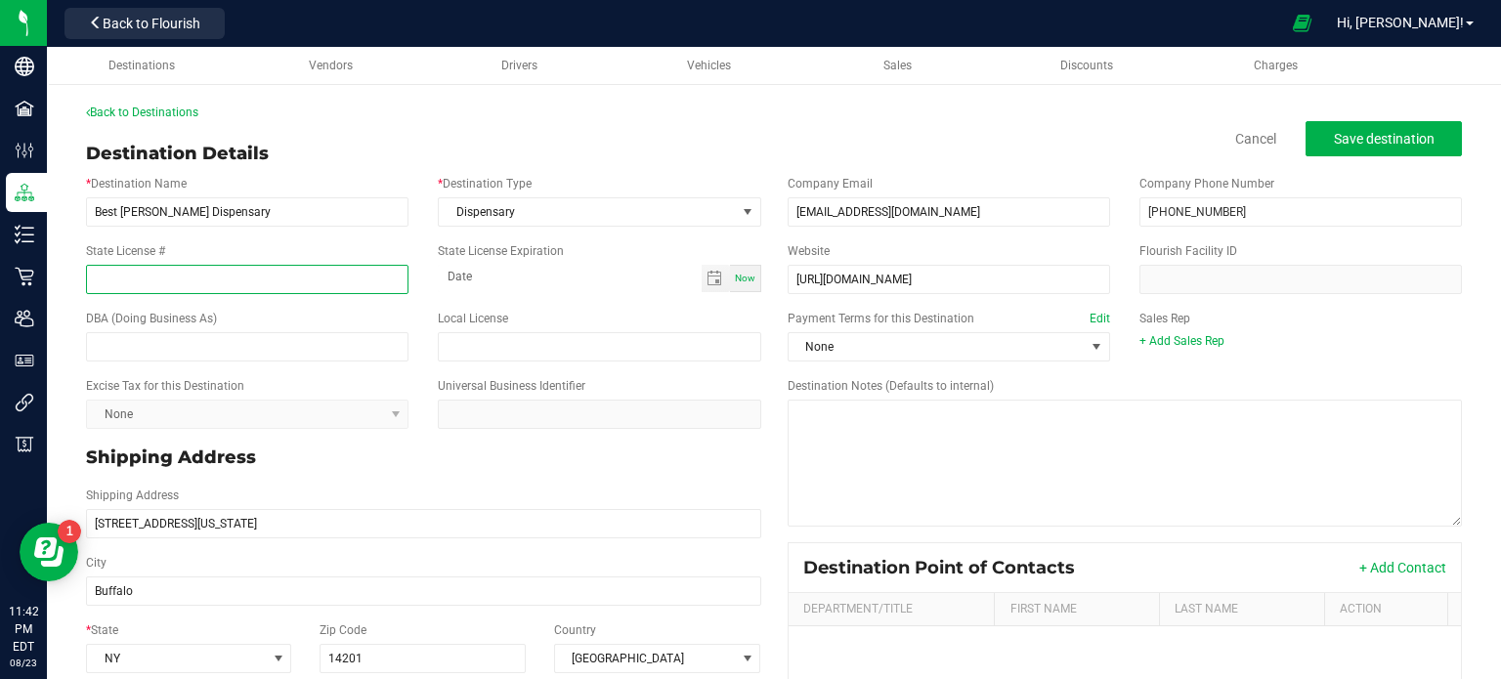
click at [172, 276] on input "State License #" at bounding box center [247, 279] width 322 height 29
paste input "OCMRETL-2023-002026"
type input "OCMRETL-2023-002026"
click at [1374, 150] on button "Save destination" at bounding box center [1383, 138] width 156 height 35
click at [161, 117] on link "Back to Destinations" at bounding box center [142, 113] width 112 height 14
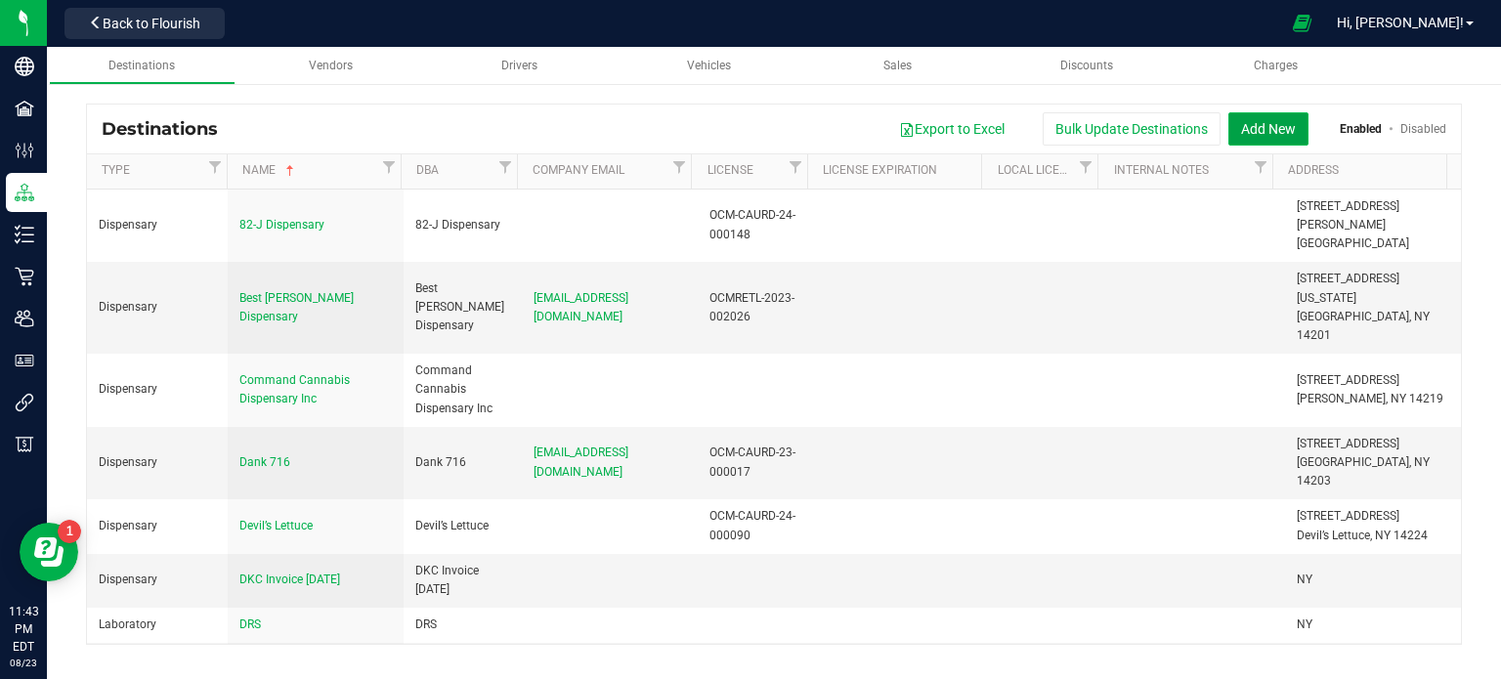
click at [1282, 135] on button "Add New" at bounding box center [1268, 128] width 80 height 33
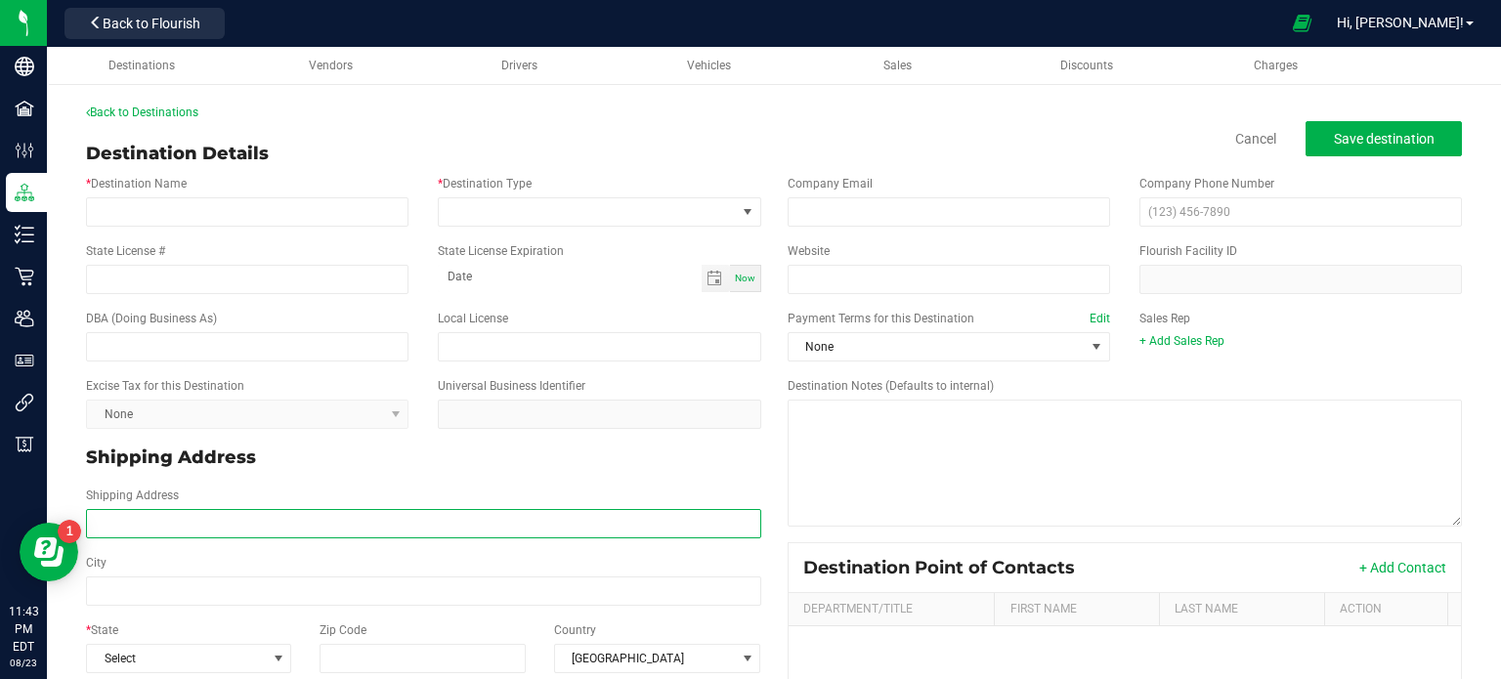
click at [228, 525] on input "Shipping Address" at bounding box center [423, 523] width 675 height 29
paste input "[STREET_ADDRESS] Phone: [PHONE_NUMBER]"
click at [230, 526] on input "[STREET_ADDRESS] Phone: [PHONE_NUMBER]" at bounding box center [423, 523] width 675 height 29
type input "[STREET_ADDRESS] Phone: [PHONE_NUMBER]"
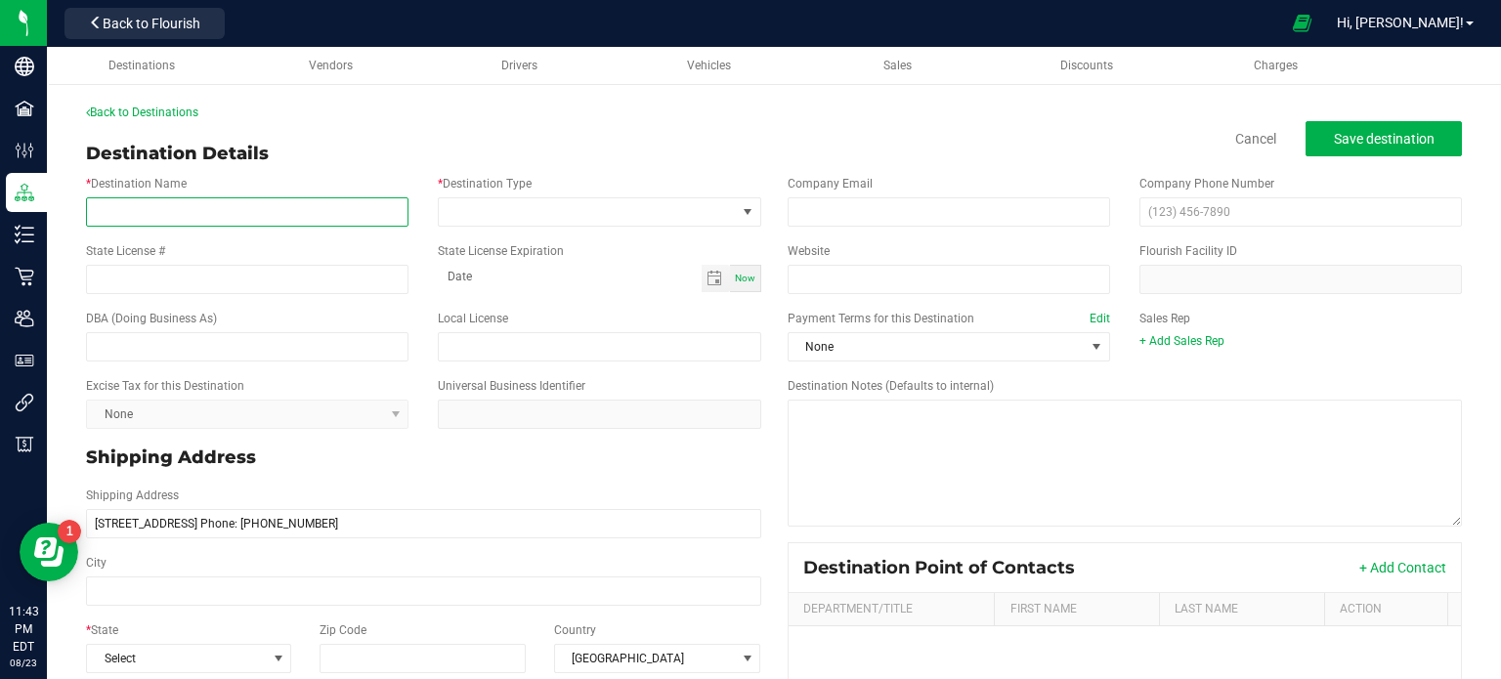
click at [250, 226] on input "* Destination Name" at bounding box center [247, 211] width 322 height 29
paste input "Buffalo Dreams Dispensary"
type input "Buffalo Dreams Dispensary"
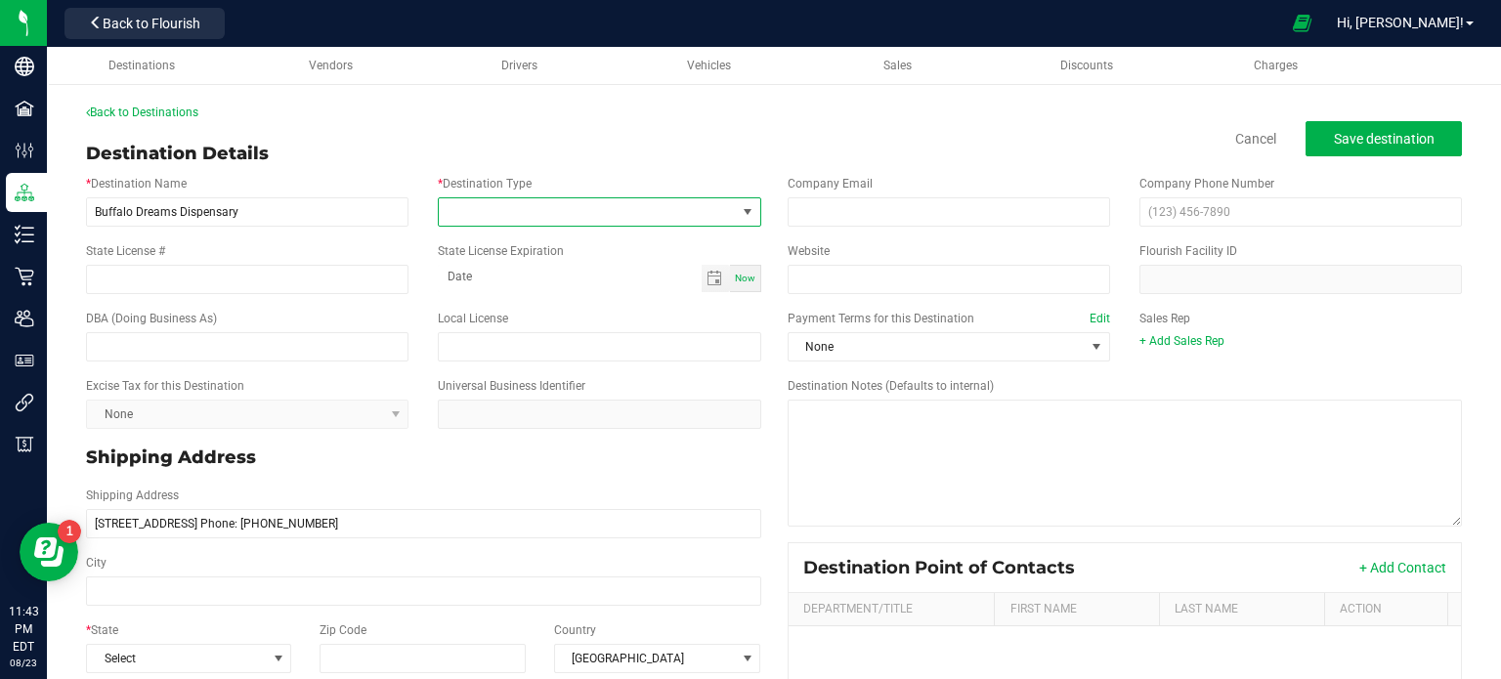
click at [477, 216] on span at bounding box center [587, 211] width 296 height 27
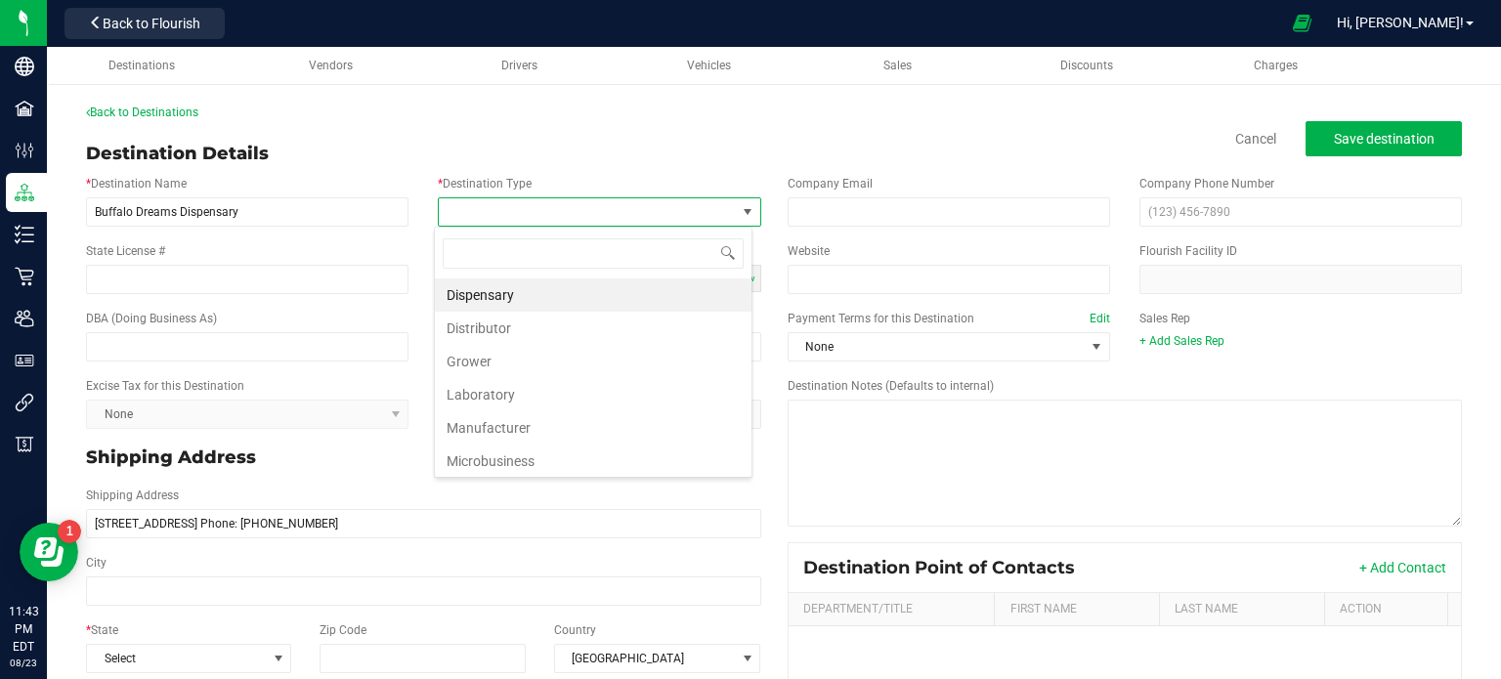
scroll to position [28, 318]
click at [518, 289] on li "Dispensary" at bounding box center [593, 294] width 317 height 33
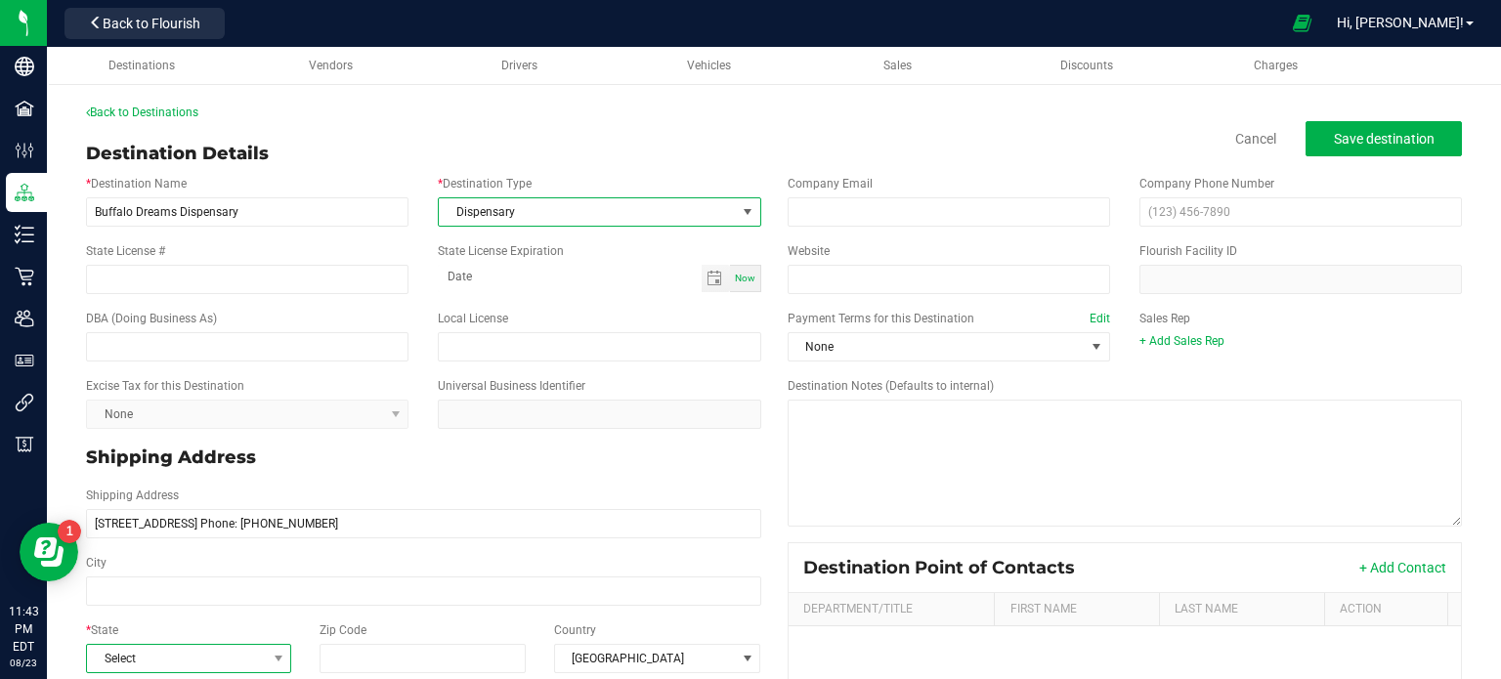
click at [204, 663] on span "Select" at bounding box center [176, 658] width 179 height 27
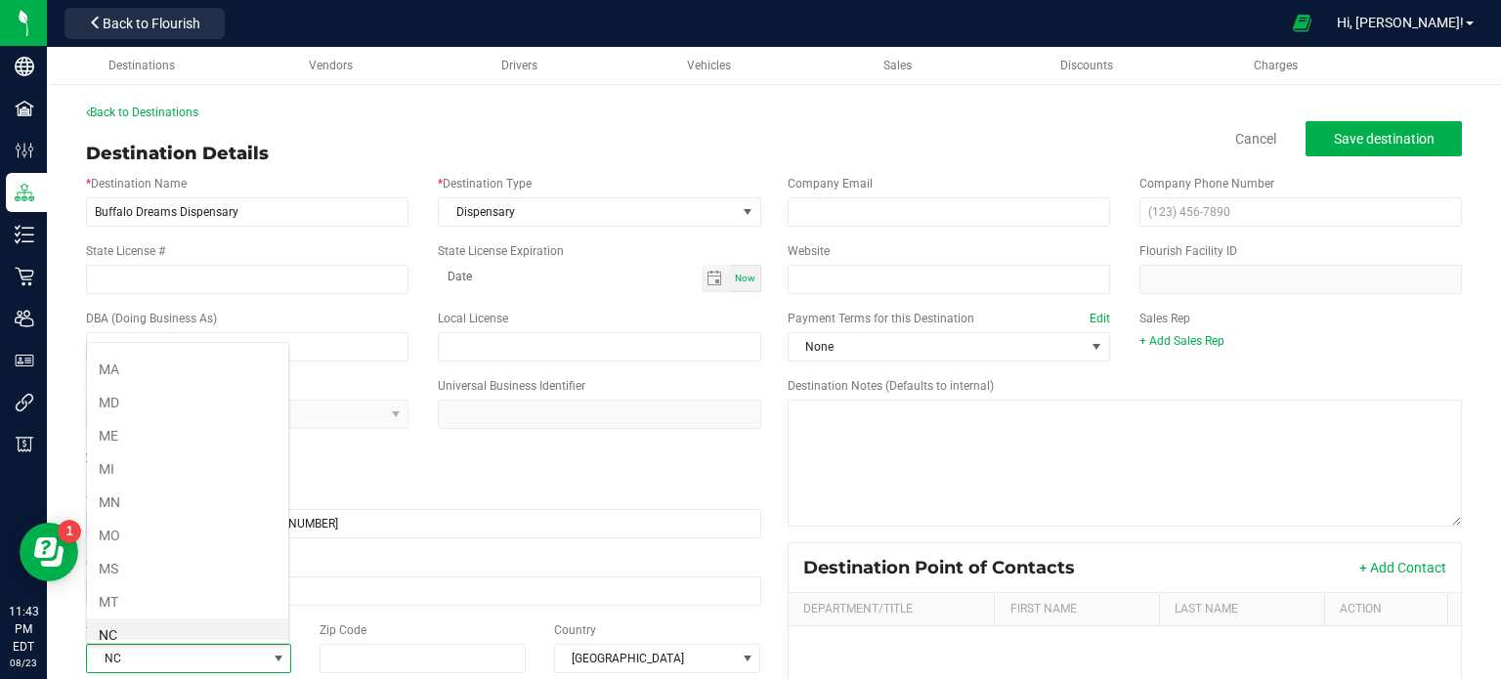
scroll to position [856, 0]
click at [179, 627] on li "NY" at bounding box center [187, 636] width 201 height 33
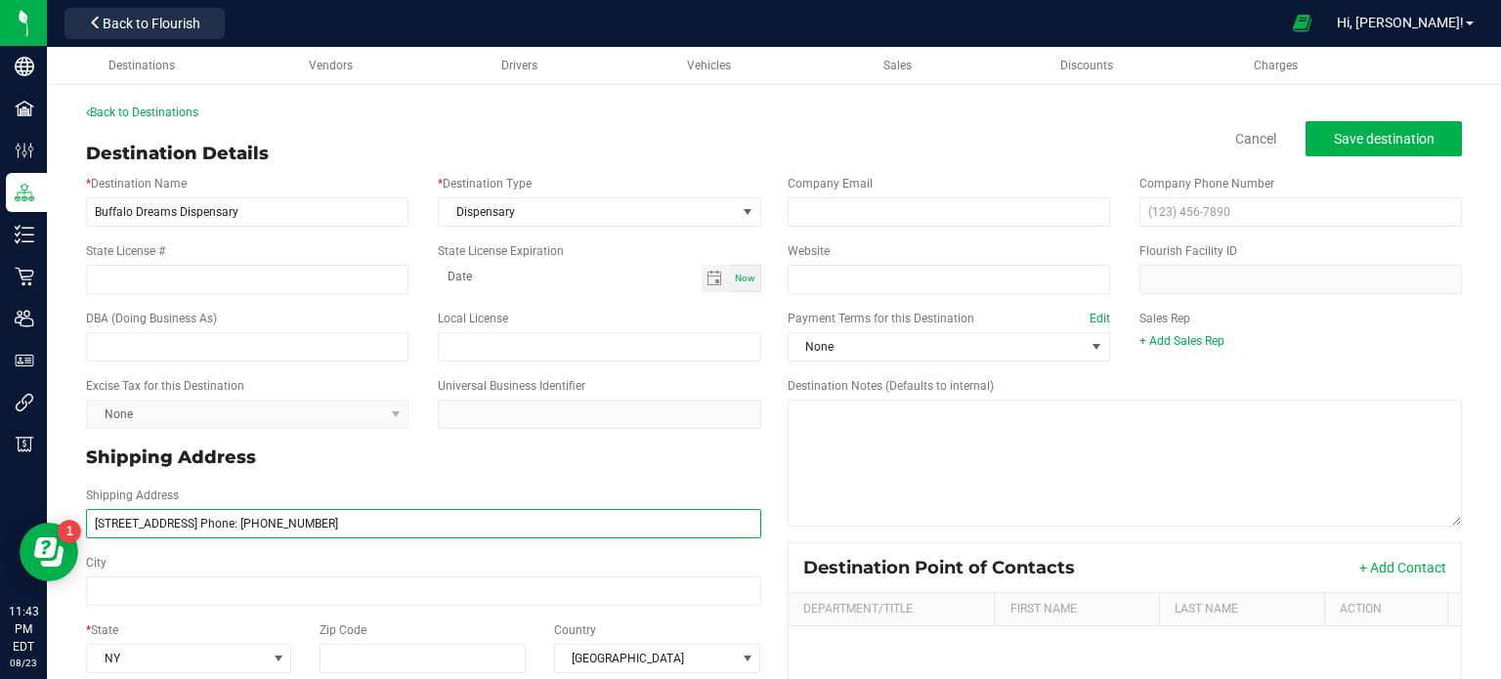
click at [231, 529] on input "[STREET_ADDRESS] Phone: [PHONE_NUMBER]" at bounding box center [423, 523] width 675 height 29
type input "[STREET_ADDRESS] Phone: [PHONE_NUMBER]"
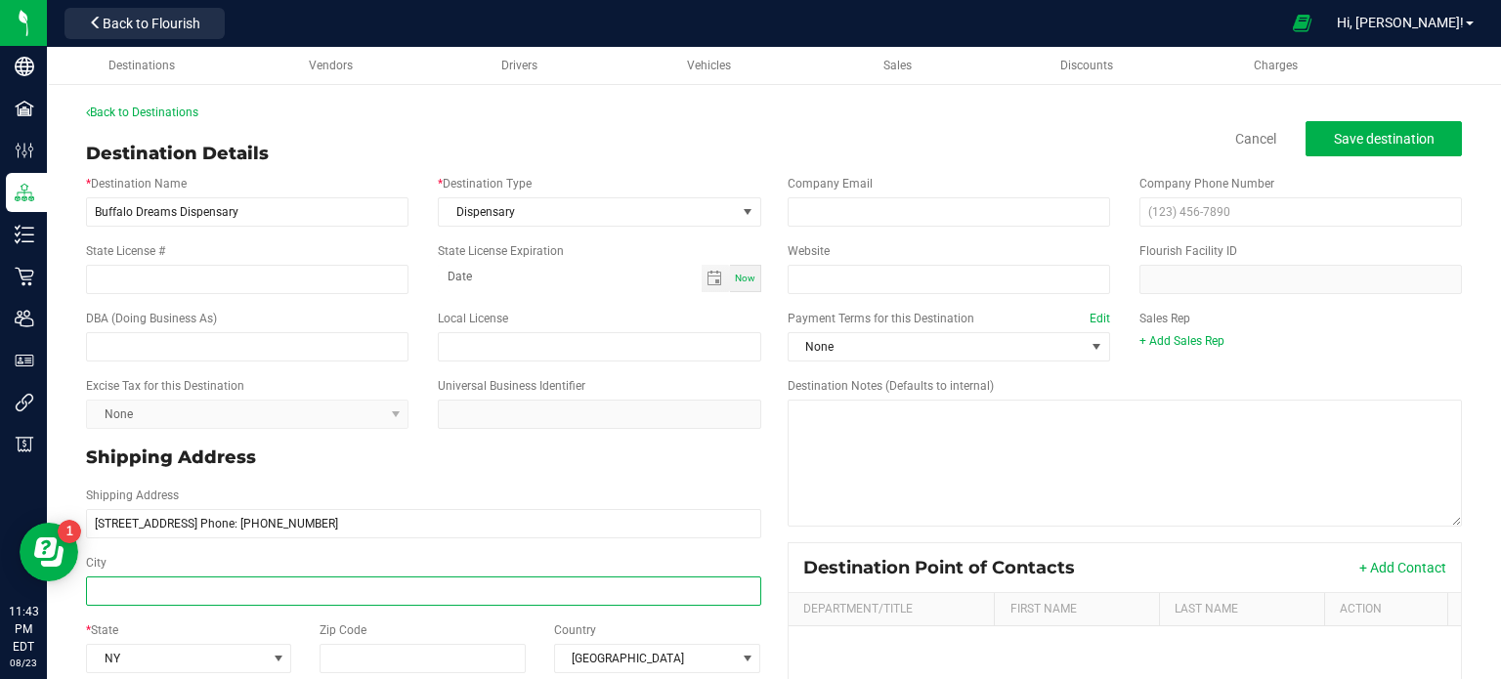
type input "[STREET_ADDRESS] Phone: [PHONE_NUMBER]"
click at [180, 591] on input "City" at bounding box center [423, 590] width 675 height 29
paste input "Buffalo"
type input "Buffalo"
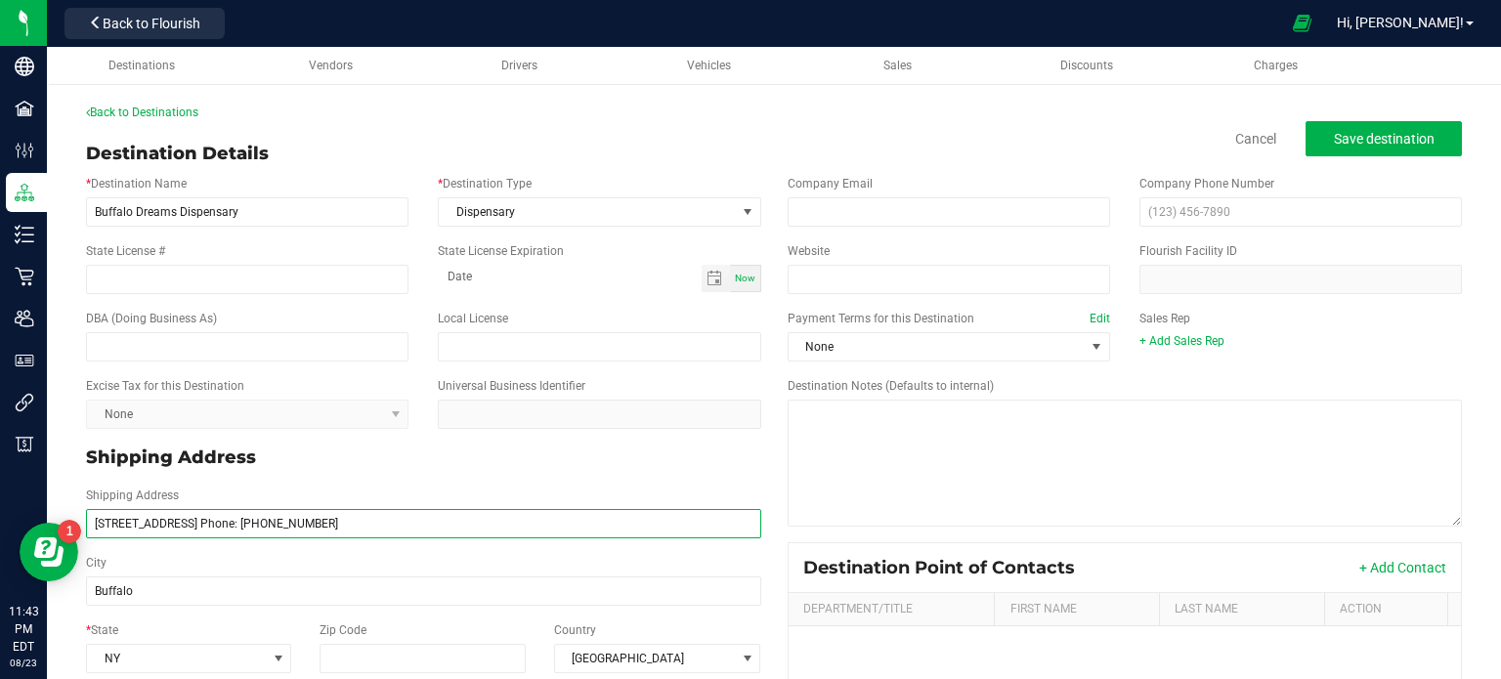
type input "Buffalo"
drag, startPoint x: 227, startPoint y: 523, endPoint x: 207, endPoint y: 523, distance: 19.5
click at [207, 523] on input "[STREET_ADDRESS] Phone: [PHONE_NUMBER]" at bounding box center [423, 523] width 675 height 29
click at [227, 519] on input "[STREET_ADDRESS] Phone: [PHONE_NUMBER]" at bounding box center [423, 523] width 675 height 29
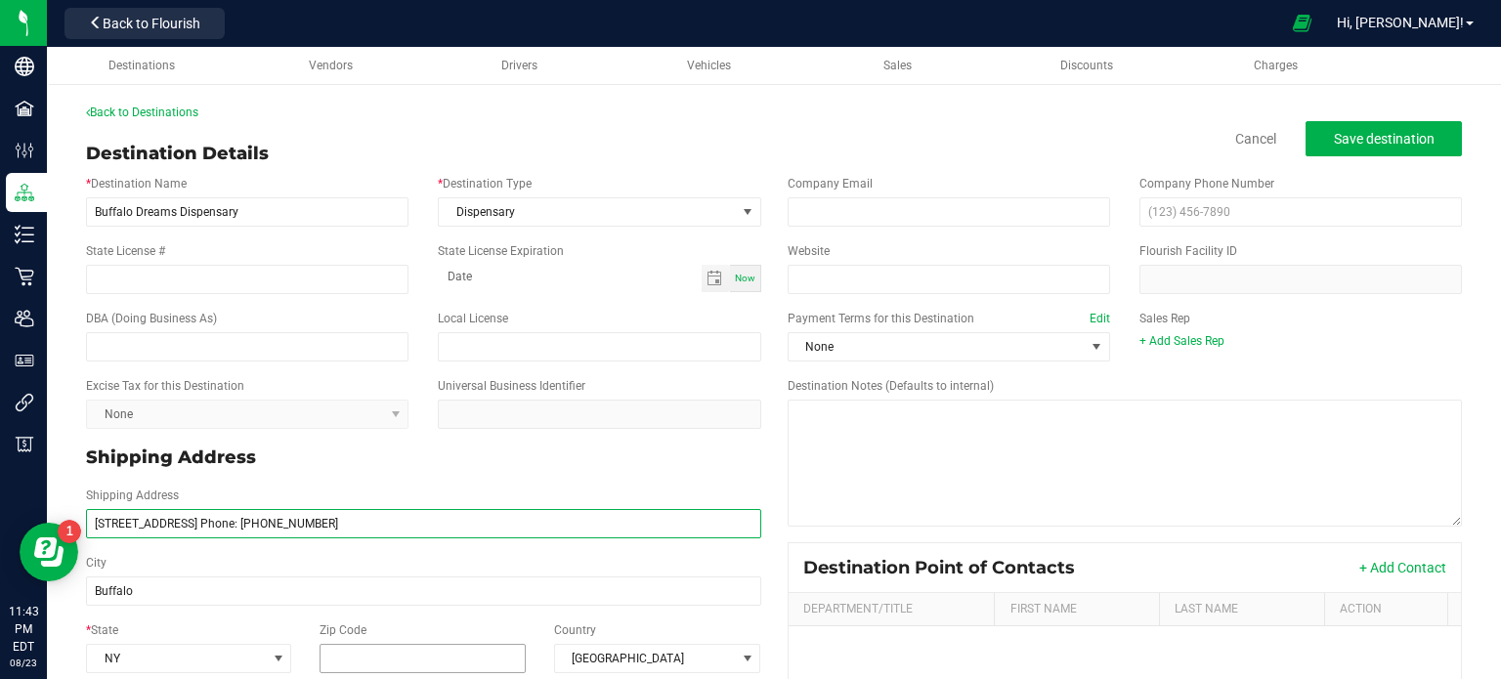
type input "[STREET_ADDRESS] Phone: [PHONE_NUMBER]"
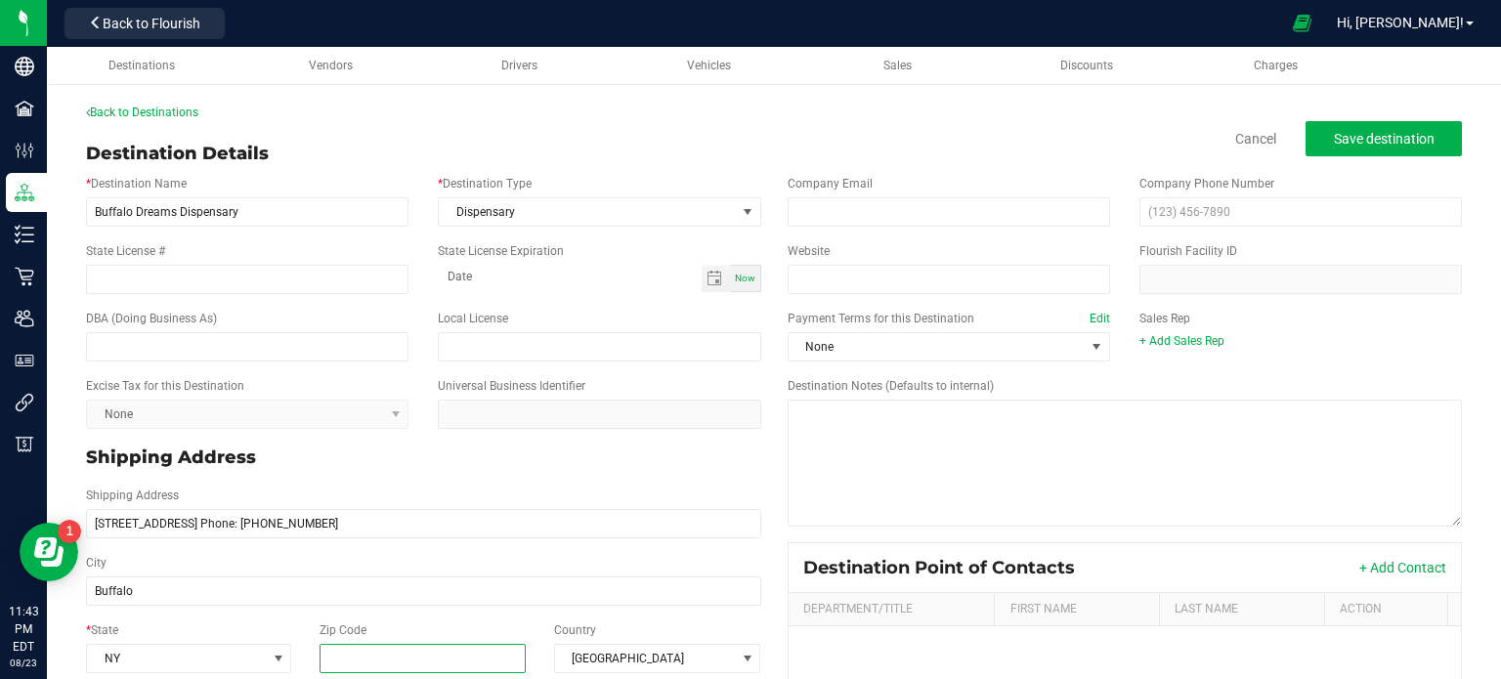
type input "[STREET_ADDRESS] Phone: [PHONE_NUMBER]"
click at [372, 645] on input "Zip Code" at bounding box center [422, 658] width 207 height 29
paste input "14223"
type input "14223"
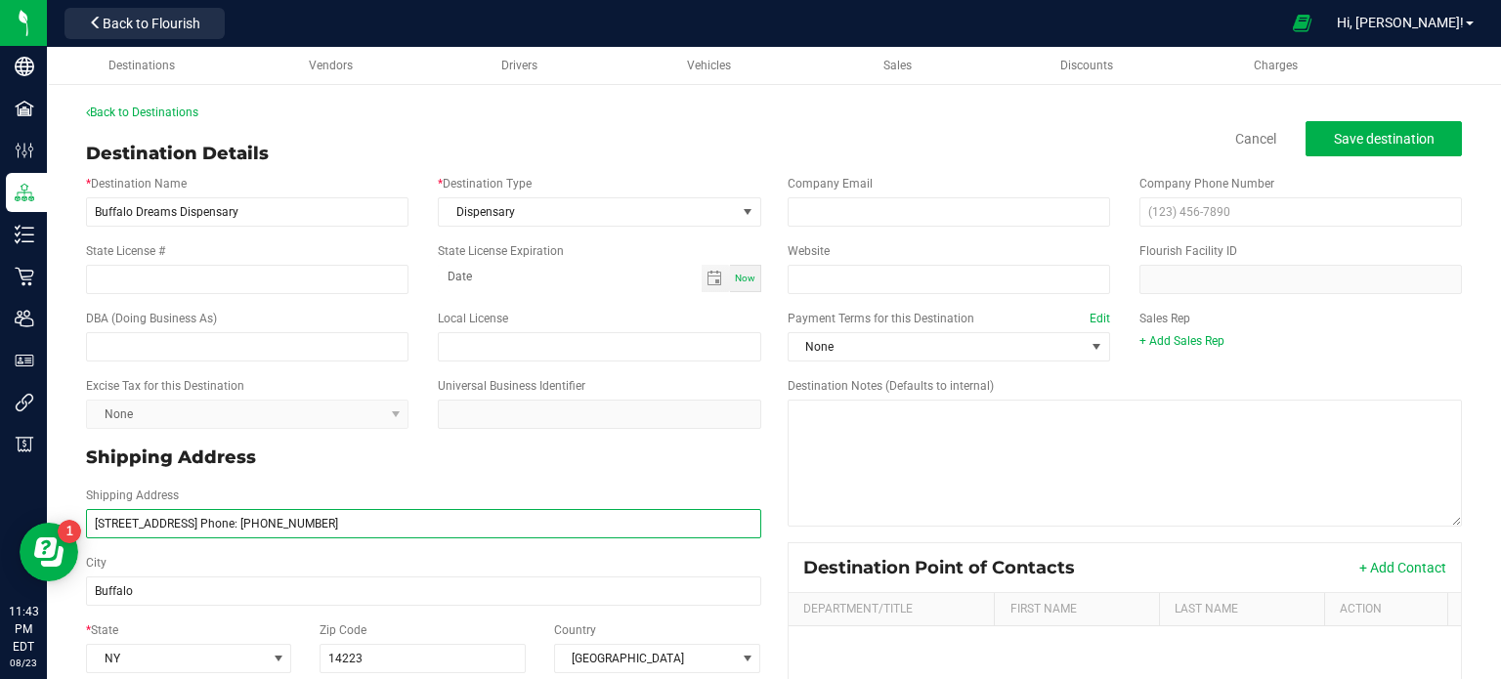
type input "14223"
click at [317, 523] on input "[STREET_ADDRESS] Phone: [PHONE_NUMBER]" at bounding box center [423, 523] width 675 height 29
click at [322, 525] on input "[STREET_ADDRESS] Phone: [PHONE_NUMBER]" at bounding box center [423, 523] width 675 height 29
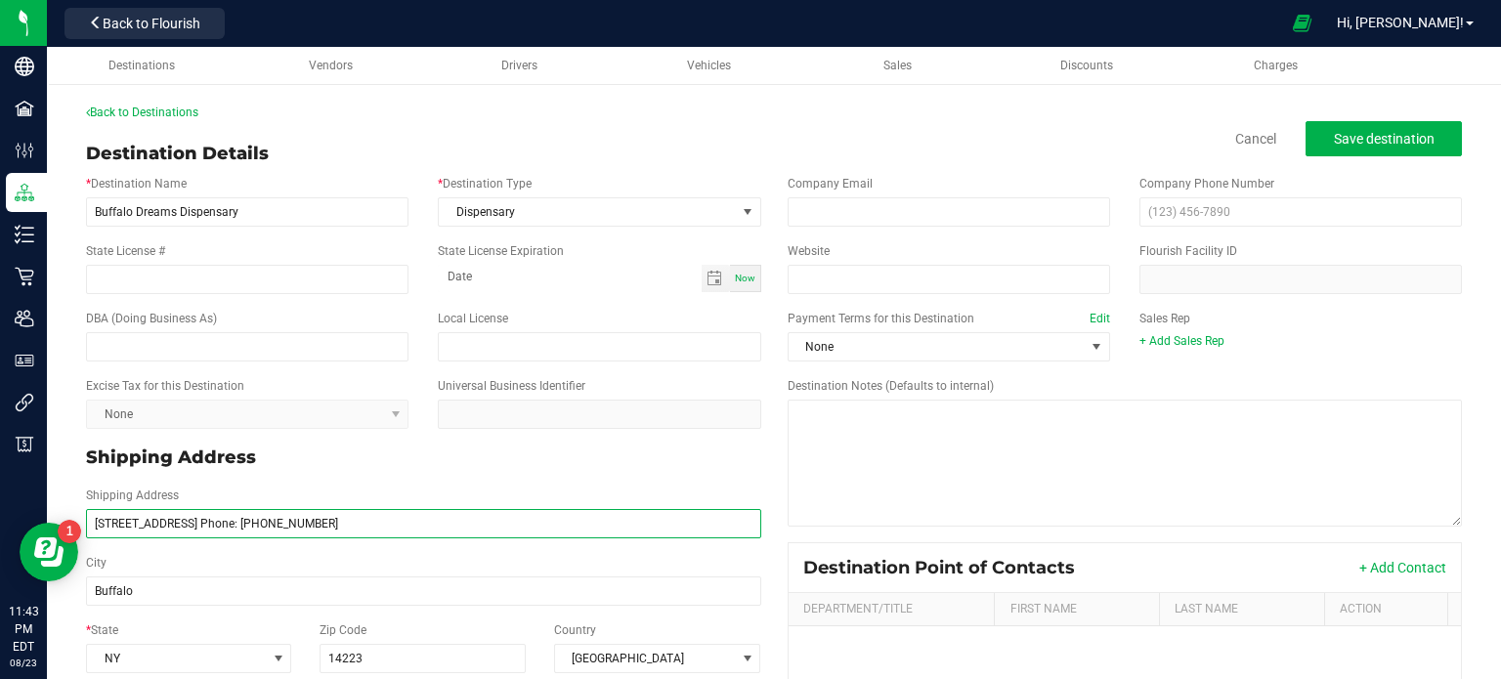
drag, startPoint x: 333, startPoint y: 527, endPoint x: 247, endPoint y: 523, distance: 86.1
click at [247, 523] on input "[STREET_ADDRESS] Phone: [PHONE_NUMBER]" at bounding box center [423, 523] width 675 height 29
type input "[STREET_ADDRESS] Phone:"
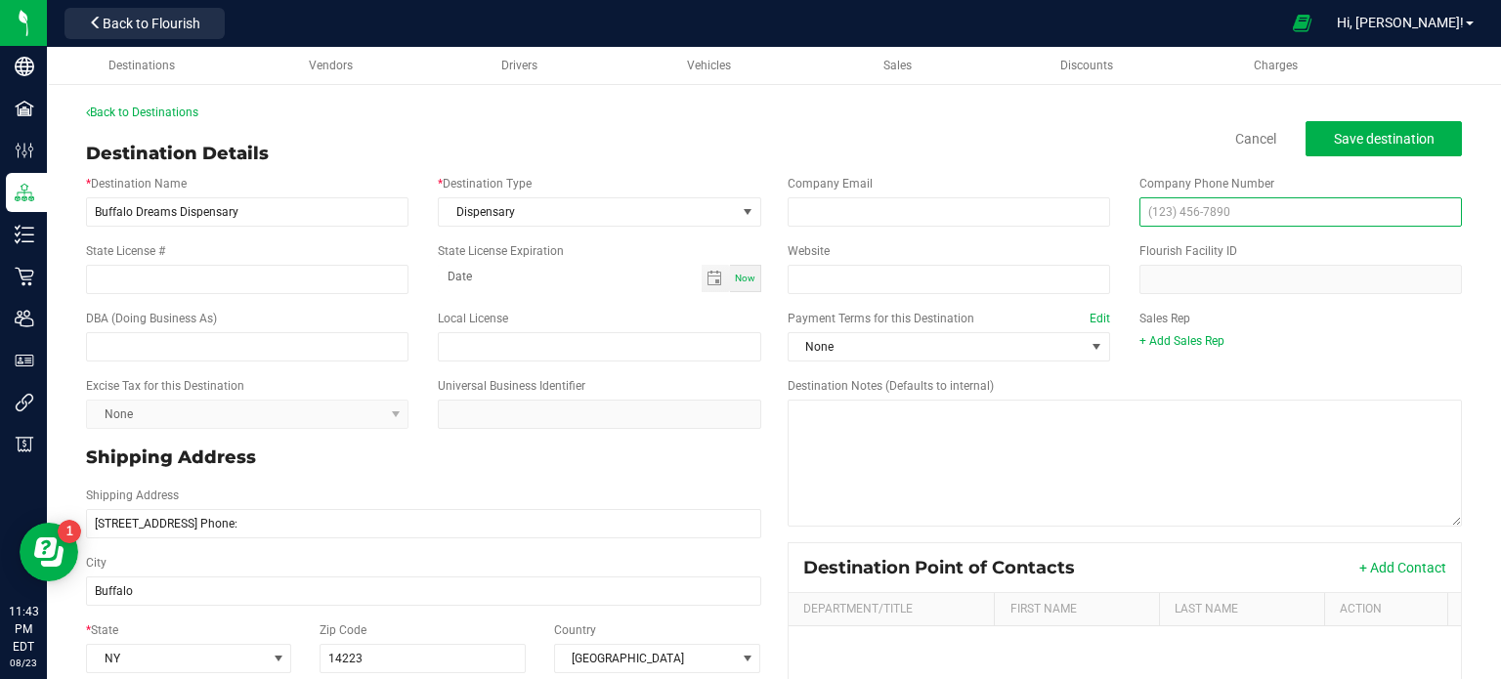
type input "[STREET_ADDRESS] Phone:"
click at [1196, 211] on input "text" at bounding box center [1300, 211] width 322 height 29
paste input "[PHONE_NUMBER]"
type input "[PHONE_NUMBER]"
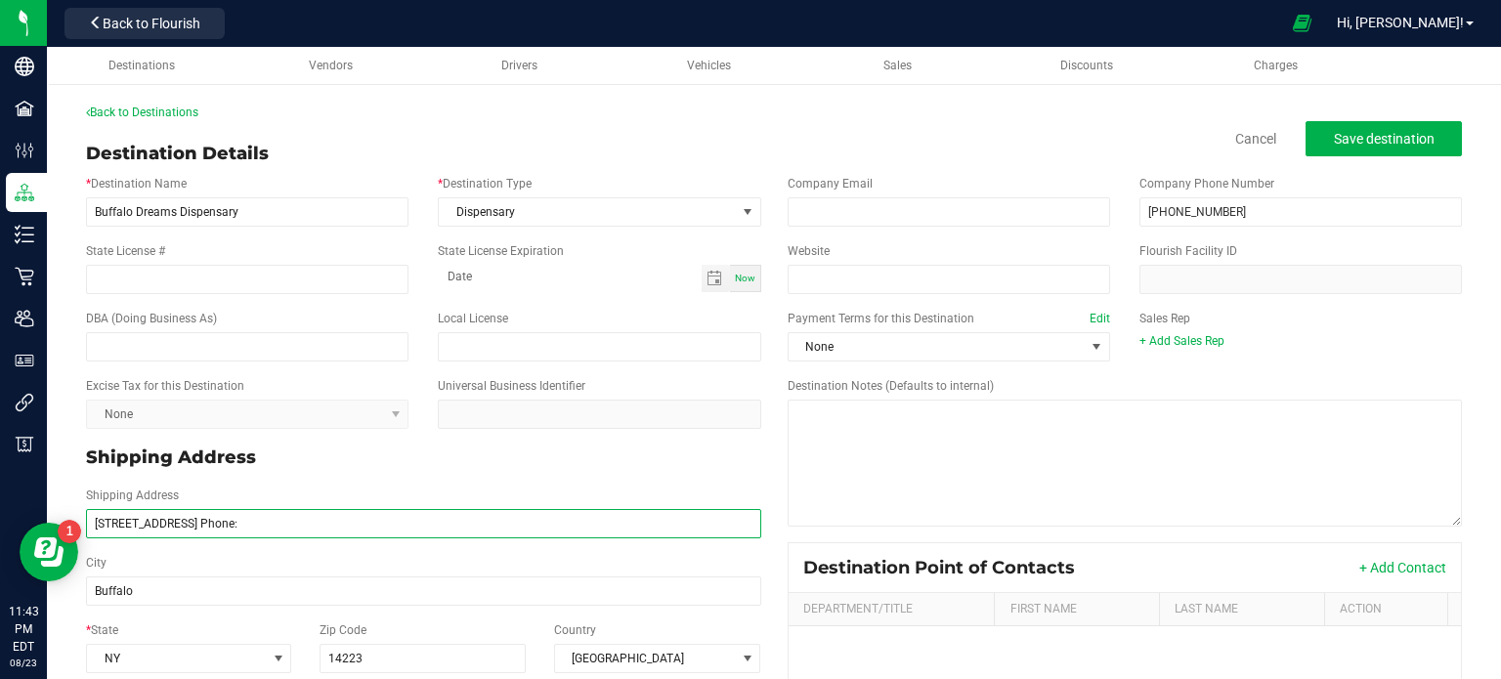
click at [259, 529] on input "[STREET_ADDRESS] Phone:" at bounding box center [423, 523] width 675 height 29
type input "[STREET_ADDRESS]"
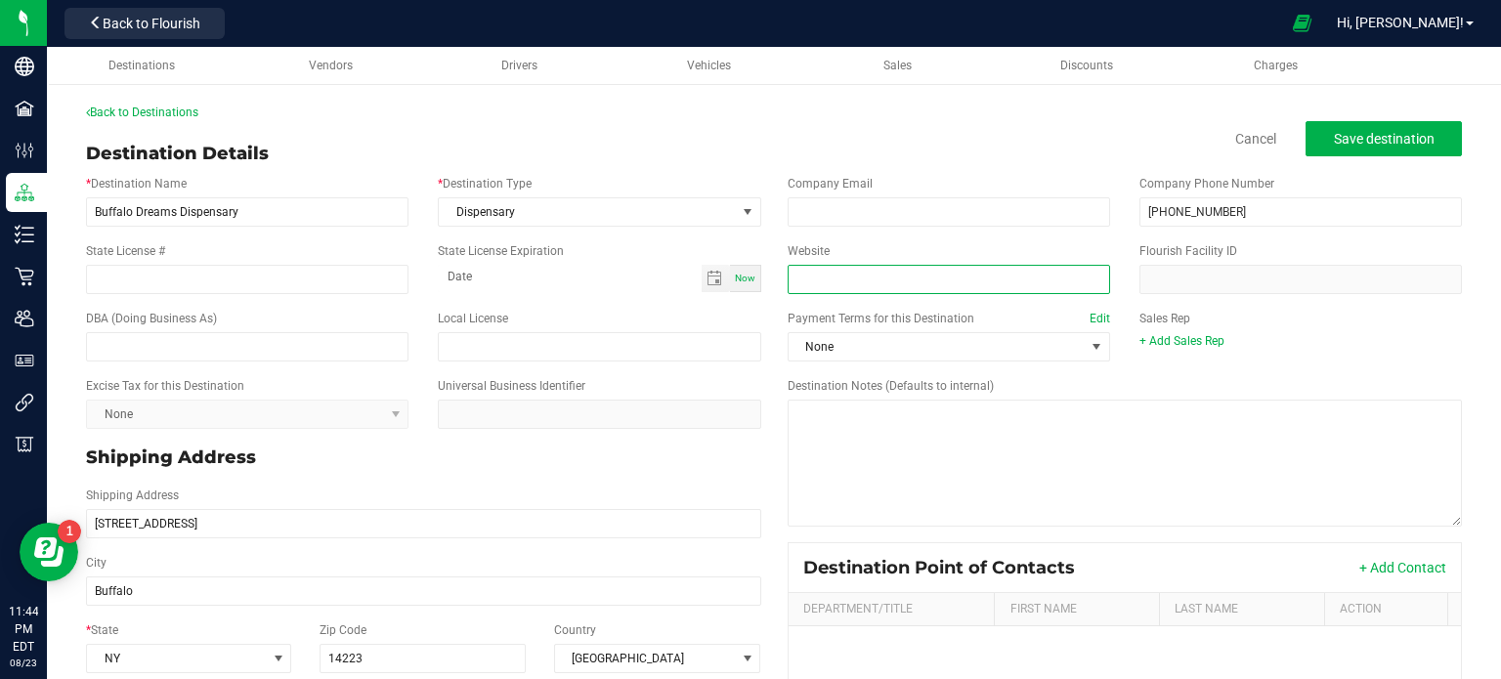
click at [837, 289] on input "Website" at bounding box center [948, 279] width 322 height 29
click at [834, 287] on input "Website" at bounding box center [948, 279] width 322 height 29
paste input "[URL][DOMAIN_NAME]"
type input "[URL][DOMAIN_NAME]"
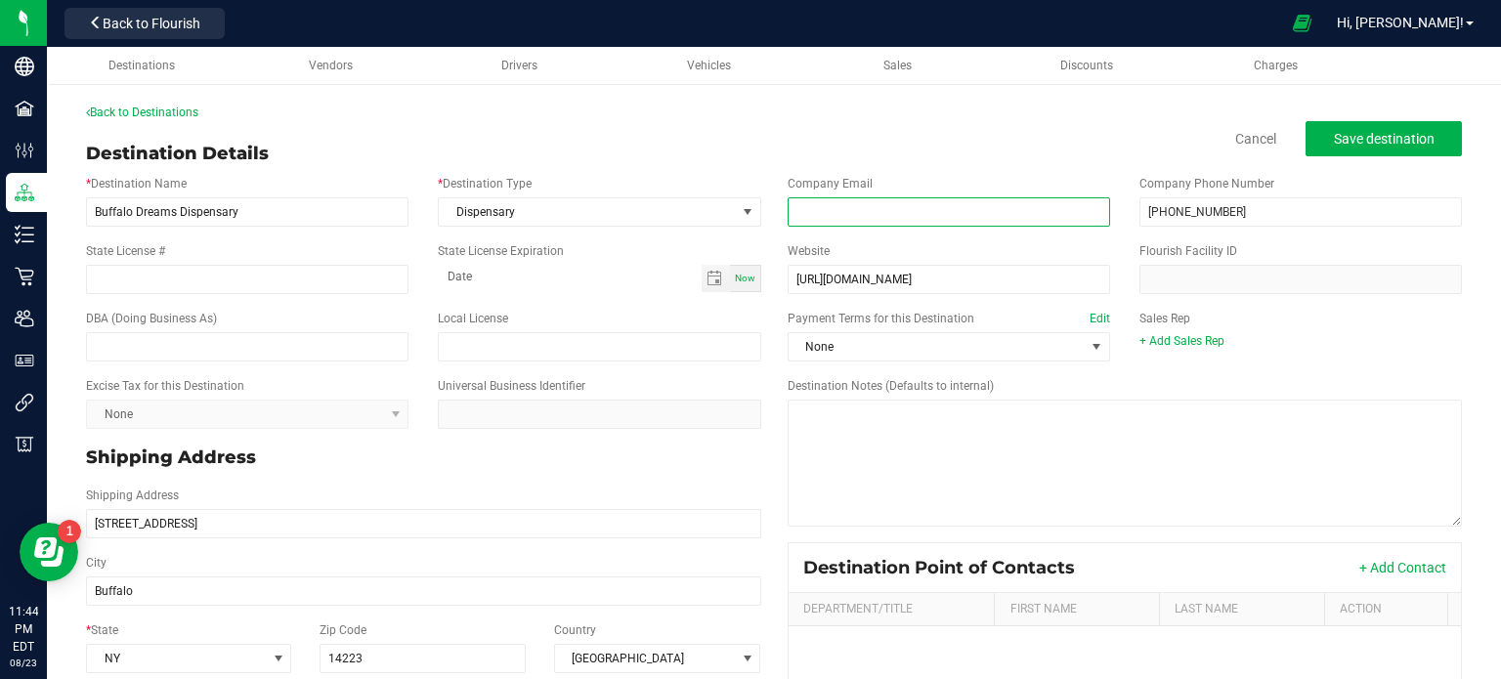
click at [889, 206] on input "email" at bounding box center [948, 211] width 322 height 29
paste input "[EMAIL_ADDRESS][DOMAIN_NAME]"
type input "[EMAIL_ADDRESS][DOMAIN_NAME]"
click at [1339, 144] on span "Save destination" at bounding box center [1383, 139] width 101 height 16
click at [186, 114] on link "Back to Destinations" at bounding box center [142, 113] width 112 height 14
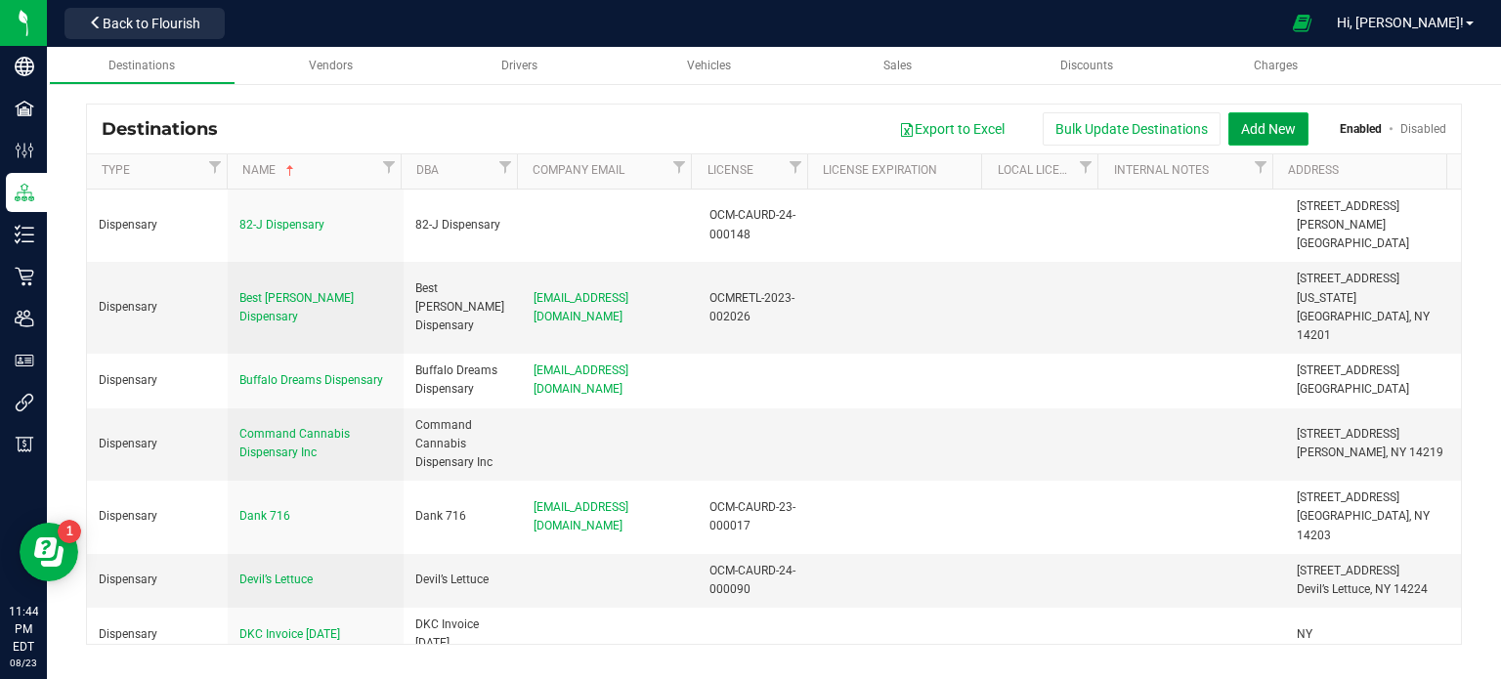
click at [1283, 121] on button "Add New" at bounding box center [1268, 128] width 80 height 33
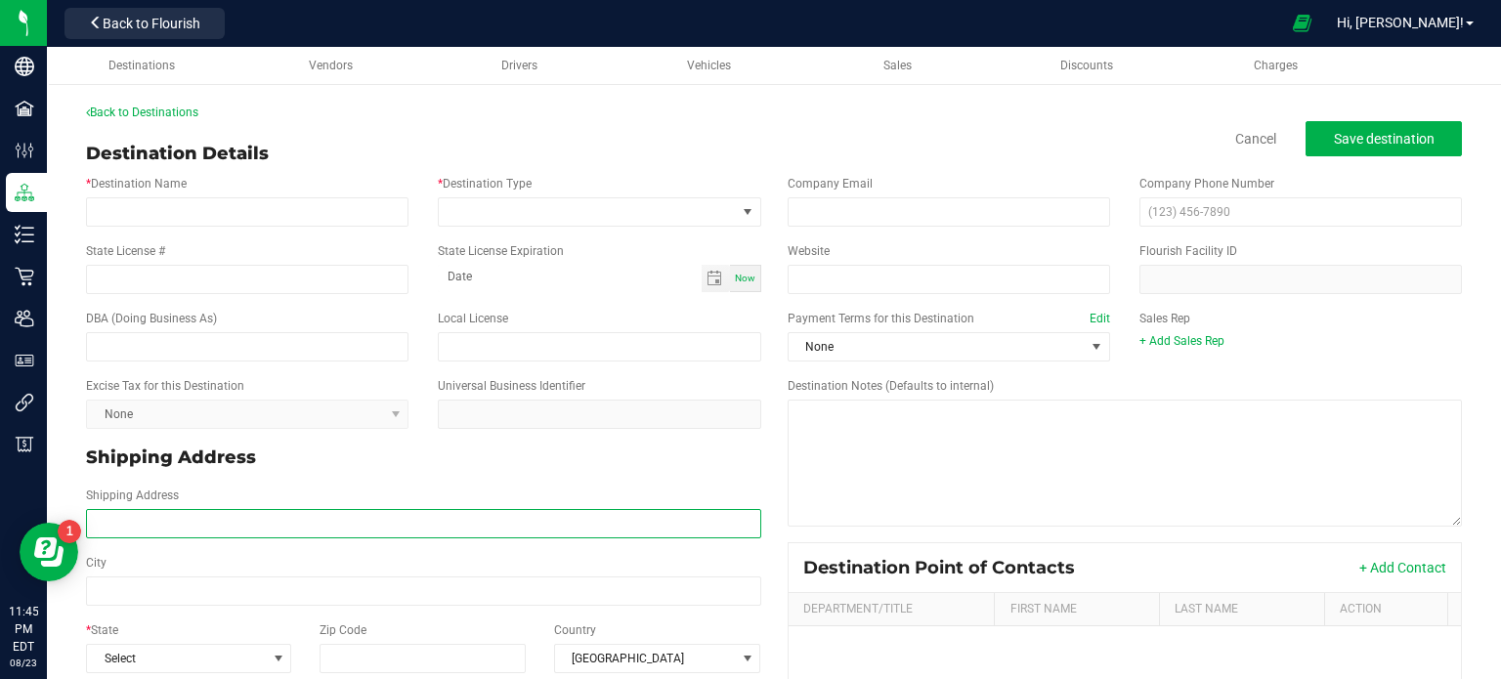
click at [198, 523] on input "Shipping Address" at bounding box center [423, 523] width 675 height 29
paste input "[STREET_ADDRESS] Phone: [PHONE_NUMBER]"
type input "[STREET_ADDRESS] Phone: [PHONE_NUMBER]"
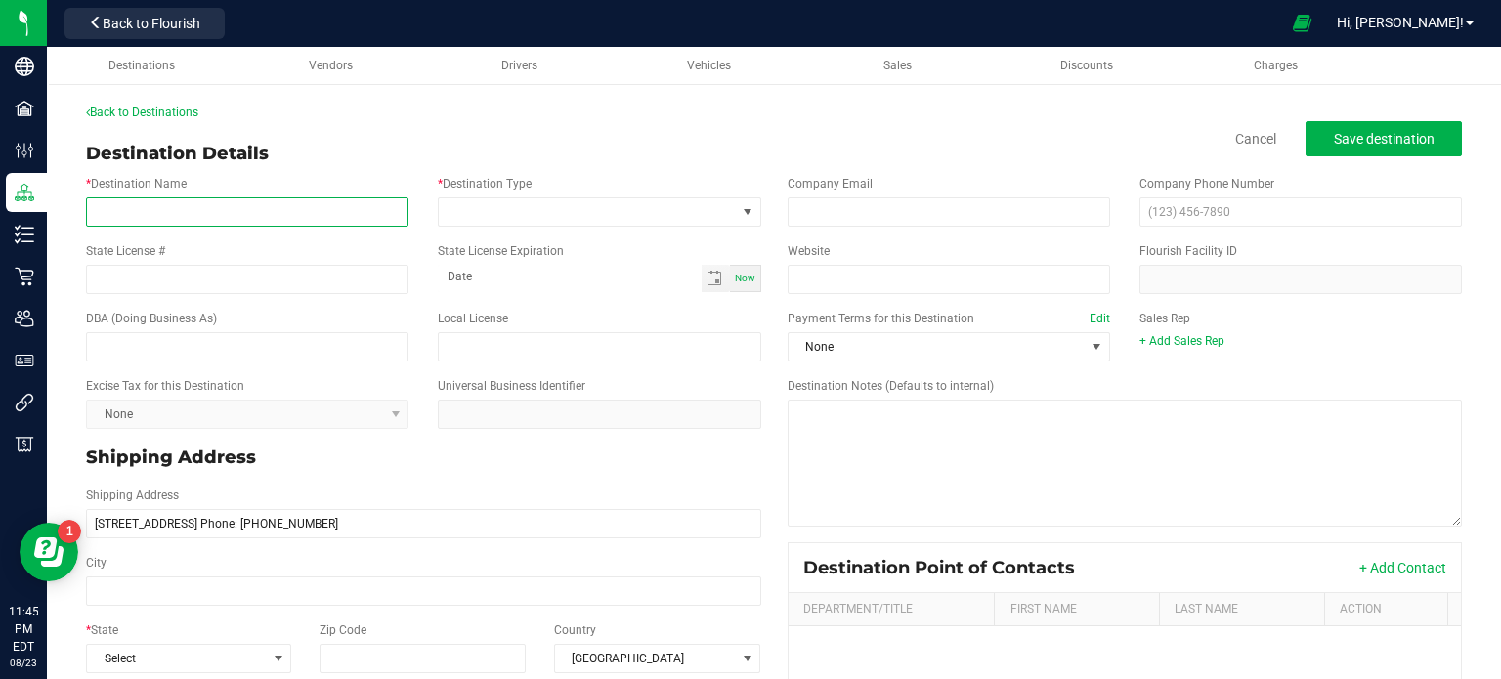
click at [210, 210] on input "* Destination Name" at bounding box center [247, 211] width 322 height 29
paste input "Canterra - Buffalo Cannabis Dispensary"
type input "Canterra - Buffalo Cannabis Dispensary"
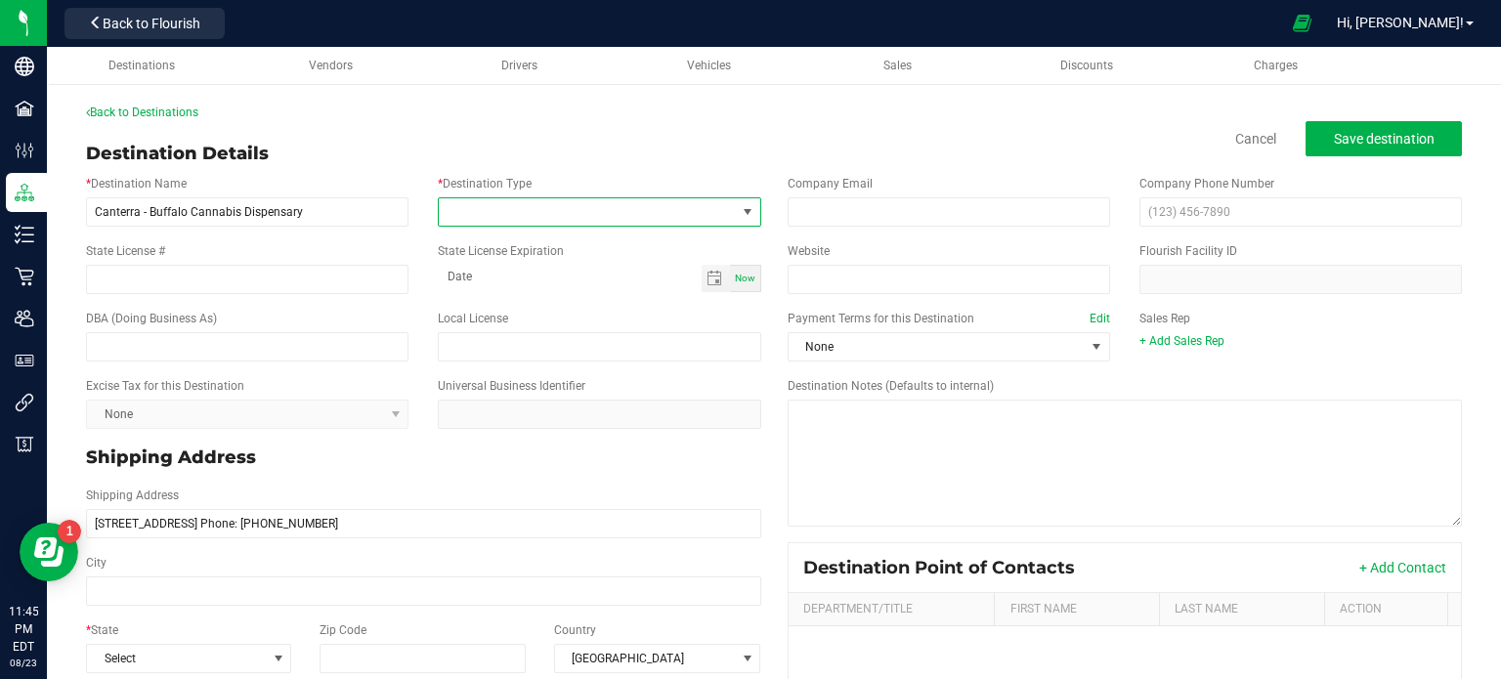
click at [568, 201] on span at bounding box center [587, 211] width 296 height 27
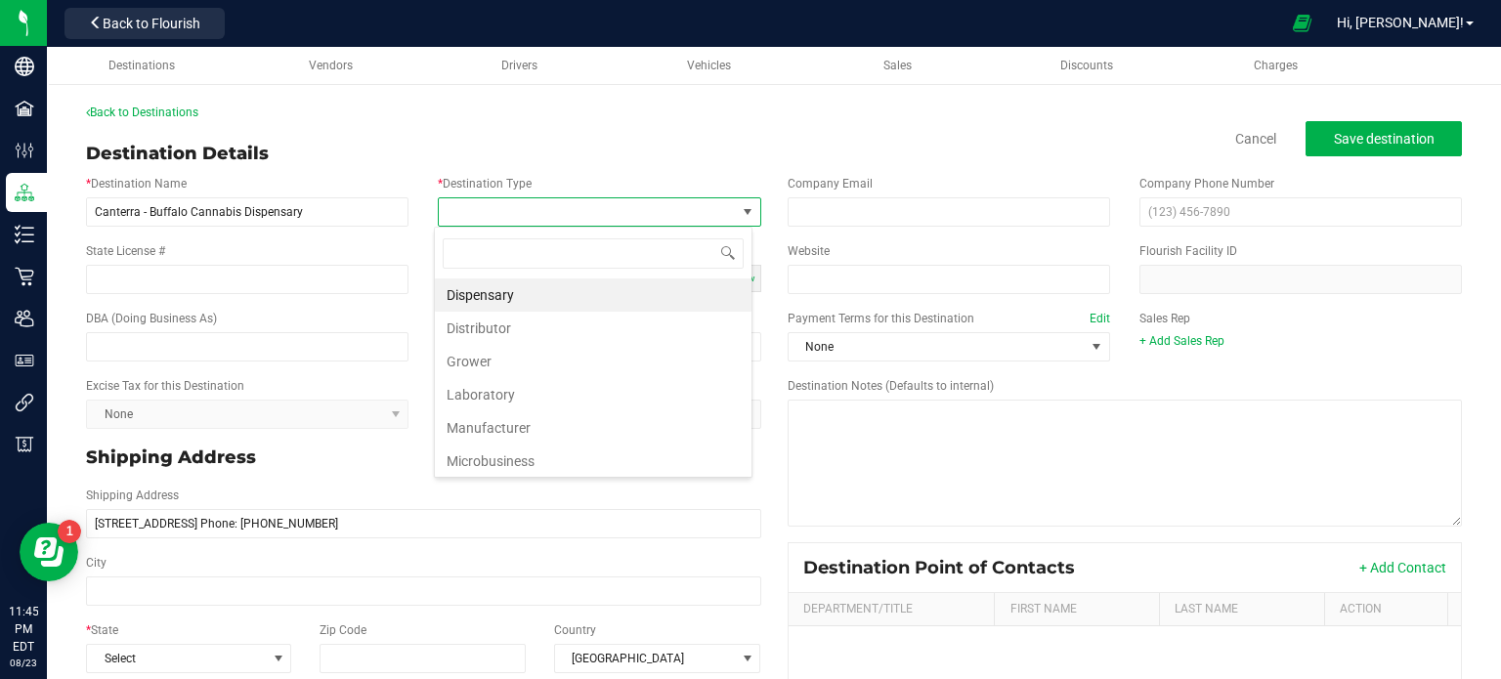
scroll to position [28, 318]
click at [576, 294] on li "Dispensary" at bounding box center [593, 294] width 317 height 33
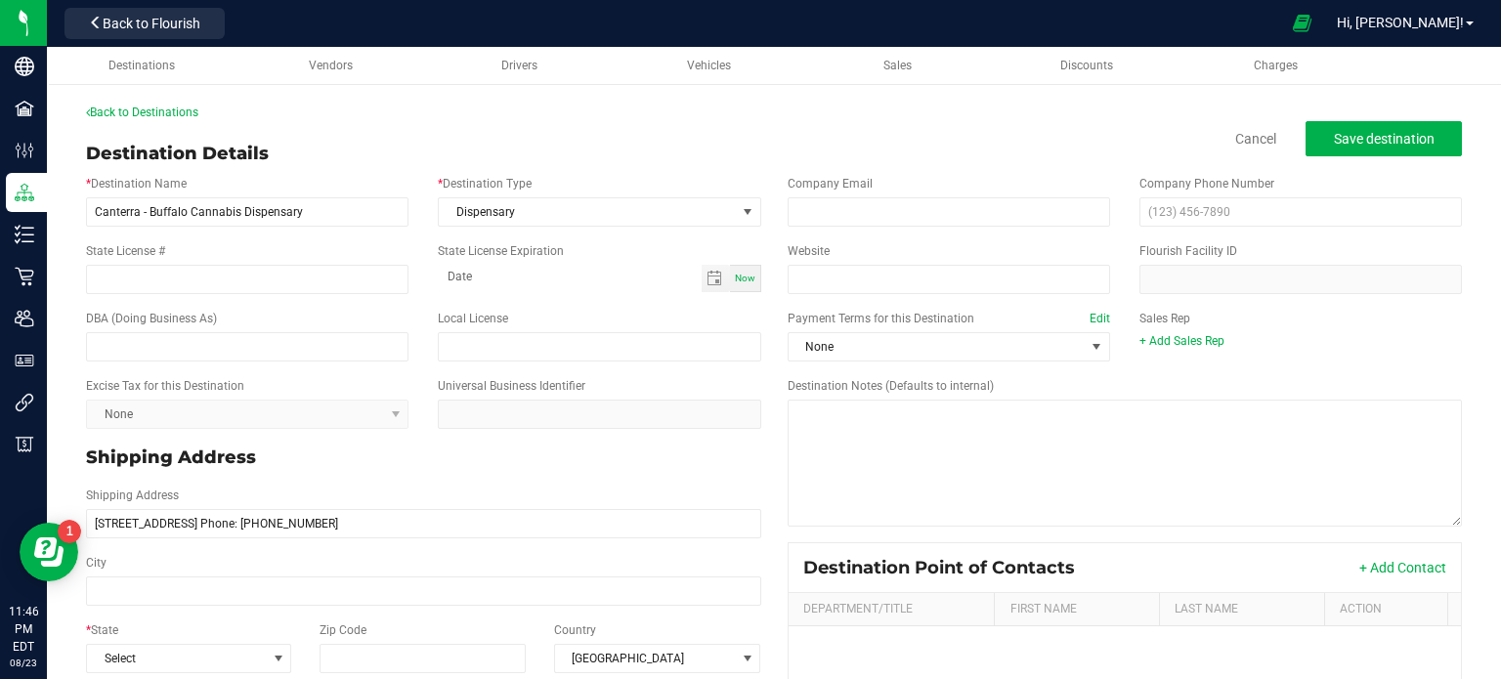
click at [306, 299] on div "State License # State License Expiration Now" at bounding box center [423, 267] width 704 height 67
click at [300, 291] on input "State License #" at bounding box center [247, 279] width 322 height 29
paste input "OCM-CAURD-25-000266"
type input "OCM-CAURD-25-000266"
click at [901, 206] on input "email" at bounding box center [948, 211] width 322 height 29
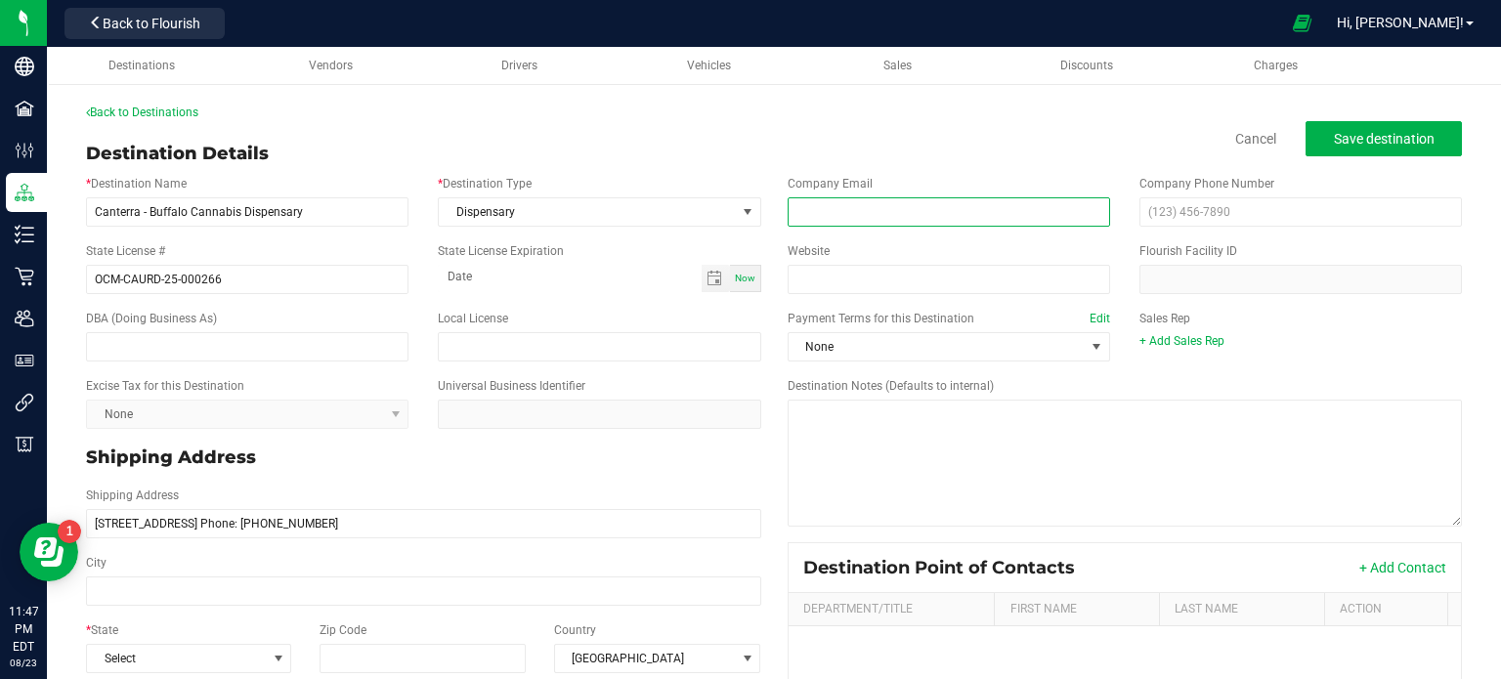
paste input "[EMAIL_ADDRESS][DOMAIN_NAME]"
type input "[EMAIL_ADDRESS][DOMAIN_NAME]"
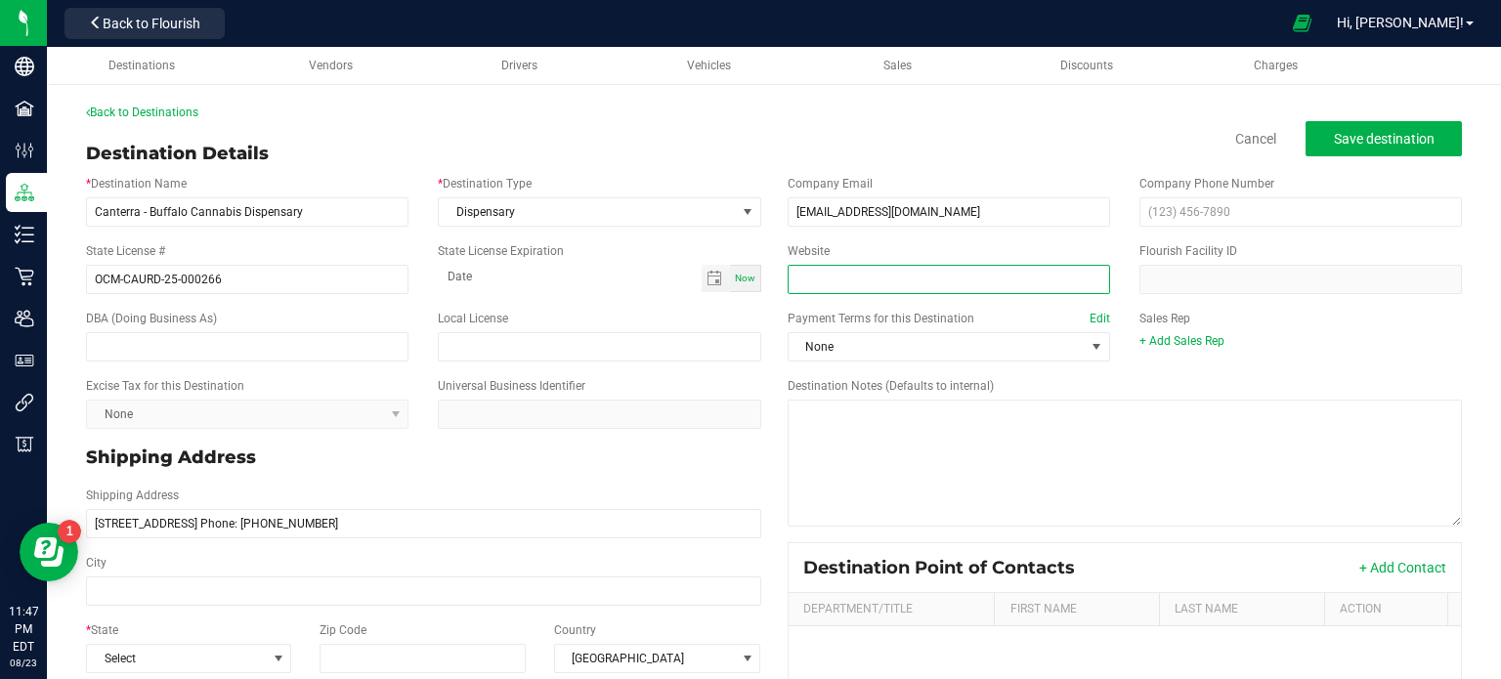
click at [811, 285] on input "Website" at bounding box center [948, 279] width 322 height 29
paste input "[URL][DOMAIN_NAME]"
type input "[URL][DOMAIN_NAME]"
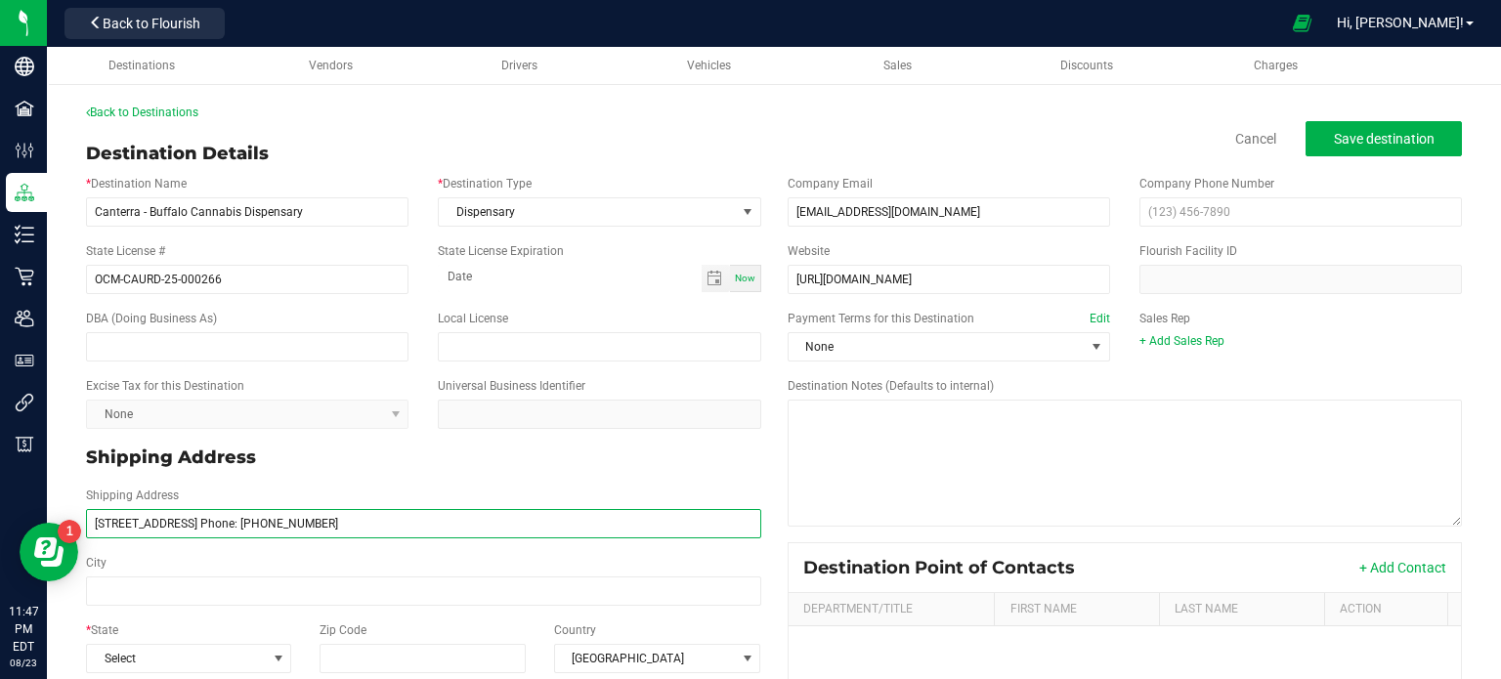
click at [431, 526] on input "[STREET_ADDRESS] Phone: [PHONE_NUMBER]" at bounding box center [423, 523] width 675 height 29
drag, startPoint x: 441, startPoint y: 526, endPoint x: 359, endPoint y: 529, distance: 81.1
click at [359, 529] on input "[STREET_ADDRESS] Phone: [PHONE_NUMBER]" at bounding box center [423, 523] width 675 height 29
type input "[STREET_ADDRESS] Phone:"
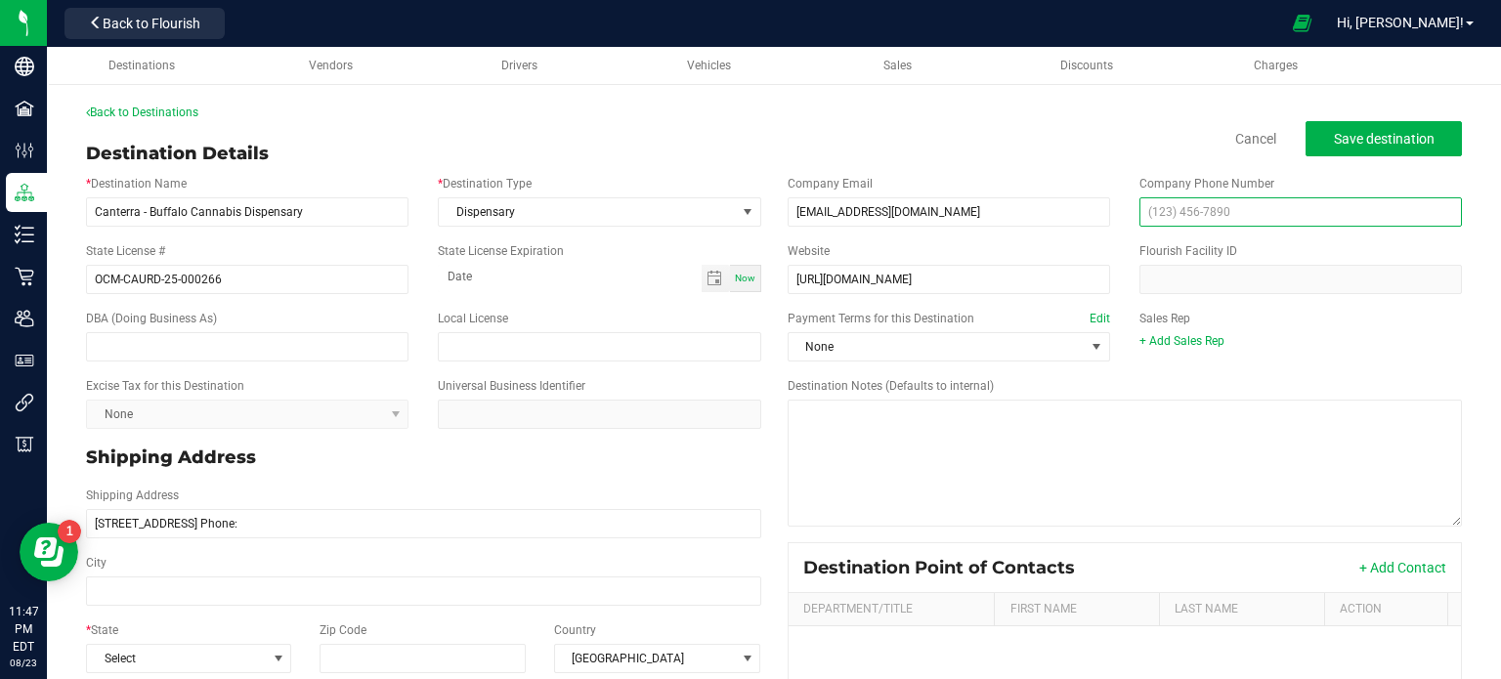
type input "[STREET_ADDRESS] Phone:"
click at [1205, 220] on input "text" at bounding box center [1300, 211] width 322 height 29
paste input "[PHONE_NUMBER]"
type input "[PHONE_NUMBER]"
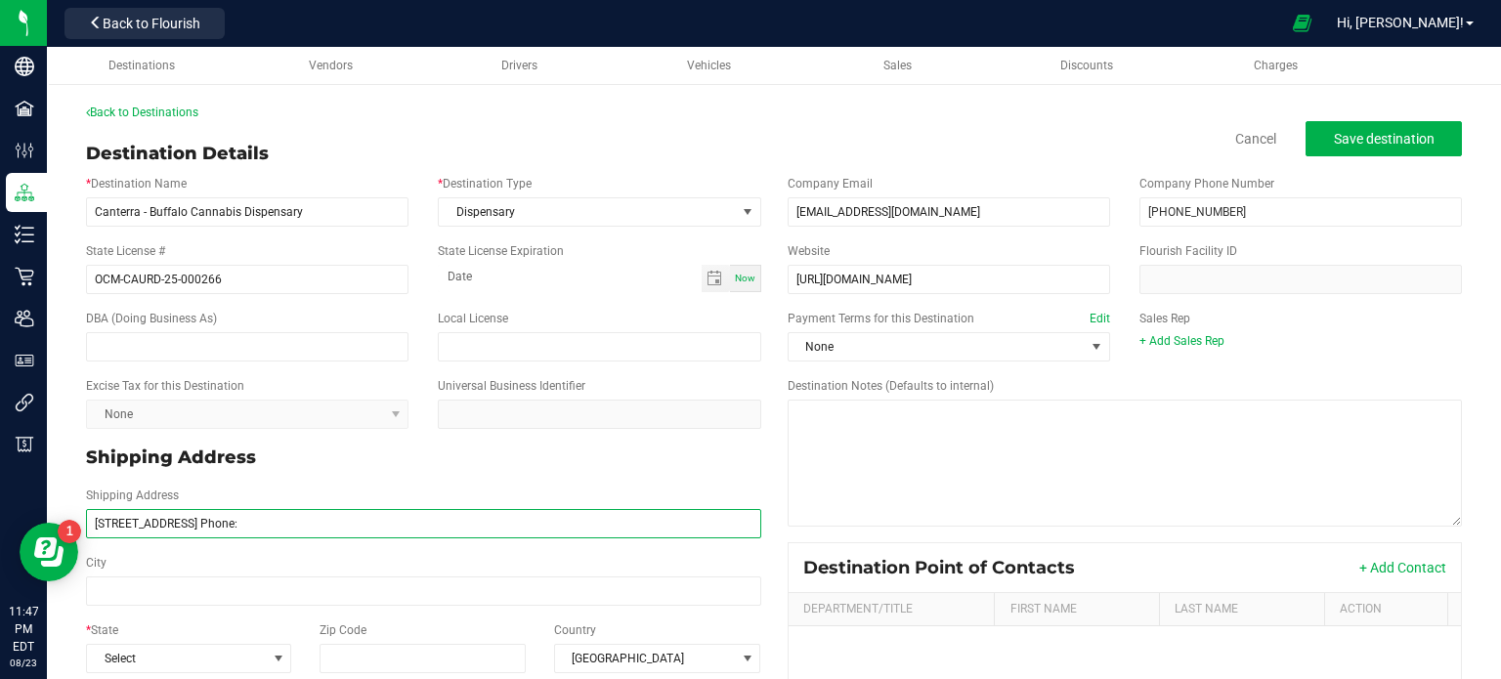
click at [349, 526] on input "[STREET_ADDRESS] Phone:" at bounding box center [423, 523] width 675 height 29
click at [359, 528] on input "[STREET_ADDRESS] Phone:" at bounding box center [423, 523] width 675 height 29
click at [314, 516] on input "[STREET_ADDRESS]" at bounding box center [423, 523] width 675 height 29
click at [305, 524] on input "[STREET_ADDRESS]" at bounding box center [423, 523] width 675 height 29
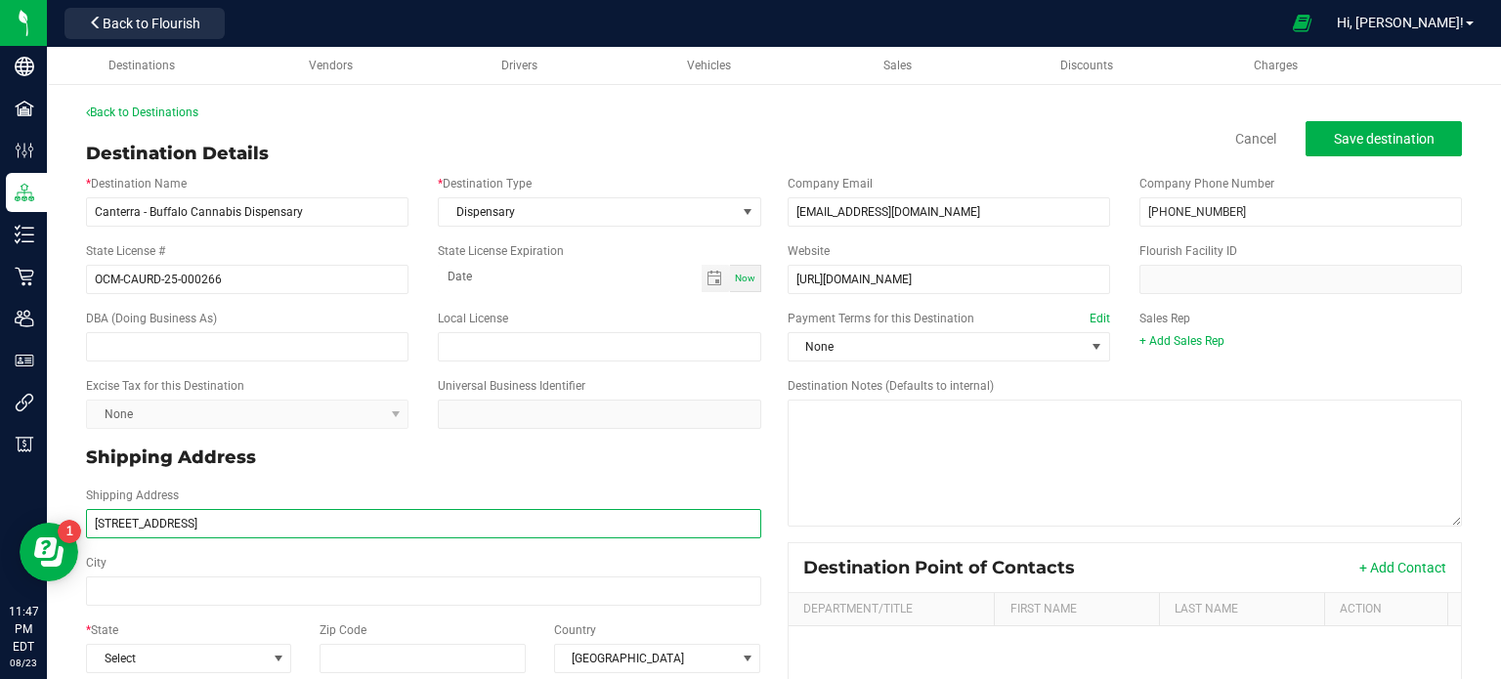
click at [305, 524] on input "[STREET_ADDRESS]" at bounding box center [423, 523] width 675 height 29
type input "[STREET_ADDRESS]"
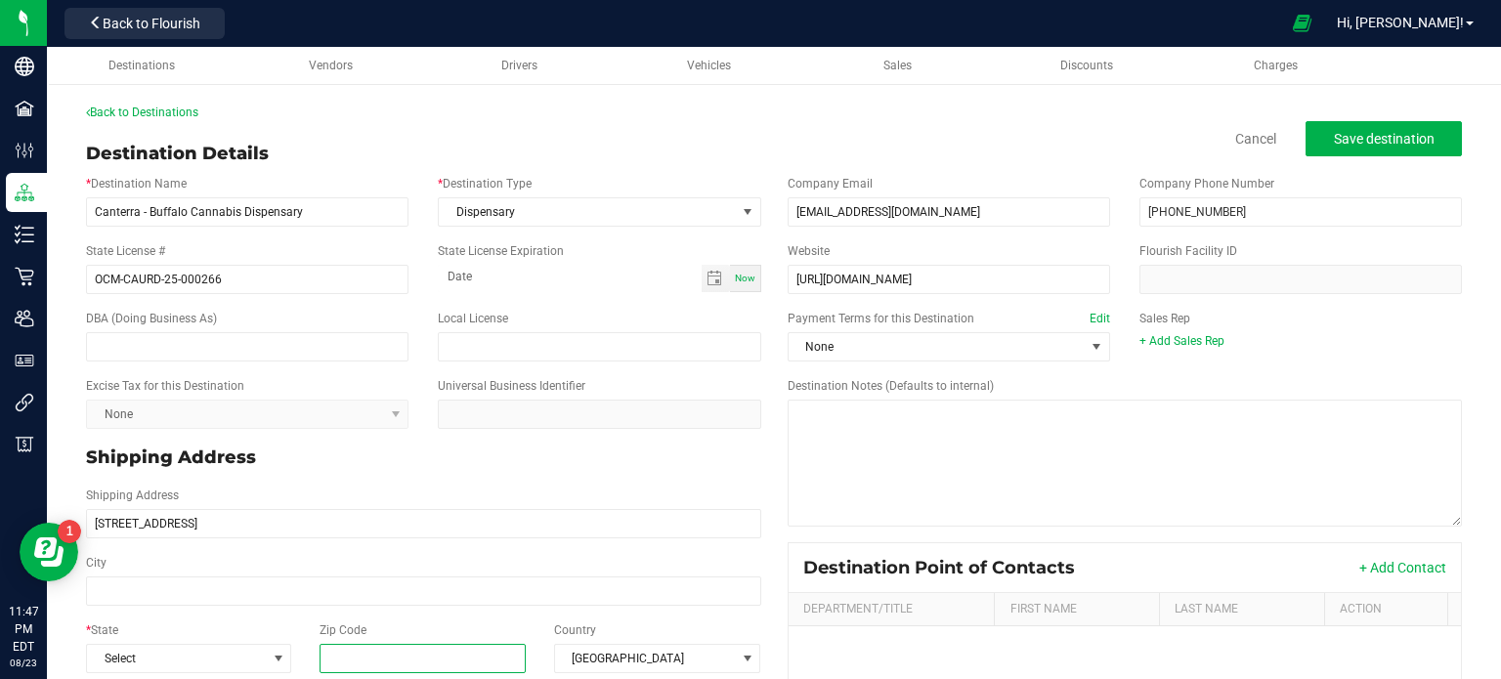
type input "[STREET_ADDRESS]"
click at [457, 659] on input "Zip Code" at bounding box center [422, 658] width 207 height 29
paste input "14222"
type input "14222"
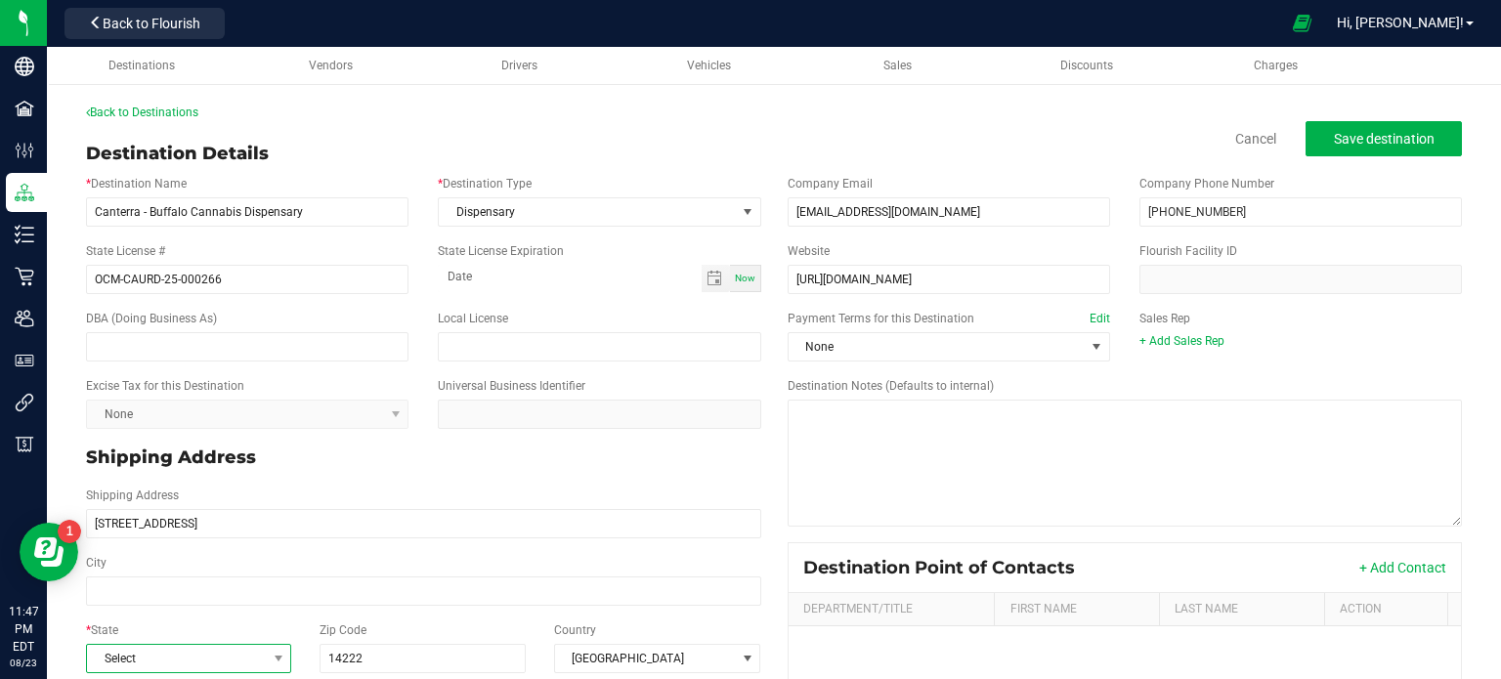
click at [160, 655] on span "Select" at bounding box center [176, 658] width 179 height 27
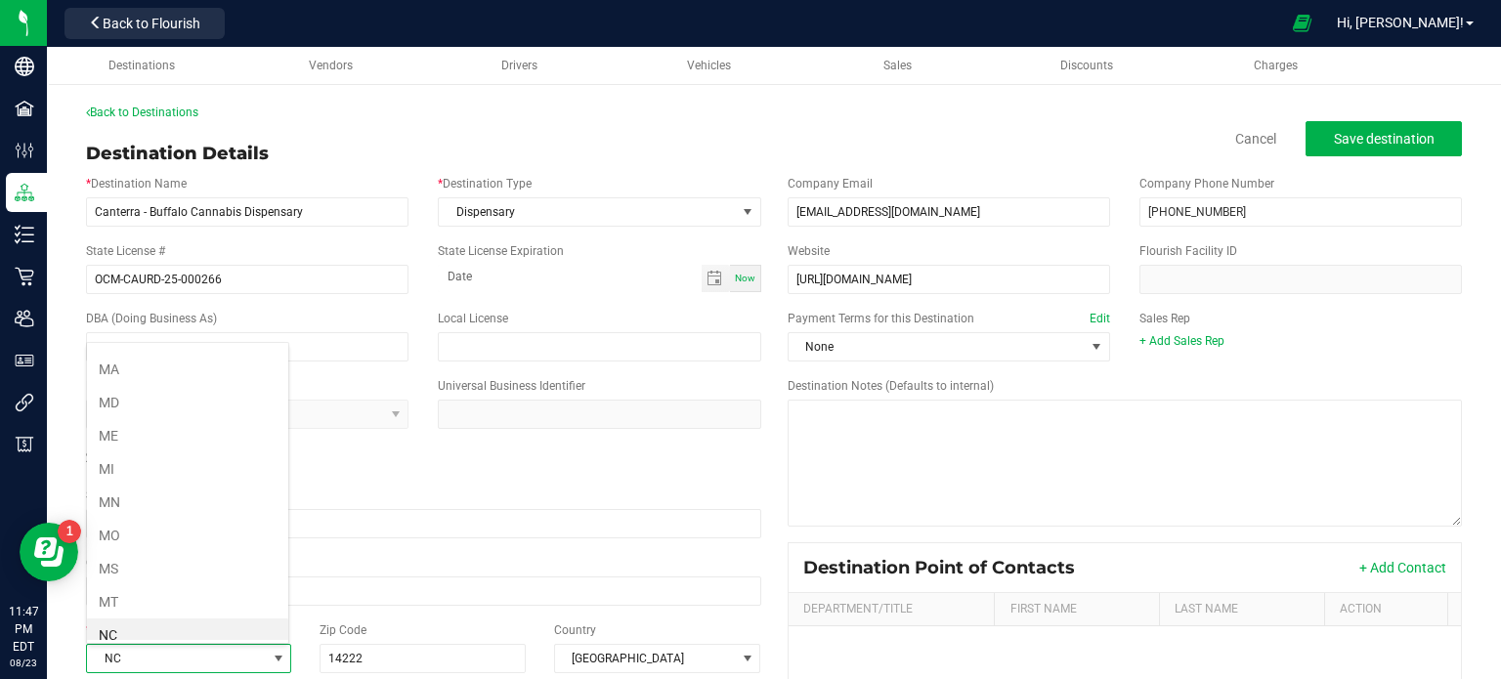
scroll to position [856, 0]
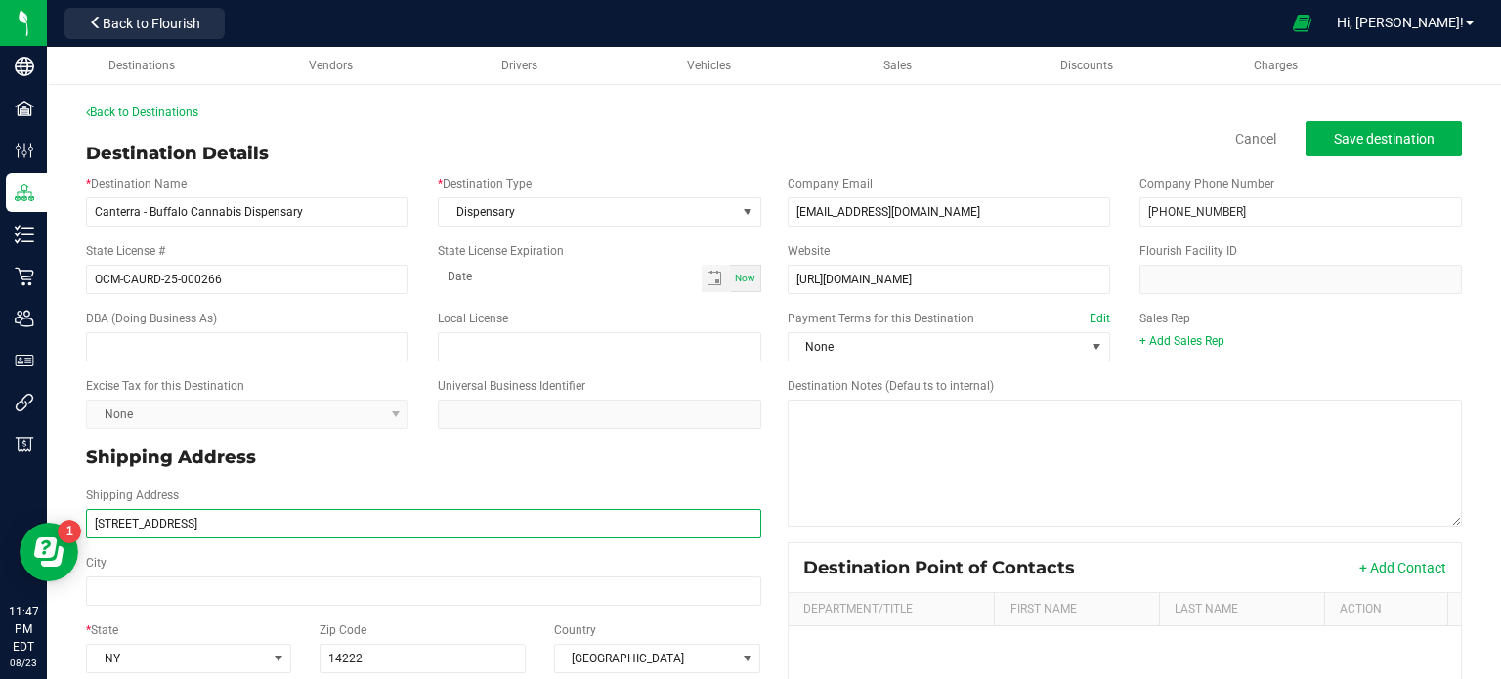
click at [310, 529] on input "[STREET_ADDRESS]" at bounding box center [423, 523] width 675 height 29
type input "[STREET_ADDRESS]"
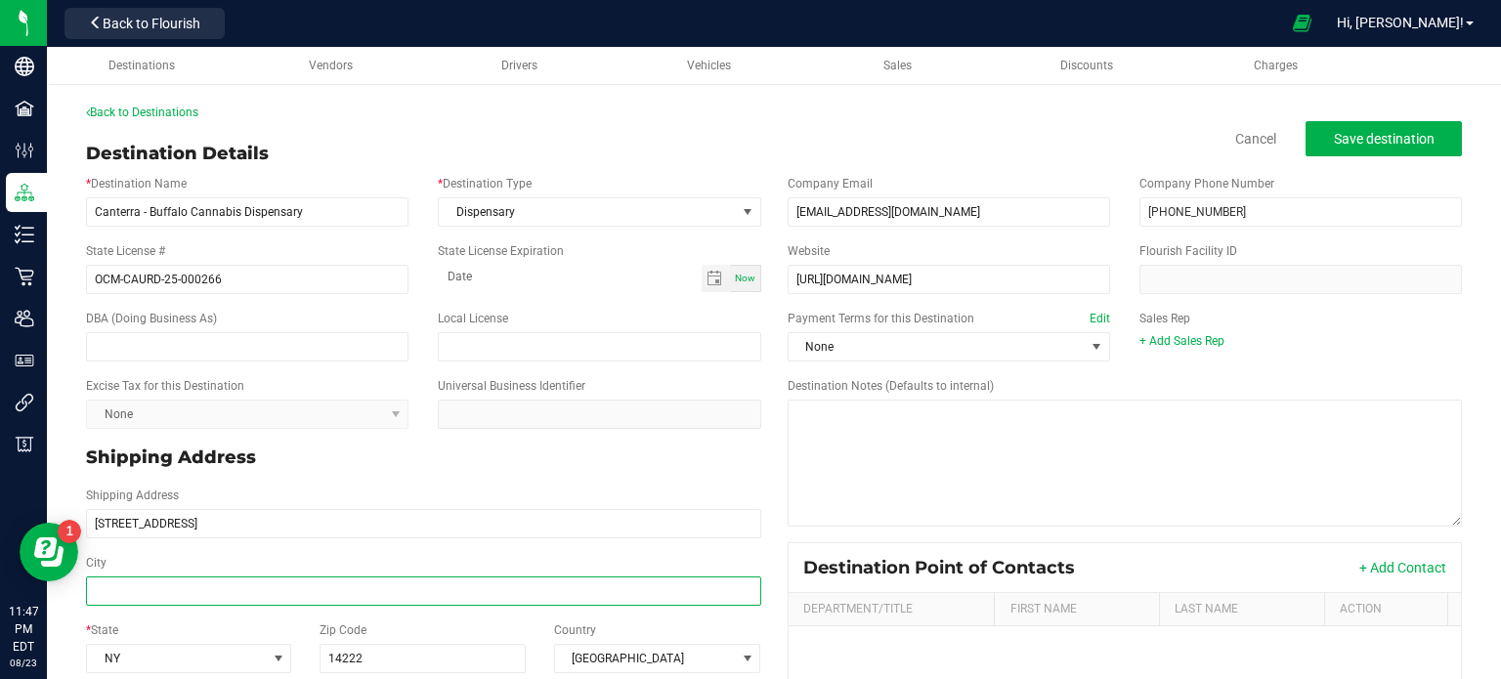
type input "[STREET_ADDRESS]"
click at [164, 581] on input "City" at bounding box center [423, 590] width 675 height 29
paste input "Buffalo"
type input "Buffalo"
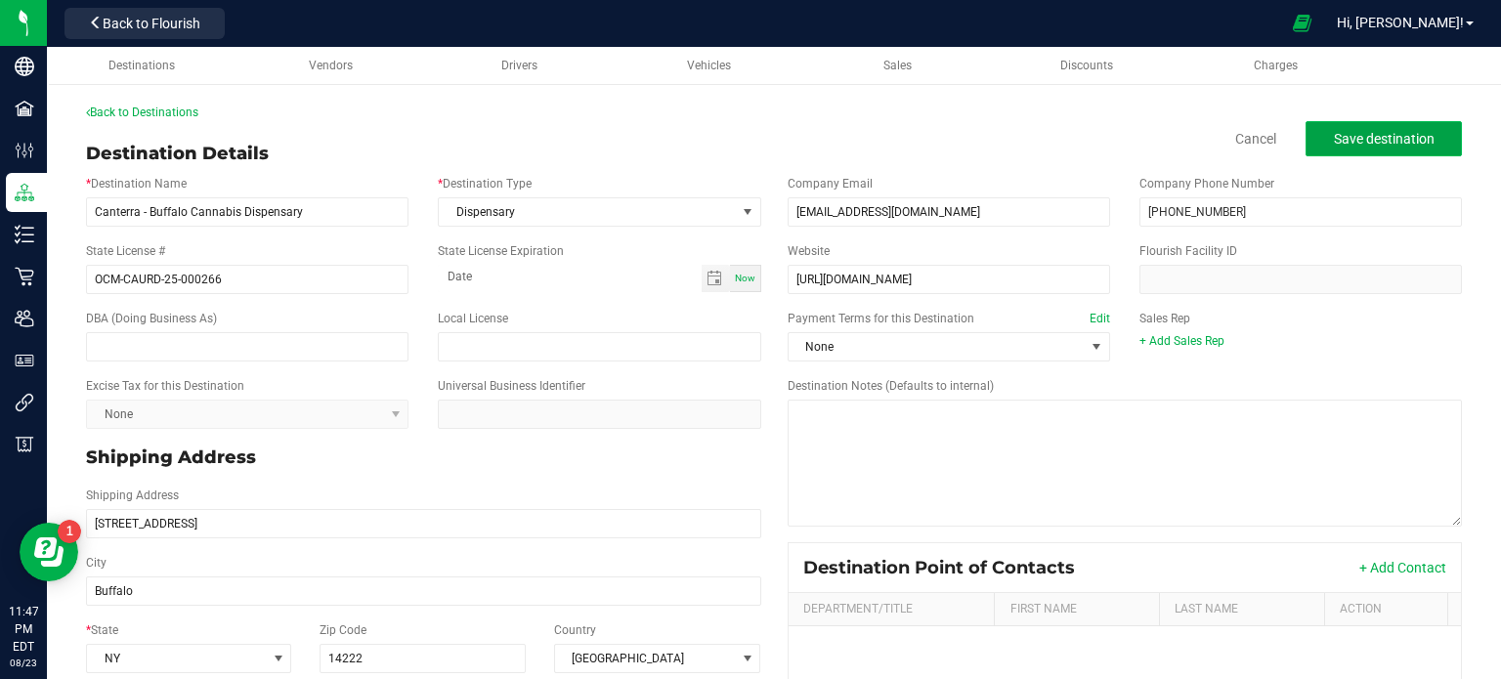
type input "Buffalo"
click at [1379, 155] on button "Save destination" at bounding box center [1383, 138] width 156 height 35
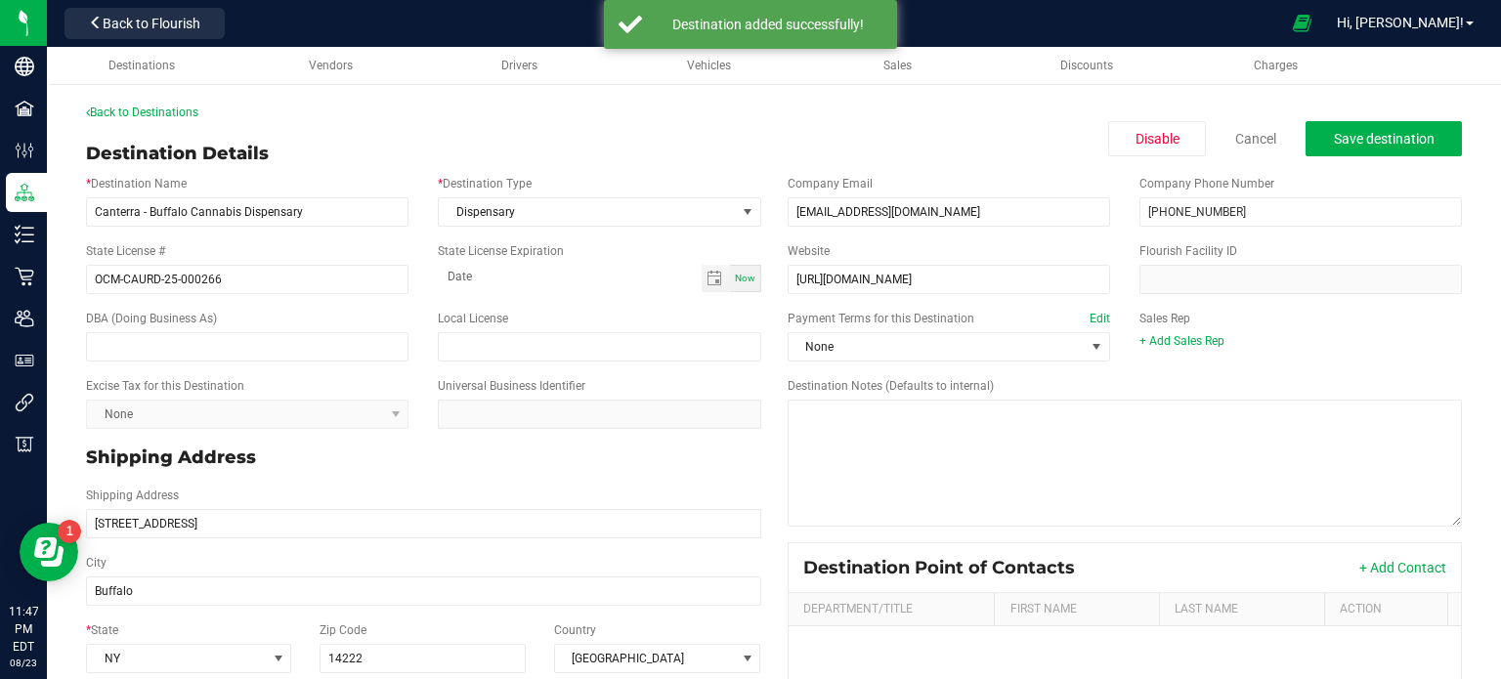
click at [1383, 158] on div "Destination Details Disable Cancel Save destination" at bounding box center [773, 154] width 1375 height 26
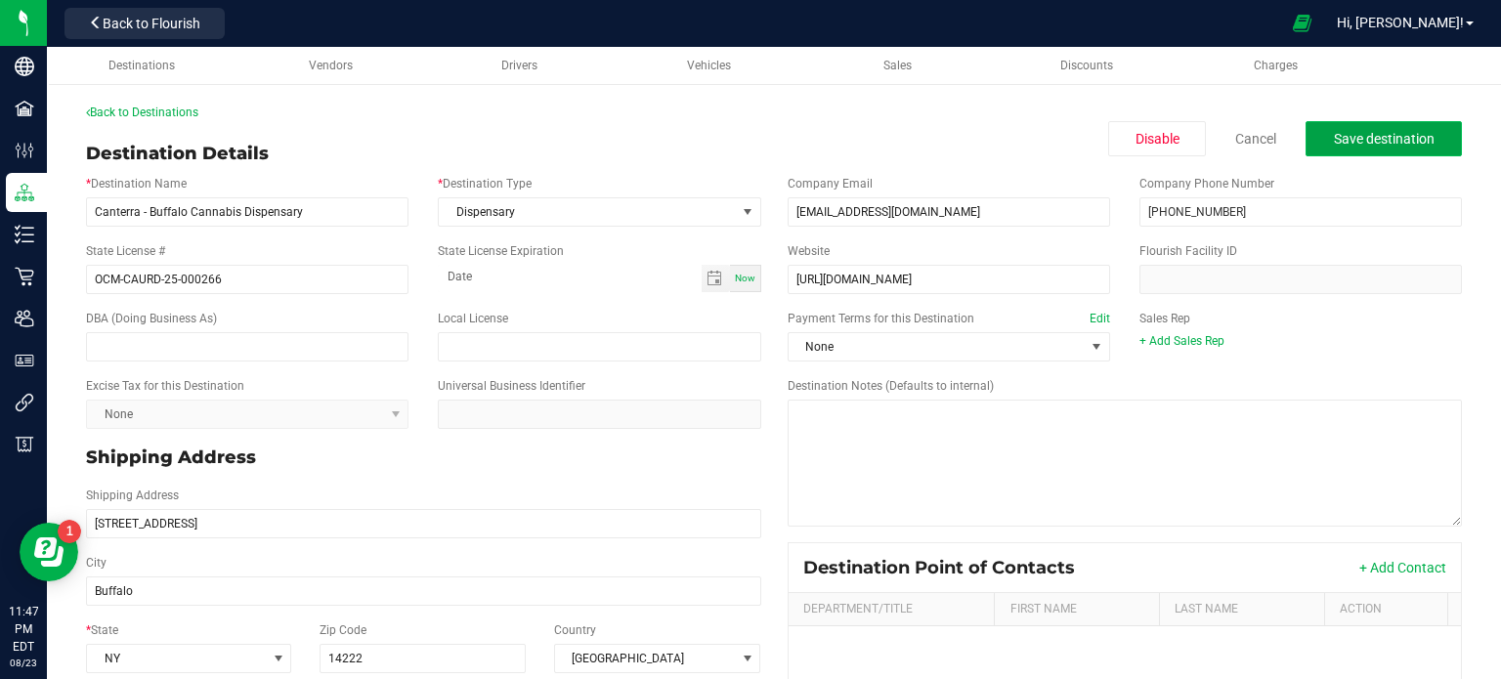
click at [1342, 131] on span "Save destination" at bounding box center [1383, 139] width 101 height 16
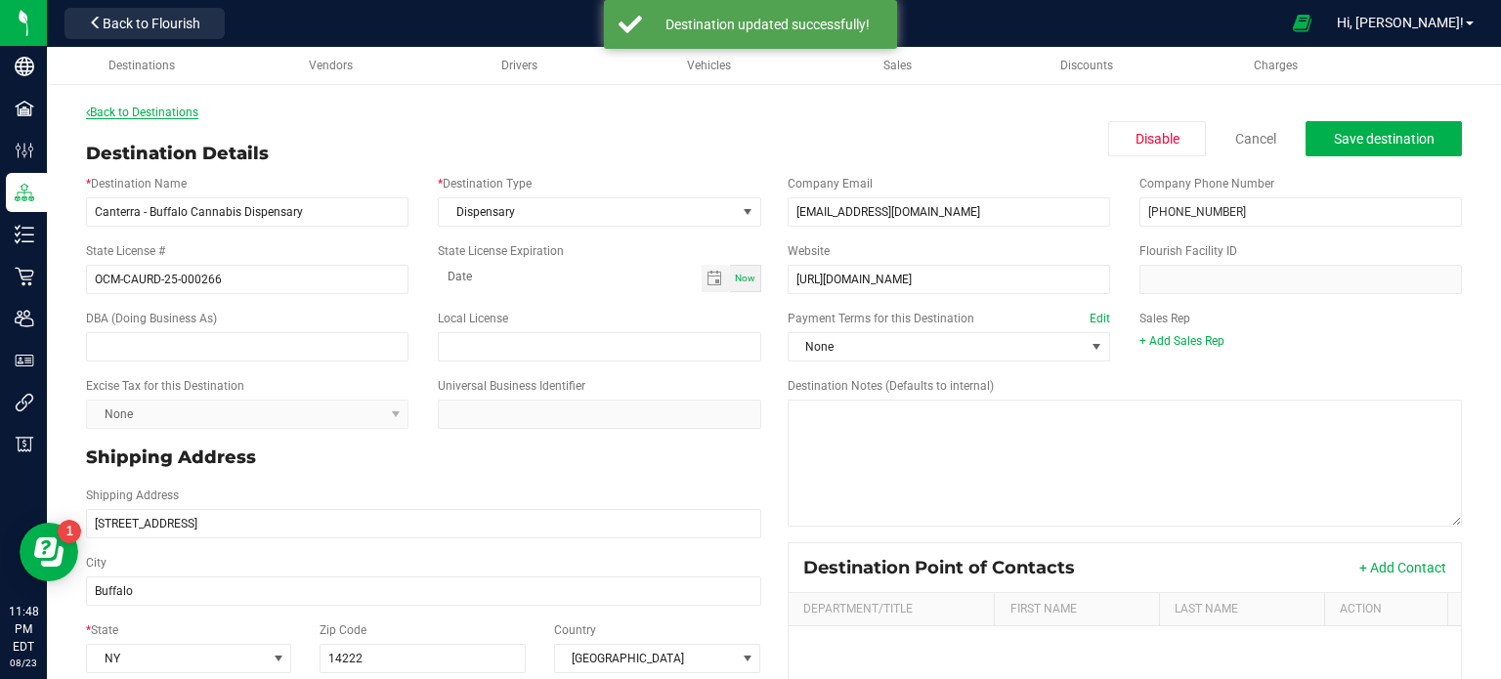
click at [167, 106] on link "Back to Destinations" at bounding box center [142, 113] width 112 height 14
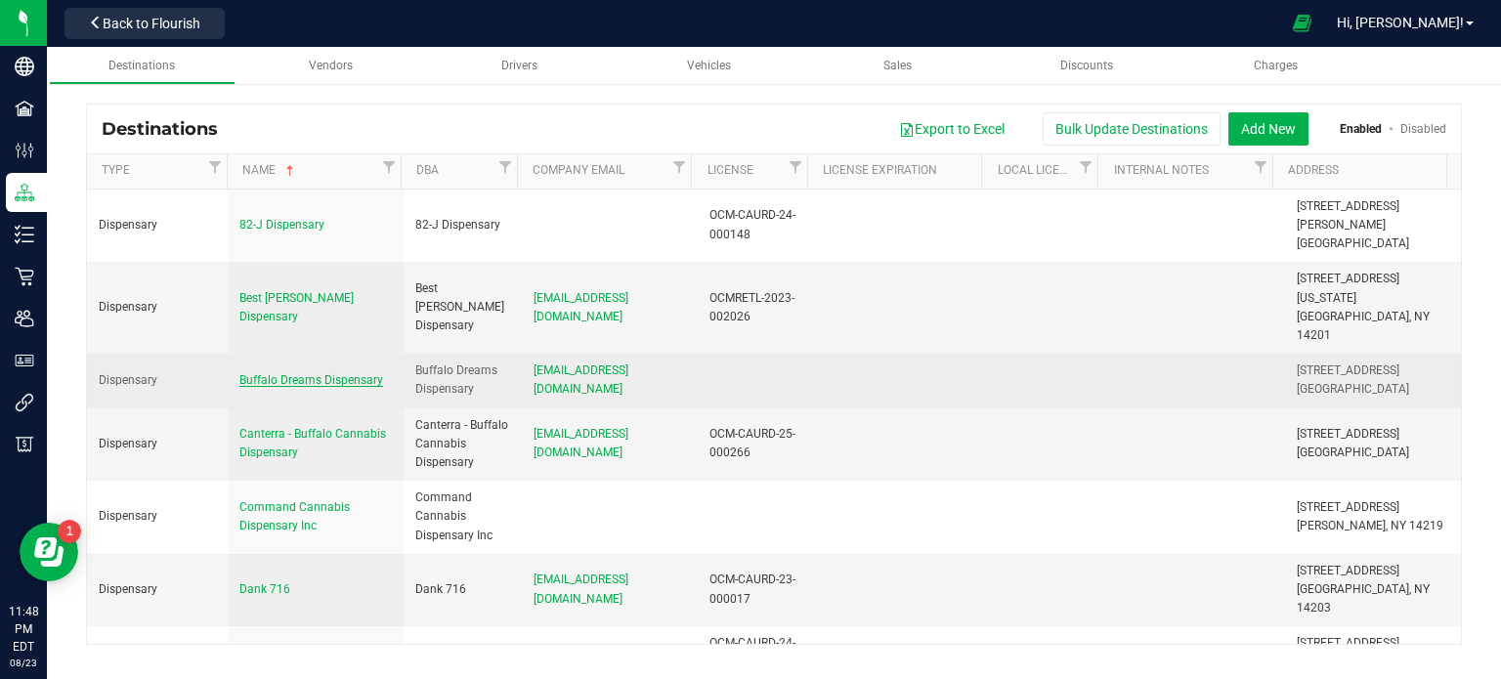
click at [305, 373] on span "Buffalo Dreams Dispensary" at bounding box center [311, 380] width 144 height 14
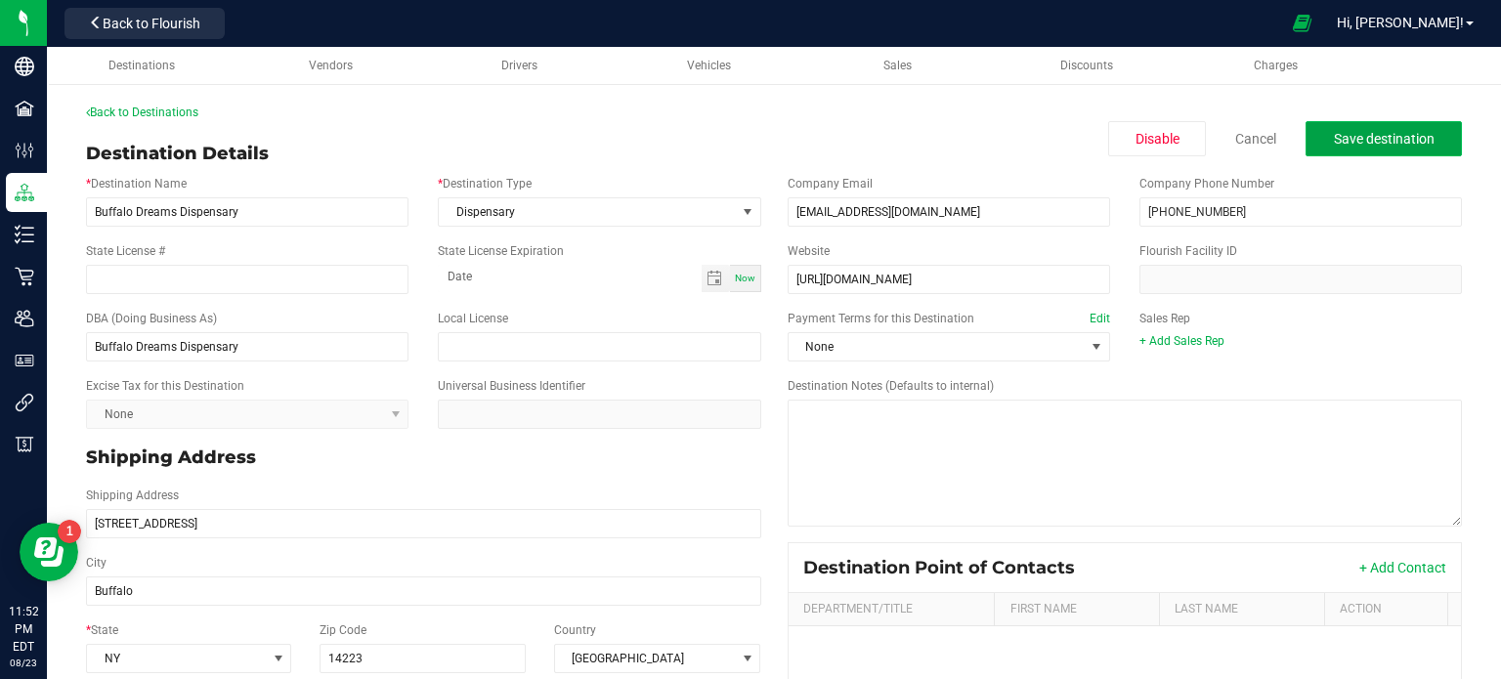
click at [1370, 138] on span "Save destination" at bounding box center [1383, 139] width 101 height 16
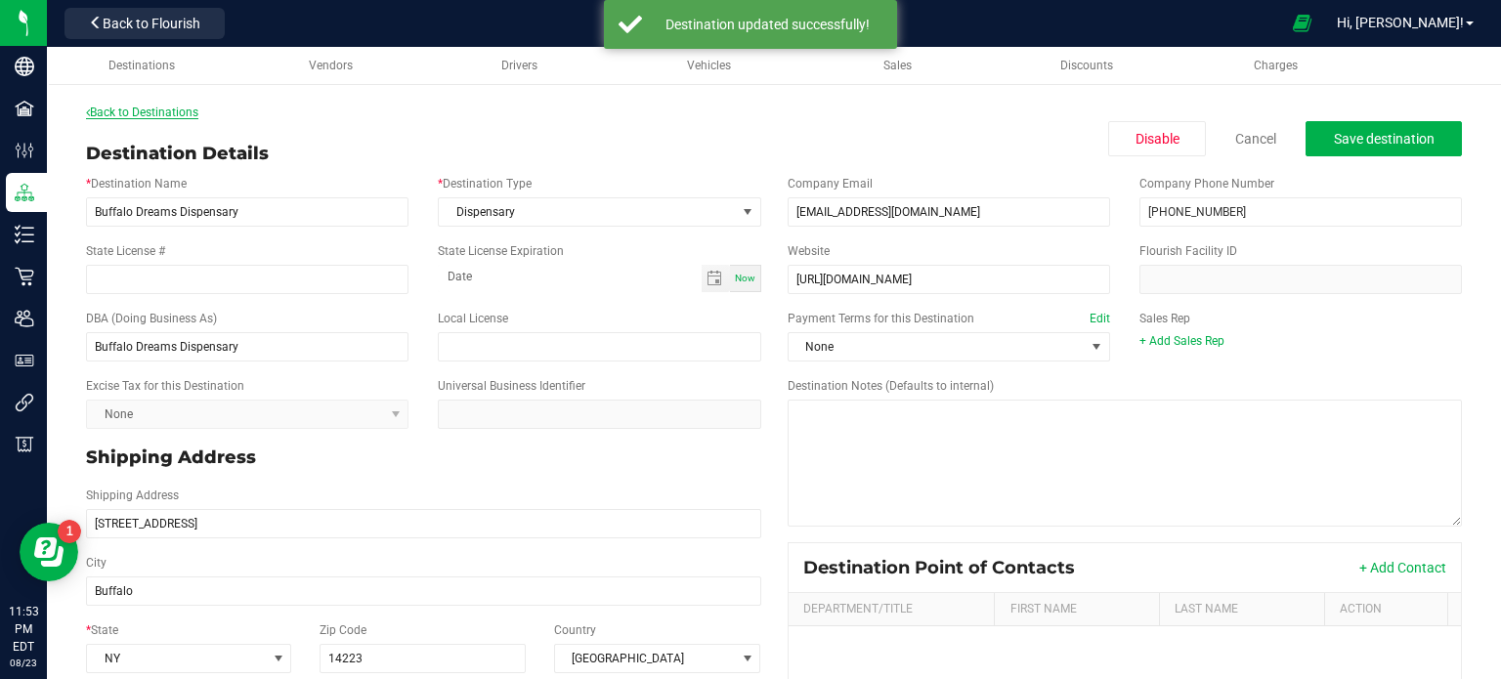
click at [168, 115] on link "Back to Destinations" at bounding box center [142, 113] width 112 height 14
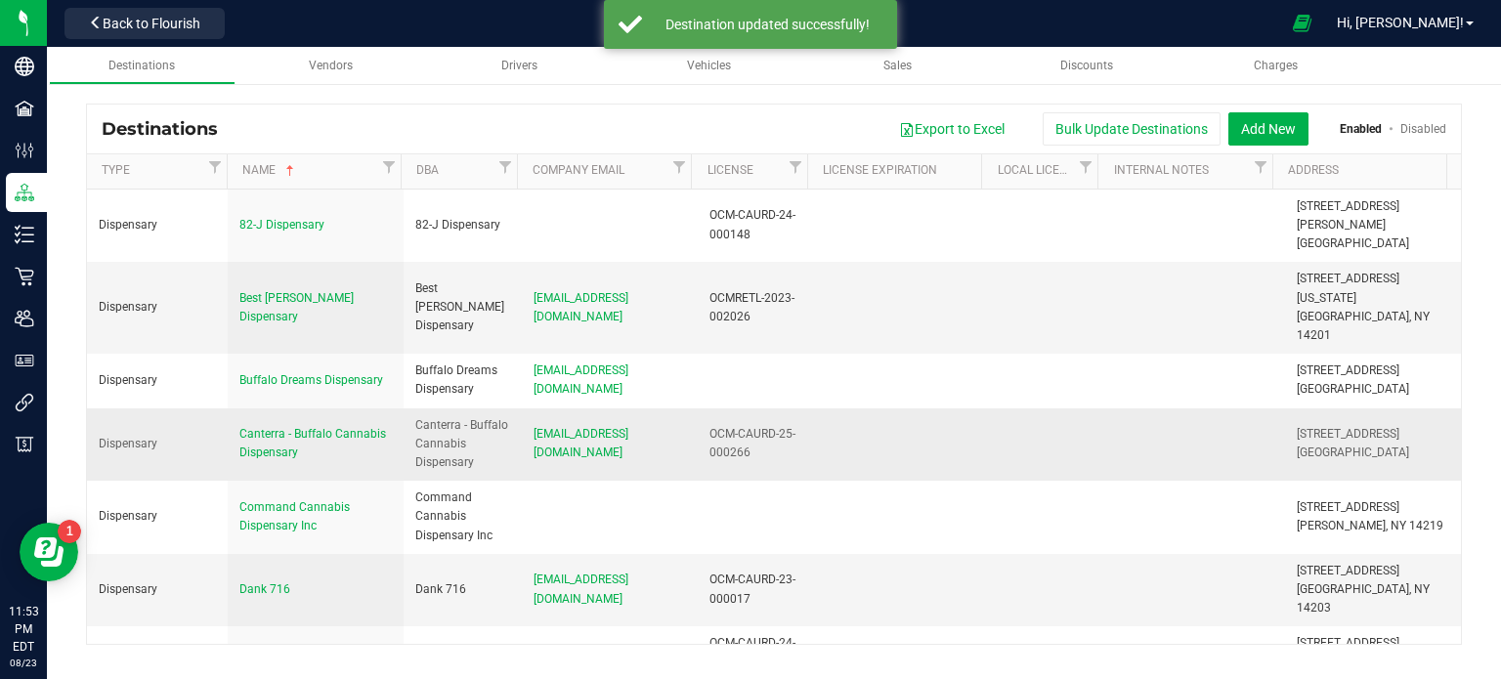
click at [275, 425] on div "Canterra - Buffalo Cannabis Dispensary" at bounding box center [315, 443] width 152 height 37
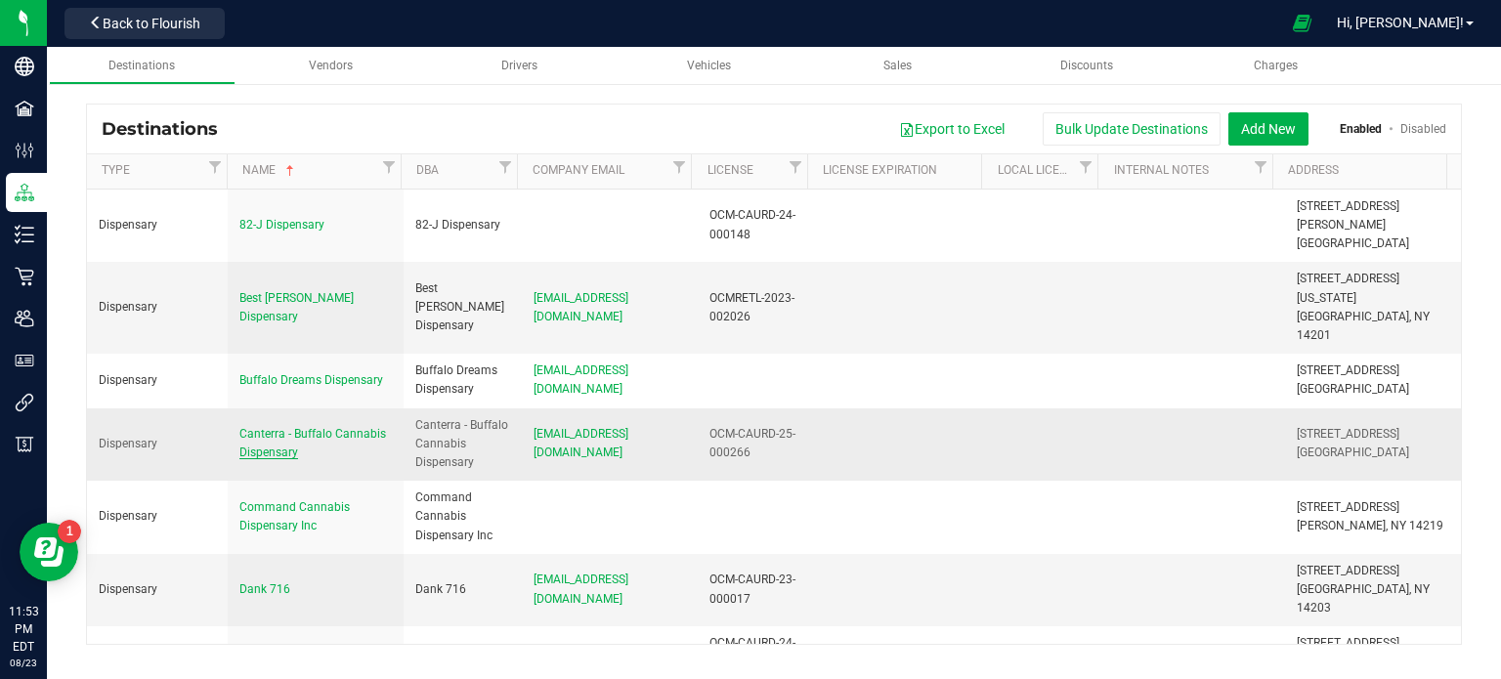
click at [256, 427] on span "Canterra - Buffalo Cannabis Dispensary" at bounding box center [312, 443] width 147 height 32
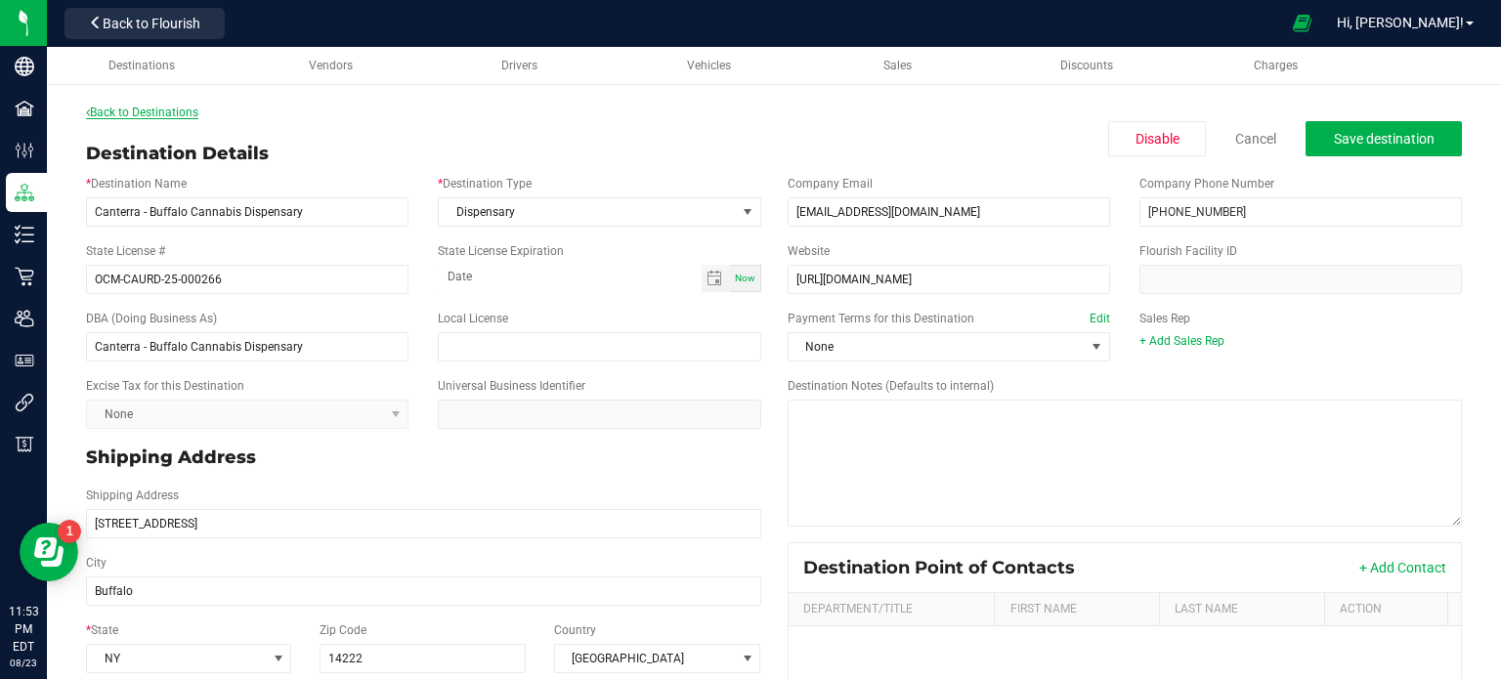
click at [109, 112] on link "Back to Destinations" at bounding box center [142, 113] width 112 height 14
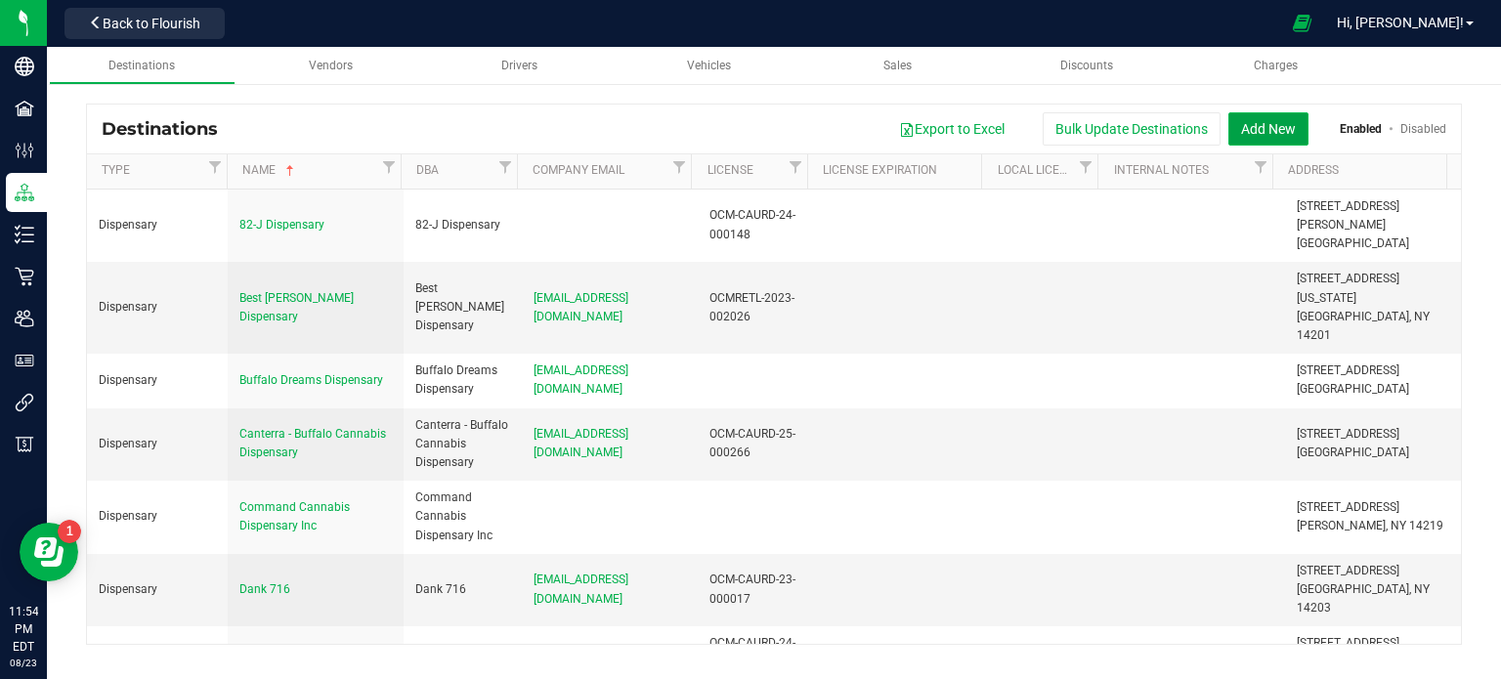
click at [1272, 134] on button "Add New" at bounding box center [1268, 128] width 80 height 33
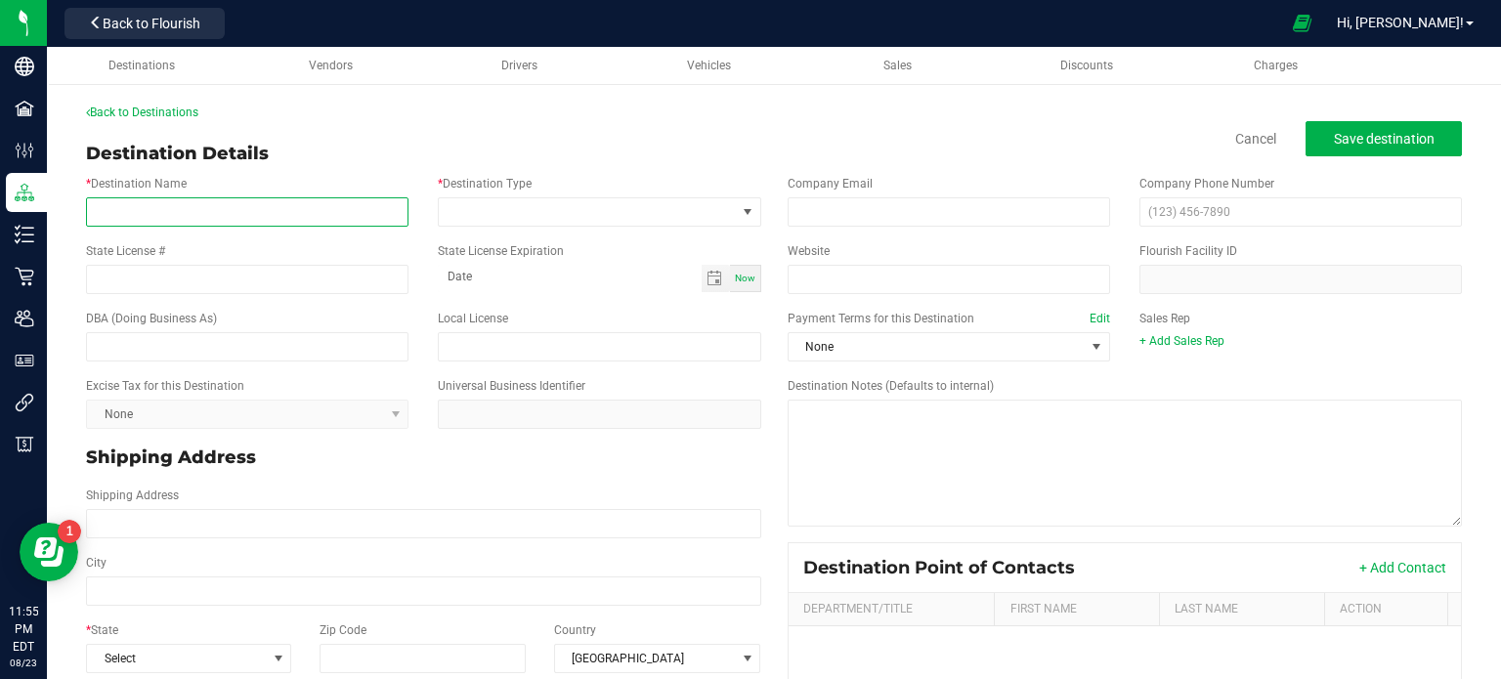
click at [358, 209] on input "* Destination Name" at bounding box center [247, 211] width 322 height 29
paste input "Ether Cannabis"
type input "Ether Cannabis"
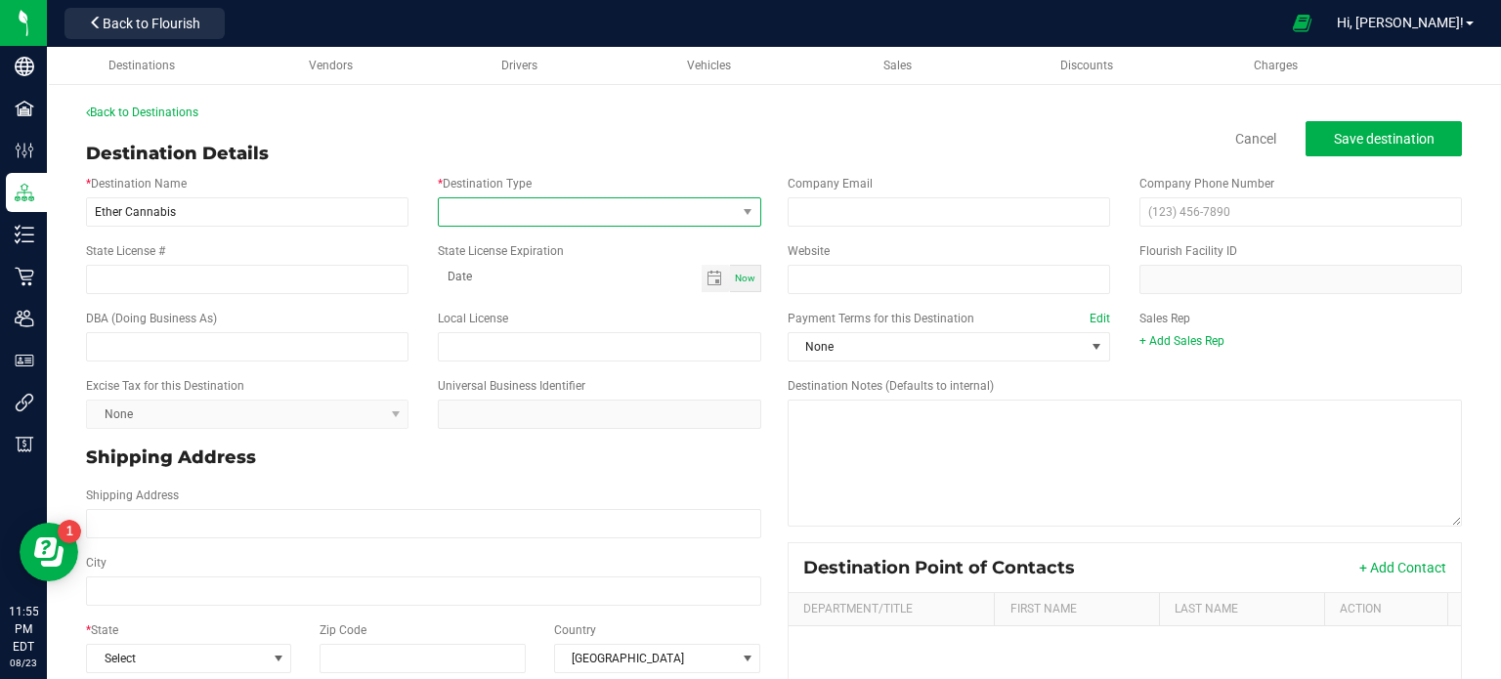
click at [561, 207] on span at bounding box center [587, 211] width 296 height 27
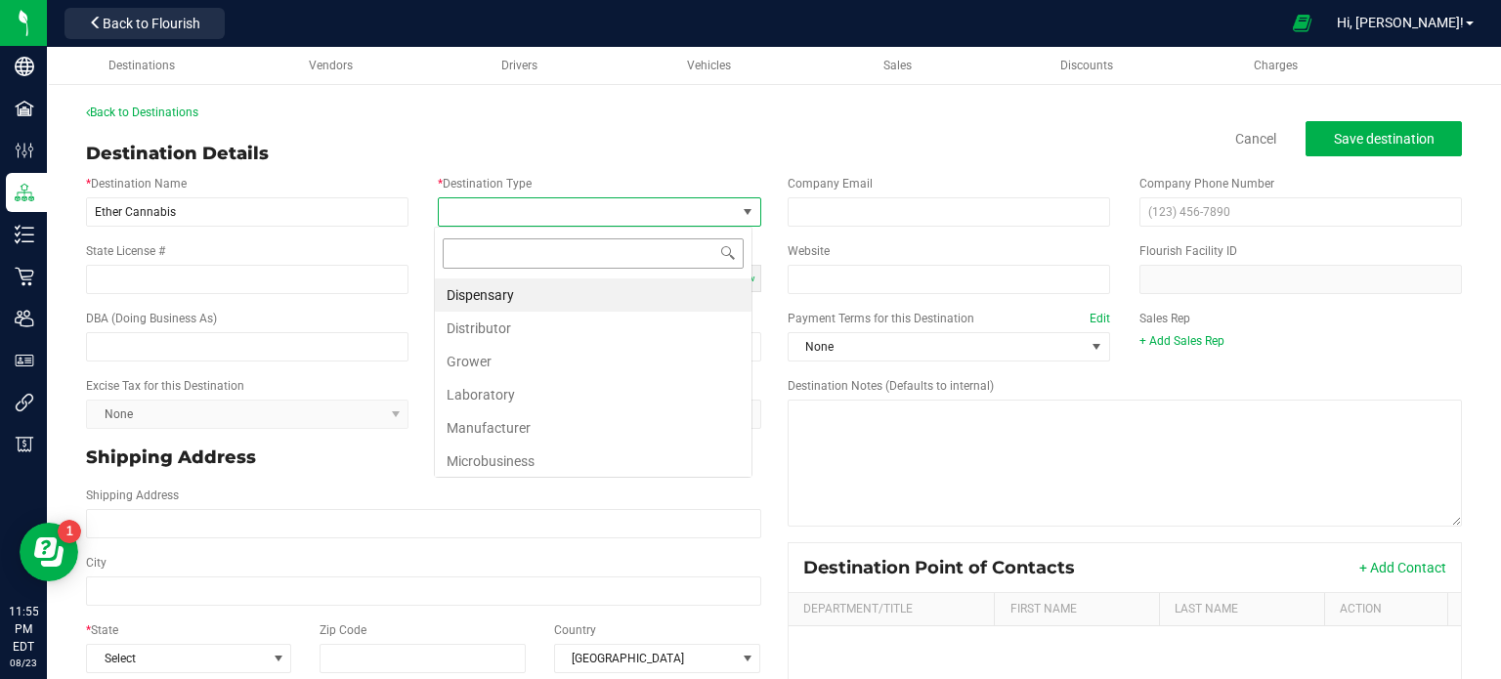
scroll to position [28, 318]
click at [558, 297] on li "Dispensary" at bounding box center [593, 294] width 317 height 33
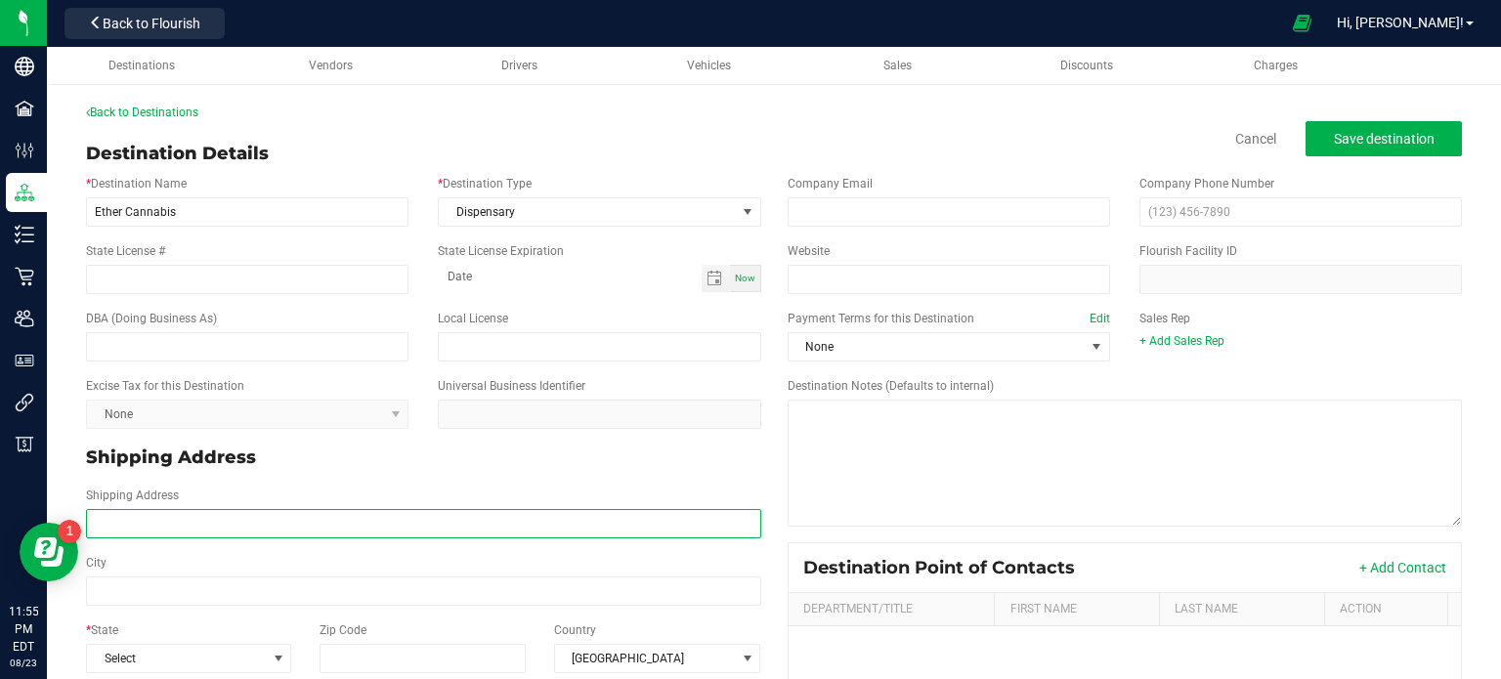
click at [143, 534] on input "Shipping Address" at bounding box center [423, 523] width 675 height 29
paste input "[STREET_ADDRESS] Phone: [PHONE_NUMBER]"
drag, startPoint x: 469, startPoint y: 528, endPoint x: 357, endPoint y: 513, distance: 113.3
click at [357, 513] on input "[STREET_ADDRESS] Phone: [PHONE_NUMBER]" at bounding box center [423, 523] width 675 height 29
type input "[STREET_ADDRESS] Phone:"
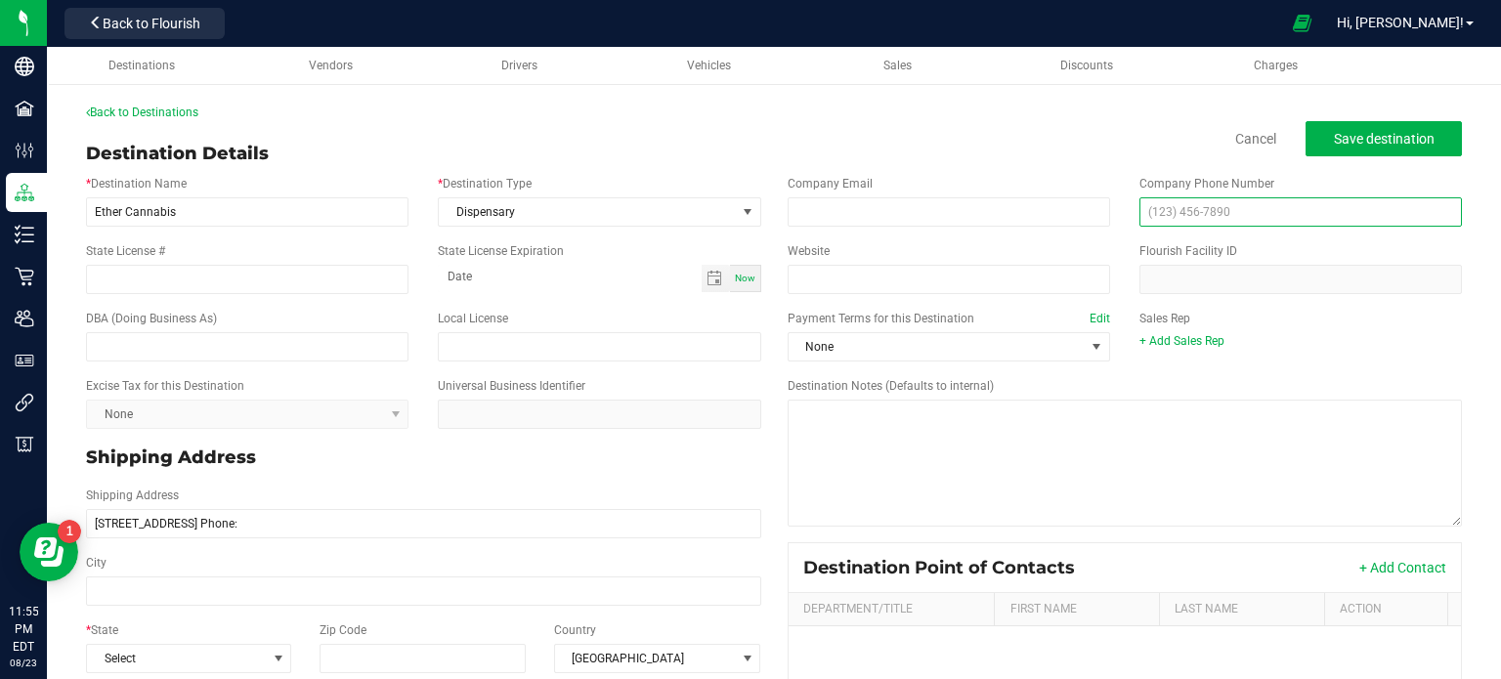
type input "[STREET_ADDRESS] Phone:"
click at [1265, 222] on input "text" at bounding box center [1300, 211] width 322 height 29
paste input "[PHONE_NUMBER]"
type input "[PHONE_NUMBER]"
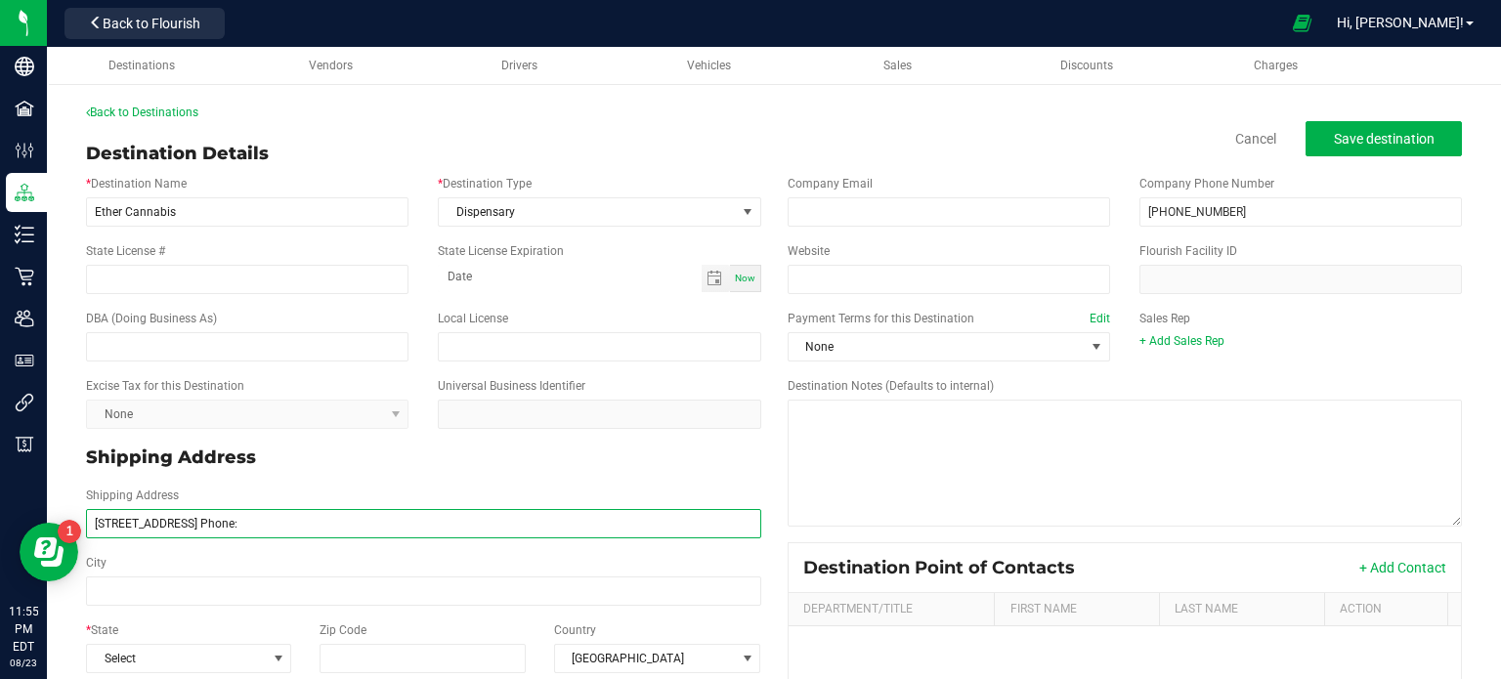
drag, startPoint x: 371, startPoint y: 523, endPoint x: 323, endPoint y: 530, distance: 48.5
click at [323, 530] on input "[STREET_ADDRESS] Phone:" at bounding box center [423, 523] width 675 height 29
click at [305, 519] on input "[STREET_ADDRESS]" at bounding box center [423, 523] width 675 height 29
click at [270, 528] on input "[STREET_ADDRESS]" at bounding box center [423, 523] width 675 height 29
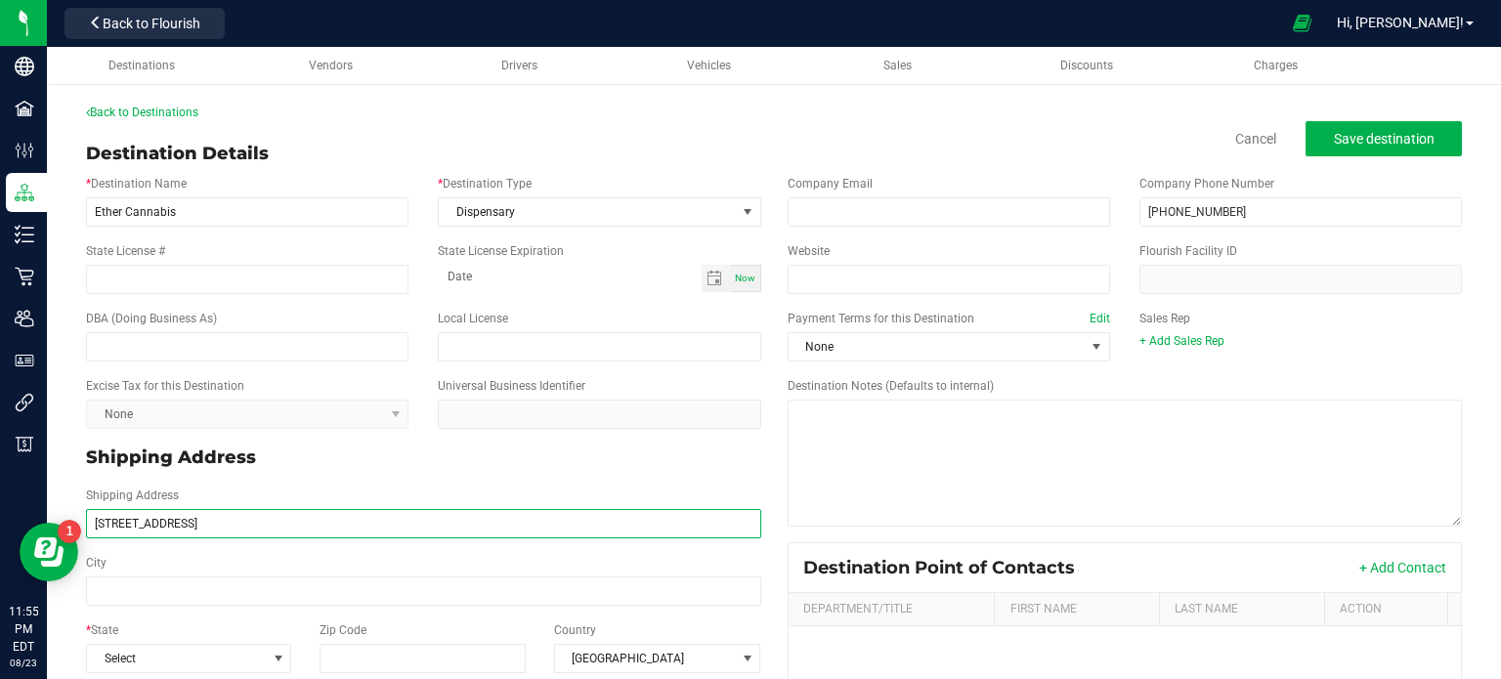
click at [270, 528] on input "[STREET_ADDRESS]" at bounding box center [423, 523] width 675 height 29
type input "[STREET_ADDRESS],"
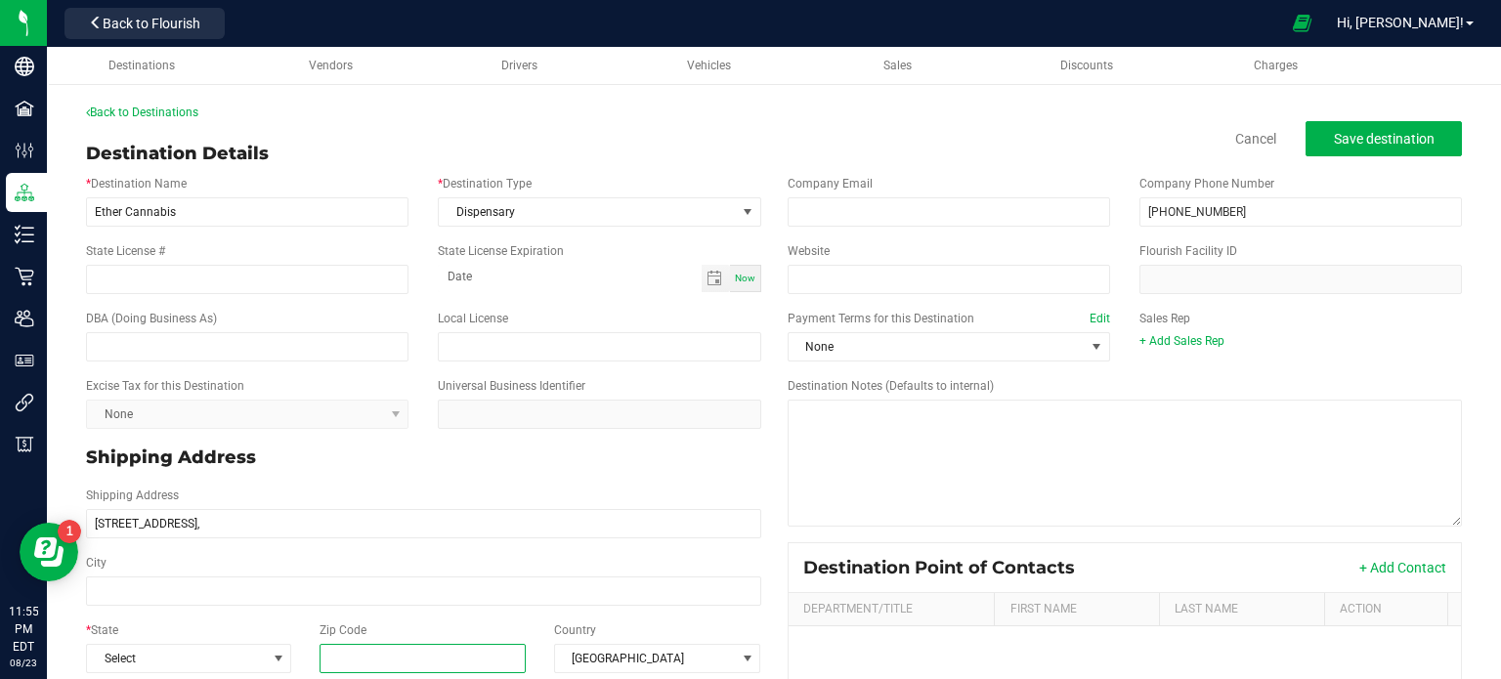
type input "[STREET_ADDRESS],"
click at [382, 663] on input "Zip Code" at bounding box center [422, 658] width 207 height 29
paste input "14225"
type input "14225"
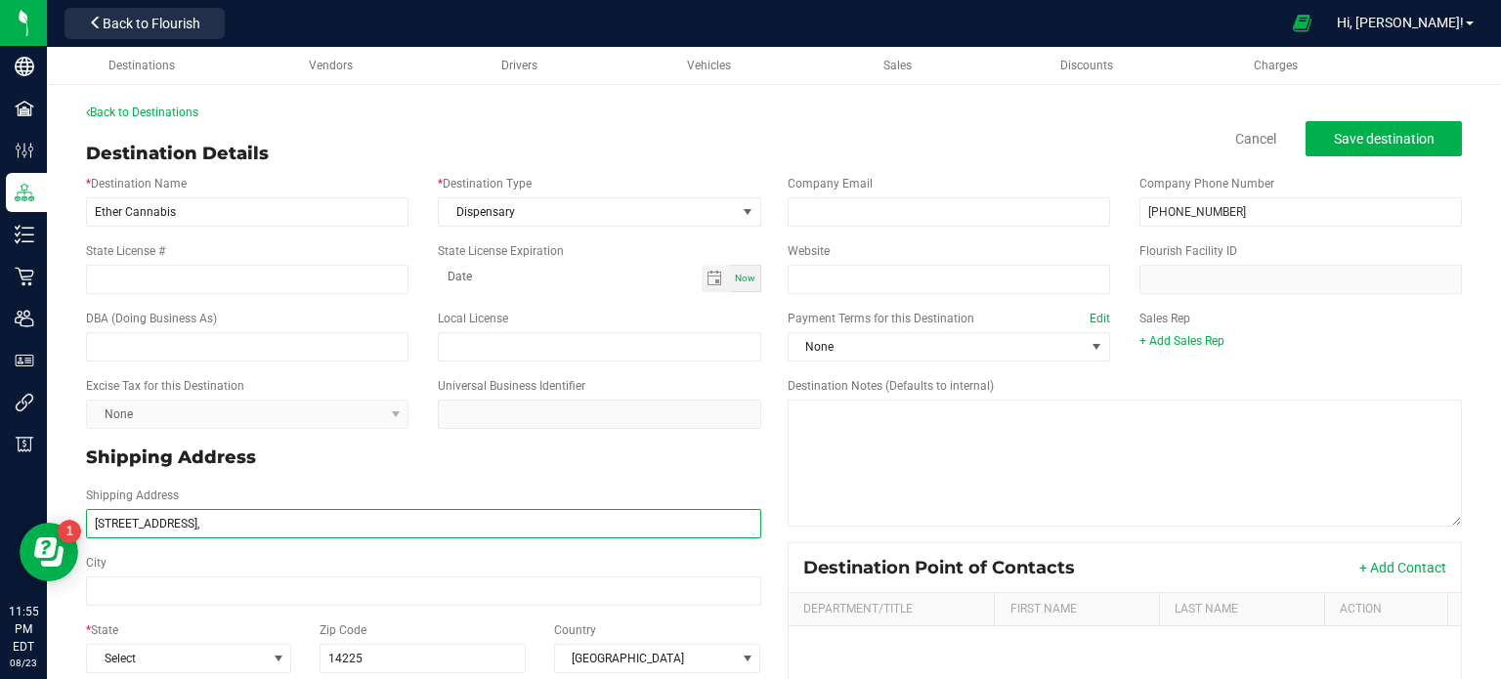
type input "14225"
click at [248, 526] on input "[STREET_ADDRESS]," at bounding box center [423, 523] width 675 height 29
type input "[STREET_ADDRESS], ,"
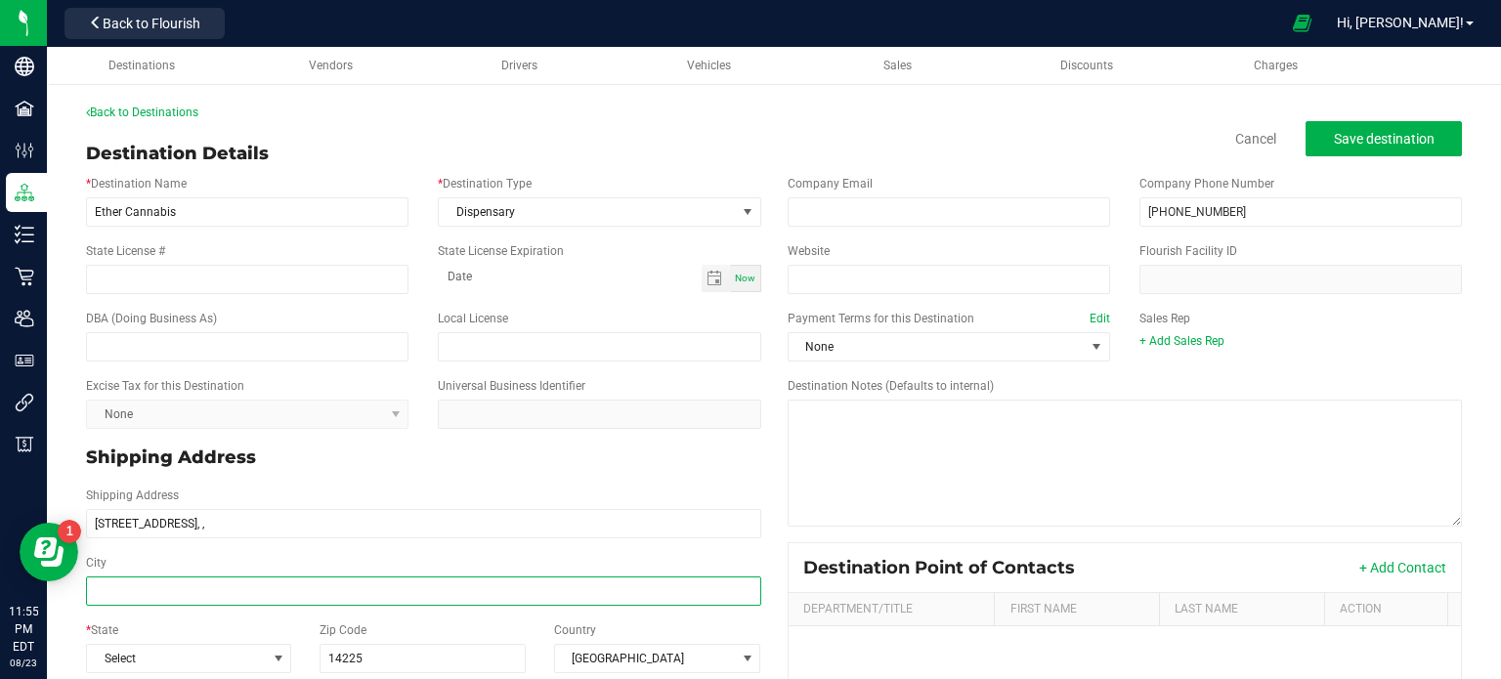
type input "[STREET_ADDRESS], ,"
click at [224, 602] on input "City" at bounding box center [423, 590] width 675 height 29
paste input "Buffalo"
type input "Buffalo"
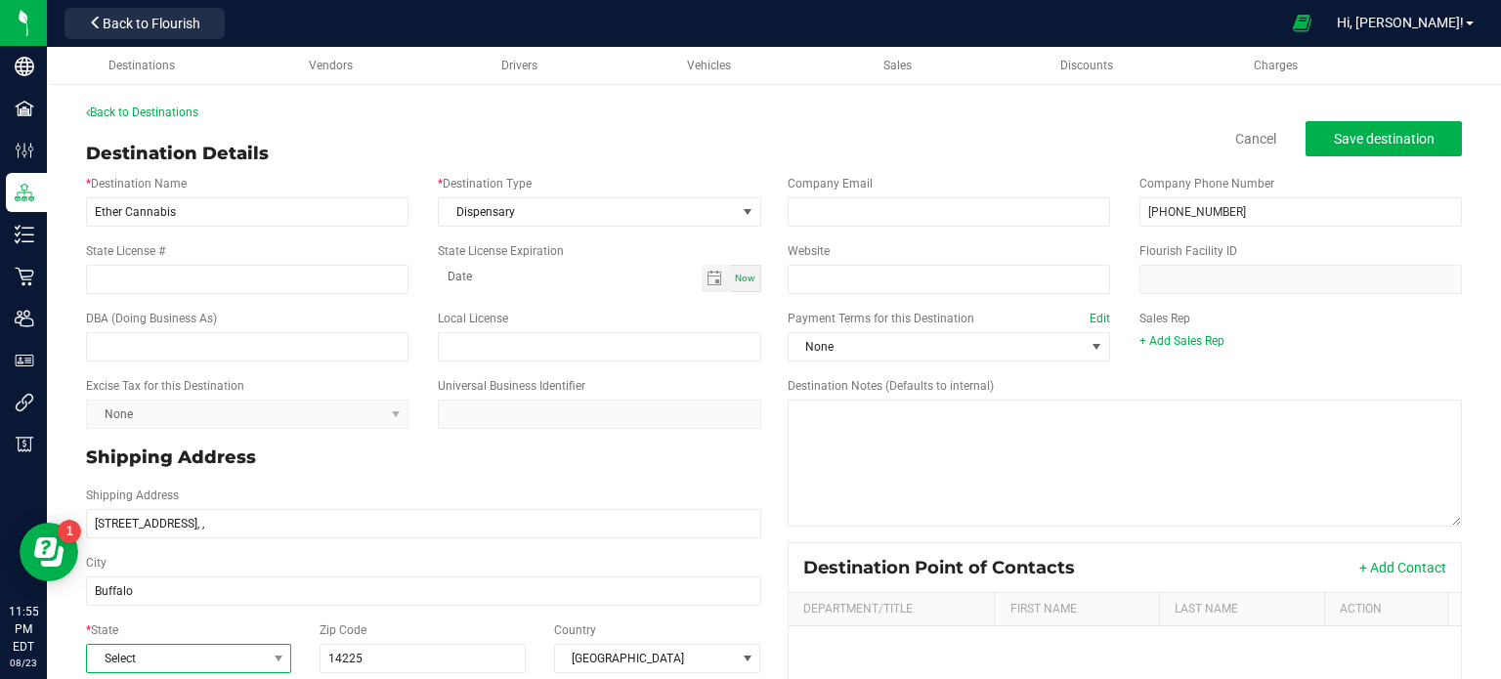
type input "Buffalo"
click at [207, 648] on span "Select" at bounding box center [176, 658] width 179 height 27
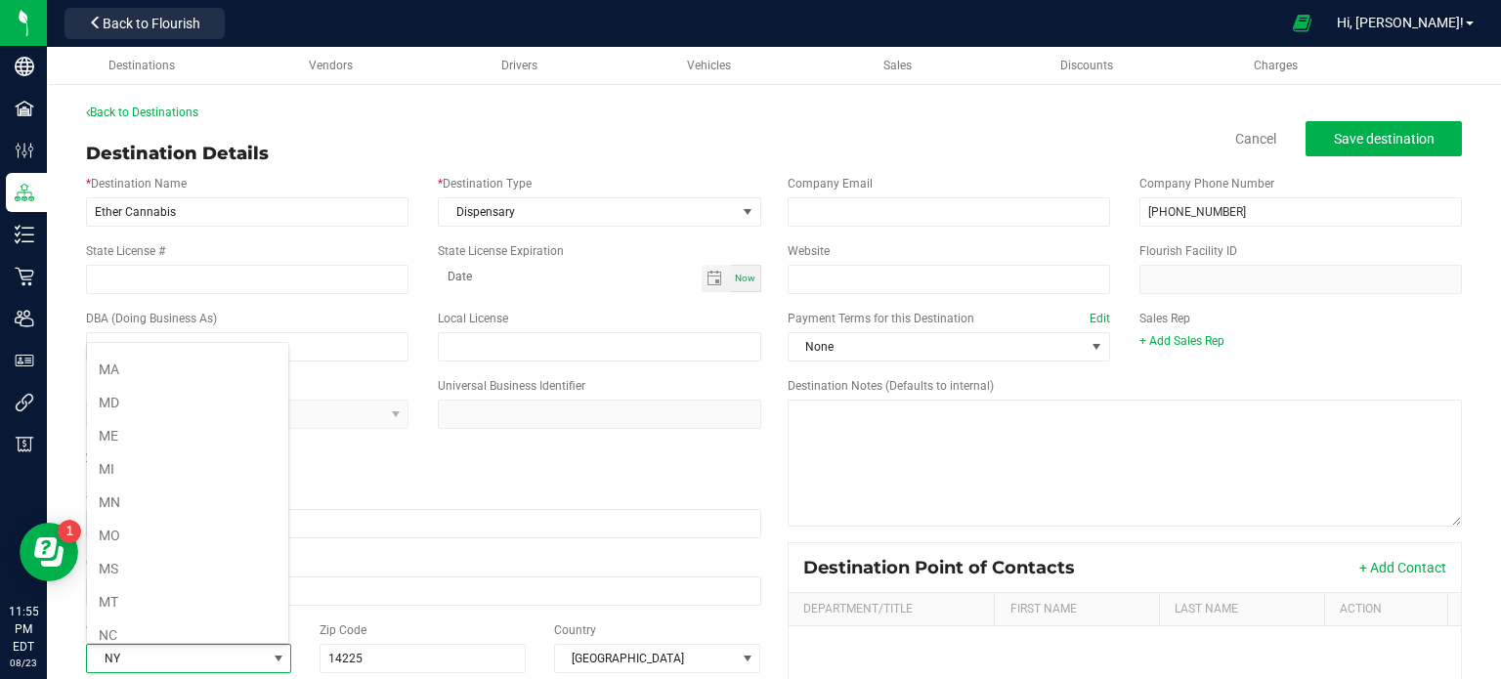
scroll to position [856, 0]
click at [184, 620] on li "NY" at bounding box center [187, 636] width 201 height 33
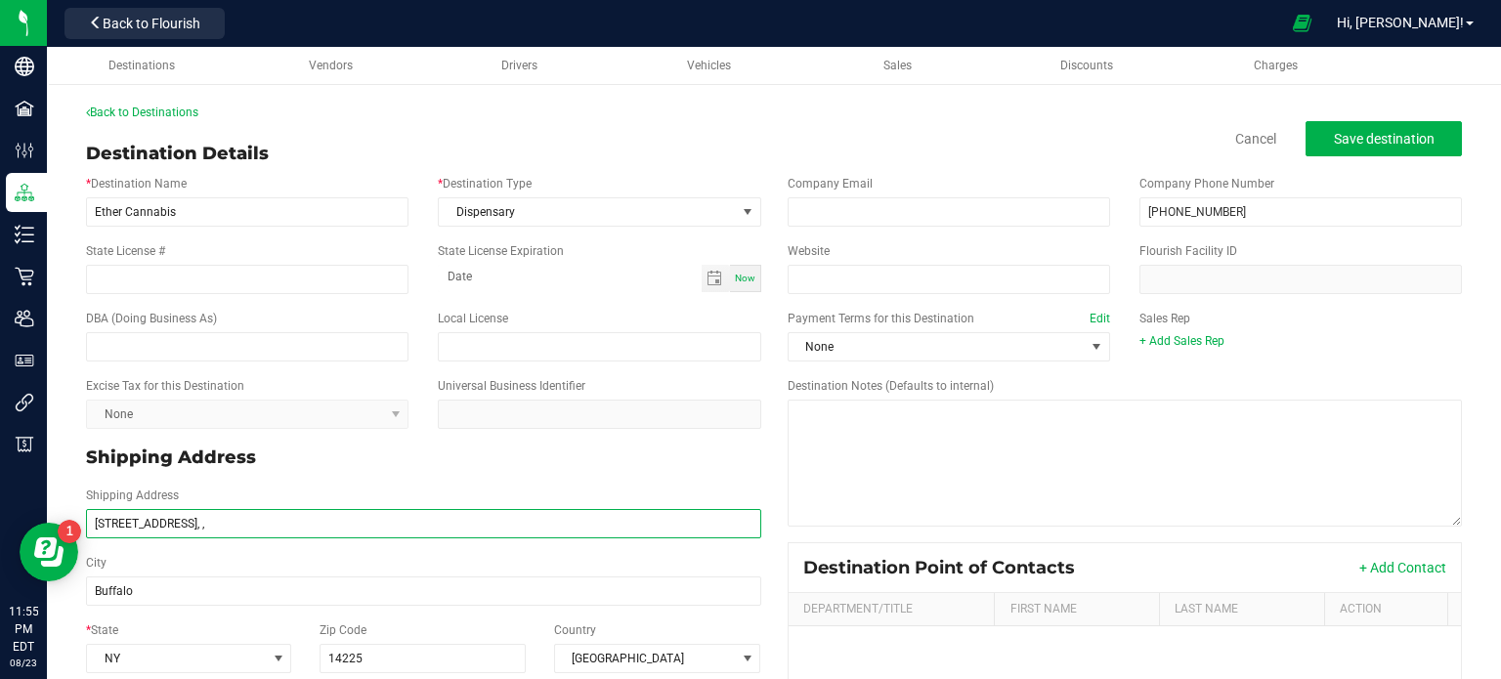
click at [246, 524] on input "[STREET_ADDRESS], ," at bounding box center [423, 523] width 675 height 29
click at [185, 525] on input "[STREET_ADDRESS]" at bounding box center [423, 523] width 675 height 29
type input "[STREET_ADDRESS]"
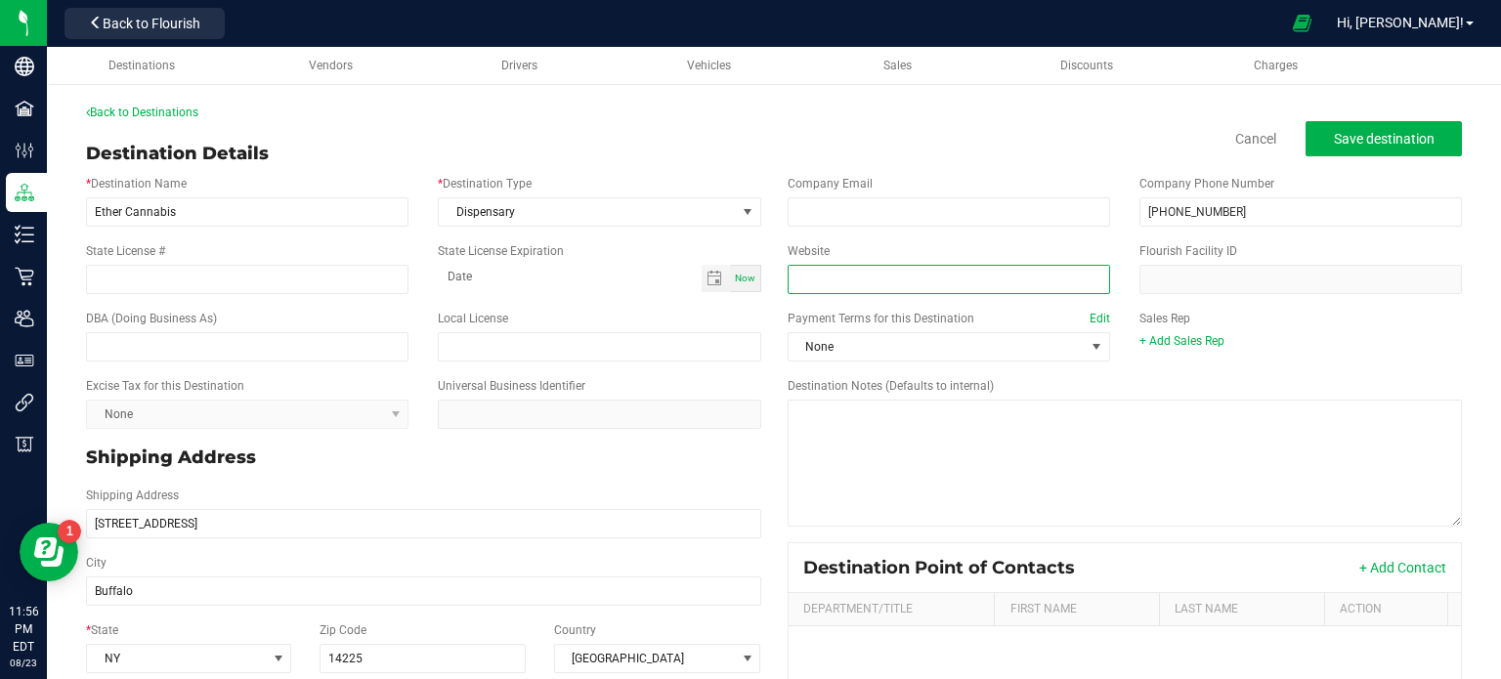
click at [848, 281] on input "Website" at bounding box center [948, 279] width 322 height 29
paste input "[URL][DOMAIN_NAME]"
type input "[URL][DOMAIN_NAME]"
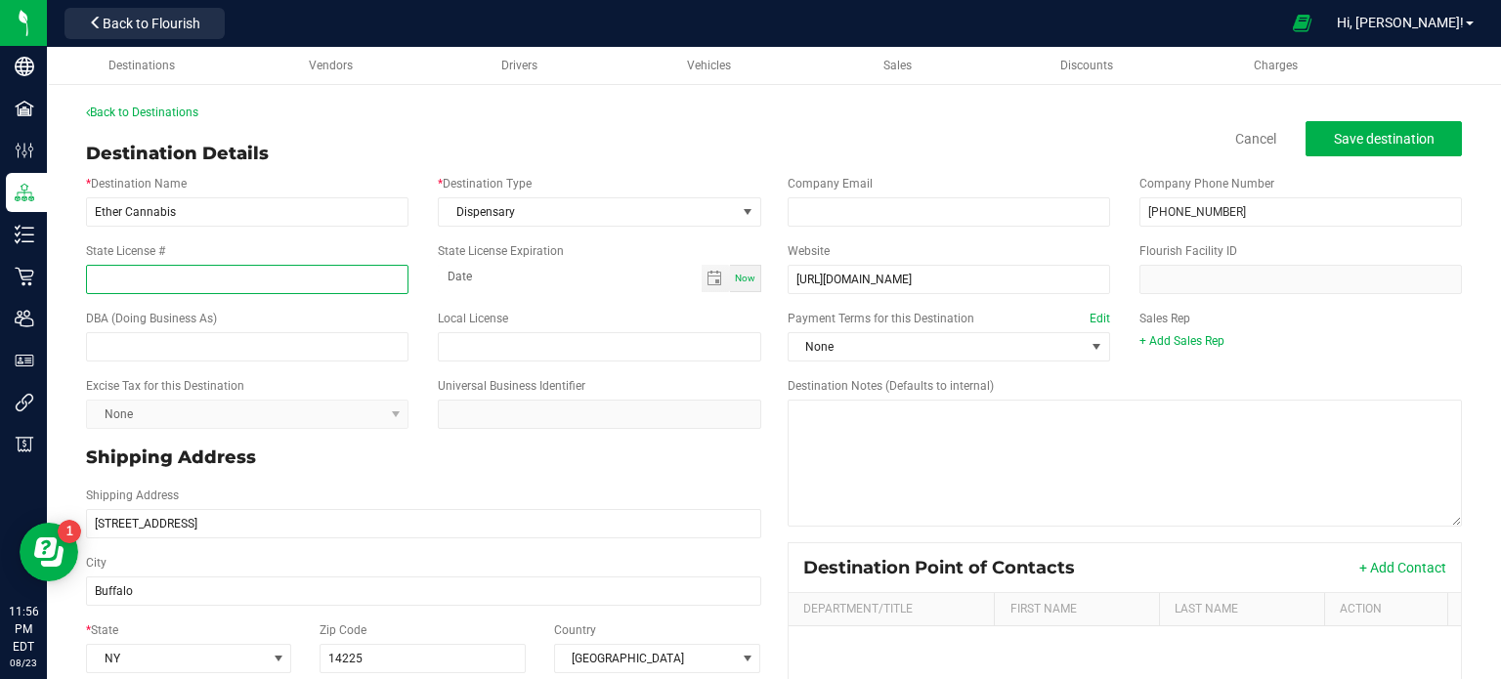
click at [109, 273] on input "State License #" at bounding box center [247, 279] width 322 height 29
type input "OCM-CAURD-24-000098"
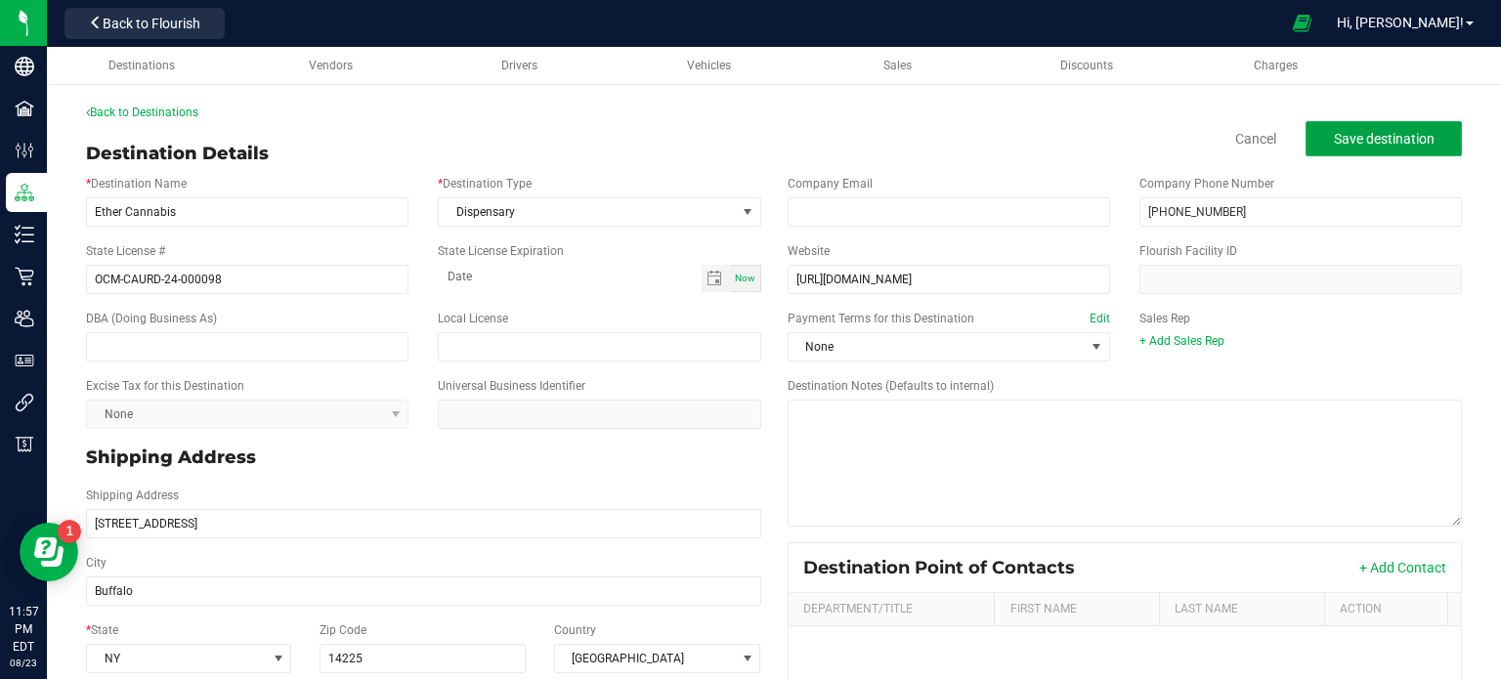
click at [1399, 143] on span "Save destination" at bounding box center [1383, 139] width 101 height 16
click at [1343, 132] on span "Save destination" at bounding box center [1383, 139] width 101 height 16
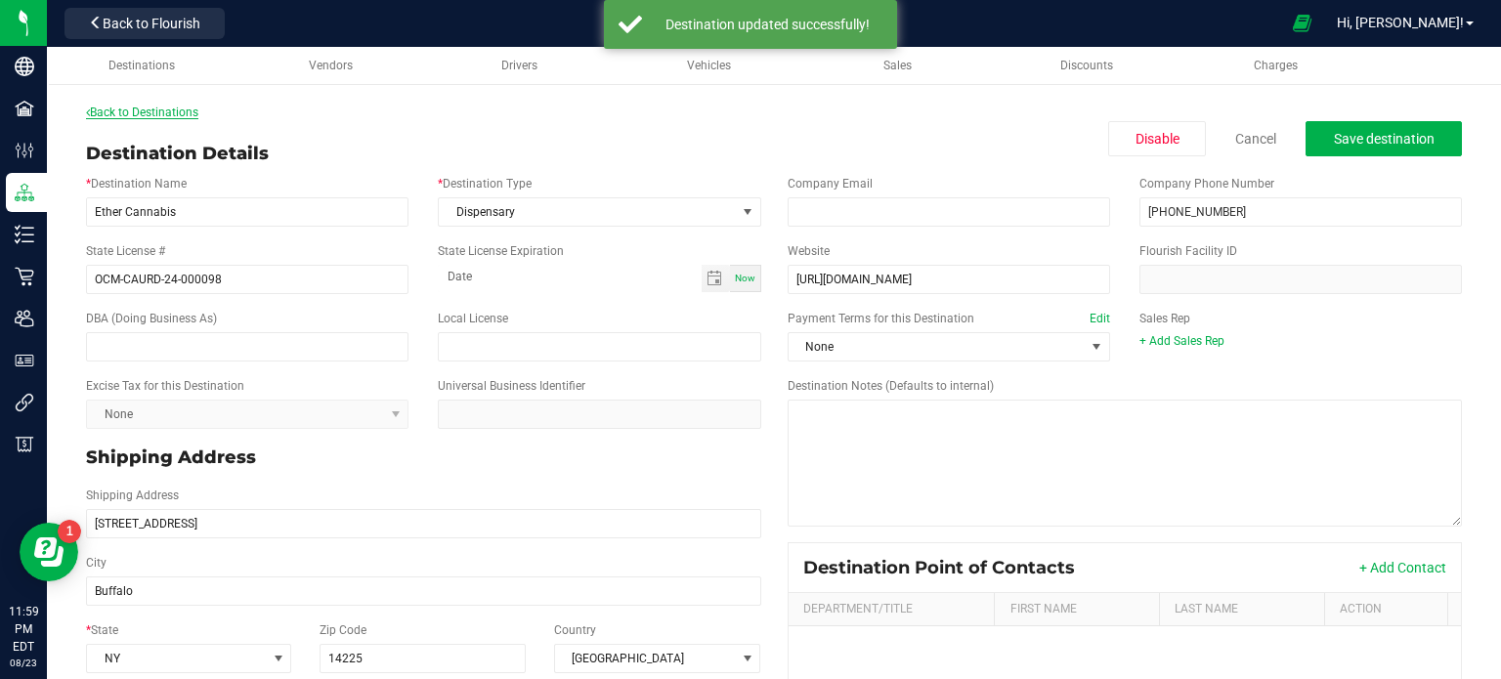
click at [159, 111] on link "Back to Destinations" at bounding box center [142, 113] width 112 height 14
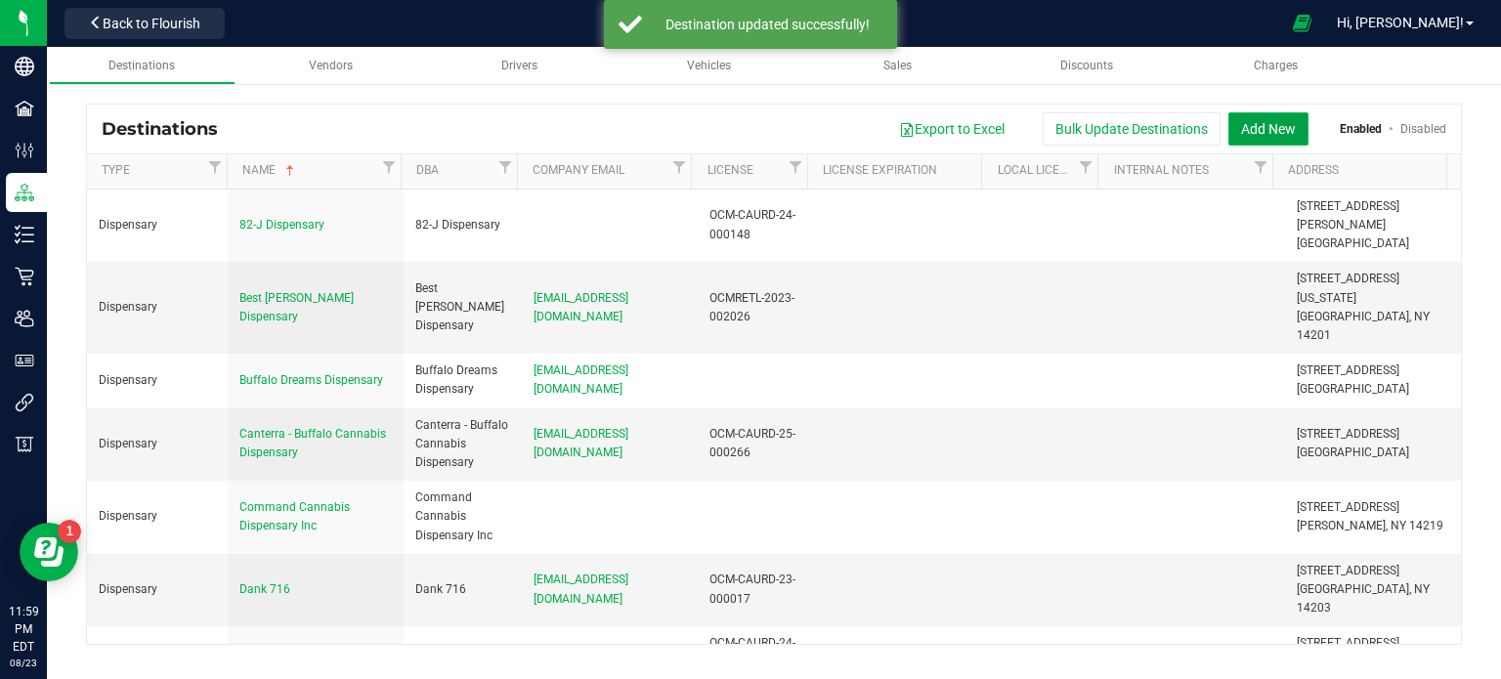
click at [1271, 127] on button "Add New" at bounding box center [1268, 128] width 80 height 33
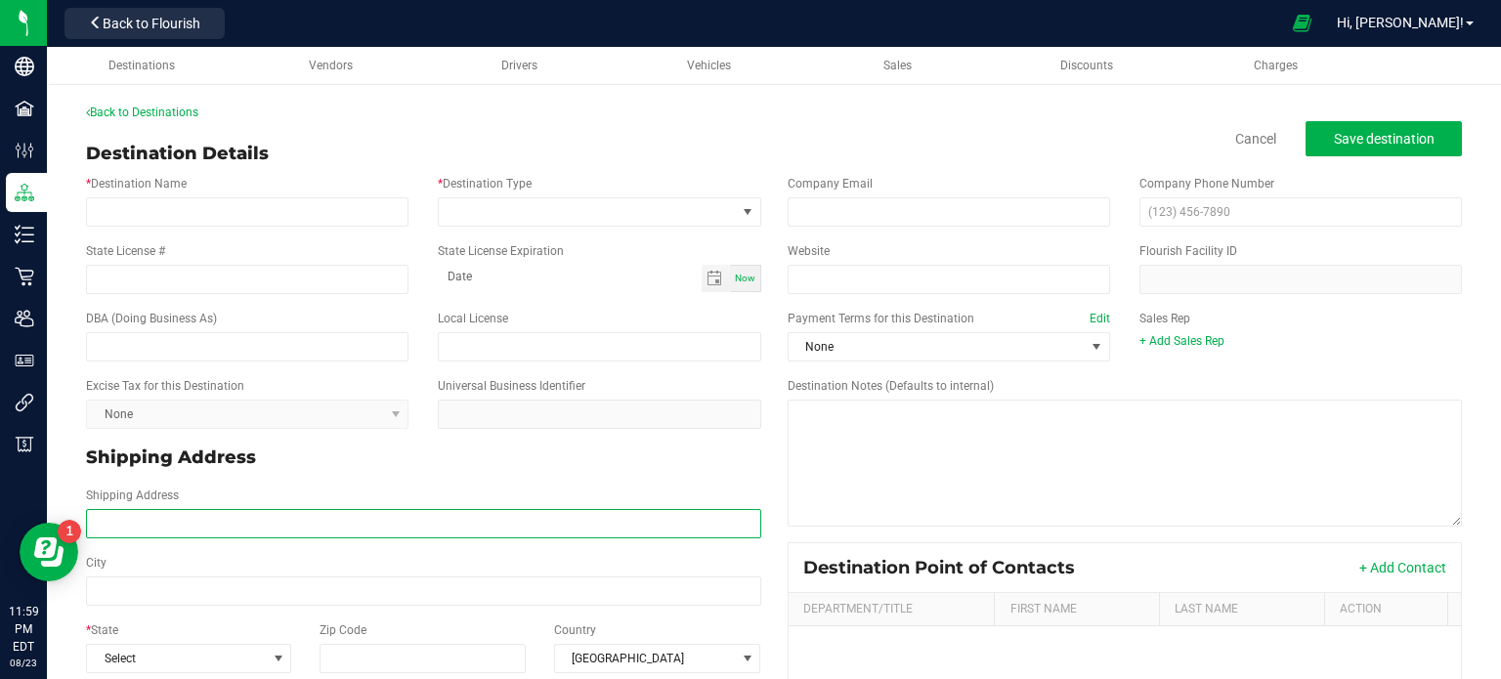
click at [144, 523] on input "Shipping Address" at bounding box center [423, 523] width 675 height 29
paste input "[STREET_ADDRESS][US_STATE] Phone: [PHONE_NUMBER]"
drag, startPoint x: 442, startPoint y: 529, endPoint x: 334, endPoint y: 529, distance: 107.5
click at [334, 529] on input "[STREET_ADDRESS][US_STATE] Phone: [PHONE_NUMBER]" at bounding box center [423, 523] width 675 height 29
type input "[STREET_ADDRESS][US_STATE] Phone:"
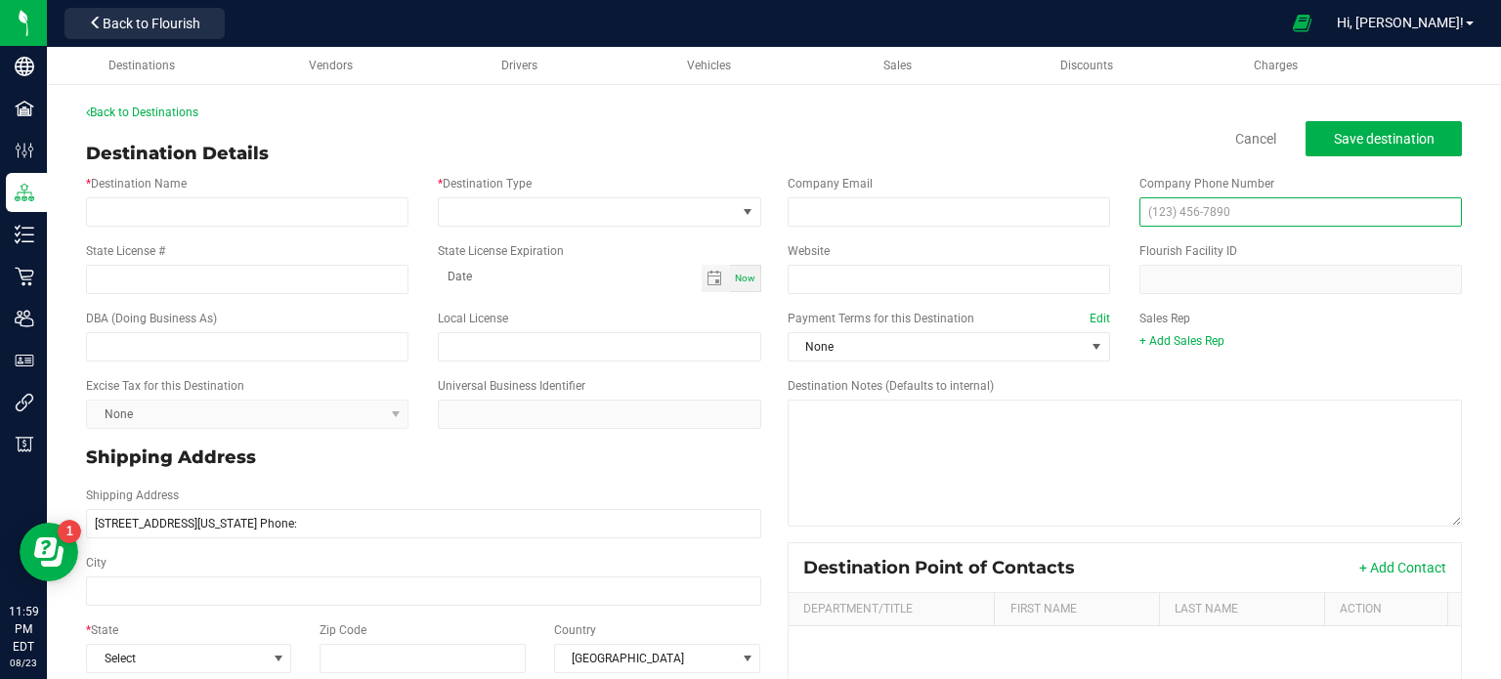
type input "[STREET_ADDRESS][US_STATE] Phone:"
click at [1274, 206] on input "text" at bounding box center [1300, 211] width 322 height 29
paste input "[PHONE_NUMBER]"
type input "[PHONE_NUMBER]"
click at [1239, 167] on div "Company Email Company Phone Number [PHONE_NUMBER]" at bounding box center [1125, 200] width 704 height 67
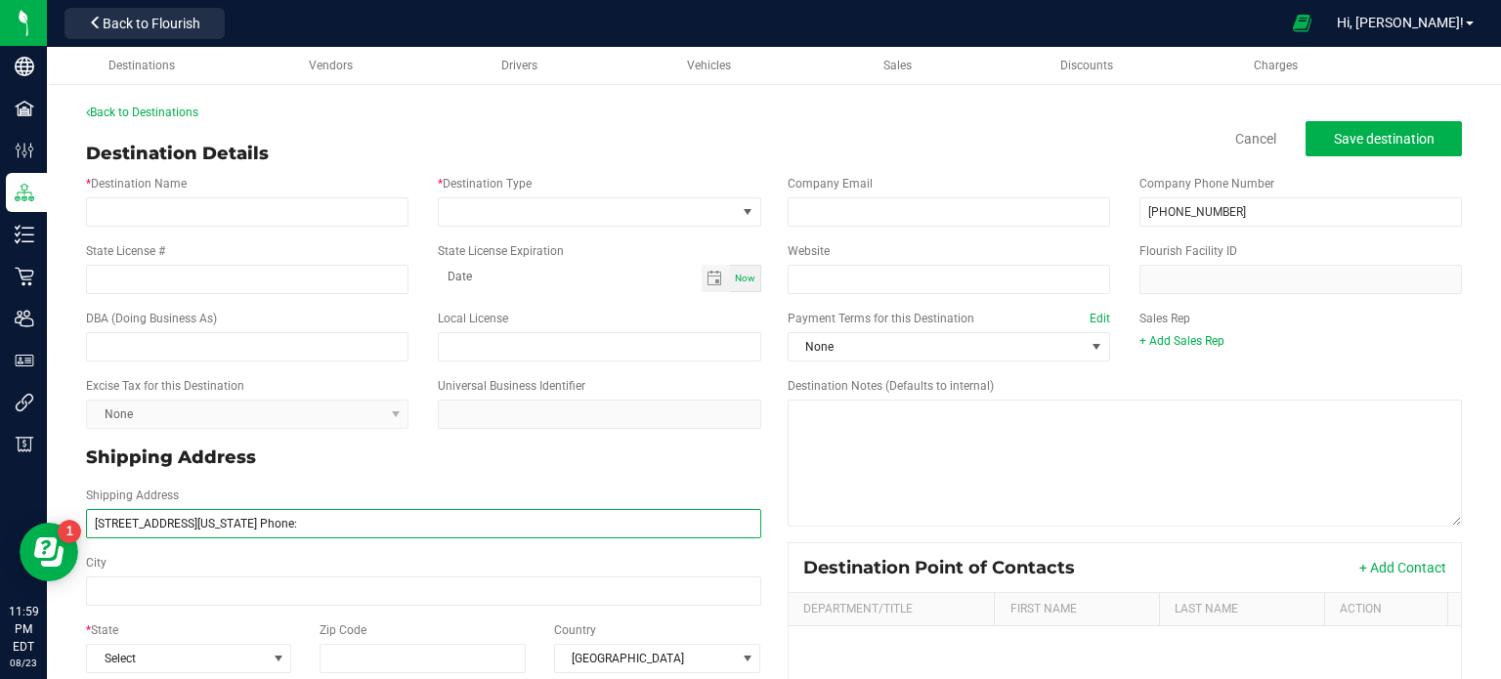
drag, startPoint x: 347, startPoint y: 528, endPoint x: 297, endPoint y: 524, distance: 50.0
click at [297, 524] on input "[STREET_ADDRESS][US_STATE] Phone:" at bounding box center [423, 523] width 675 height 29
click at [268, 520] on input "[STREET_ADDRESS][US_STATE]" at bounding box center [423, 523] width 675 height 29
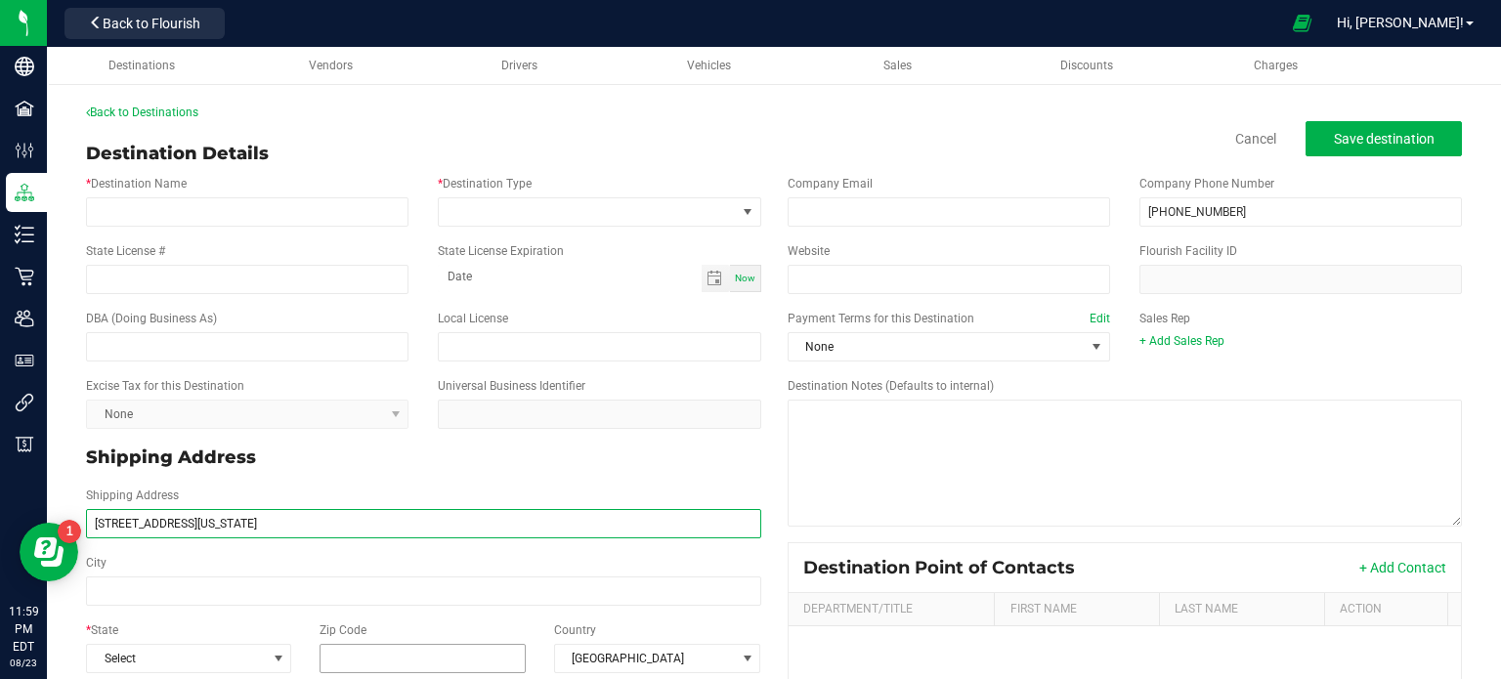
type input "[STREET_ADDRESS][US_STATE]"
click at [459, 653] on input "Zip Code" at bounding box center [422, 658] width 207 height 29
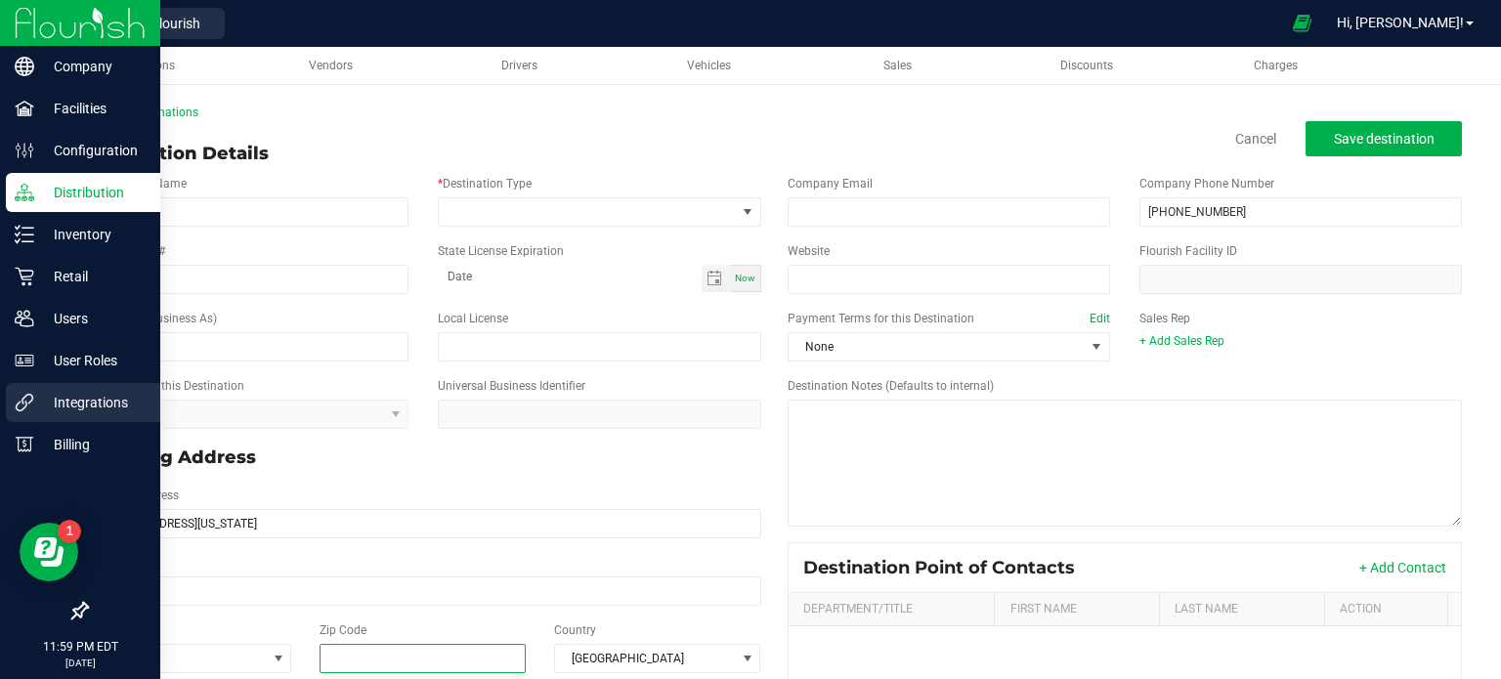
paste input "14204"
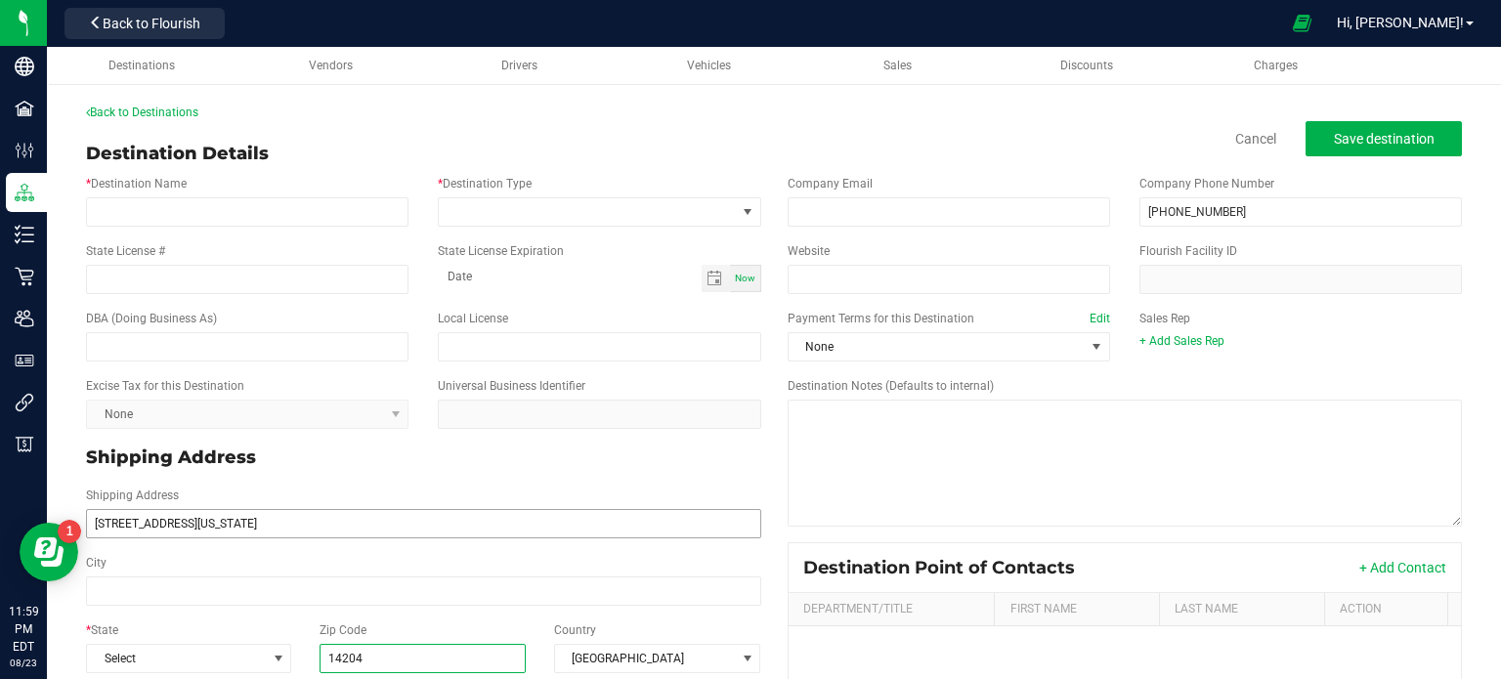
type input "14204"
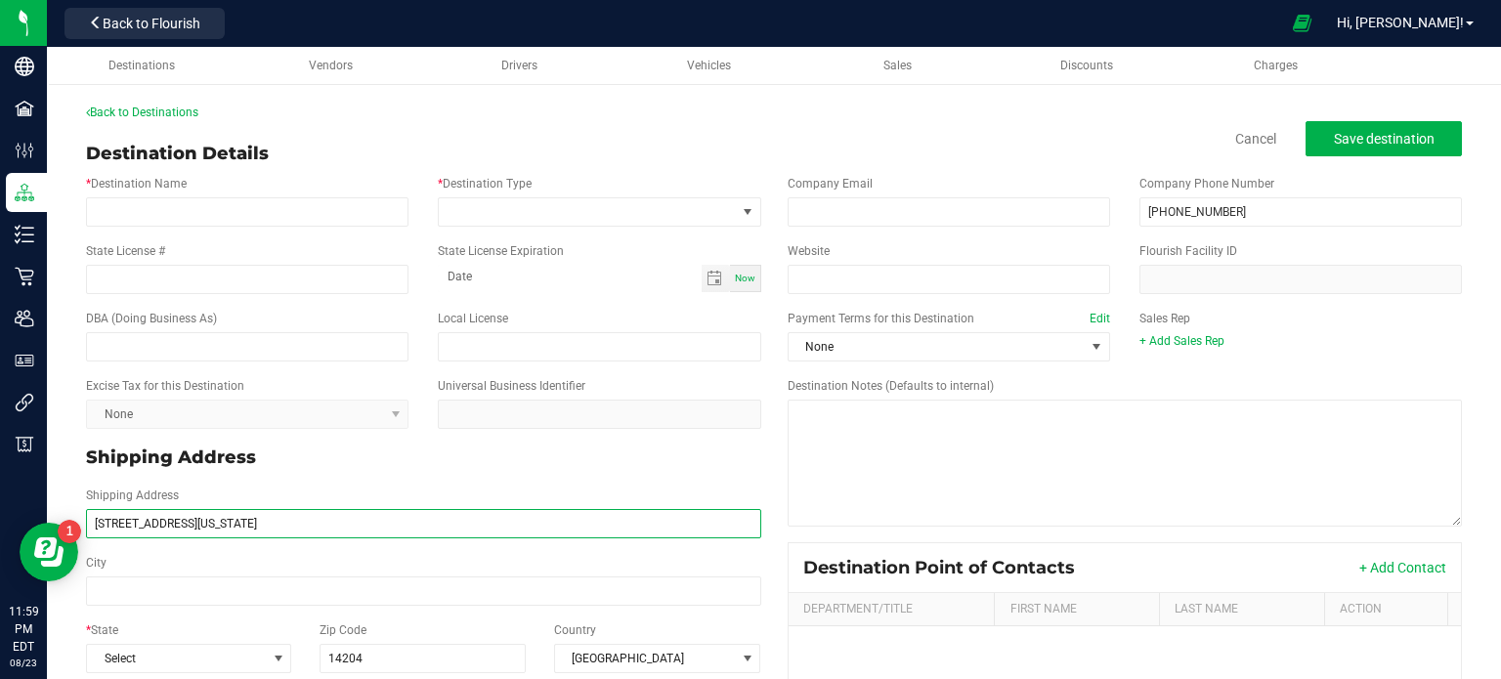
type input "14204"
click at [228, 516] on input "[STREET_ADDRESS][US_STATE]" at bounding box center [423, 523] width 675 height 29
type input "[STREET_ADDRESS][US_STATE],"
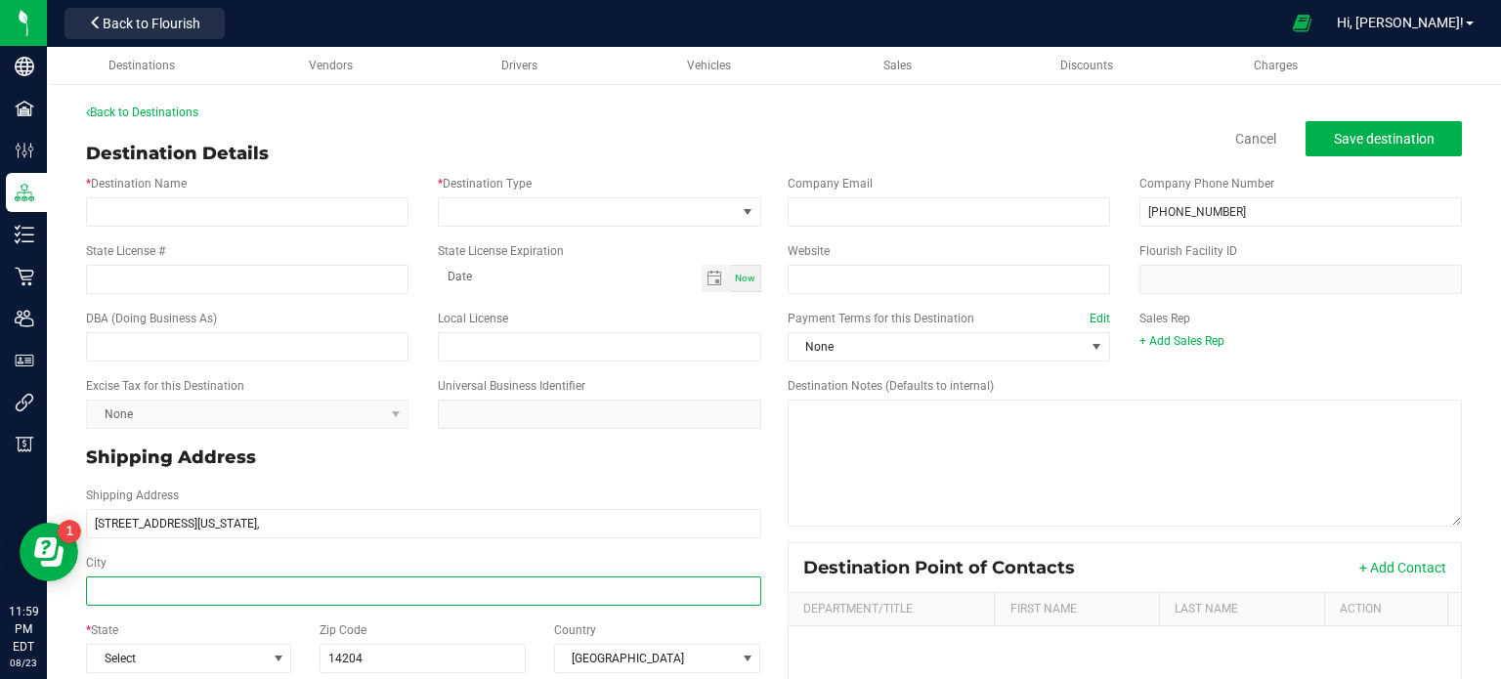
type input "[STREET_ADDRESS][US_STATE],"
click at [141, 593] on input "City" at bounding box center [423, 590] width 675 height 29
paste input "Buffalo"
type input "Buffalo"
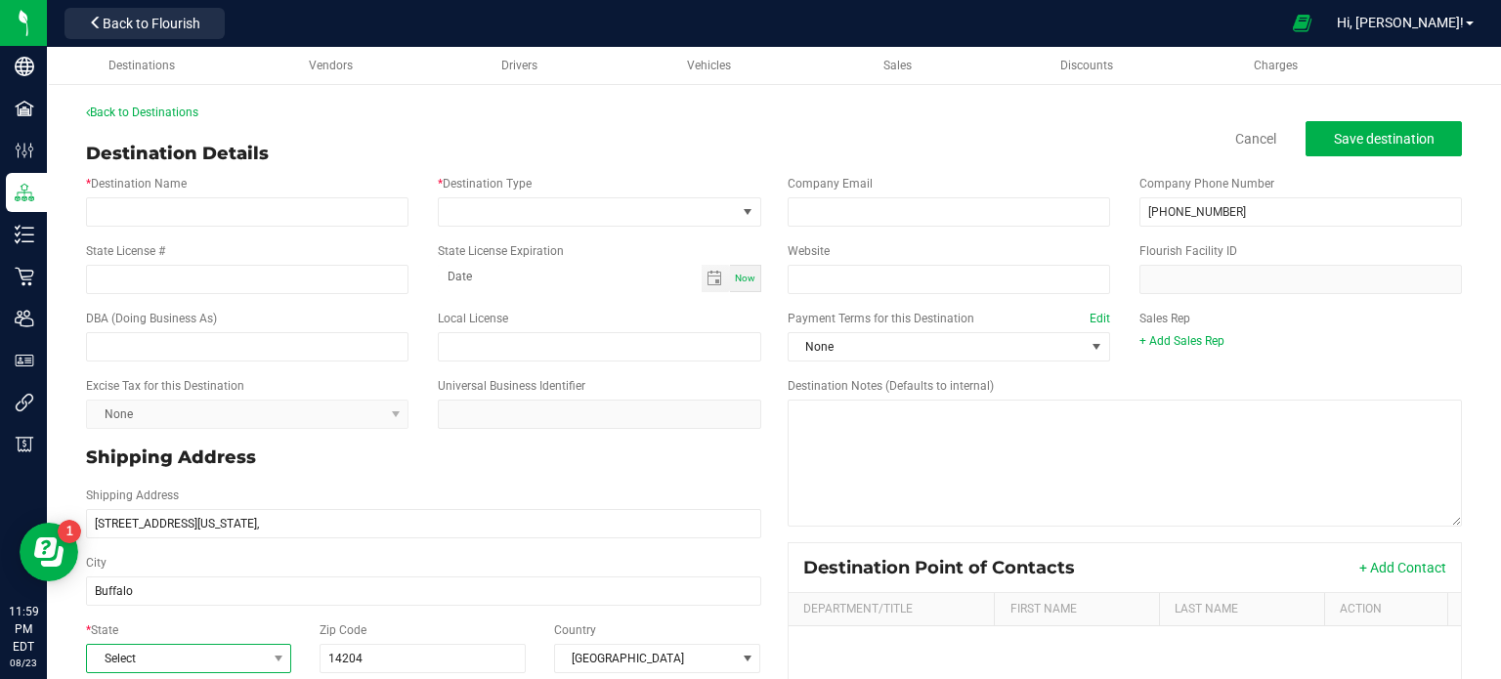
type input "Buffalo"
click at [225, 659] on span "Select" at bounding box center [176, 658] width 179 height 27
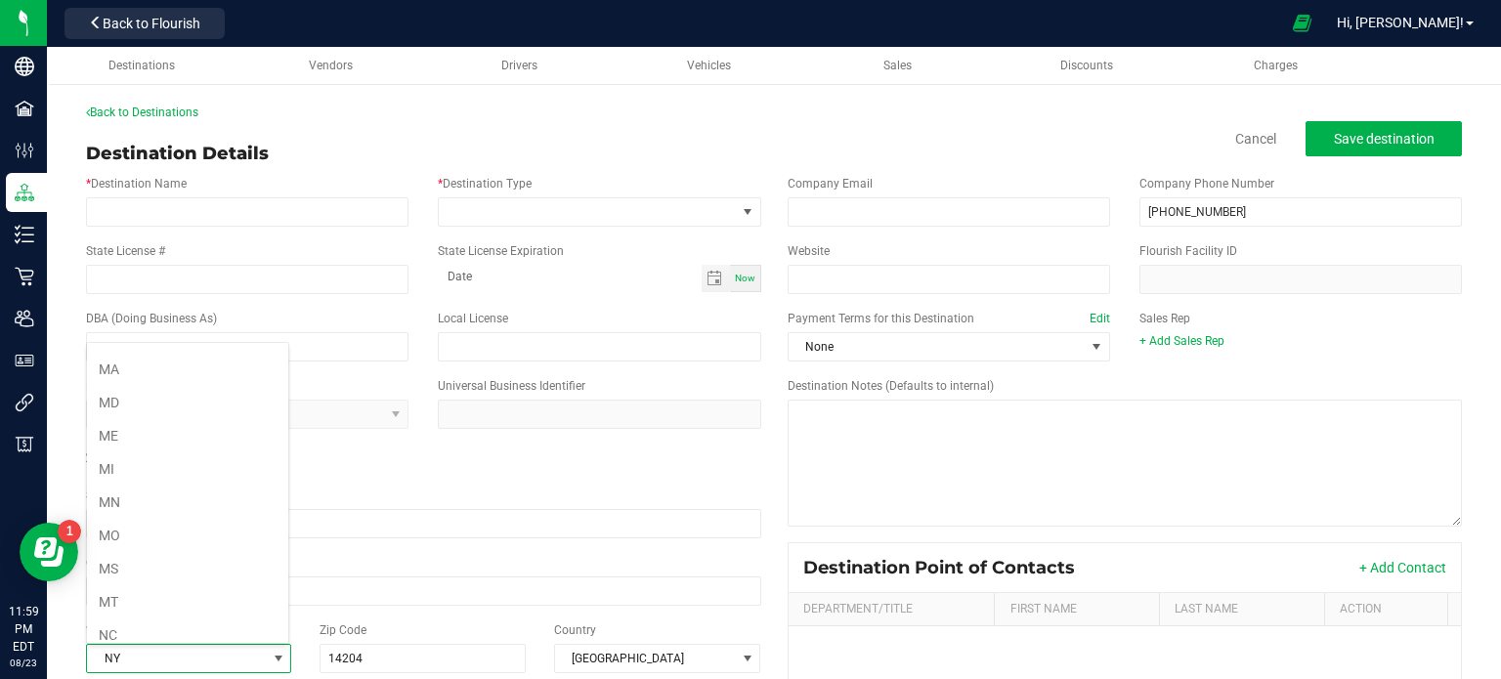
scroll to position [856, 0]
click at [195, 620] on li "NY" at bounding box center [187, 636] width 201 height 33
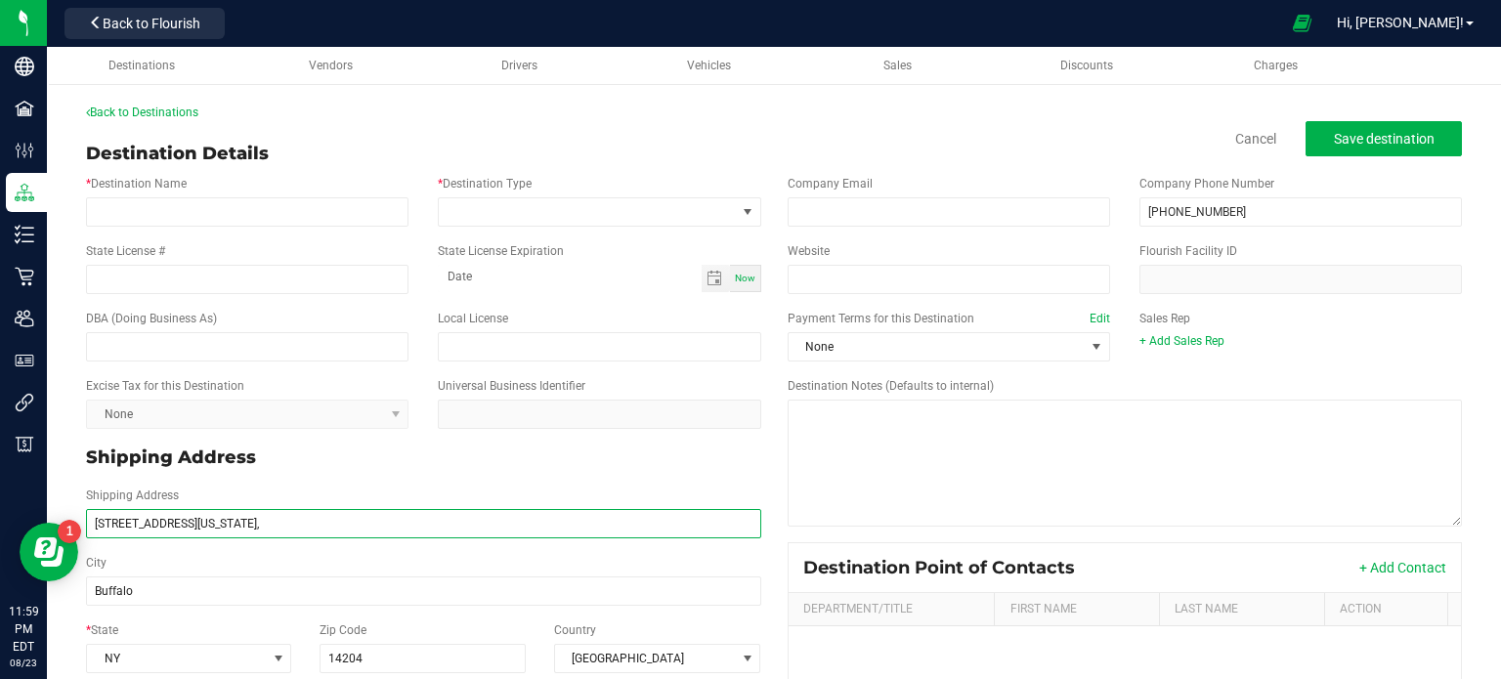
click at [254, 532] on input "[STREET_ADDRESS][US_STATE]," at bounding box center [423, 523] width 675 height 29
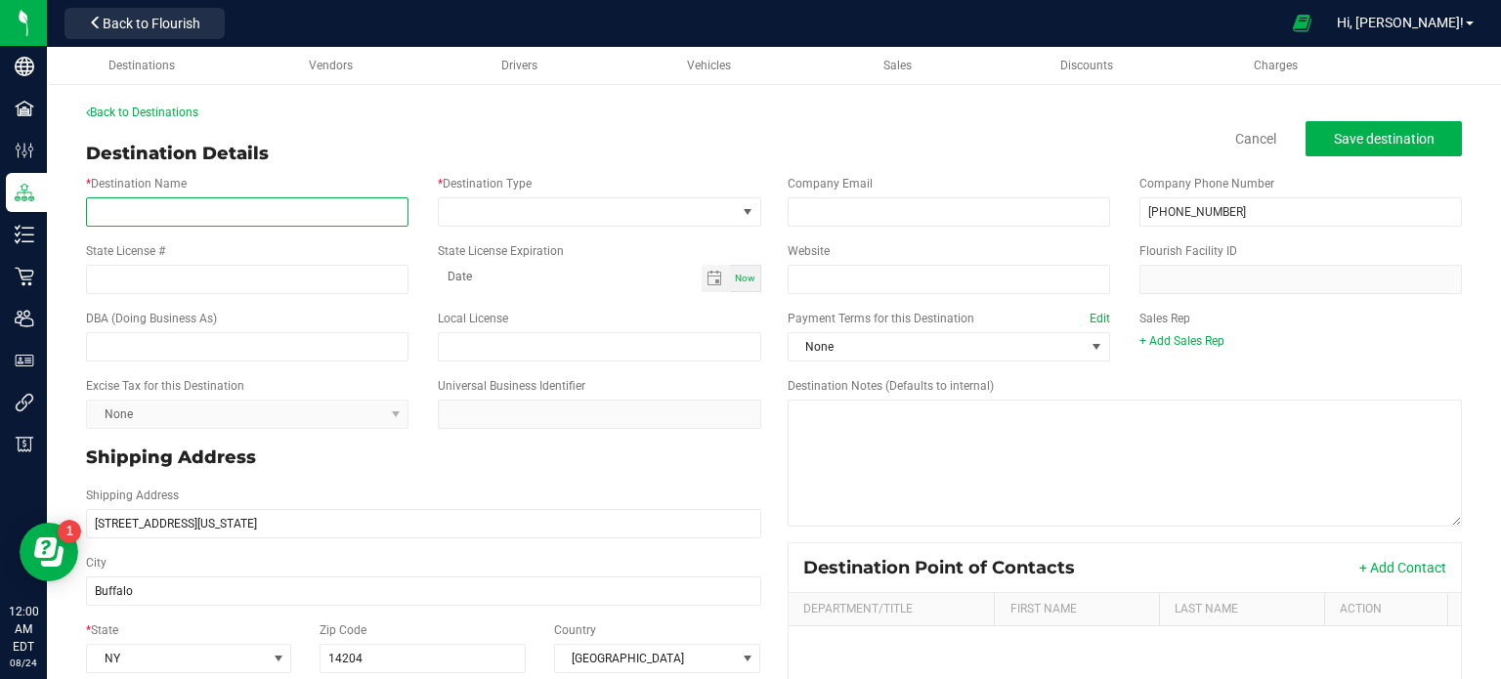
click at [267, 198] on input "* Destination Name" at bounding box center [247, 211] width 322 height 29
paste input "Mammoth Cannabis"
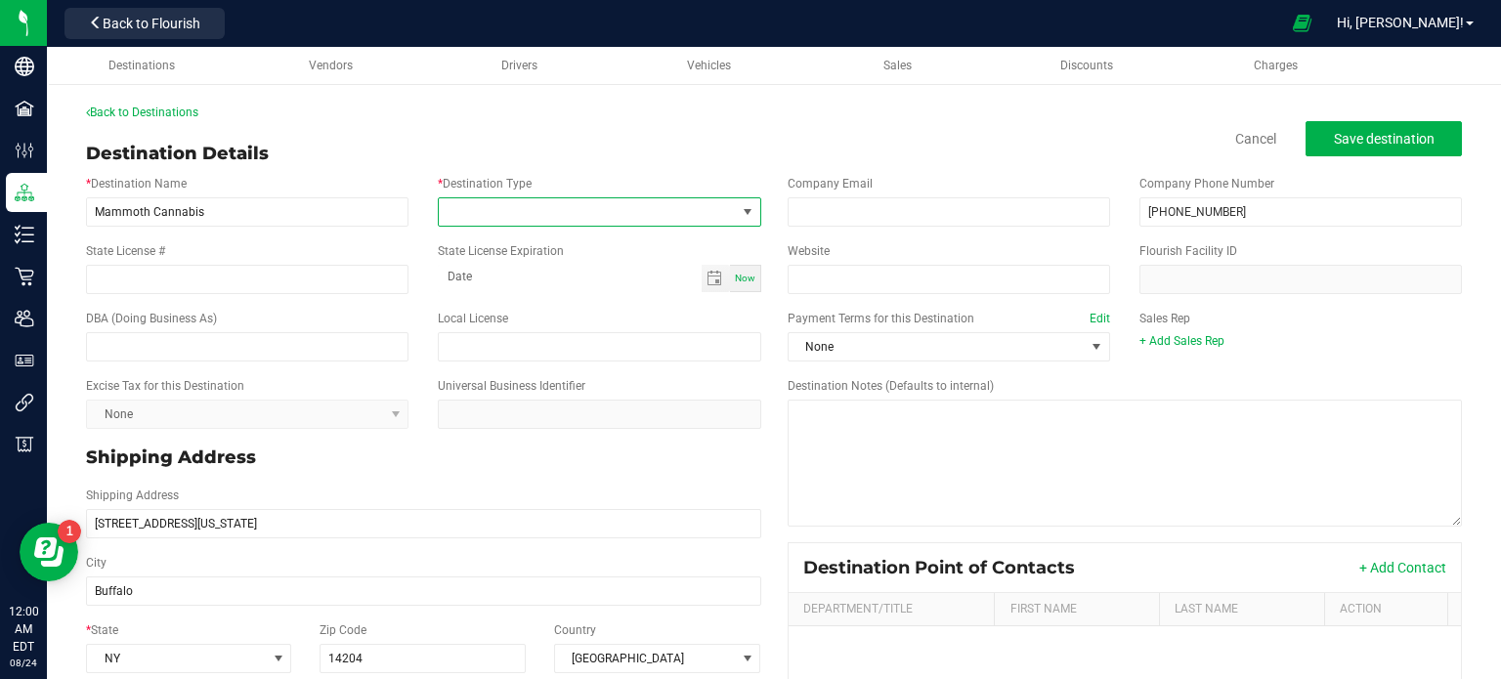
click at [497, 213] on span at bounding box center [587, 211] width 296 height 27
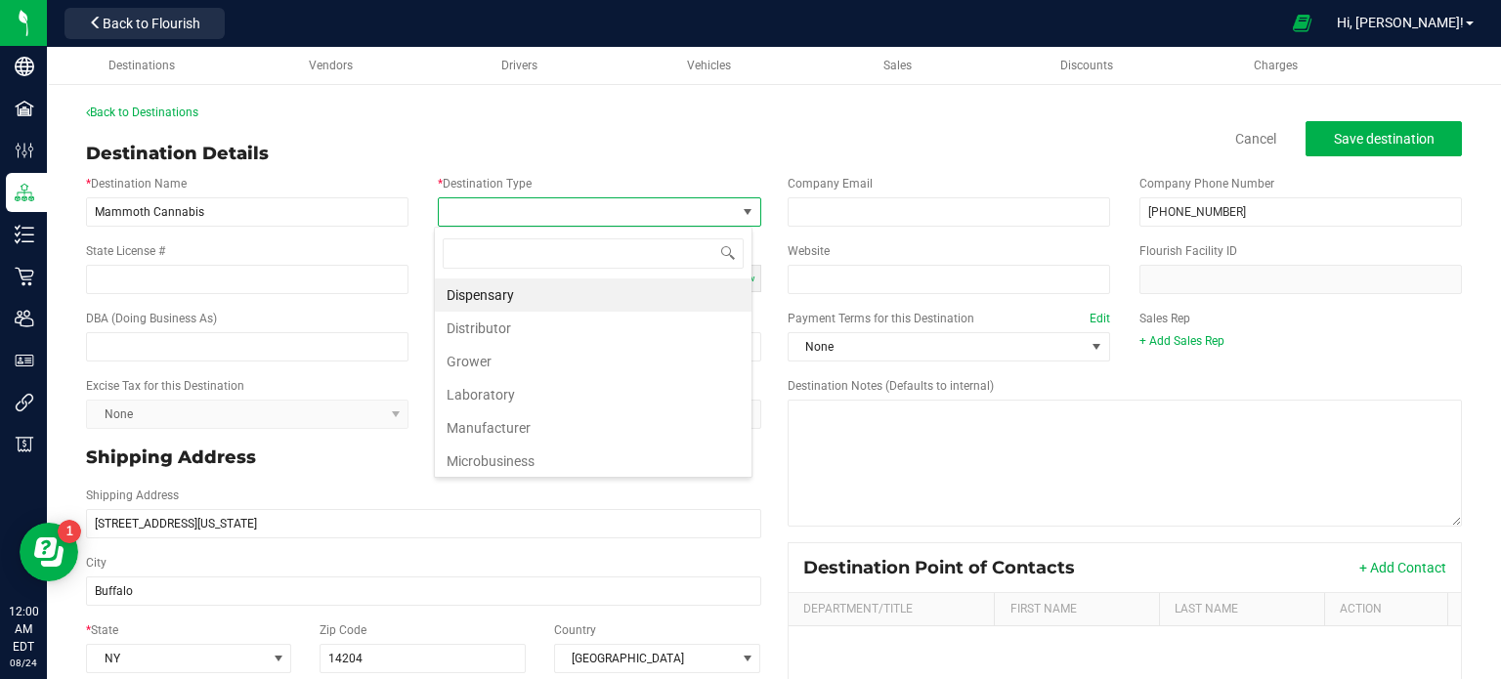
scroll to position [28, 318]
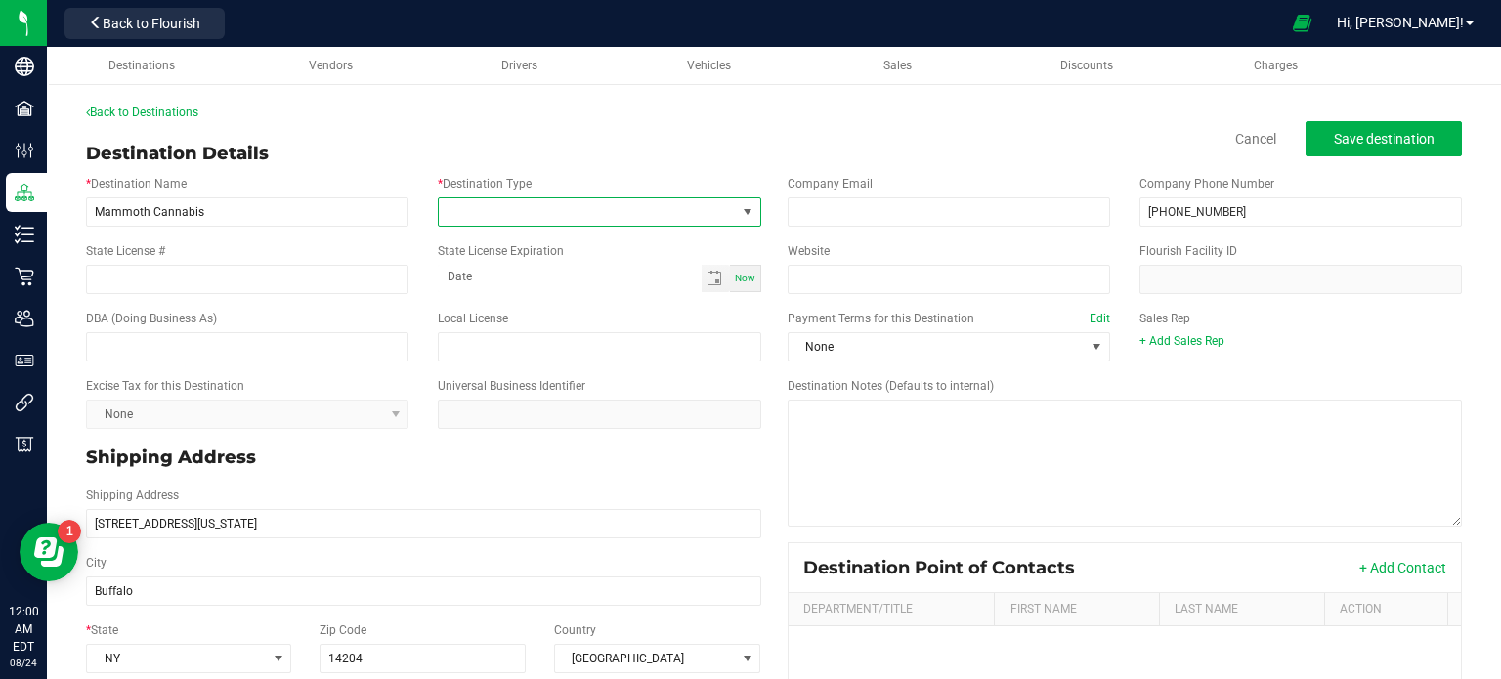
click at [488, 203] on span at bounding box center [587, 211] width 296 height 27
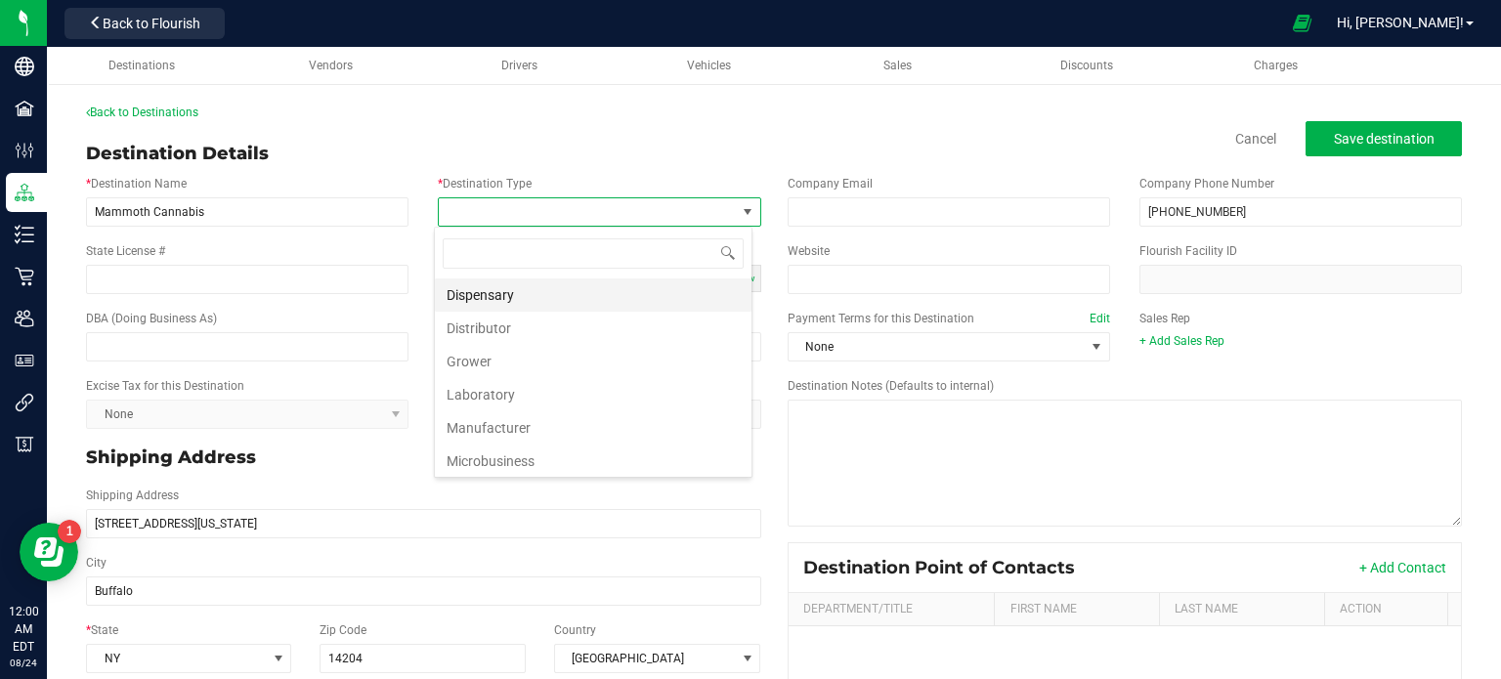
click at [527, 302] on li "Dispensary" at bounding box center [593, 294] width 317 height 33
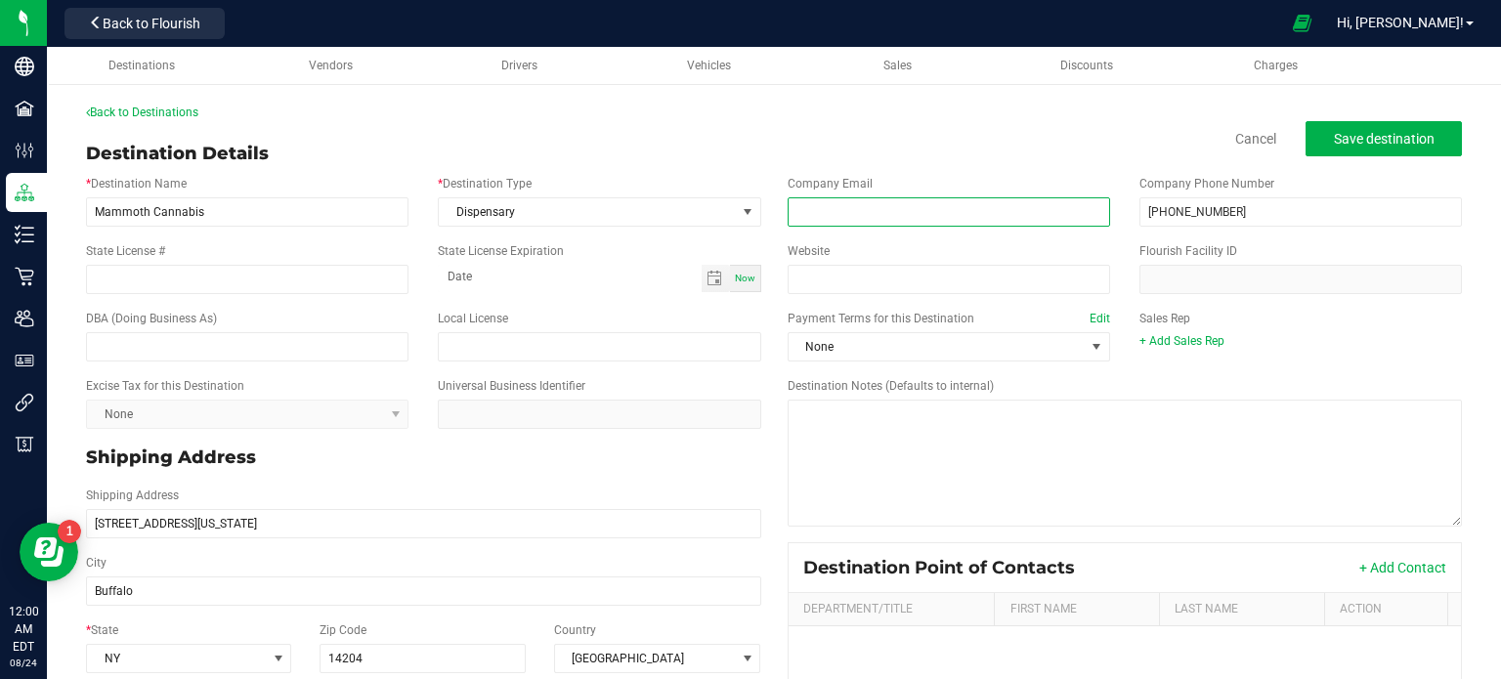
click at [860, 214] on input "email" at bounding box center [948, 211] width 322 height 29
paste input "[URL][DOMAIN_NAME]"
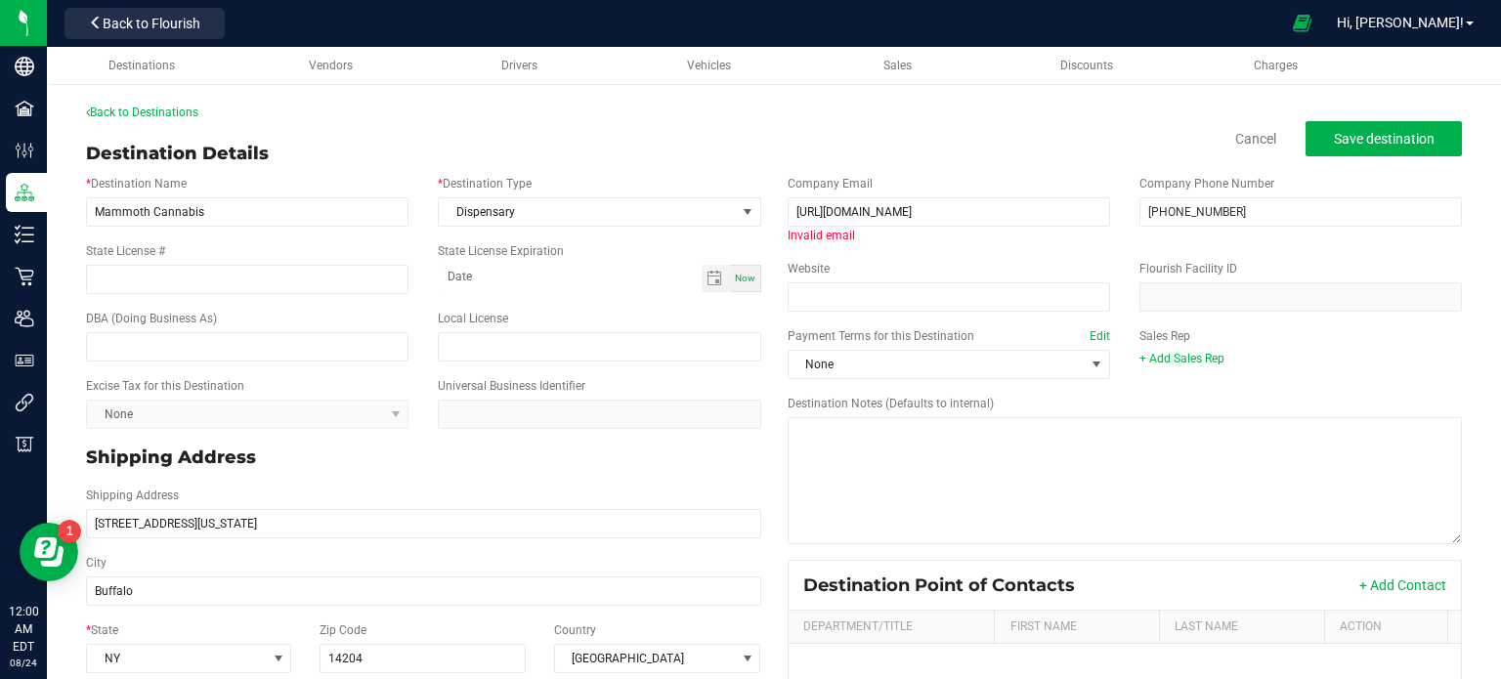
click at [917, 332] on label "Payment Terms for this Destination Edit" at bounding box center [948, 336] width 322 height 18
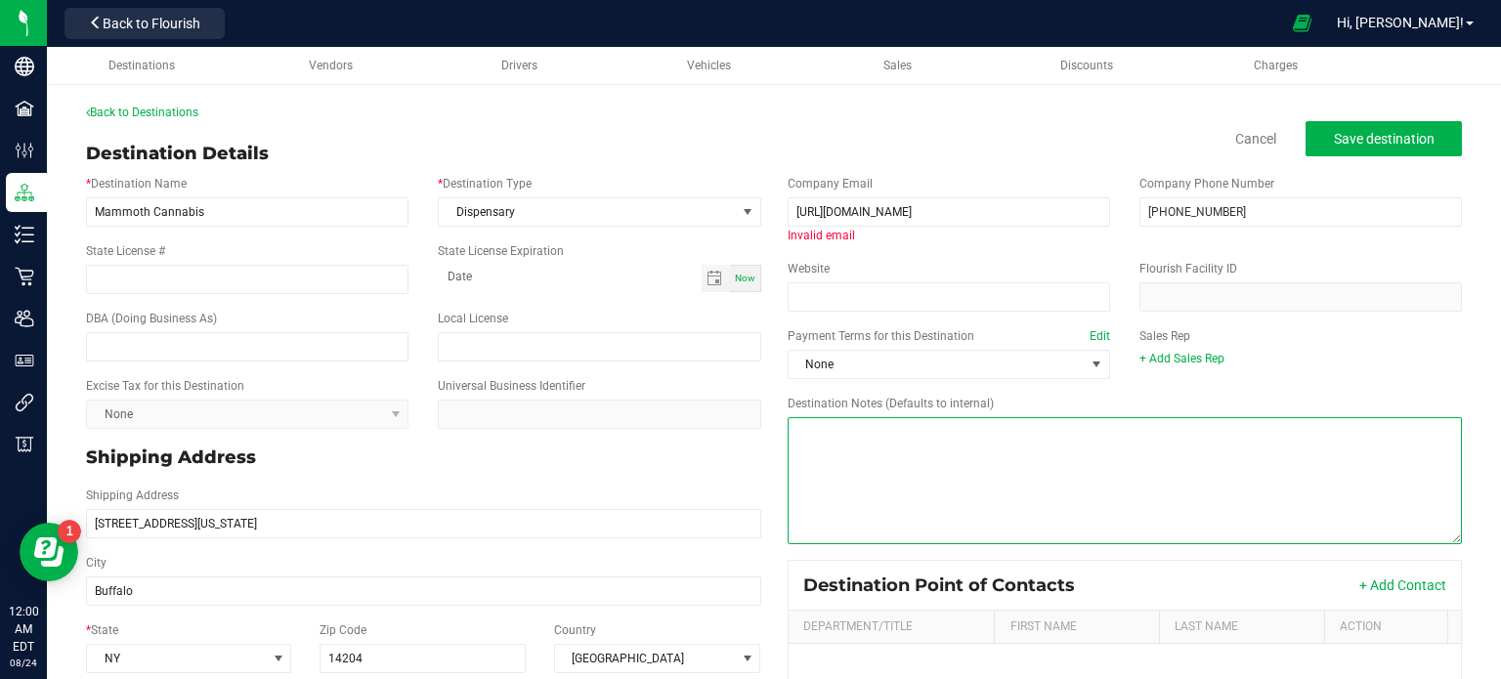
click at [917, 417] on textarea "Destination Notes (Defaults to internal)" at bounding box center [1124, 480] width 675 height 127
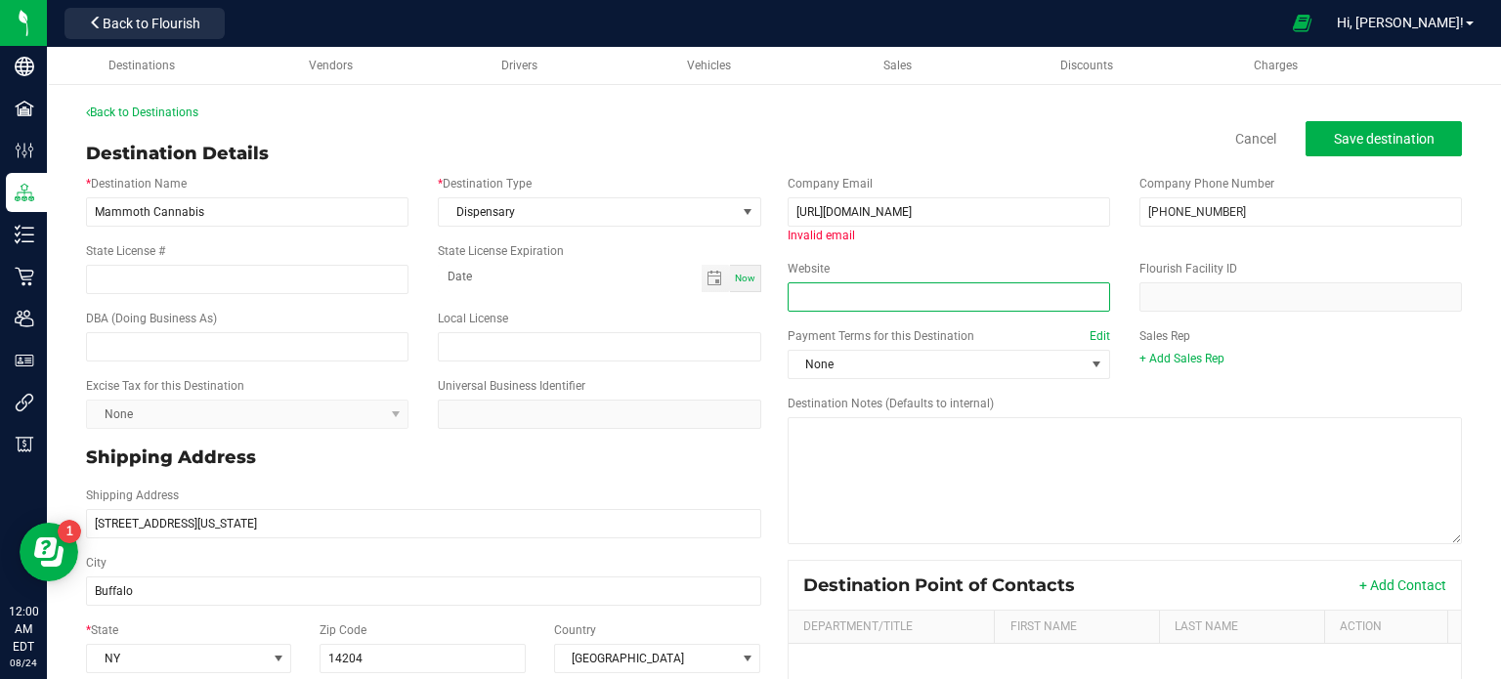
click at [880, 298] on input "Website" at bounding box center [948, 296] width 322 height 29
paste input "[URL][DOMAIN_NAME]"
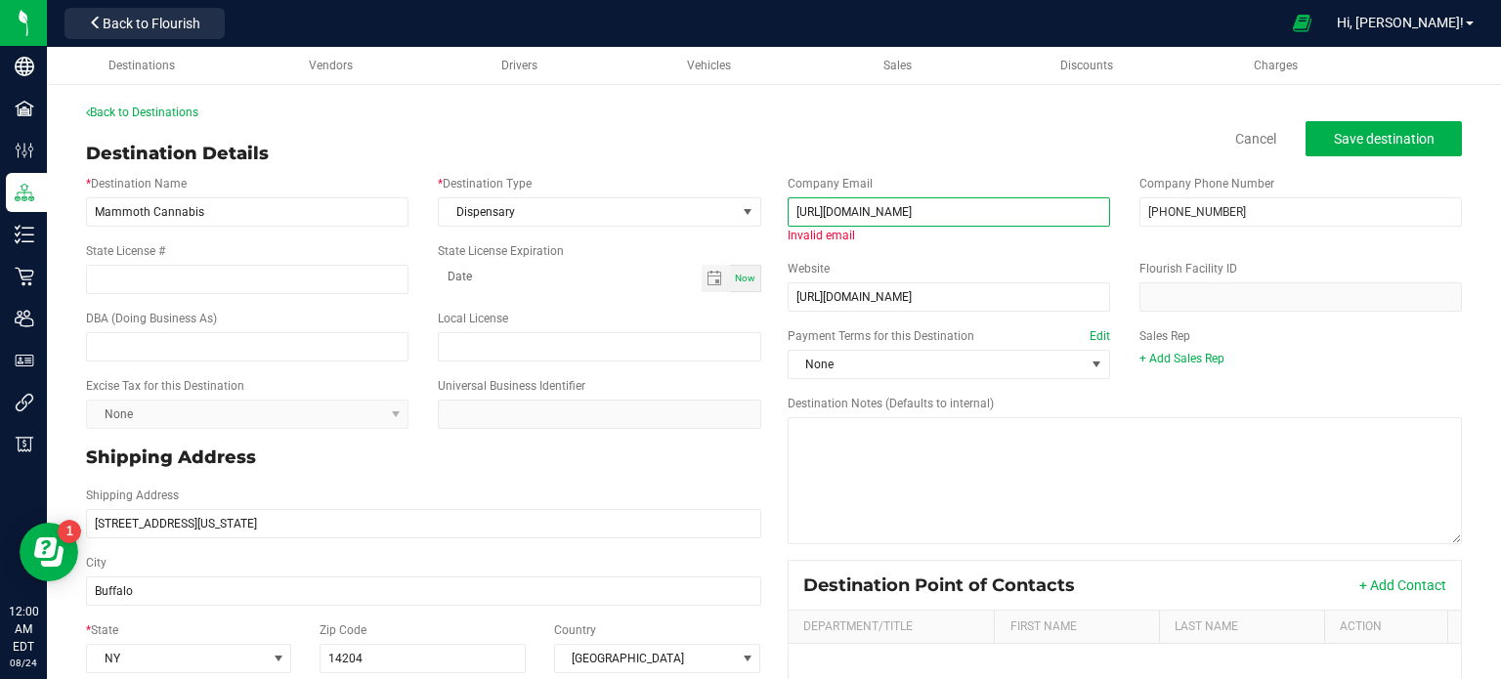
drag, startPoint x: 1018, startPoint y: 207, endPoint x: 660, endPoint y: 233, distance: 358.4
click at [660, 233] on div "* Destination Name Mammoth Cannabis * Destination Type Dispensary State License…" at bounding box center [773, 556] width 1405 height 779
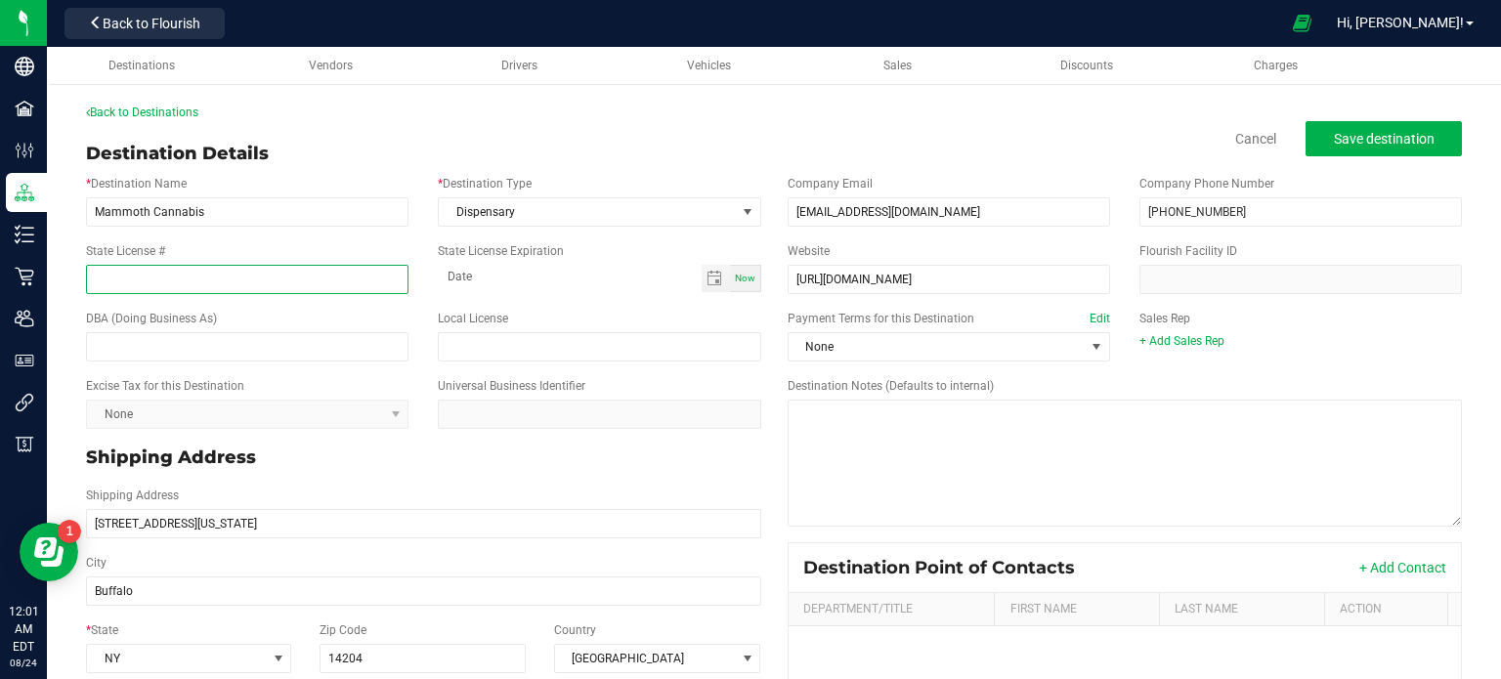
click at [192, 280] on input "State License #" at bounding box center [247, 279] width 322 height 29
paste input "OCM-RETL-24-000118"
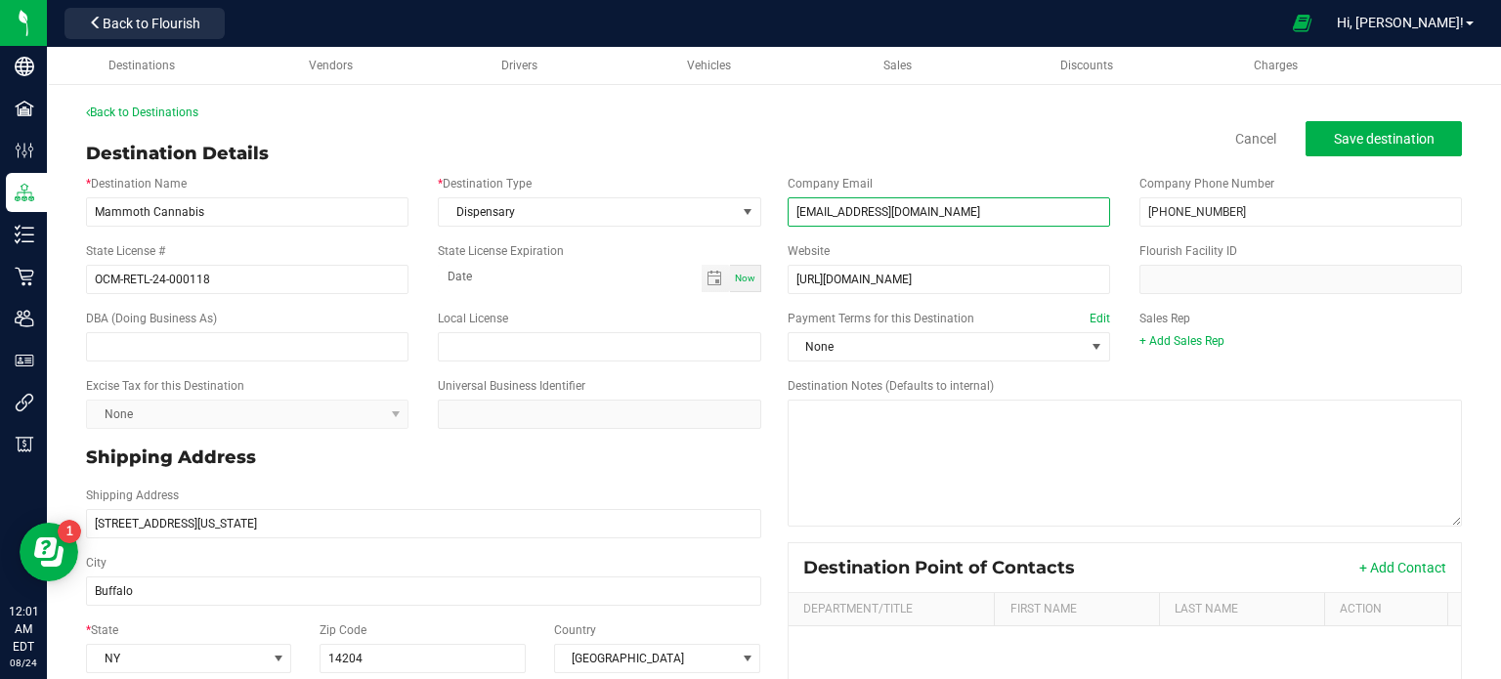
drag, startPoint x: 1035, startPoint y: 215, endPoint x: 638, endPoint y: 244, distance: 397.7
click at [638, 244] on div "* Destination Name Mammoth Cannabis * Destination Type Dispensary State License…" at bounding box center [773, 547] width 1405 height 761
click at [1345, 142] on span "Save destination" at bounding box center [1383, 139] width 101 height 16
drag, startPoint x: 458, startPoint y: 37, endPoint x: 985, endPoint y: -52, distance: 534.0
click at [985, 0] on html "Company Facilities Configuration Distribution Inventory Retail Users User Roles…" at bounding box center [750, 339] width 1501 height 679
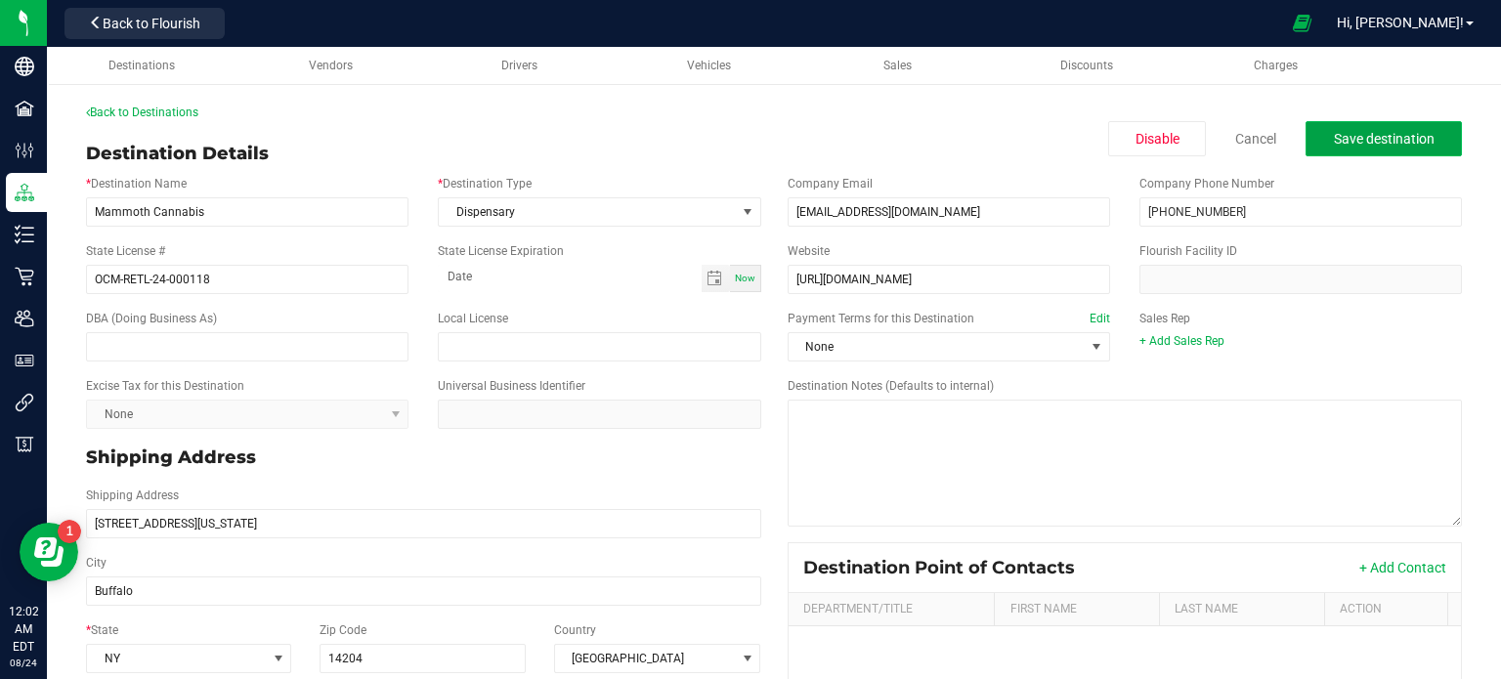
click at [1343, 149] on button "Save destination" at bounding box center [1383, 138] width 156 height 35
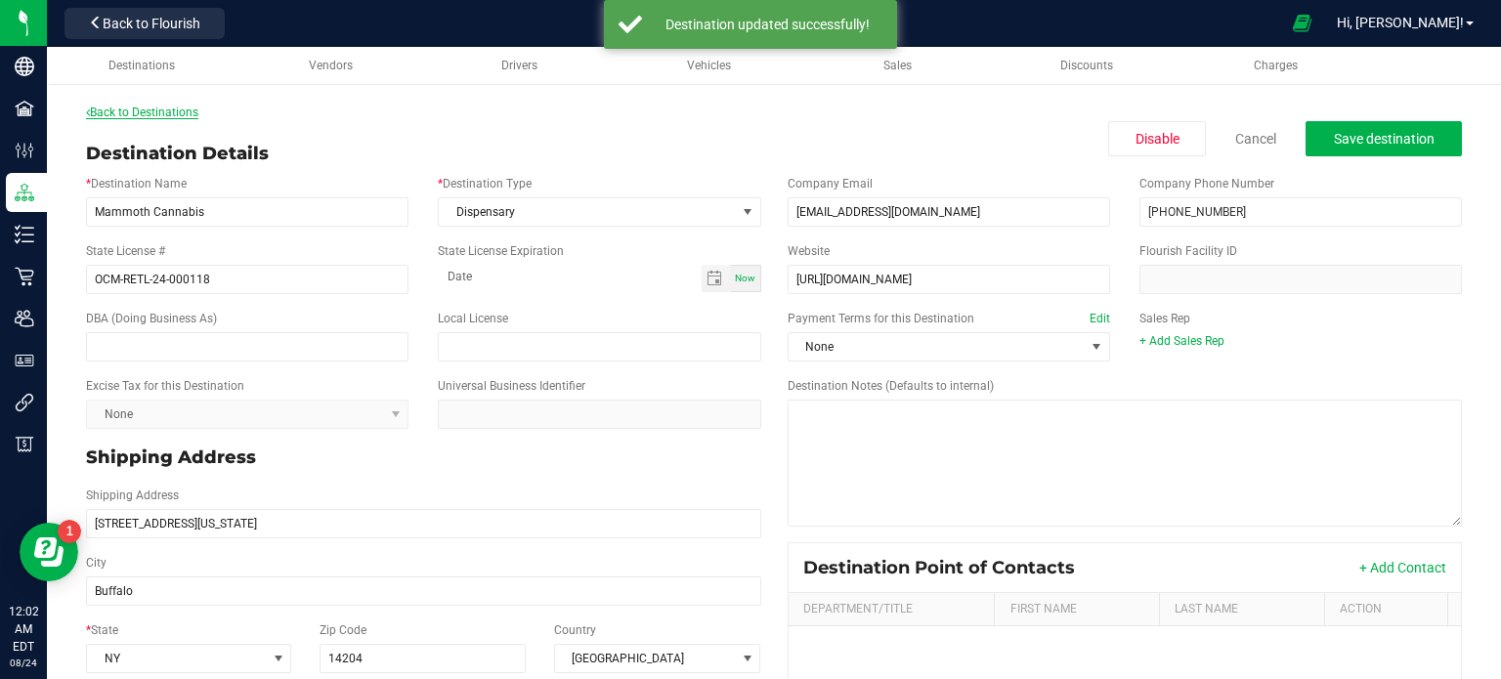
click at [149, 106] on link "Back to Destinations" at bounding box center [142, 113] width 112 height 14
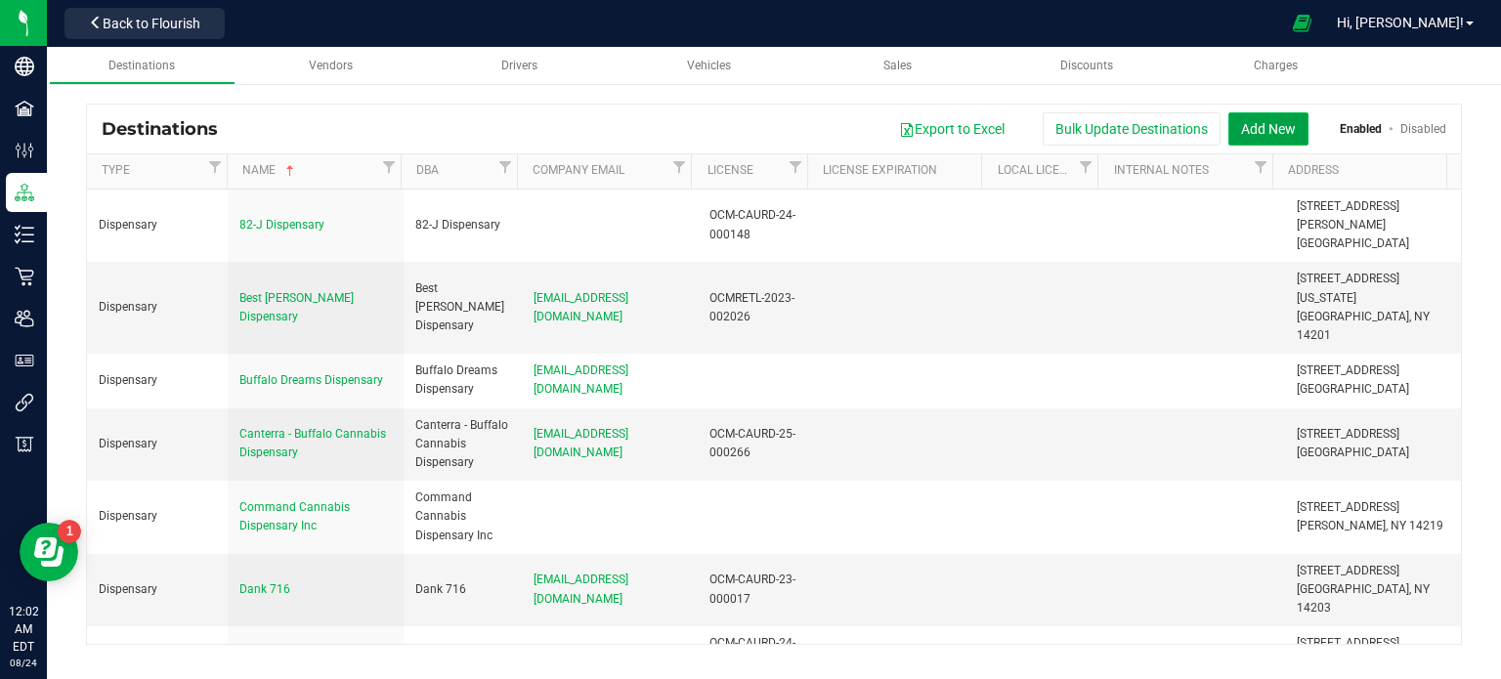
click at [1276, 135] on button "Add New" at bounding box center [1268, 128] width 80 height 33
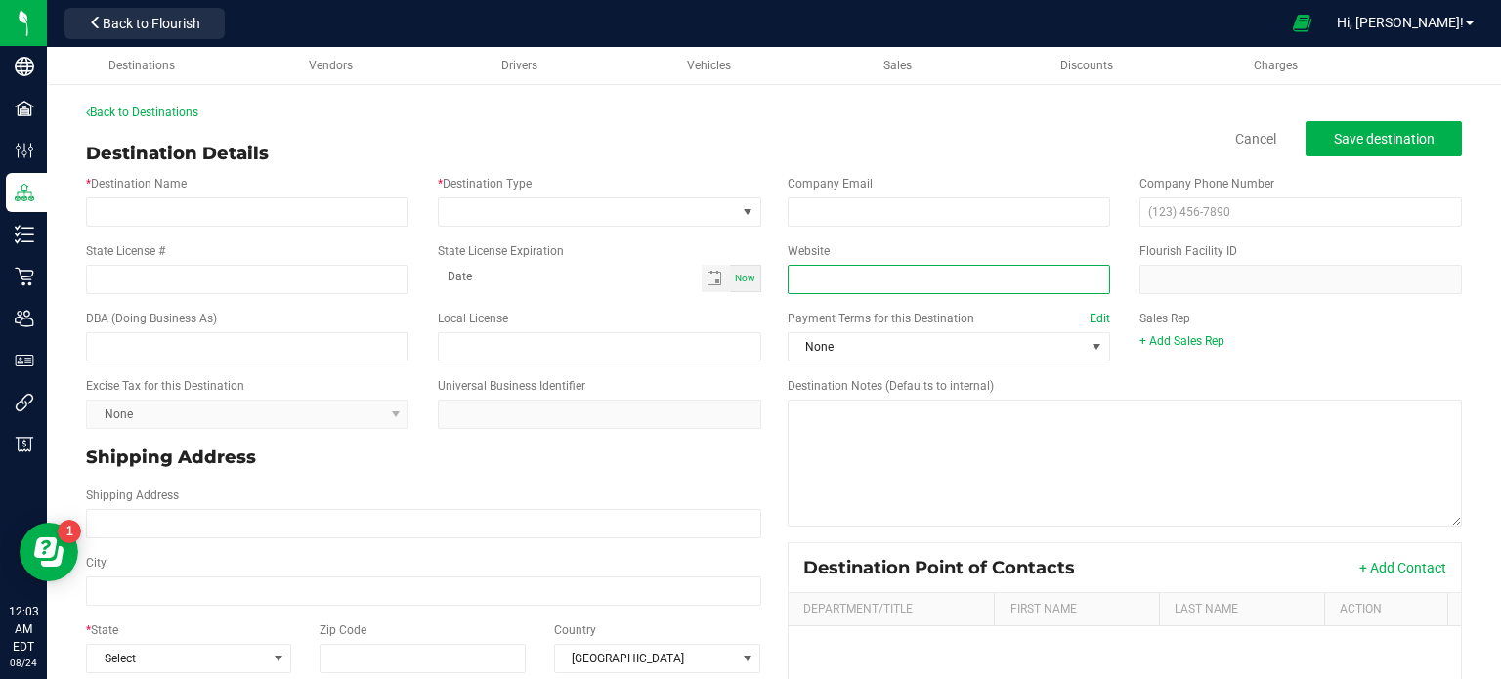
click at [907, 288] on input "Website" at bounding box center [948, 279] width 322 height 29
paste input "[URL][DOMAIN_NAME]"
click at [883, 279] on input "[URL][DOMAIN_NAME]" at bounding box center [948, 279] width 322 height 29
click at [865, 288] on input "[URL][DOMAIN_NAME]" at bounding box center [948, 279] width 322 height 29
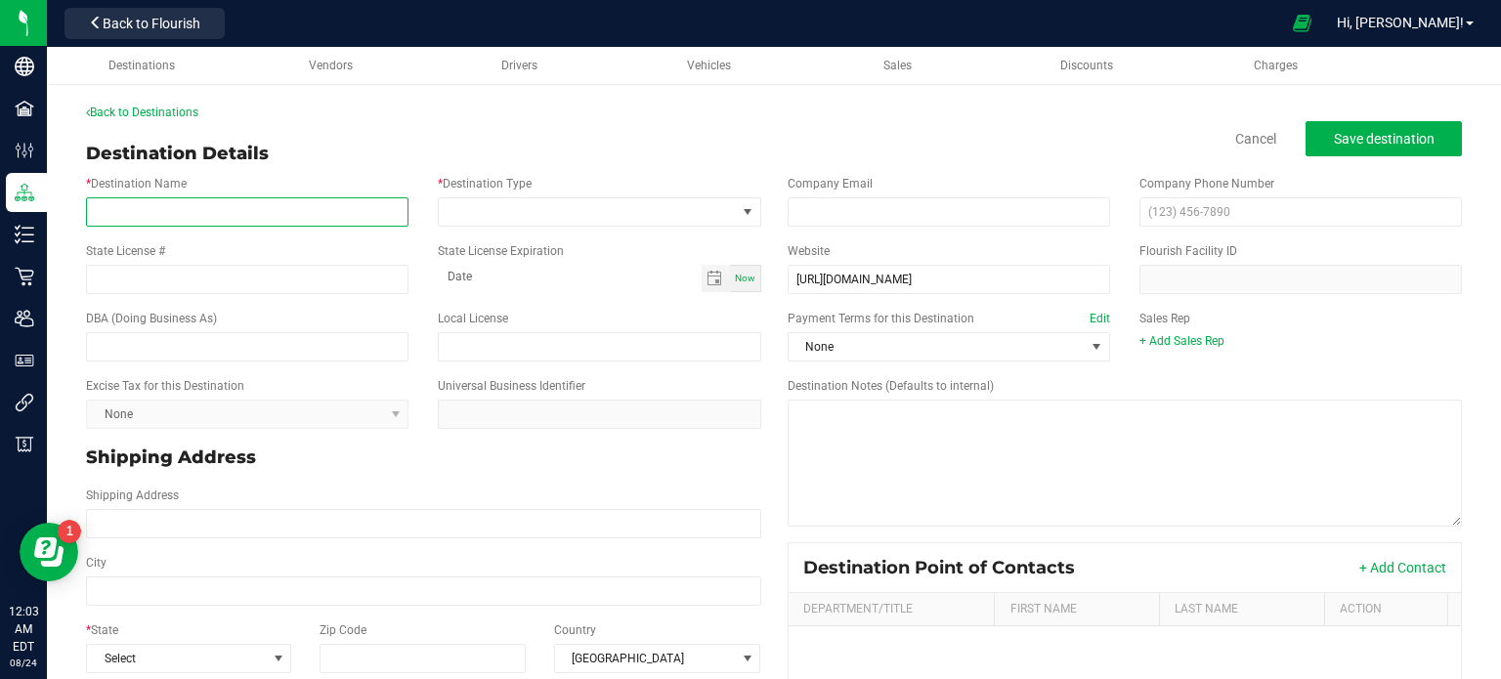
click at [119, 205] on input "* Destination Name" at bounding box center [247, 211] width 322 height 29
paste input "phenosnewyork"
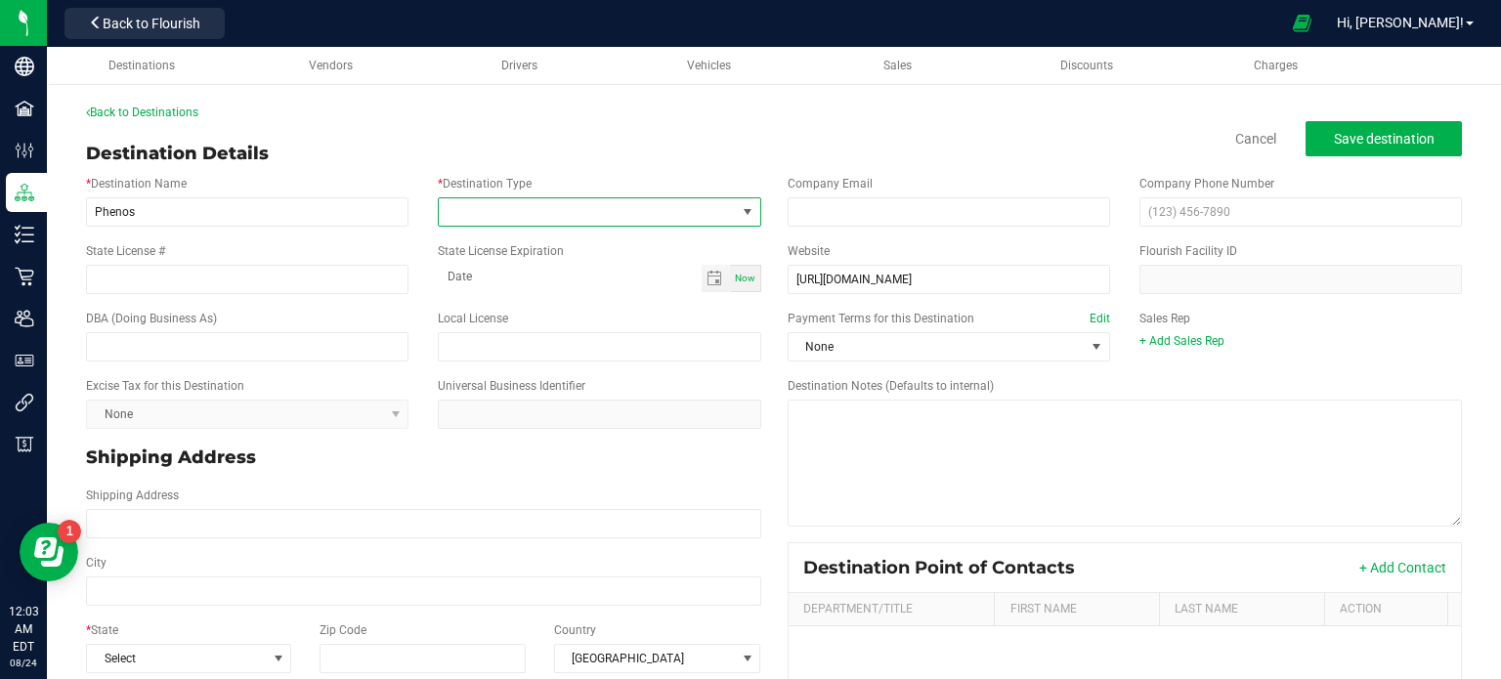
click at [613, 212] on span at bounding box center [587, 211] width 296 height 27
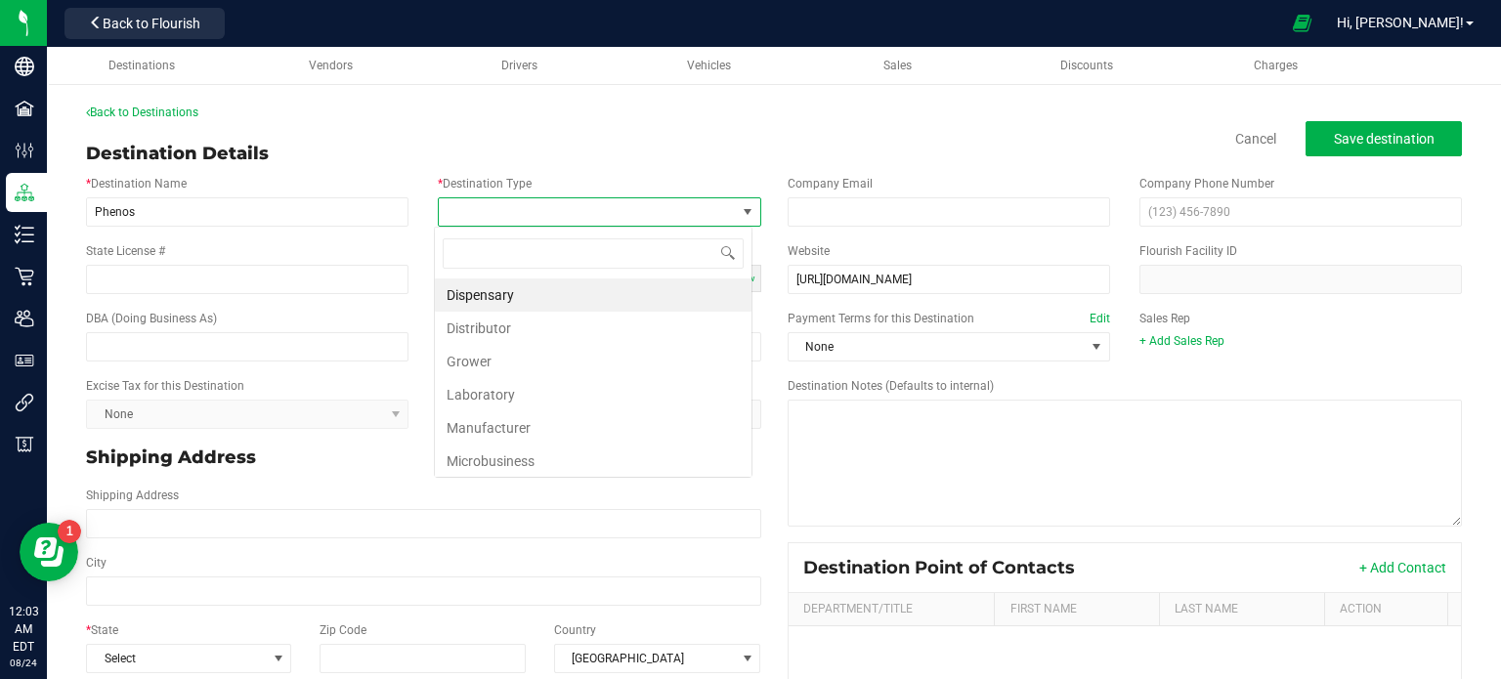
scroll to position [28, 318]
click at [532, 465] on li "Microbusiness" at bounding box center [593, 460] width 317 height 33
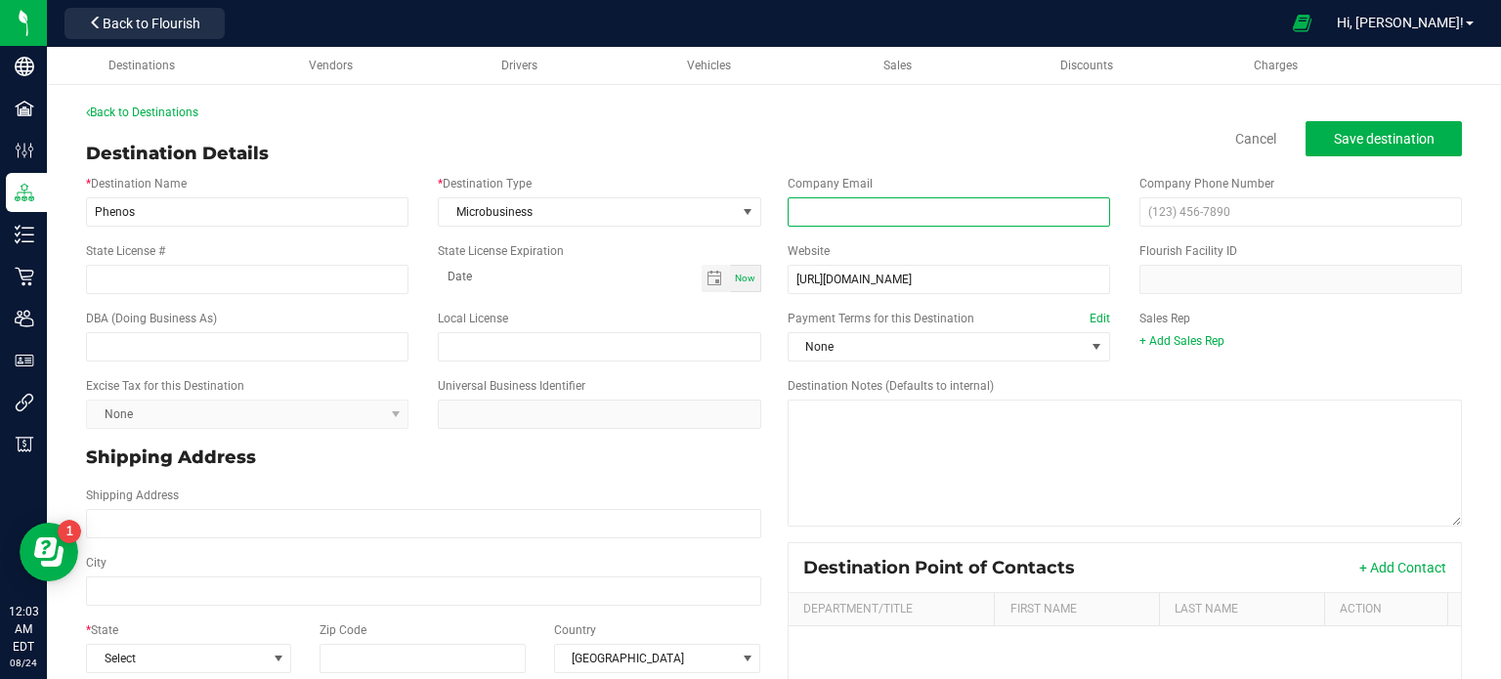
click at [905, 218] on input "email" at bounding box center [948, 211] width 322 height 29
click at [1346, 116] on div "Back to Destinations" at bounding box center [773, 113] width 1375 height 18
click at [1348, 133] on span "Save destination" at bounding box center [1383, 139] width 101 height 16
click at [359, 506] on div "Shipping Address" at bounding box center [423, 512] width 704 height 52
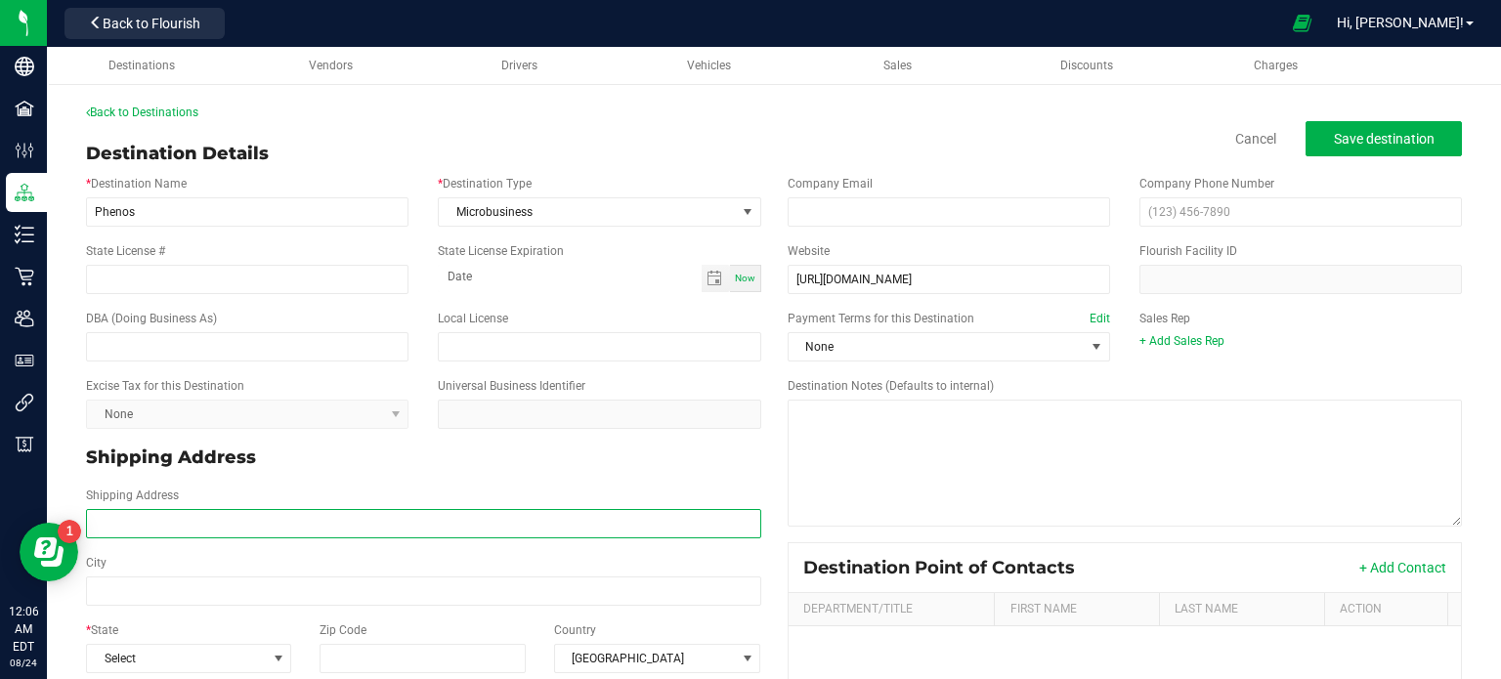
click at [361, 521] on input "Shipping Address" at bounding box center [423, 523] width 675 height 29
paste input "[STREET_ADDRESS][PERSON_NAME]"
click at [361, 521] on input "[STREET_ADDRESS][PERSON_NAME]" at bounding box center [423, 523] width 675 height 29
click at [231, 523] on input "[STREET_ADDRESS][PERSON_NAME]" at bounding box center [423, 523] width 675 height 29
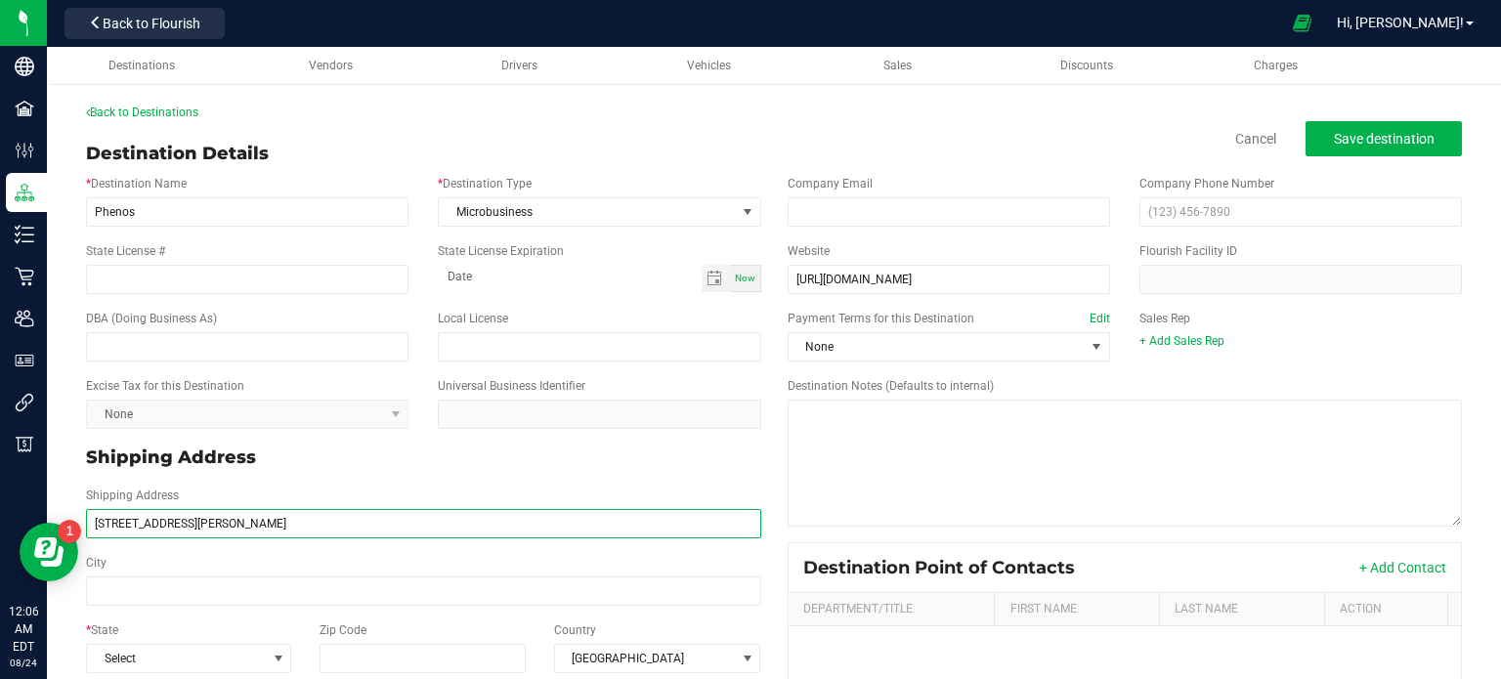
click at [231, 523] on input "[STREET_ADDRESS][PERSON_NAME]" at bounding box center [423, 523] width 675 height 29
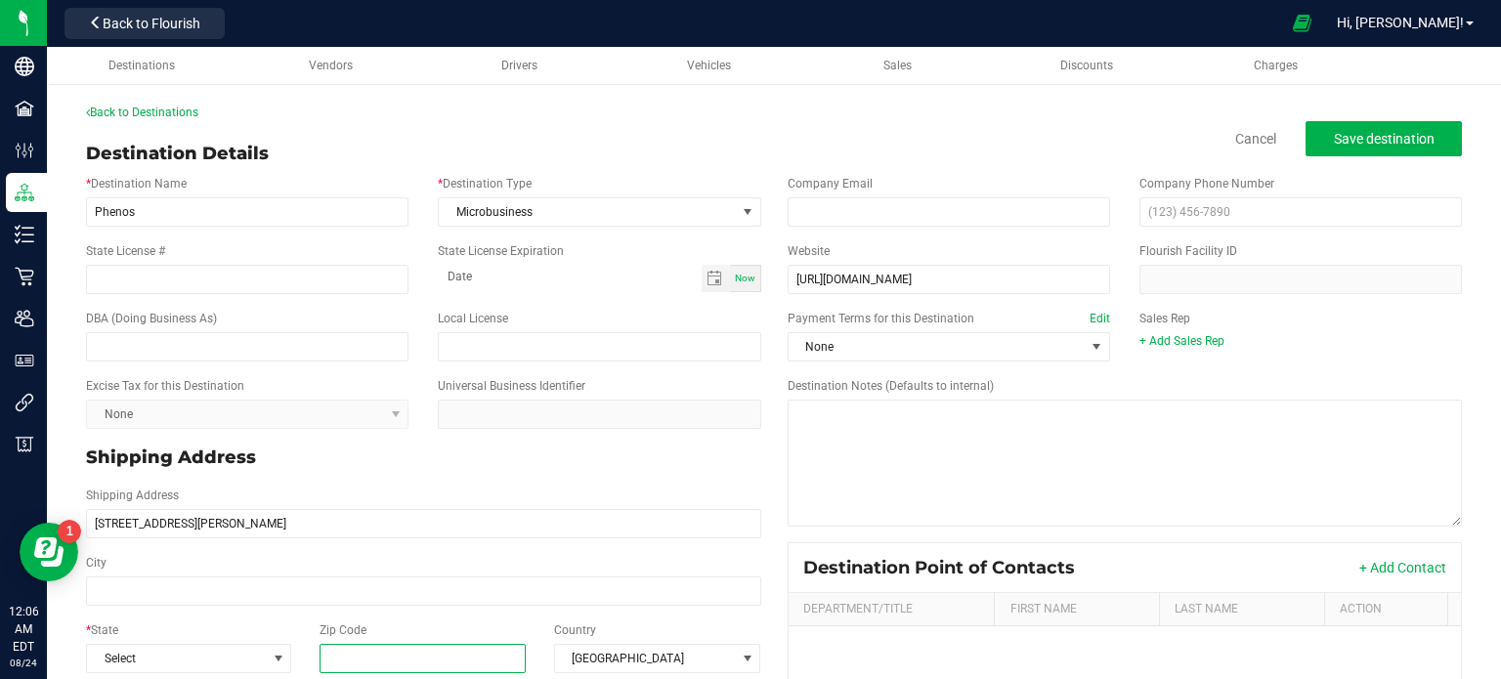
click at [371, 666] on input "Zip Code" at bounding box center [422, 658] width 207 height 29
paste input "14212"
click at [171, 665] on span "Select" at bounding box center [176, 658] width 179 height 27
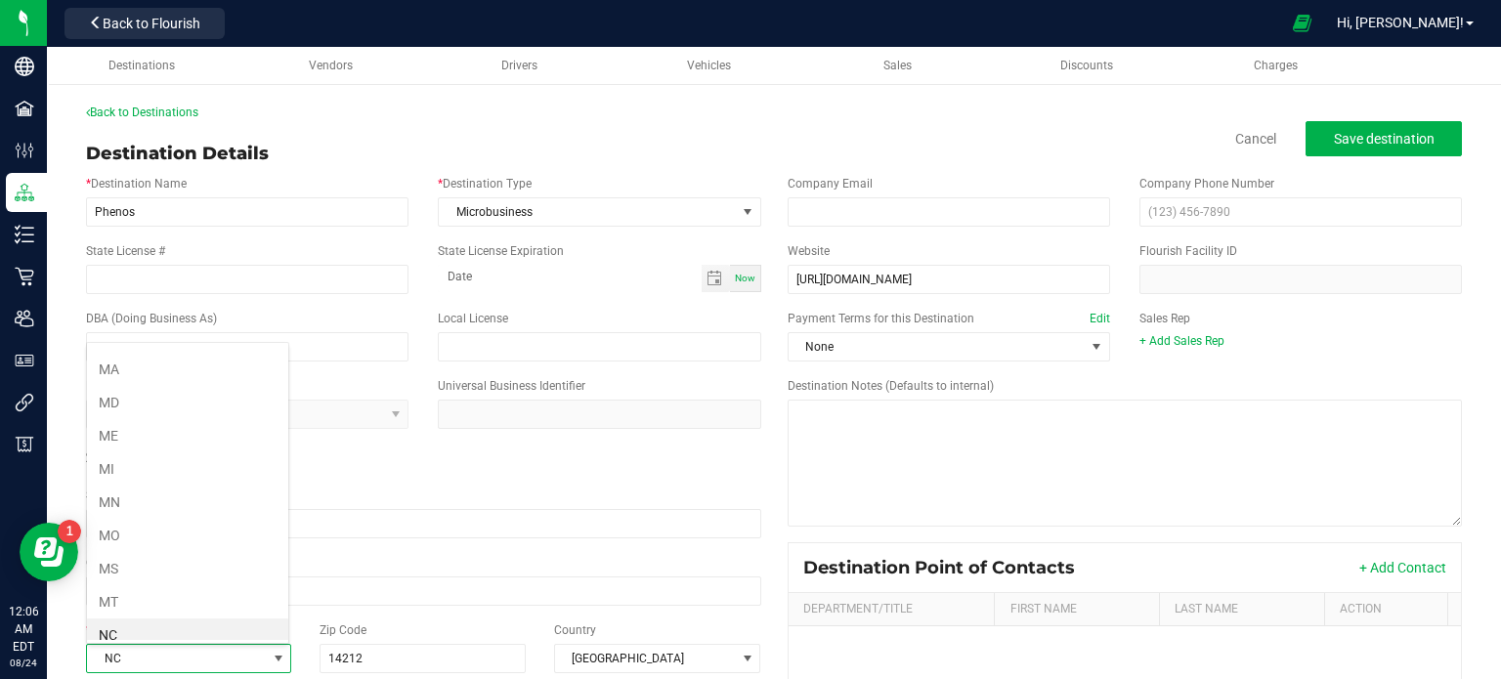
scroll to position [856, 0]
click at [159, 622] on li "NY" at bounding box center [187, 636] width 201 height 33
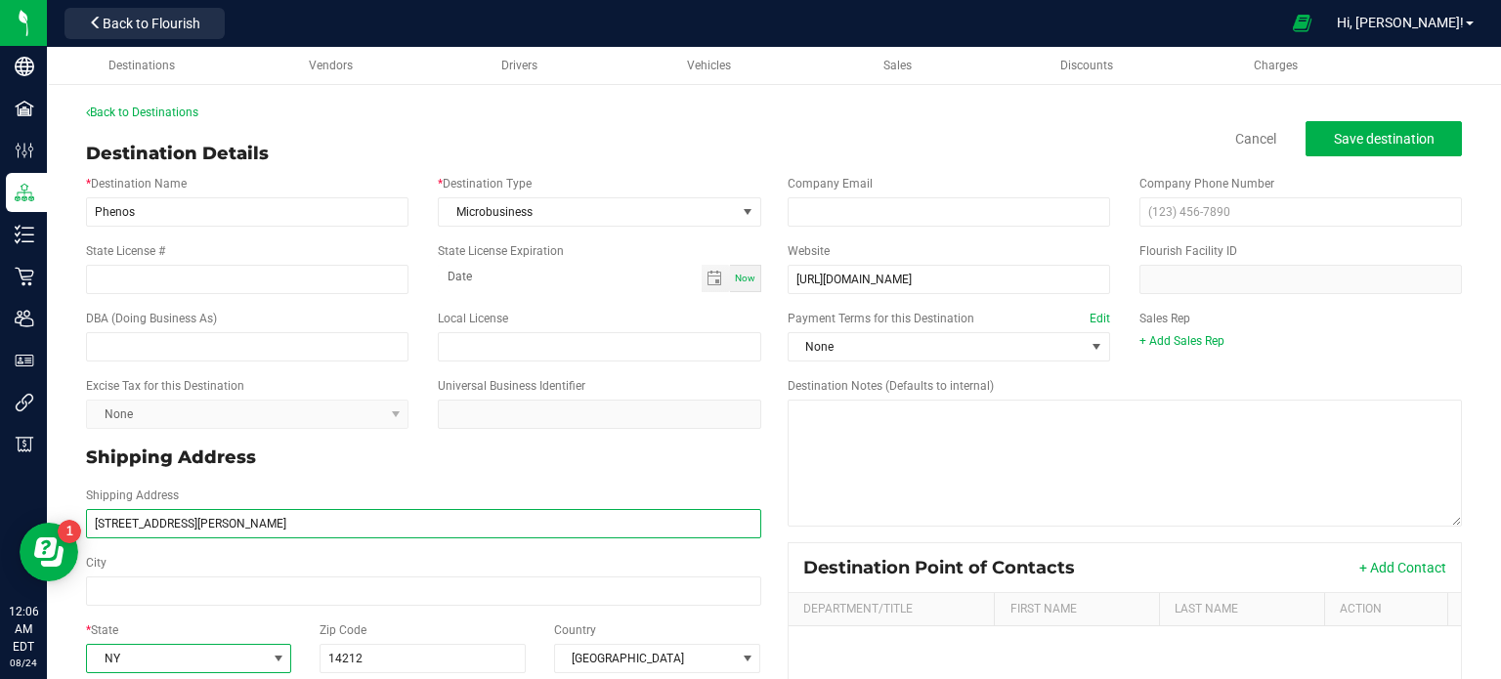
click at [210, 515] on input "[STREET_ADDRESS][PERSON_NAME]" at bounding box center [423, 523] width 675 height 29
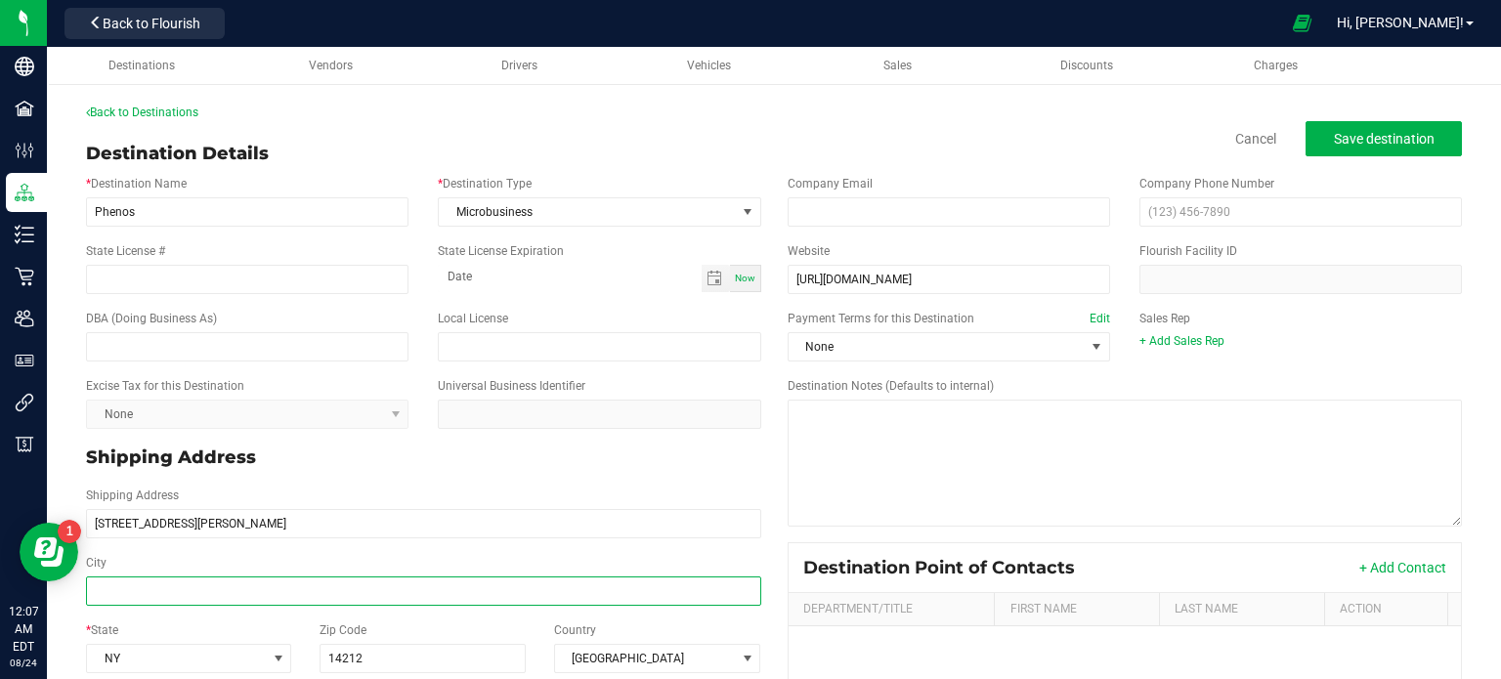
click at [176, 597] on input "City" at bounding box center [423, 590] width 675 height 29
paste input "Buffalo"
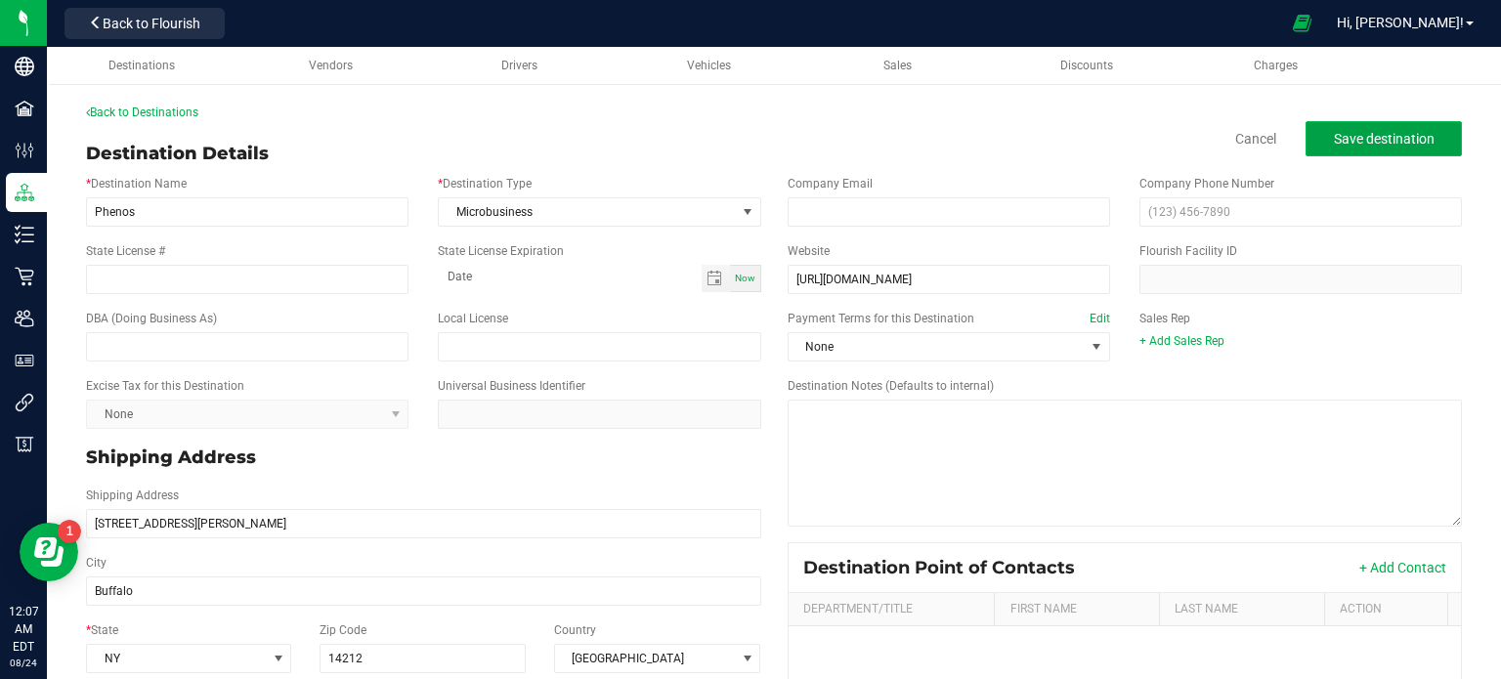
click at [1385, 145] on span "Save destination" at bounding box center [1383, 139] width 101 height 16
click at [1379, 148] on button "Save destination" at bounding box center [1383, 138] width 156 height 35
click at [131, 94] on div "Back to Destinations Destination Details Disable Cancel Save destination * Dest…" at bounding box center [774, 516] width 1454 height 864
click at [157, 124] on div "Back to Destinations Destination Details Disable Cancel Save destination * Dest…" at bounding box center [773, 516] width 1375 height 825
click at [147, 113] on link "Back to Destinations" at bounding box center [142, 113] width 112 height 14
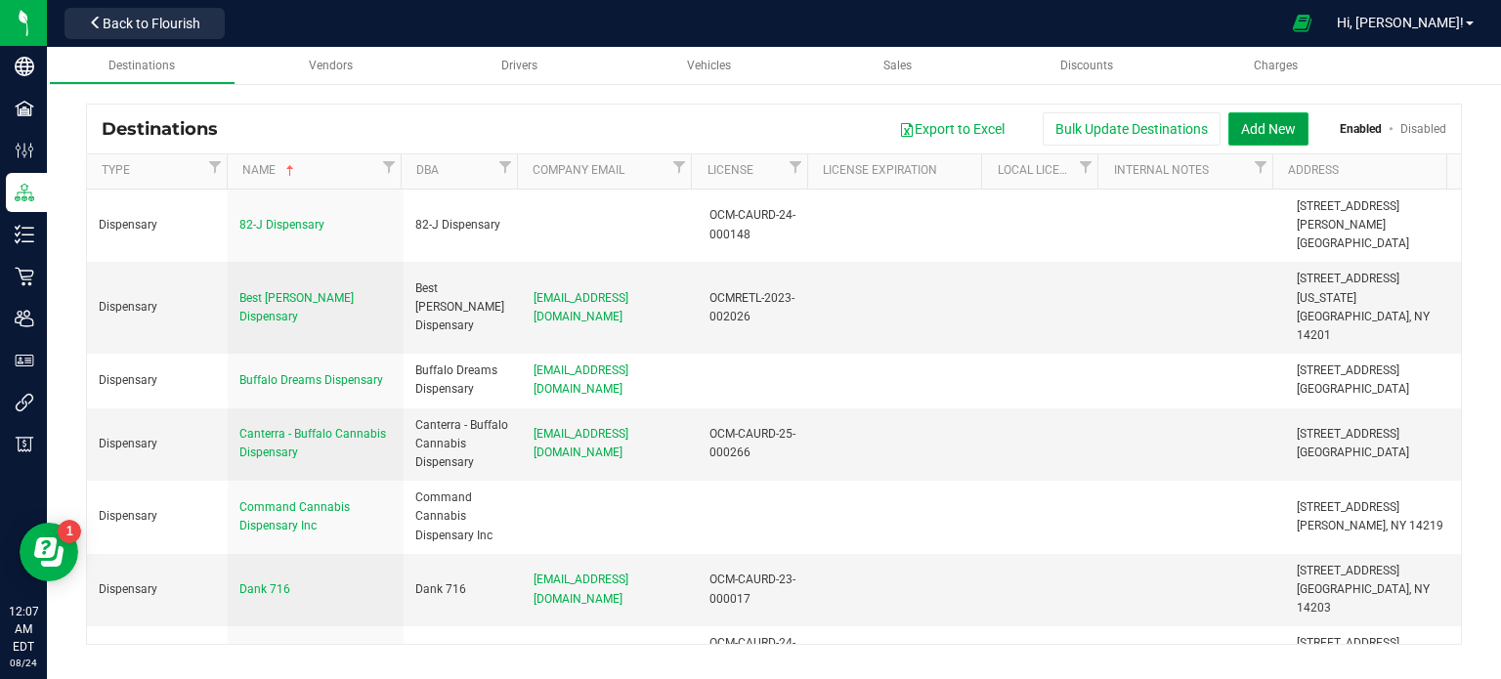
click at [1251, 130] on button "Add New" at bounding box center [1268, 128] width 80 height 33
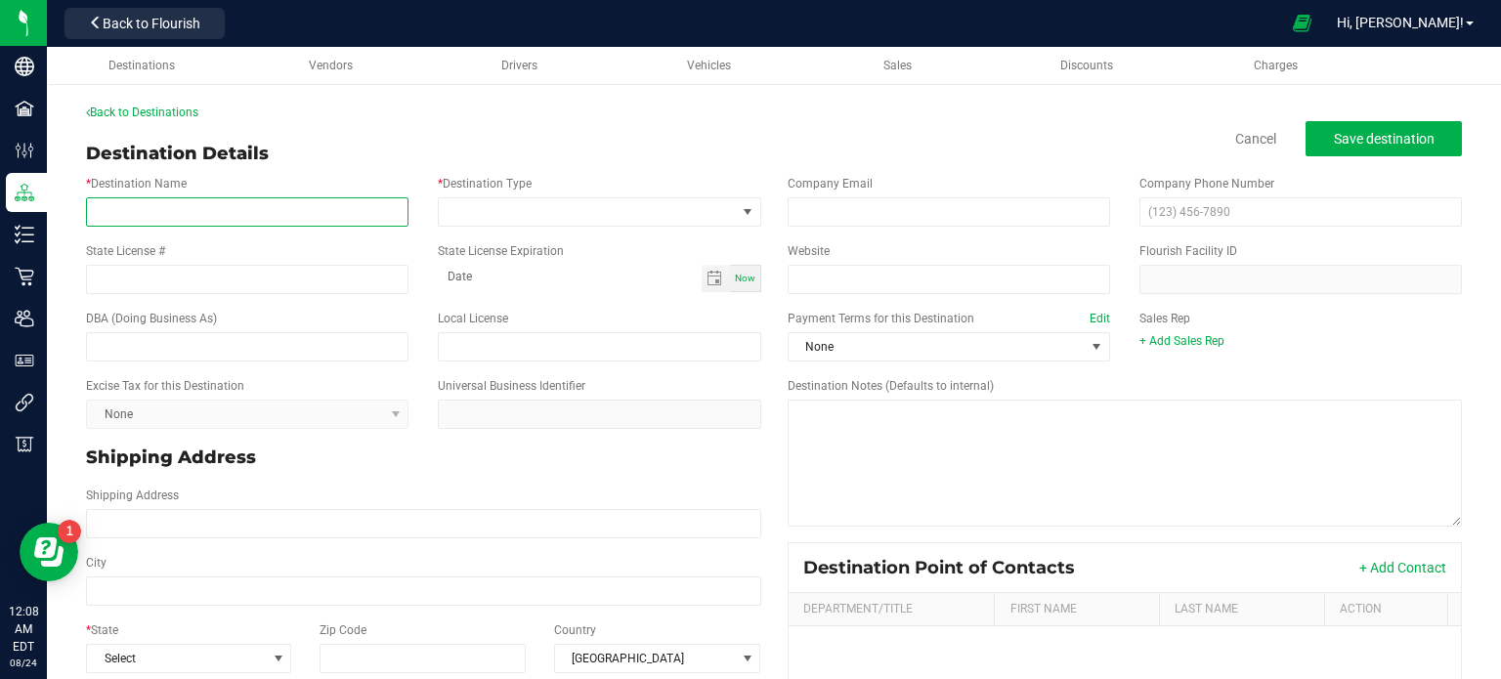
click at [341, 217] on input "* Destination Name" at bounding box center [247, 211] width 322 height 29
paste input "Public Flower - Buffalo Dispensary"
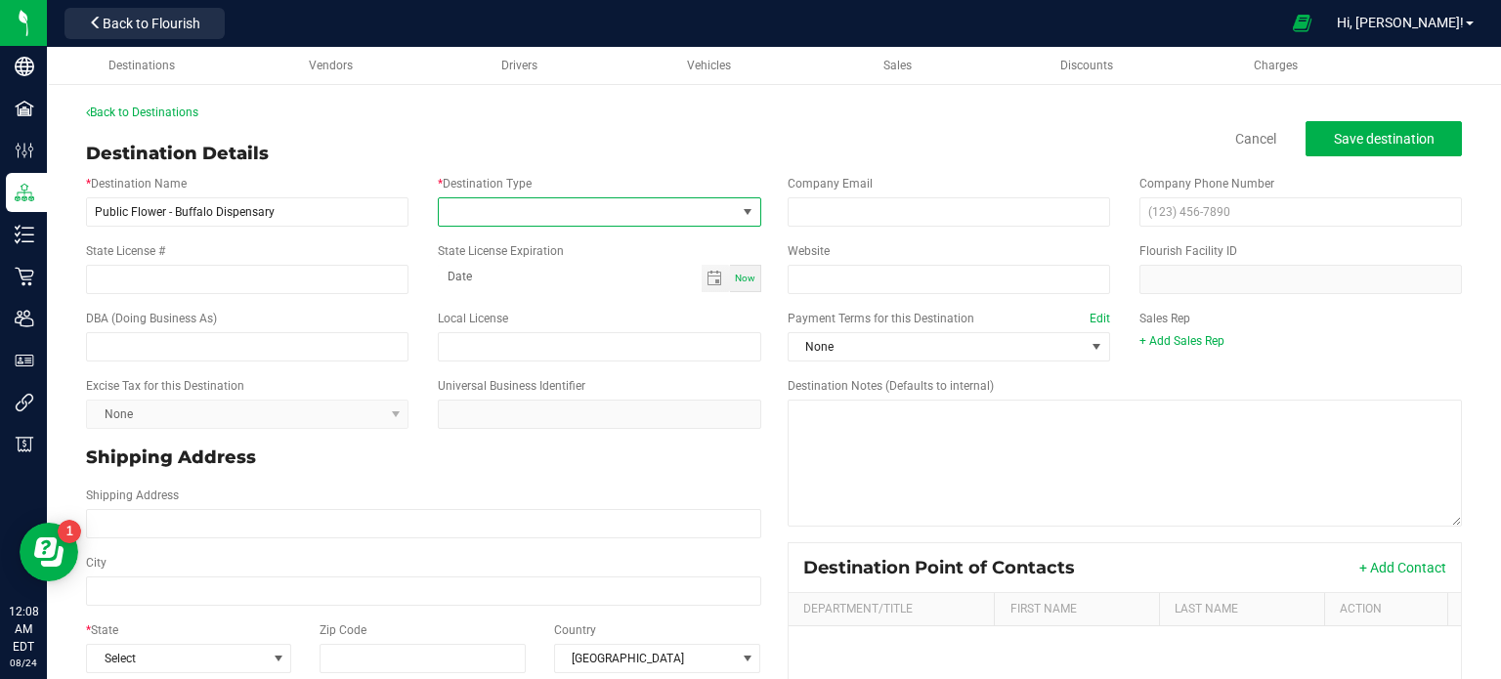
click at [613, 218] on span at bounding box center [587, 211] width 296 height 27
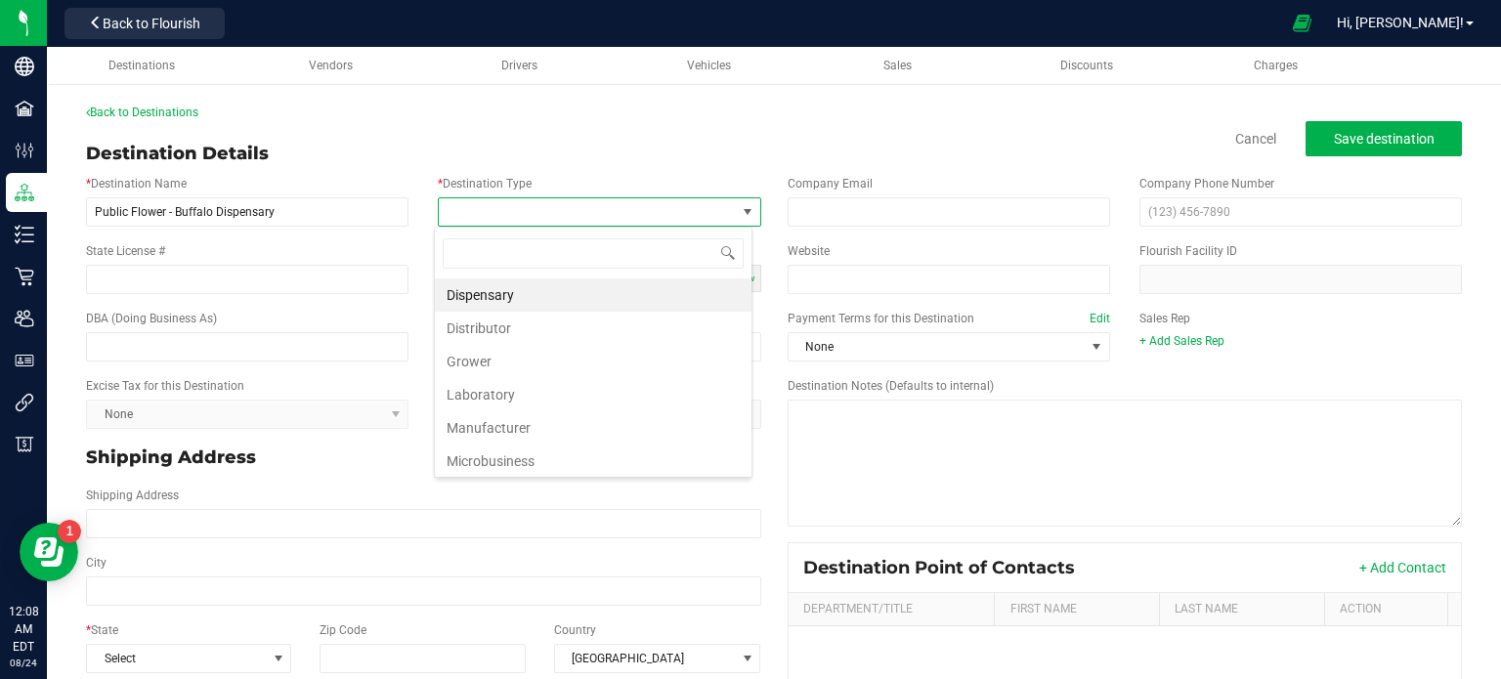
scroll to position [28, 318]
click at [638, 296] on li "Dispensary" at bounding box center [593, 294] width 317 height 33
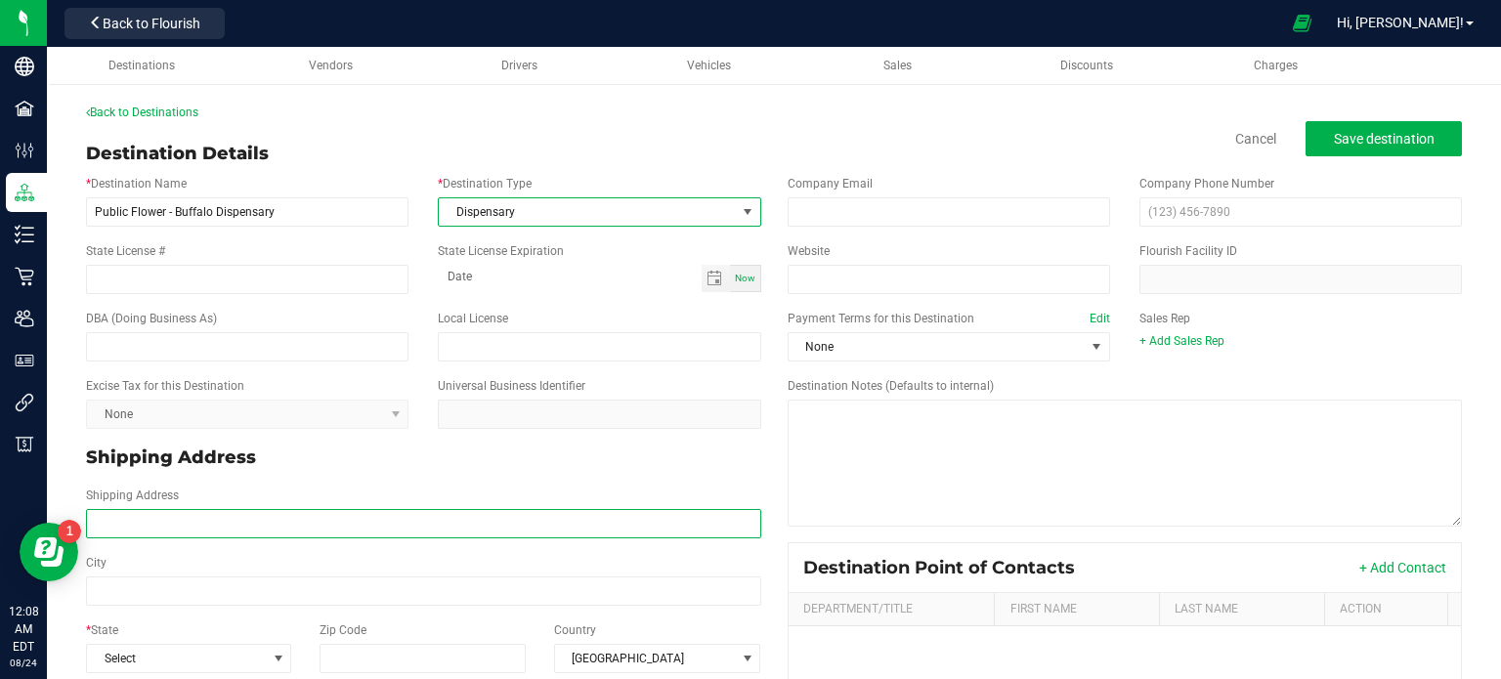
click at [332, 523] on input "Shipping Address" at bounding box center [423, 523] width 675 height 29
paste input "[STREET_ADDRESS][PERSON_NAME] Phone: [PHONE_NUMBER]"
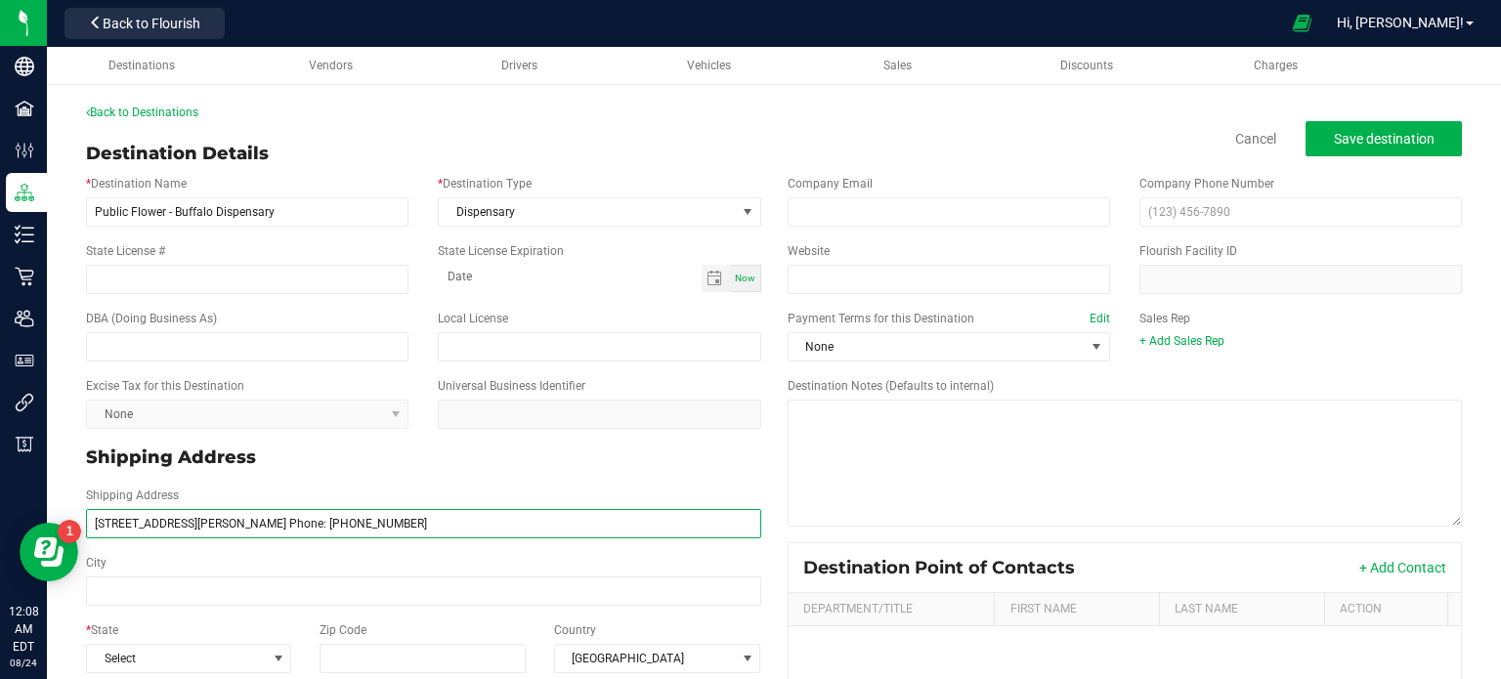
drag, startPoint x: 389, startPoint y: 523, endPoint x: 297, endPoint y: 521, distance: 91.8
click at [297, 521] on input "[STREET_ADDRESS][PERSON_NAME] Phone: [PHONE_NUMBER]" at bounding box center [423, 523] width 675 height 29
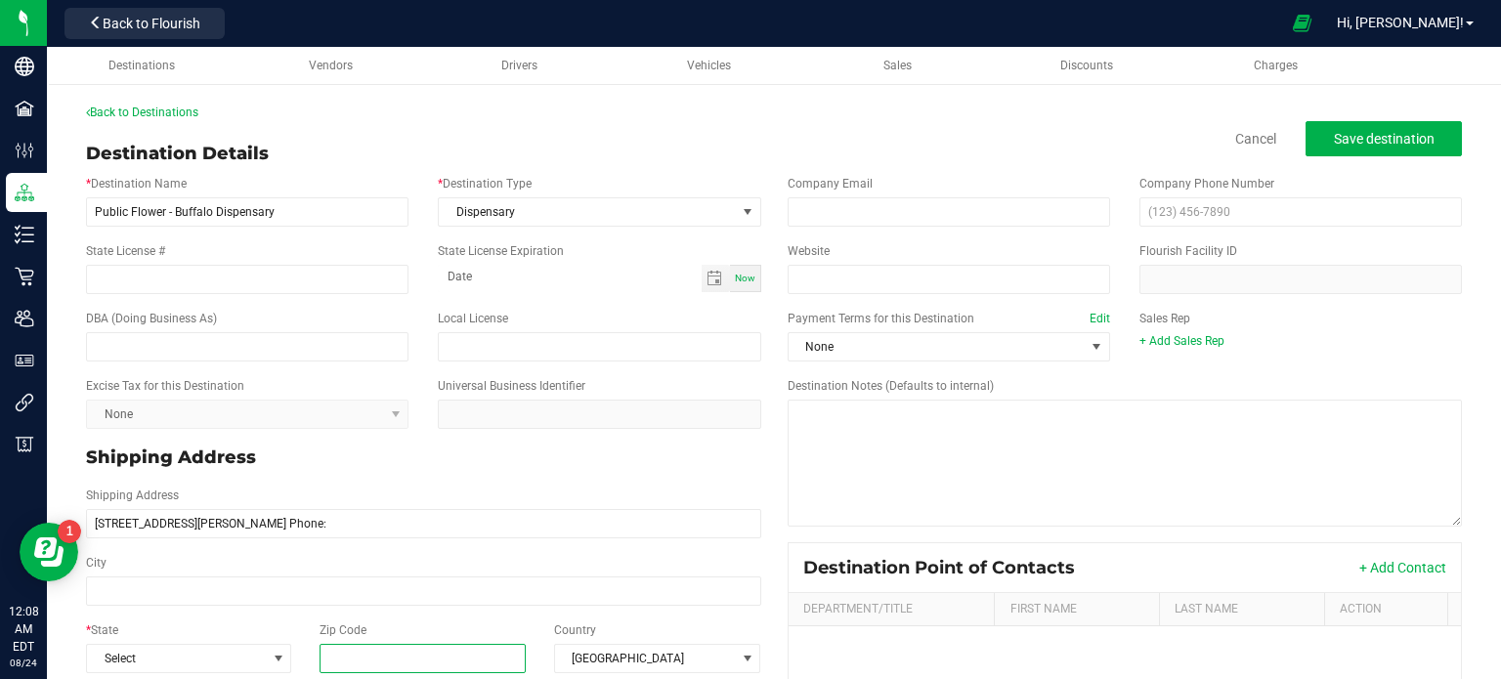
click at [461, 658] on input "Zip Code" at bounding box center [422, 658] width 207 height 29
click at [1281, 227] on div "Company Email Company Phone Number" at bounding box center [1125, 200] width 704 height 67
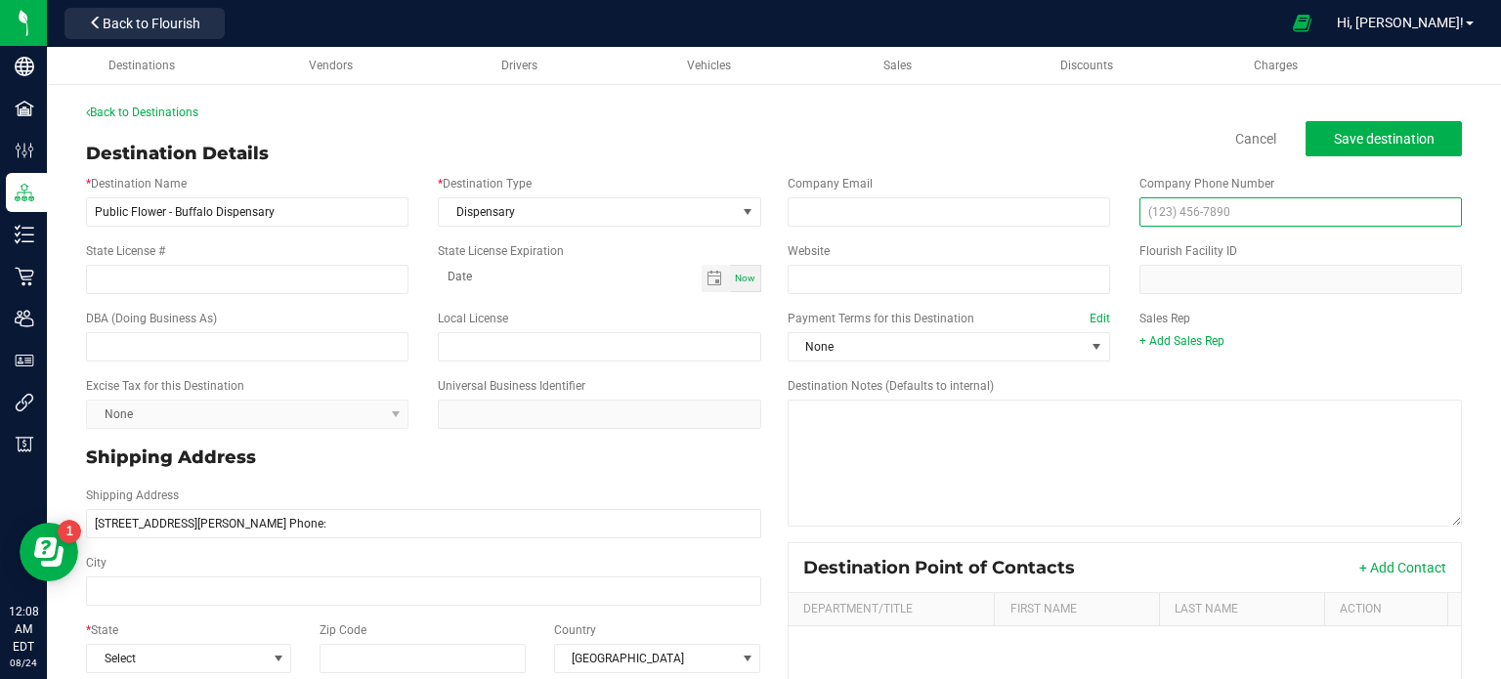
click at [1270, 218] on input "text" at bounding box center [1300, 211] width 322 height 29
paste
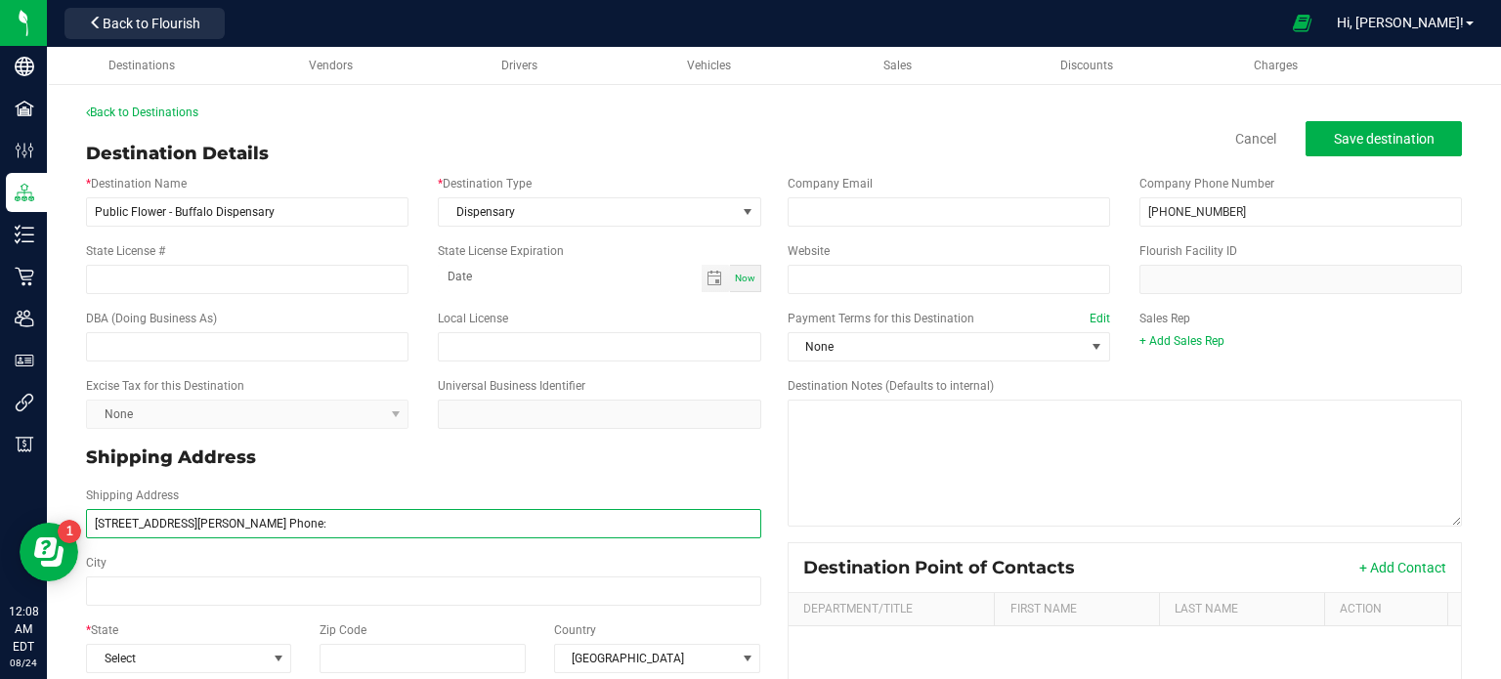
click at [250, 521] on input "[STREET_ADDRESS][PERSON_NAME] Phone:" at bounding box center [423, 523] width 675 height 29
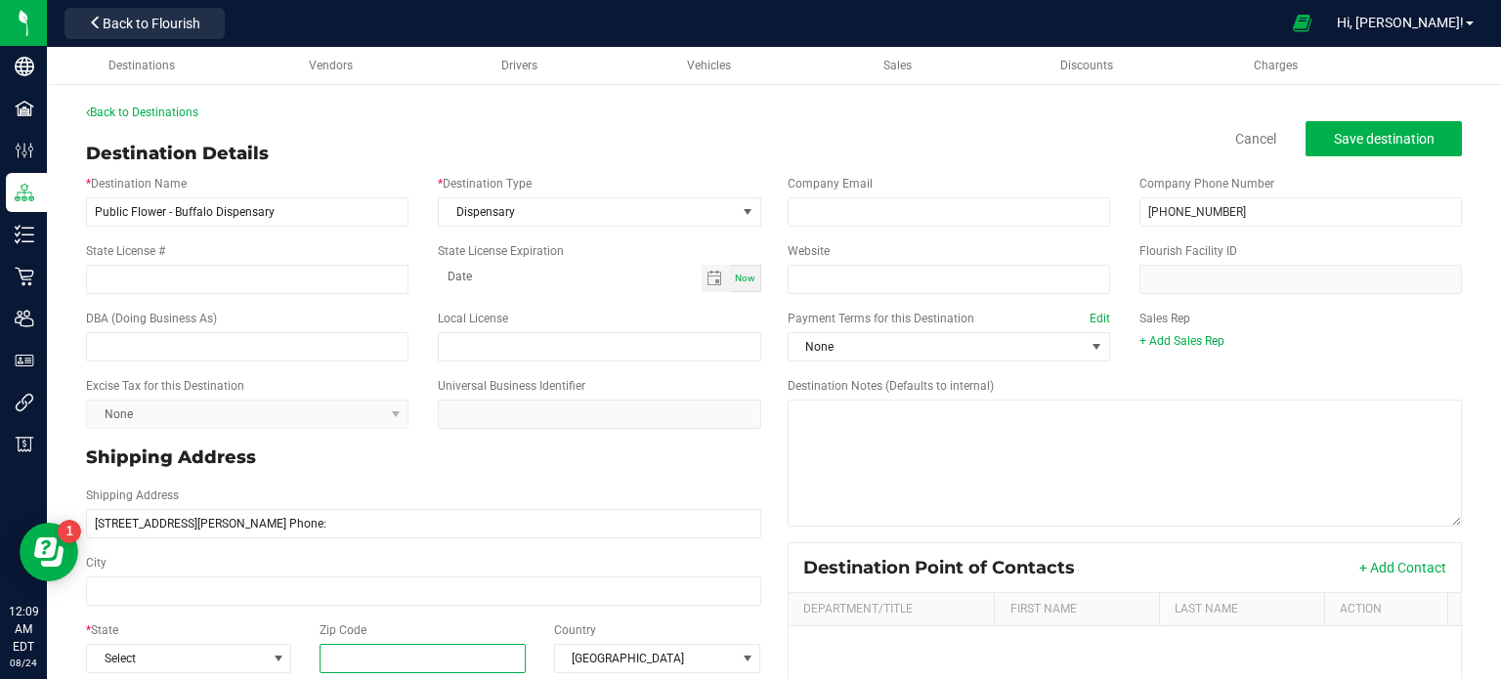
click at [410, 659] on input "Zip Code" at bounding box center [422, 658] width 207 height 29
click at [410, 659] on input "14201" at bounding box center [422, 658] width 207 height 29
click at [228, 651] on span "Select" at bounding box center [176, 658] width 179 height 27
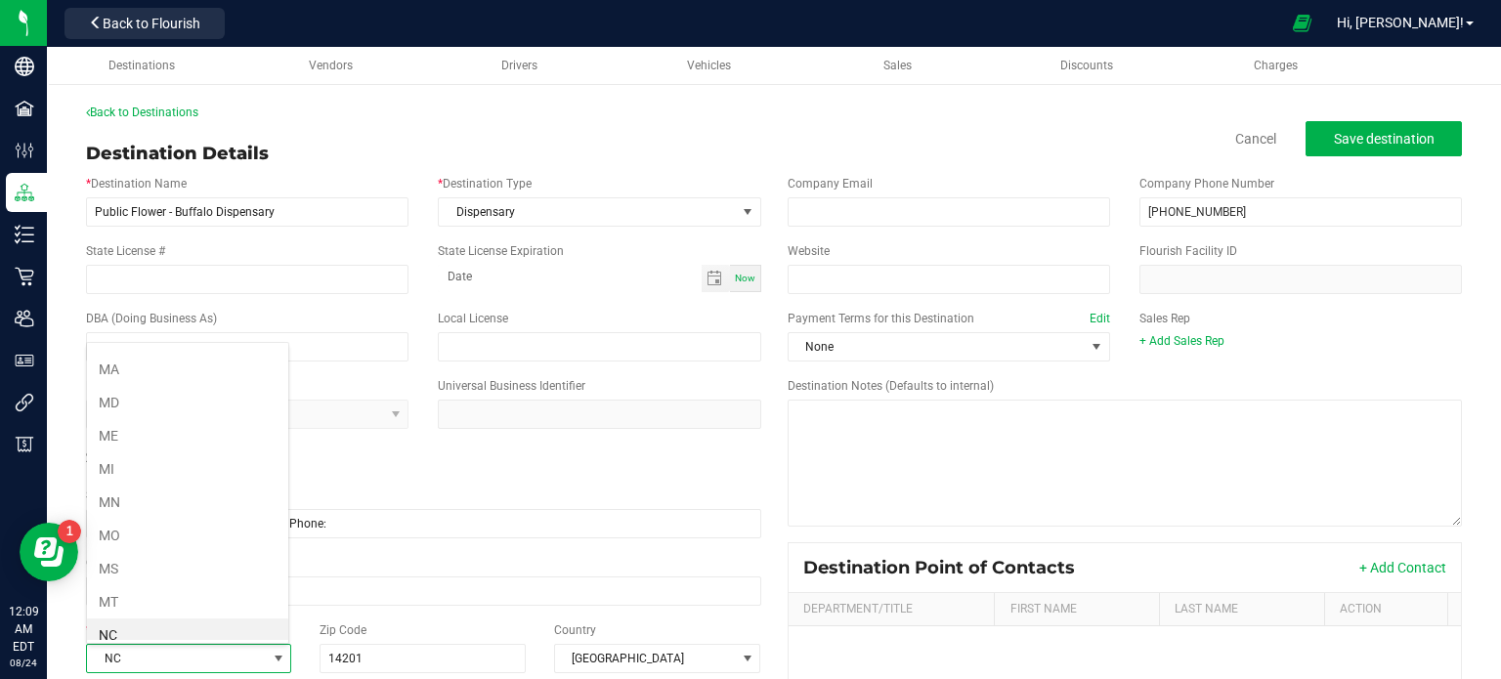
scroll to position [856, 0]
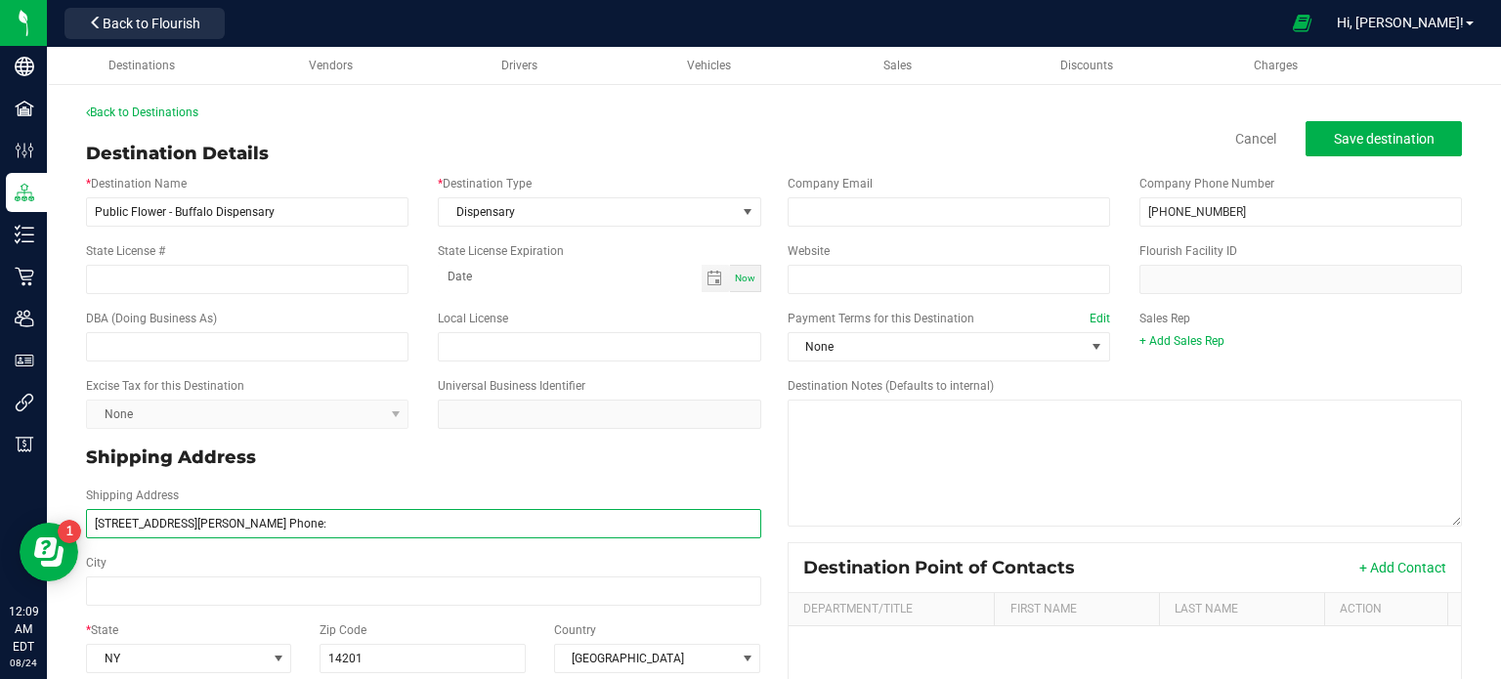
click at [181, 530] on input "[STREET_ADDRESS][PERSON_NAME] Phone:" at bounding box center [423, 523] width 675 height 29
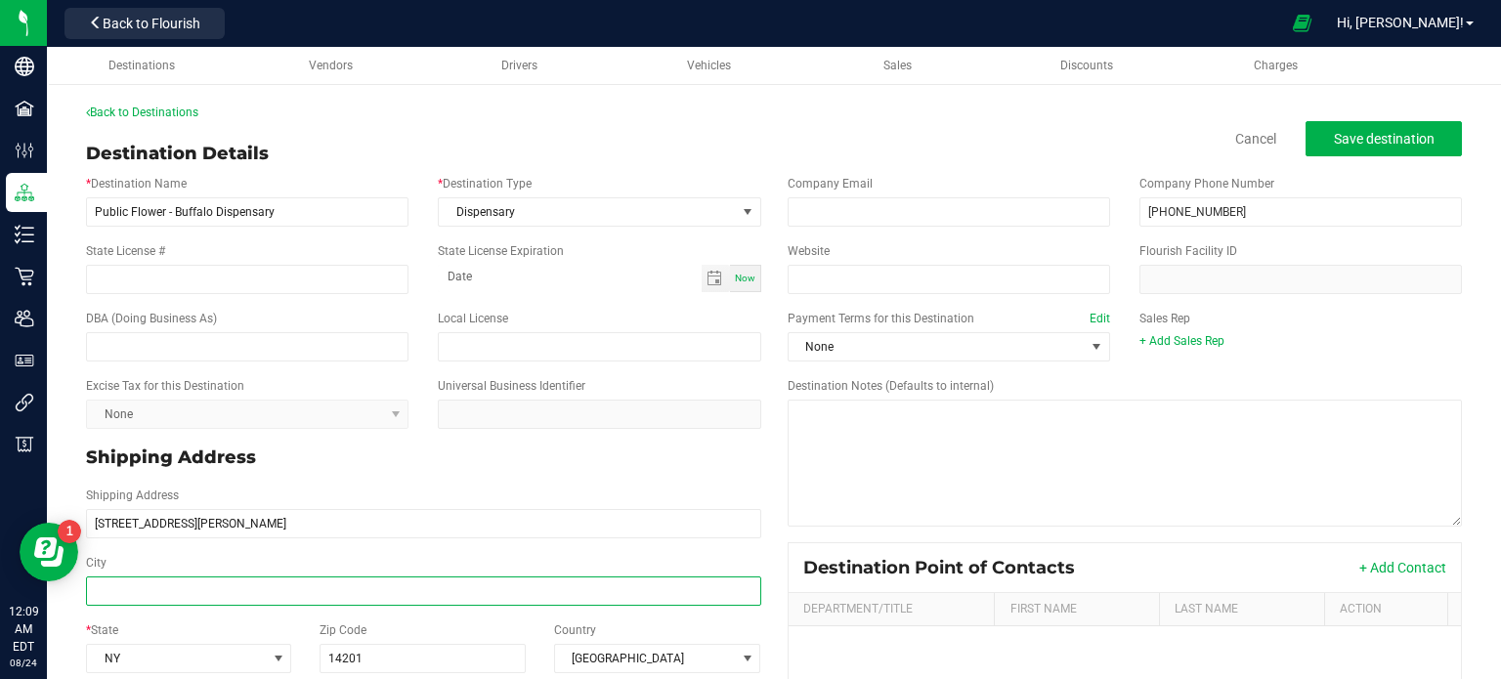
click at [122, 577] on input "City" at bounding box center [423, 590] width 675 height 29
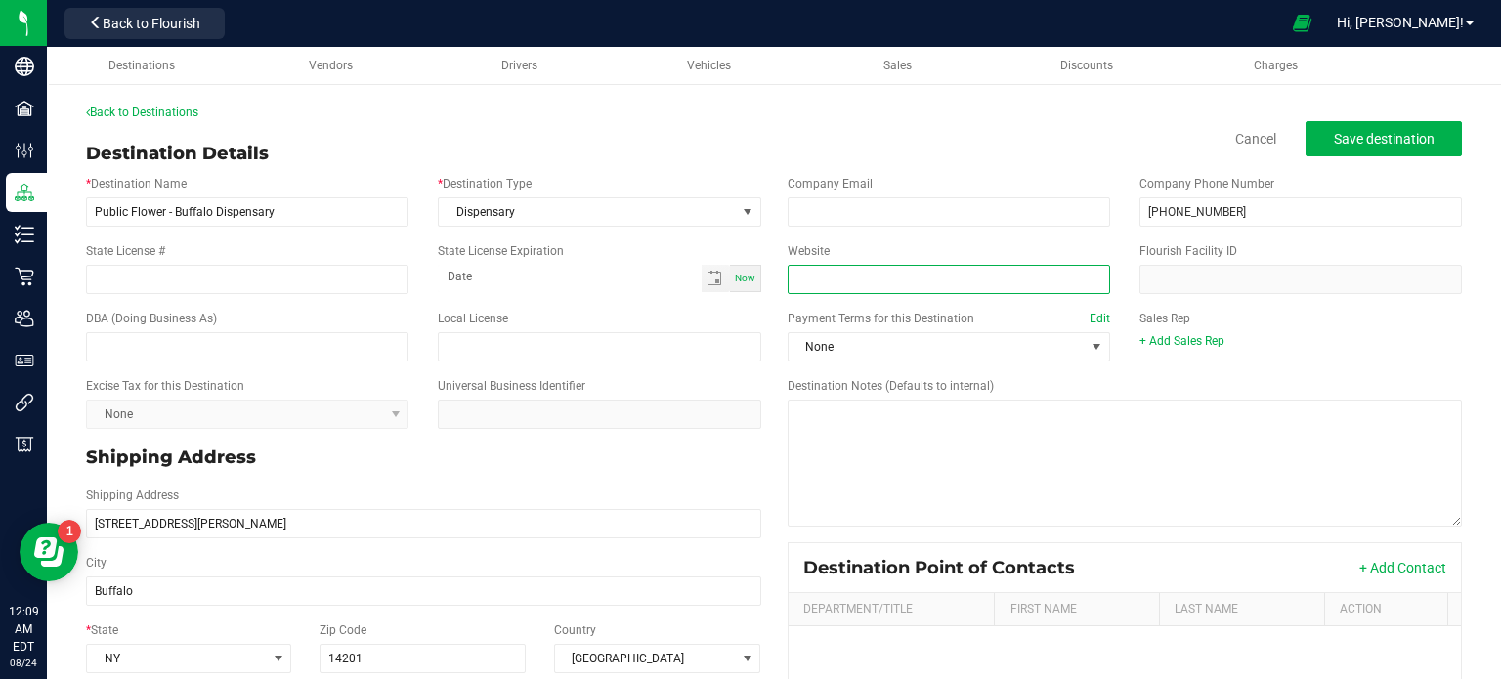
click at [929, 276] on input "Website" at bounding box center [948, 279] width 322 height 29
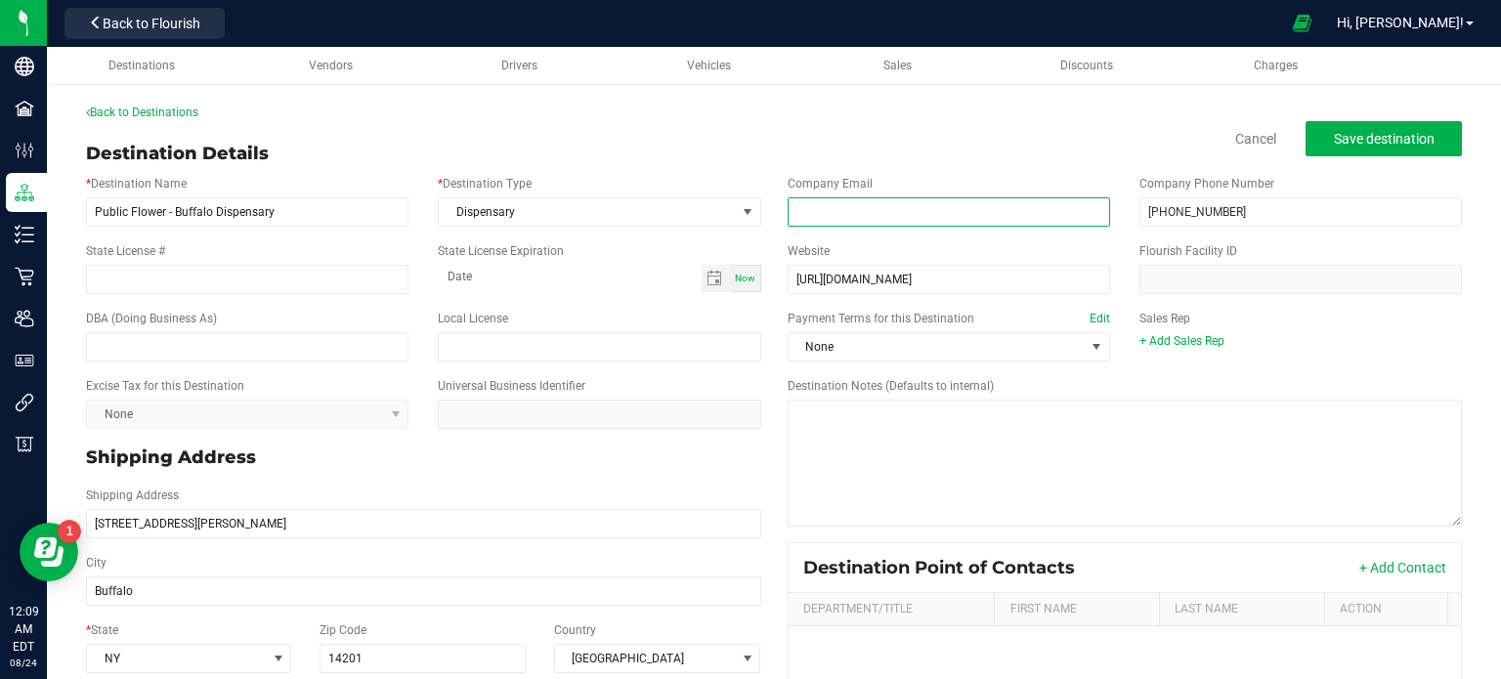
click at [857, 206] on input "email" at bounding box center [948, 211] width 322 height 29
click at [1373, 140] on span "Save destination" at bounding box center [1383, 139] width 101 height 16
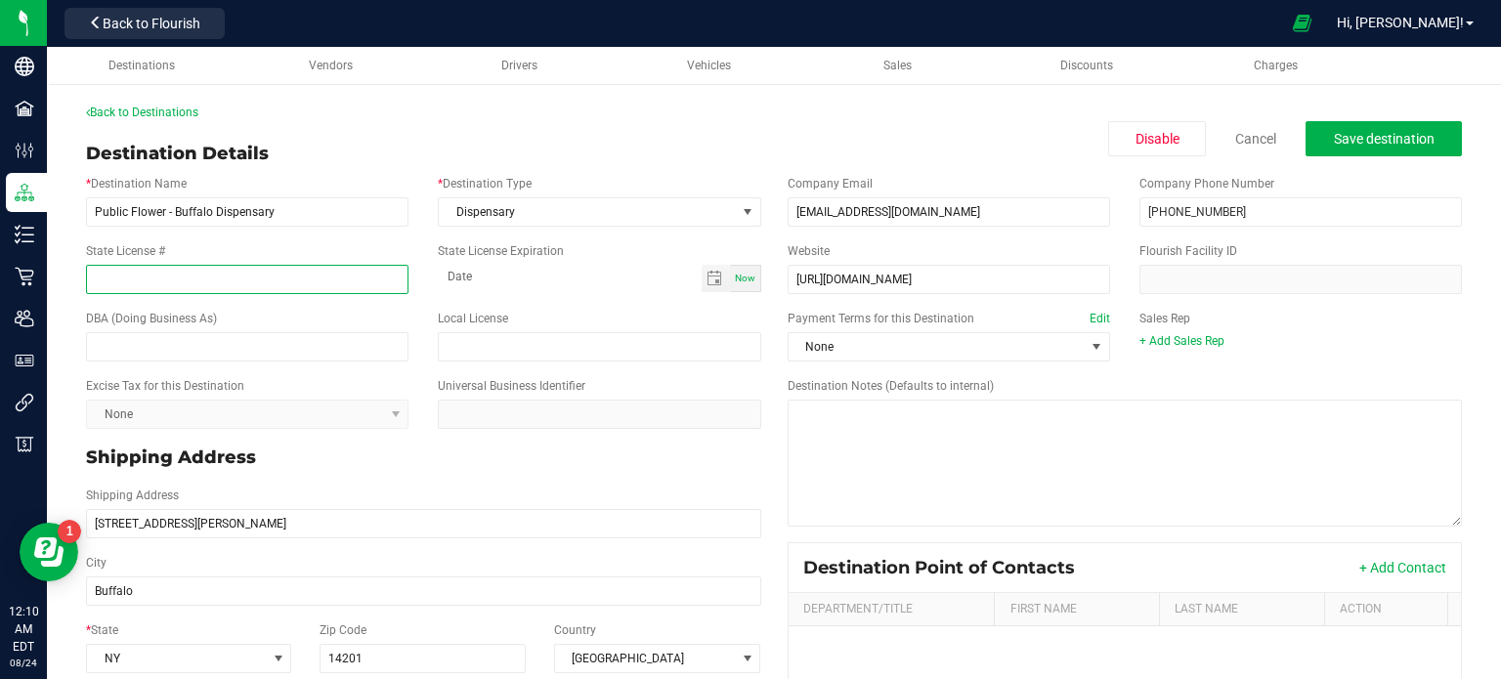
click at [246, 283] on input "State License #" at bounding box center [247, 279] width 322 height 29
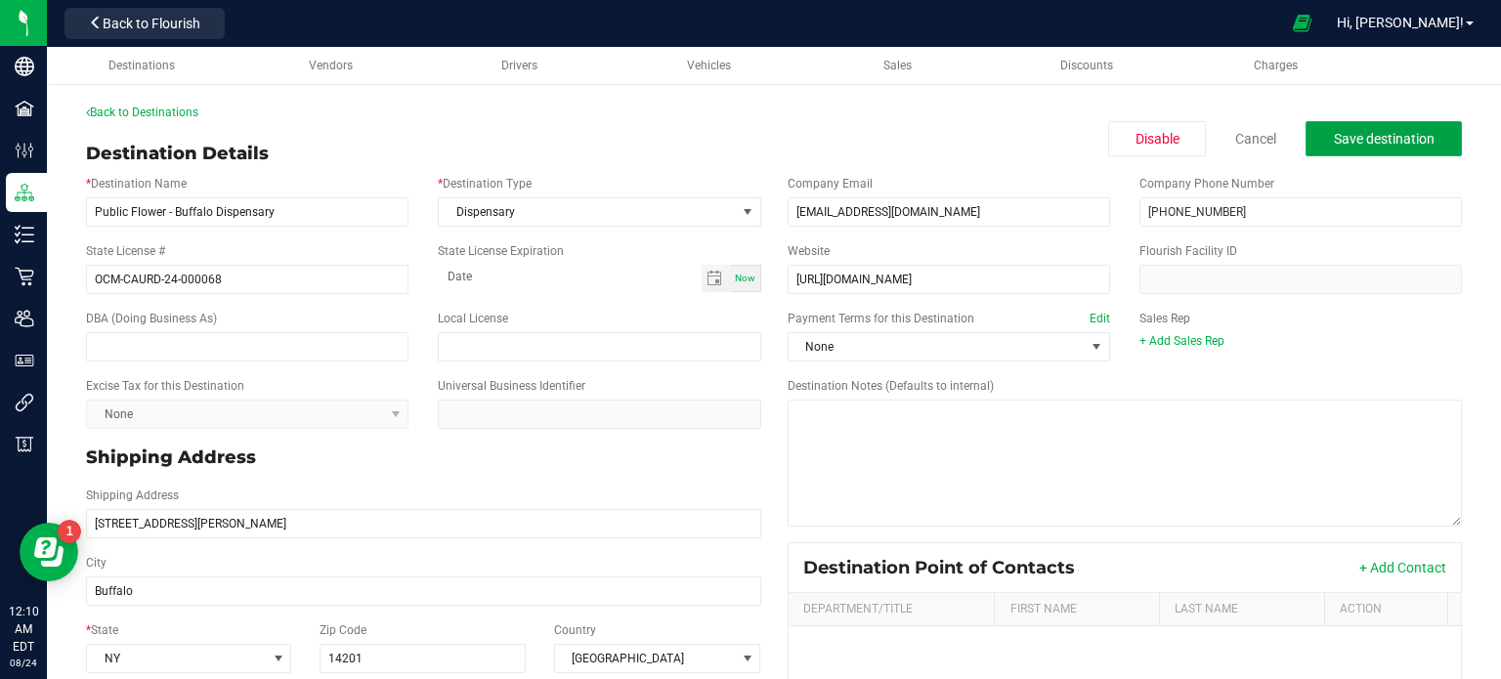
click at [1406, 135] on span "Save destination" at bounding box center [1383, 139] width 101 height 16
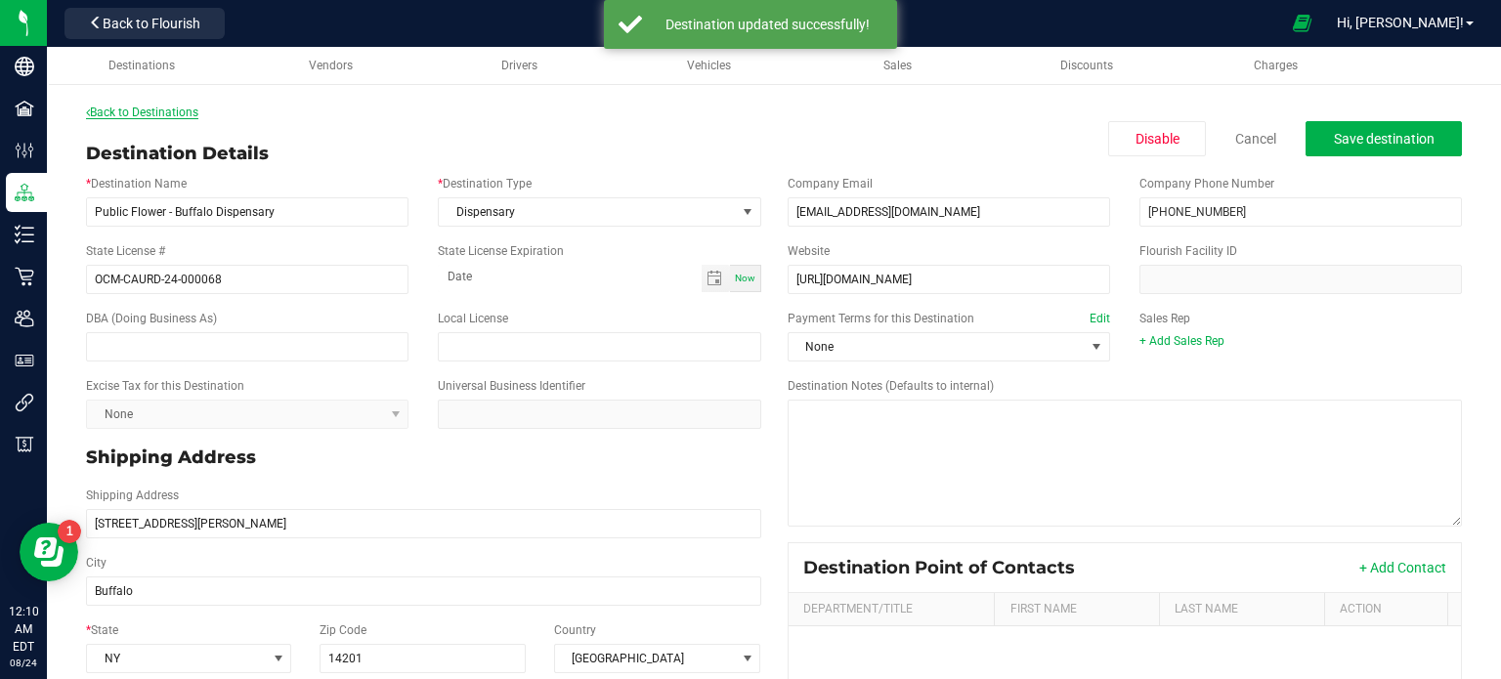
click at [156, 108] on link "Back to Destinations" at bounding box center [142, 113] width 112 height 14
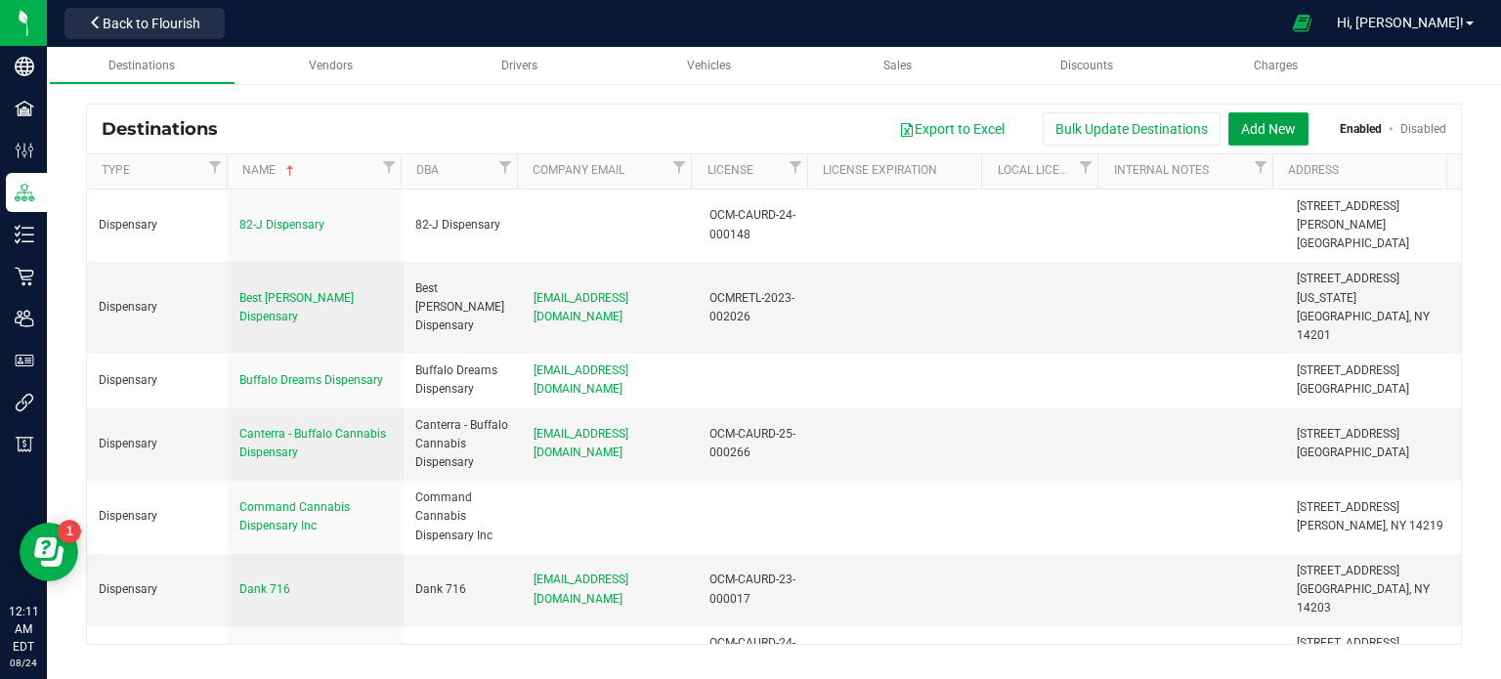
click at [1290, 140] on button "Add New" at bounding box center [1268, 128] width 80 height 33
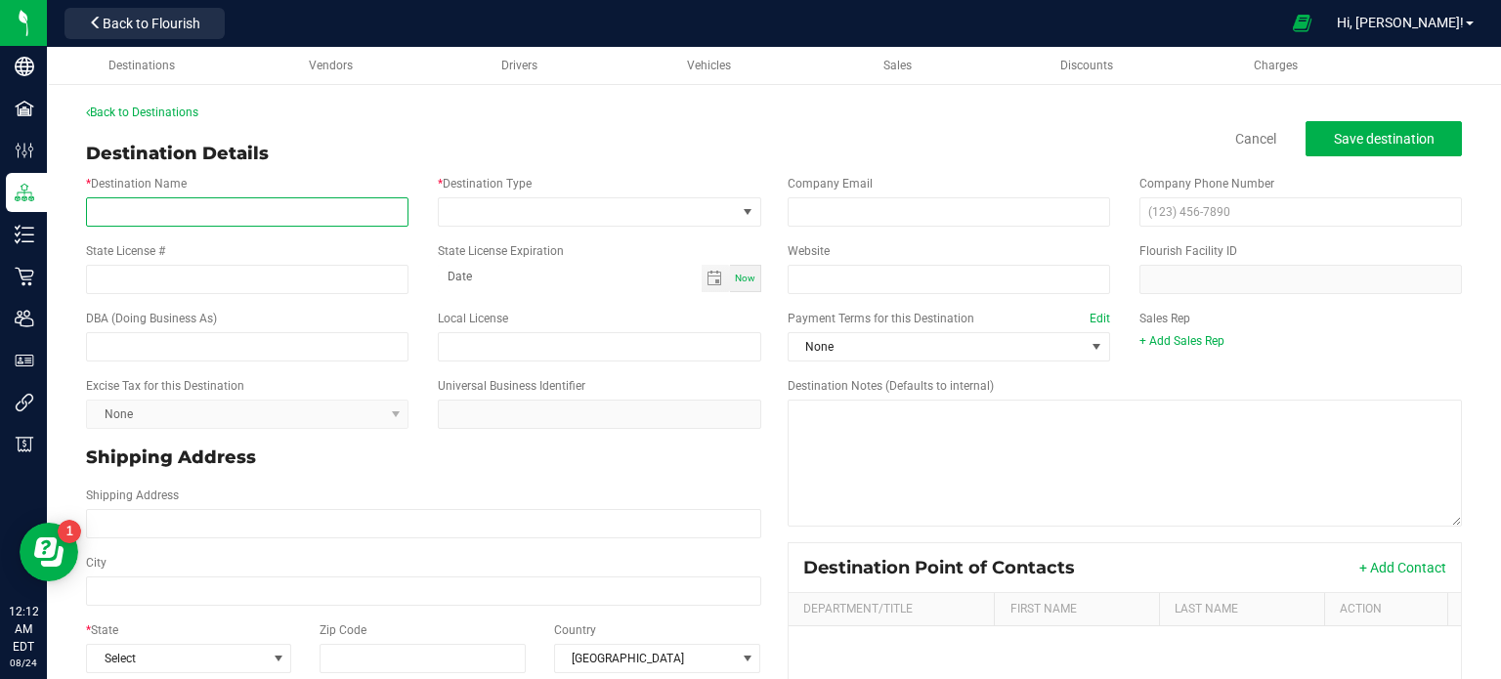
click at [188, 215] on input "* Destination Name" at bounding box center [247, 211] width 322 height 29
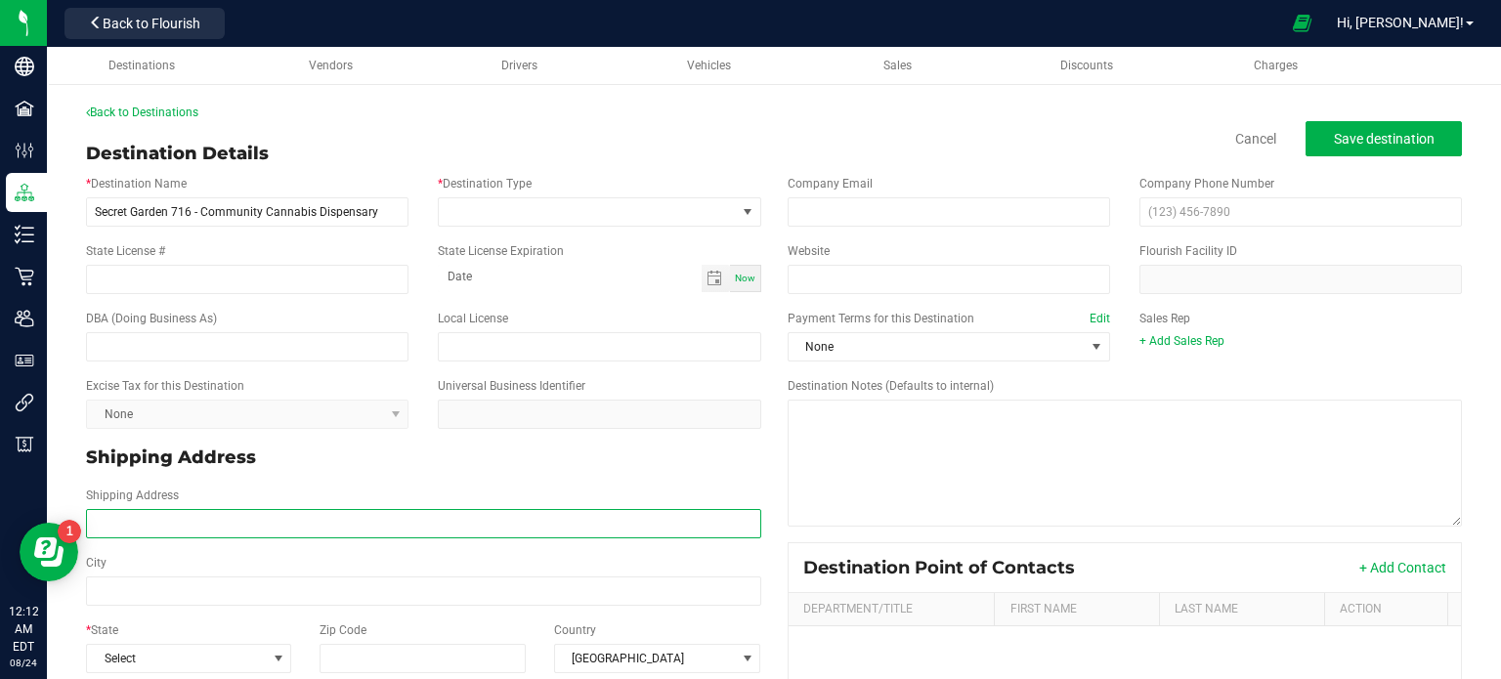
click at [227, 523] on input "Shipping Address" at bounding box center [423, 523] width 675 height 29
drag, startPoint x: 418, startPoint y: 523, endPoint x: 336, endPoint y: 519, distance: 82.2
click at [336, 519] on input "[STREET_ADDRESS][US_STATE] Phone: [PHONE_NUMBER]" at bounding box center [423, 523] width 675 height 29
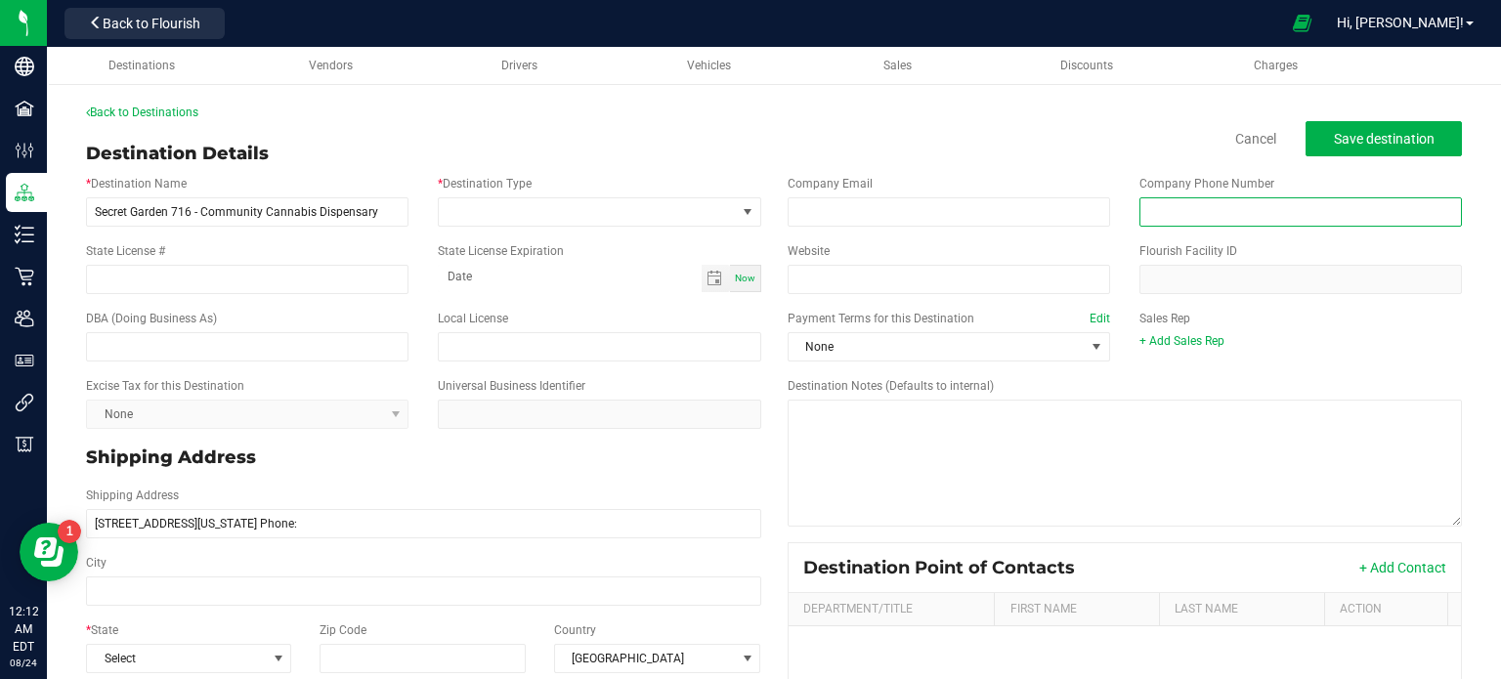
click at [1179, 209] on input "text" at bounding box center [1300, 211] width 322 height 29
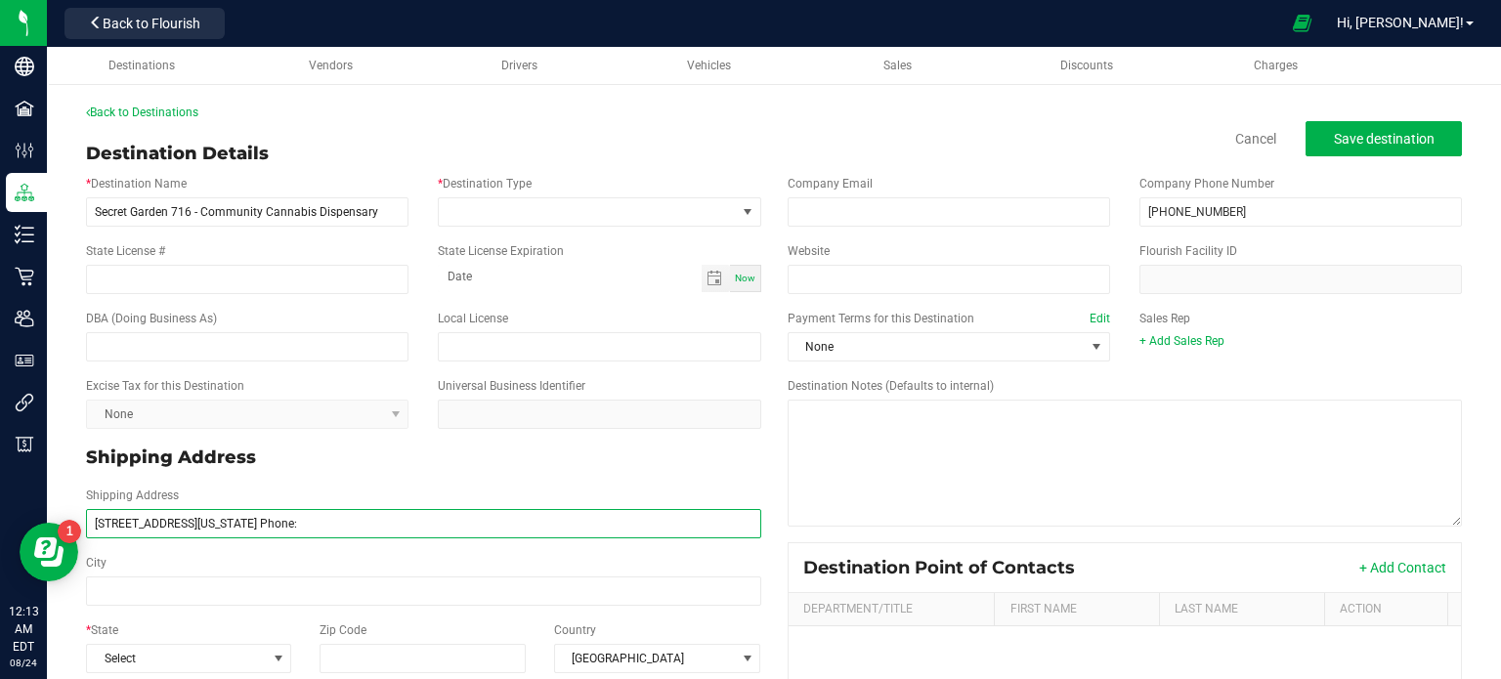
click at [288, 513] on input "[STREET_ADDRESS][US_STATE] Phone:" at bounding box center [423, 523] width 675 height 29
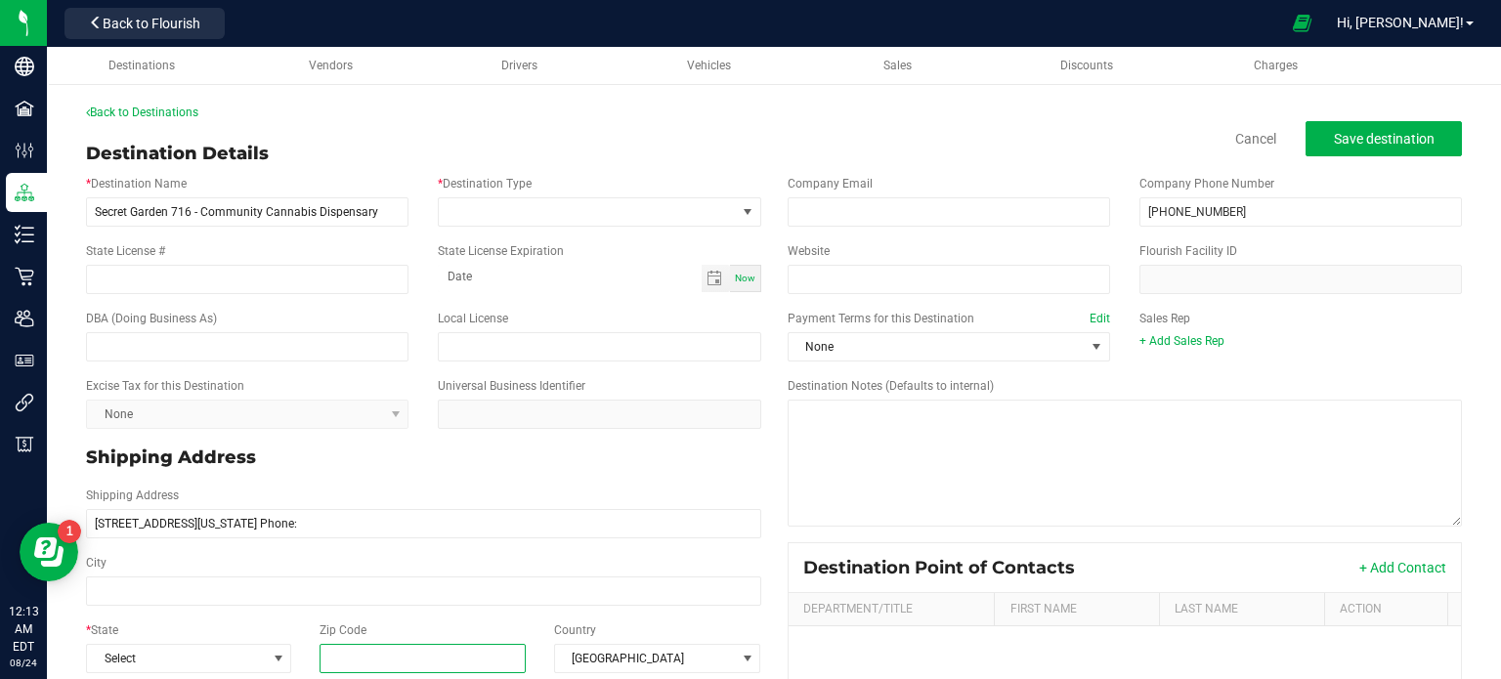
click at [497, 655] on input "Zip Code" at bounding box center [422, 658] width 207 height 29
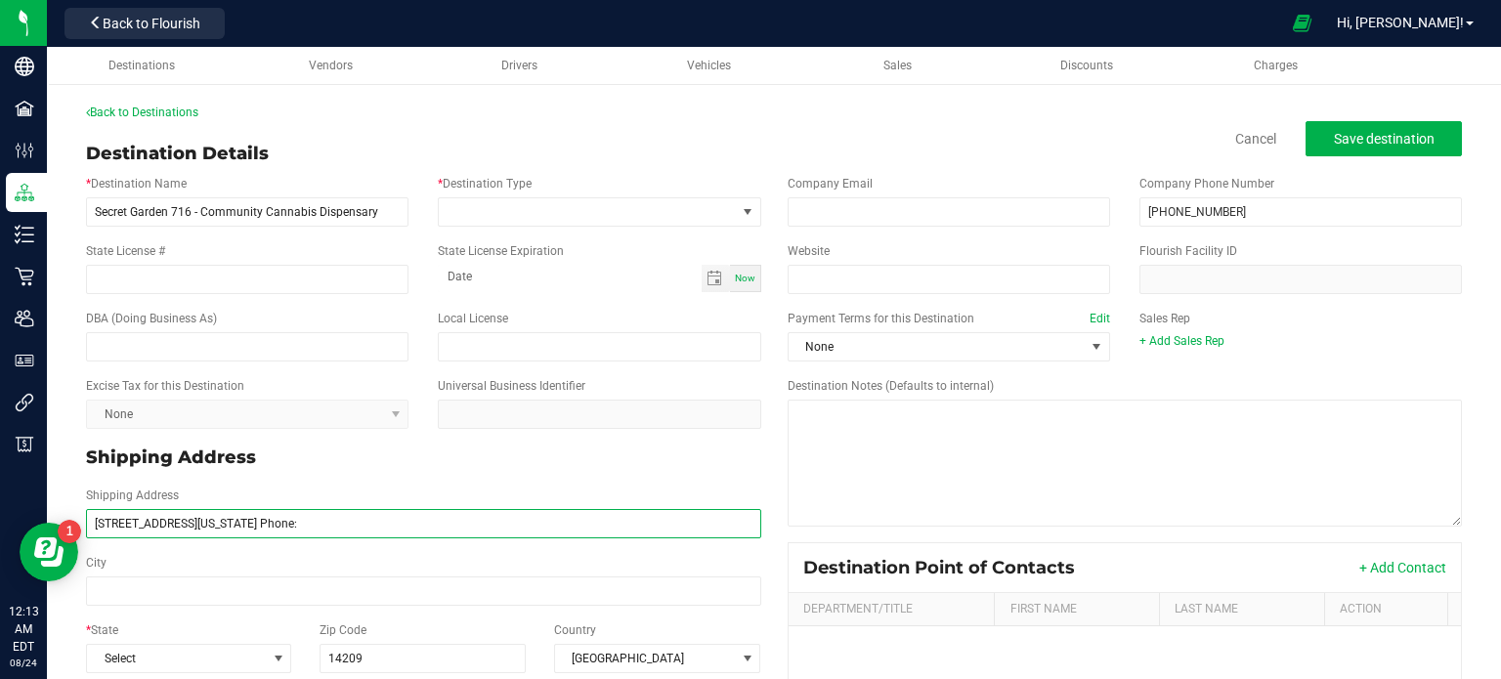
click at [218, 519] on input "[STREET_ADDRESS][US_STATE] Phone:" at bounding box center [423, 523] width 675 height 29
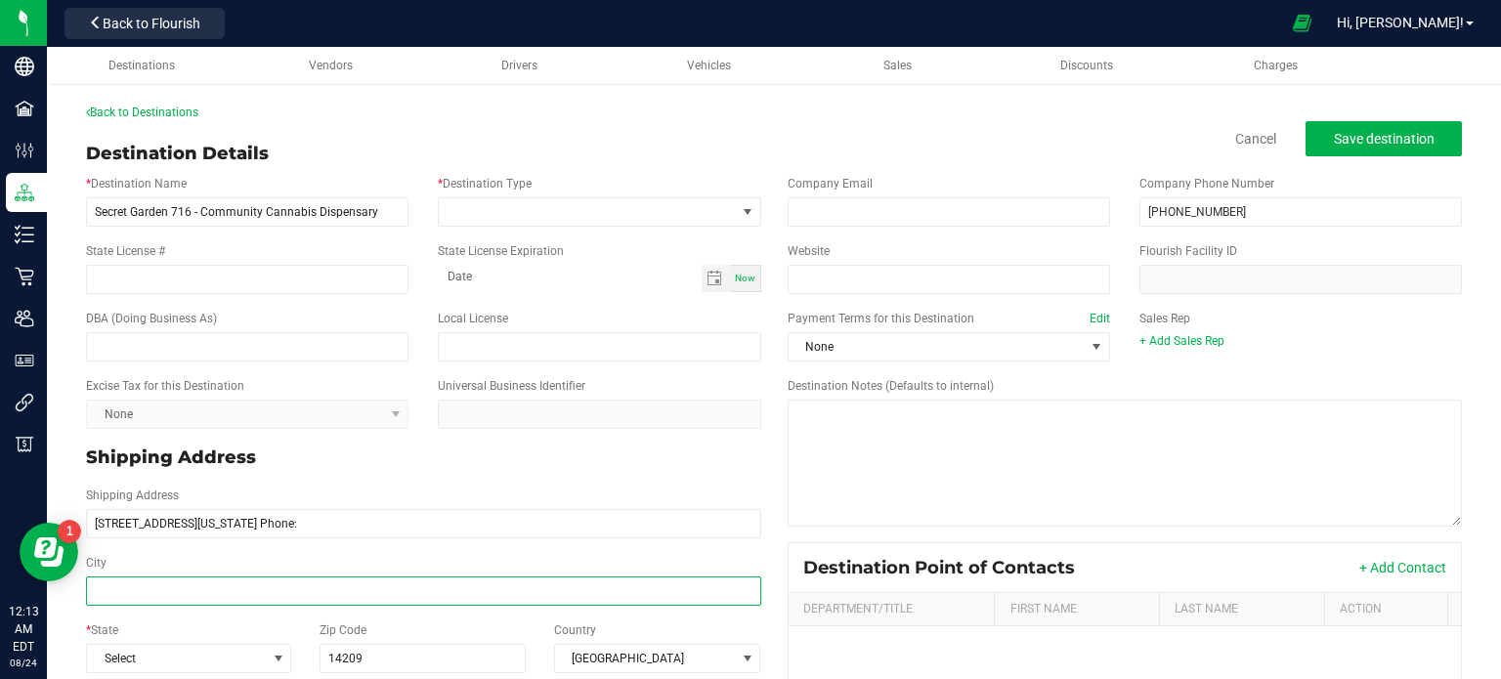
click at [197, 593] on input "City" at bounding box center [423, 590] width 675 height 29
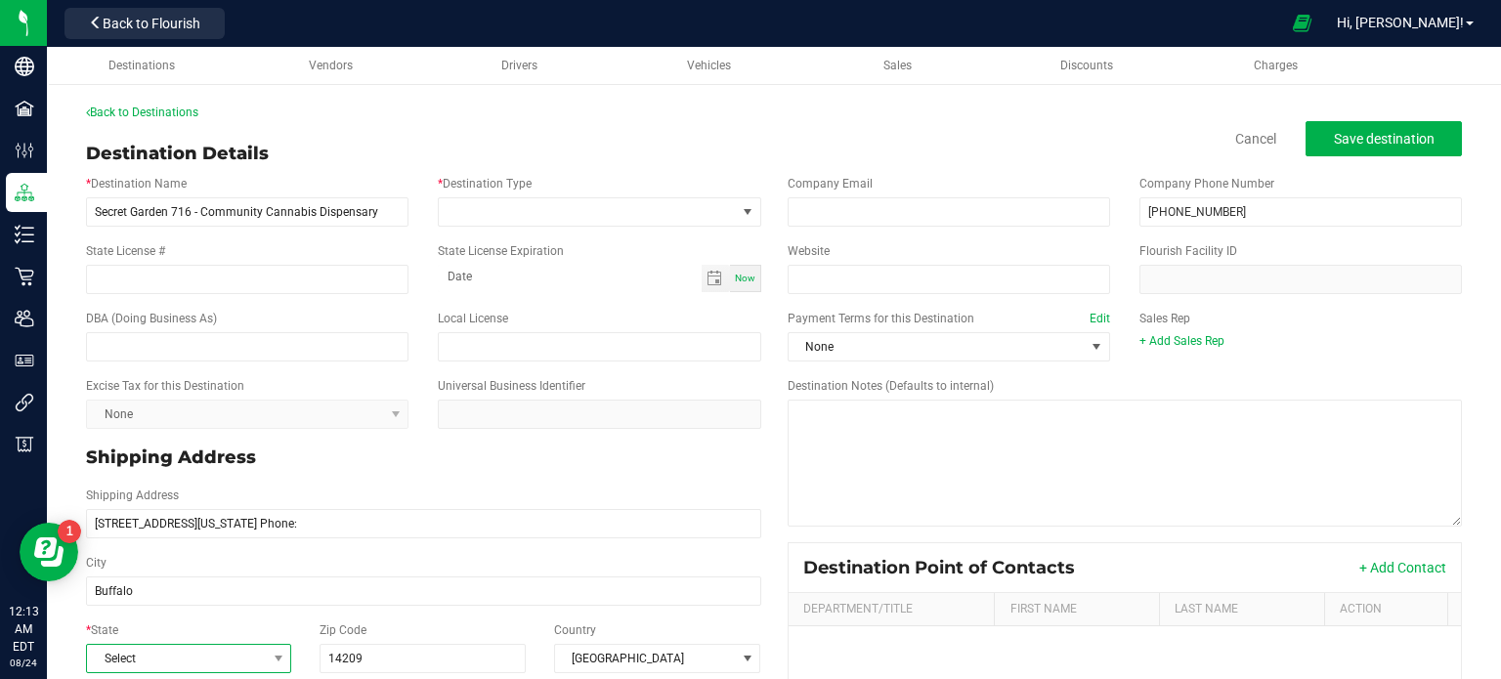
click at [195, 663] on span "Select" at bounding box center [176, 658] width 179 height 27
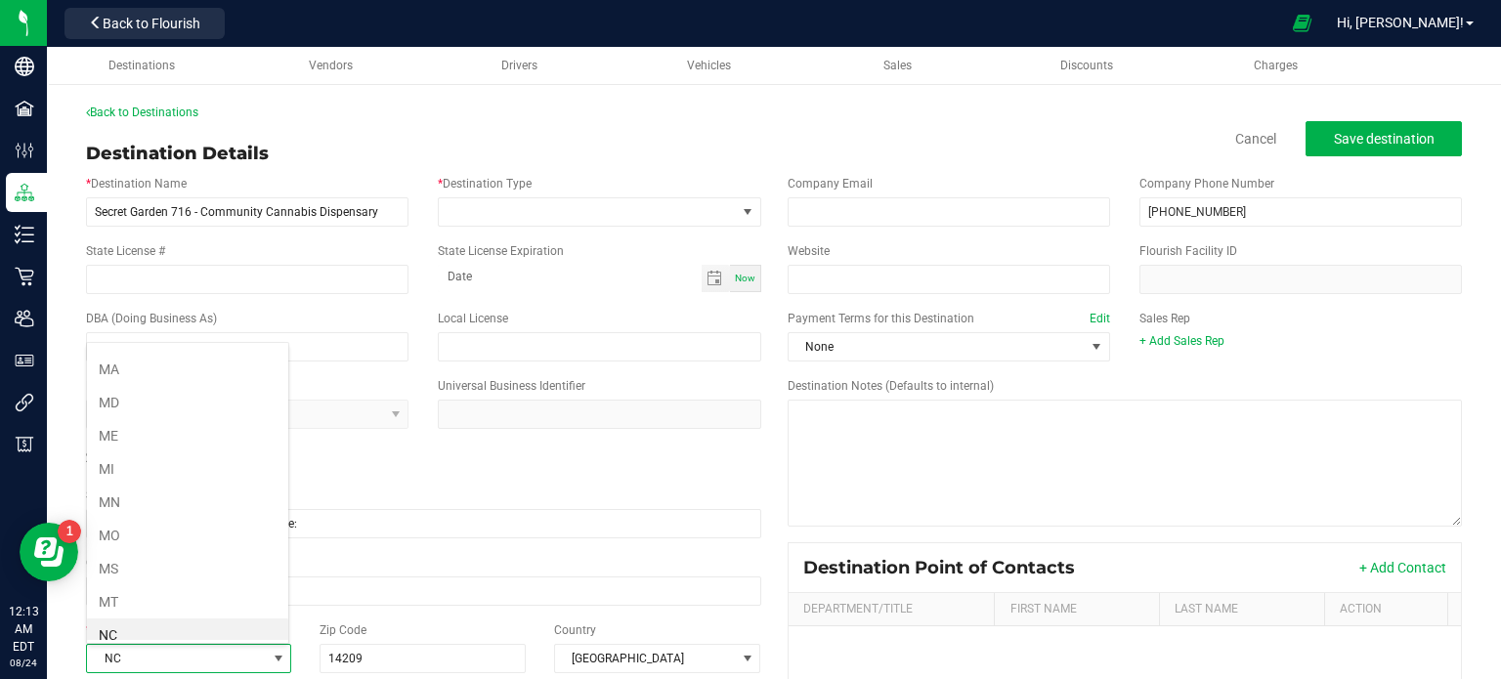
scroll to position [856, 0]
click at [181, 636] on li "NY" at bounding box center [187, 636] width 201 height 33
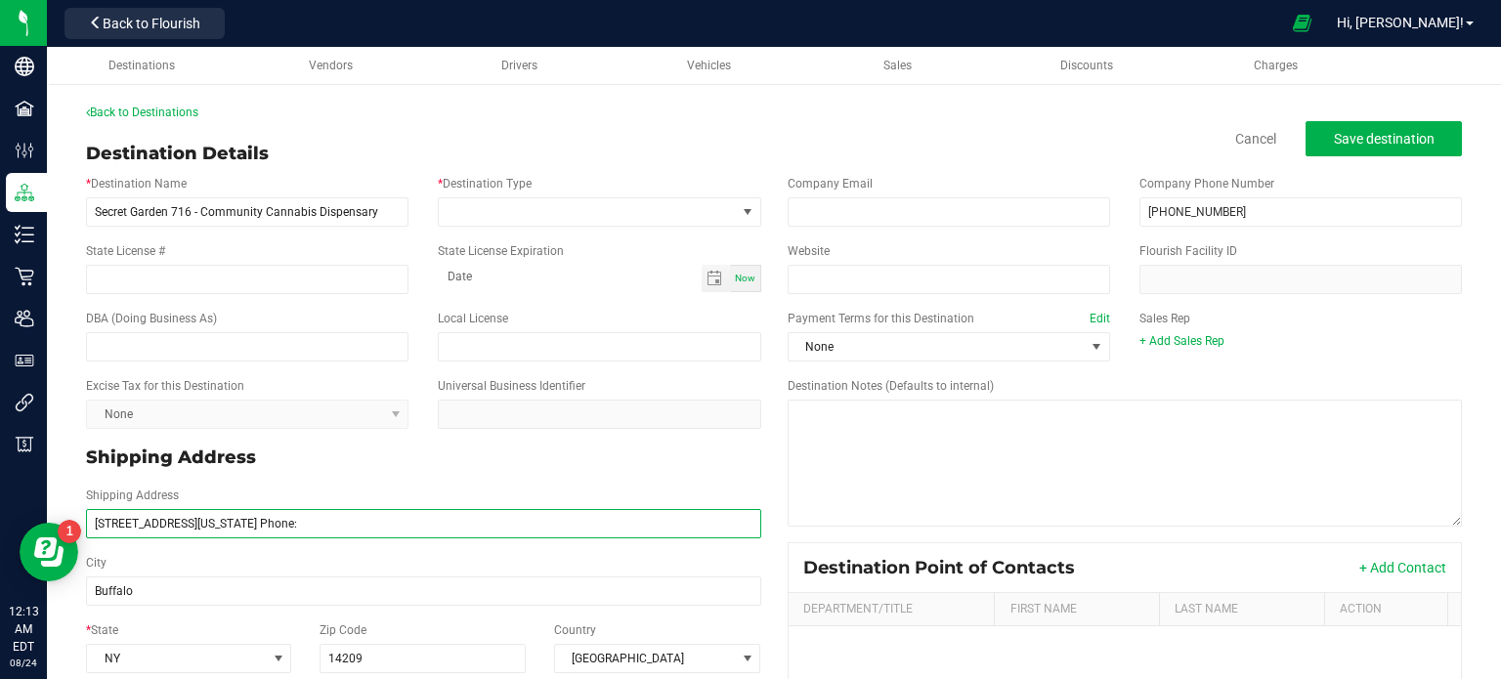
drag, startPoint x: 265, startPoint y: 529, endPoint x: 199, endPoint y: 530, distance: 65.5
click at [199, 530] on input "[STREET_ADDRESS][US_STATE] Phone:" at bounding box center [423, 523] width 675 height 29
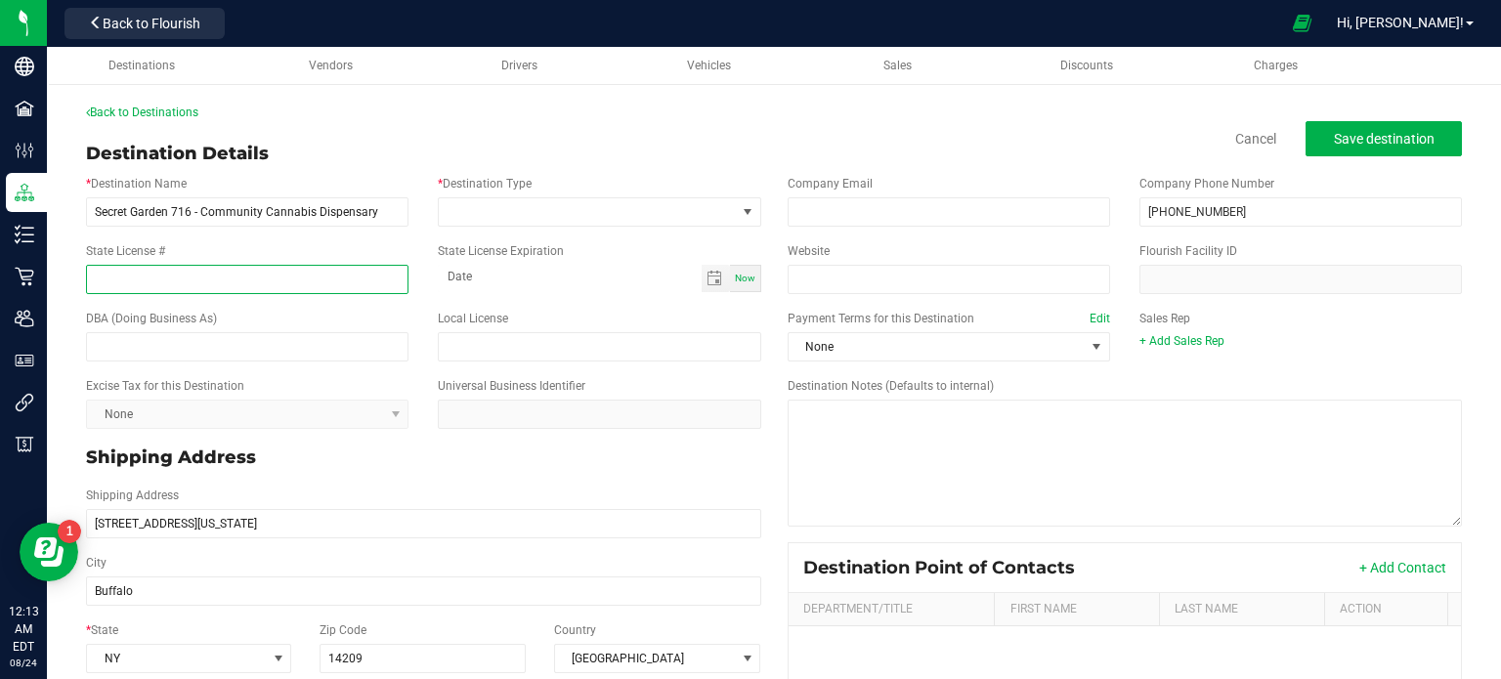
click at [246, 285] on input "State License #" at bounding box center [247, 279] width 322 height 29
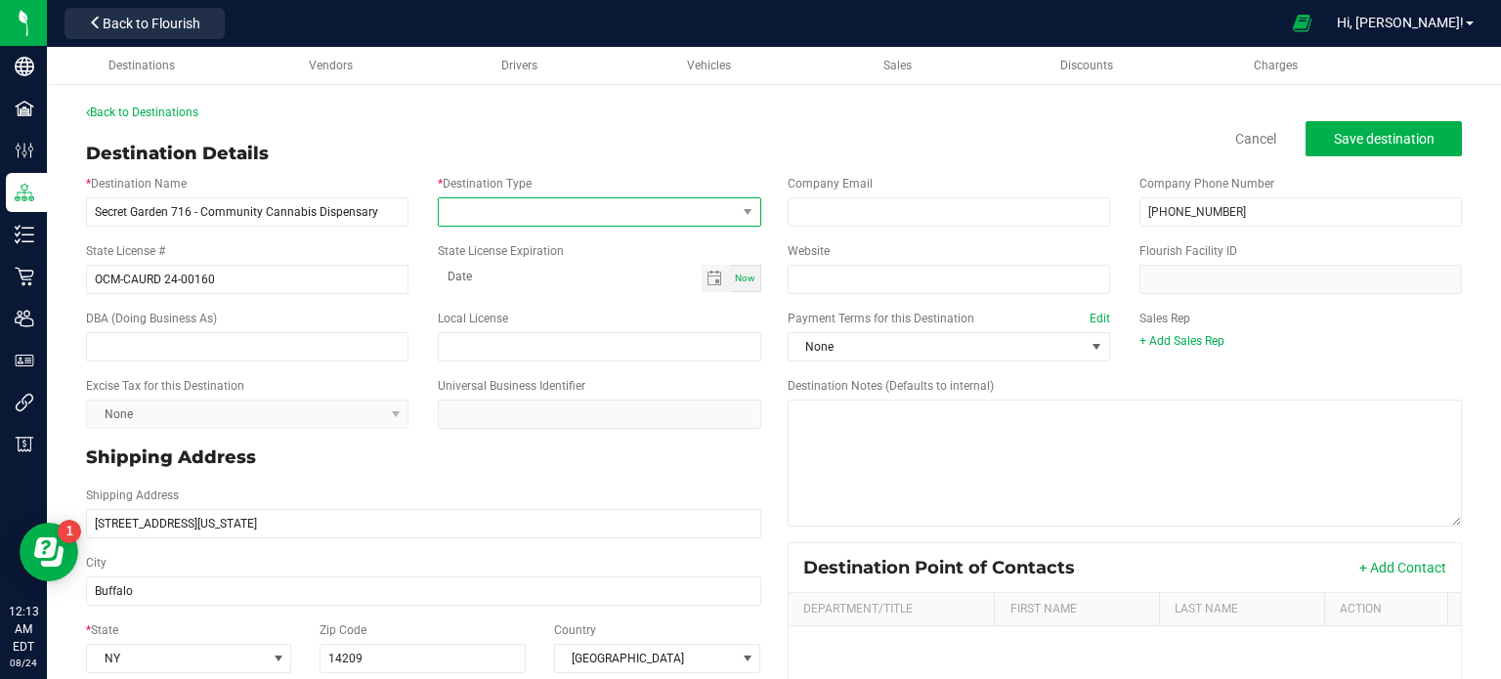
click at [688, 210] on span at bounding box center [587, 211] width 296 height 27
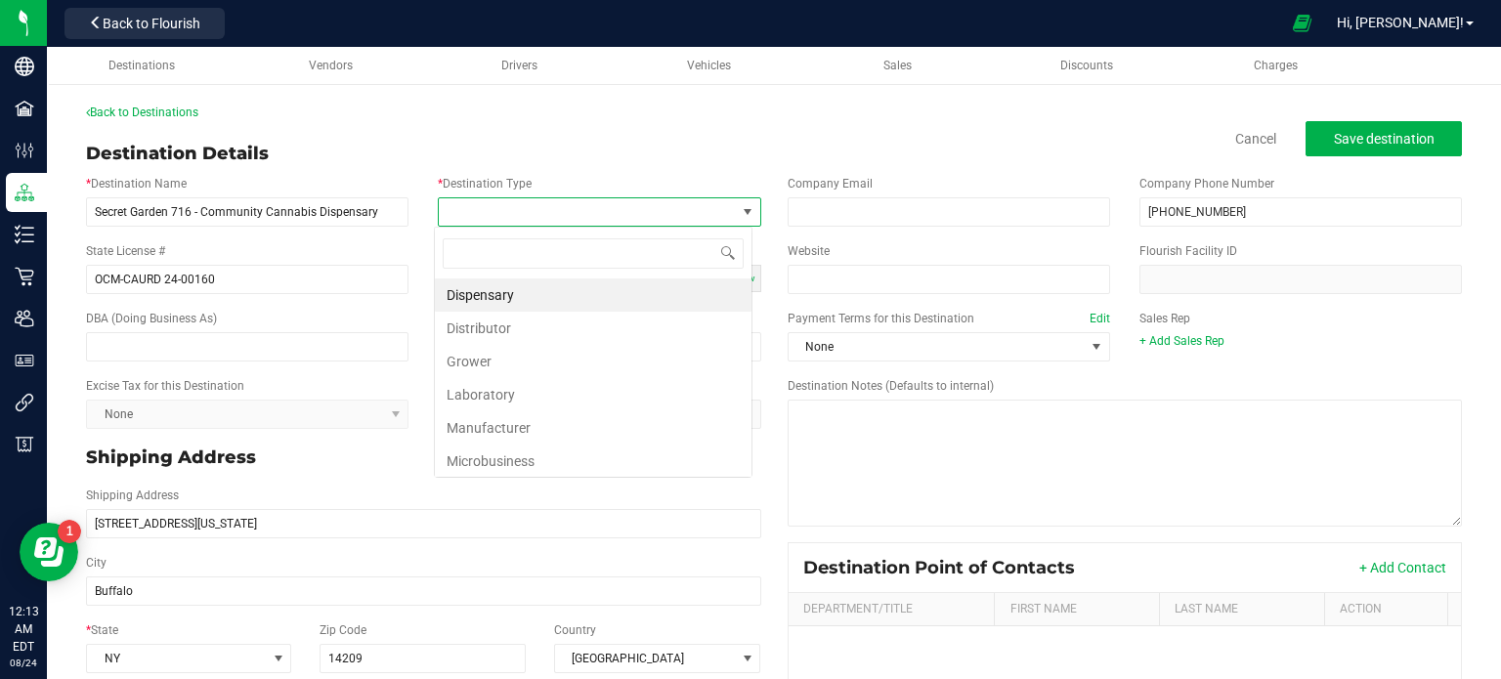
scroll to position [28, 318]
click at [677, 288] on li "Dispensary" at bounding box center [593, 294] width 317 height 33
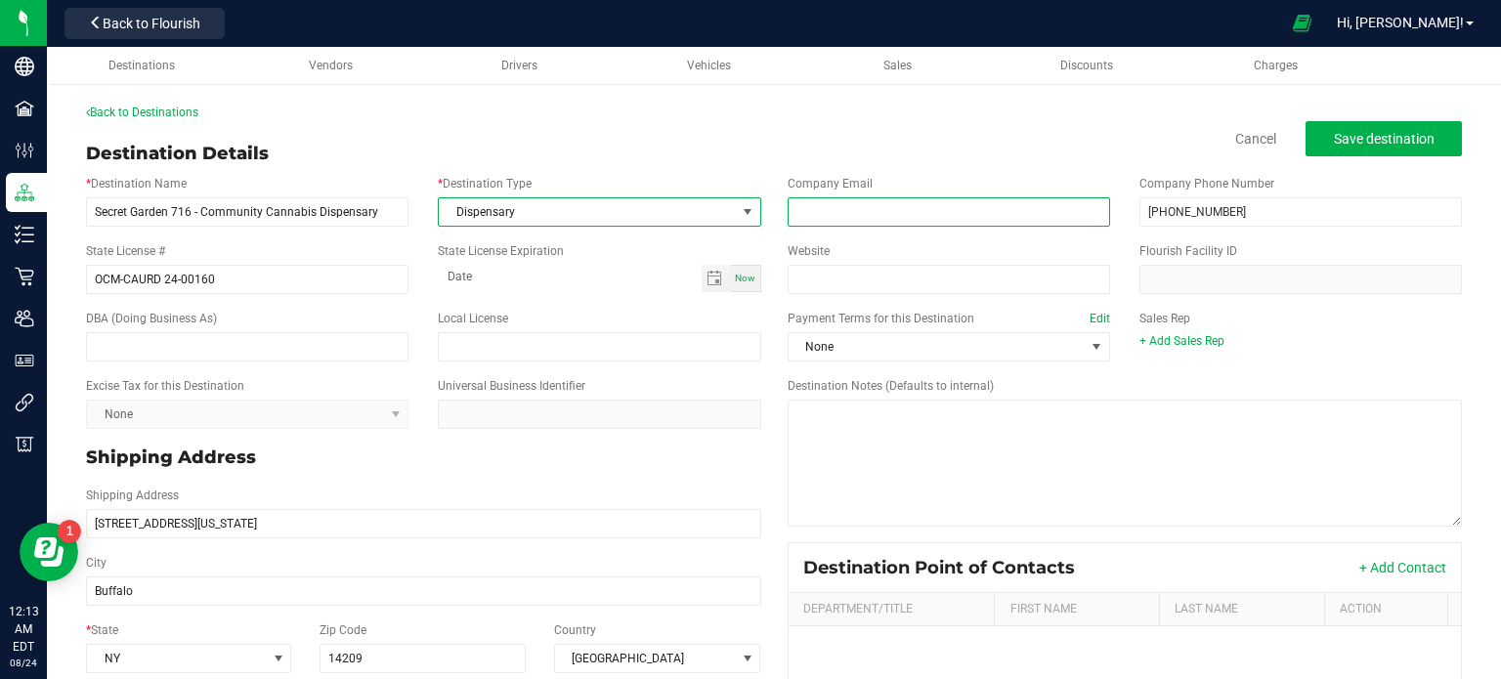
click at [827, 208] on input "email" at bounding box center [948, 211] width 322 height 29
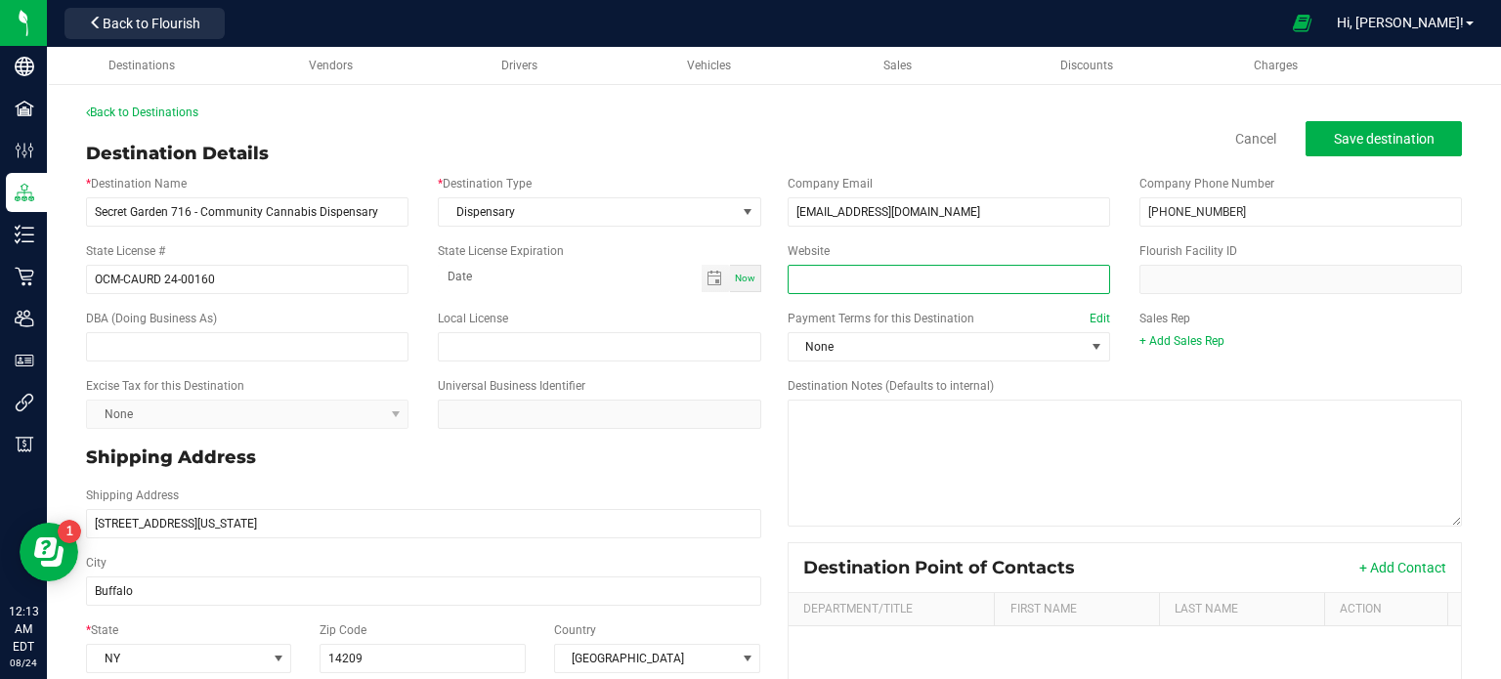
click at [839, 269] on input "Website" at bounding box center [948, 279] width 322 height 29
drag, startPoint x: 1467, startPoint y: 324, endPoint x: 1314, endPoint y: 119, distance: 256.1
click at [1314, 119] on div "Back to Destinations Destination Details Cancel Save destination * Destination …" at bounding box center [774, 516] width 1454 height 864
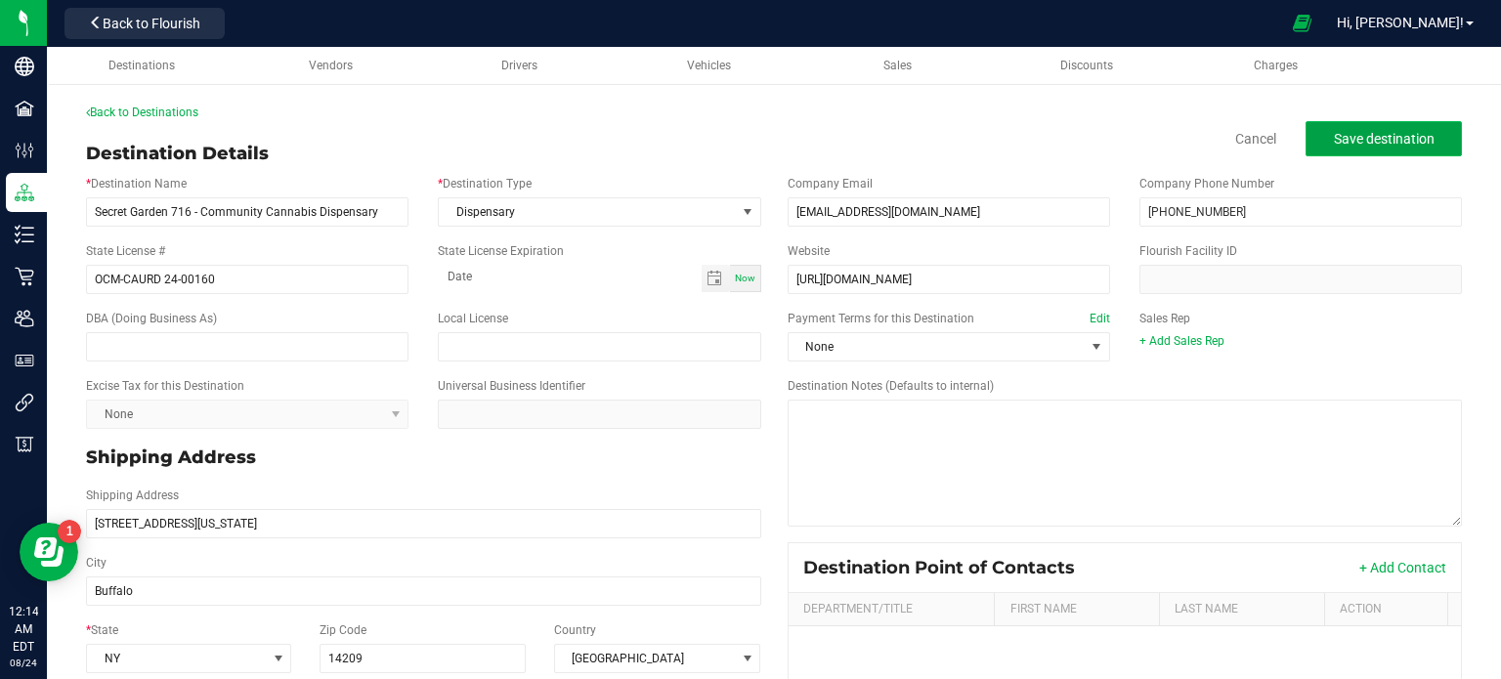
click at [1436, 138] on button "Save destination" at bounding box center [1383, 138] width 156 height 35
click at [1419, 392] on div "Destination Notes (Defaults to internal)" at bounding box center [1125, 451] width 704 height 149
click at [1333, 144] on span "Save destination" at bounding box center [1383, 139] width 101 height 16
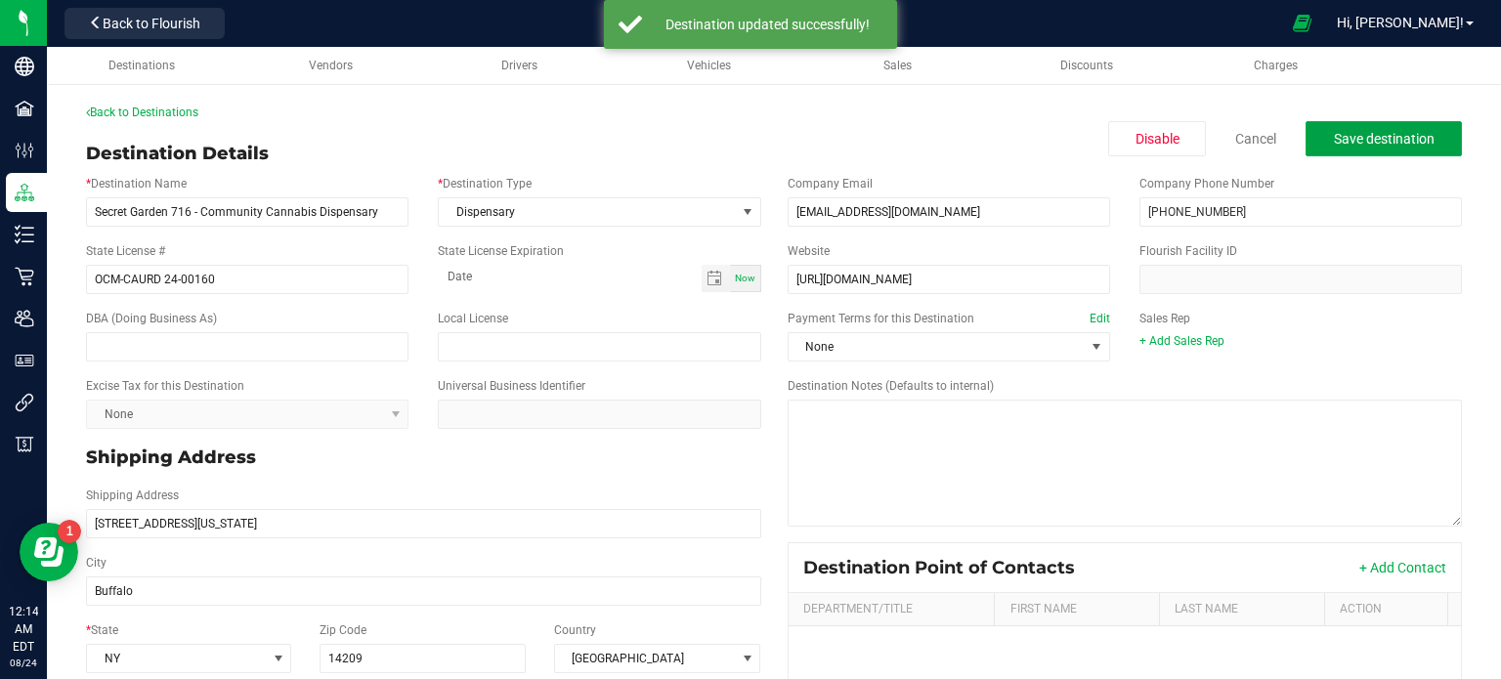
drag, startPoint x: 1321, startPoint y: 144, endPoint x: 176, endPoint y: 140, distance: 1144.9
click at [176, 140] on div "Back to Destinations Destination Details Disable Cancel Save destination * Dest…" at bounding box center [773, 516] width 1375 height 825
click at [175, 115] on link "Back to Destinations" at bounding box center [142, 113] width 112 height 14
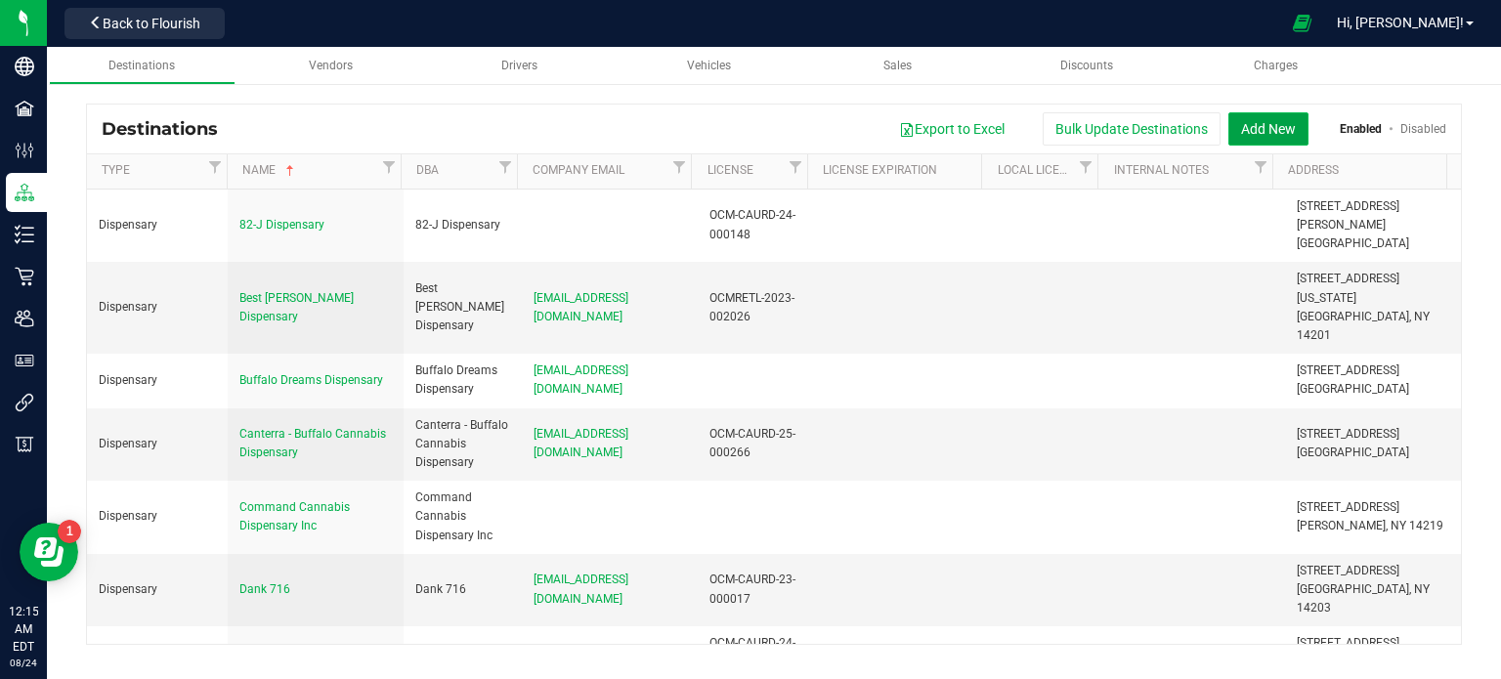
click at [1274, 130] on button "Add New" at bounding box center [1268, 128] width 80 height 33
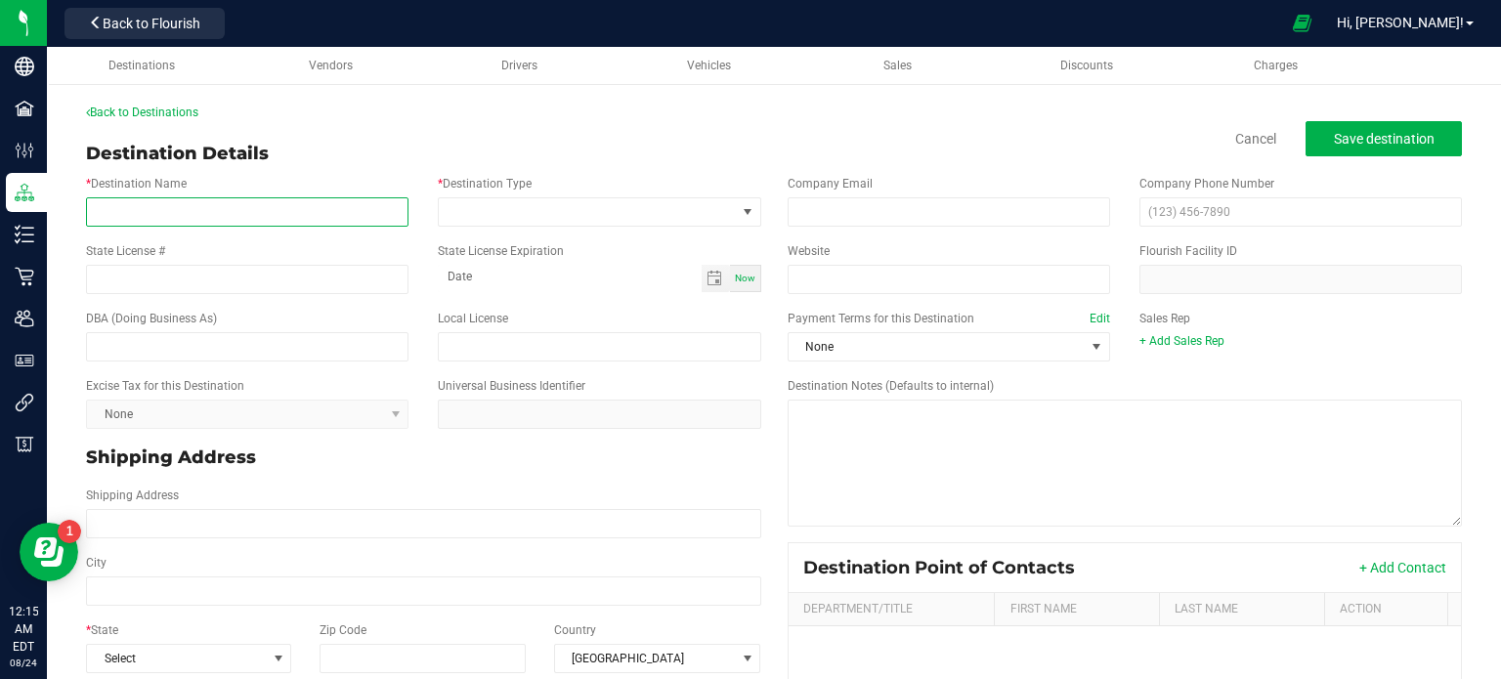
click at [301, 212] on input "* Destination Name" at bounding box center [247, 211] width 322 height 29
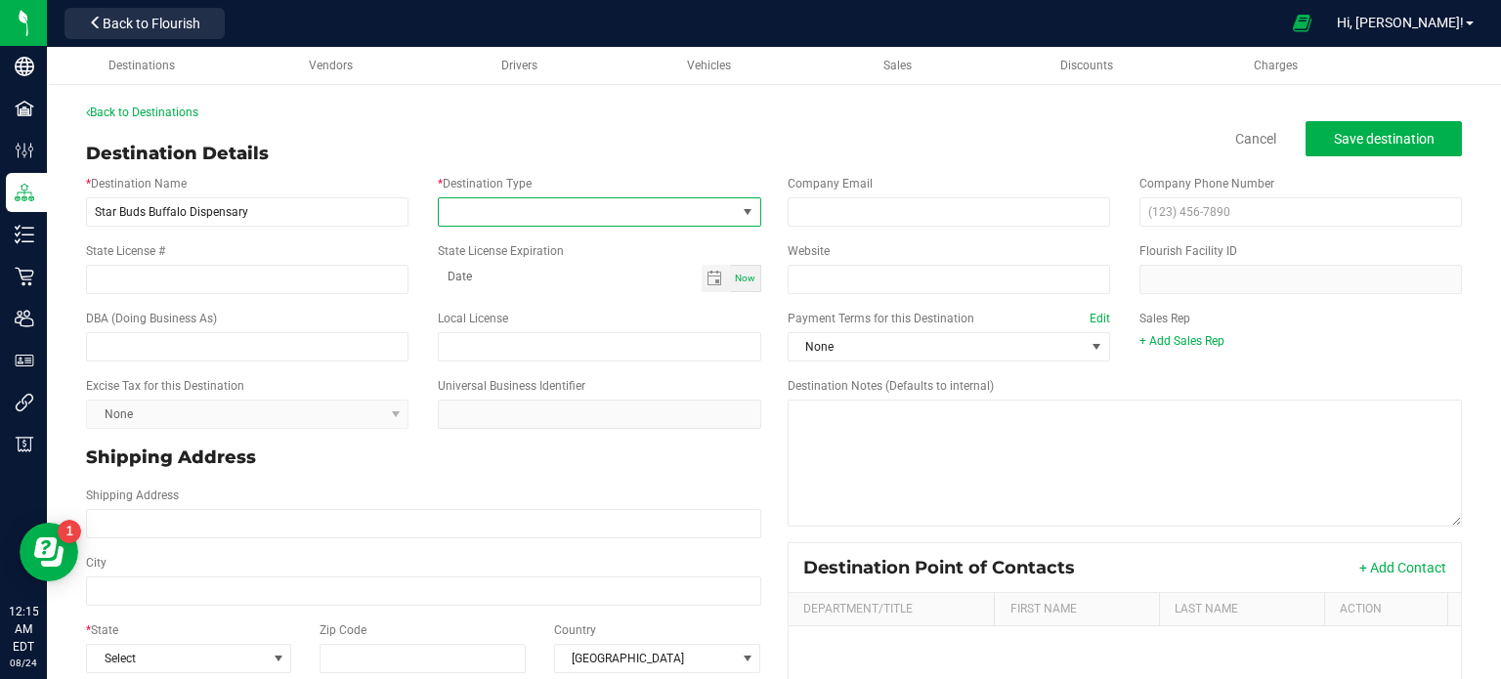
click at [668, 210] on span at bounding box center [587, 211] width 296 height 27
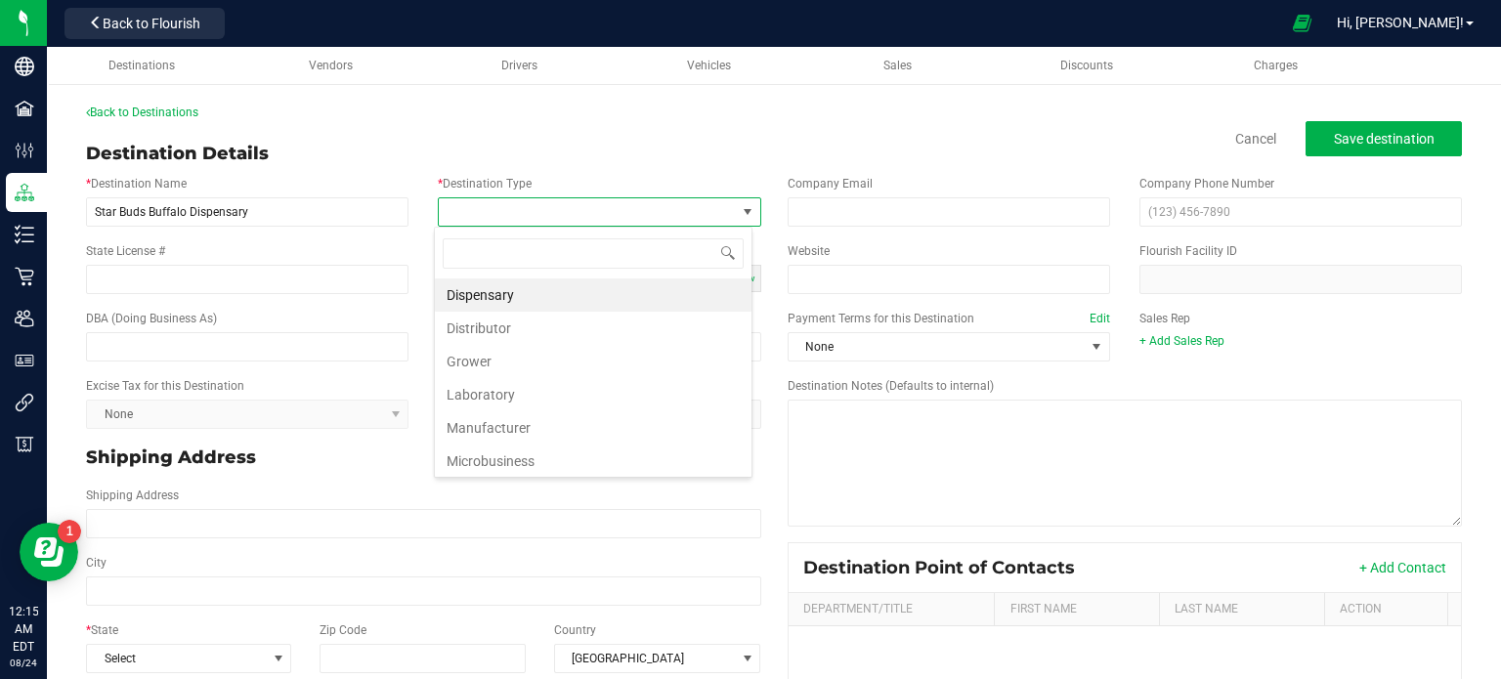
scroll to position [28, 318]
click at [612, 304] on li "Dispensary" at bounding box center [593, 294] width 317 height 33
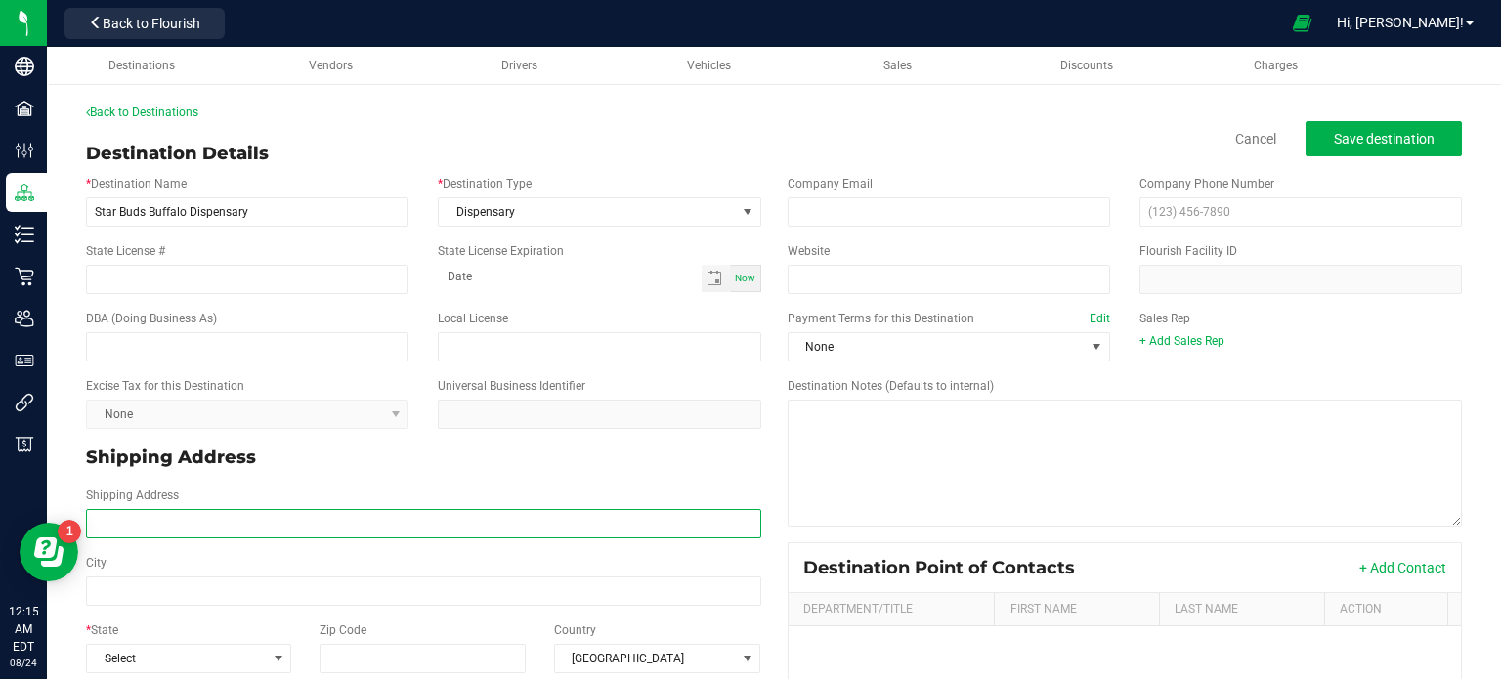
click at [328, 534] on input "Shipping Address" at bounding box center [423, 523] width 675 height 29
drag, startPoint x: 451, startPoint y: 523, endPoint x: 326, endPoint y: 507, distance: 126.0
click at [326, 507] on div "Shipping Address [STREET_ADDRESS] Phone: [PHONE_NUMBER]" at bounding box center [423, 512] width 704 height 52
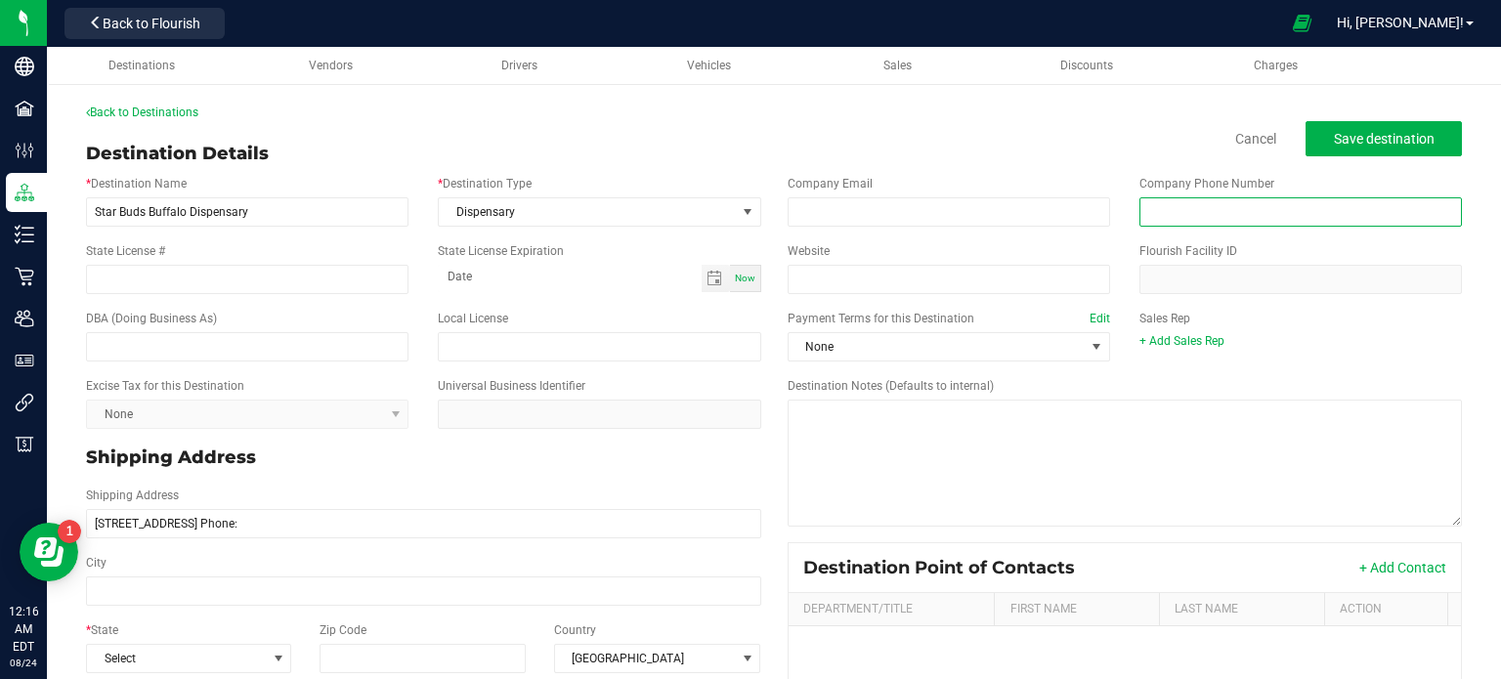
click at [1294, 211] on input "text" at bounding box center [1300, 211] width 322 height 29
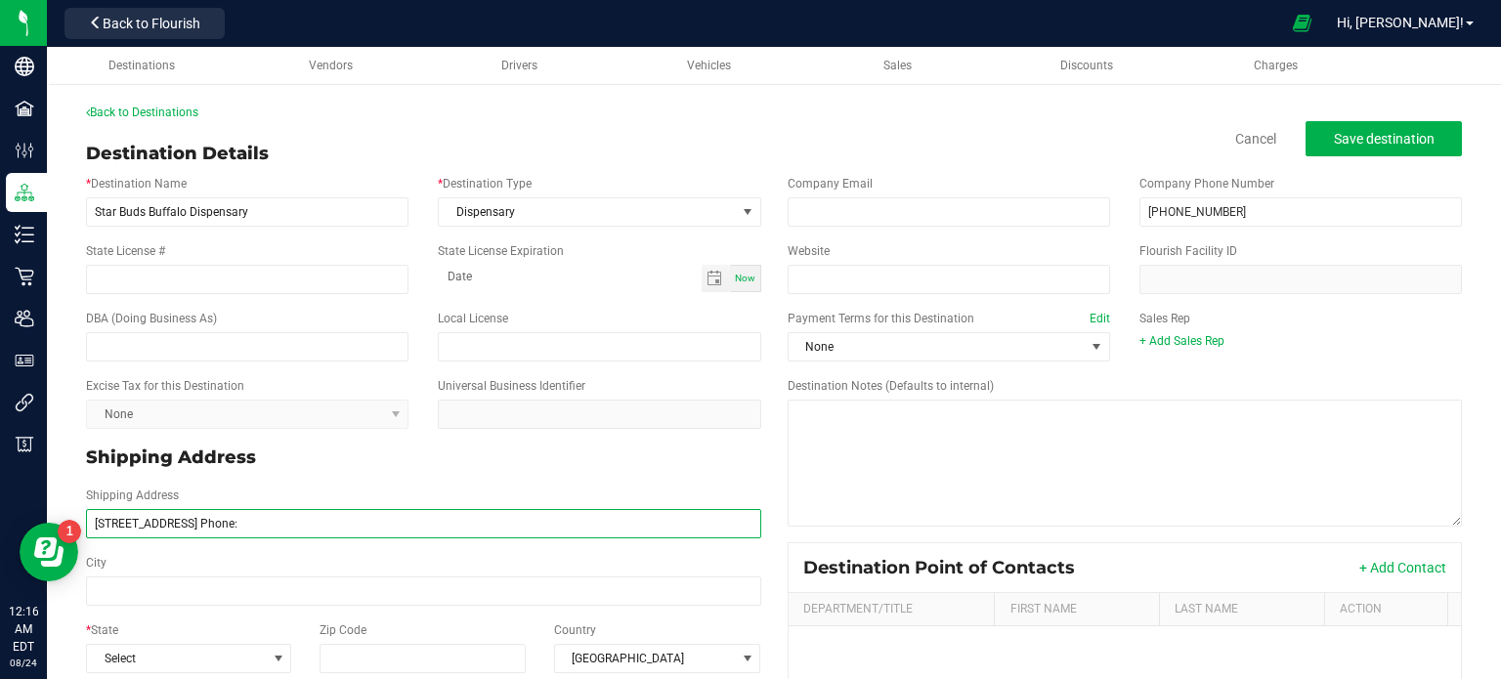
click at [367, 523] on input "[STREET_ADDRESS] Phone:" at bounding box center [423, 523] width 675 height 29
click at [374, 638] on div "Zip Code" at bounding box center [423, 647] width 234 height 52
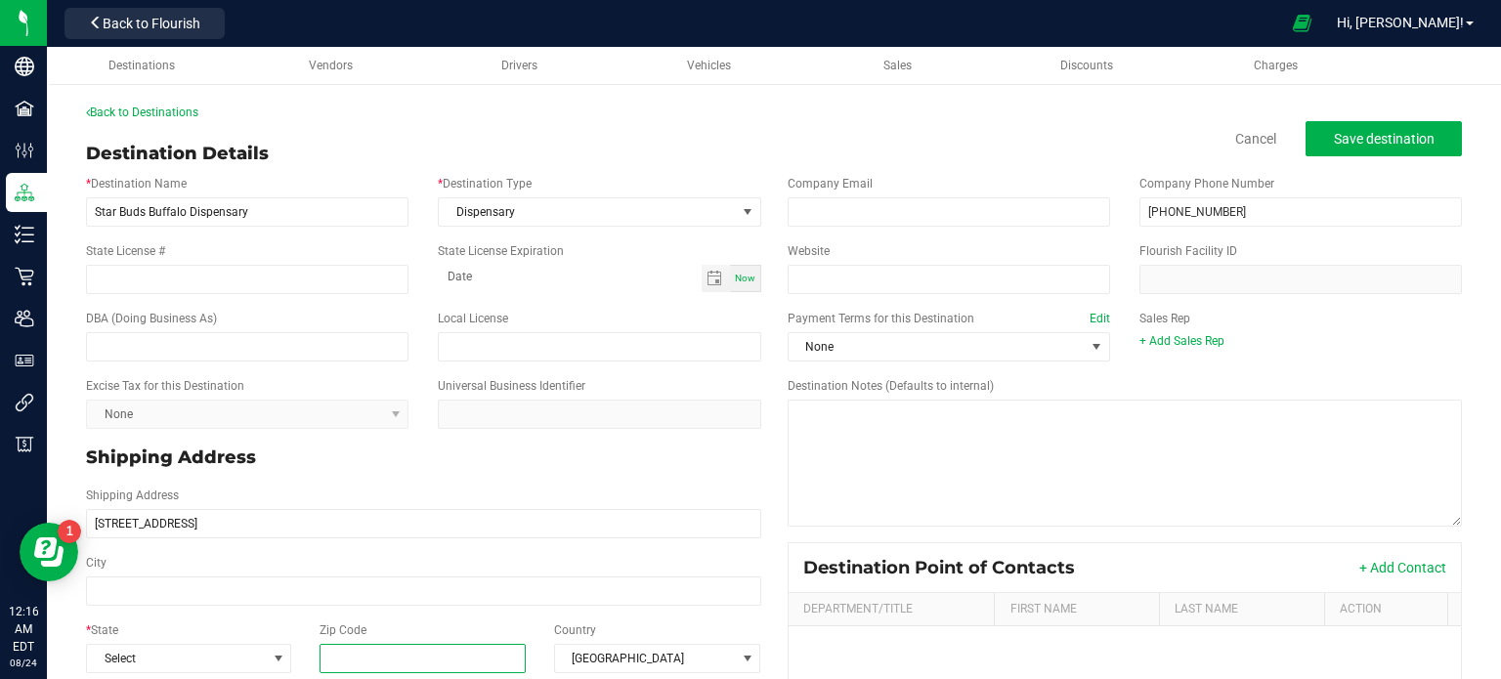
click at [386, 663] on input "Zip Code" at bounding box center [422, 658] width 207 height 29
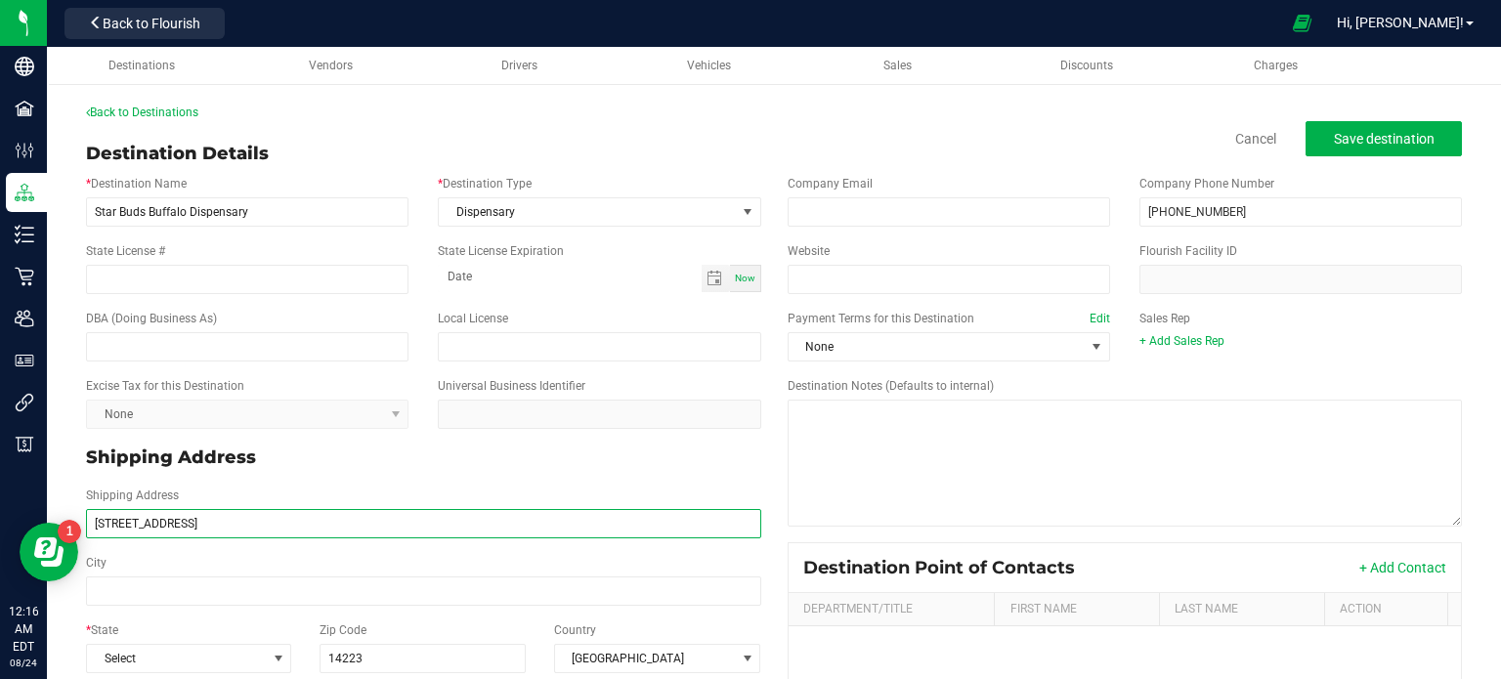
click at [250, 520] on input "[STREET_ADDRESS]" at bounding box center [423, 523] width 675 height 29
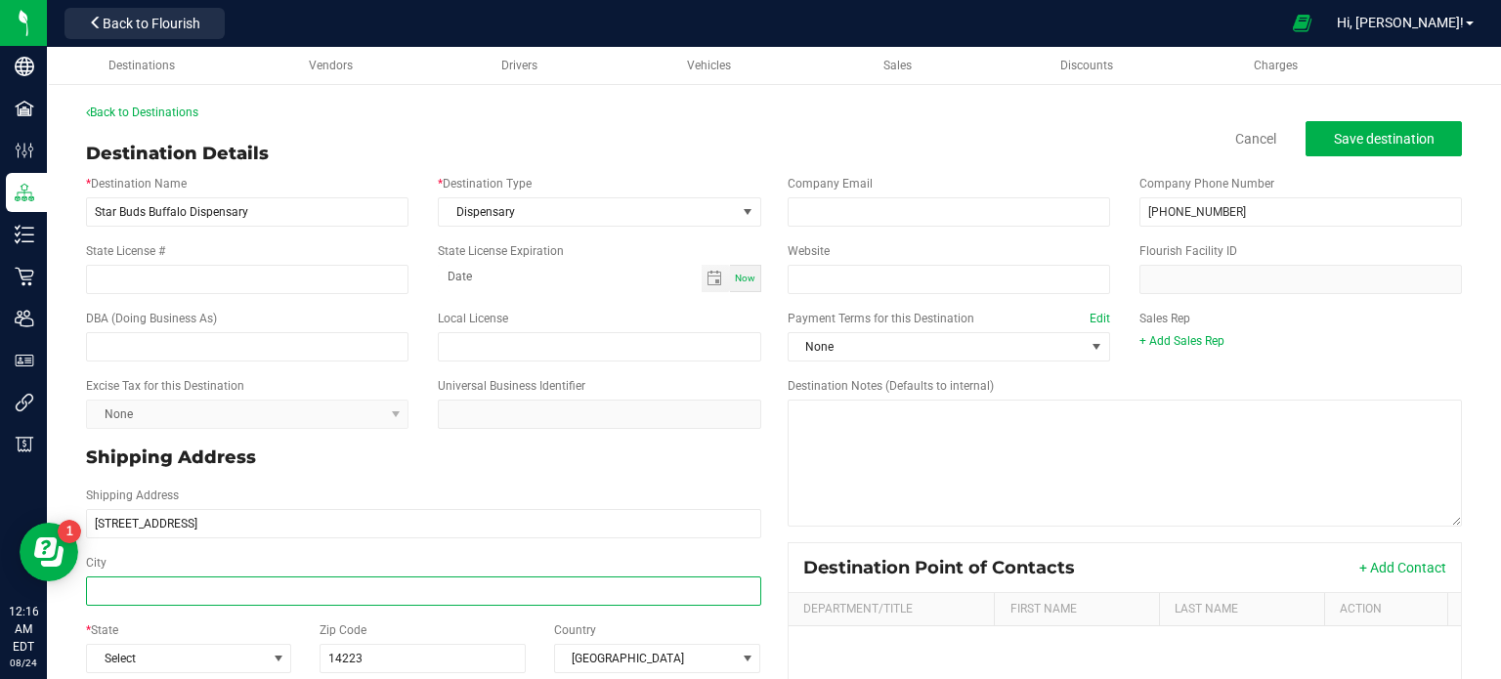
click at [183, 596] on input "City" at bounding box center [423, 590] width 675 height 29
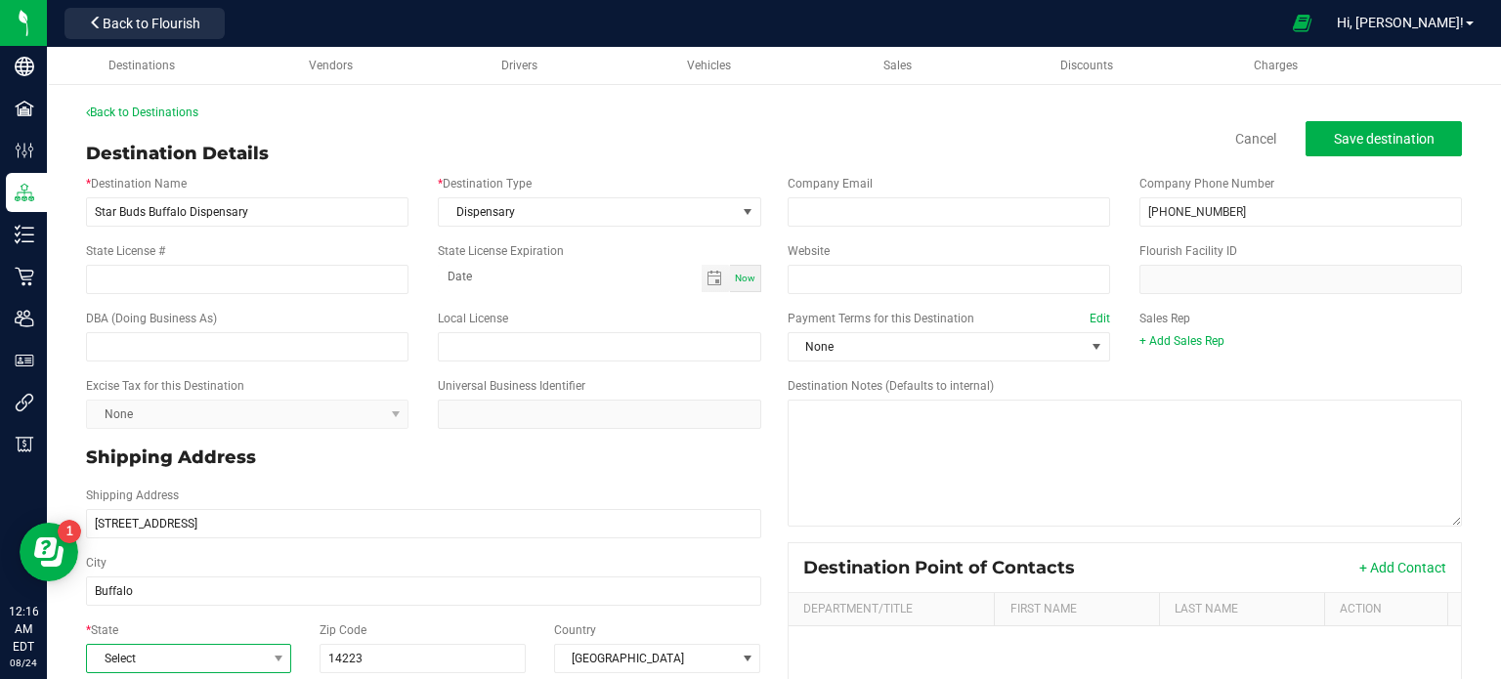
click at [188, 658] on span "Select" at bounding box center [176, 658] width 179 height 27
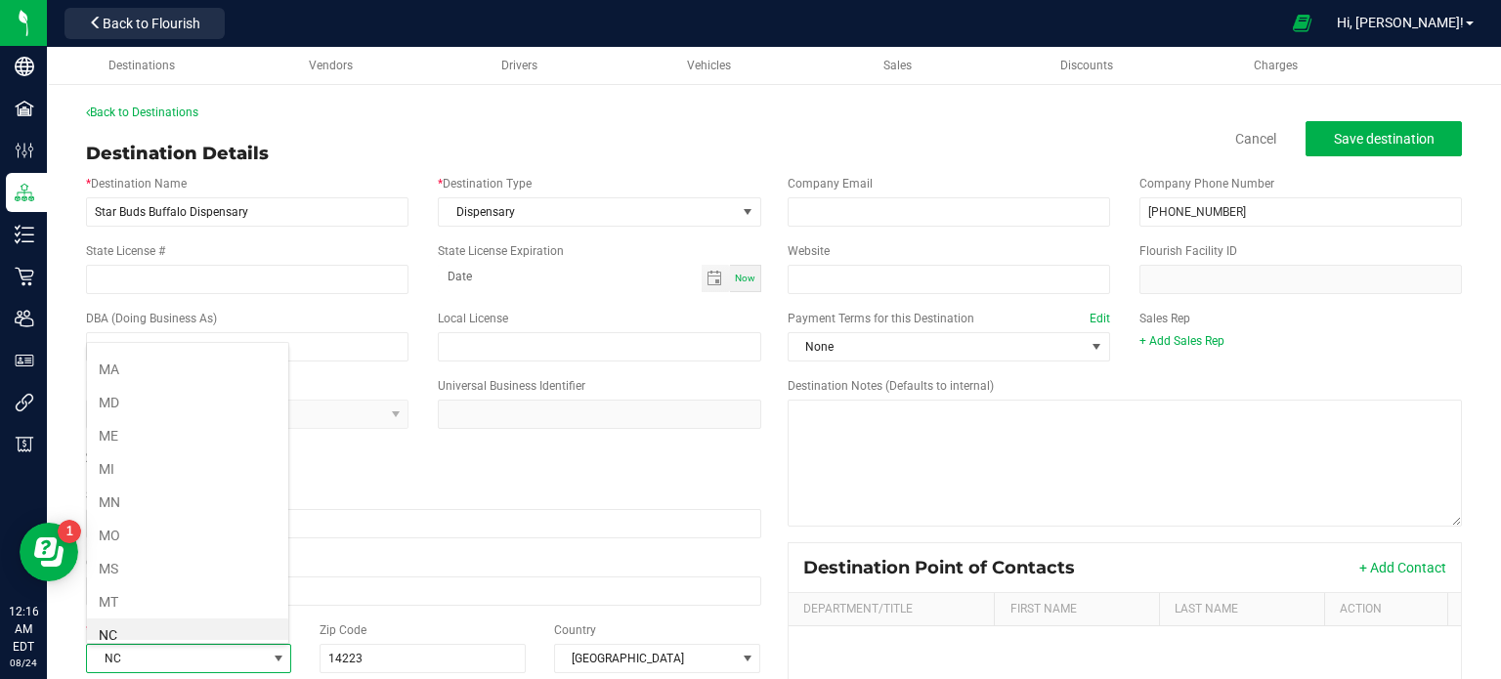
scroll to position [856, 0]
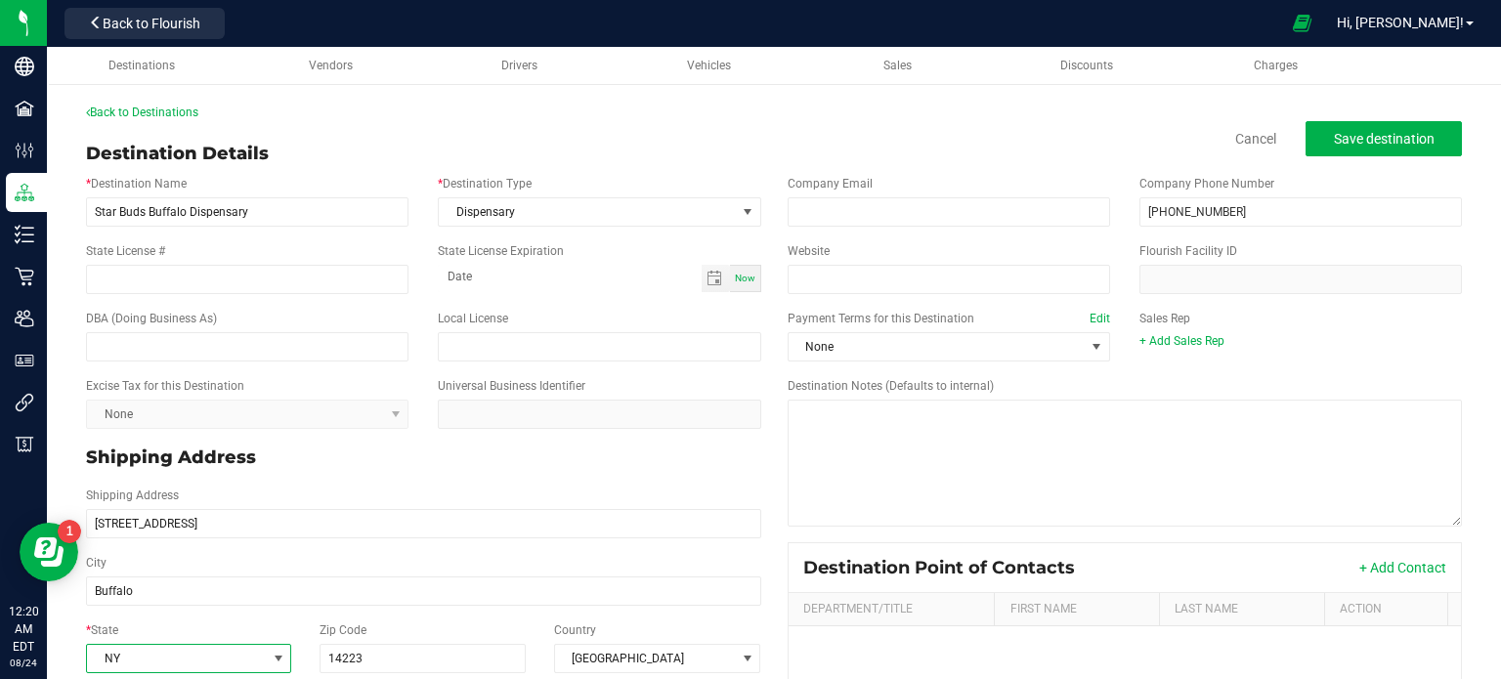
click at [858, 260] on div "Website" at bounding box center [949, 268] width 352 height 52
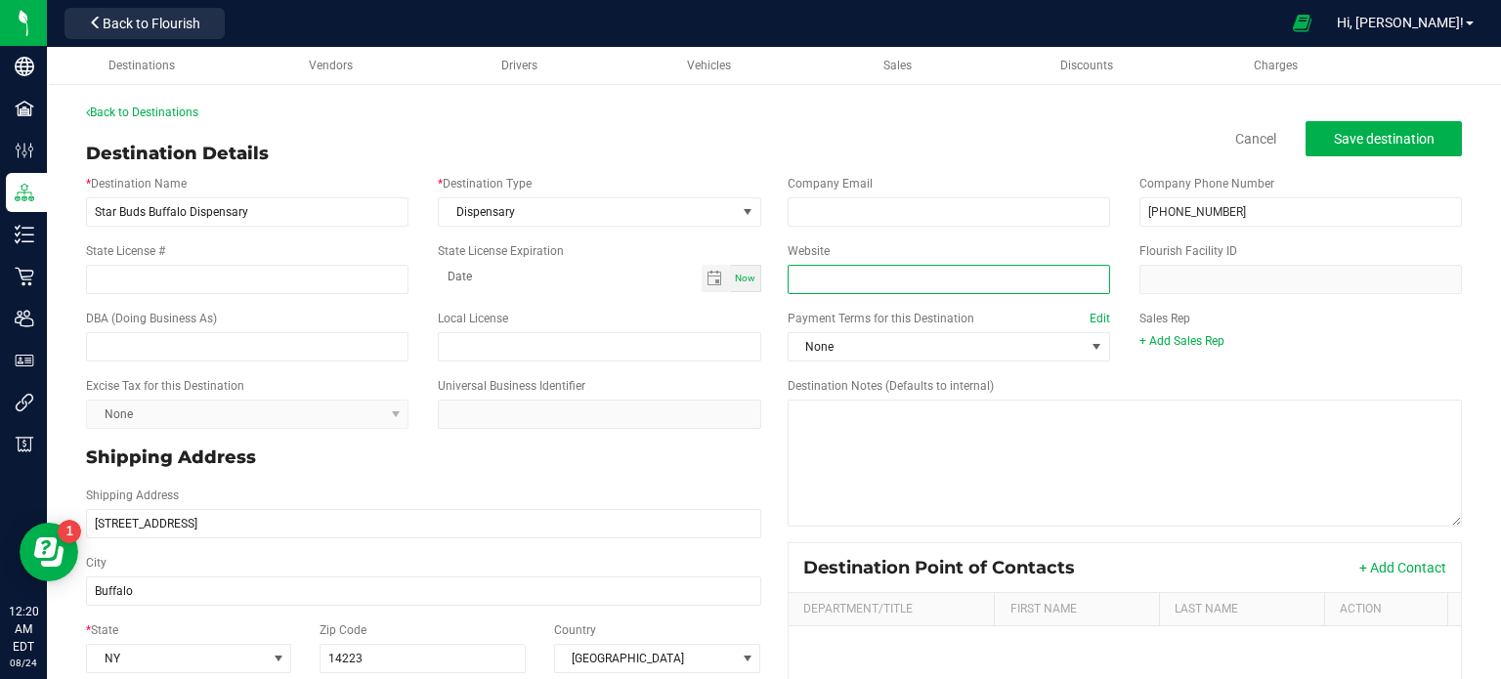
click at [871, 287] on input "Website" at bounding box center [948, 279] width 322 height 29
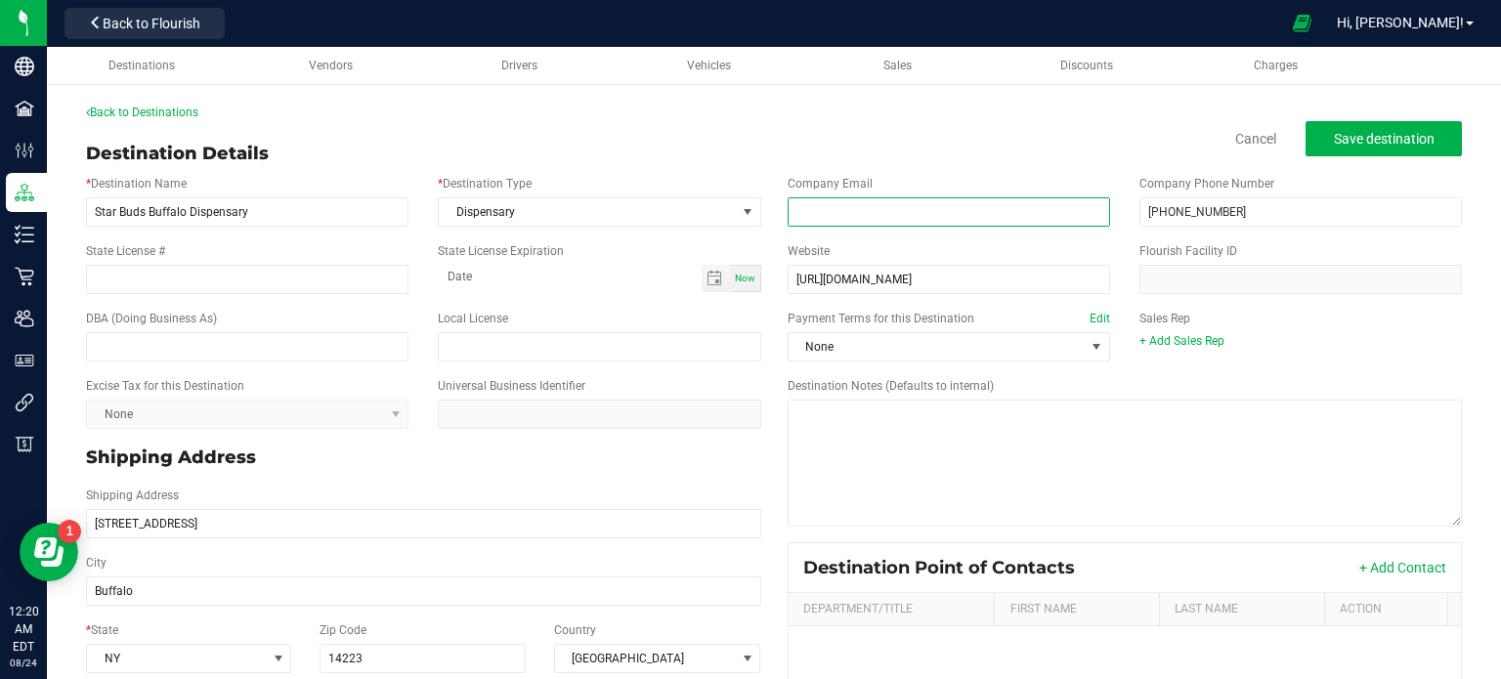
click at [872, 218] on input "email" at bounding box center [948, 211] width 322 height 29
click at [1404, 141] on span "Save destination" at bounding box center [1383, 139] width 101 height 16
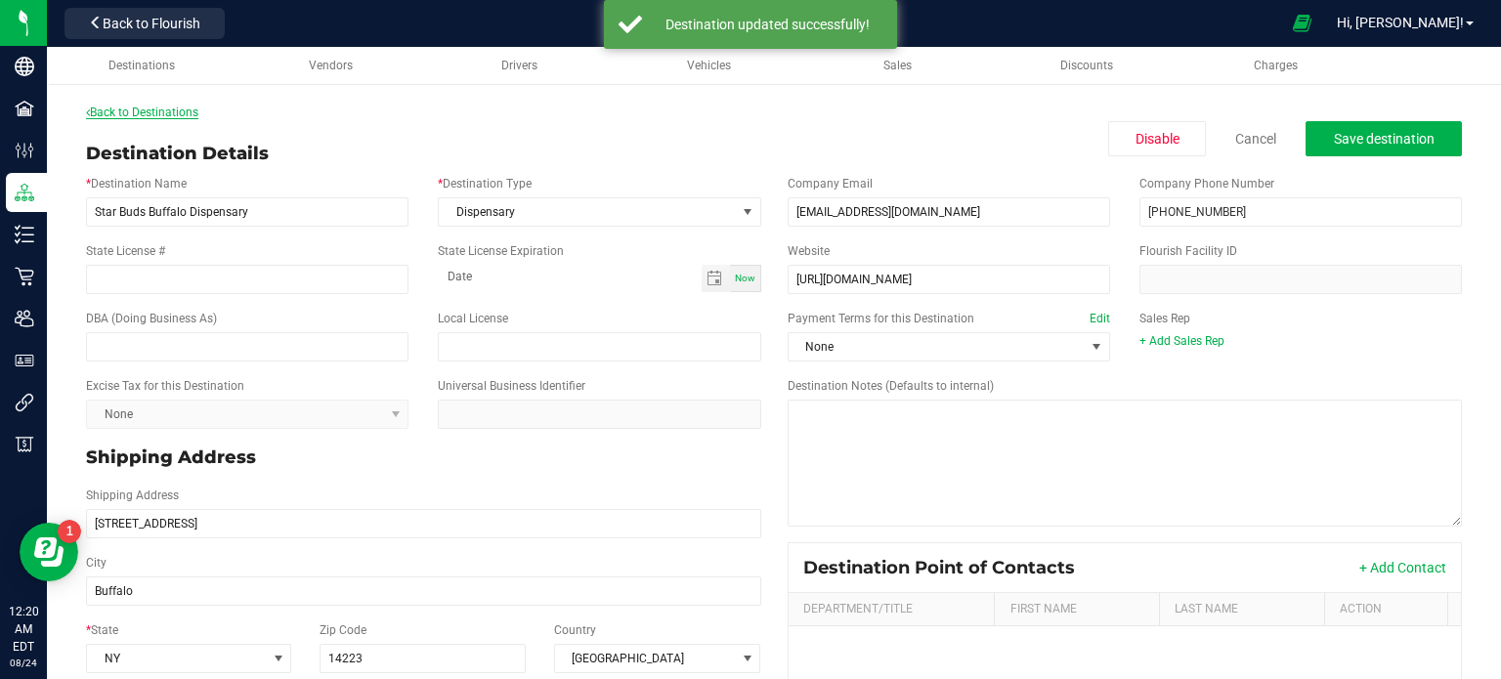
click at [166, 108] on link "Back to Destinations" at bounding box center [142, 113] width 112 height 14
